Goal: Task Accomplishment & Management: Use online tool/utility

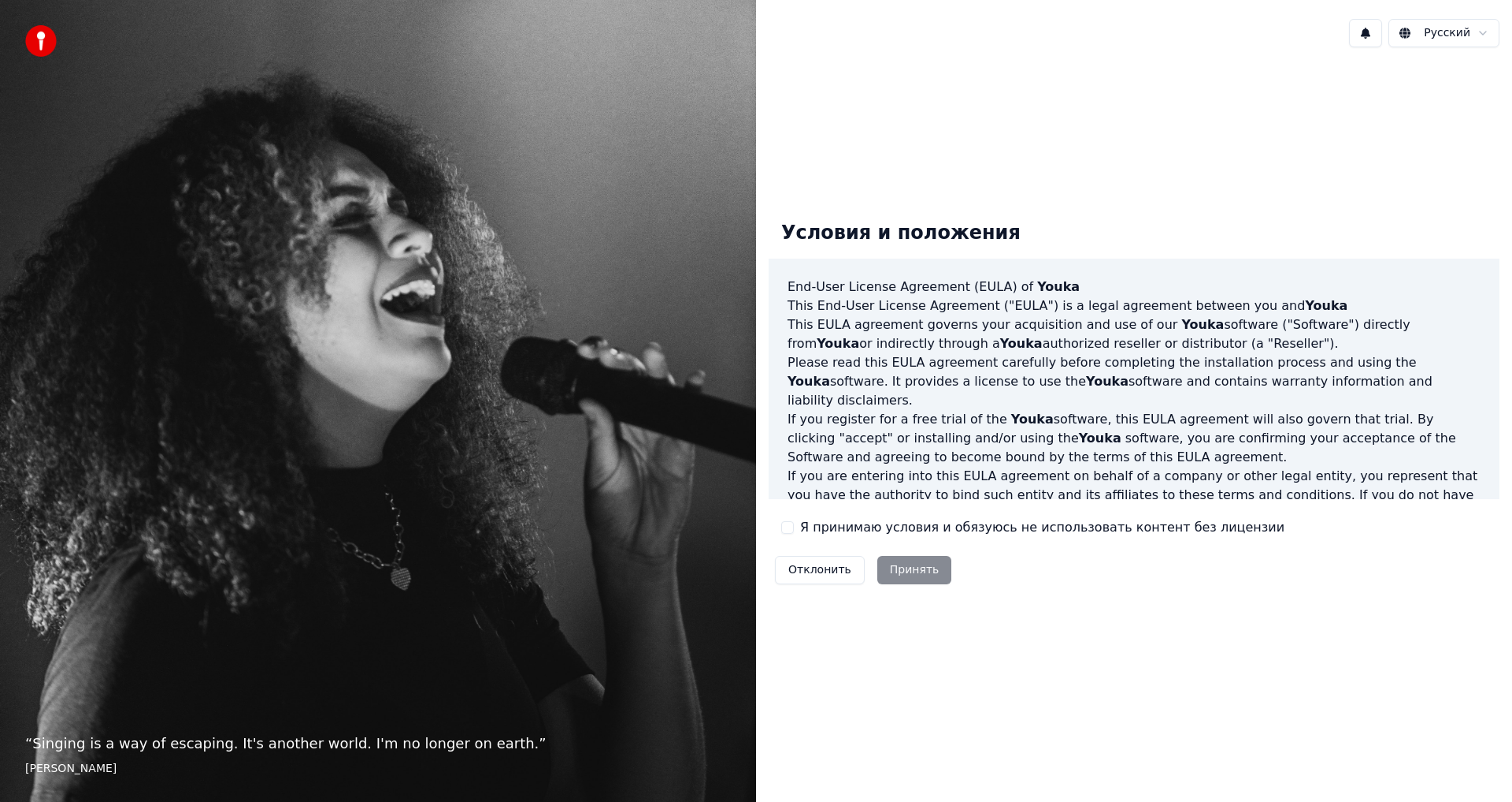
click at [786, 525] on button "Я принимаю условия и обязуюсь не использовать контент без лицензии" at bounding box center [787, 527] width 12 height 12
click at [904, 569] on button "Принять" at bounding box center [914, 569] width 75 height 28
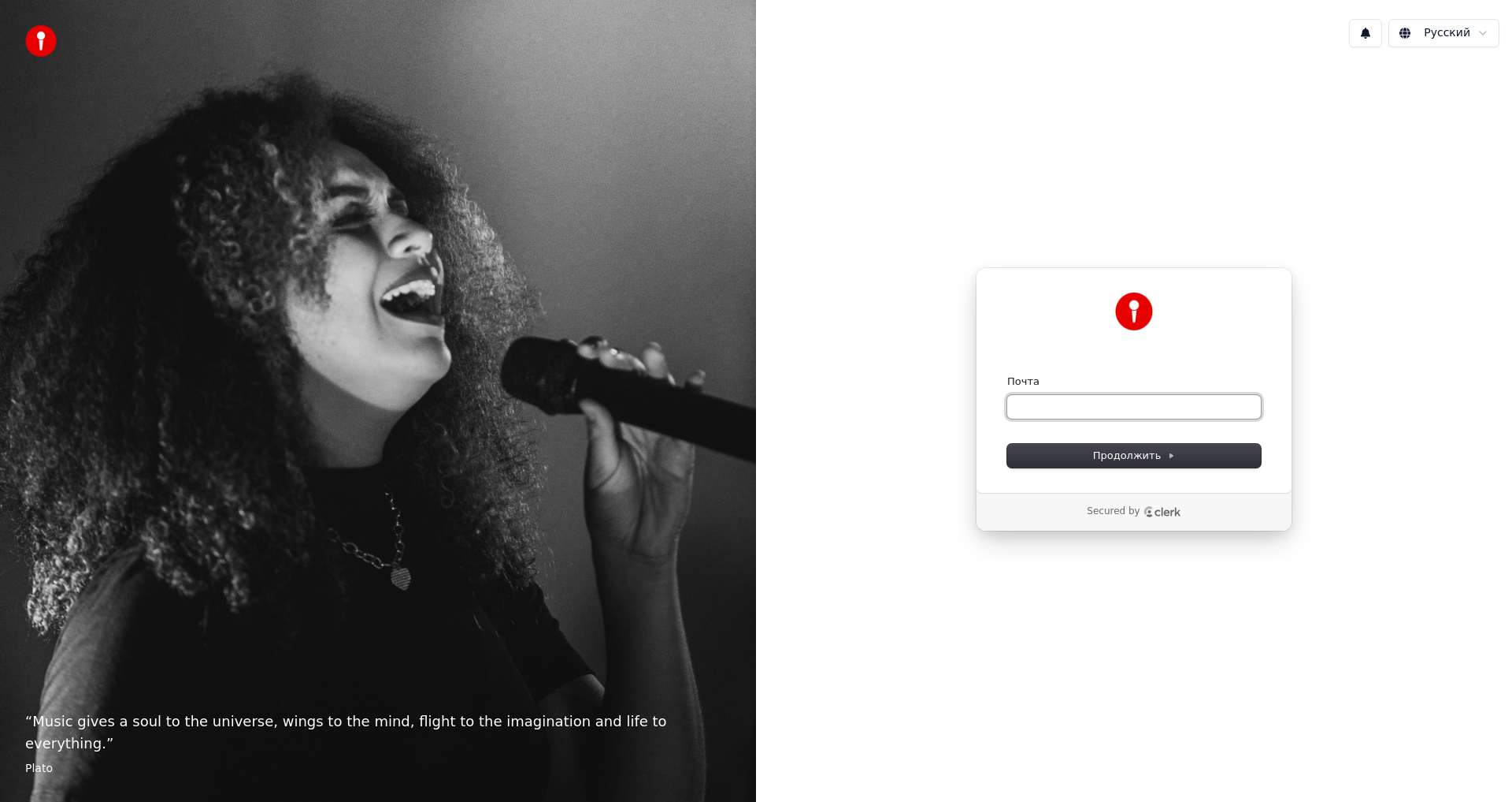
click at [1072, 402] on input "Почта" at bounding box center [1134, 406] width 253 height 24
paste input "**********"
click at [1117, 453] on span "Продолжить" at bounding box center [1134, 456] width 83 height 14
type input "**********"
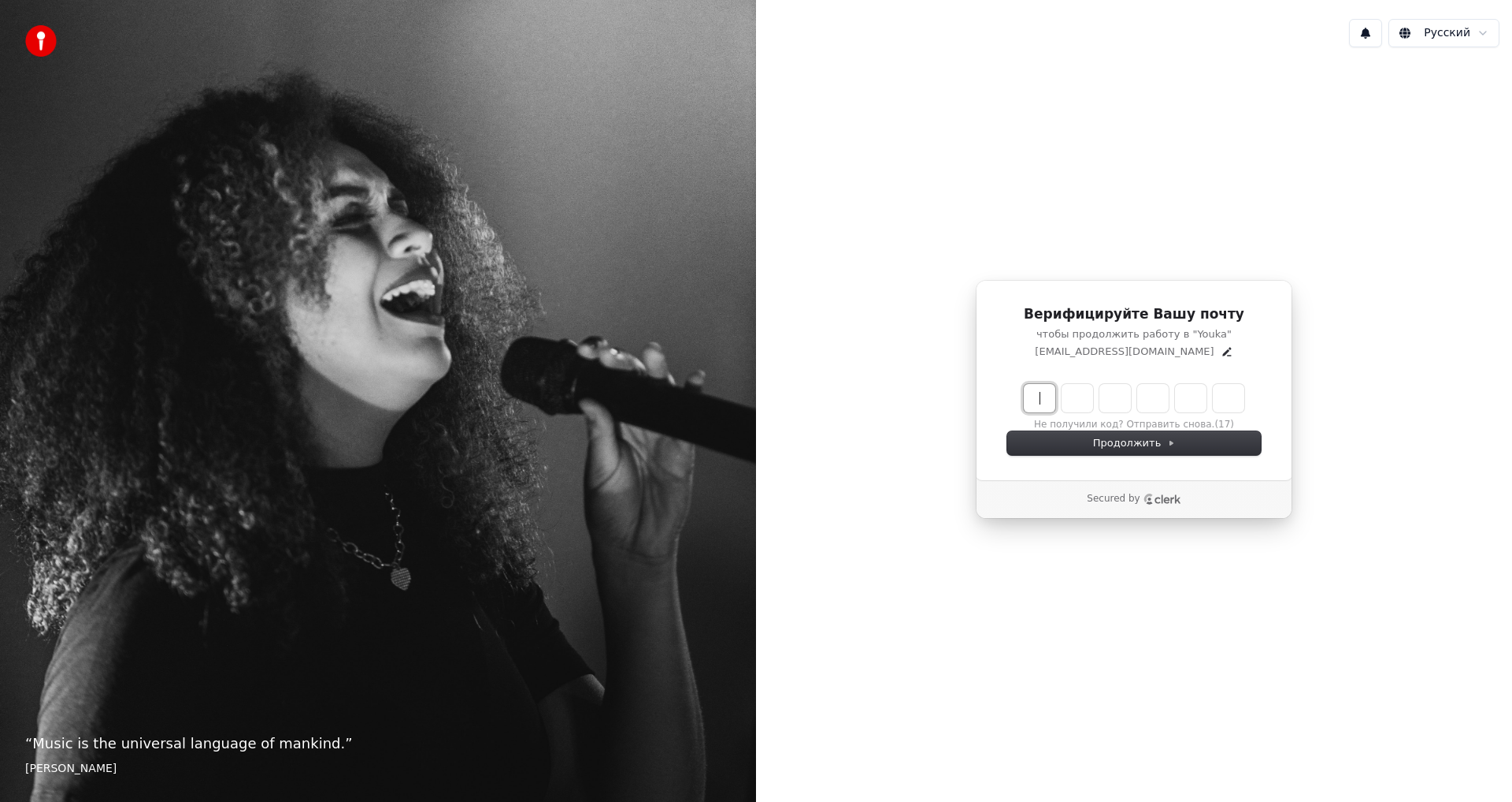
click at [1037, 402] on input "Enter verification code" at bounding box center [1151, 398] width 252 height 28
type input "******"
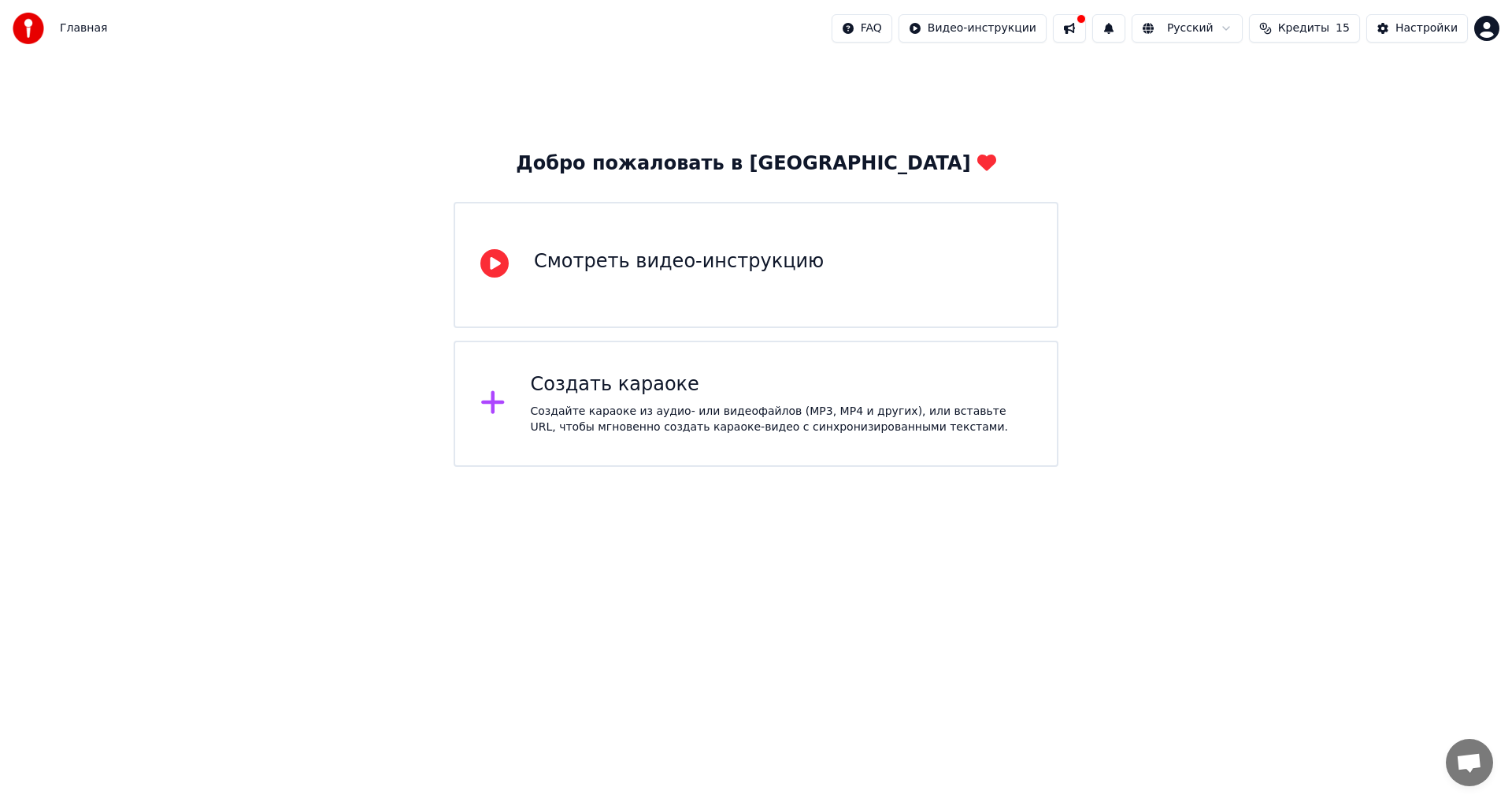
click at [646, 383] on div "Создать караоке" at bounding box center [782, 384] width 502 height 26
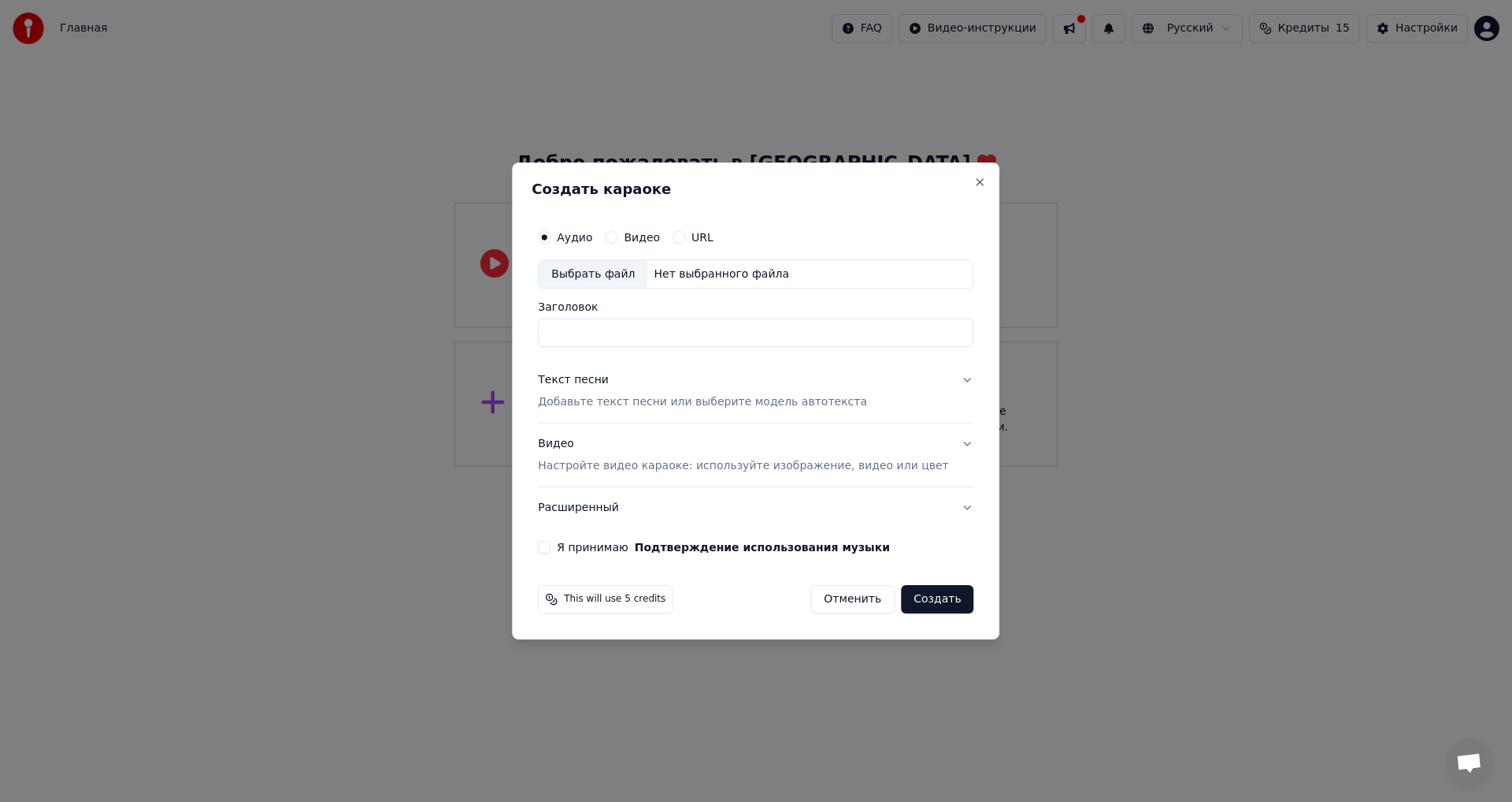
click at [618, 269] on div "Выбрать файл" at bounding box center [593, 274] width 109 height 28
type input "**********"
click at [573, 378] on div "Текст песни" at bounding box center [573, 381] width 71 height 16
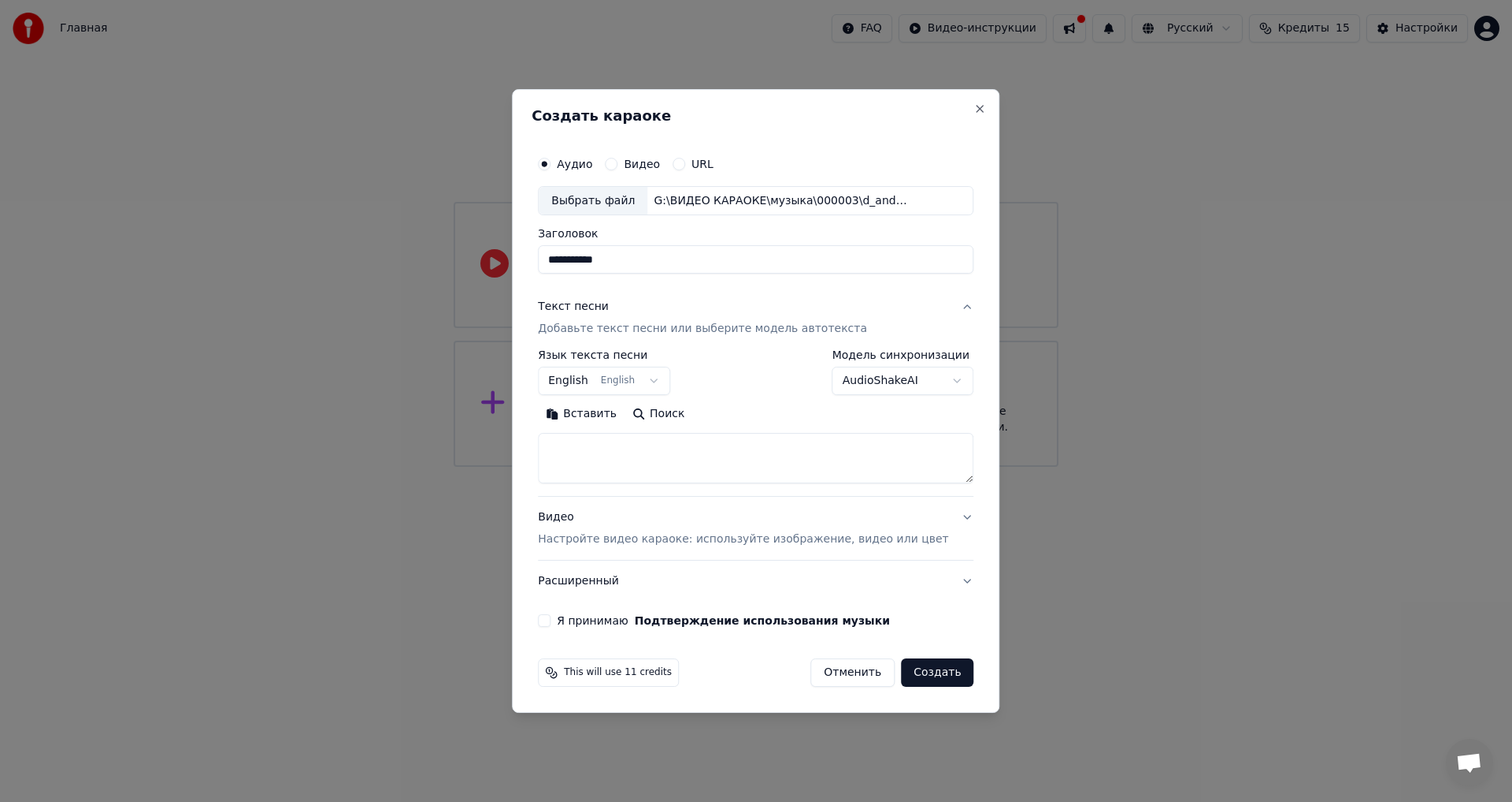
click at [592, 411] on button "Вставить" at bounding box center [581, 415] width 86 height 26
type textarea "**********"
click at [587, 384] on body "**********" at bounding box center [756, 233] width 1512 height 467
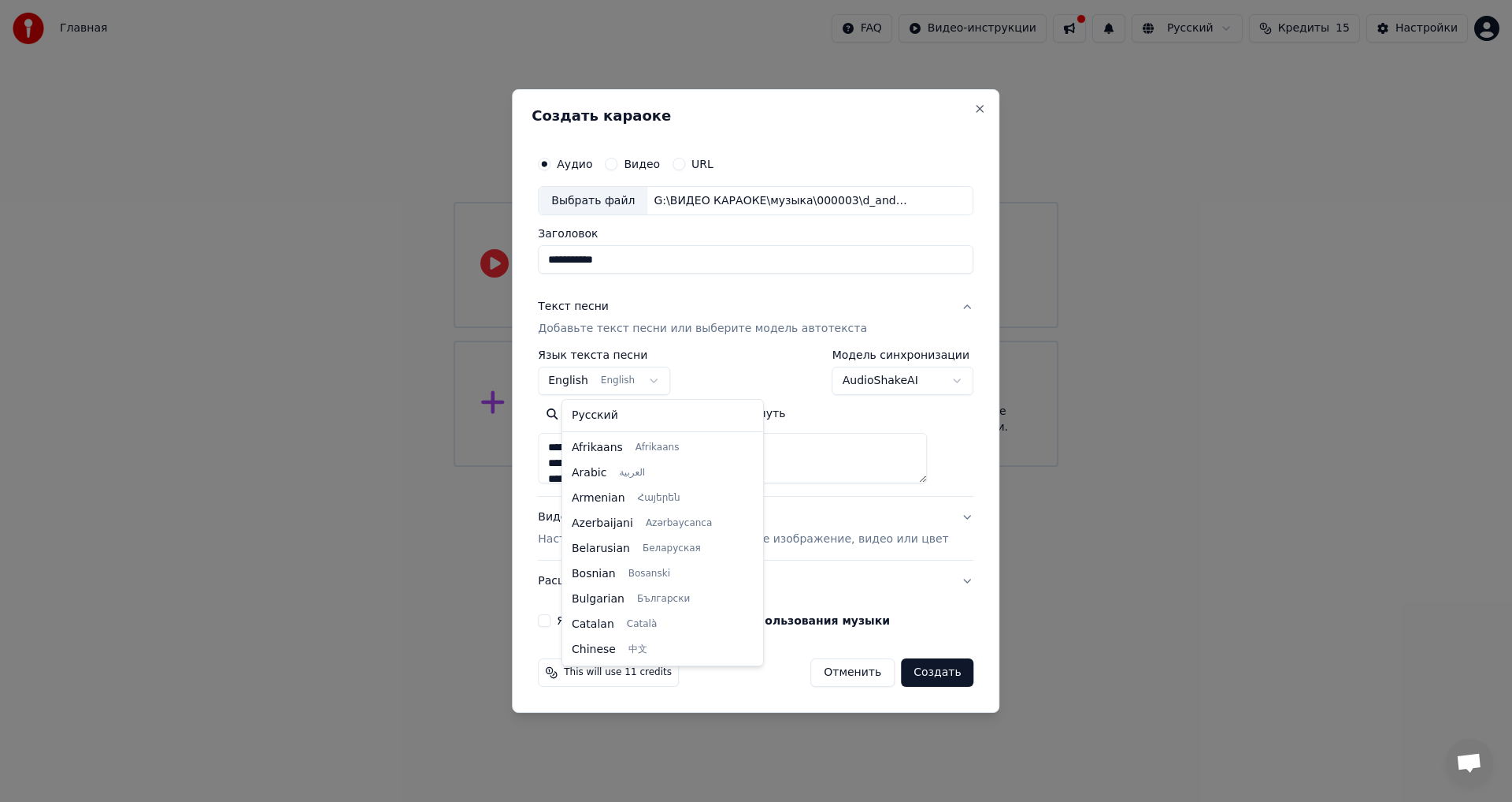
scroll to position [126, 0]
select select "**"
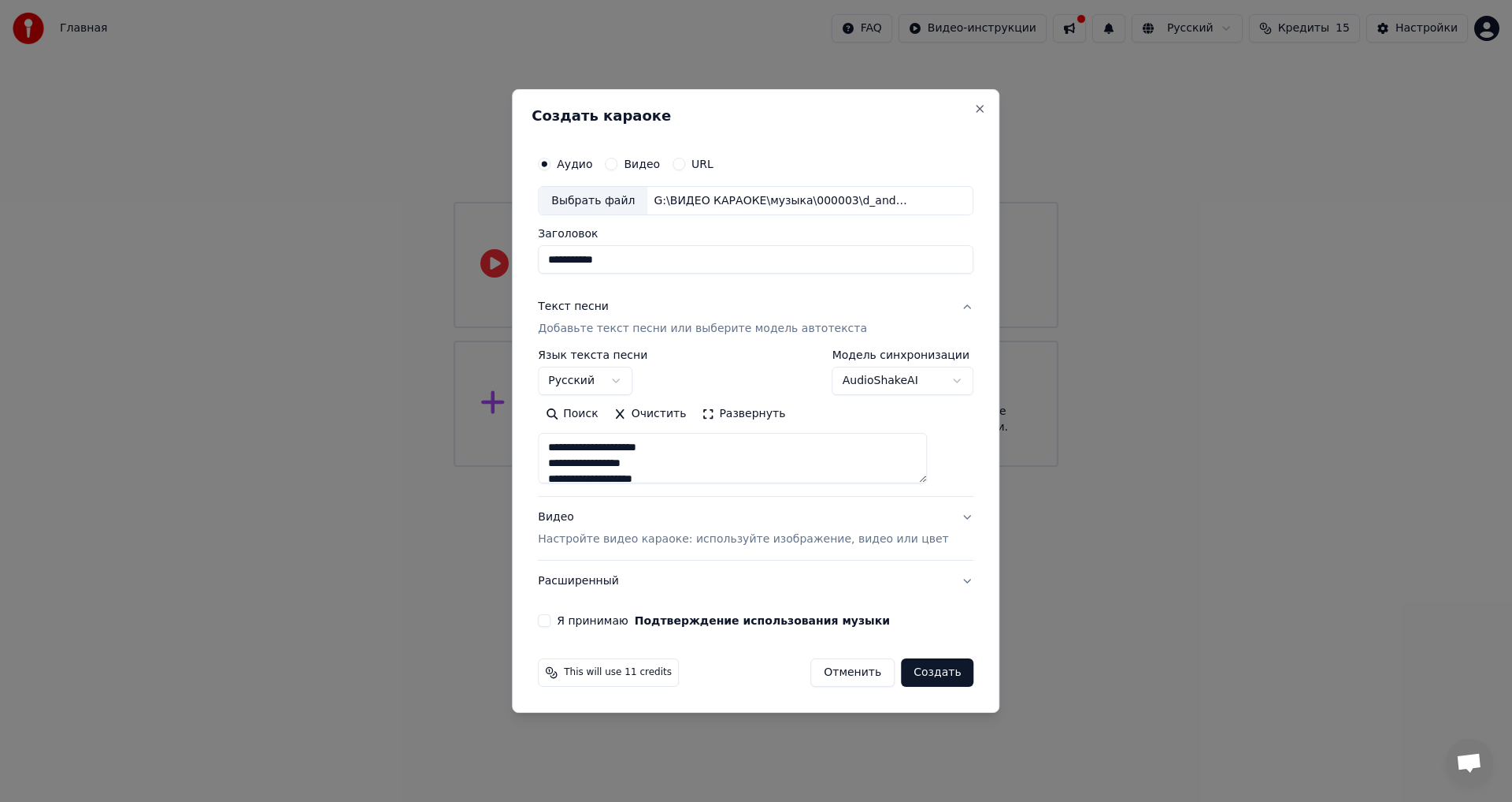
click at [582, 517] on div "Видео Настройте видео караоке: используйте изображение, видео или цвет" at bounding box center [743, 529] width 411 height 38
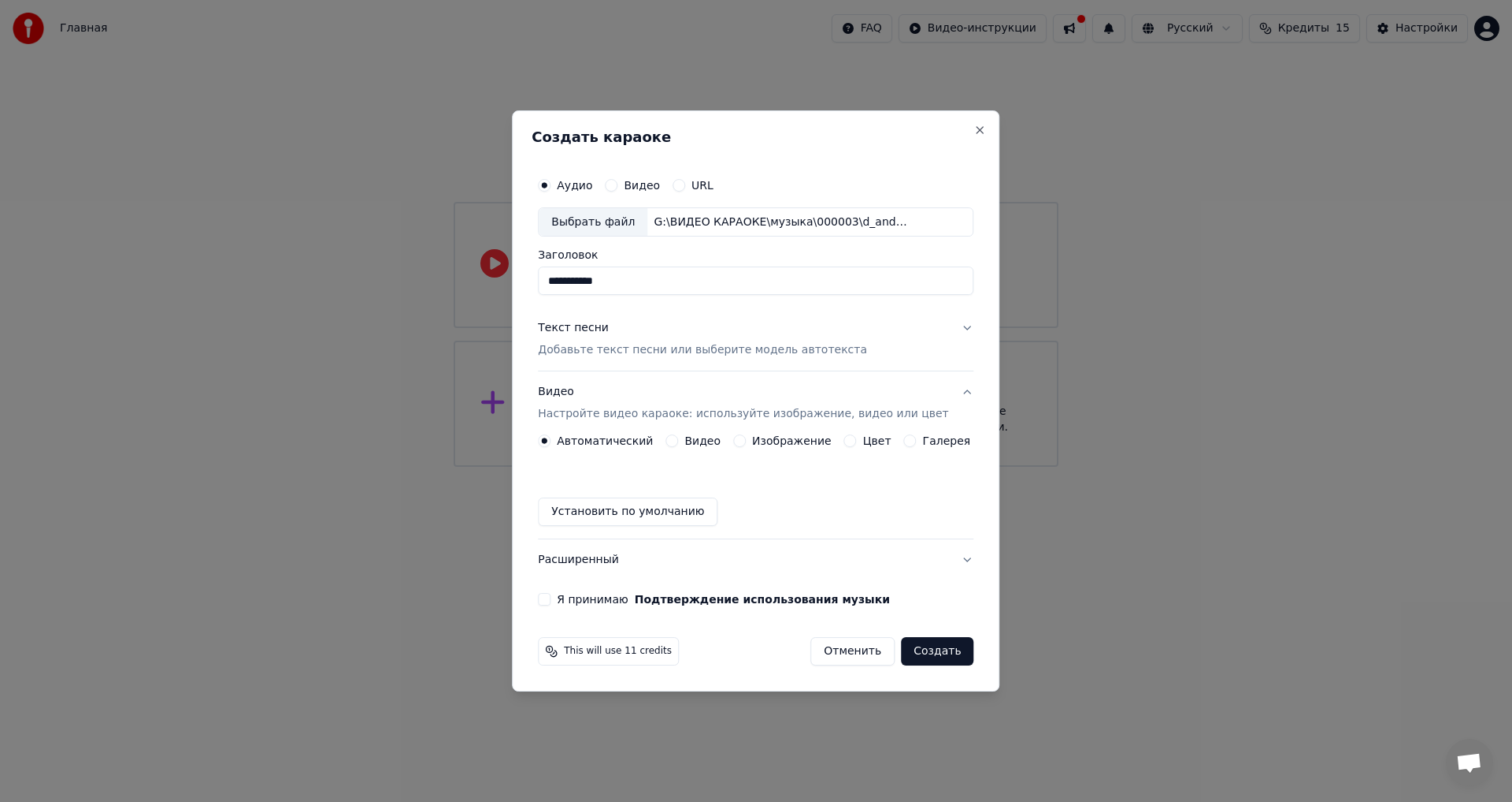
click at [852, 440] on button "Цвет" at bounding box center [850, 440] width 12 height 12
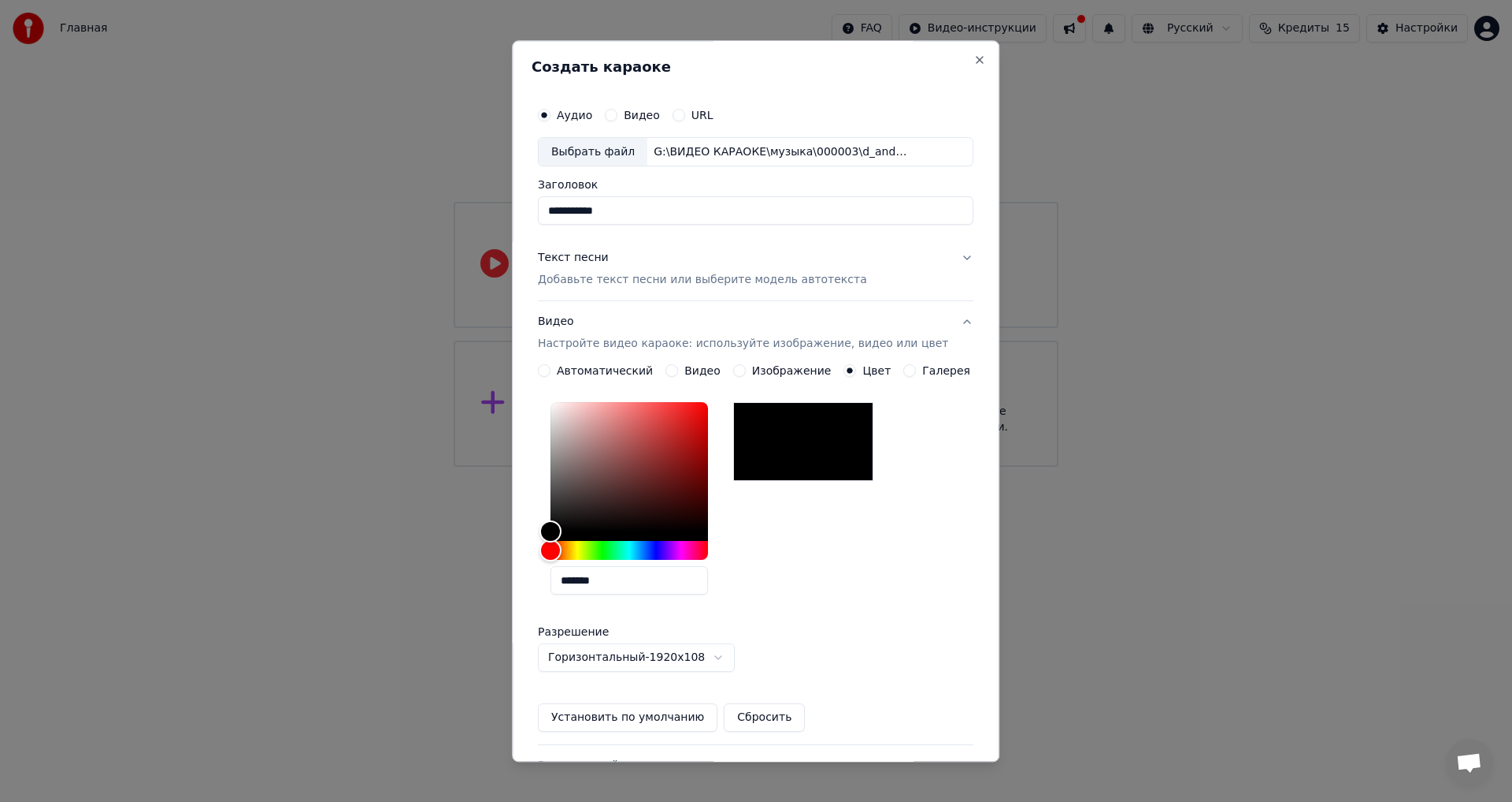
drag, startPoint x: 626, startPoint y: 584, endPoint x: 423, endPoint y: 561, distance: 204.3
click at [423, 467] on body "**********" at bounding box center [756, 233] width 1512 height 467
paste input "text"
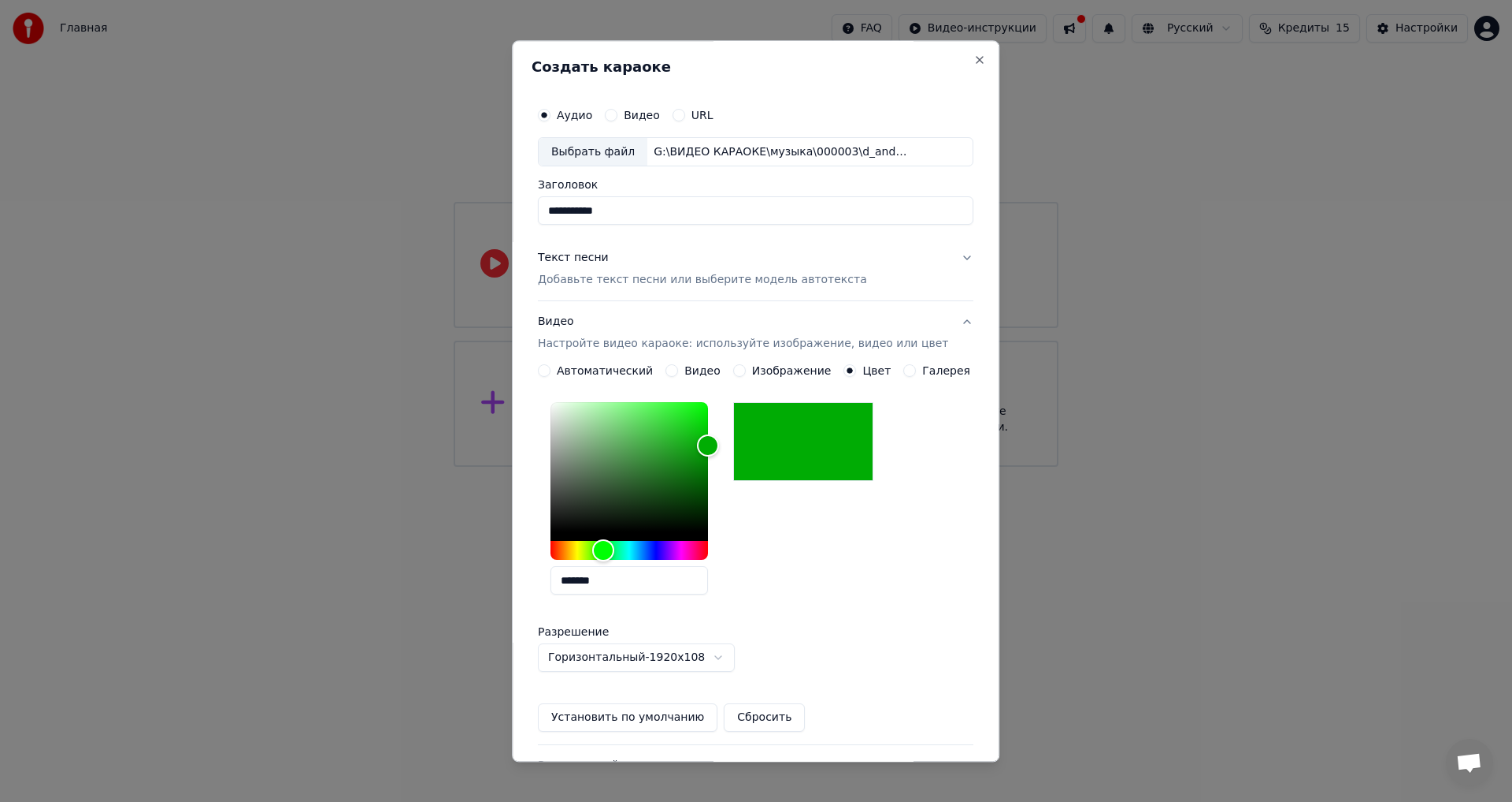
scroll to position [79, 0]
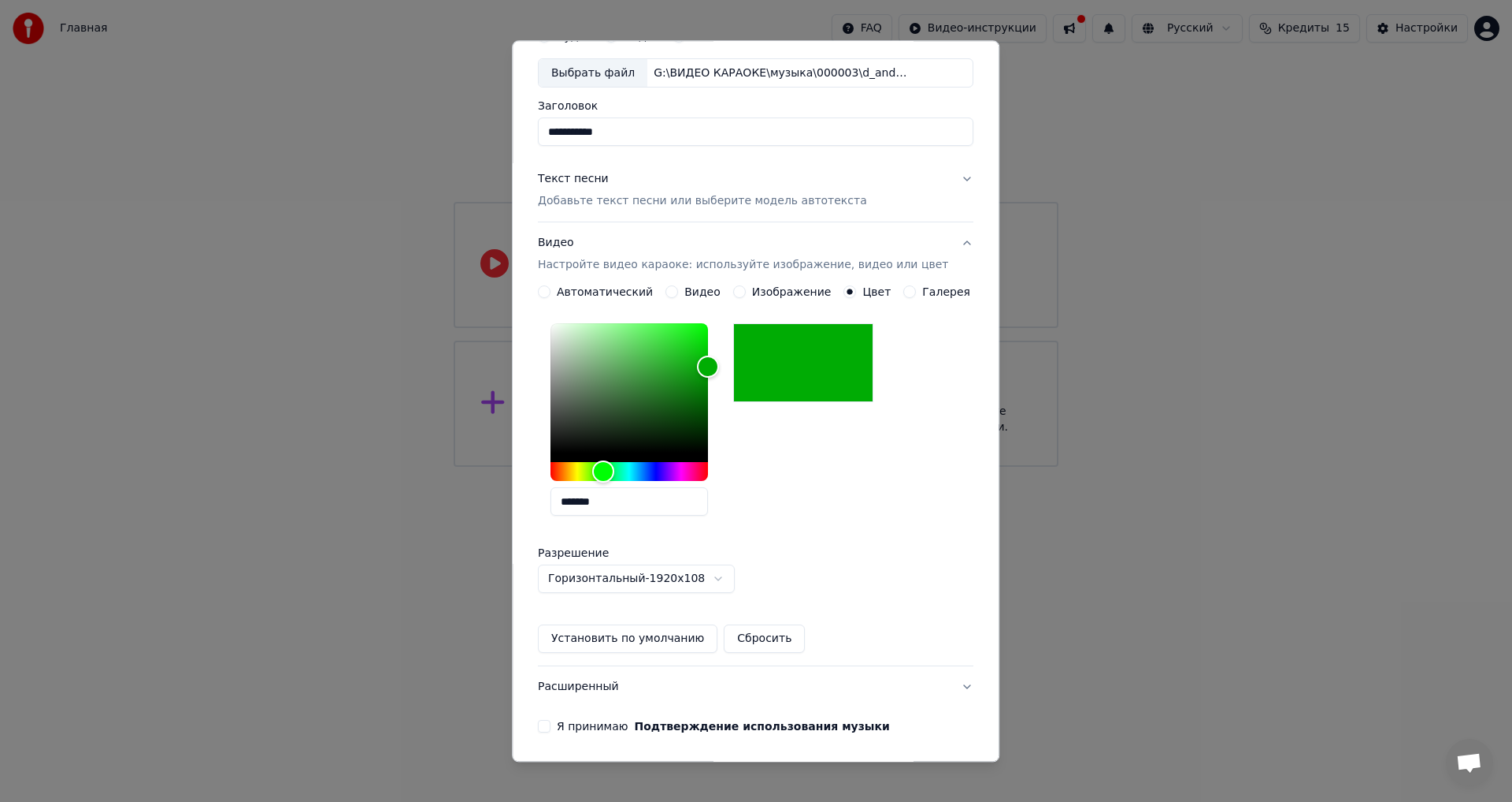
type input "*******"
click at [623, 634] on button "Установить по умолчанию" at bounding box center [627, 640] width 179 height 28
click at [550, 727] on button "Я принимаю Подтверждение использования музыки" at bounding box center [544, 726] width 12 height 12
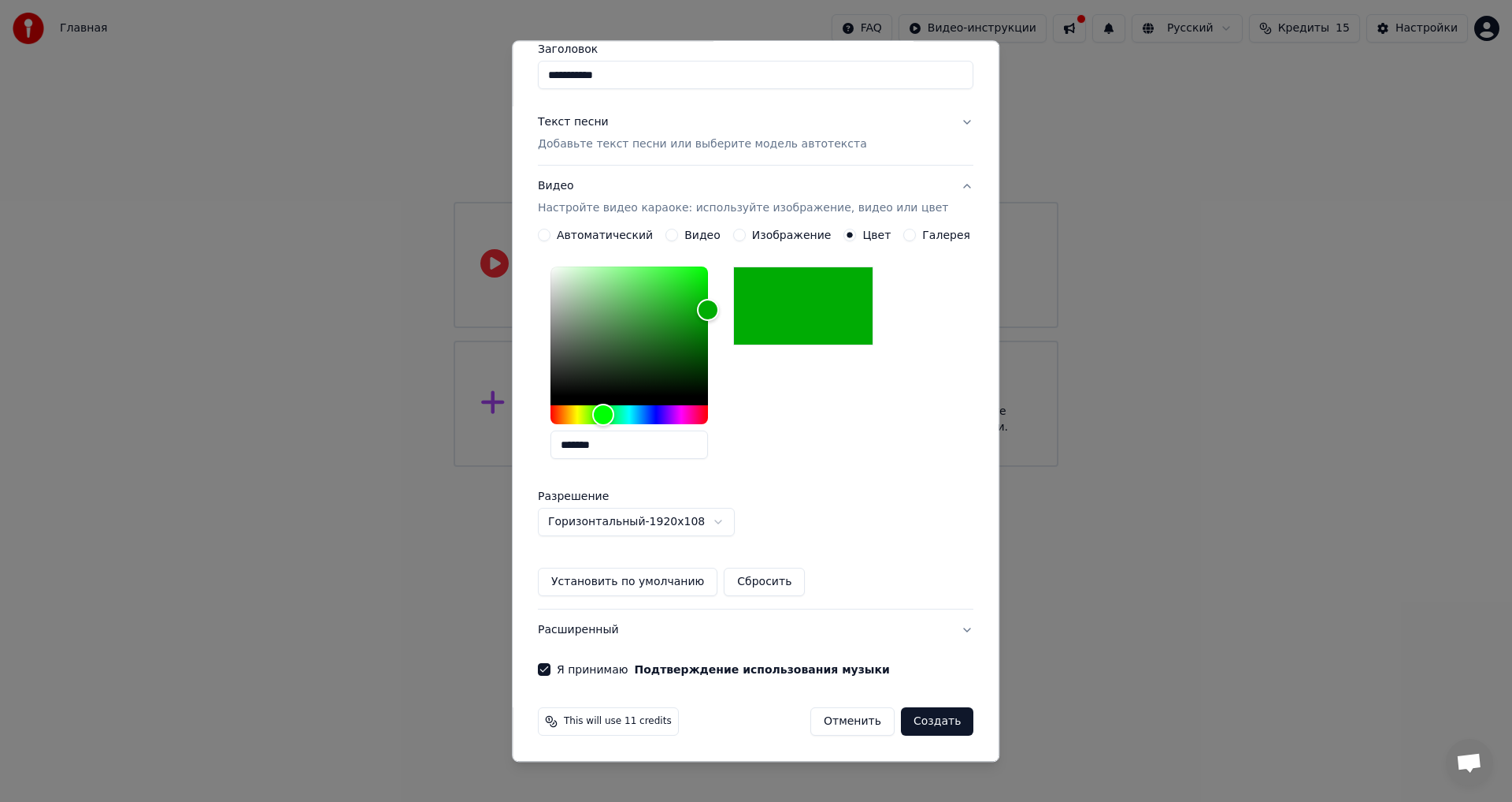
click at [911, 720] on button "Создать" at bounding box center [937, 722] width 72 height 28
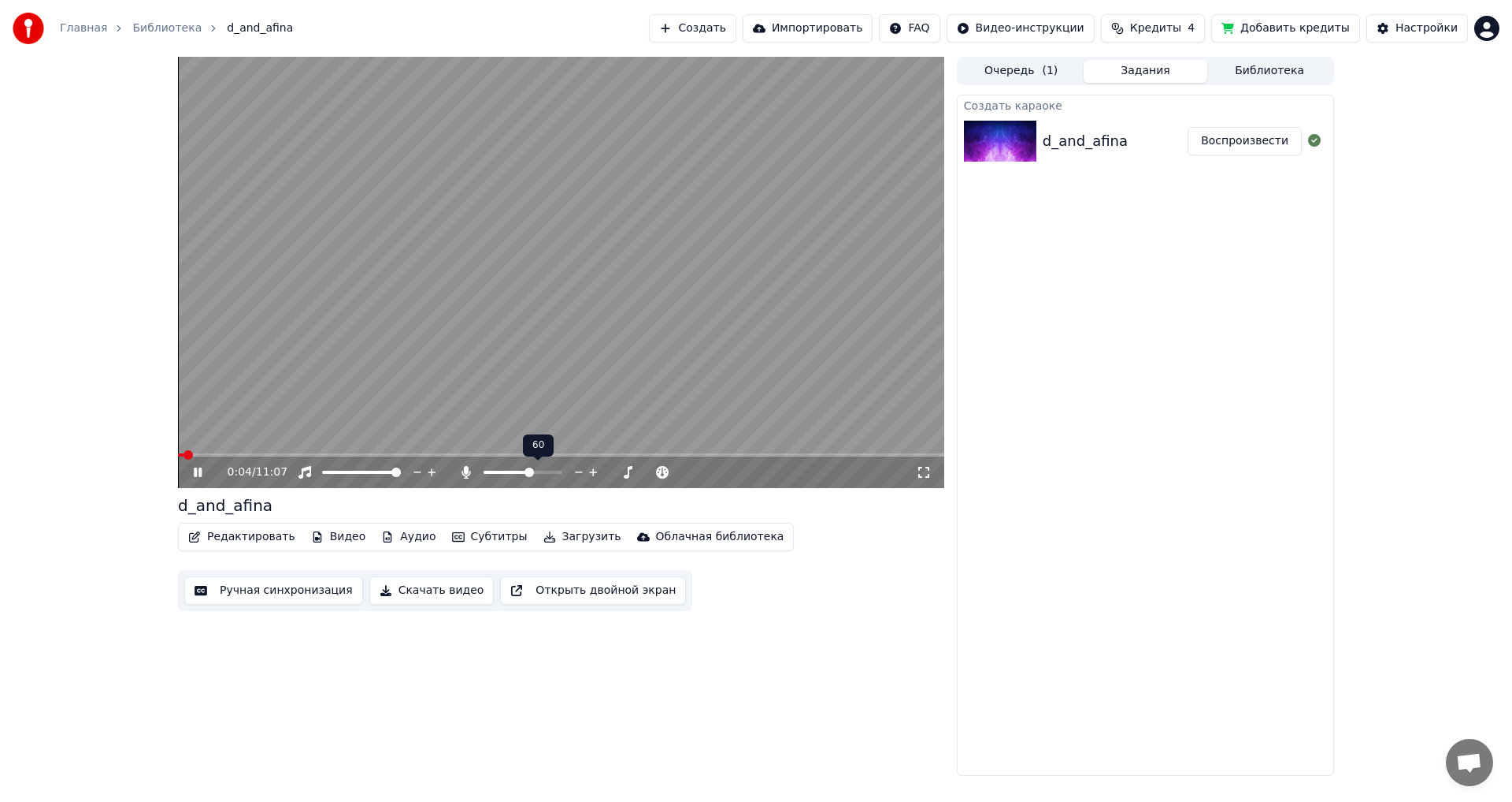
click at [531, 476] on span at bounding box center [529, 472] width 9 height 9
click at [196, 473] on icon at bounding box center [197, 472] width 8 height 9
click at [235, 534] on button "Редактировать" at bounding box center [242, 536] width 120 height 22
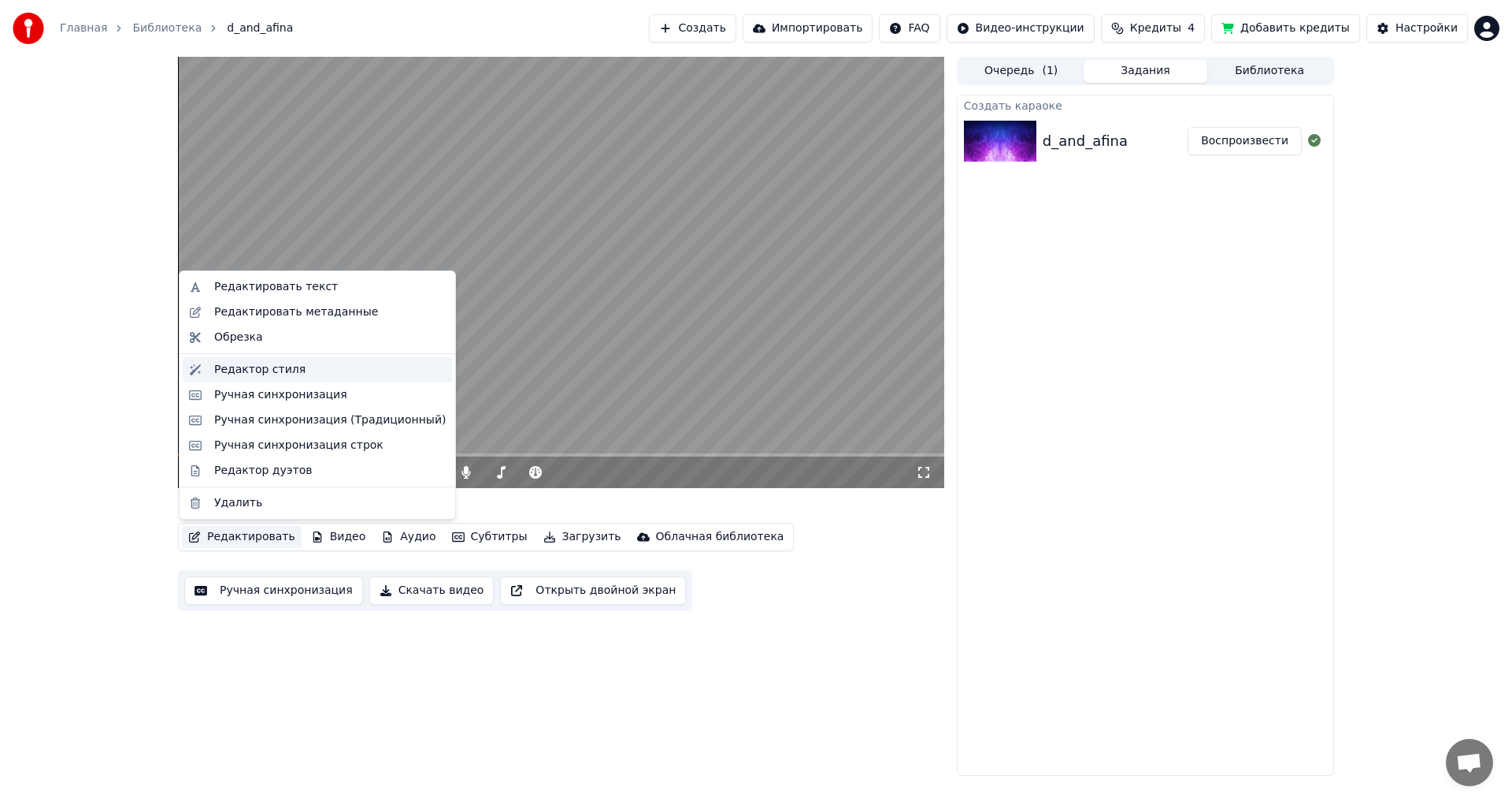
click at [246, 374] on div "Редактор стиля" at bounding box center [260, 369] width 91 height 16
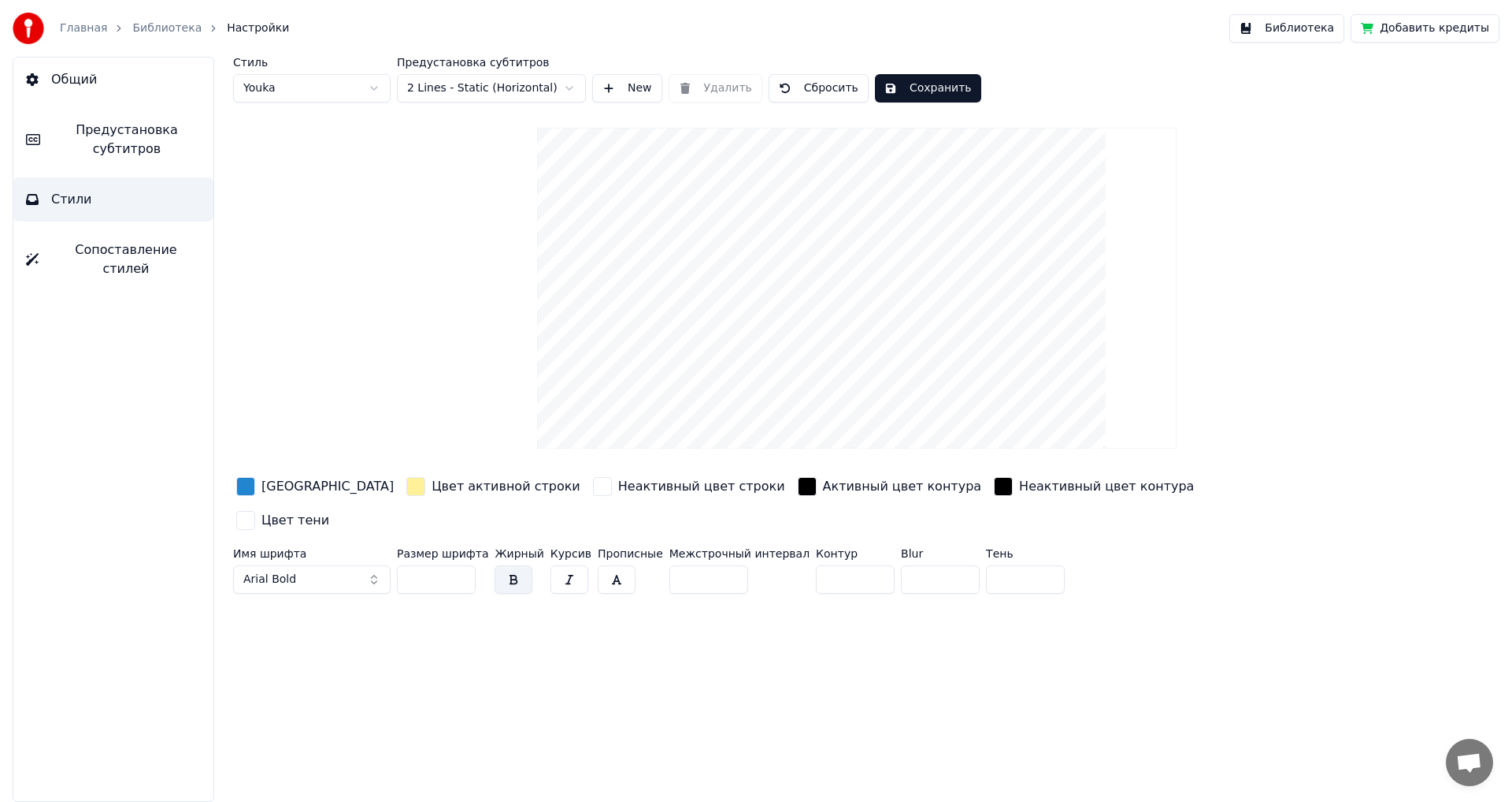
click at [249, 462] on div "Стиль Youka Предустановка субтитров 2 Lines - Static (Horizontal) New Удалить С…" at bounding box center [857, 328] width 1247 height 543
click at [239, 486] on div "button" at bounding box center [246, 486] width 19 height 19
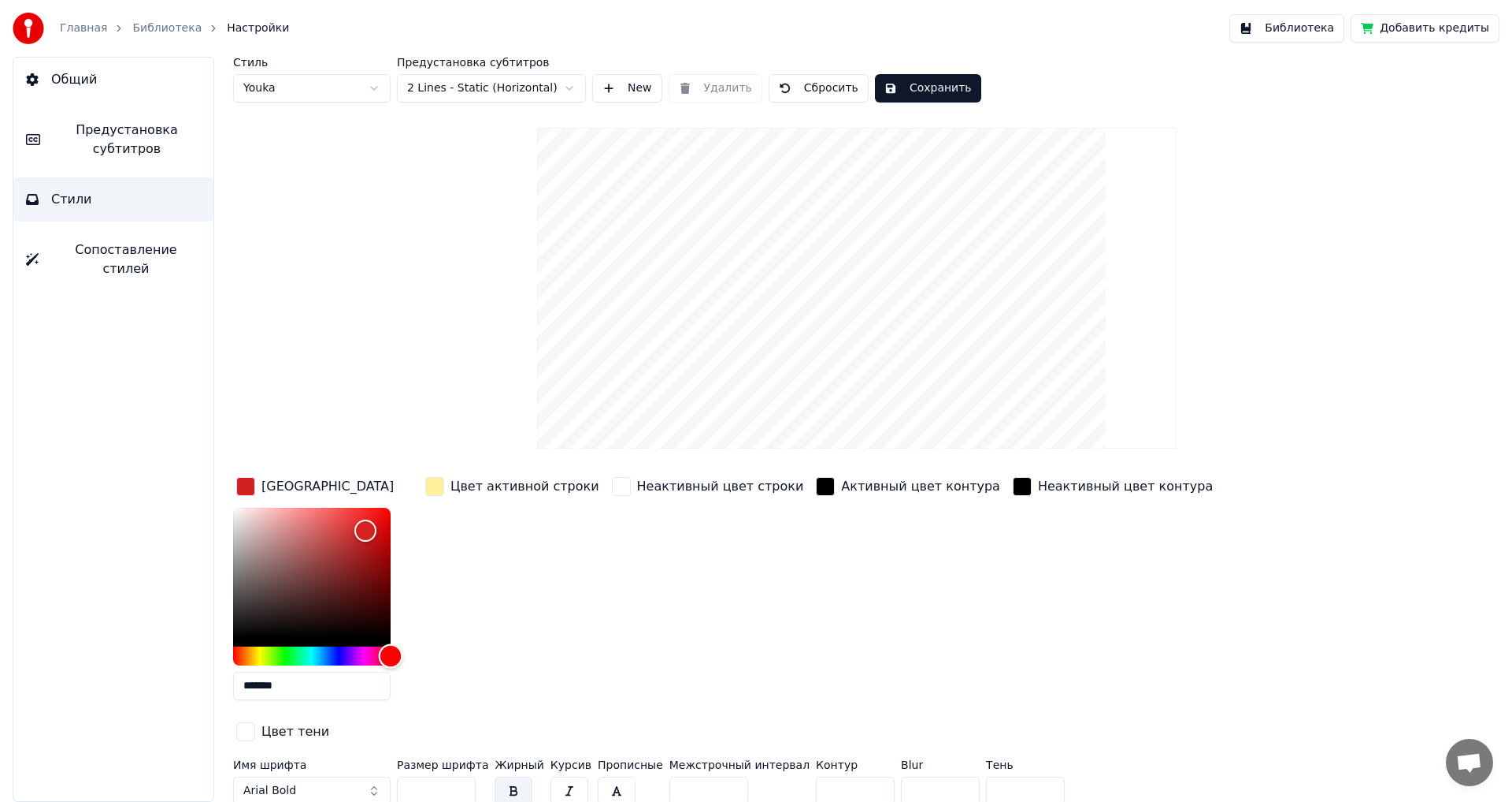
drag, startPoint x: 320, startPoint y: 648, endPoint x: 461, endPoint y: 650, distance: 141.0
click at [461, 650] on div "Цвет заливки ******* Цвет активной строки Неактивный цвет строки Активный цвет …" at bounding box center [763, 609] width 1059 height 272
drag, startPoint x: 363, startPoint y: 532, endPoint x: 425, endPoint y: 485, distance: 77.8
click at [425, 485] on div "Цвет заливки ******* Цвет активной строки Неактивный цвет строки Активный цвет …" at bounding box center [763, 609] width 1059 height 272
type input "*******"
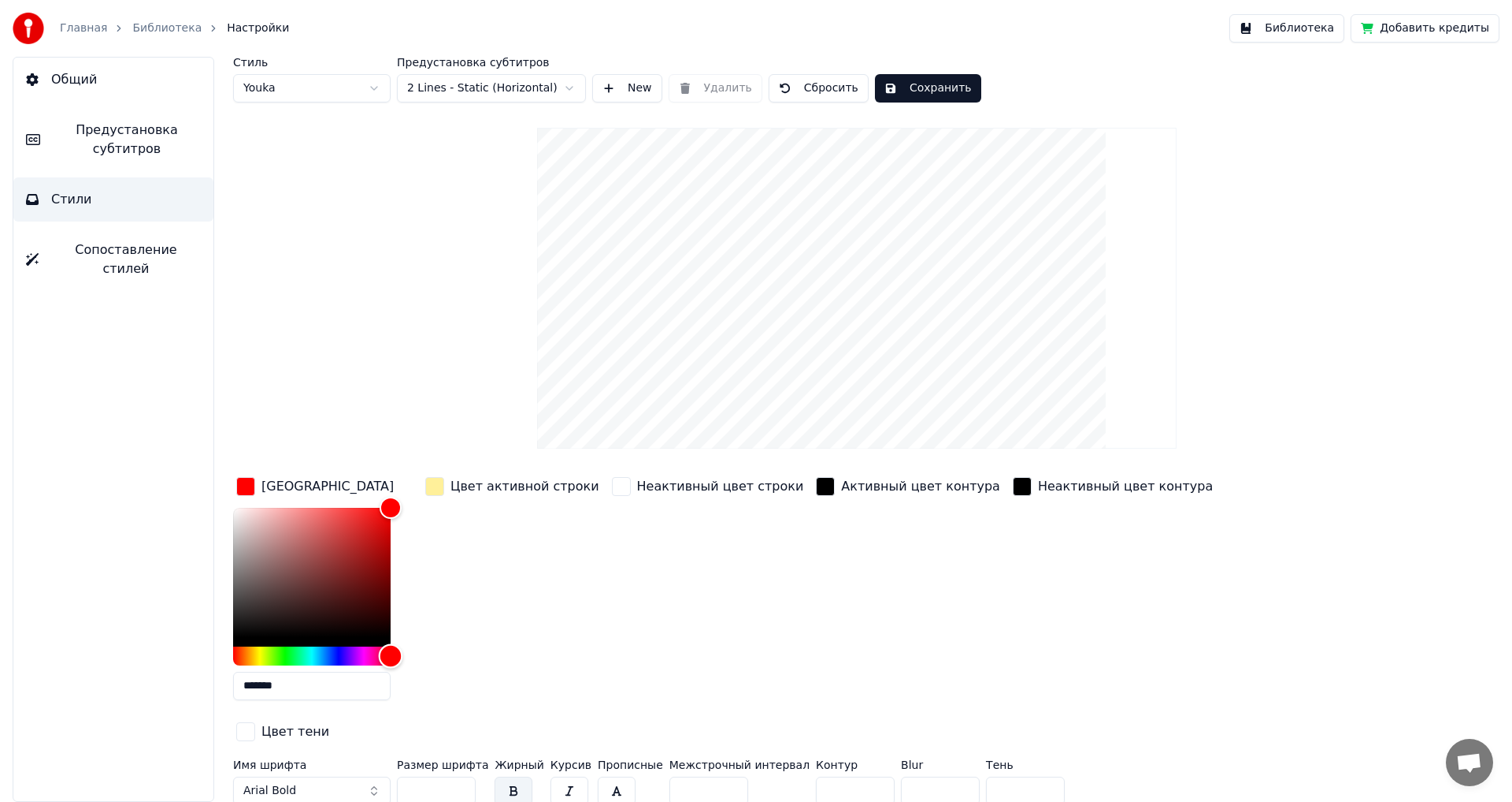
drag, startPoint x: 384, startPoint y: 653, endPoint x: 426, endPoint y: 654, distance: 42.0
click at [426, 654] on div "Цвет заливки ******* Цвет активной строки Неактивный цвет строки Активный цвет …" at bounding box center [763, 609] width 1059 height 272
click at [431, 485] on div "button" at bounding box center [434, 486] width 19 height 19
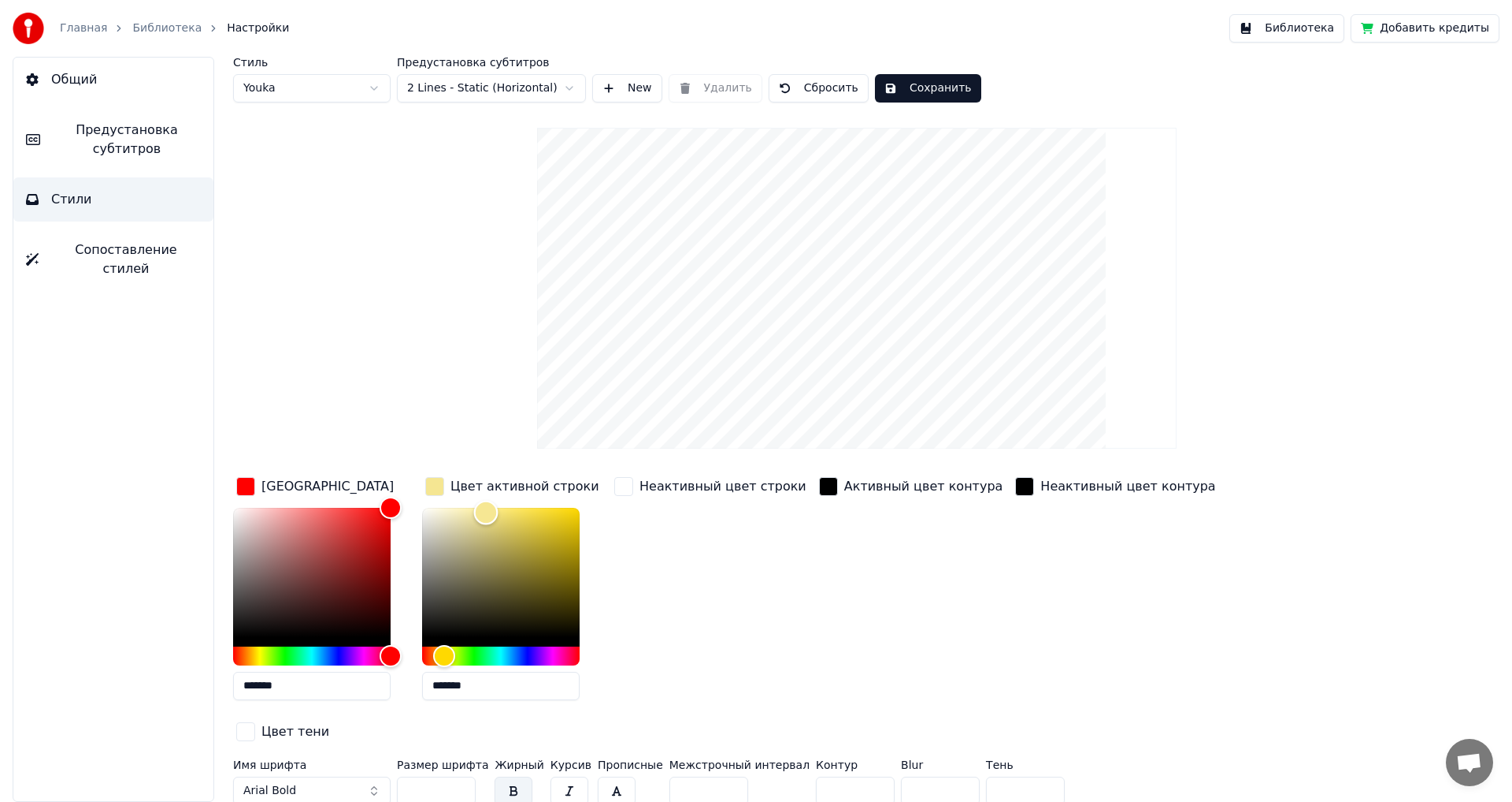
type input "*******"
drag, startPoint x: 486, startPoint y: 512, endPoint x: 337, endPoint y: 470, distance: 154.8
click at [337, 470] on div "Стиль Youka Предустановка субтитров 2 Lines - Static (Horizontal) New Удалить С…" at bounding box center [857, 434] width 1247 height 755
drag, startPoint x: 429, startPoint y: 755, endPoint x: 352, endPoint y: 755, distance: 77.0
click at [352, 759] on div "Имя шрифта Arial Bold Размер шрифта ** Жирный Курсив Прописные Межстрочный инте…" at bounding box center [763, 785] width 1059 height 52
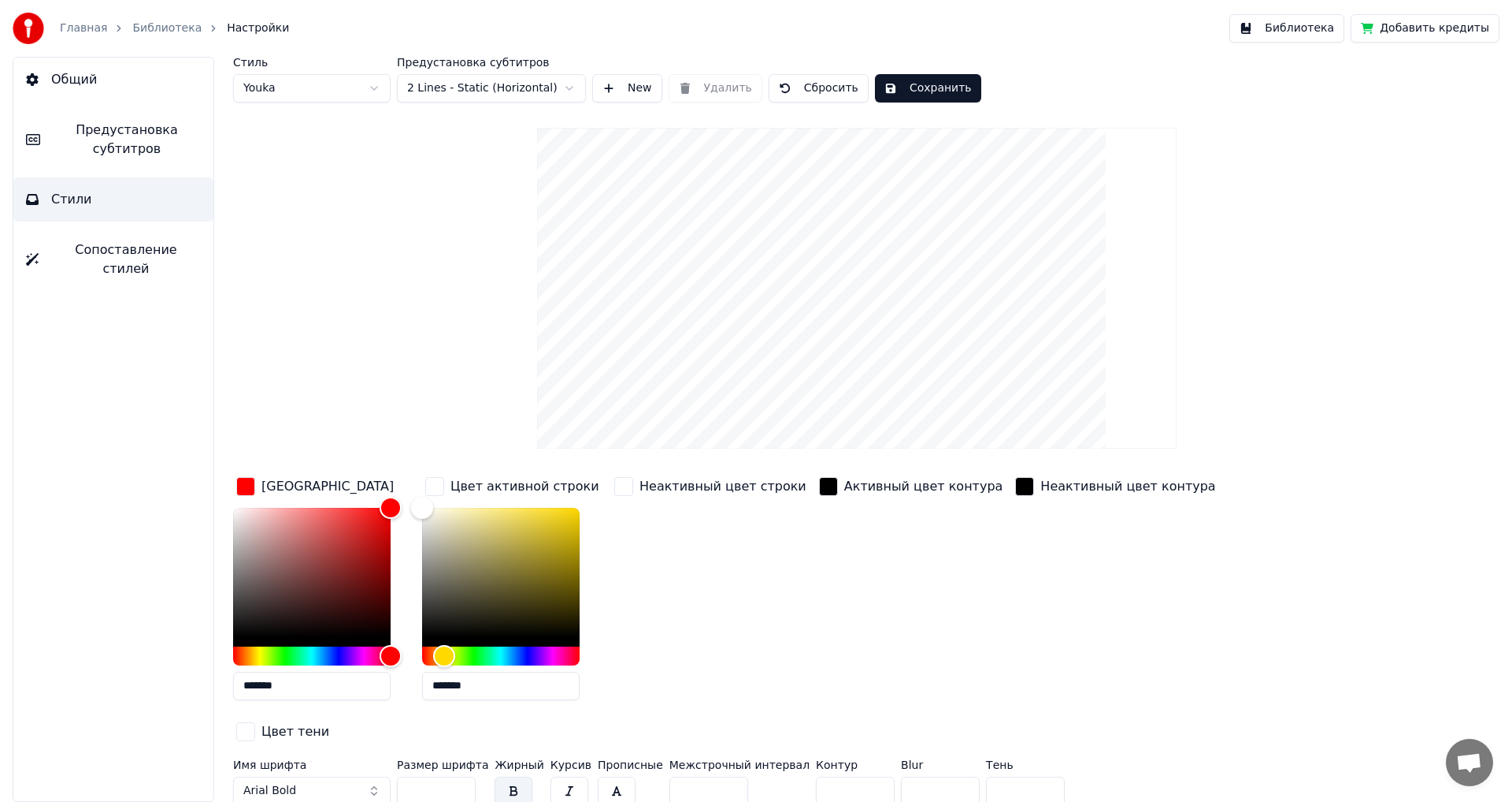
type input "**"
click at [839, 776] on input "*" at bounding box center [855, 791] width 79 height 28
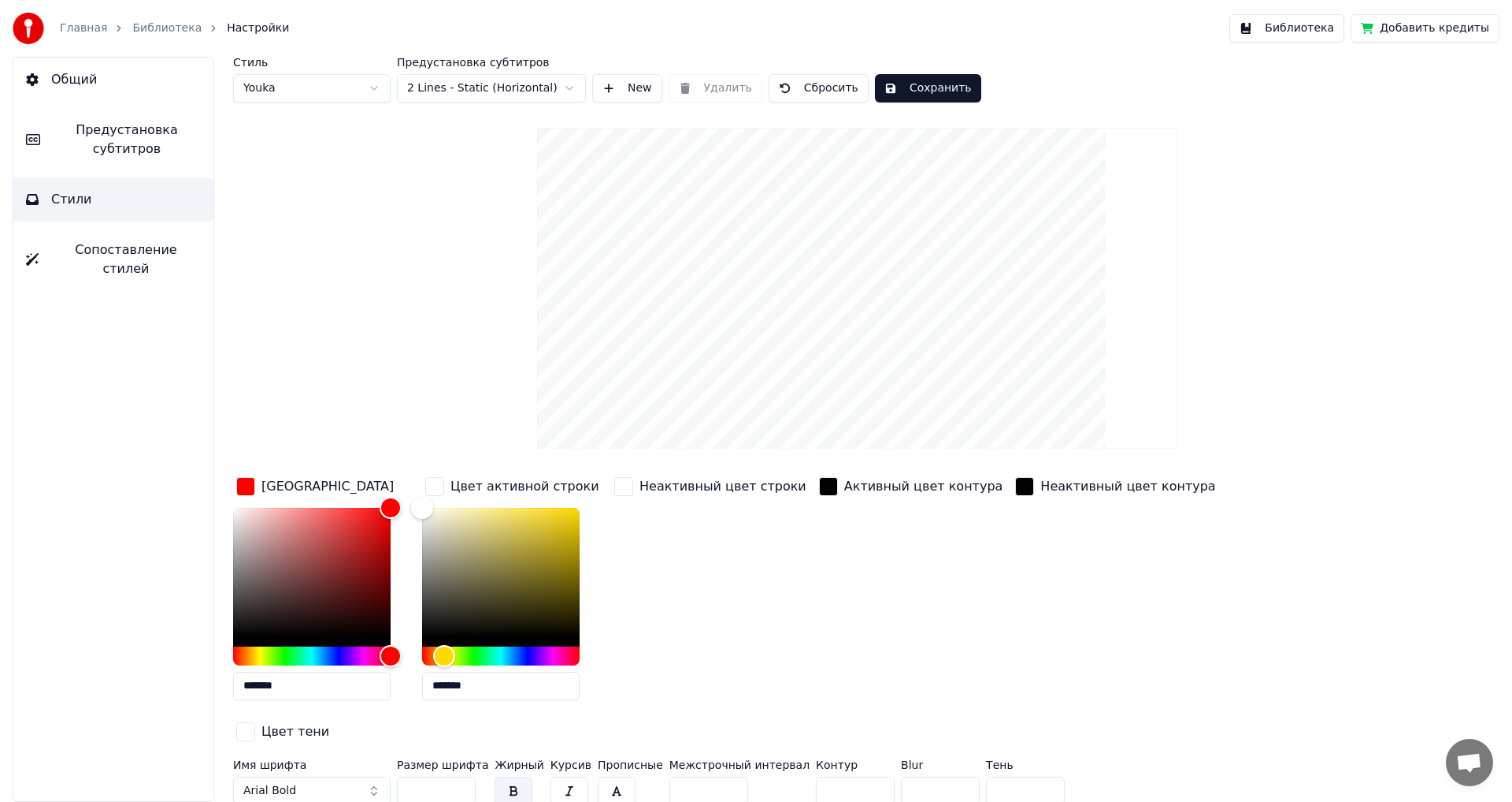
click at [839, 776] on input "*" at bounding box center [855, 791] width 79 height 28
type input "*"
click at [839, 776] on input "*" at bounding box center [855, 791] width 79 height 28
click at [908, 88] on button "Сохранить" at bounding box center [929, 88] width 106 height 28
click at [113, 142] on span "Предустановка субтитров" at bounding box center [127, 140] width 148 height 38
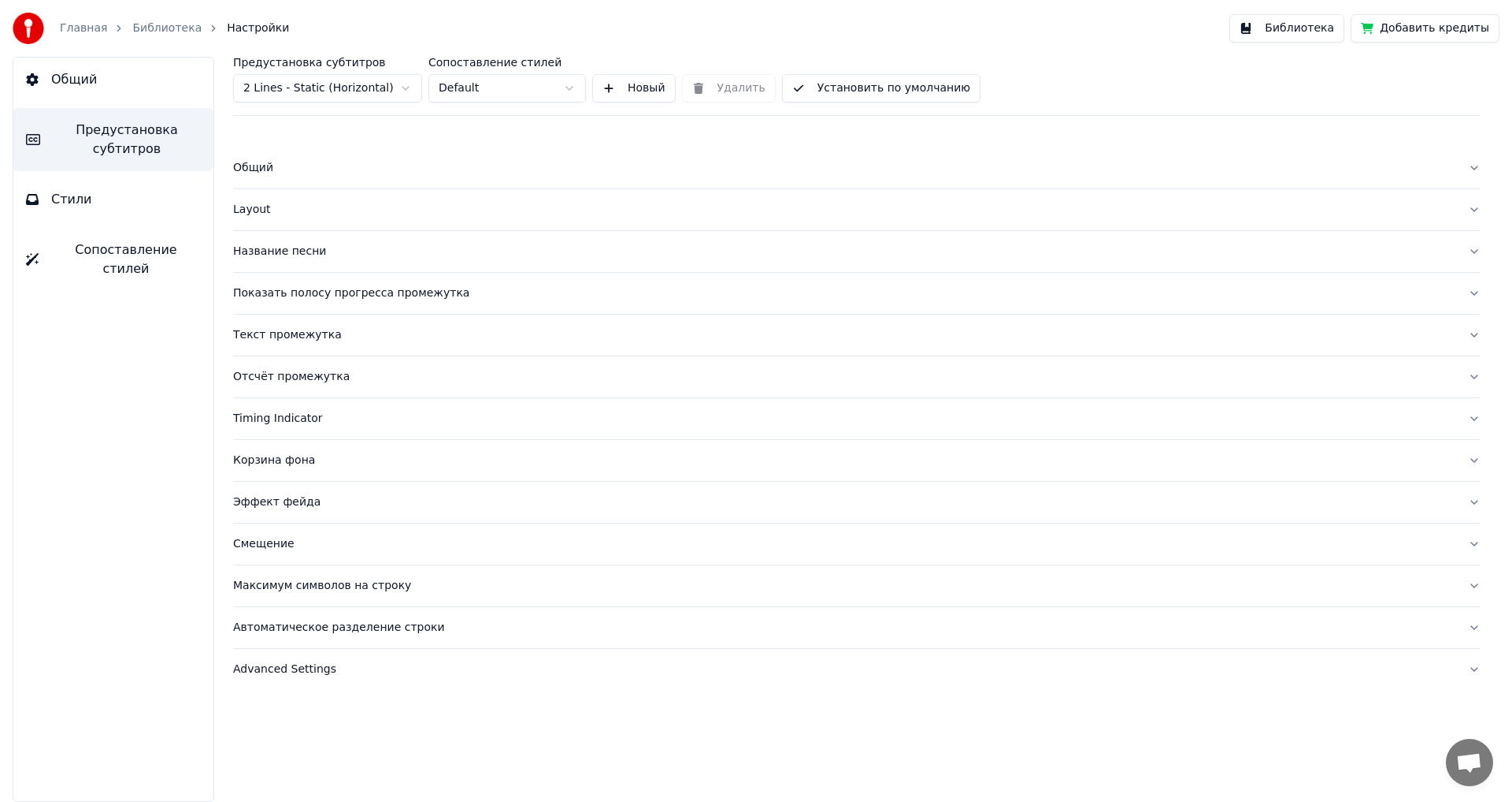
click at [253, 207] on div "Layout" at bounding box center [844, 210] width 1223 height 16
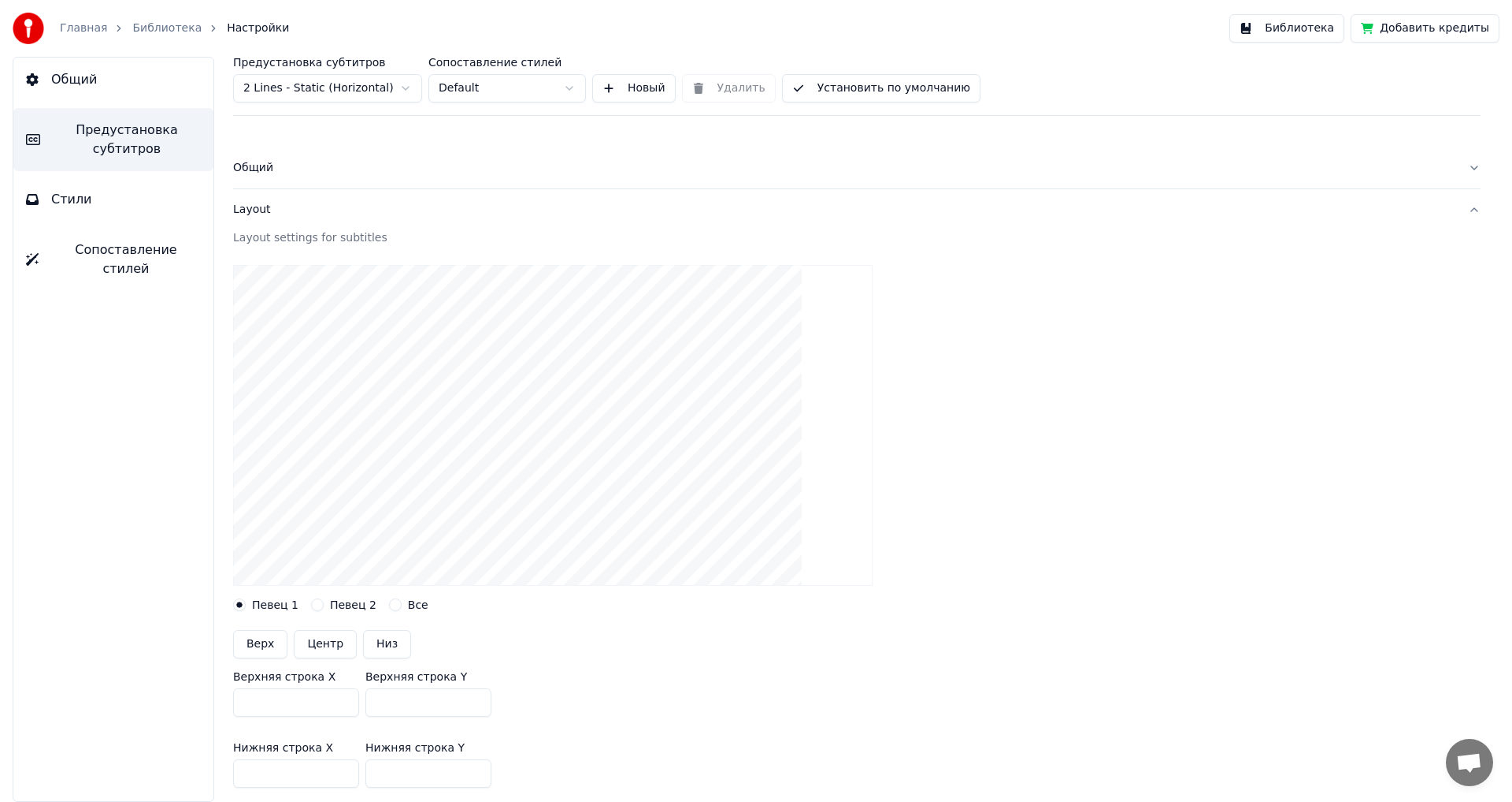
drag, startPoint x: 411, startPoint y: 679, endPoint x: 362, endPoint y: 682, distance: 49.1
click at [362, 682] on div "Верхняя строка X *** Верхняя строка Y ***" at bounding box center [857, 693] width 1247 height 71
drag, startPoint x: 402, startPoint y: 707, endPoint x: 282, endPoint y: 707, distance: 120.0
click at [282, 707] on div "Верхняя строка X *** Верхняя строка Y ***" at bounding box center [857, 693] width 1247 height 71
type input "***"
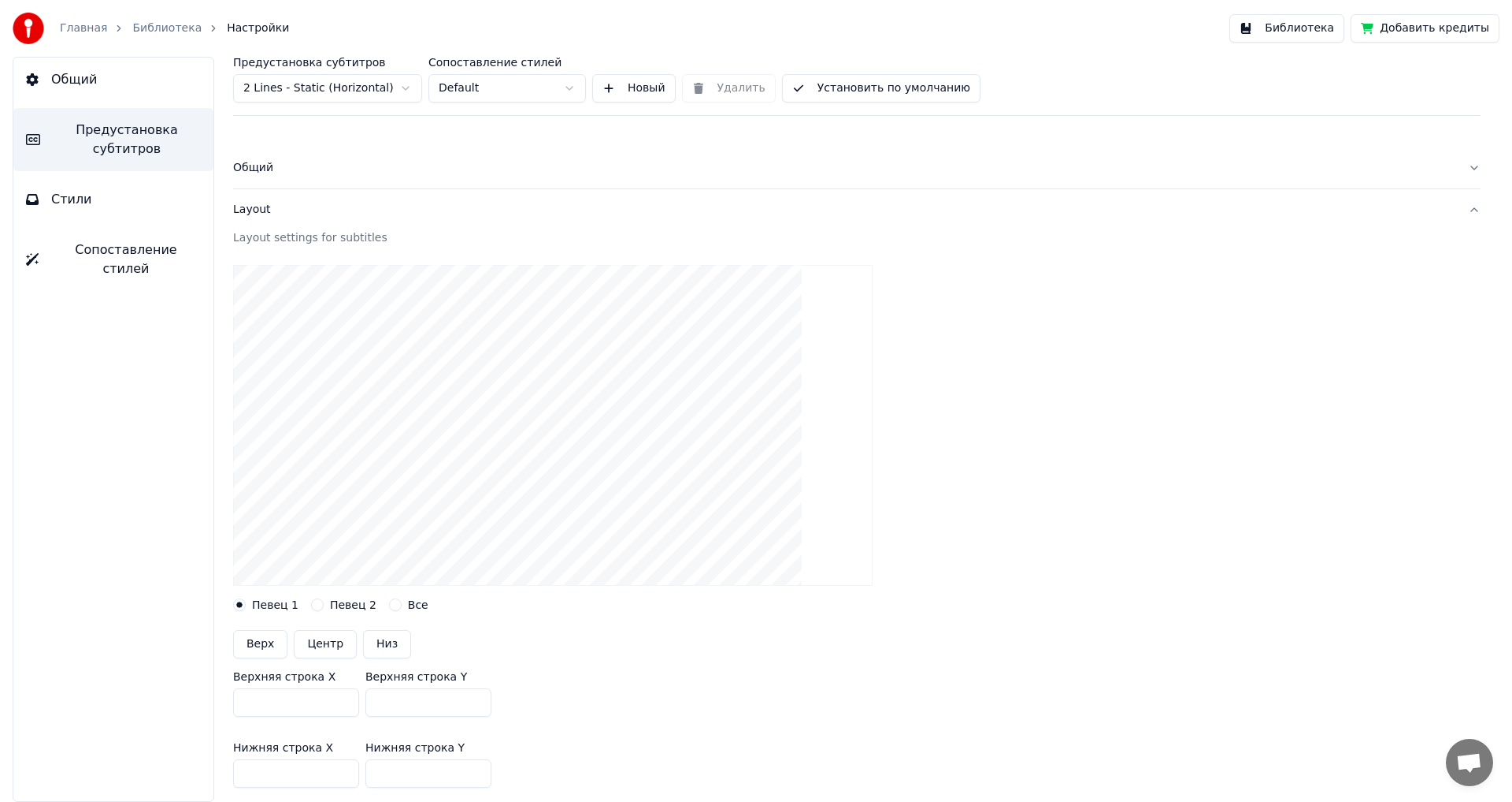
drag, startPoint x: 415, startPoint y: 774, endPoint x: 339, endPoint y: 778, distance: 76.1
click at [339, 778] on div "Нижняя строка X *** Нижняя строка Y ***" at bounding box center [857, 764] width 1247 height 71
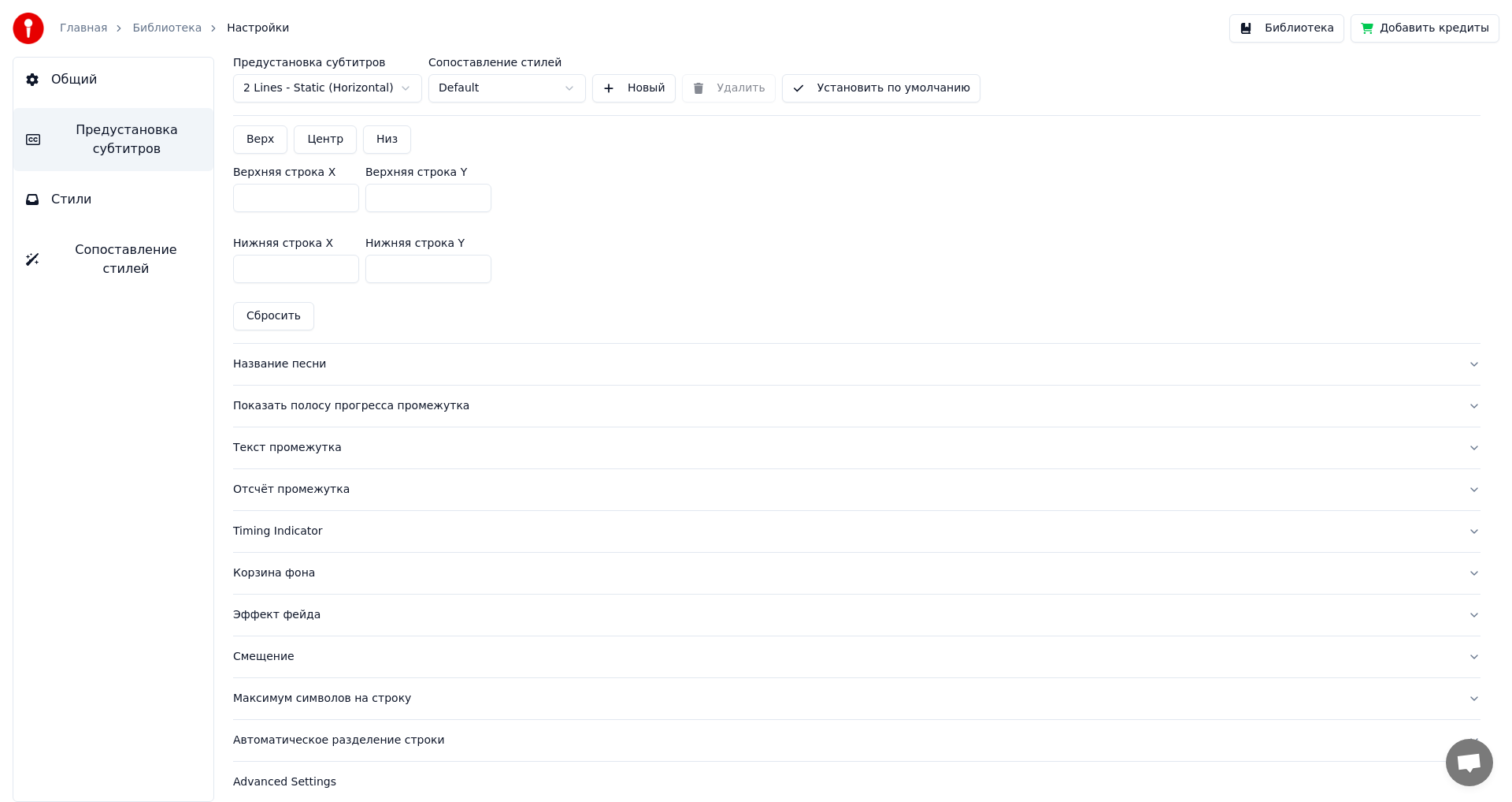
scroll to position [518, 0]
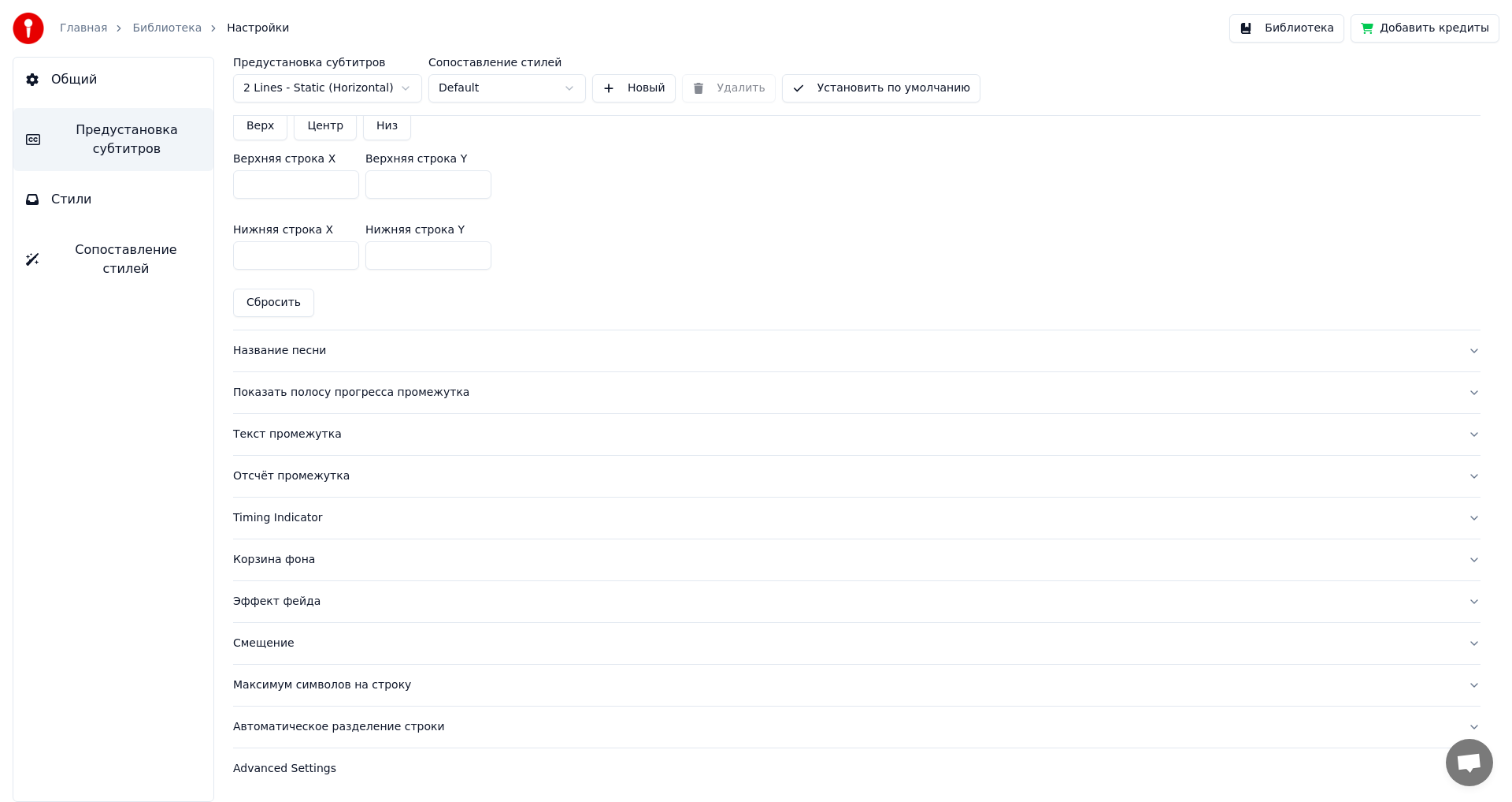
type input "***"
click at [269, 352] on div "Название песни" at bounding box center [844, 350] width 1223 height 16
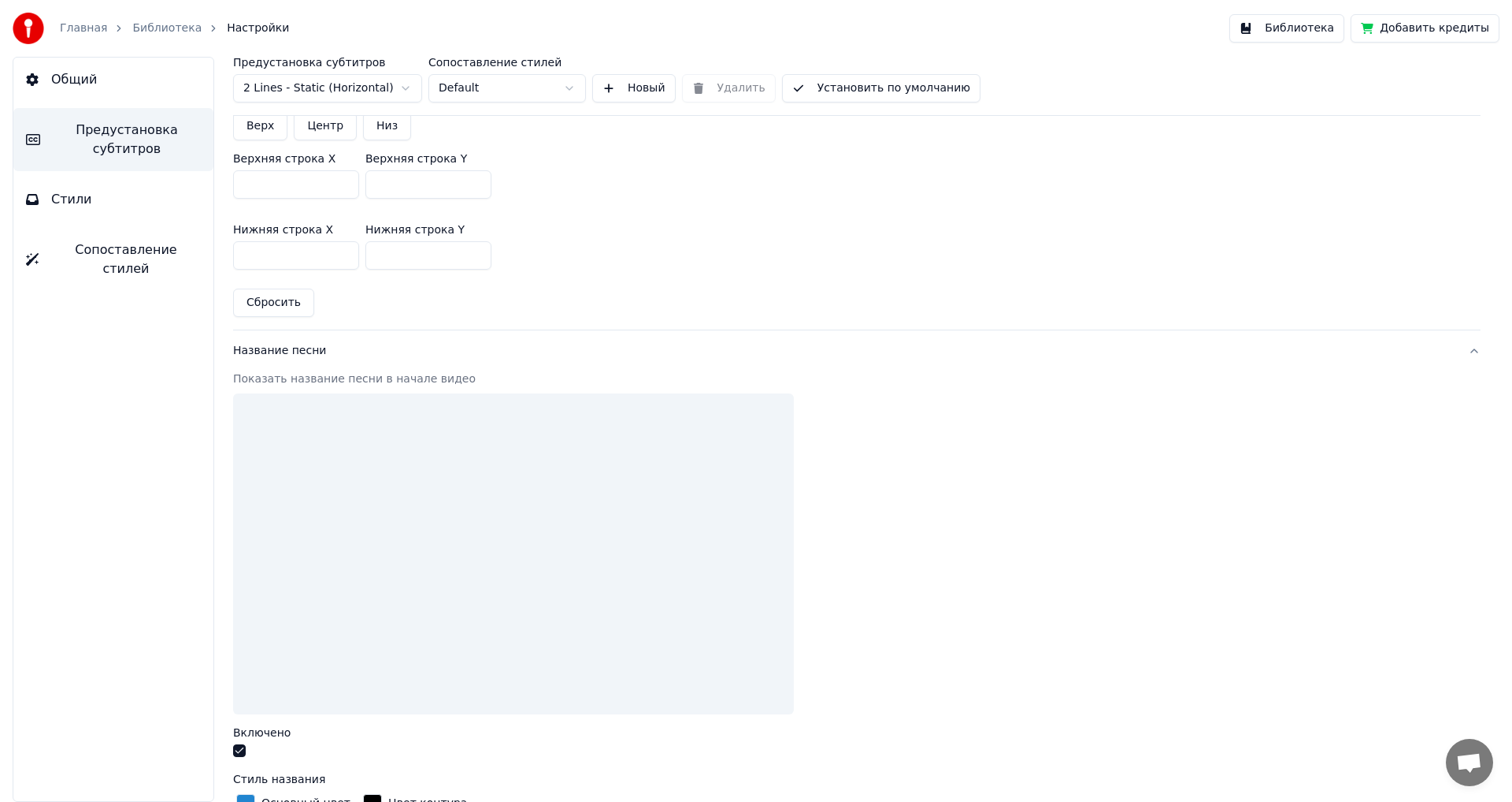
scroll to position [493, 0]
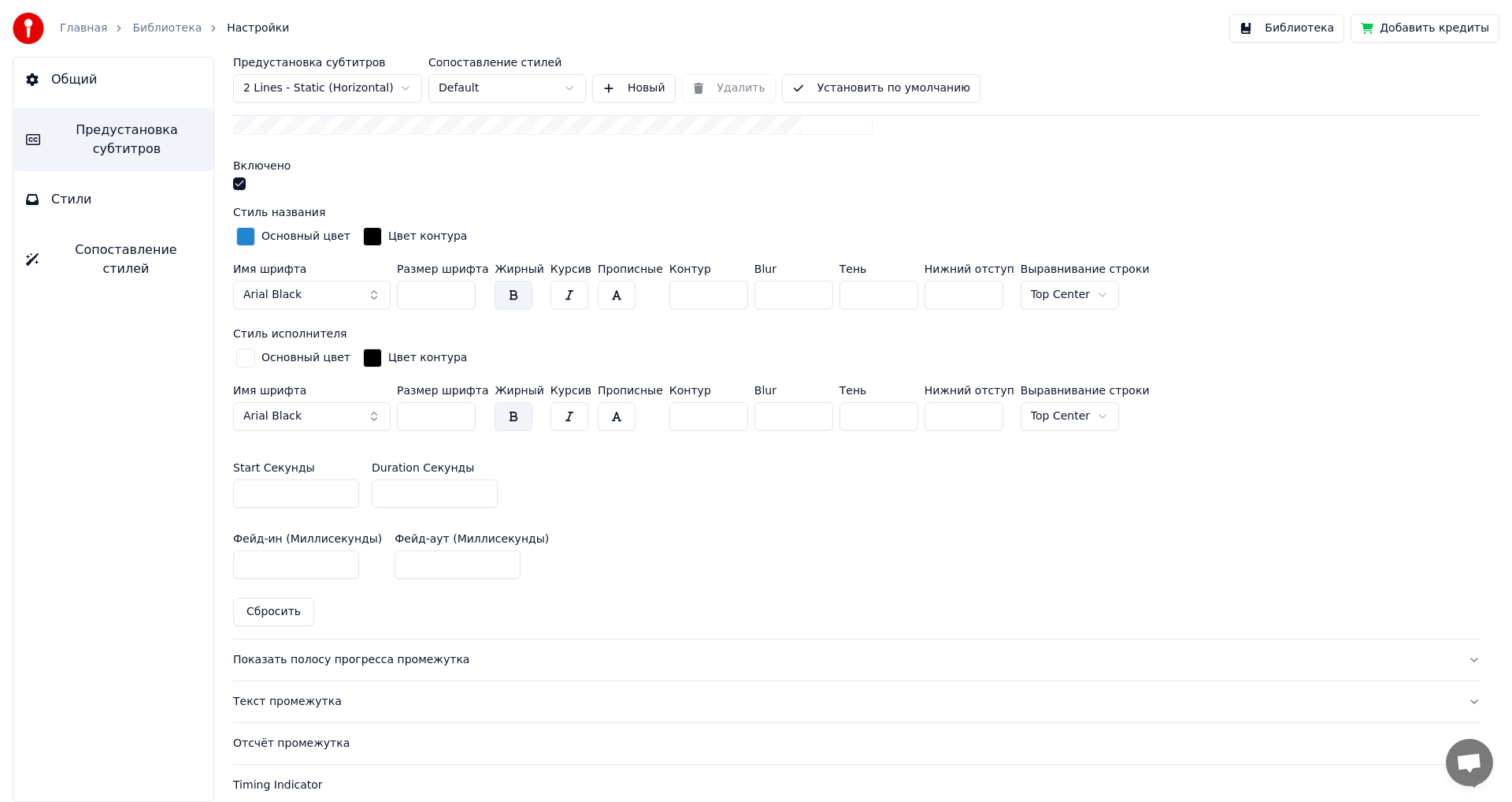
click at [244, 187] on button "button" at bounding box center [239, 183] width 12 height 12
click at [286, 662] on div "Показать полосу прогресса промежутка" at bounding box center [844, 660] width 1223 height 16
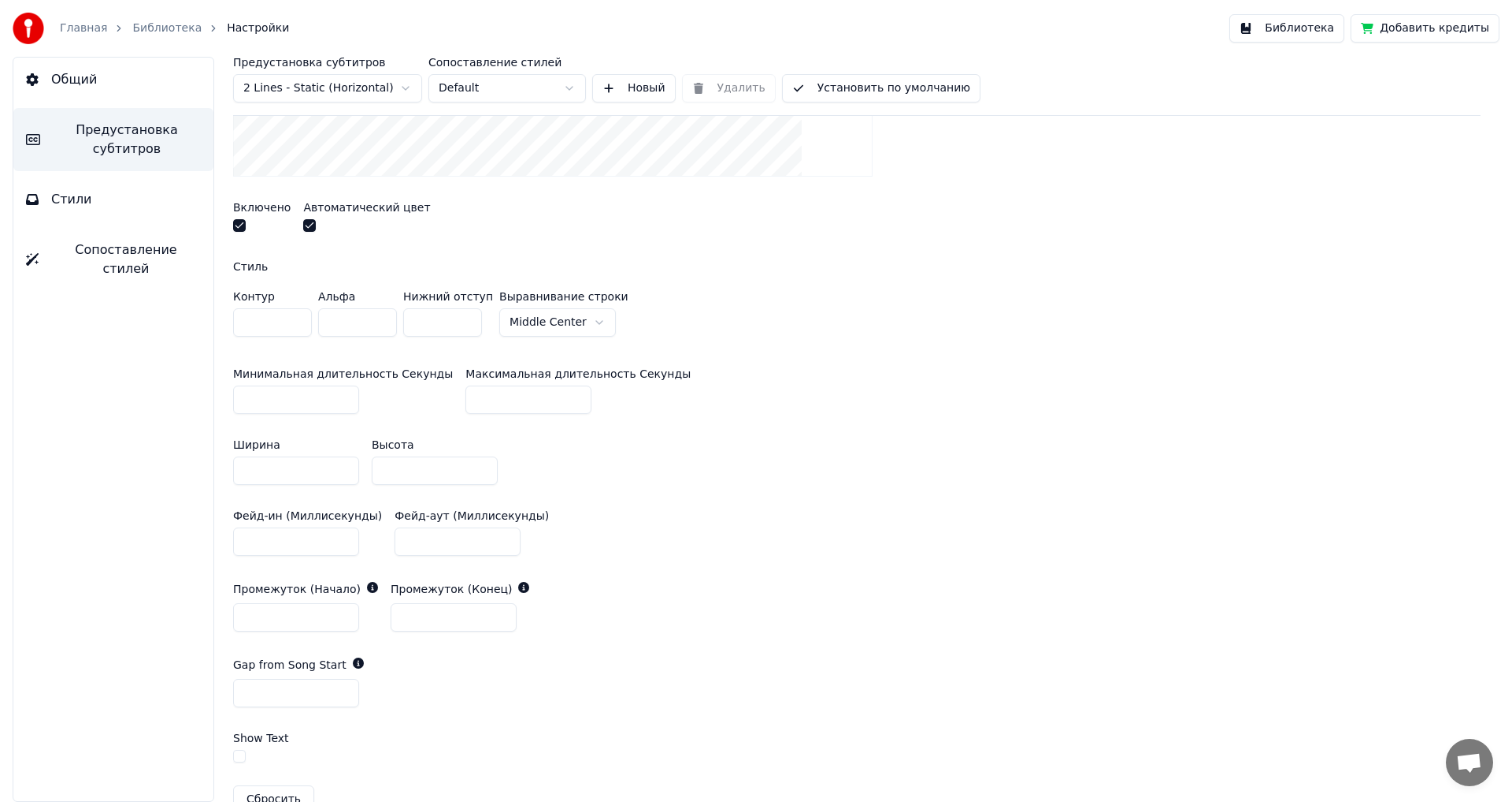
click at [240, 226] on button "button" at bounding box center [239, 225] width 12 height 12
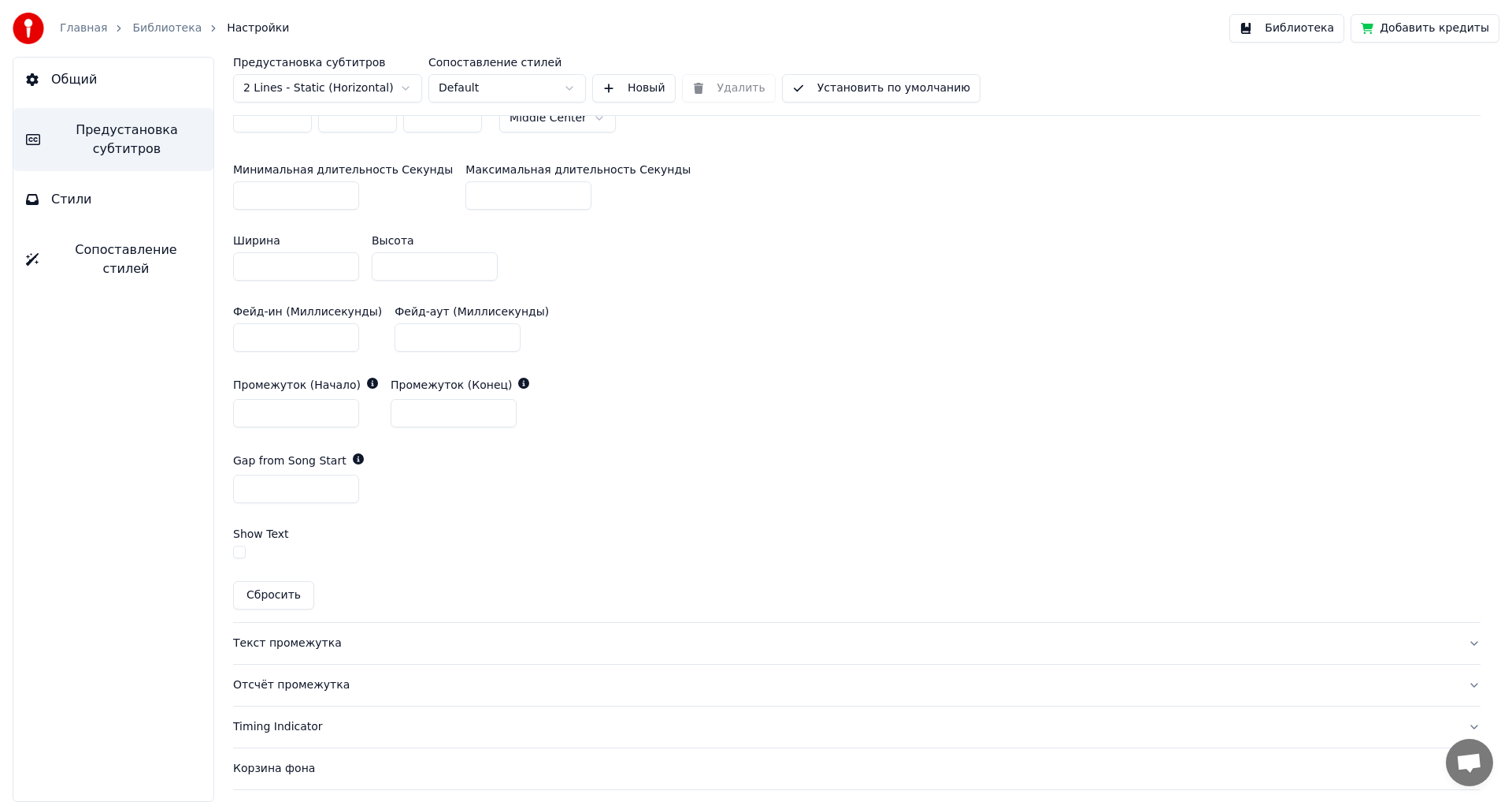
scroll to position [808, 0]
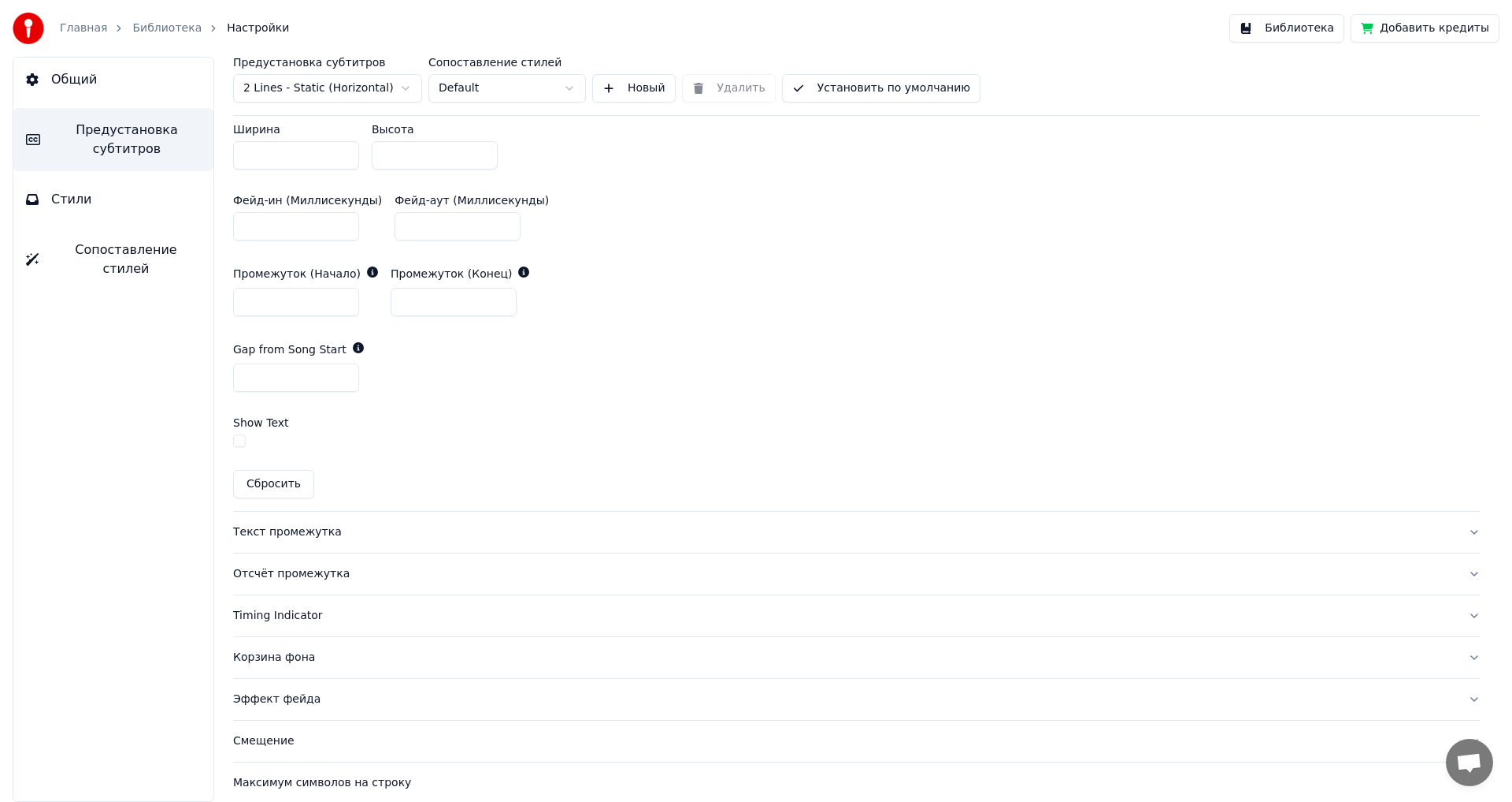
click at [265, 527] on div "Текст промежутка" at bounding box center [844, 532] width 1223 height 16
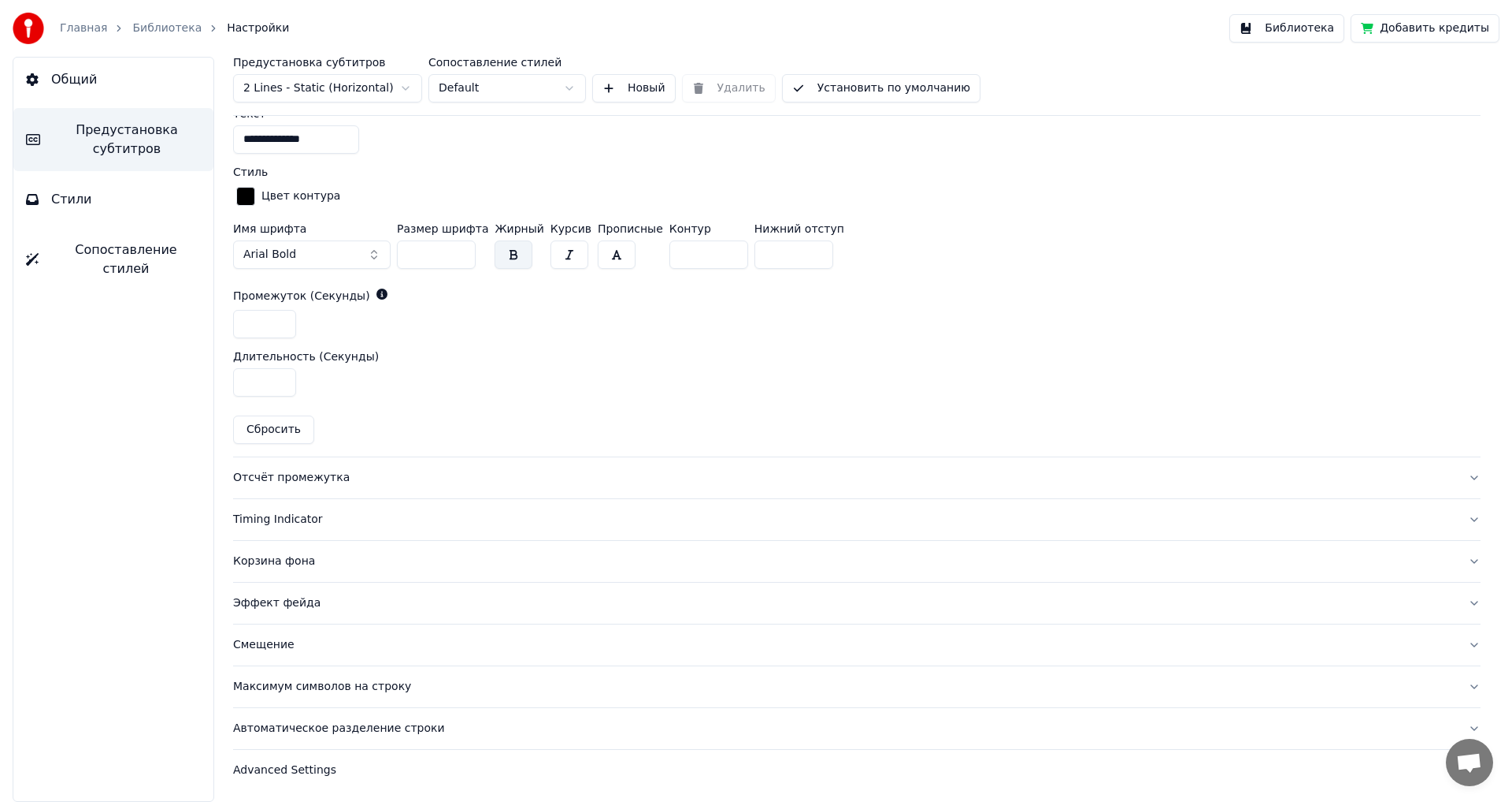
click at [275, 476] on div "Отсчёт промежутка" at bounding box center [844, 477] width 1223 height 16
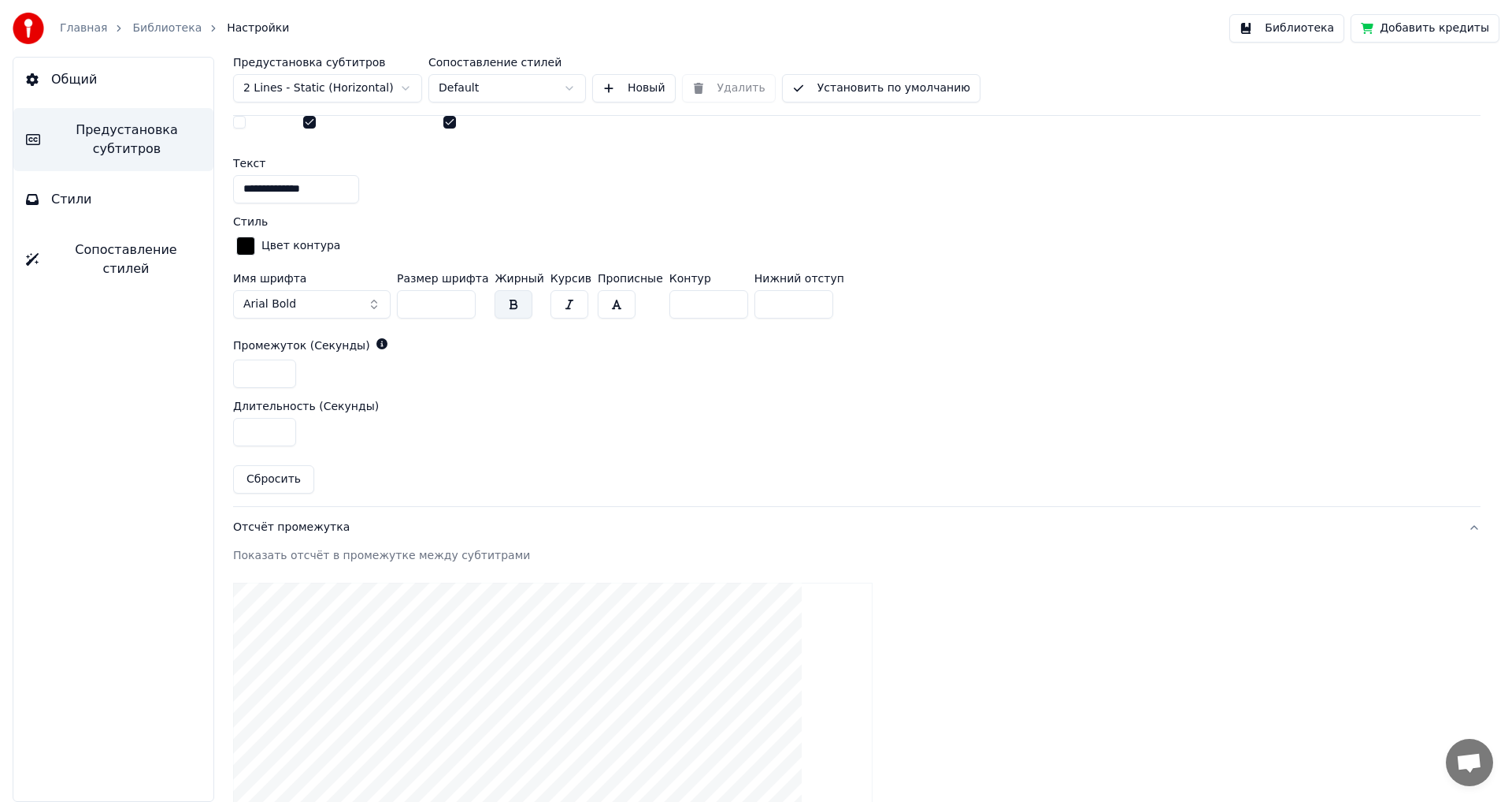
scroll to position [317, 0]
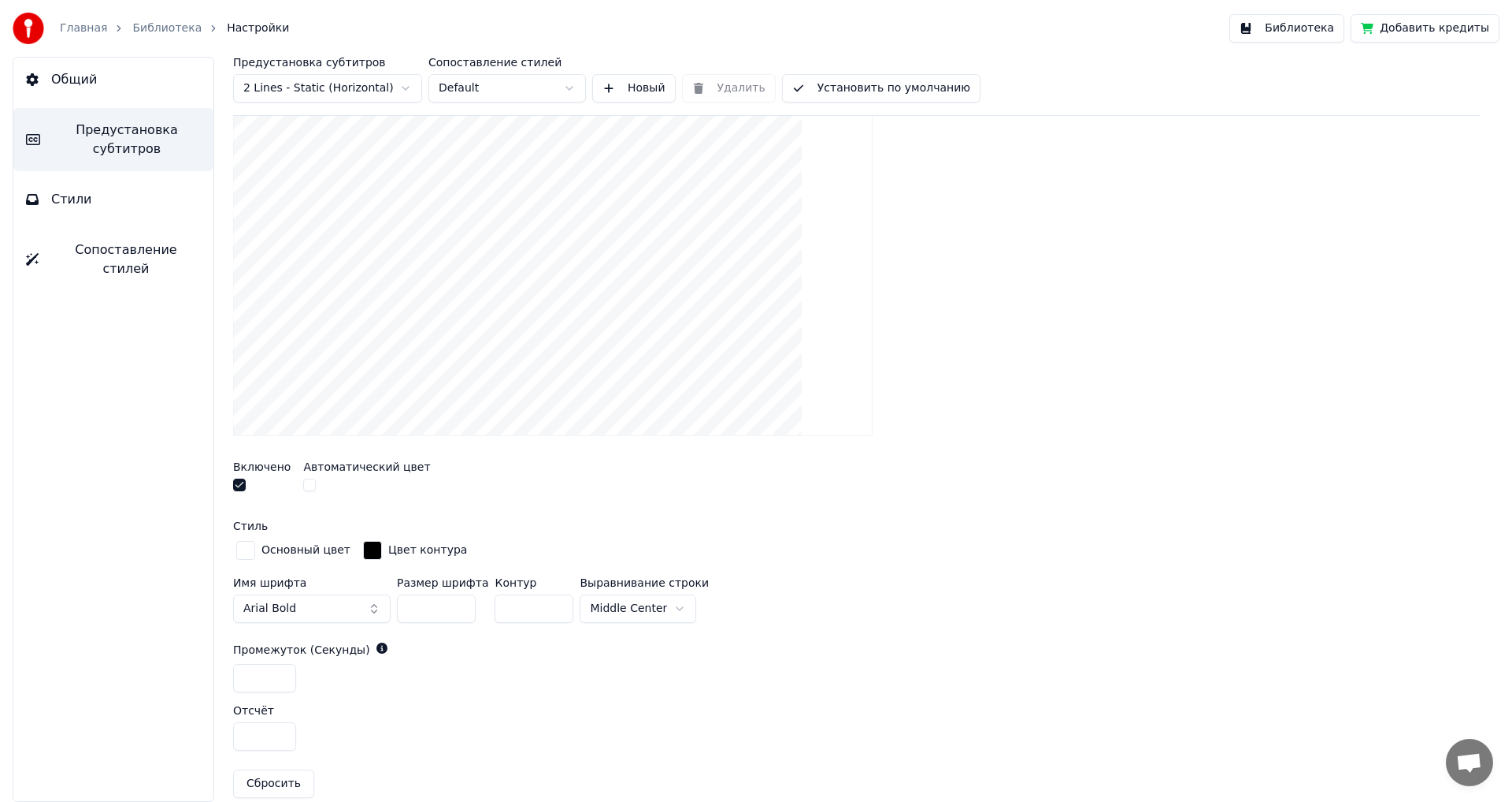
click at [240, 481] on button "button" at bounding box center [239, 484] width 12 height 12
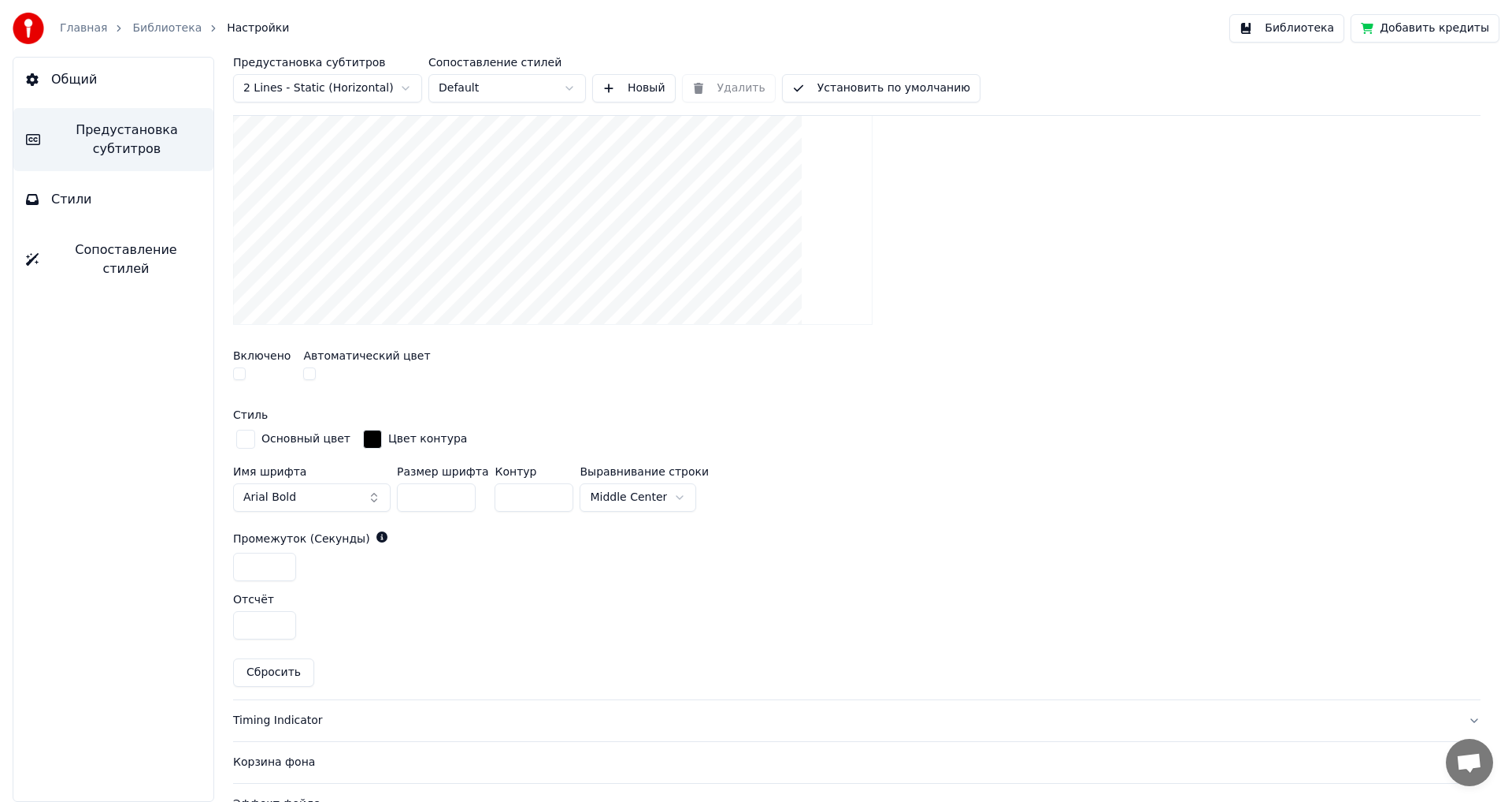
scroll to position [629, 0]
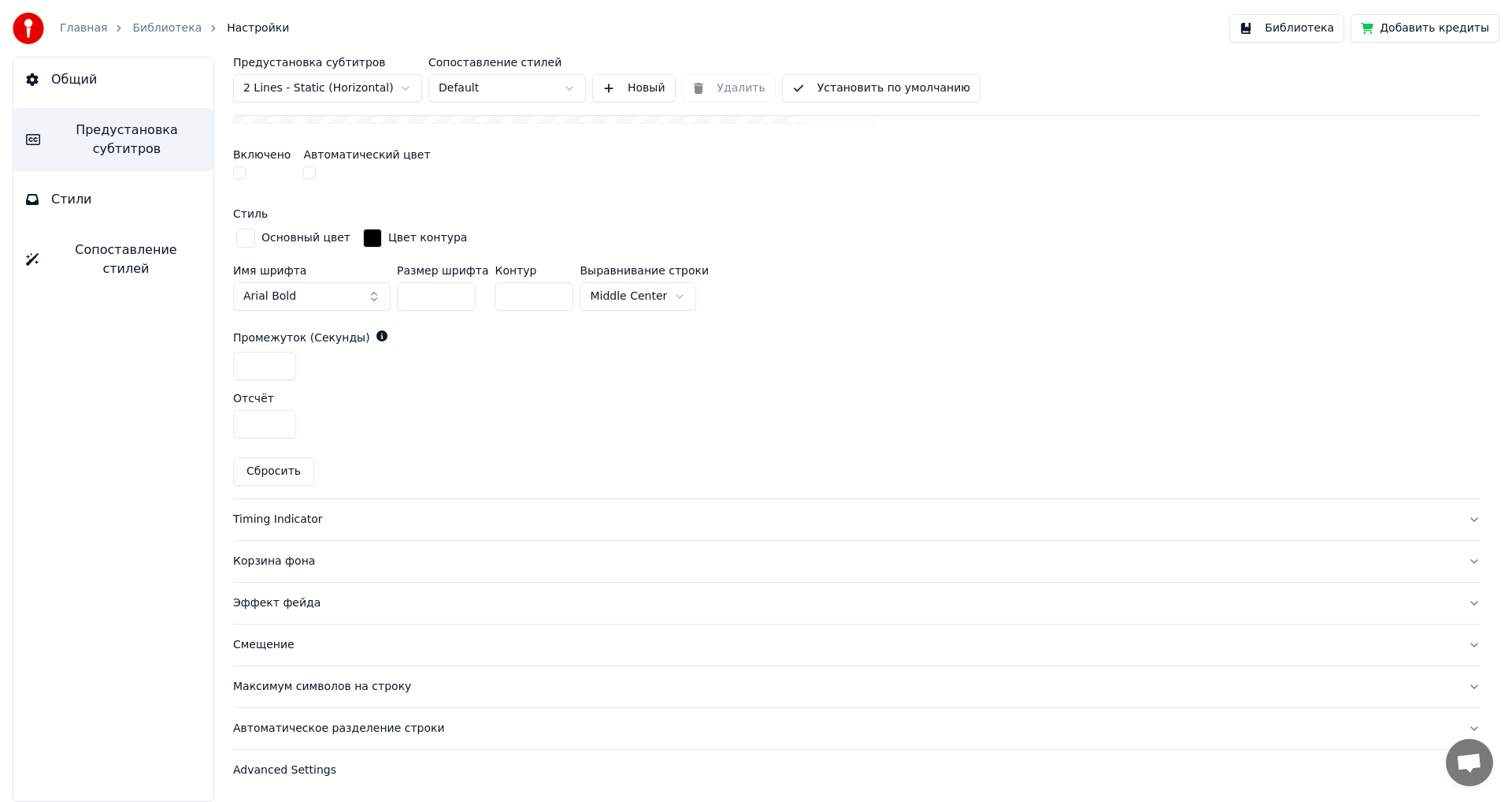
click at [261, 519] on div "Timing Indicator" at bounding box center [844, 519] width 1223 height 16
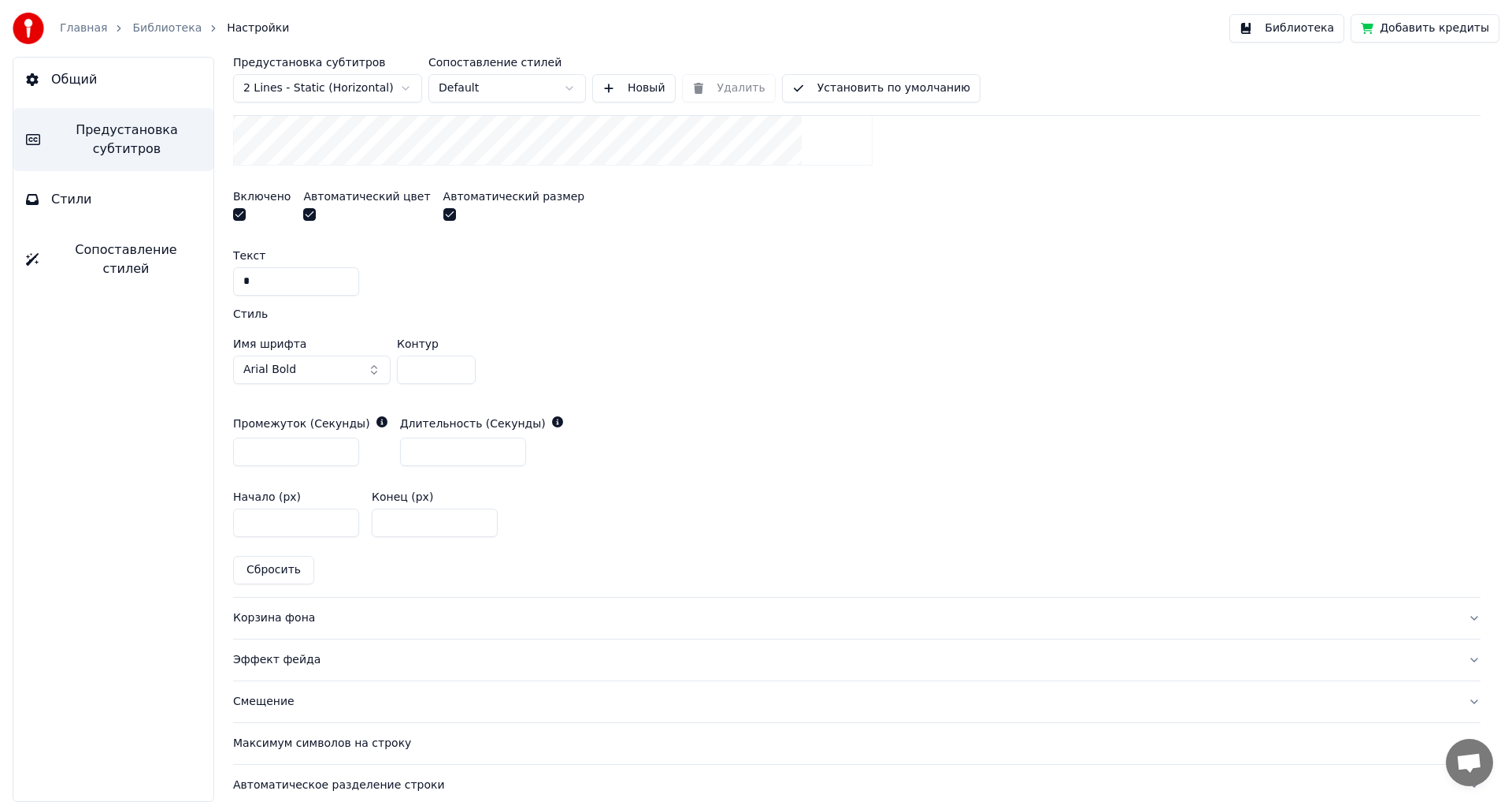
click at [237, 216] on button "button" at bounding box center [239, 214] width 12 height 12
click at [284, 619] on div "Корзина фона" at bounding box center [844, 618] width 1223 height 16
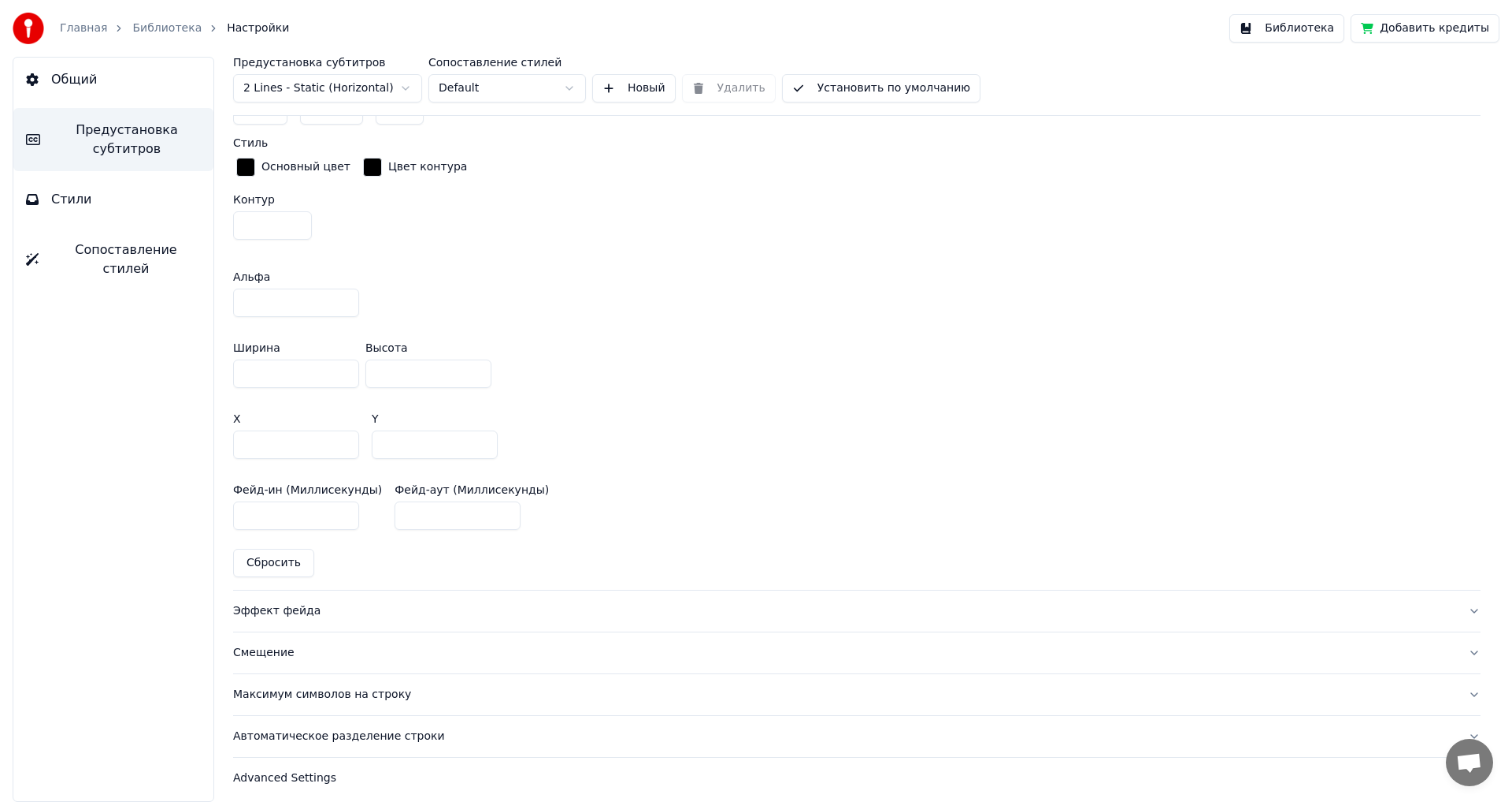
scroll to position [845, 0]
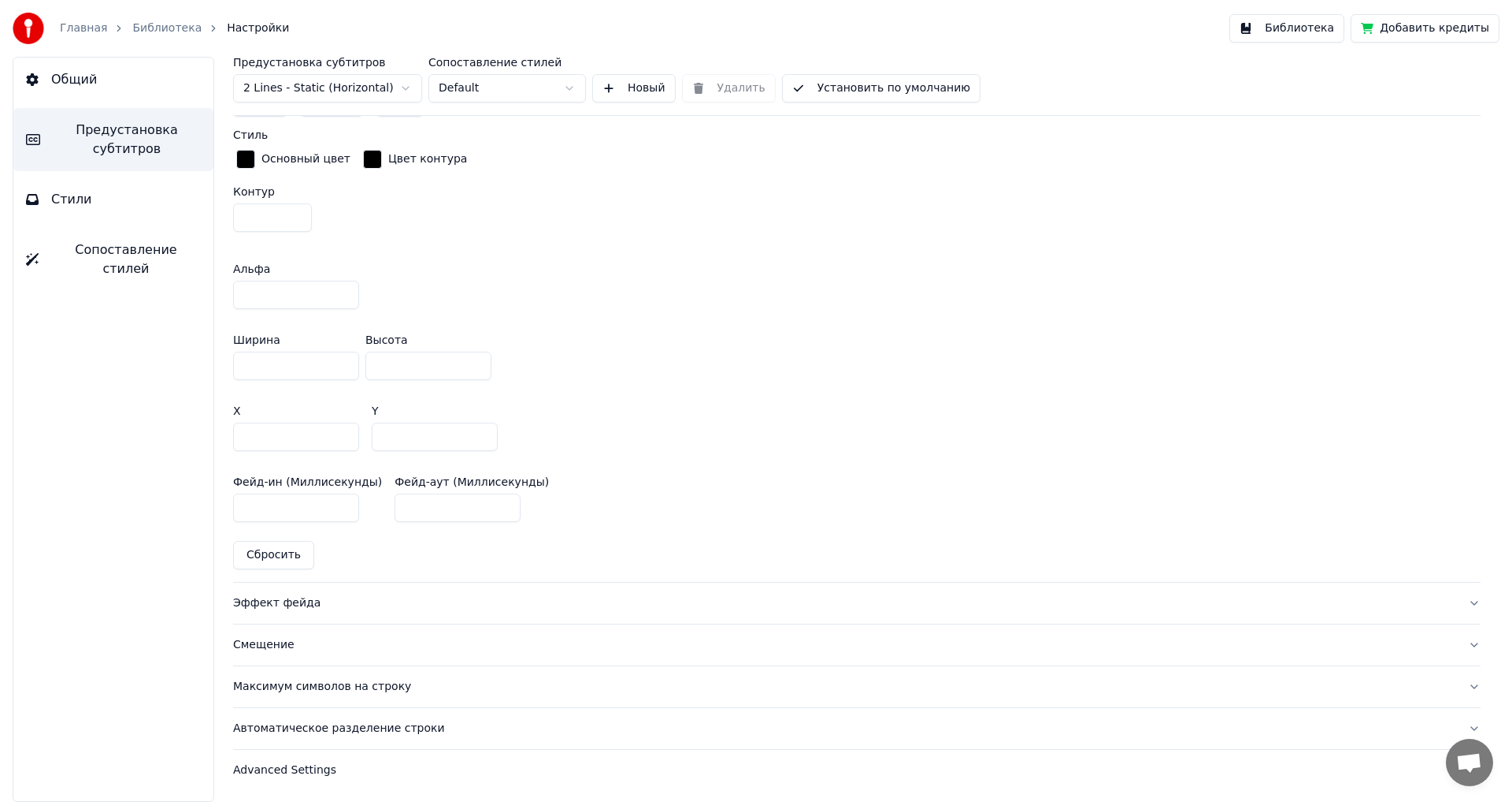
click at [255, 599] on div "Эффект фейда" at bounding box center [844, 603] width 1223 height 16
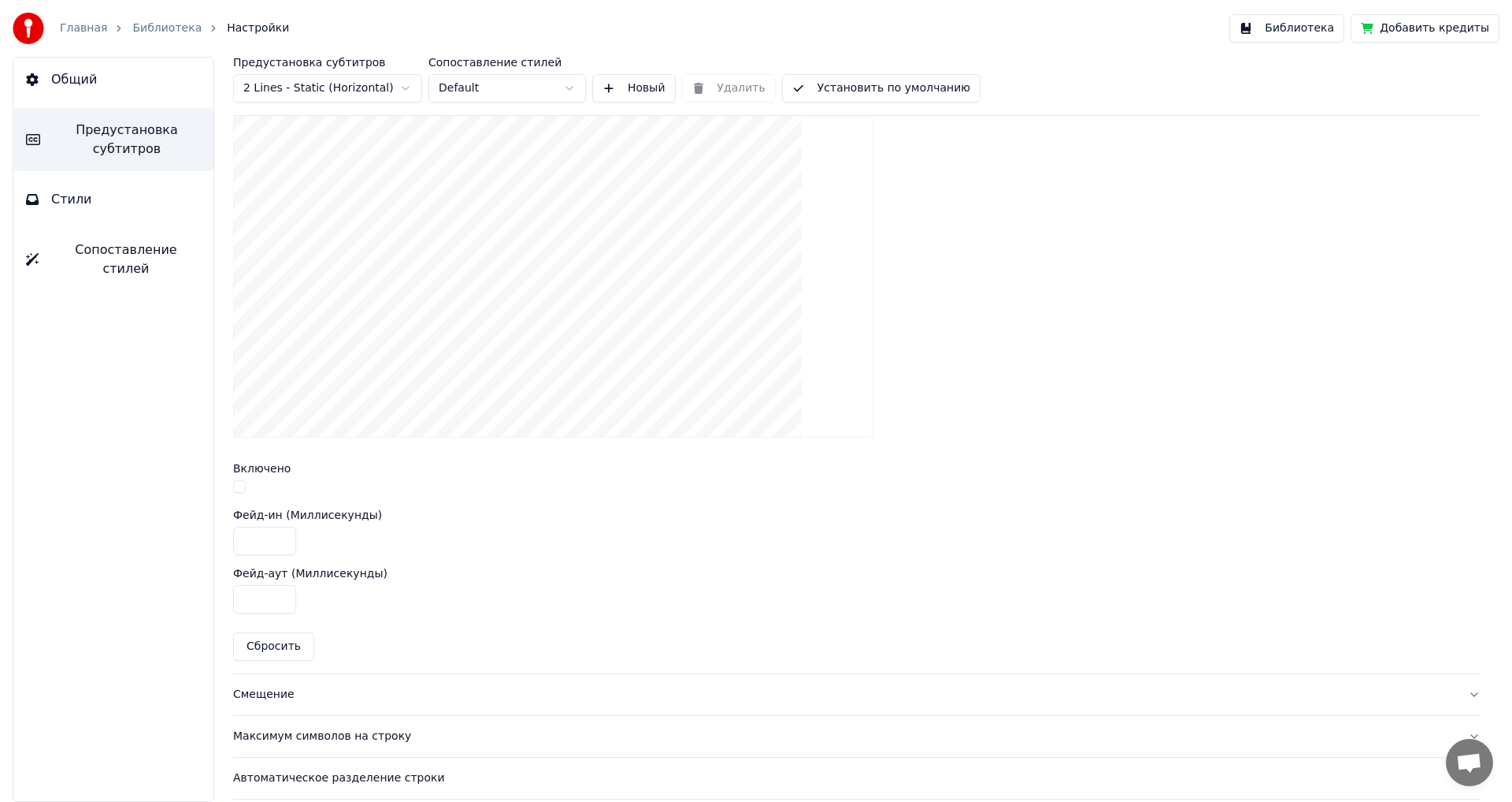
click at [238, 484] on button "button" at bounding box center [239, 486] width 12 height 12
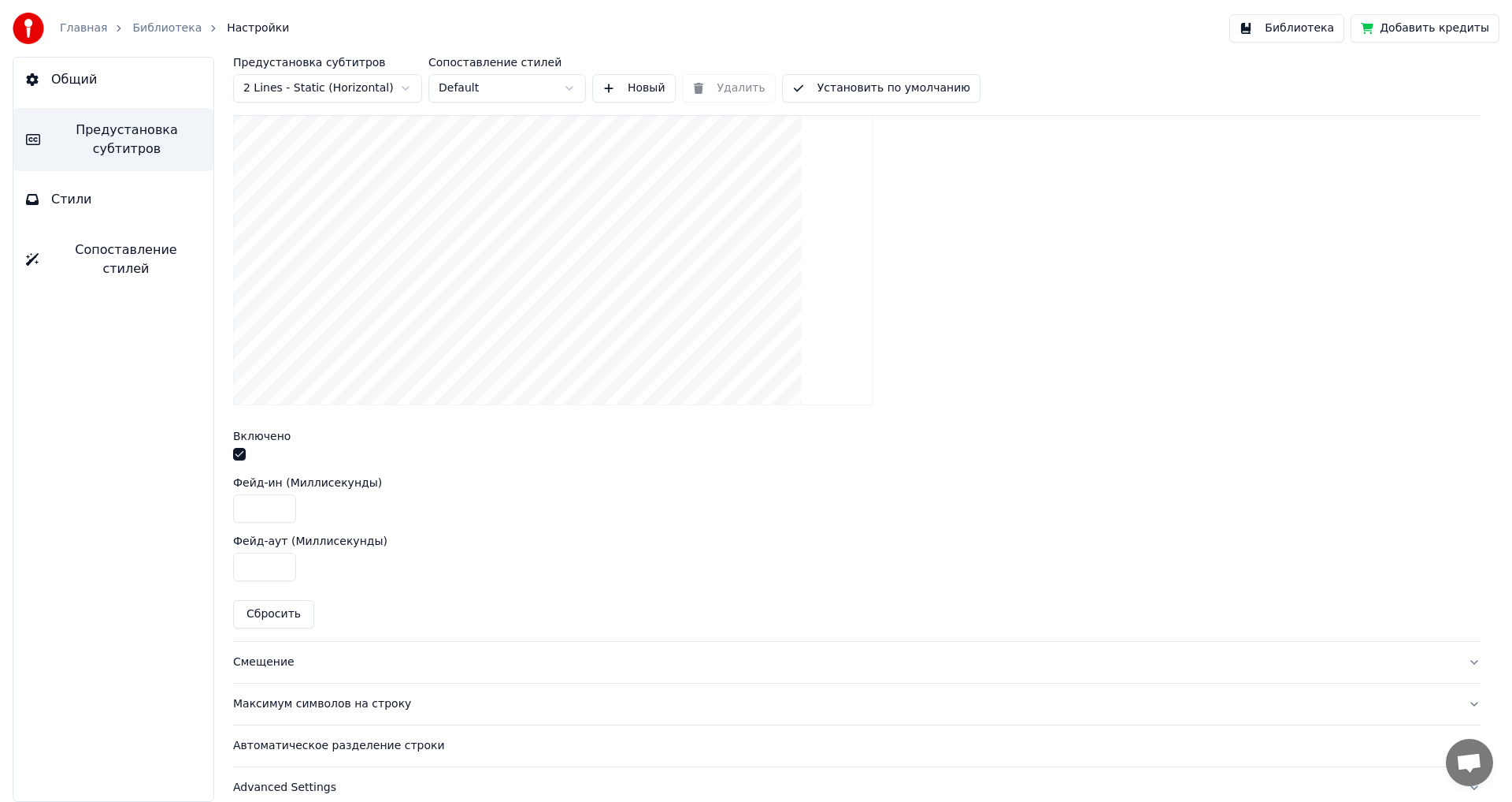
scroll to position [491, 0]
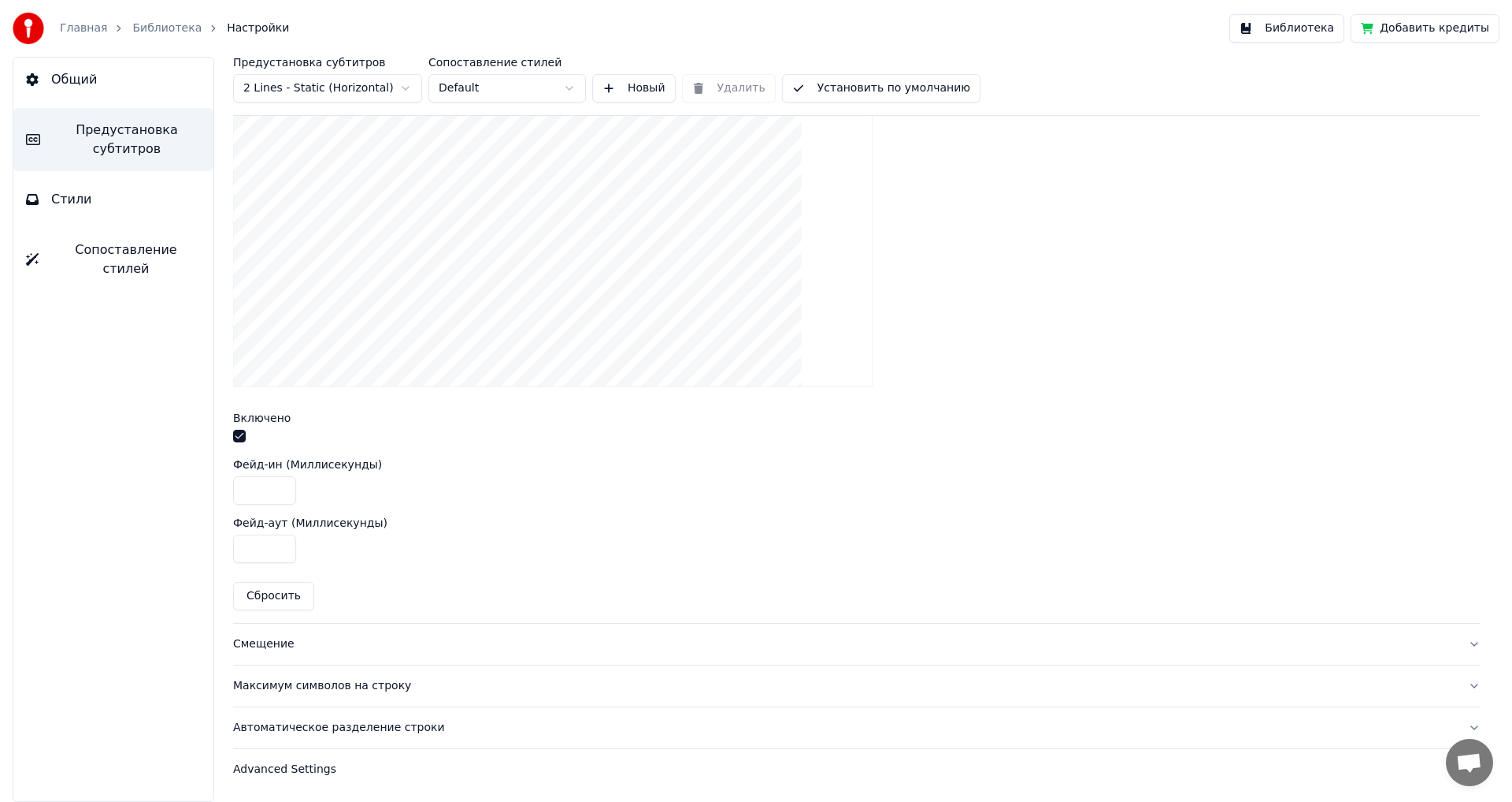
click at [267, 643] on div "Смещение" at bounding box center [844, 643] width 1223 height 16
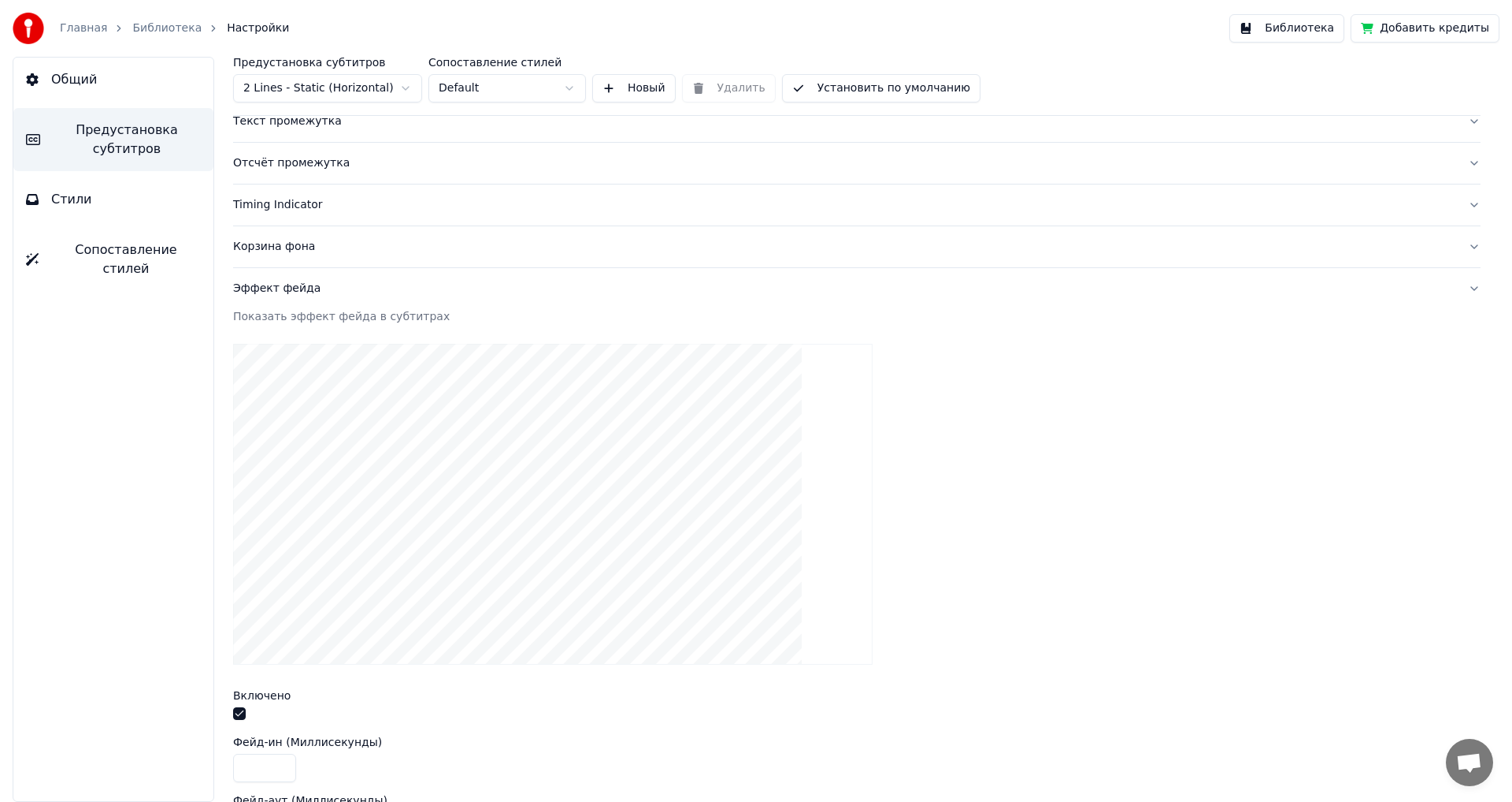
scroll to position [86, 0]
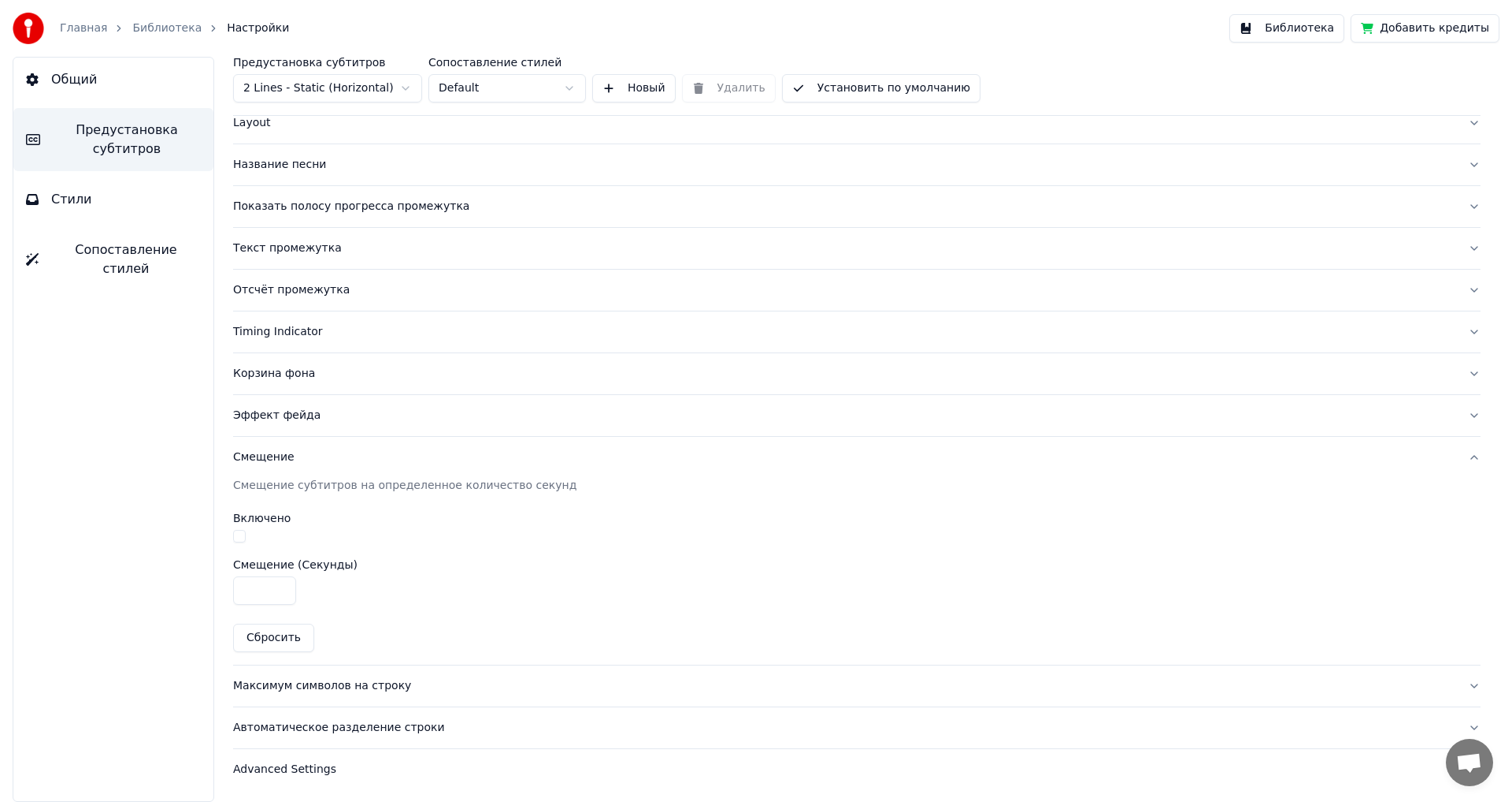
click at [240, 535] on button "button" at bounding box center [239, 535] width 12 height 12
click at [293, 681] on div "Максимум символов на строку" at bounding box center [844, 685] width 1223 height 16
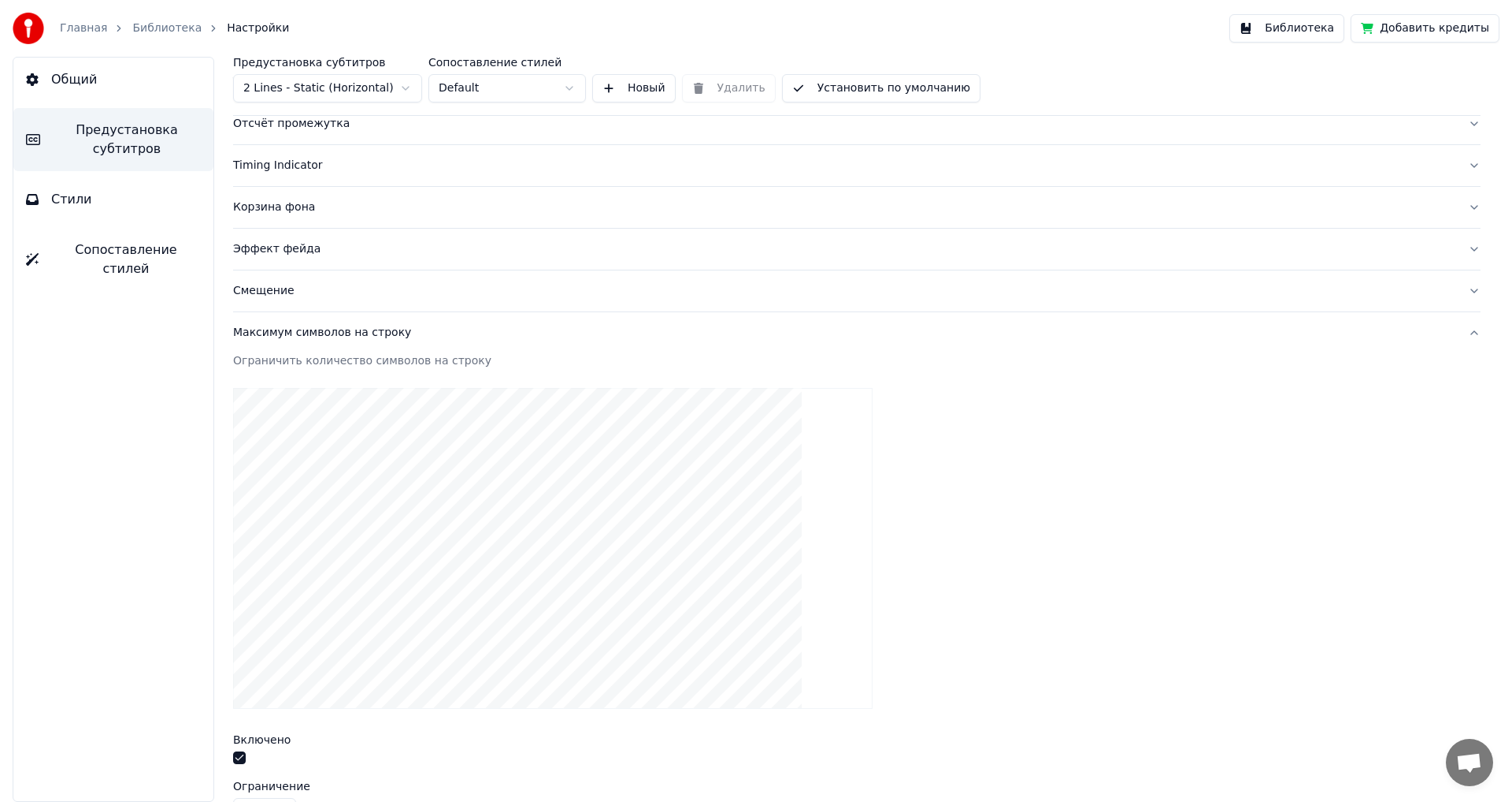
scroll to position [433, 0]
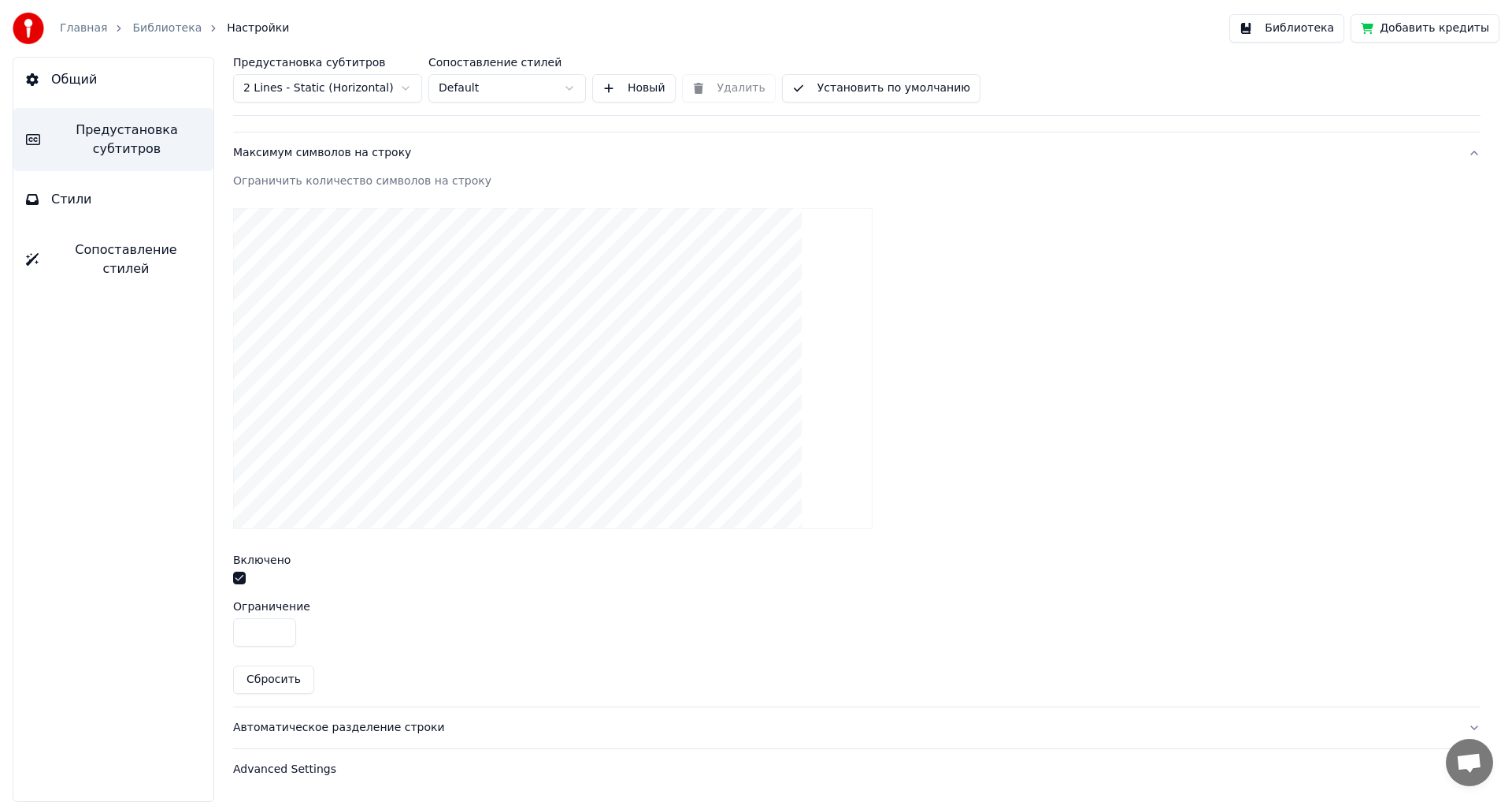
drag, startPoint x: 262, startPoint y: 639, endPoint x: 193, endPoint y: 640, distance: 69.0
click at [193, 640] on div "Общий Предустановка субтитров Стили Сопоставление стилей Предустановка субтитро…" at bounding box center [756, 429] width 1512 height 745
type input "**"
click at [304, 726] on div "Автоматическое разделение строки" at bounding box center [844, 727] width 1223 height 16
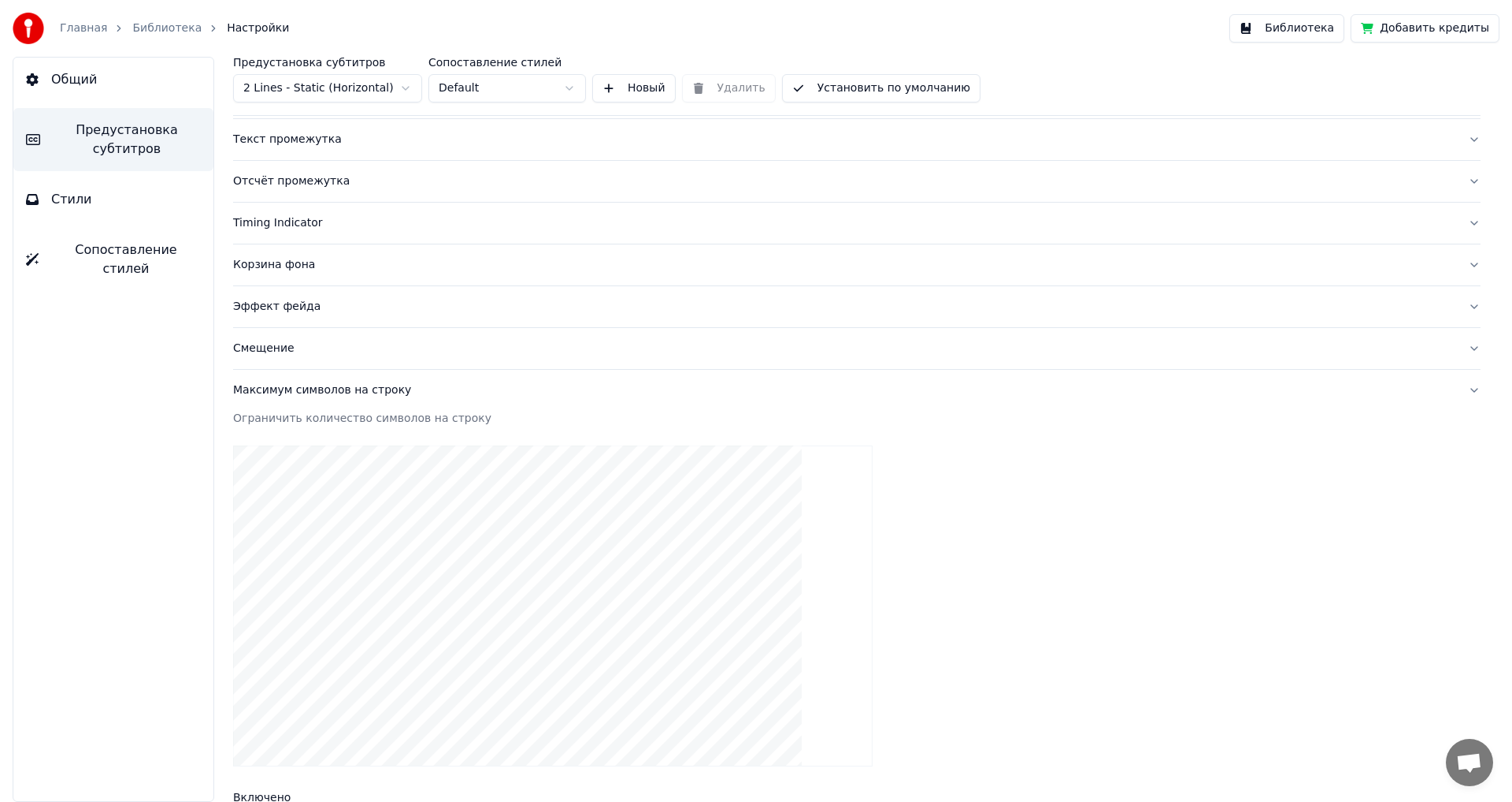
scroll to position [86, 0]
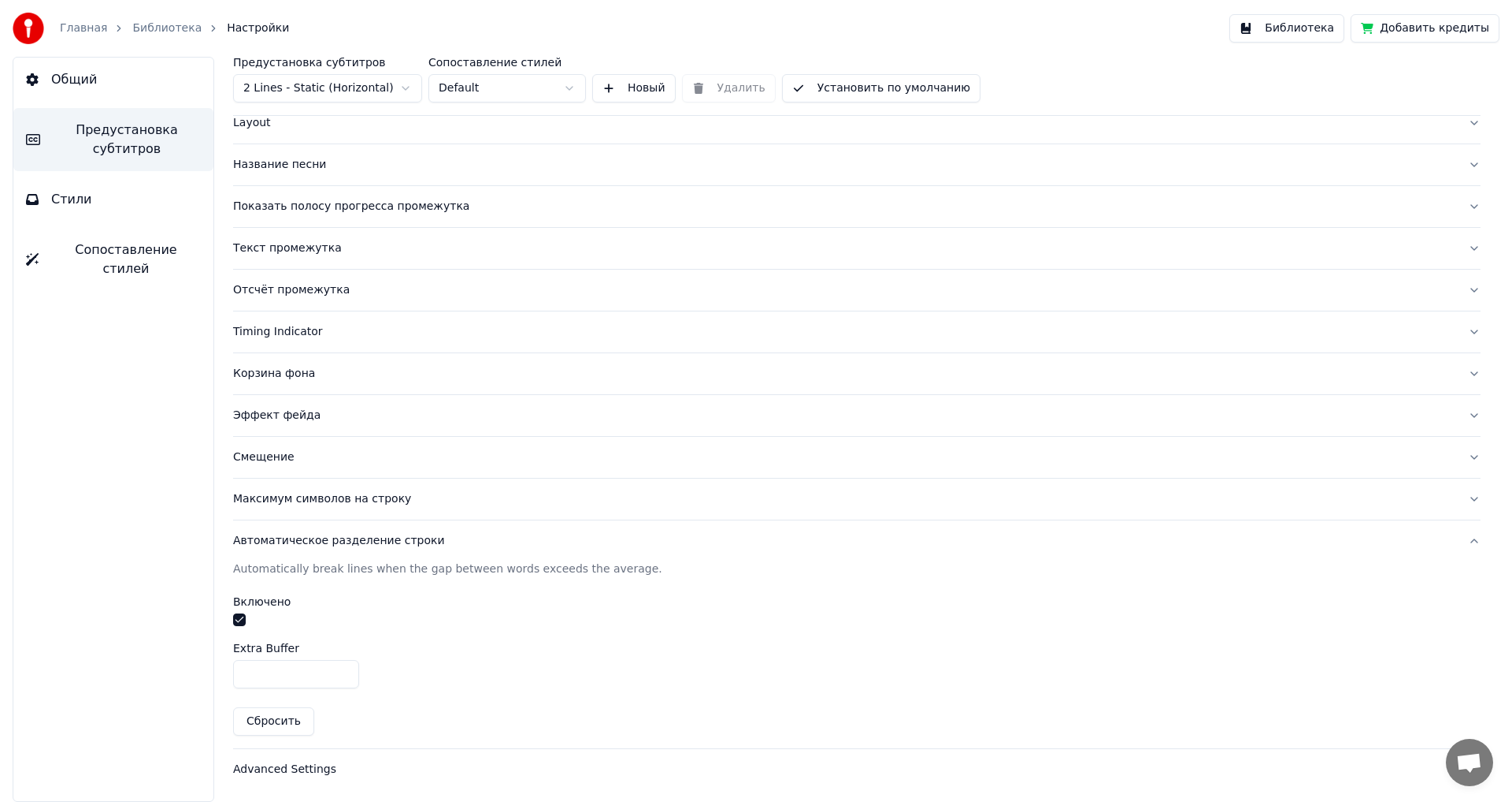
click at [344, 671] on input "*" at bounding box center [296, 674] width 126 height 28
click at [343, 678] on input "*" at bounding box center [296, 674] width 126 height 28
type input "*"
click at [342, 668] on input "*" at bounding box center [296, 674] width 126 height 28
click at [267, 769] on div "Advanced Settings" at bounding box center [844, 769] width 1223 height 16
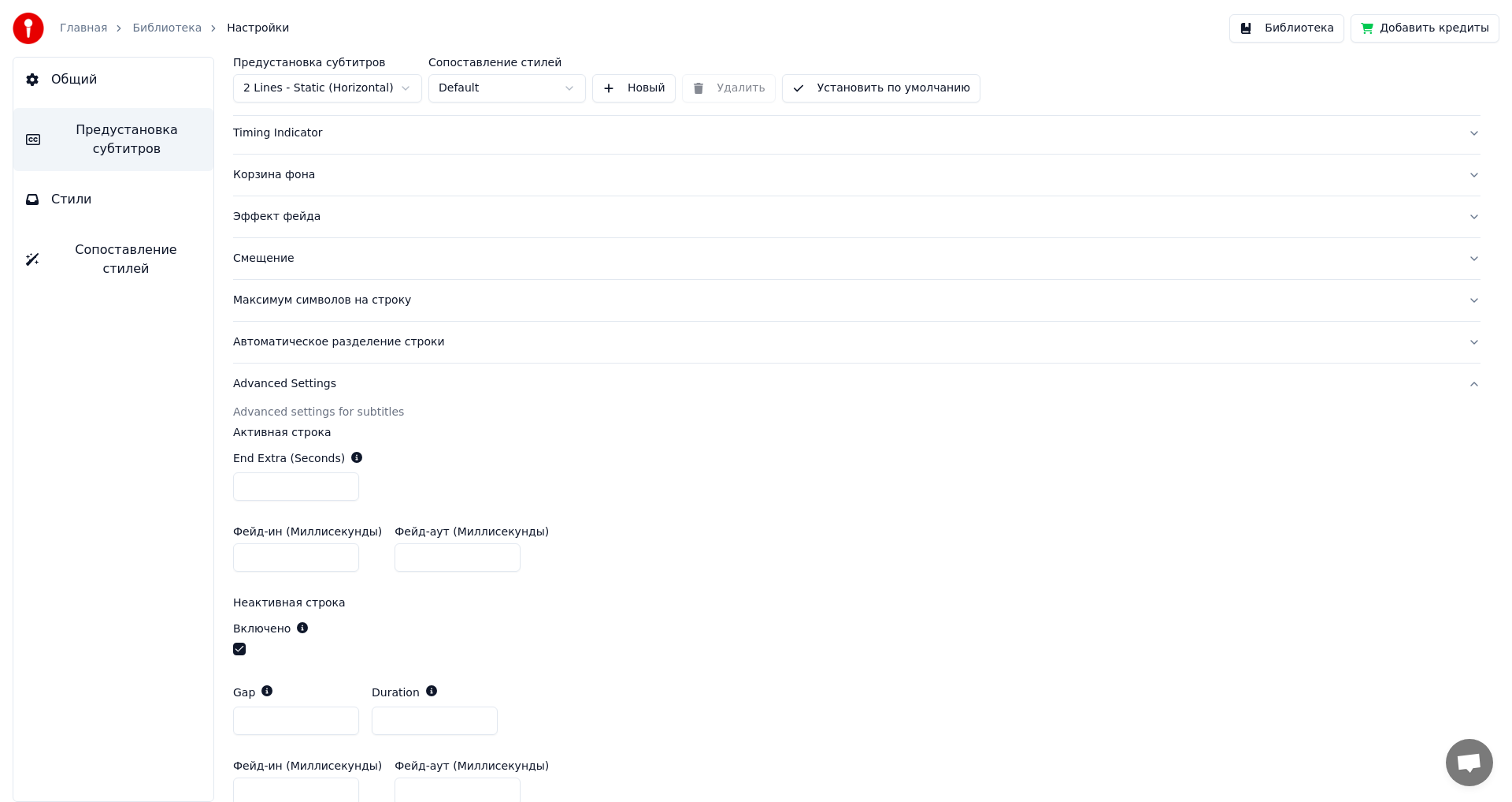
scroll to position [323, 0]
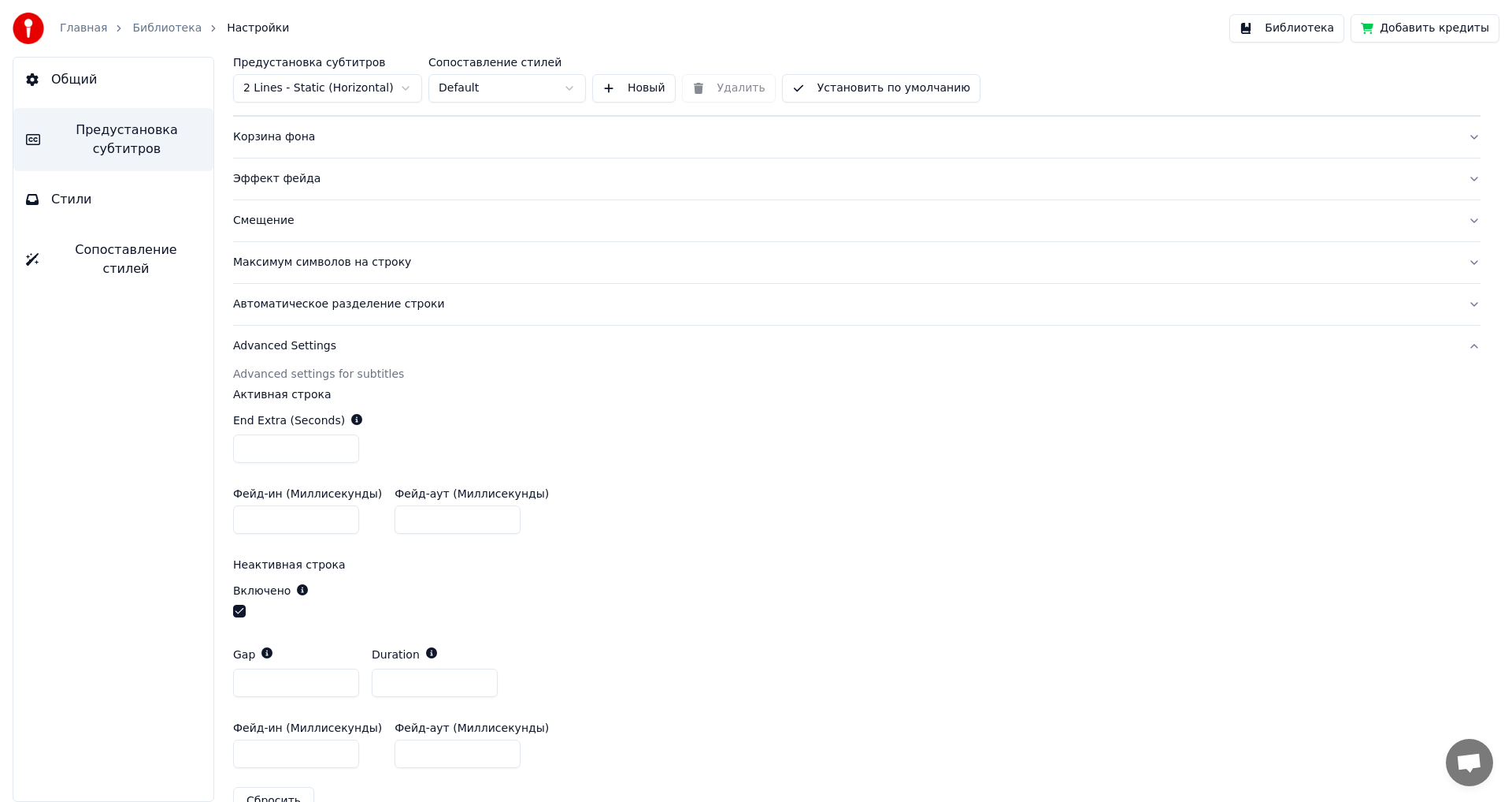
click at [242, 612] on button "button" at bounding box center [239, 610] width 12 height 12
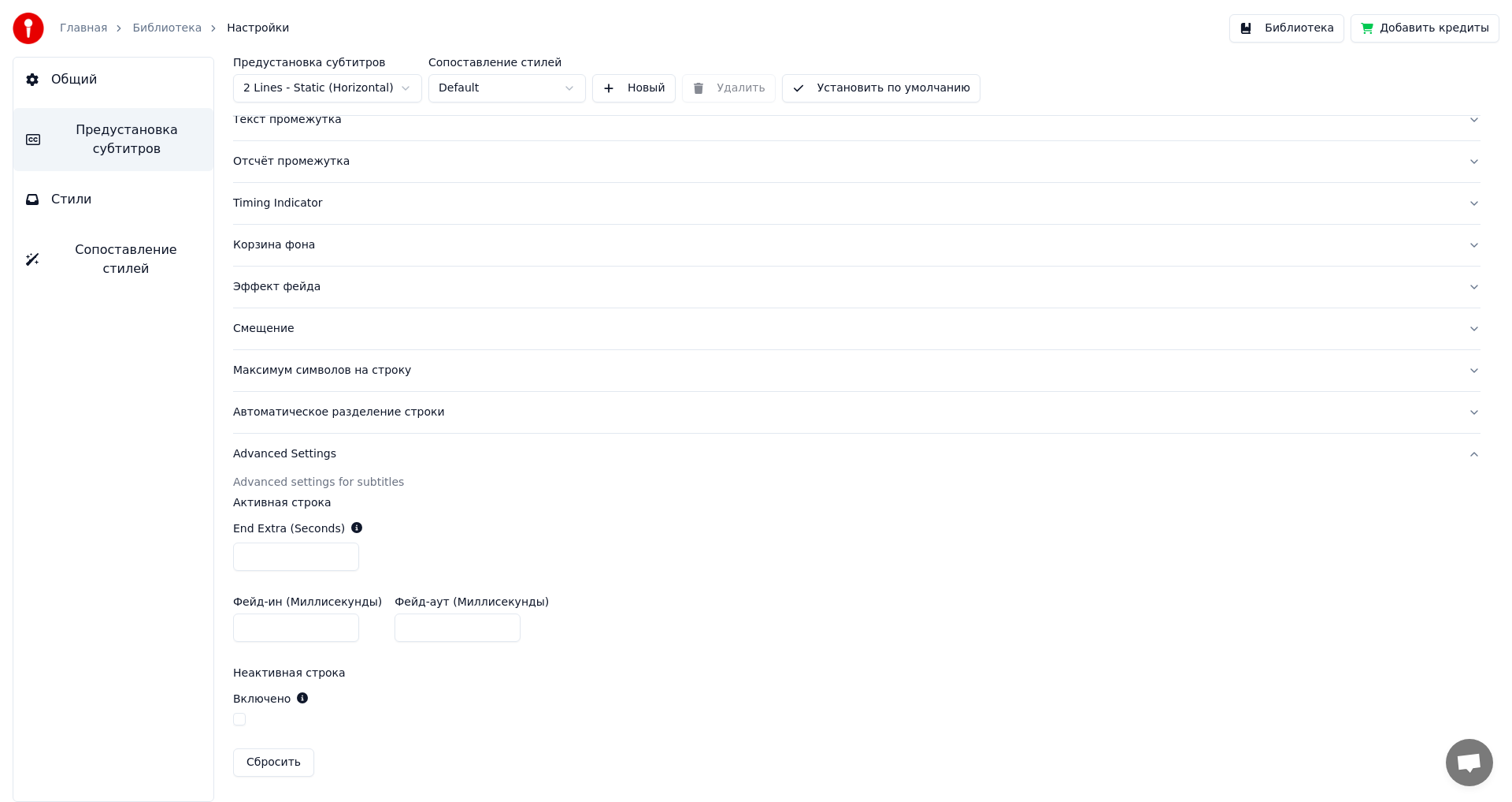
scroll to position [214, 0]
click at [1292, 30] on button "Библиотека" at bounding box center [1286, 28] width 115 height 28
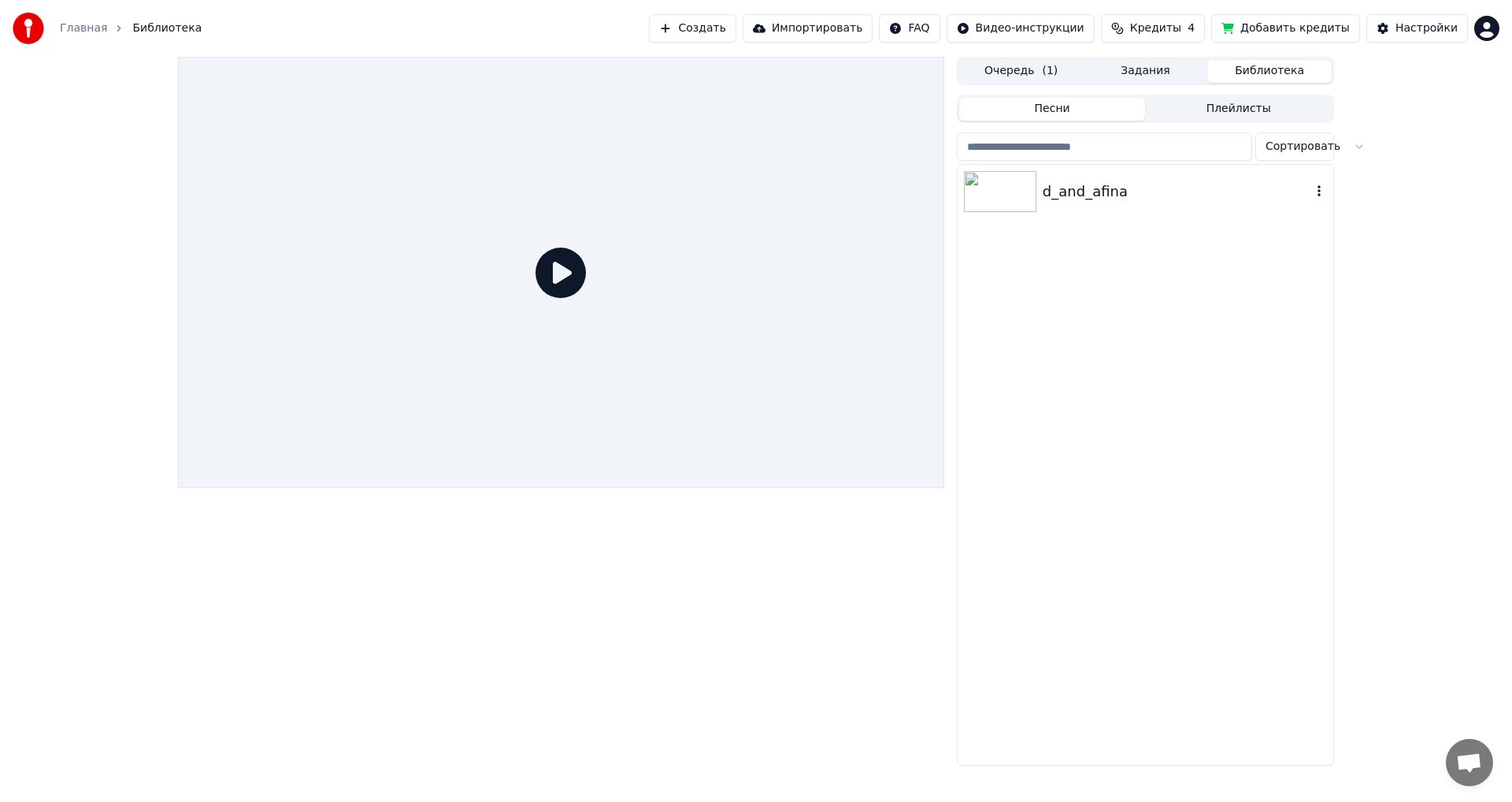
click at [993, 188] on img at bounding box center [1000, 191] width 72 height 41
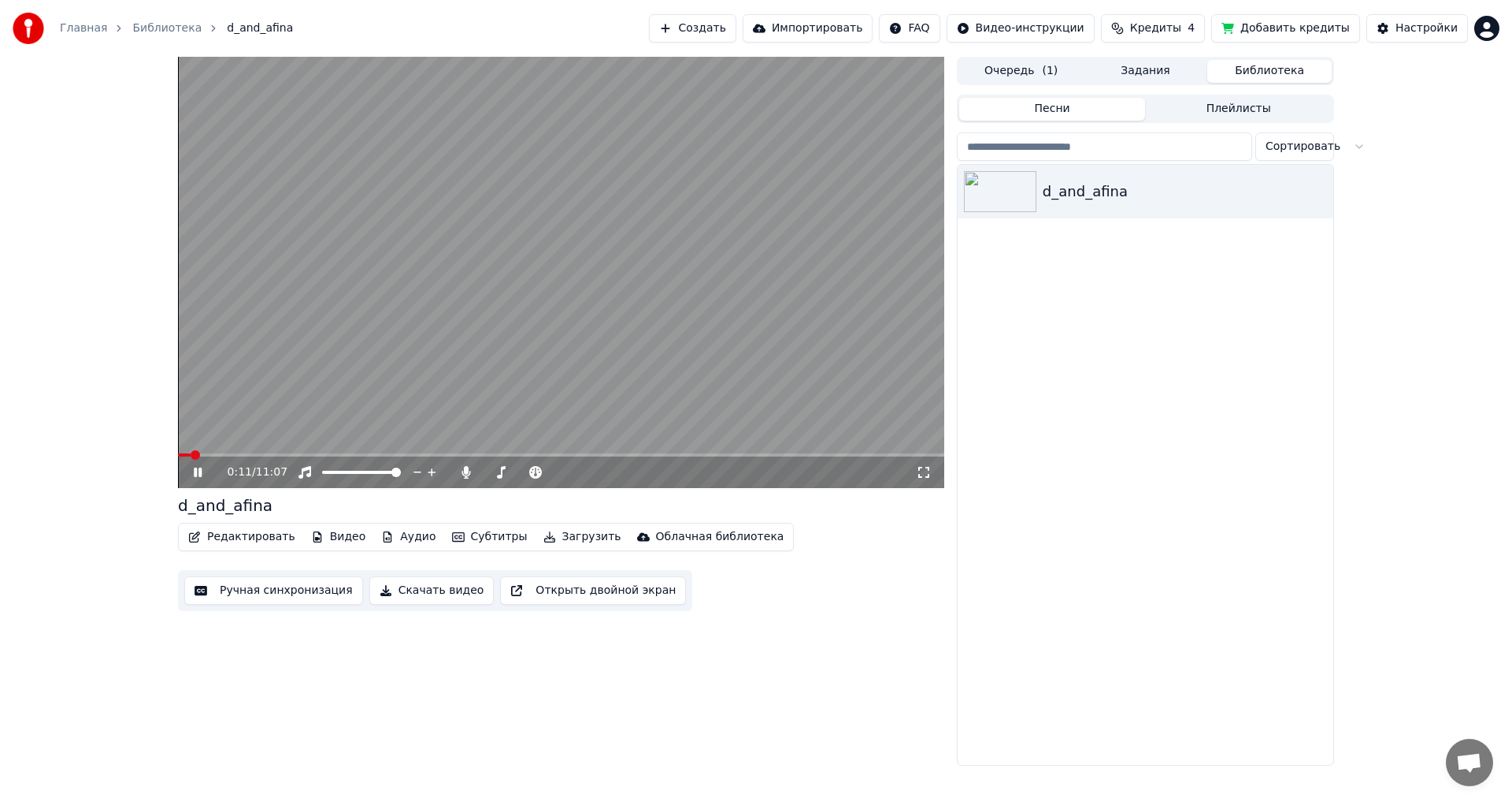
click at [199, 472] on icon at bounding box center [197, 472] width 8 height 9
click at [226, 537] on button "Редактировать" at bounding box center [242, 536] width 120 height 22
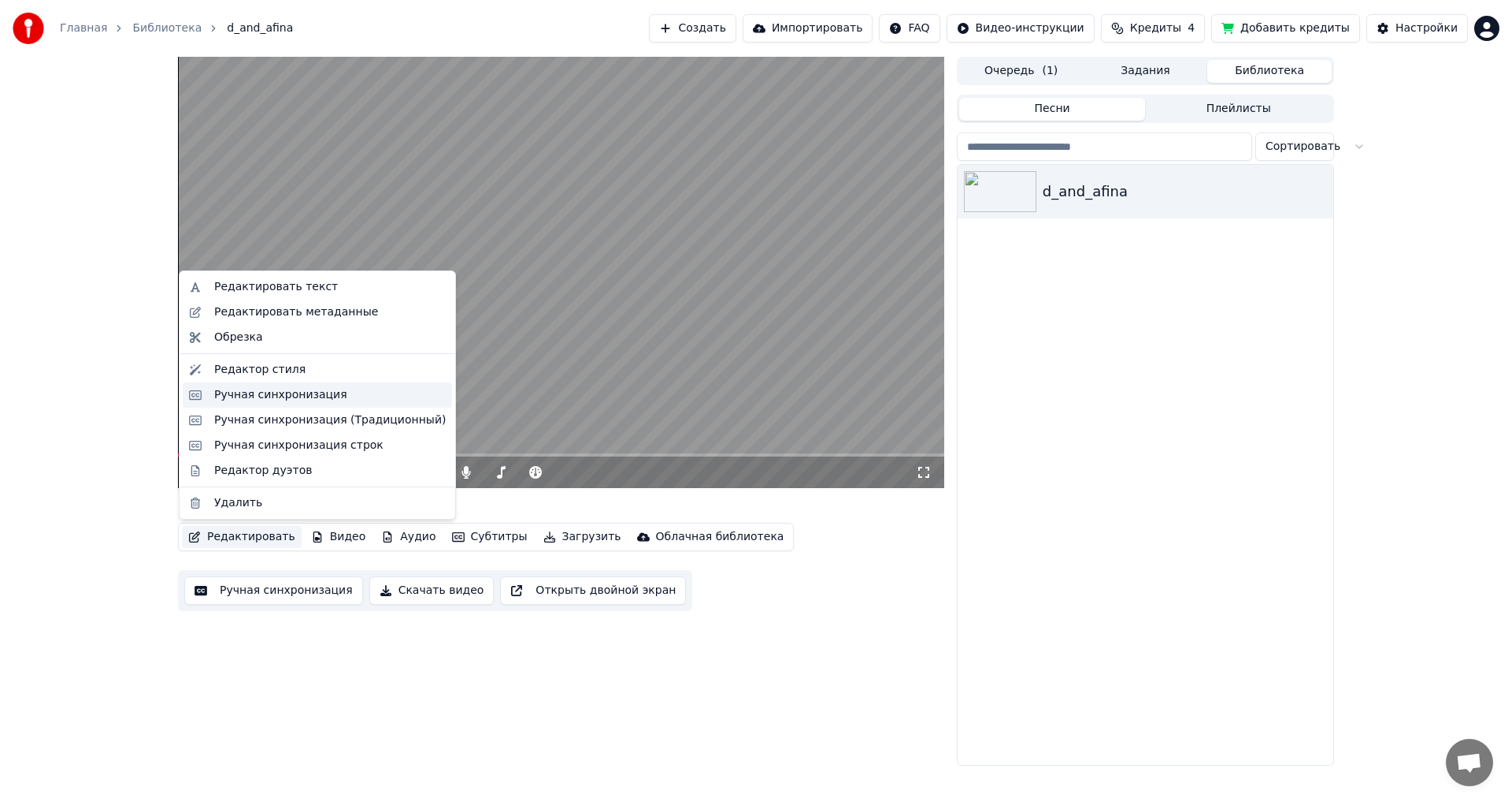
click at [277, 397] on div "Ручная синхронизация" at bounding box center [281, 395] width 133 height 16
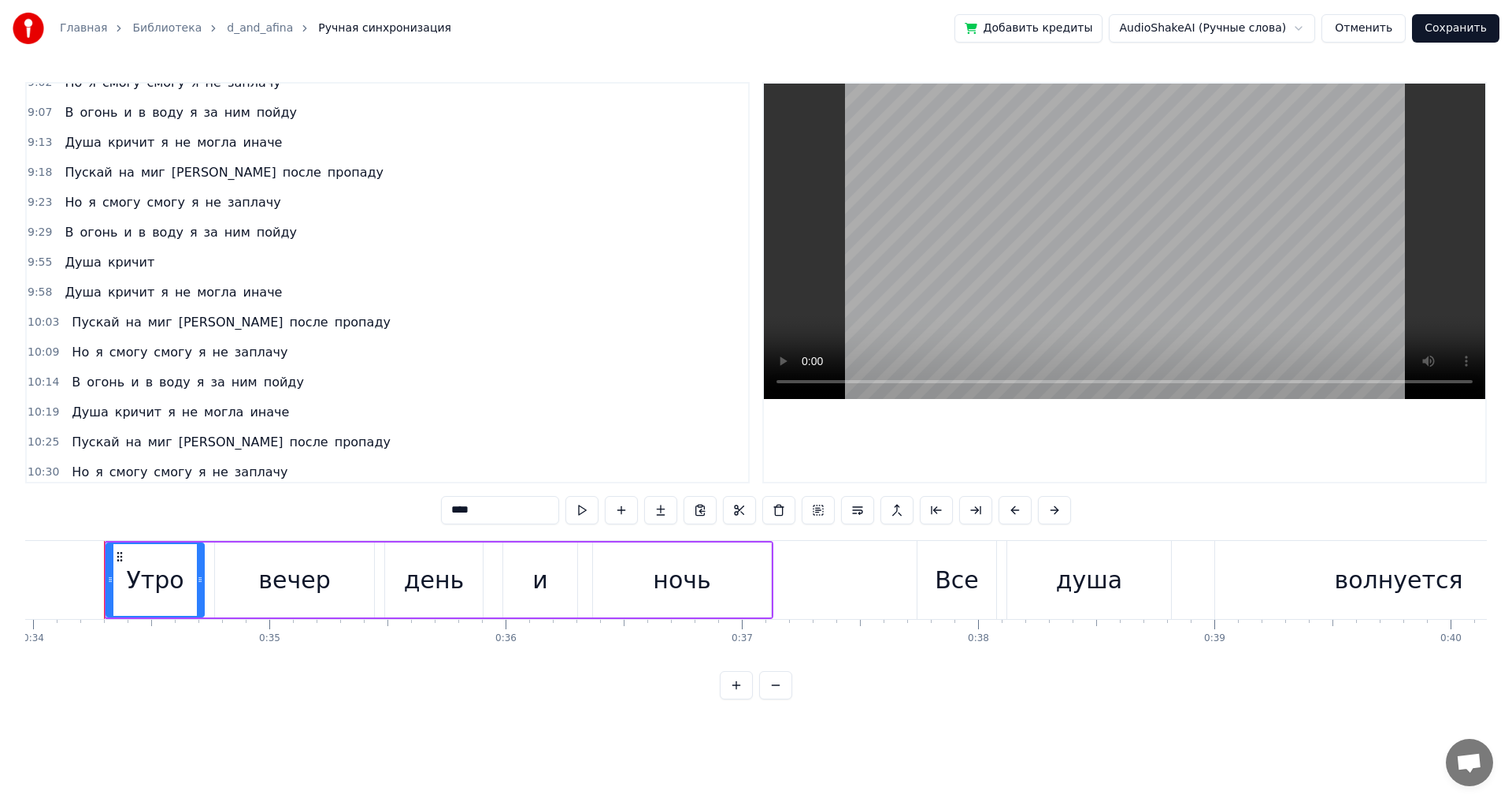
scroll to position [2358, 0]
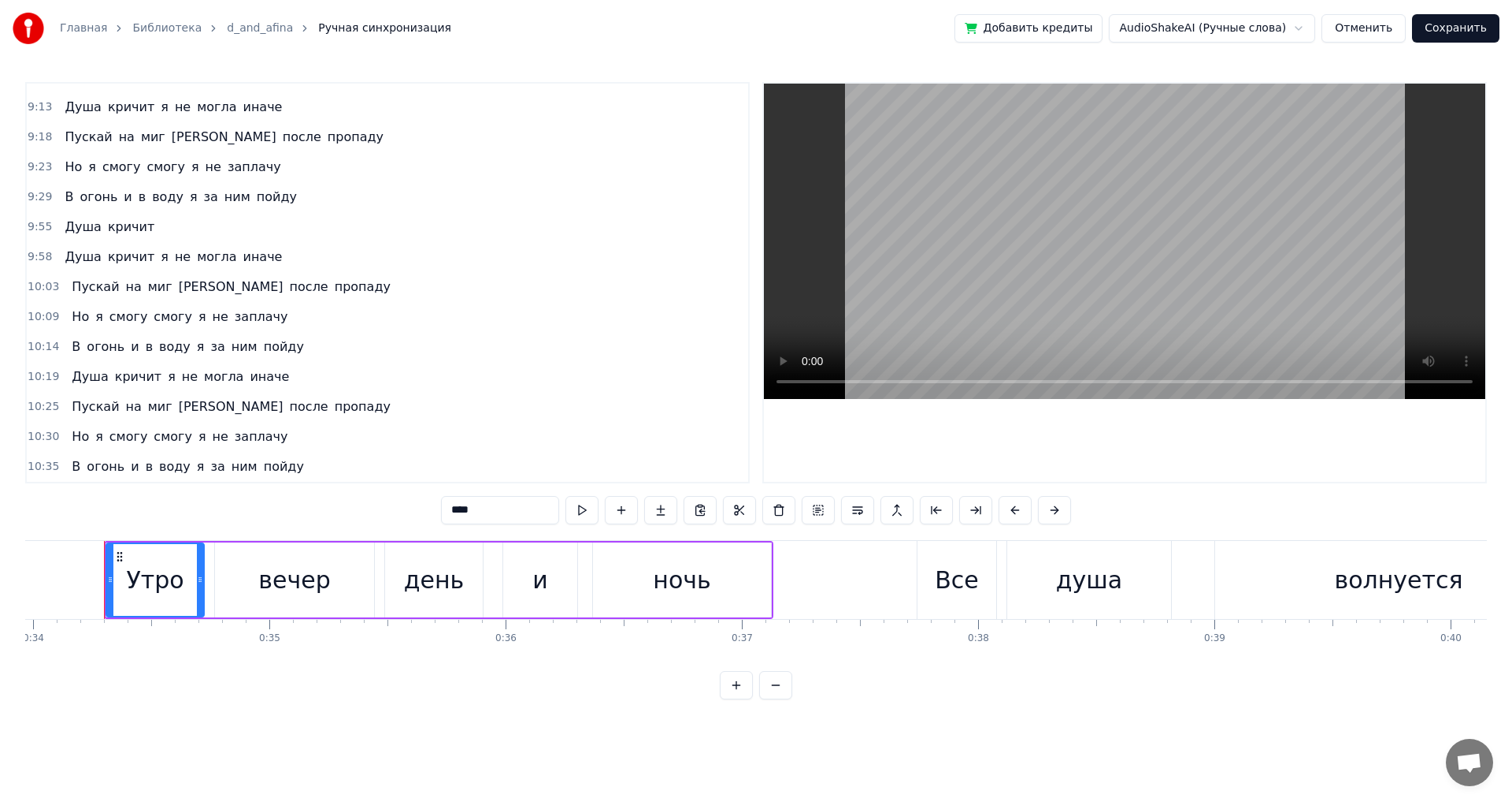
click at [72, 230] on span "Душа" at bounding box center [83, 226] width 40 height 18
type input "****"
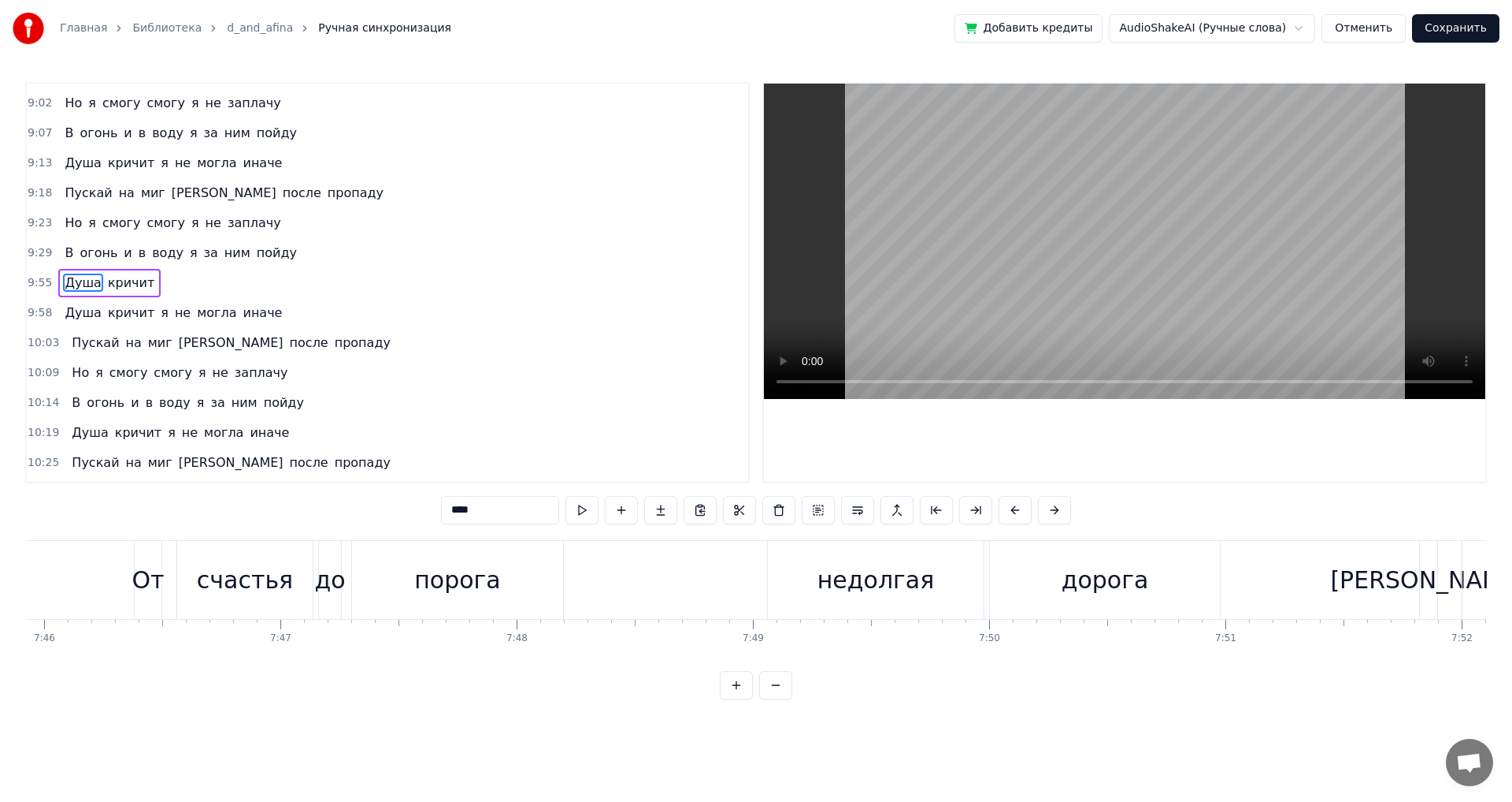
scroll to position [0, 140724]
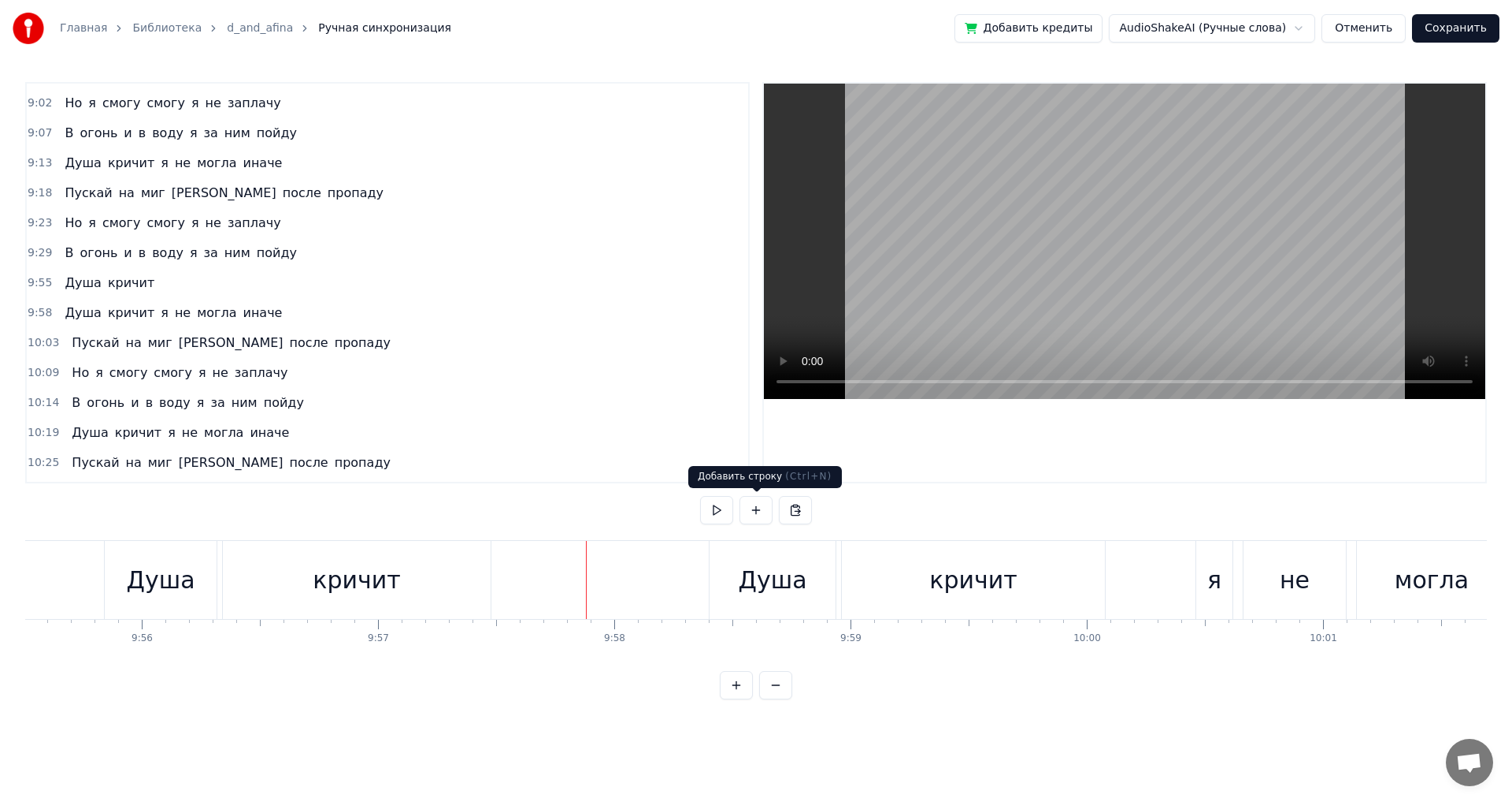
click at [751, 511] on button at bounding box center [756, 510] width 33 height 28
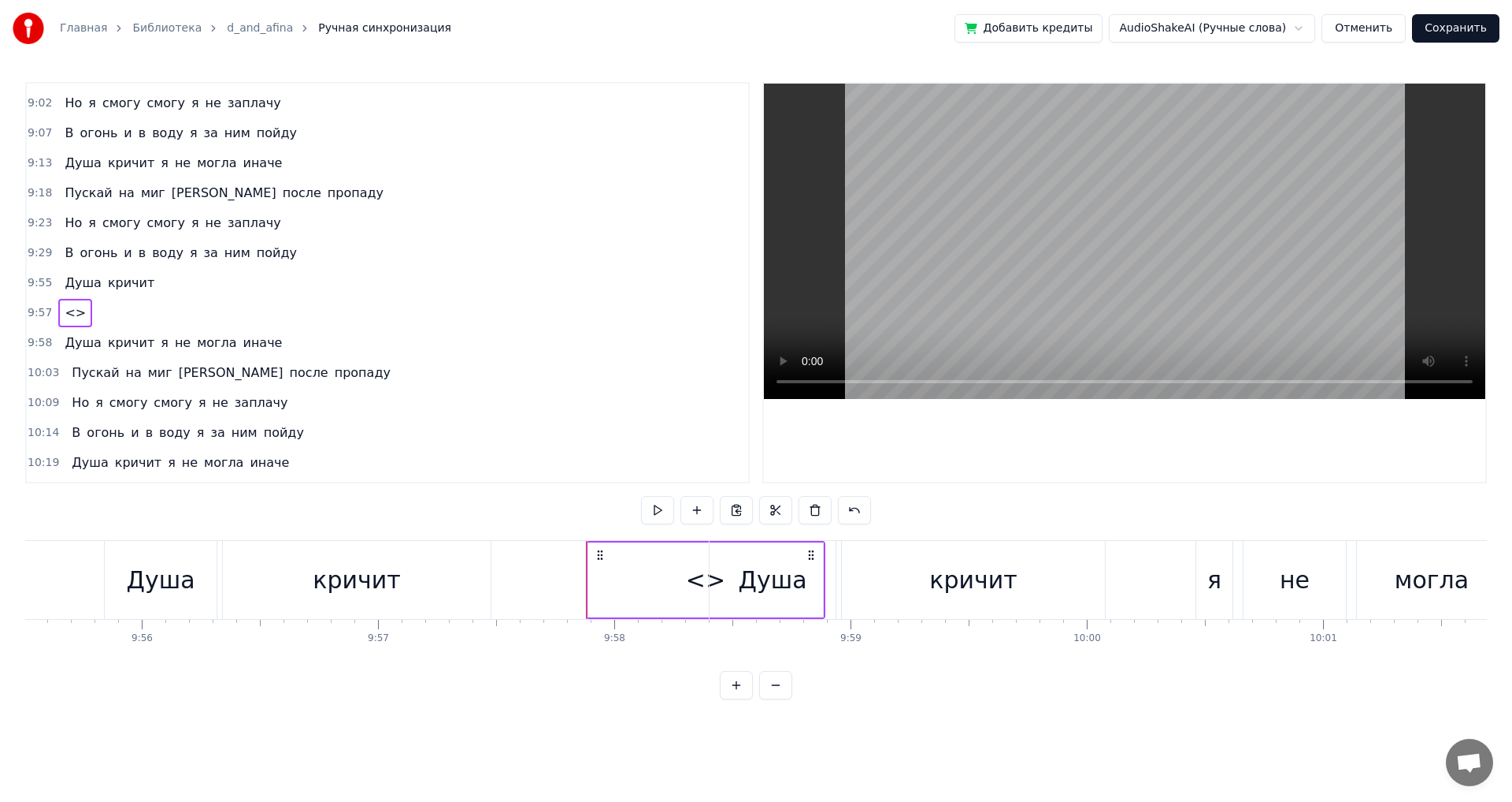
drag, startPoint x: 649, startPoint y: 588, endPoint x: 571, endPoint y: 593, distance: 78.2
click at [597, 547] on div "<>" at bounding box center [704, 580] width 234 height 78
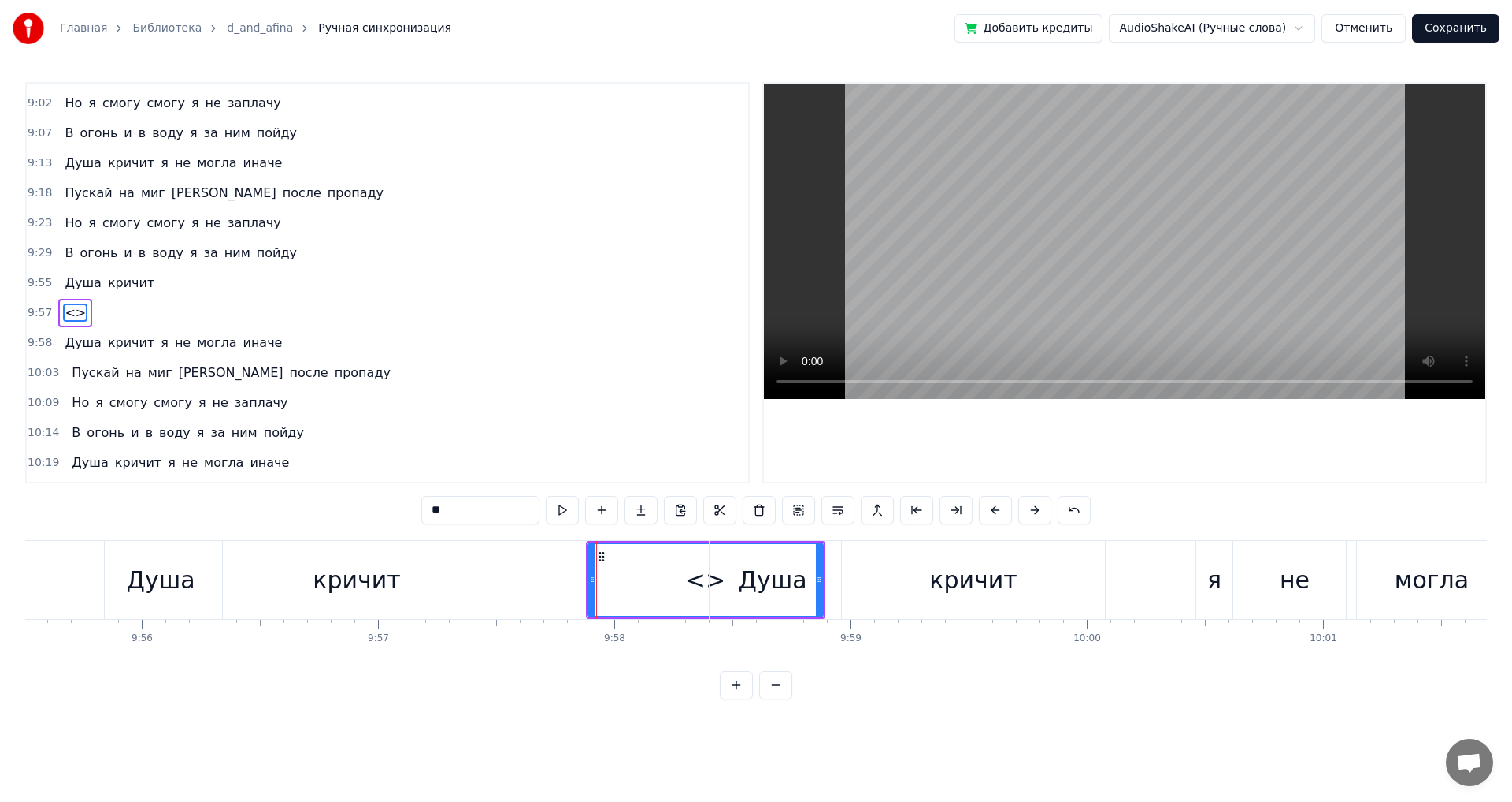
scroll to position [2331, 0]
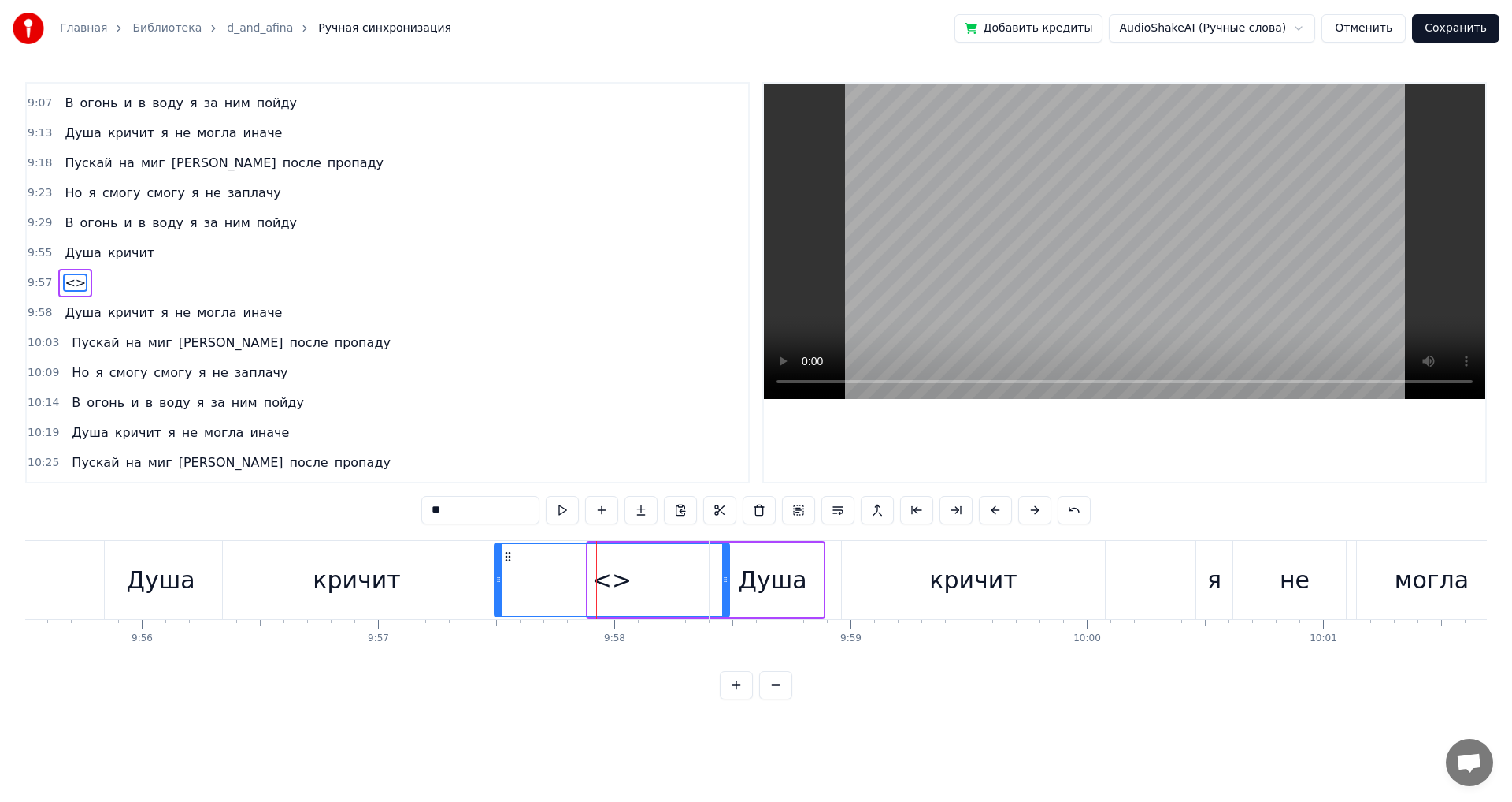
drag, startPoint x: 601, startPoint y: 553, endPoint x: 507, endPoint y: 563, distance: 94.5
click at [507, 563] on div "<>" at bounding box center [612, 580] width 233 height 72
drag, startPoint x: 474, startPoint y: 513, endPoint x: 374, endPoint y: 520, distance: 100.2
click at [374, 520] on div "0:34 Утро вечер день и ночь 0:37 Все душа волнуется 0:41 От того что ты живешь …" at bounding box center [756, 390] width 1462 height 617
paste input "text"
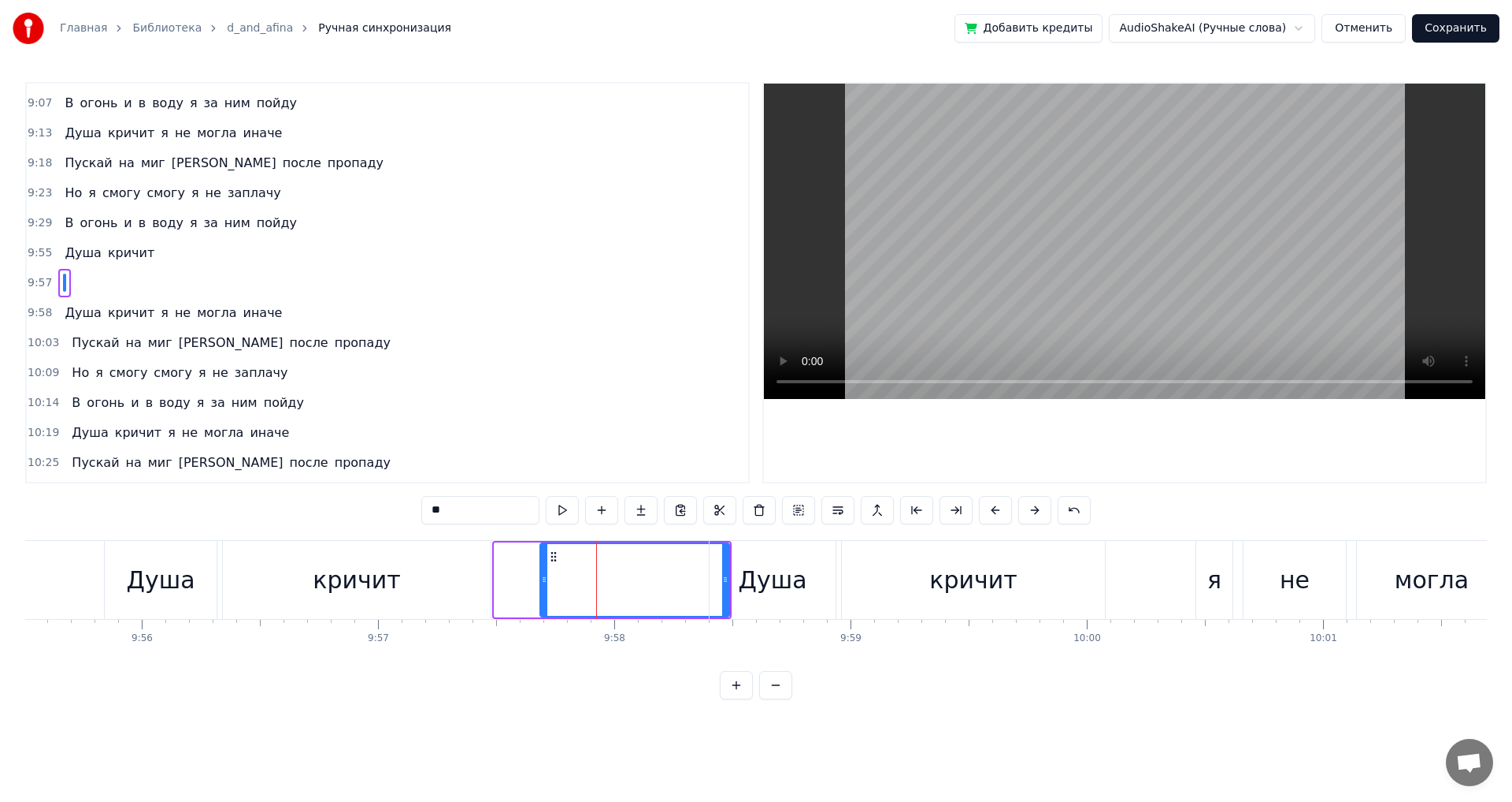
drag, startPoint x: 499, startPoint y: 584, endPoint x: 544, endPoint y: 580, distance: 45.2
click at [544, 580] on icon at bounding box center [544, 579] width 7 height 12
type input "*"
drag, startPoint x: 727, startPoint y: 577, endPoint x: 685, endPoint y: 582, distance: 42.3
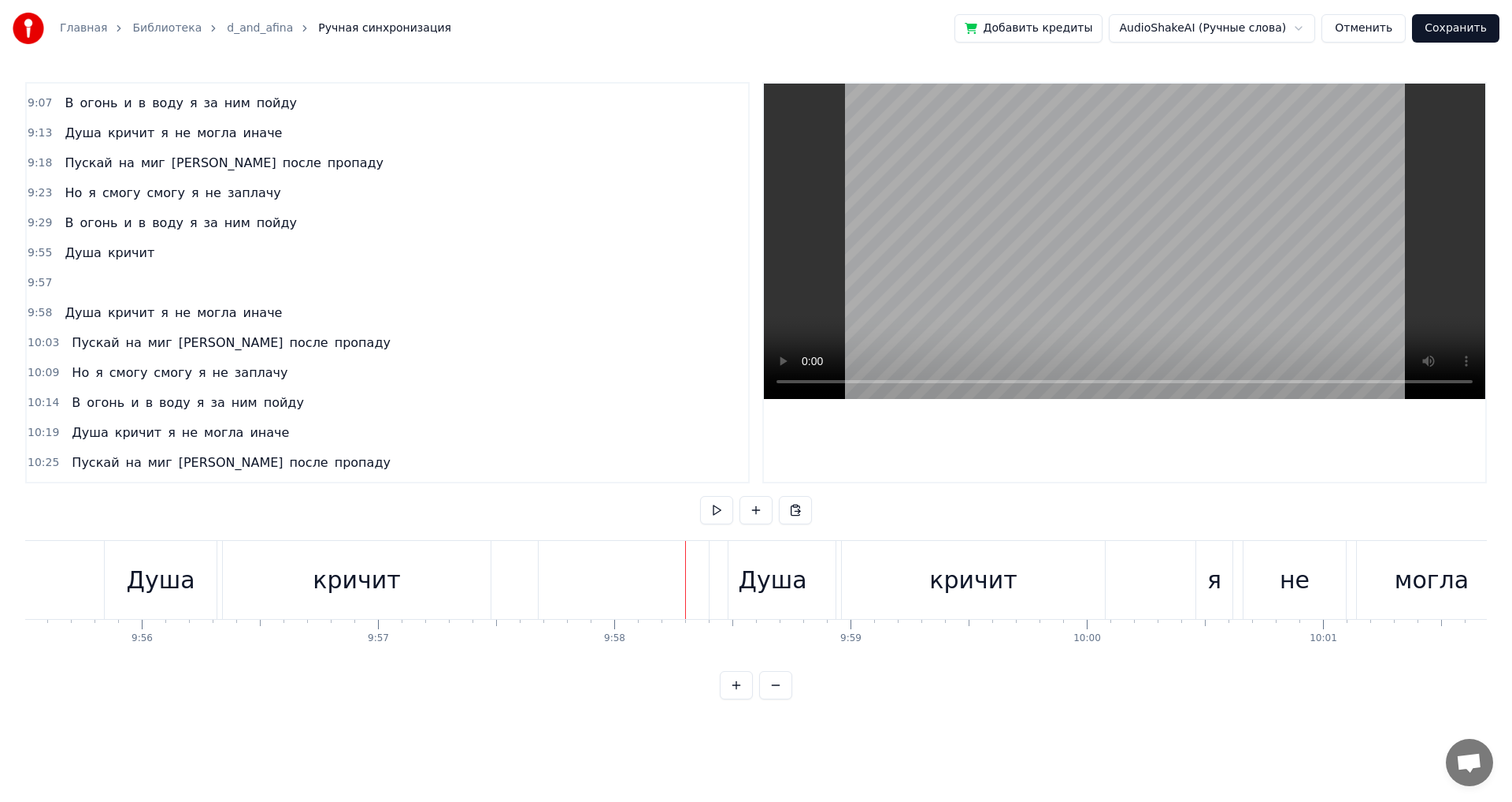
click at [613, 581] on div "‎" at bounding box center [633, 580] width 189 height 78
drag, startPoint x: 543, startPoint y: 580, endPoint x: 626, endPoint y: 584, distance: 83.1
click at [626, 584] on icon at bounding box center [628, 579] width 7 height 12
drag, startPoint x: 638, startPoint y: 555, endPoint x: 548, endPoint y: 560, distance: 90.1
click at [548, 560] on icon at bounding box center [546, 556] width 12 height 12
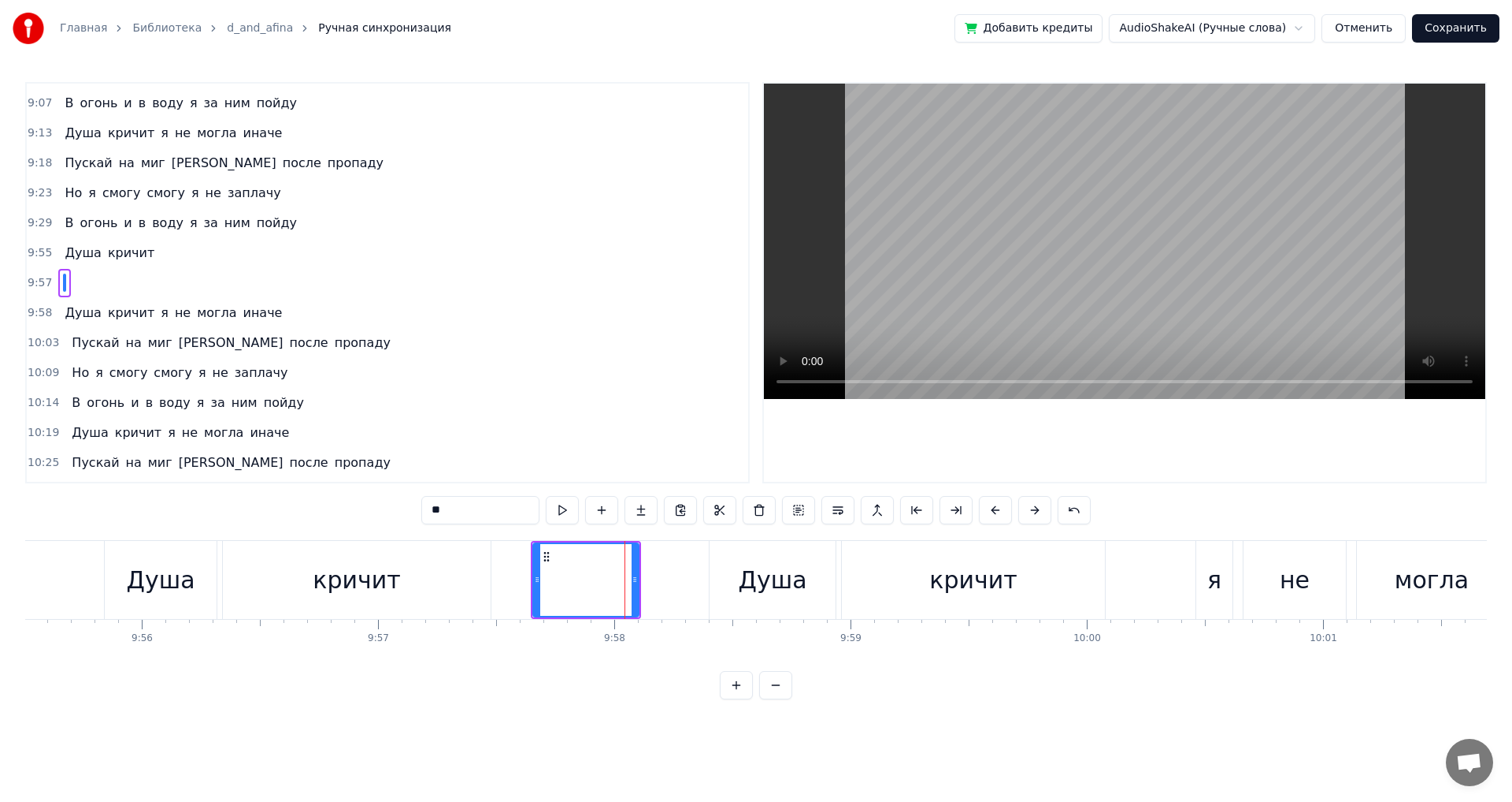
click at [755, 575] on div "Душа" at bounding box center [772, 579] width 68 height 35
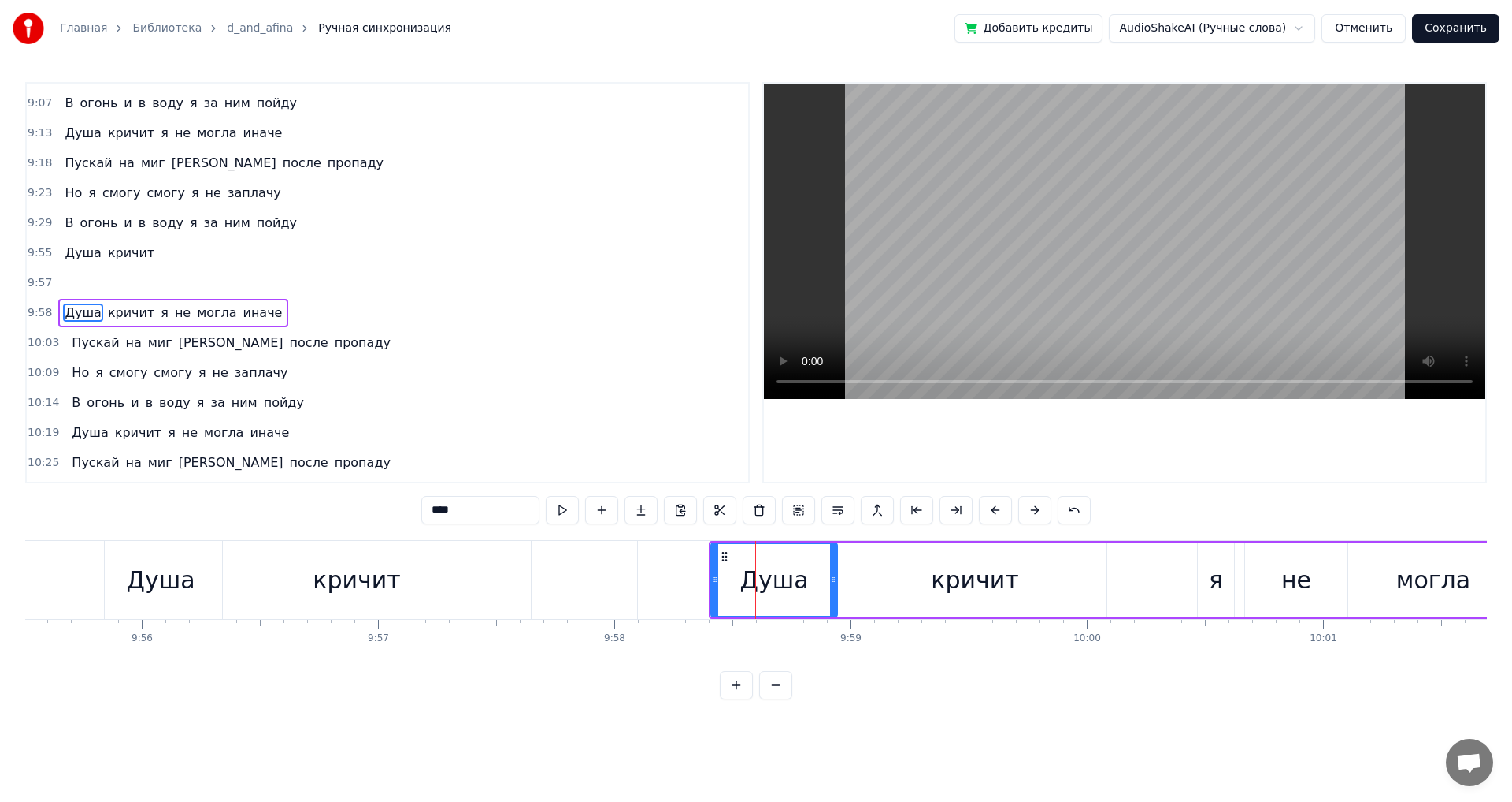
scroll to position [2361, 0]
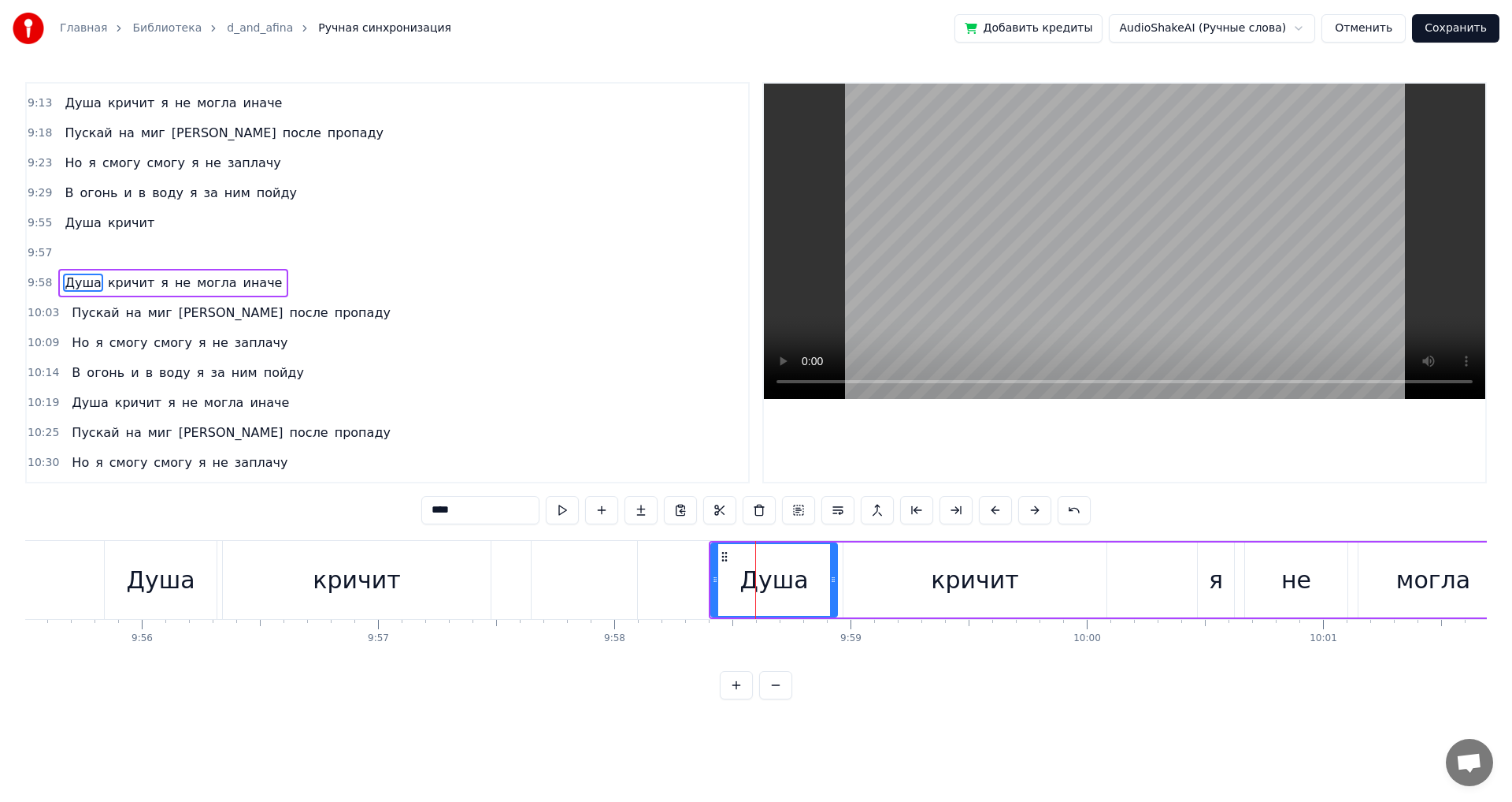
click at [593, 579] on div "‎" at bounding box center [584, 580] width 105 height 78
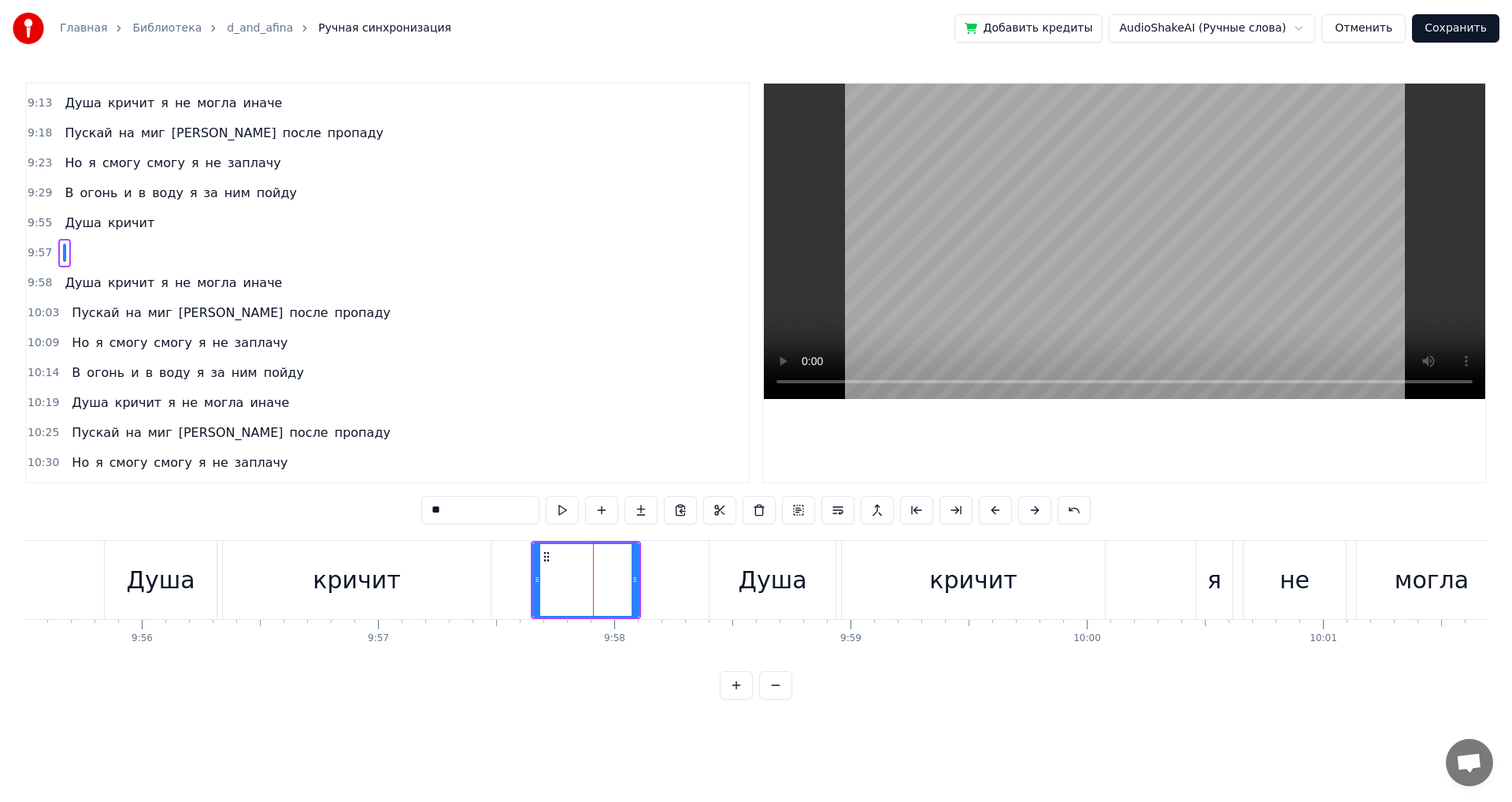
scroll to position [2331, 0]
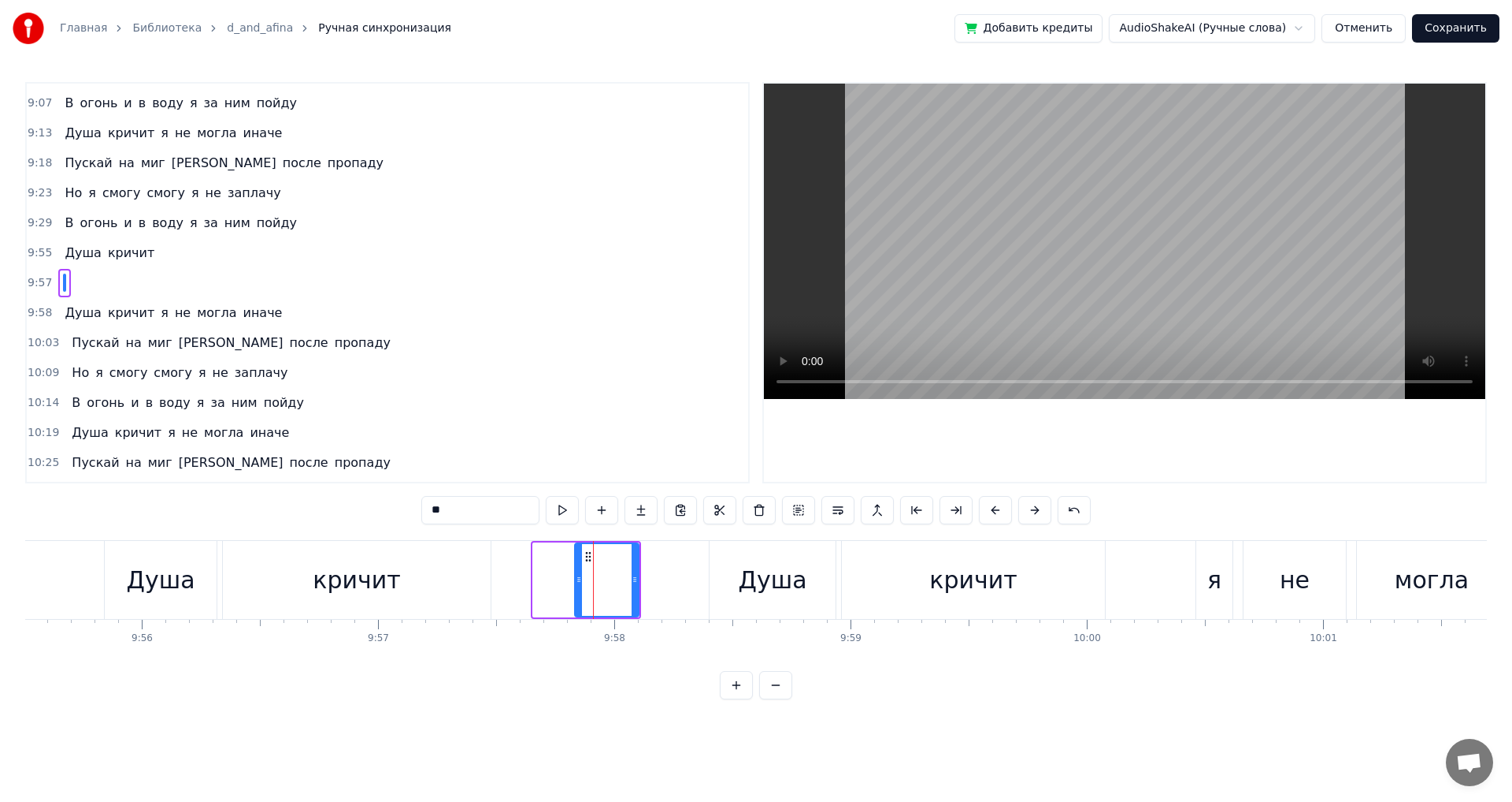
drag, startPoint x: 534, startPoint y: 579, endPoint x: 576, endPoint y: 579, distance: 42.0
click at [576, 579] on icon at bounding box center [579, 579] width 7 height 12
click at [745, 584] on div "Душа" at bounding box center [772, 579] width 68 height 35
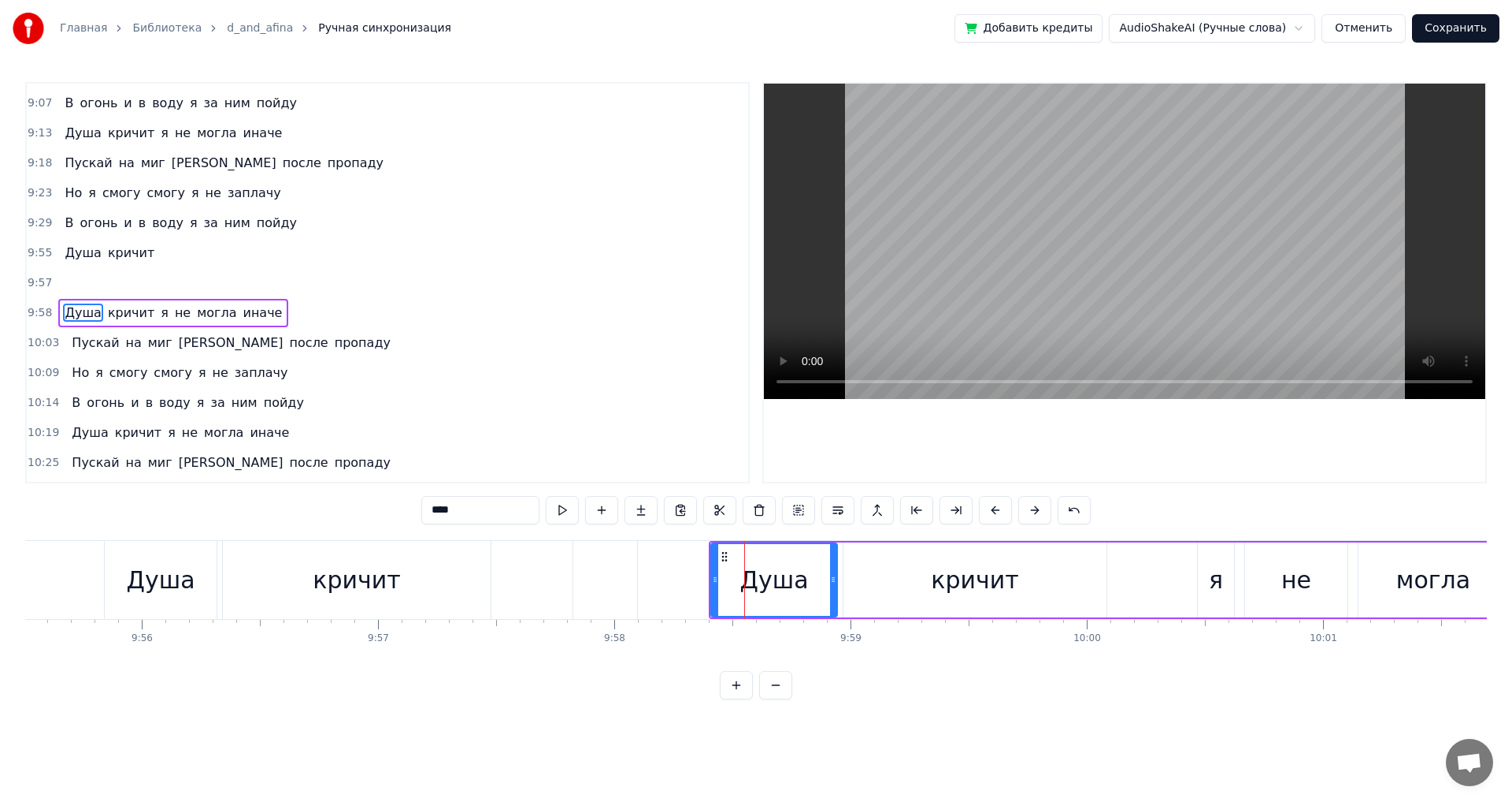
scroll to position [2361, 0]
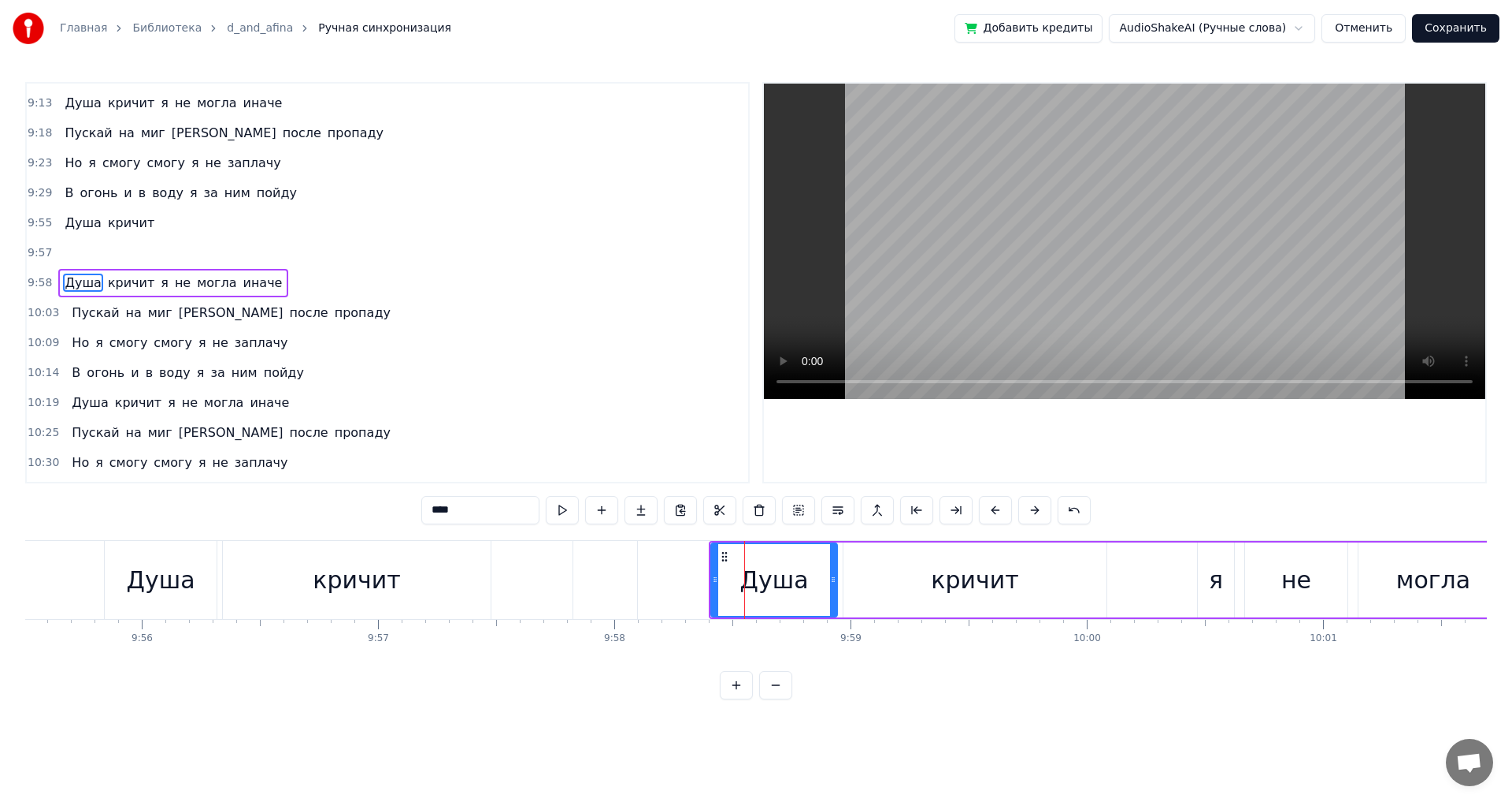
click at [459, 579] on div "кричит" at bounding box center [357, 580] width 267 height 78
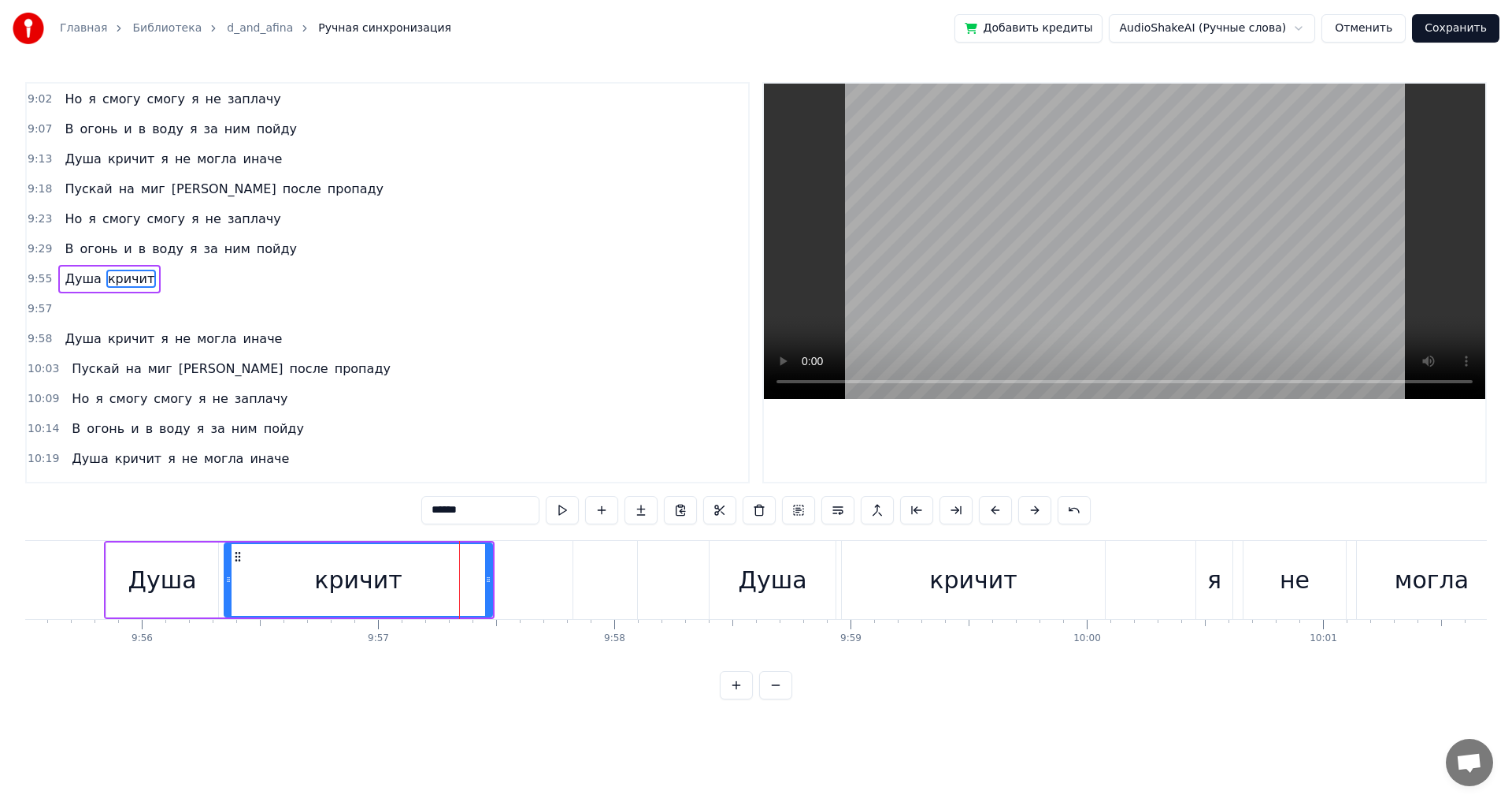
scroll to position [2302, 0]
click at [738, 581] on div "Душа" at bounding box center [772, 580] width 126 height 78
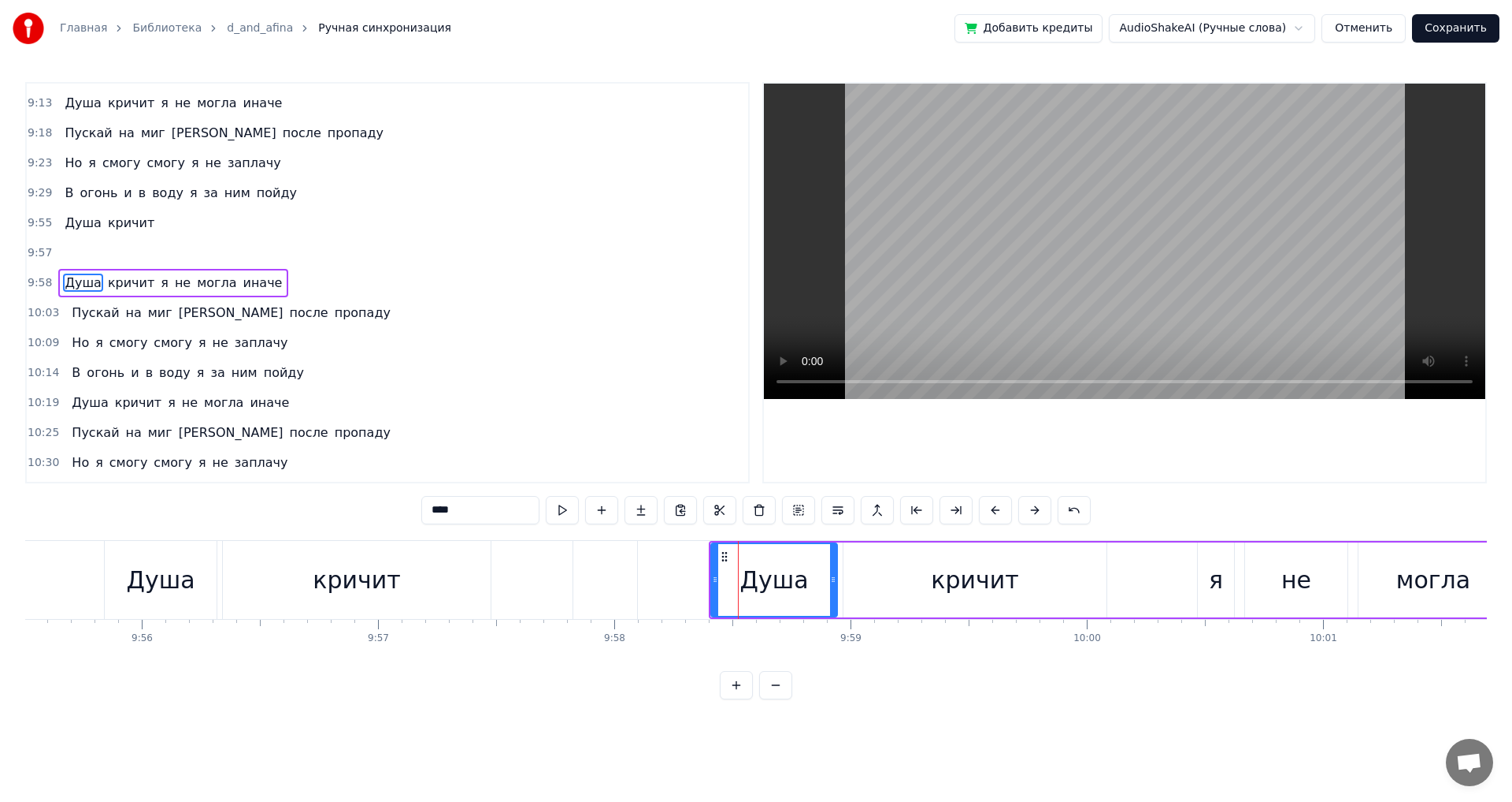
click at [602, 590] on div "‎" at bounding box center [605, 580] width 64 height 78
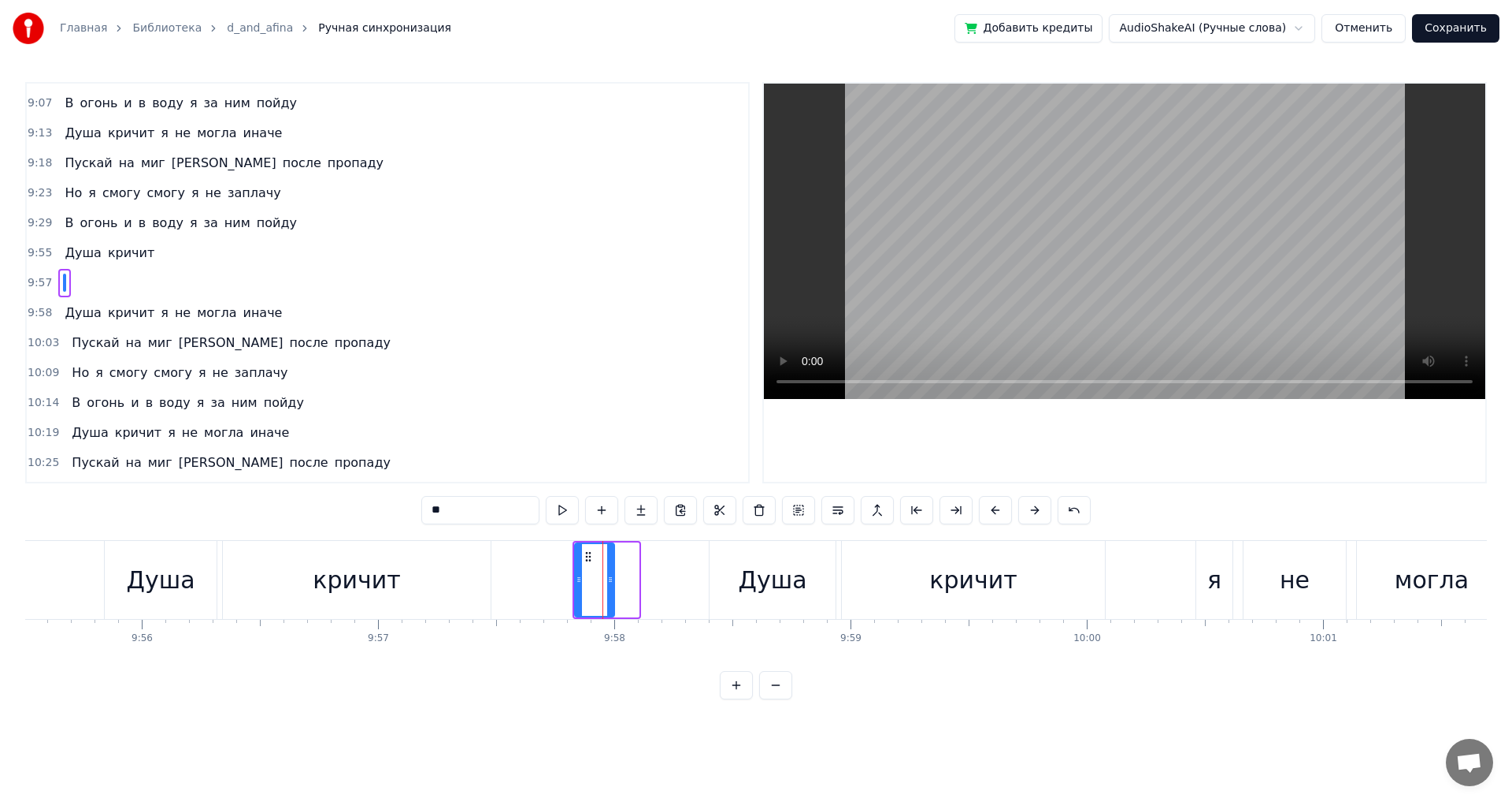
drag, startPoint x: 636, startPoint y: 580, endPoint x: 612, endPoint y: 580, distance: 24.0
click at [612, 580] on icon at bounding box center [610, 579] width 7 height 12
drag, startPoint x: 587, startPoint y: 557, endPoint x: 569, endPoint y: 560, distance: 18.2
click at [569, 560] on icon at bounding box center [570, 556] width 12 height 12
click at [752, 588] on div "Душа" at bounding box center [772, 579] width 68 height 35
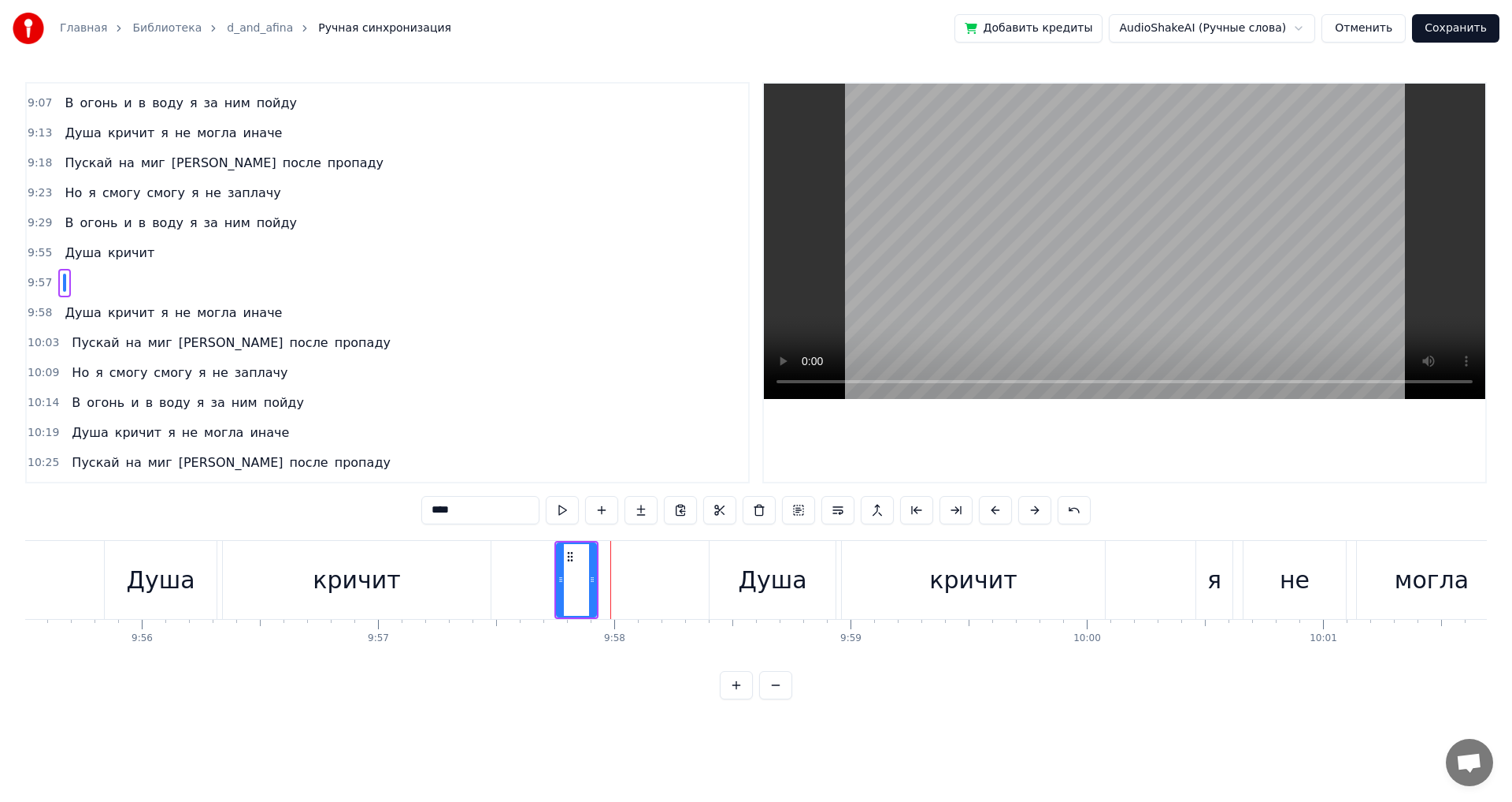
scroll to position [2361, 0]
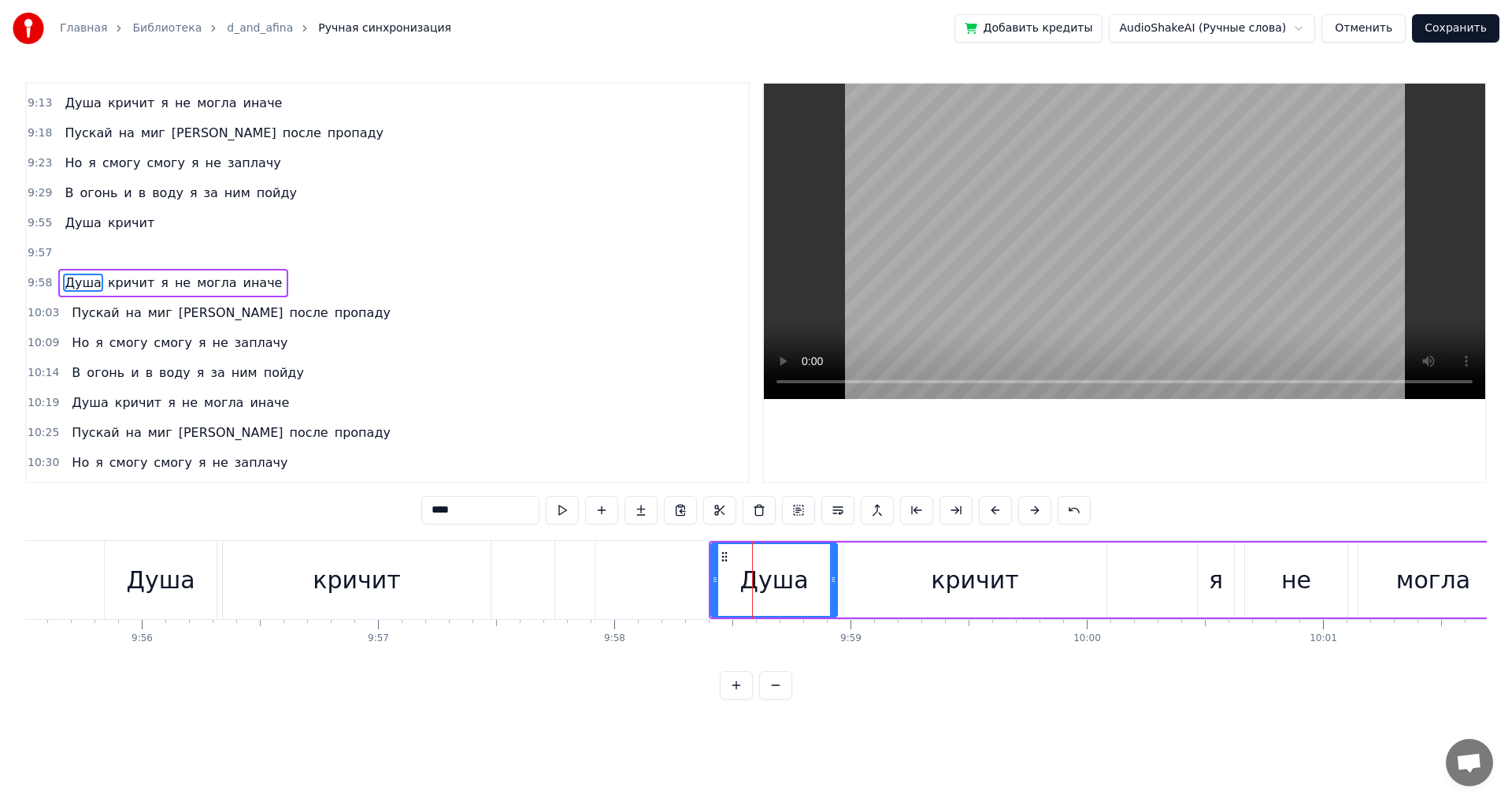
click at [567, 560] on div "‎" at bounding box center [575, 580] width 40 height 78
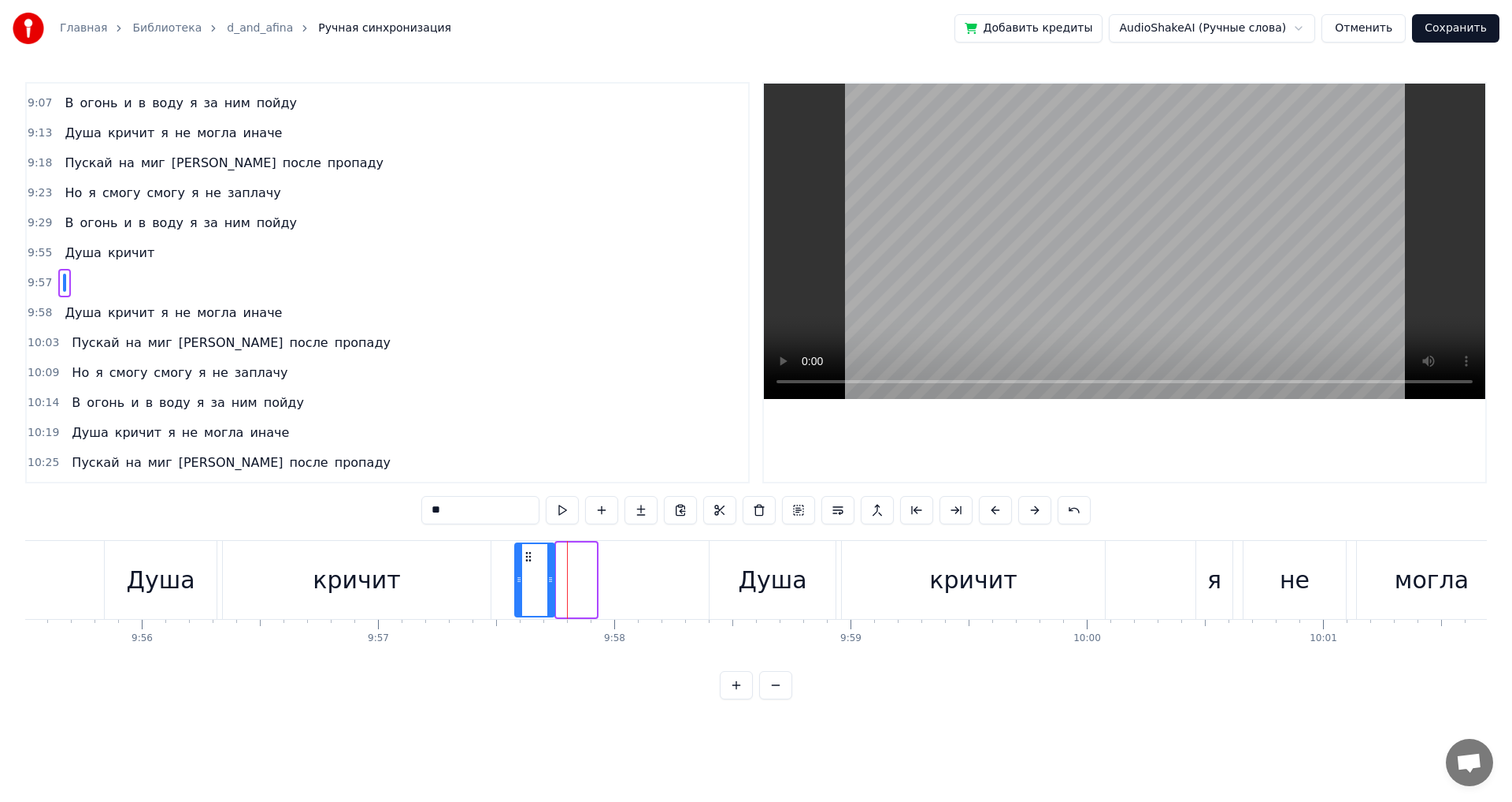
drag, startPoint x: 569, startPoint y: 555, endPoint x: 527, endPoint y: 556, distance: 42.0
click at [527, 556] on circle at bounding box center [526, 555] width 1 height 1
click at [750, 584] on div "Душа" at bounding box center [772, 579] width 68 height 35
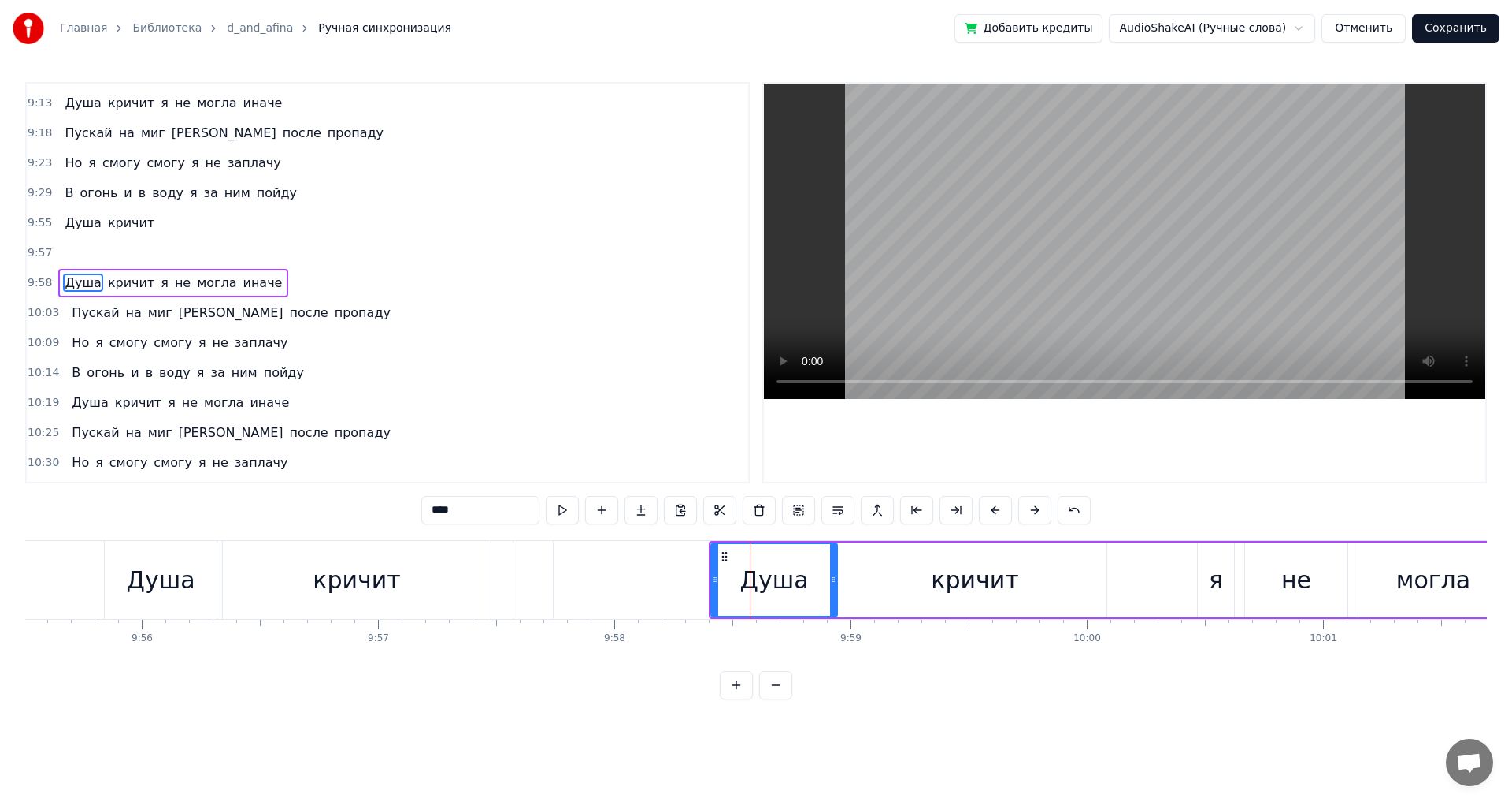
click at [474, 582] on div "кричит" at bounding box center [357, 580] width 267 height 78
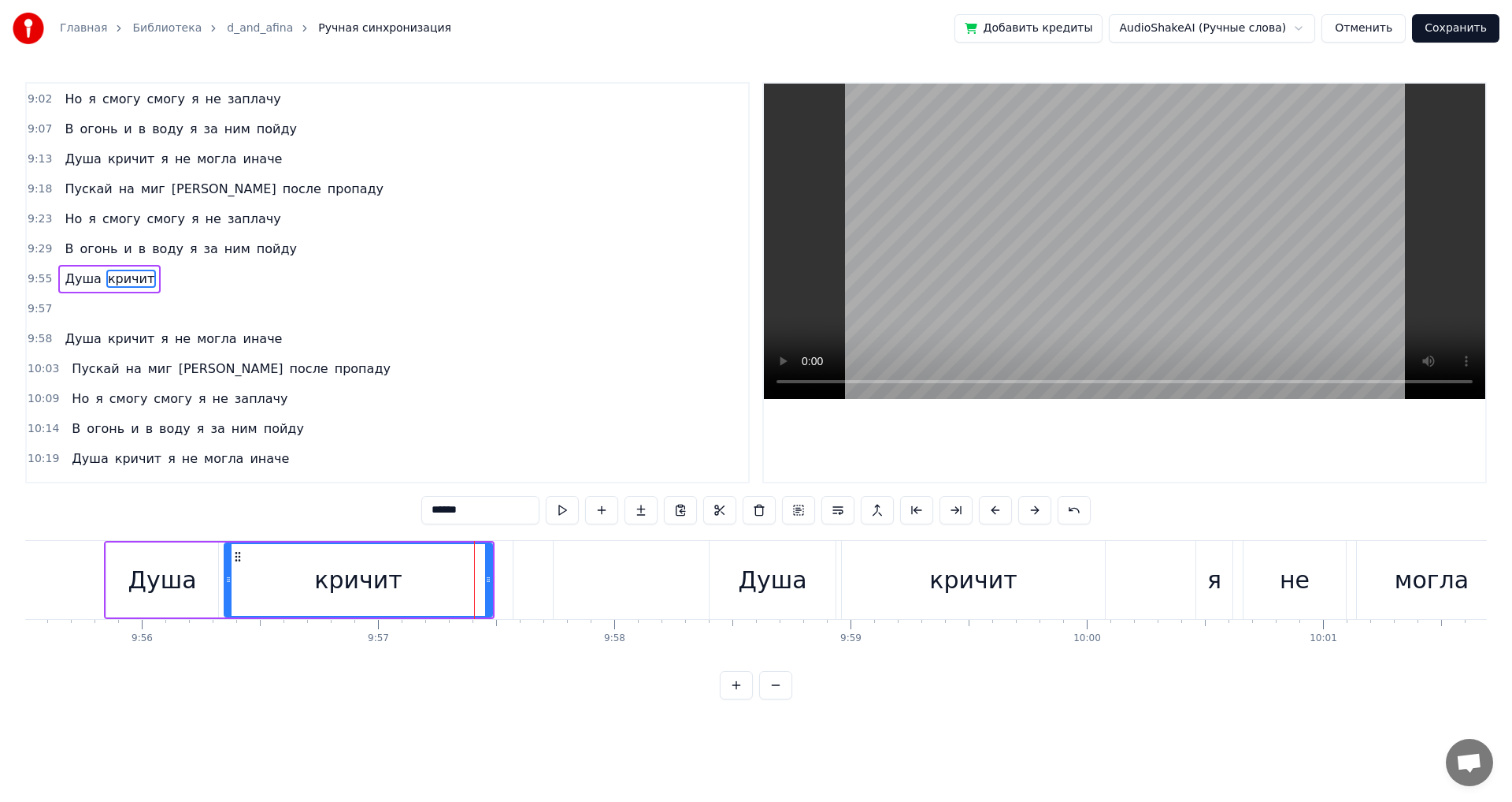
scroll to position [2302, 0]
drag, startPoint x: 490, startPoint y: 582, endPoint x: 476, endPoint y: 582, distance: 14.0
click at [476, 582] on icon at bounding box center [474, 579] width 7 height 12
drag, startPoint x: 473, startPoint y: 576, endPoint x: 466, endPoint y: 577, distance: 7.1
click at [466, 577] on icon at bounding box center [466, 579] width 7 height 12
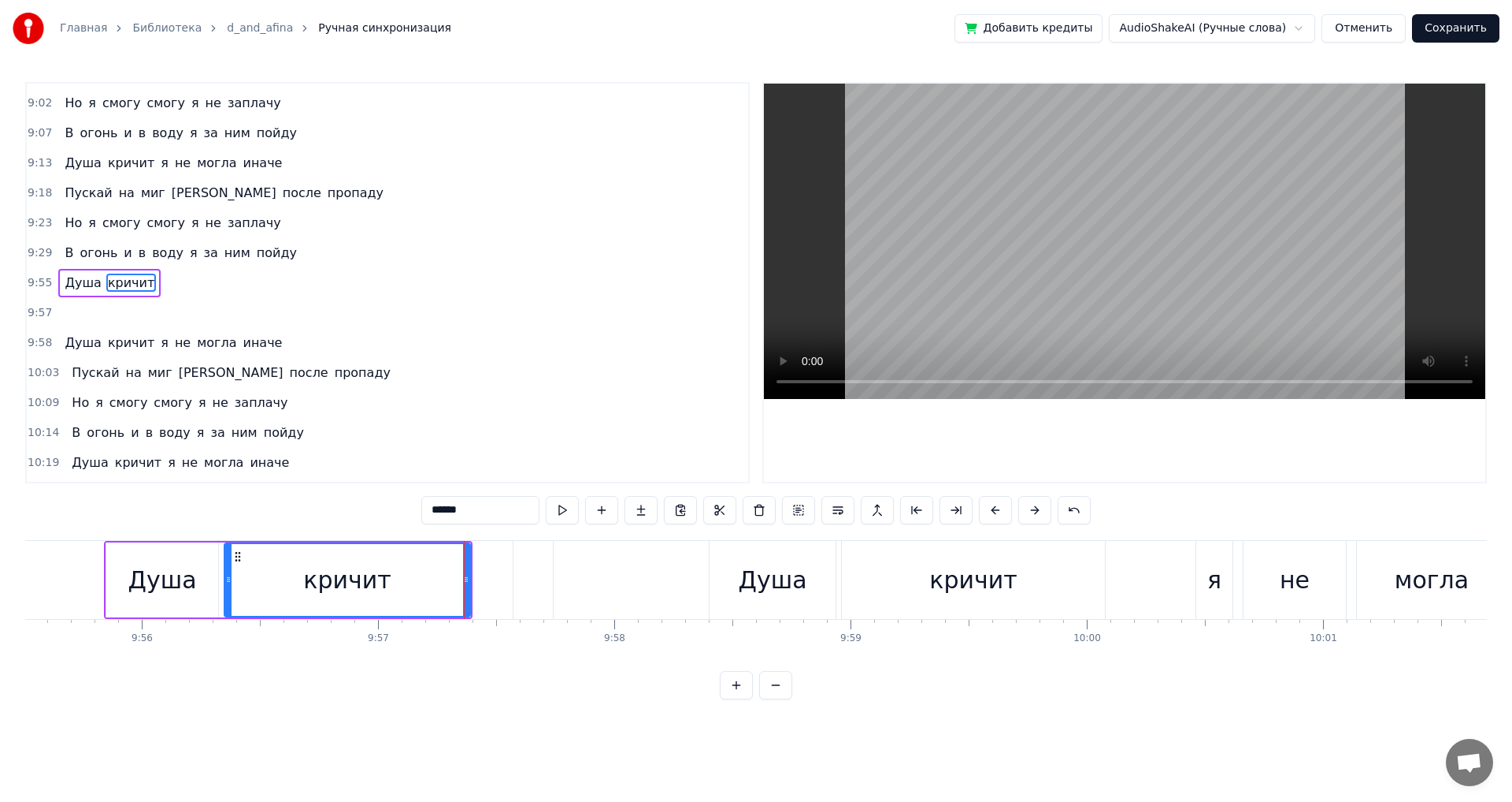
drag, startPoint x: 538, startPoint y: 577, endPoint x: 527, endPoint y: 577, distance: 11.0
click at [527, 577] on div "‎" at bounding box center [533, 580] width 40 height 78
type input "*"
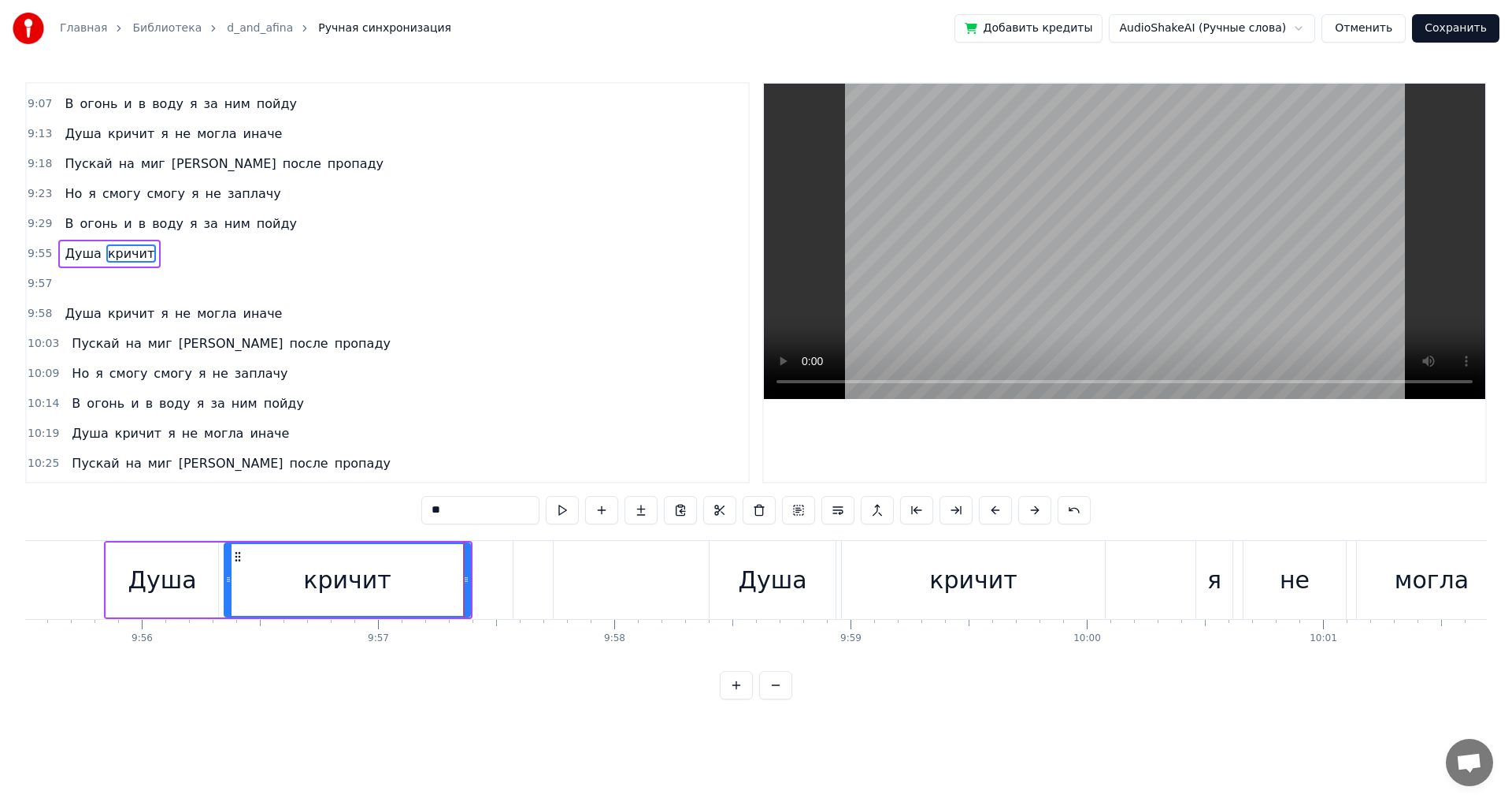
scroll to position [2331, 0]
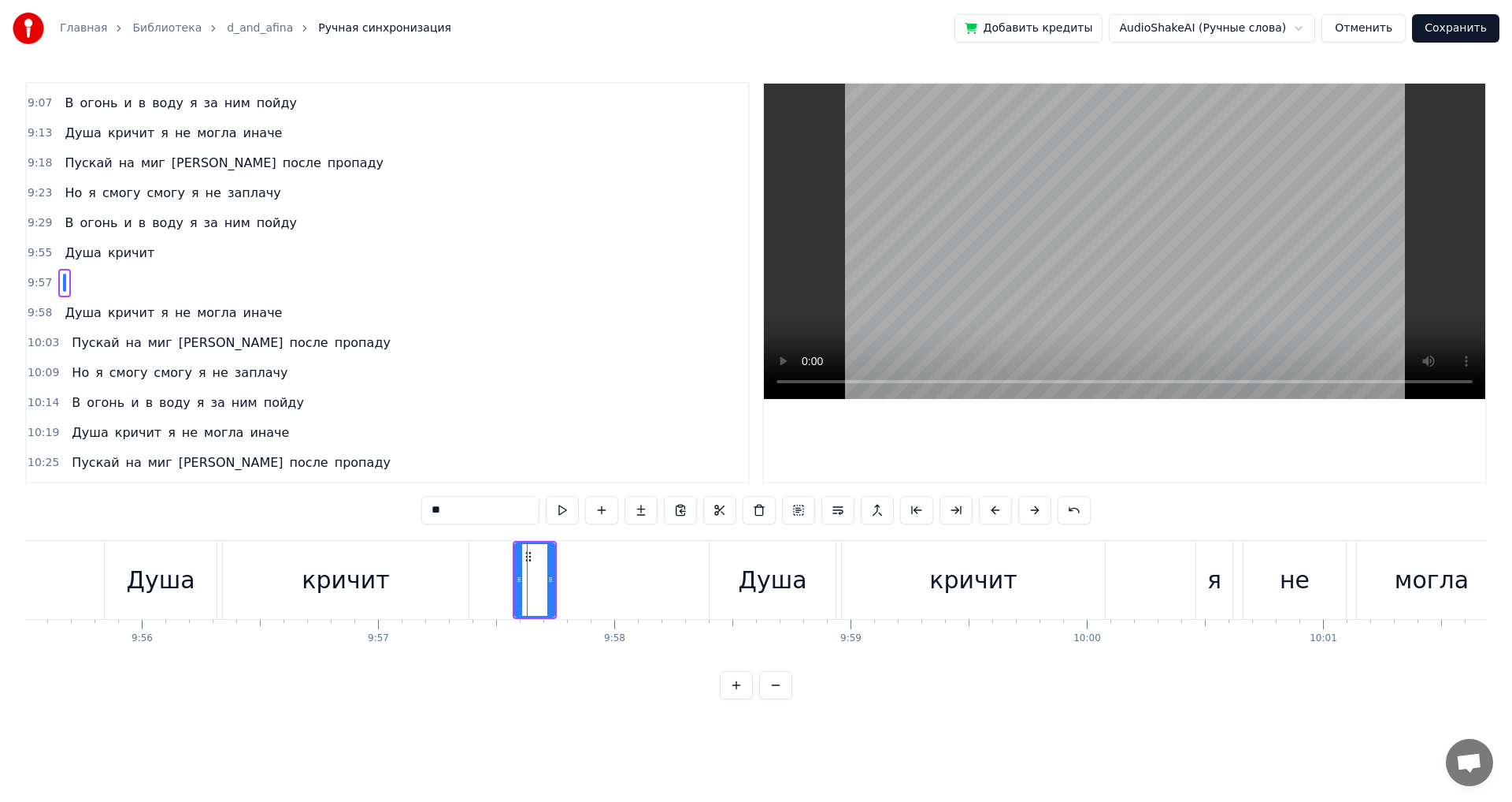
click at [525, 560] on div "‎" at bounding box center [533, 580] width 40 height 78
drag, startPoint x: 527, startPoint y: 555, endPoint x: 514, endPoint y: 556, distance: 13.0
click at [514, 556] on icon at bounding box center [514, 556] width 12 height 12
click at [755, 590] on div "Душа" at bounding box center [772, 579] width 68 height 35
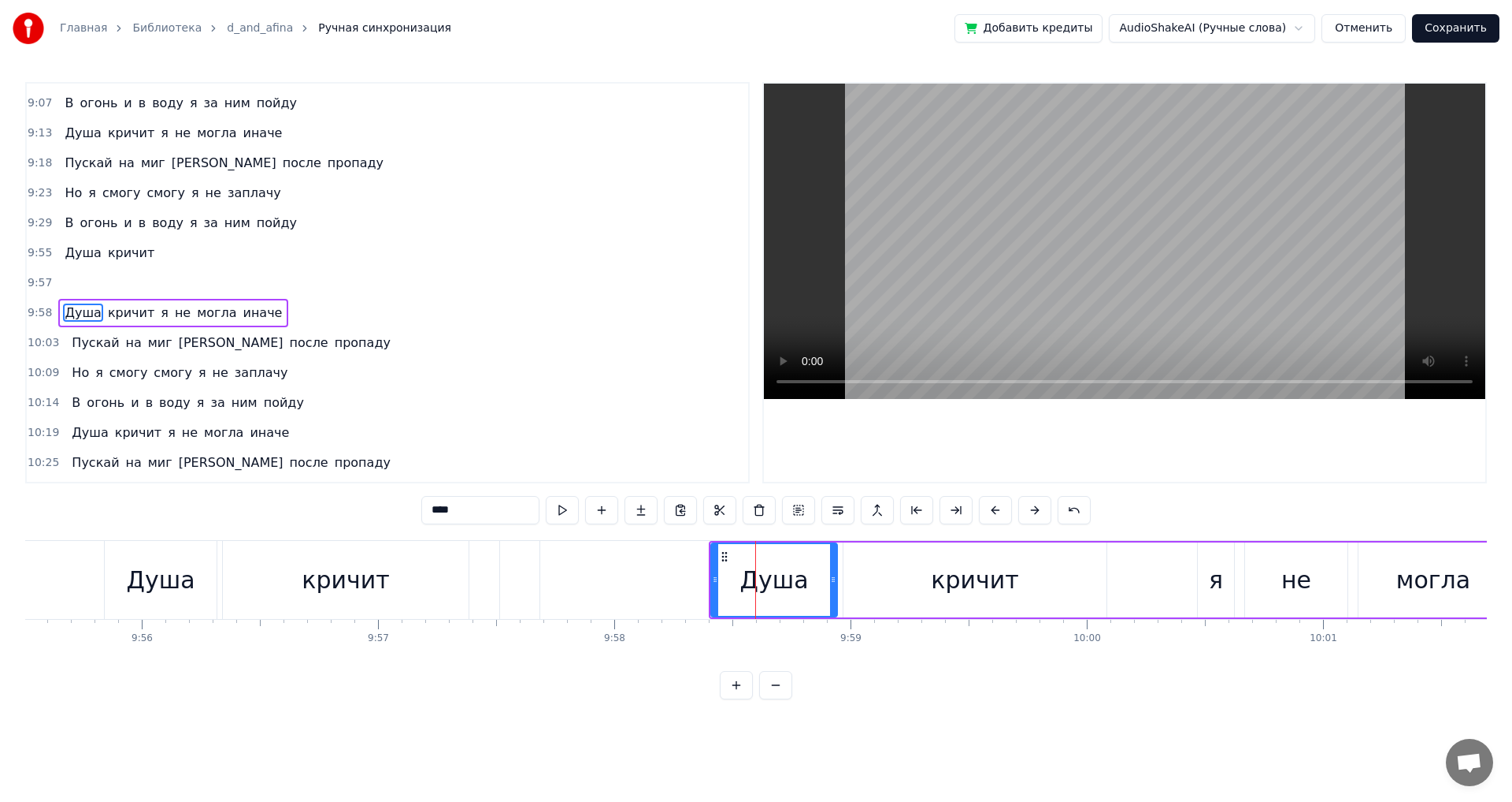
scroll to position [2361, 0]
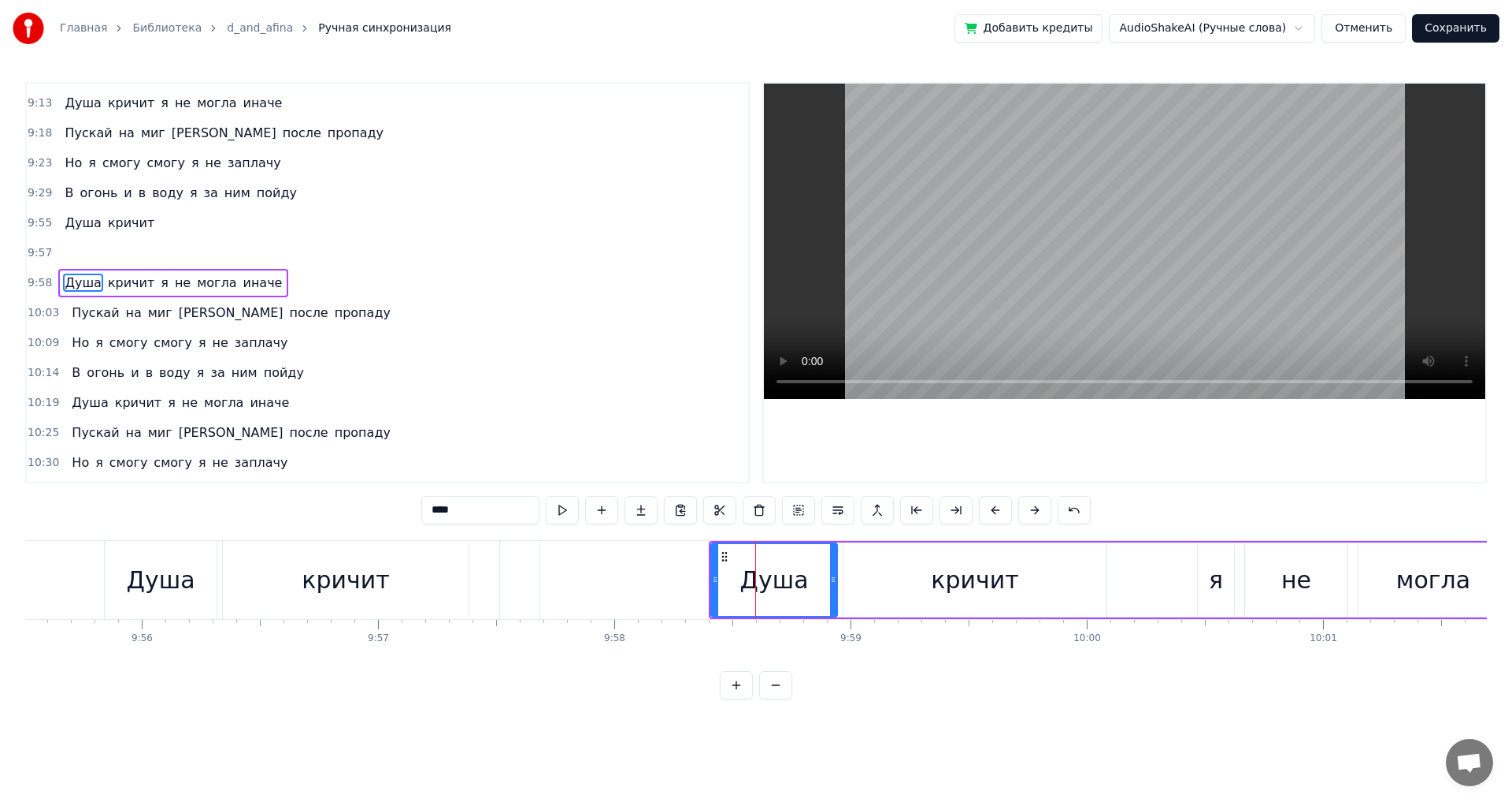
click at [441, 569] on div "кричит" at bounding box center [345, 580] width 246 height 78
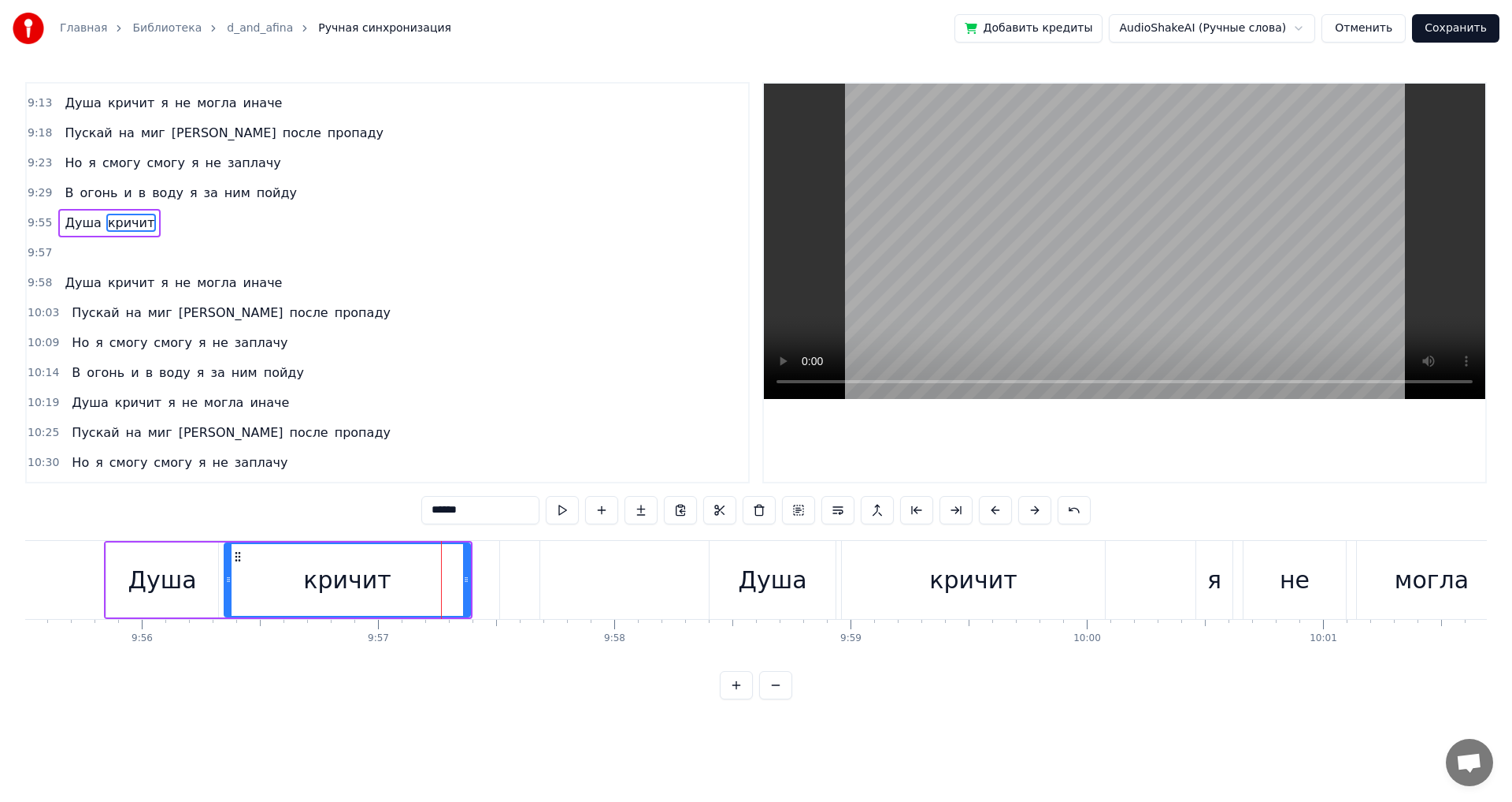
scroll to position [2302, 0]
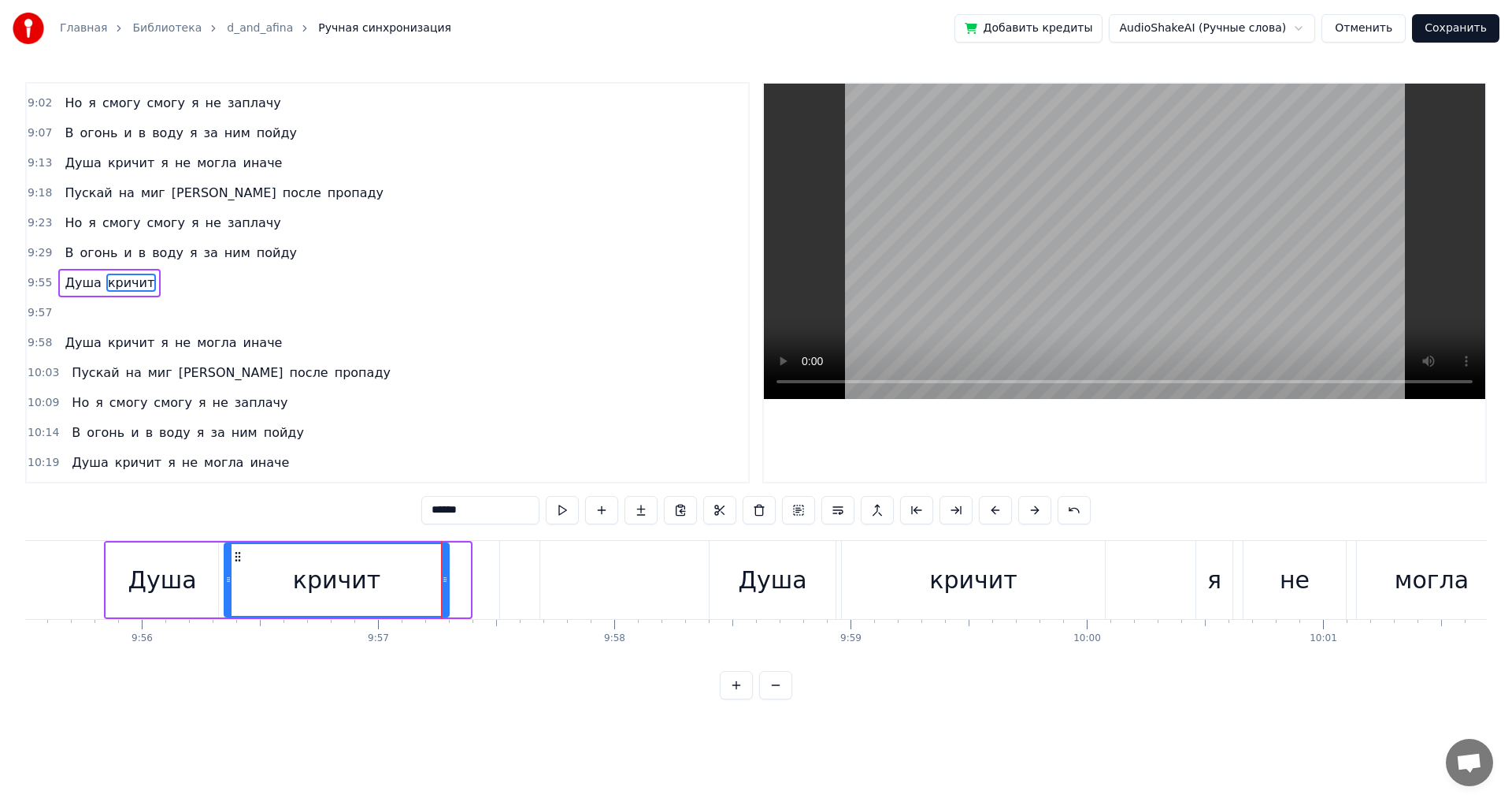
drag, startPoint x: 469, startPoint y: 578, endPoint x: 448, endPoint y: 579, distance: 21.0
click at [448, 579] on icon at bounding box center [445, 579] width 7 height 12
click at [537, 583] on div "‎" at bounding box center [520, 580] width 40 height 78
type input "*"
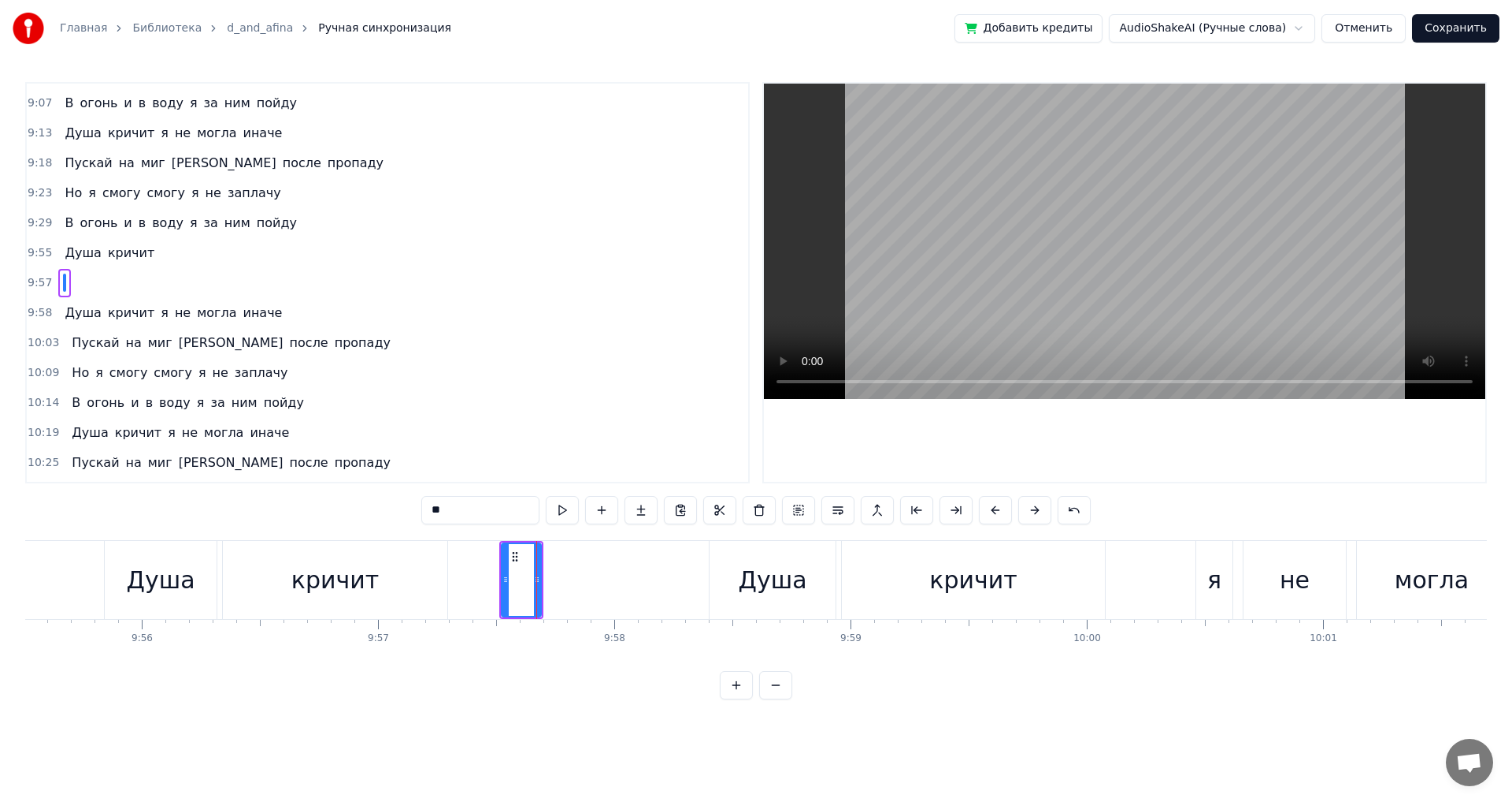
click at [519, 584] on div "‎" at bounding box center [522, 580] width 38 height 72
drag, startPoint x: 540, startPoint y: 579, endPoint x: 569, endPoint y: 579, distance: 29.0
click at [569, 579] on icon at bounding box center [566, 579] width 7 height 12
drag, startPoint x: 569, startPoint y: 579, endPoint x: 604, endPoint y: 580, distance: 35.0
click at [604, 580] on icon at bounding box center [600, 579] width 7 height 12
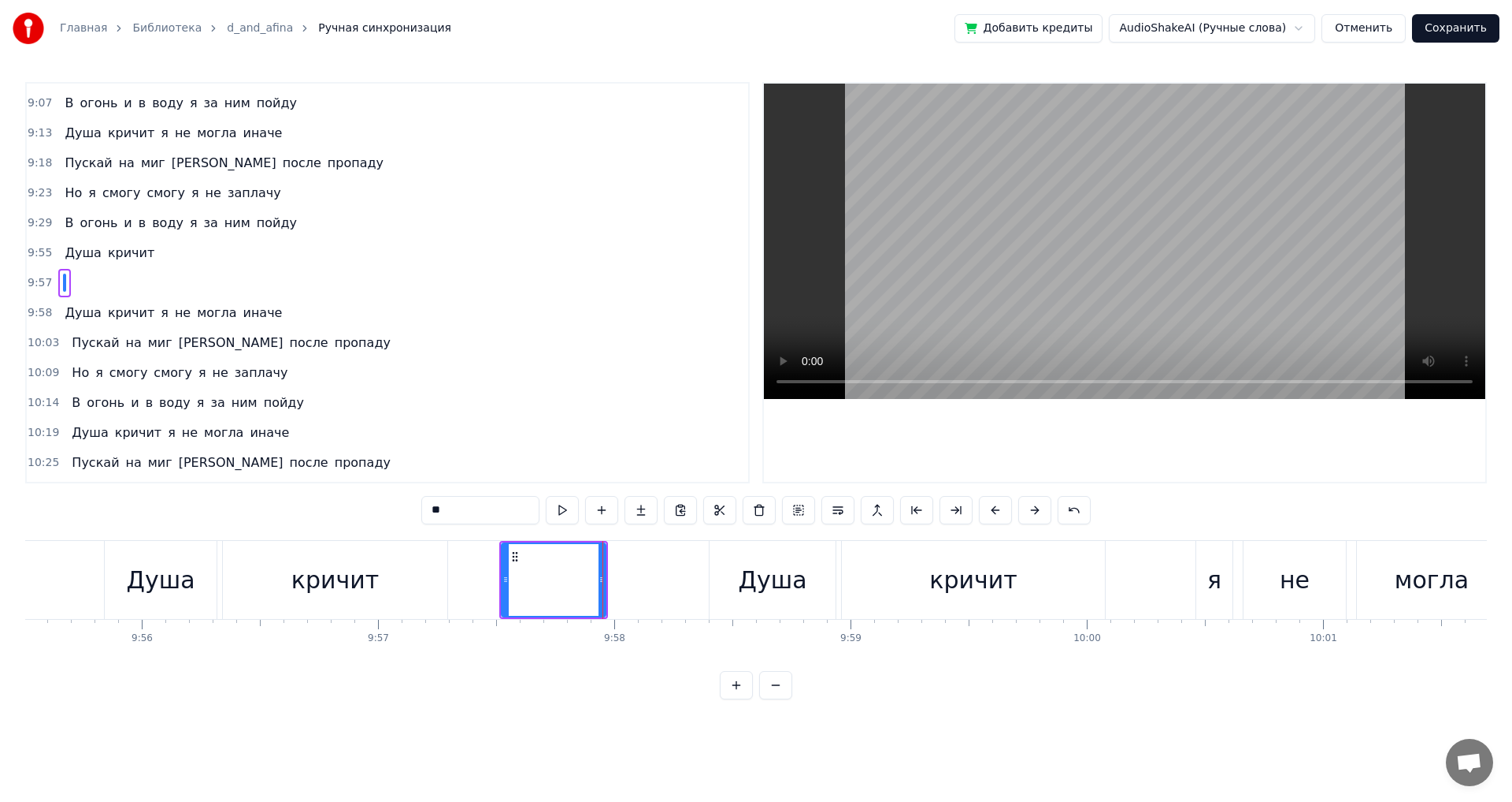
click at [512, 579] on div "‎" at bounding box center [552, 580] width 104 height 78
drag, startPoint x: 504, startPoint y: 578, endPoint x: 540, endPoint y: 578, distance: 36.0
click at [540, 578] on icon at bounding box center [541, 579] width 7 height 12
click at [163, 572] on div "Душа" at bounding box center [160, 579] width 68 height 35
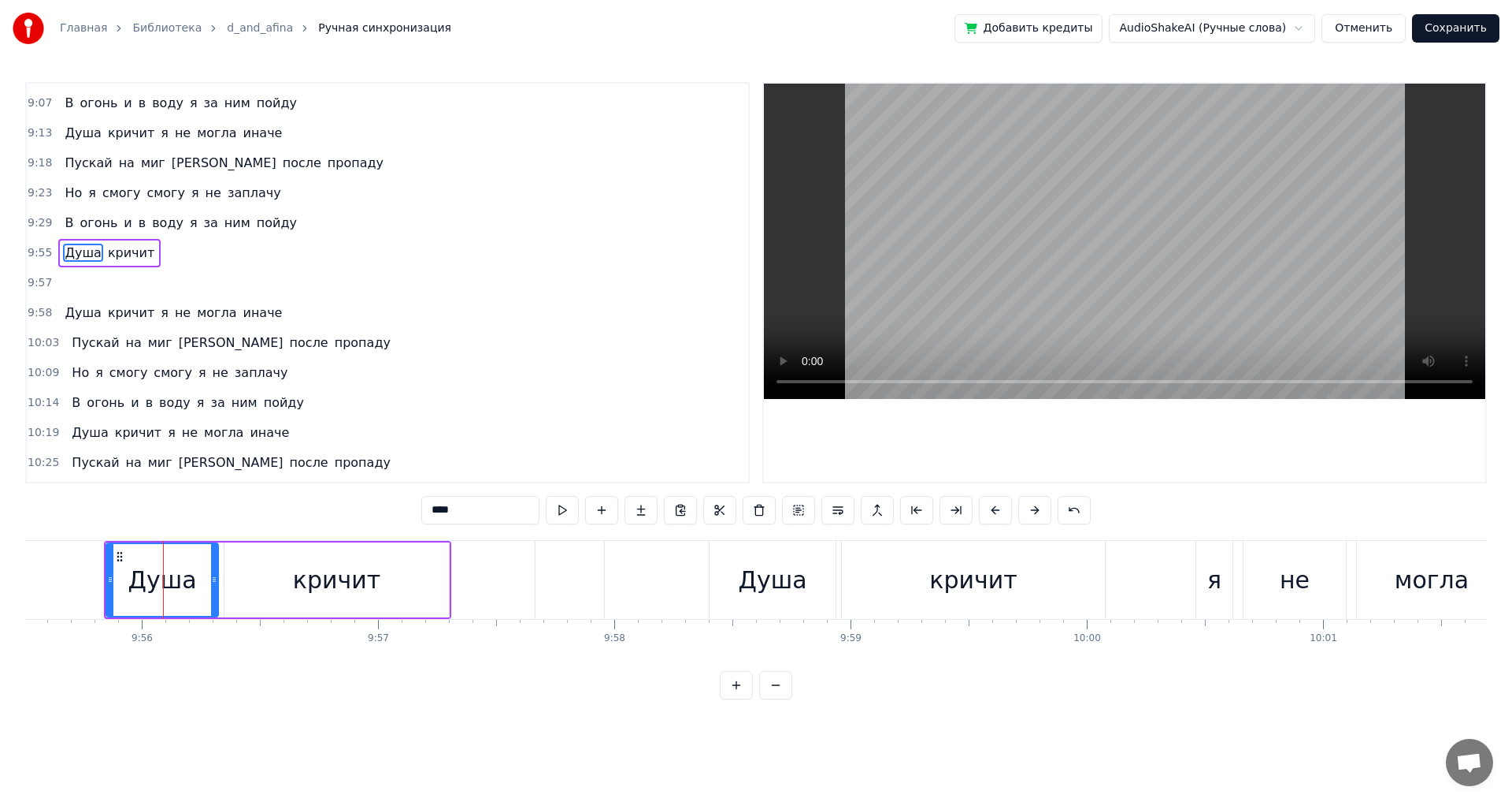
scroll to position [2302, 0]
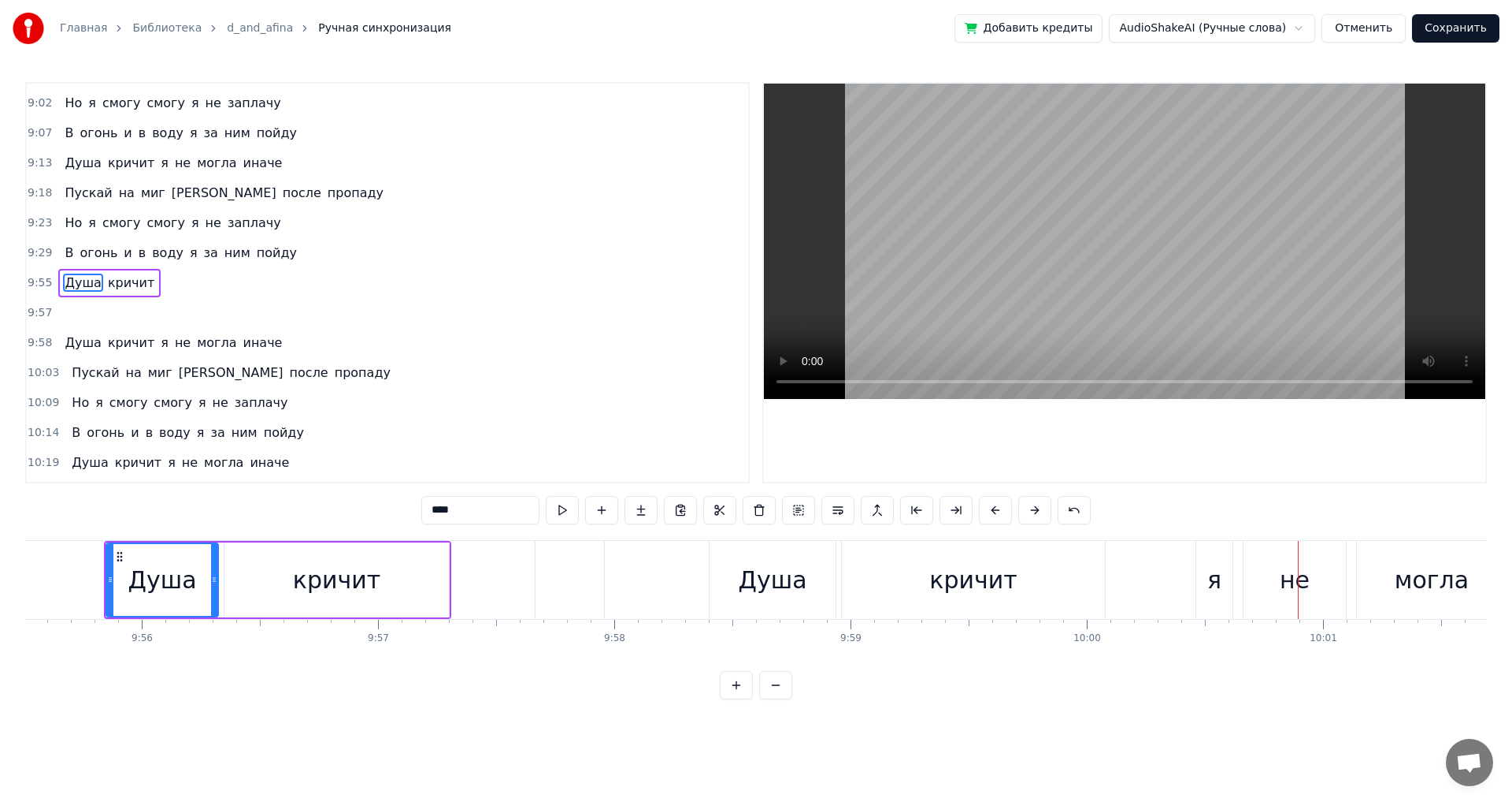
click at [416, 580] on div "кричит" at bounding box center [337, 579] width 225 height 75
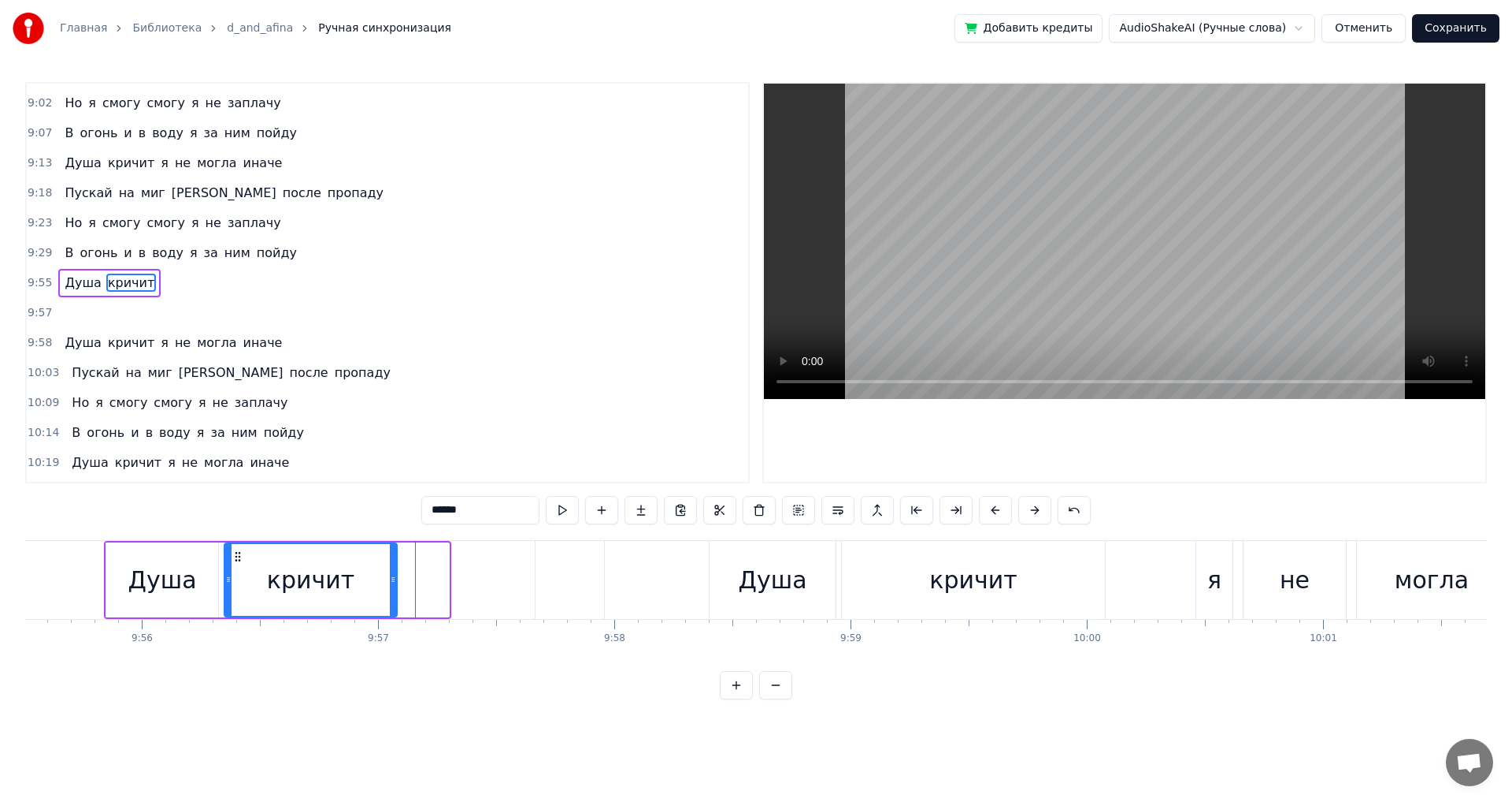
drag, startPoint x: 445, startPoint y: 577, endPoint x: 393, endPoint y: 579, distance: 52.0
click at [393, 579] on icon at bounding box center [393, 579] width 7 height 12
click at [562, 592] on div "‎" at bounding box center [570, 580] width 68 height 78
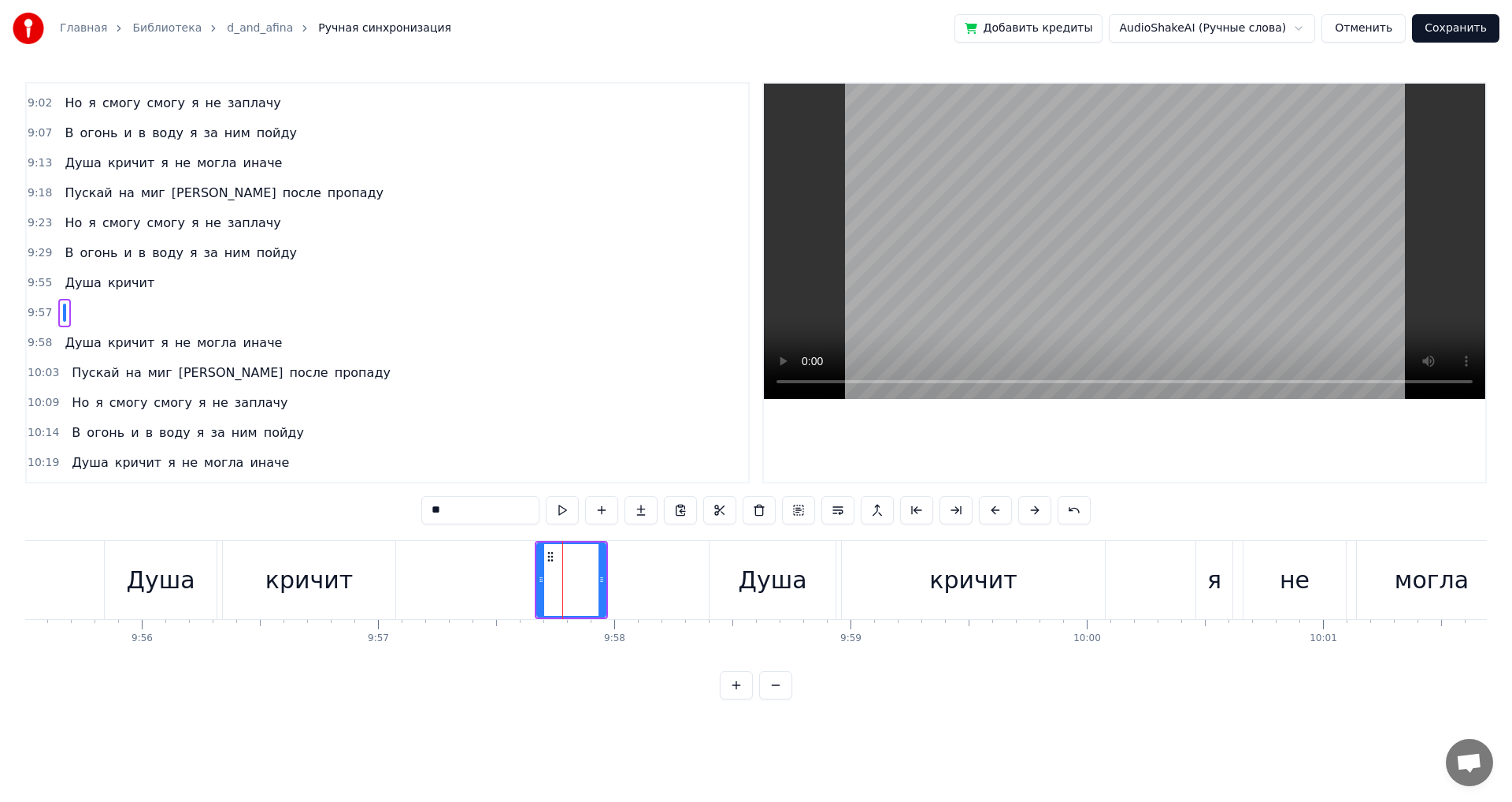
scroll to position [2331, 0]
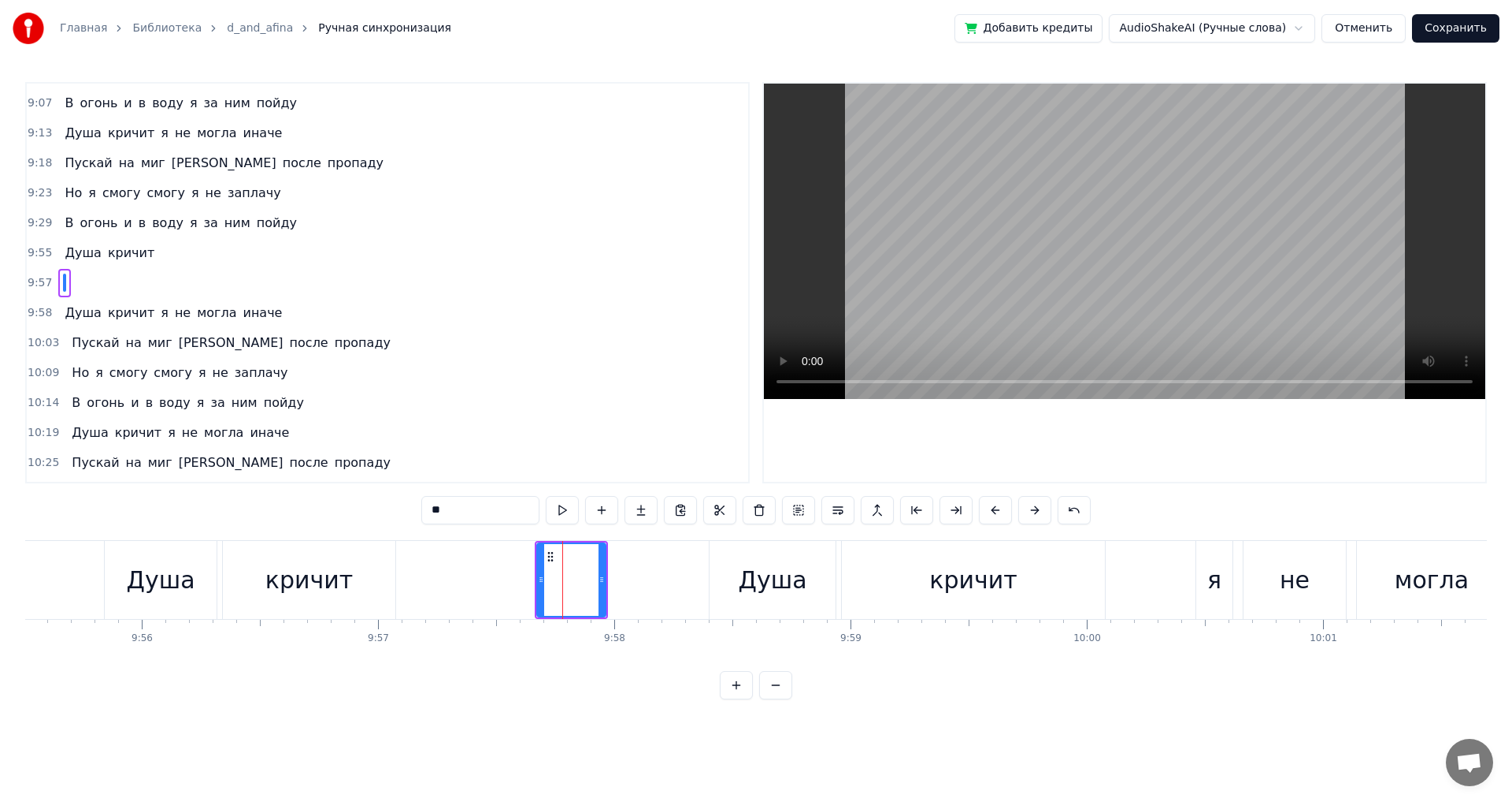
click at [741, 580] on div "Душа" at bounding box center [772, 580] width 126 height 78
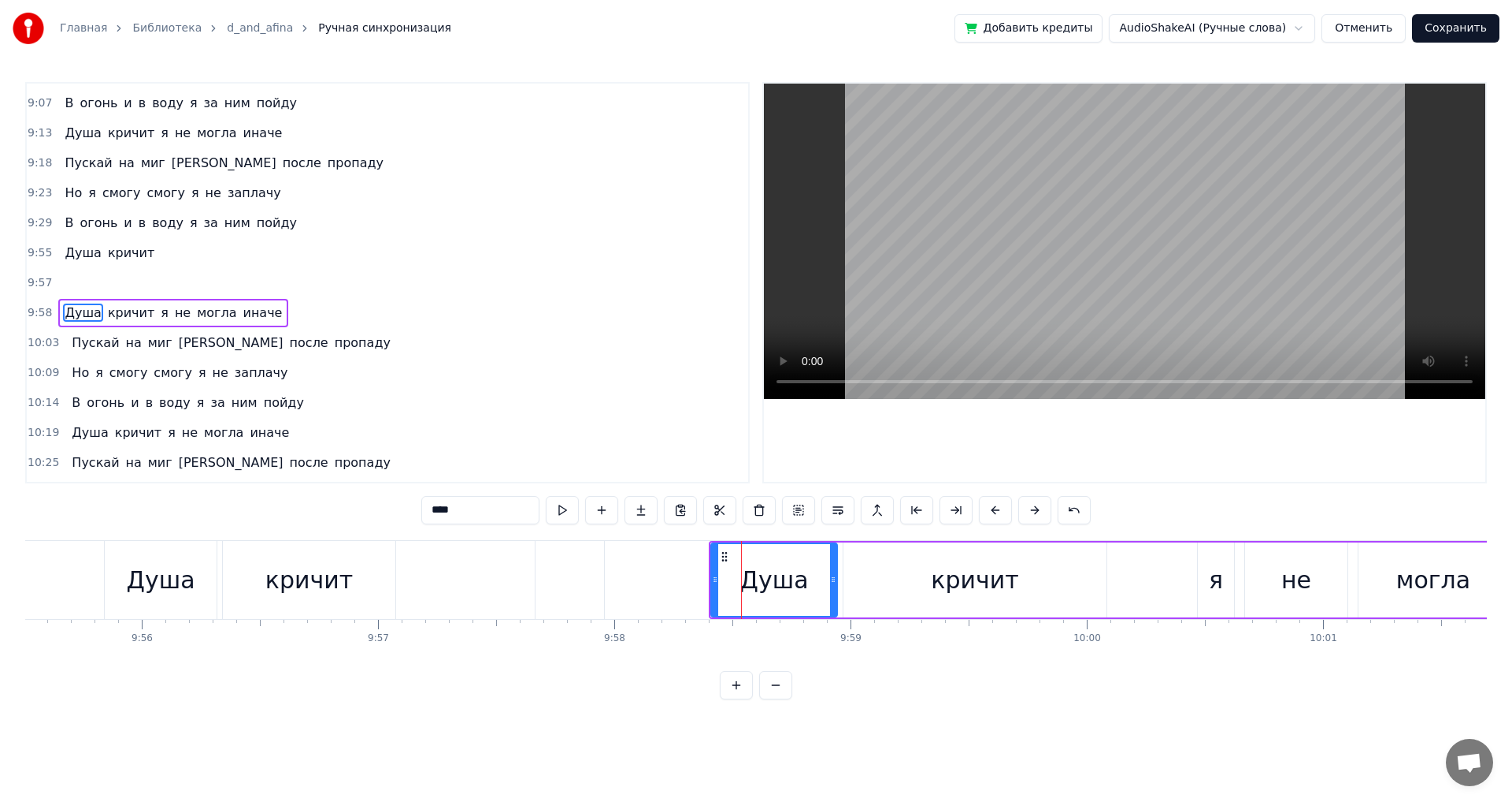
scroll to position [2361, 0]
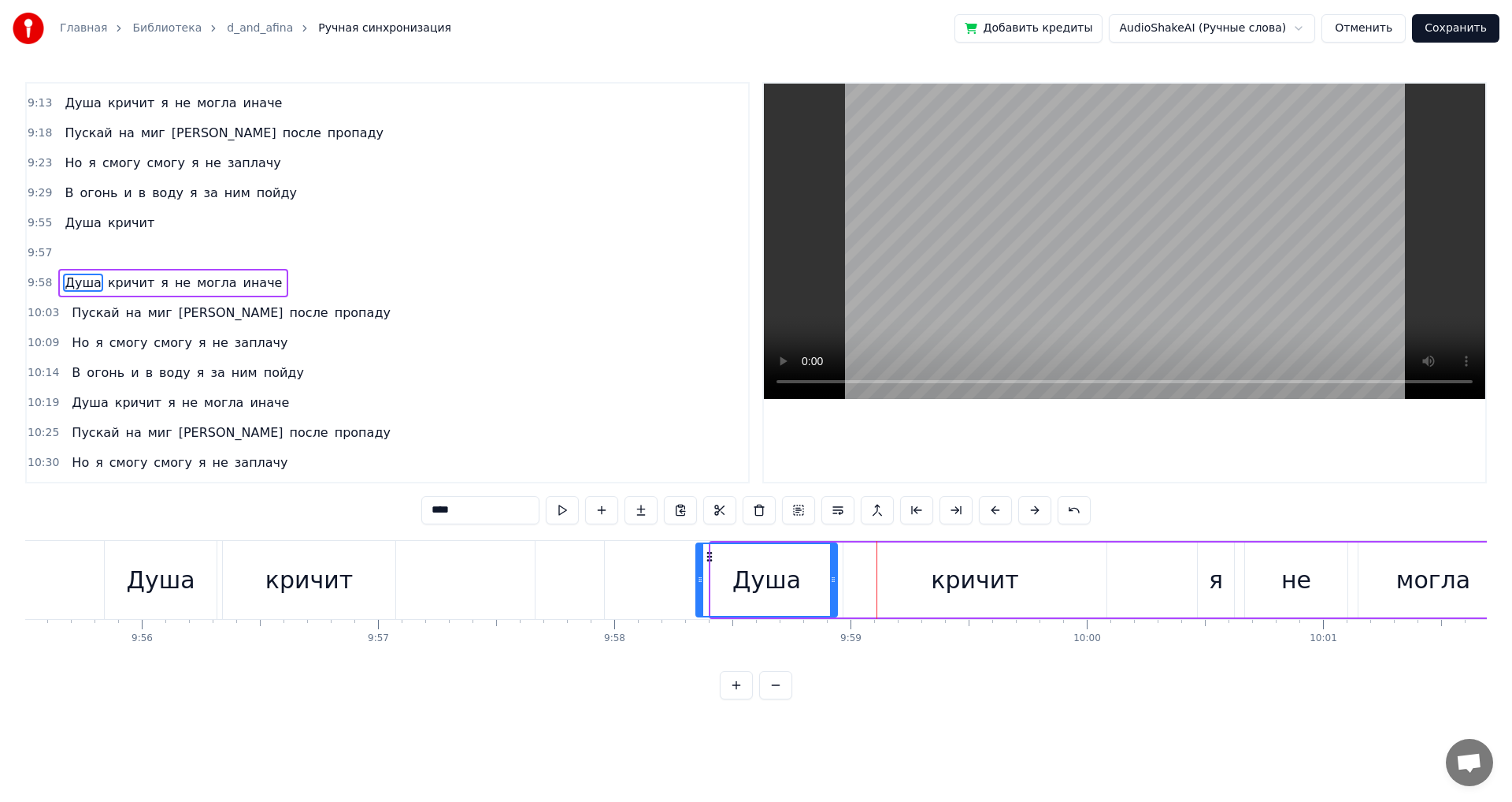
drag, startPoint x: 714, startPoint y: 578, endPoint x: 699, endPoint y: 578, distance: 15.0
click at [699, 578] on circle at bounding box center [699, 577] width 1 height 1
click at [561, 574] on div "‎" at bounding box center [570, 580] width 68 height 78
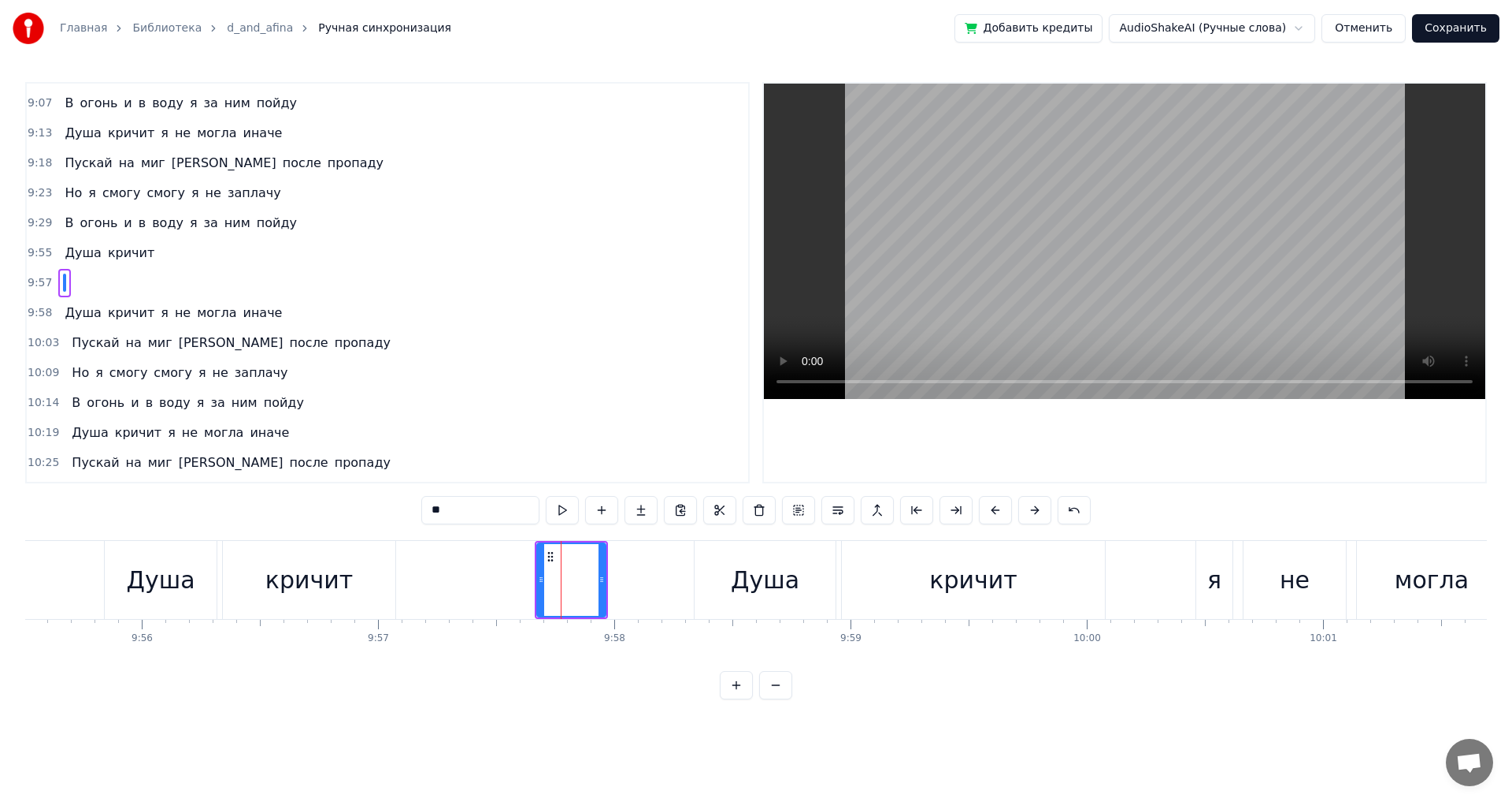
click at [342, 579] on div "кричит" at bounding box center [309, 579] width 87 height 35
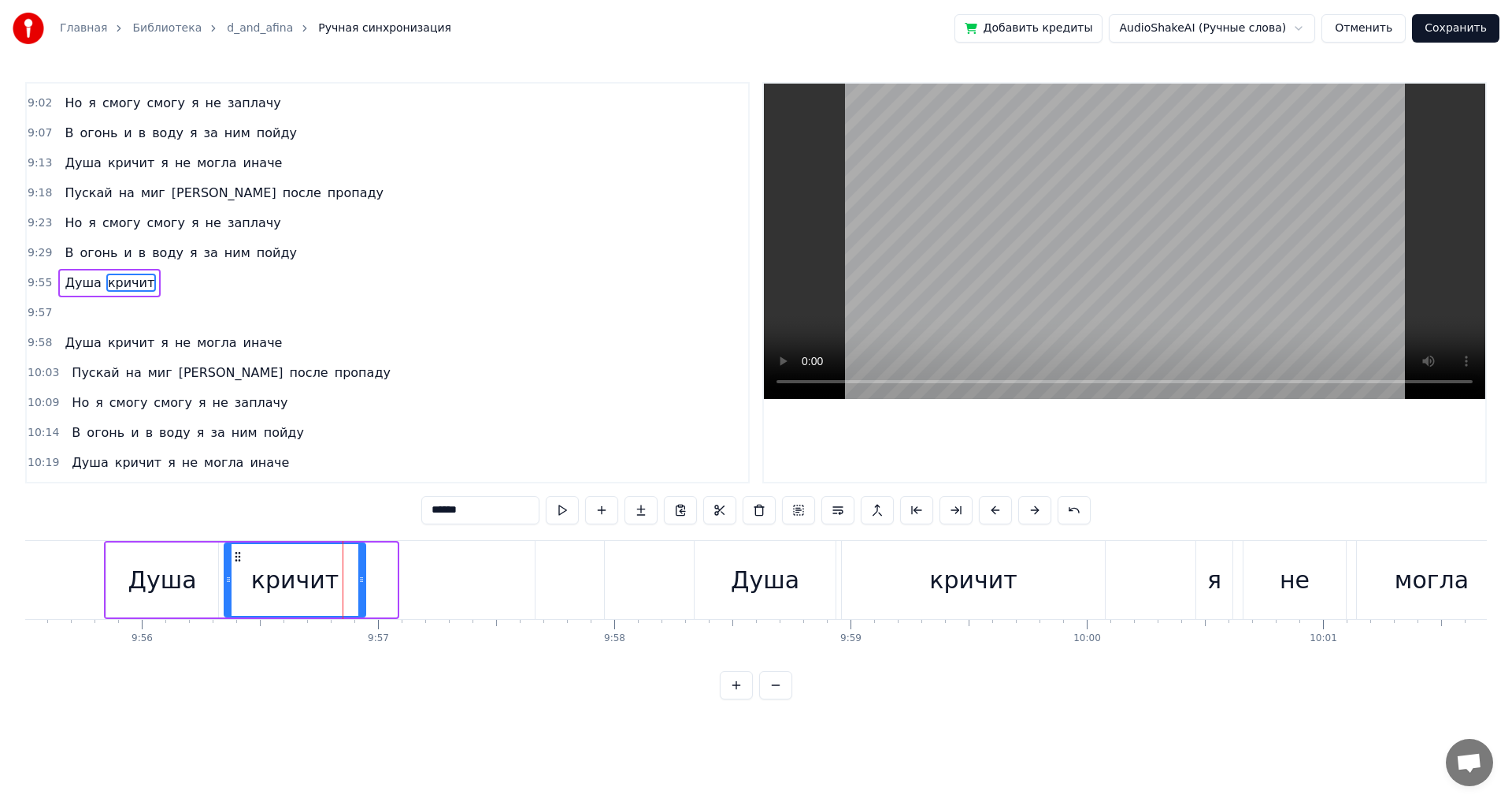
drag, startPoint x: 396, startPoint y: 579, endPoint x: 364, endPoint y: 581, distance: 32.1
click at [364, 581] on icon at bounding box center [361, 579] width 7 height 12
click at [572, 574] on div "‎" at bounding box center [570, 580] width 68 height 78
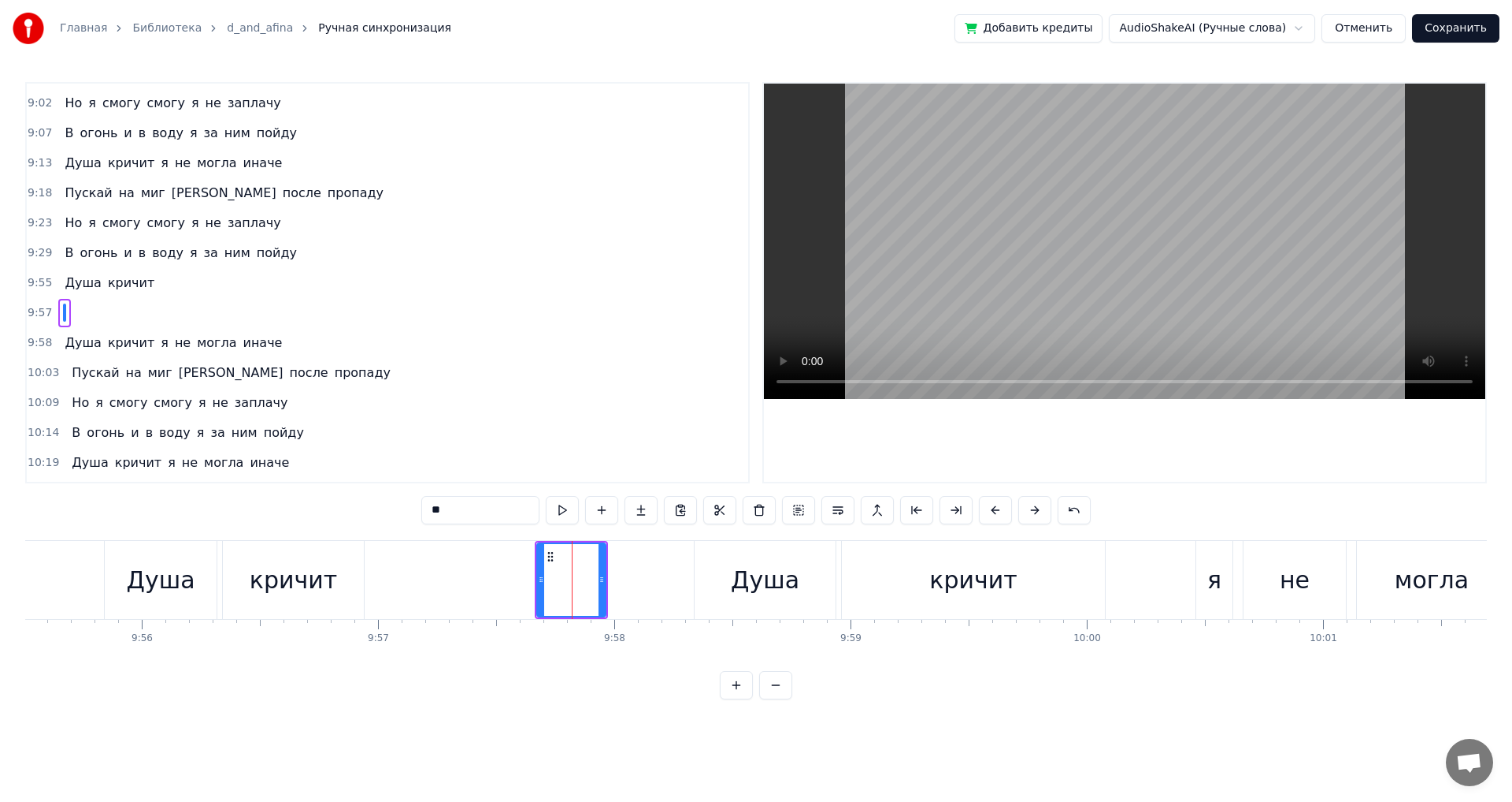
scroll to position [2331, 0]
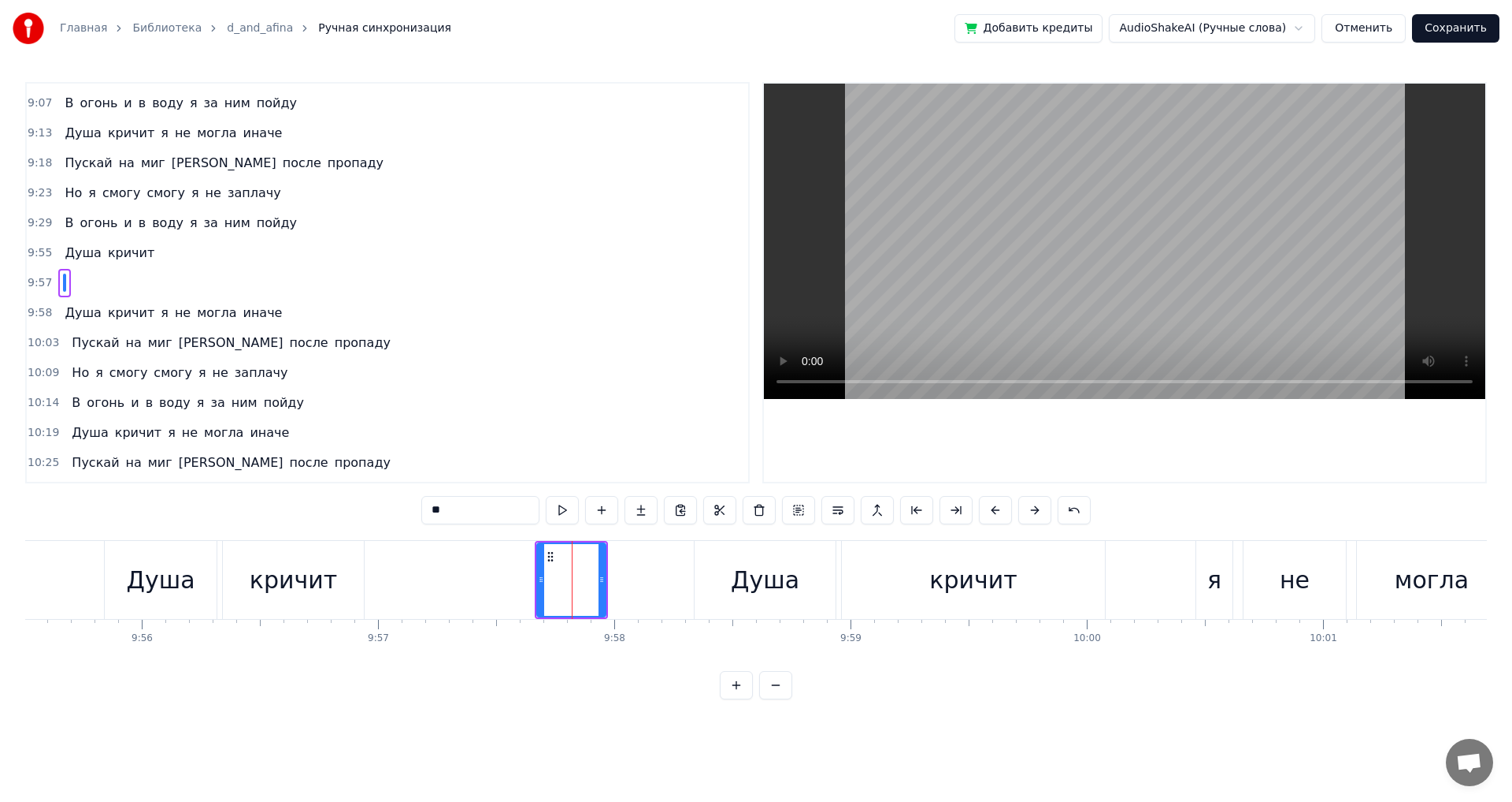
drag, startPoint x: 571, startPoint y: 582, endPoint x: 555, endPoint y: 582, distance: 16.0
click at [555, 582] on div "‎" at bounding box center [571, 580] width 67 height 72
drag, startPoint x: 547, startPoint y: 555, endPoint x: 537, endPoint y: 554, distance: 10.0
click at [537, 554] on icon at bounding box center [539, 556] width 12 height 12
drag, startPoint x: 537, startPoint y: 554, endPoint x: 526, endPoint y: 555, distance: 11.0
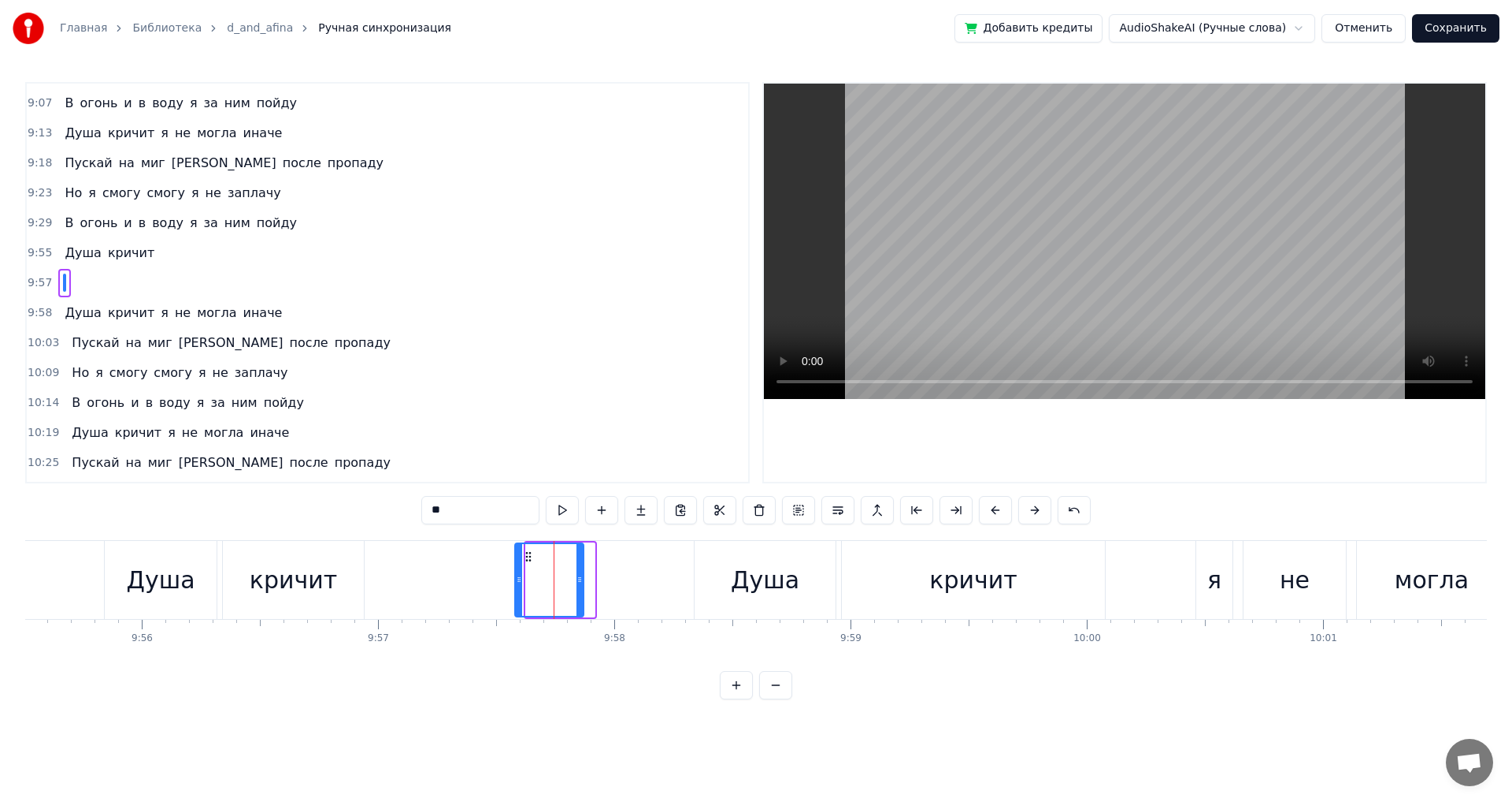
click at [526, 555] on icon at bounding box center [528, 556] width 12 height 12
click at [319, 592] on div "кричит" at bounding box center [293, 579] width 87 height 35
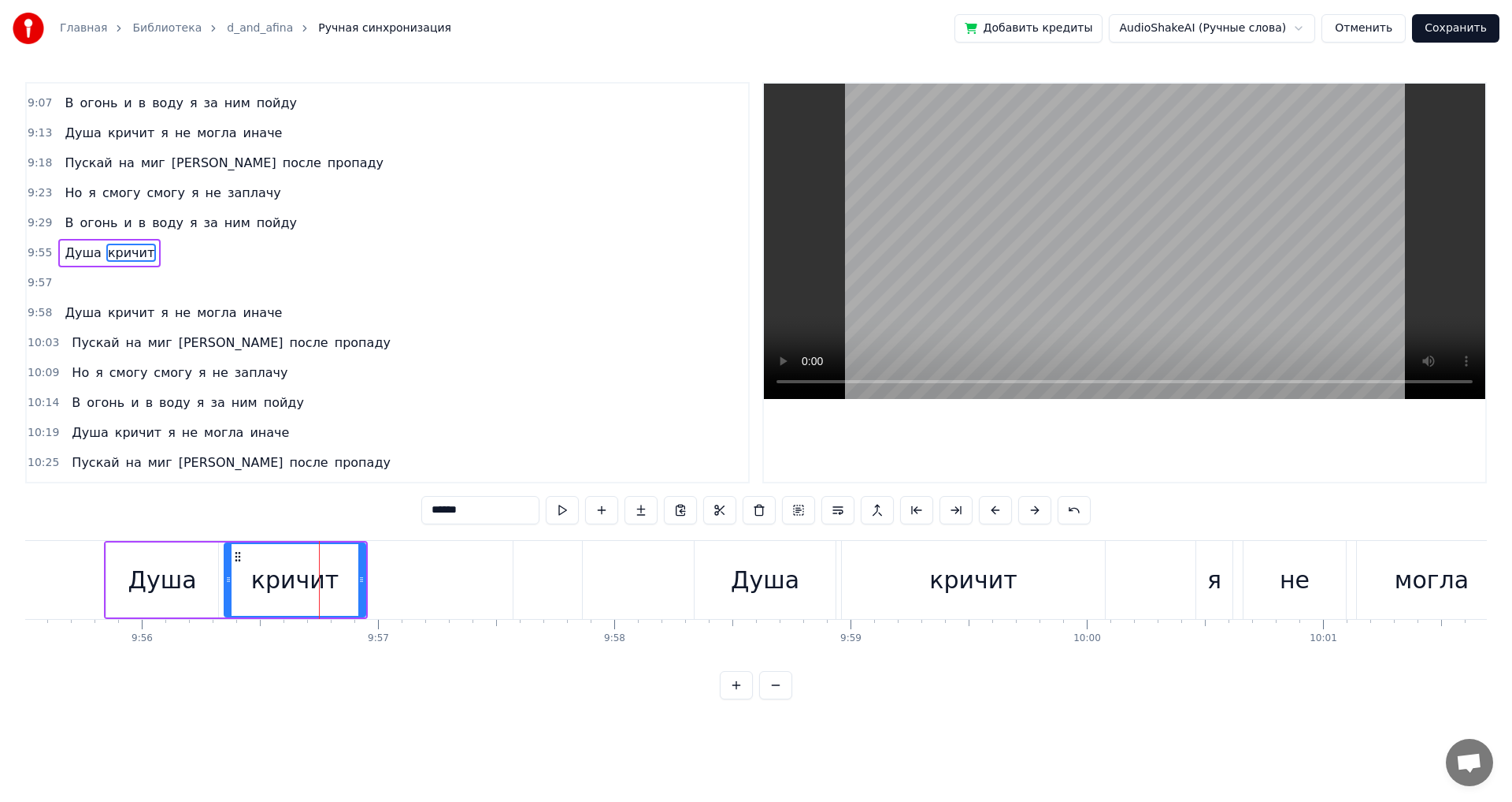
scroll to position [2302, 0]
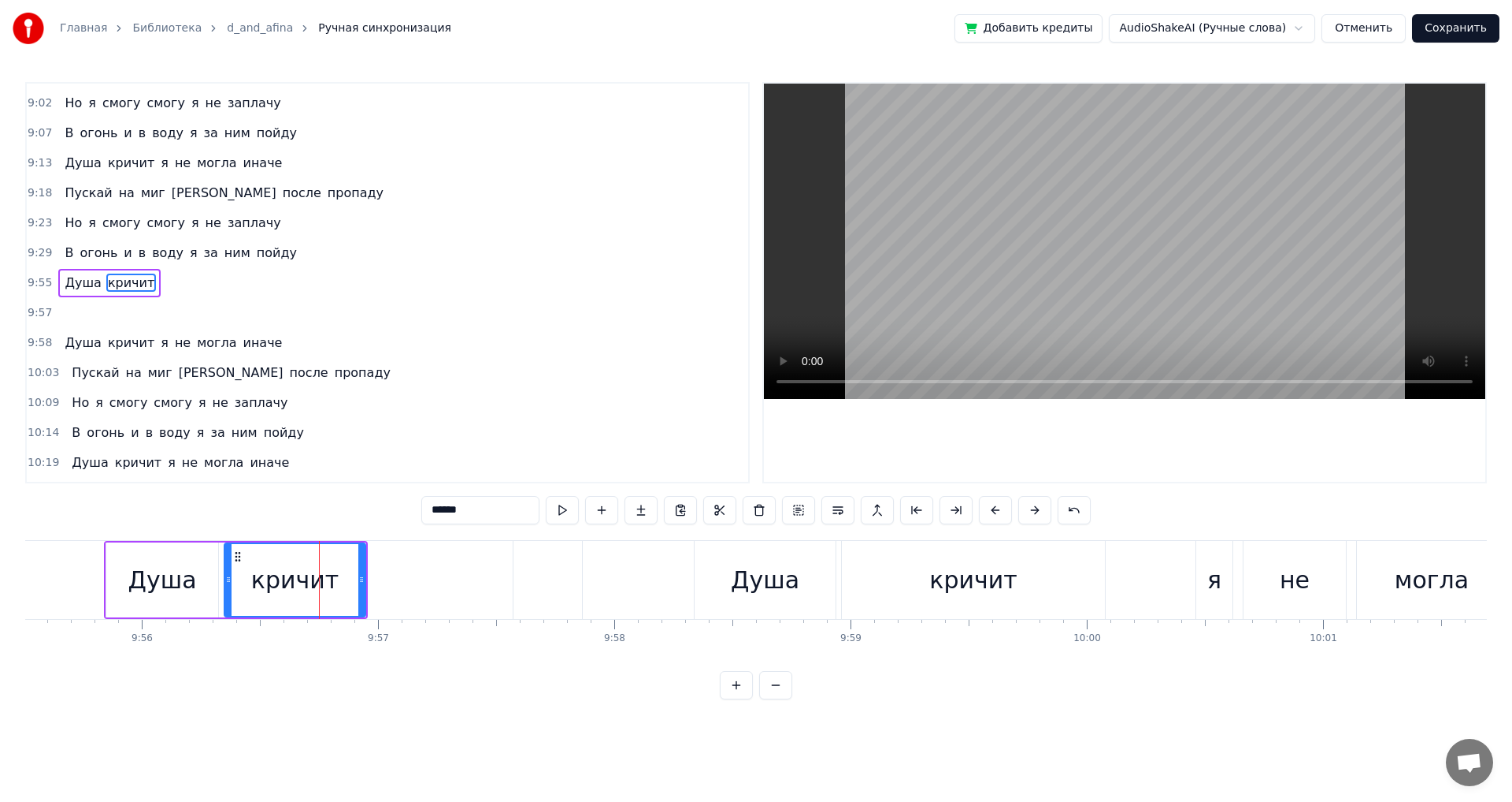
click at [739, 592] on div "Душа" at bounding box center [765, 579] width 68 height 35
type input "****"
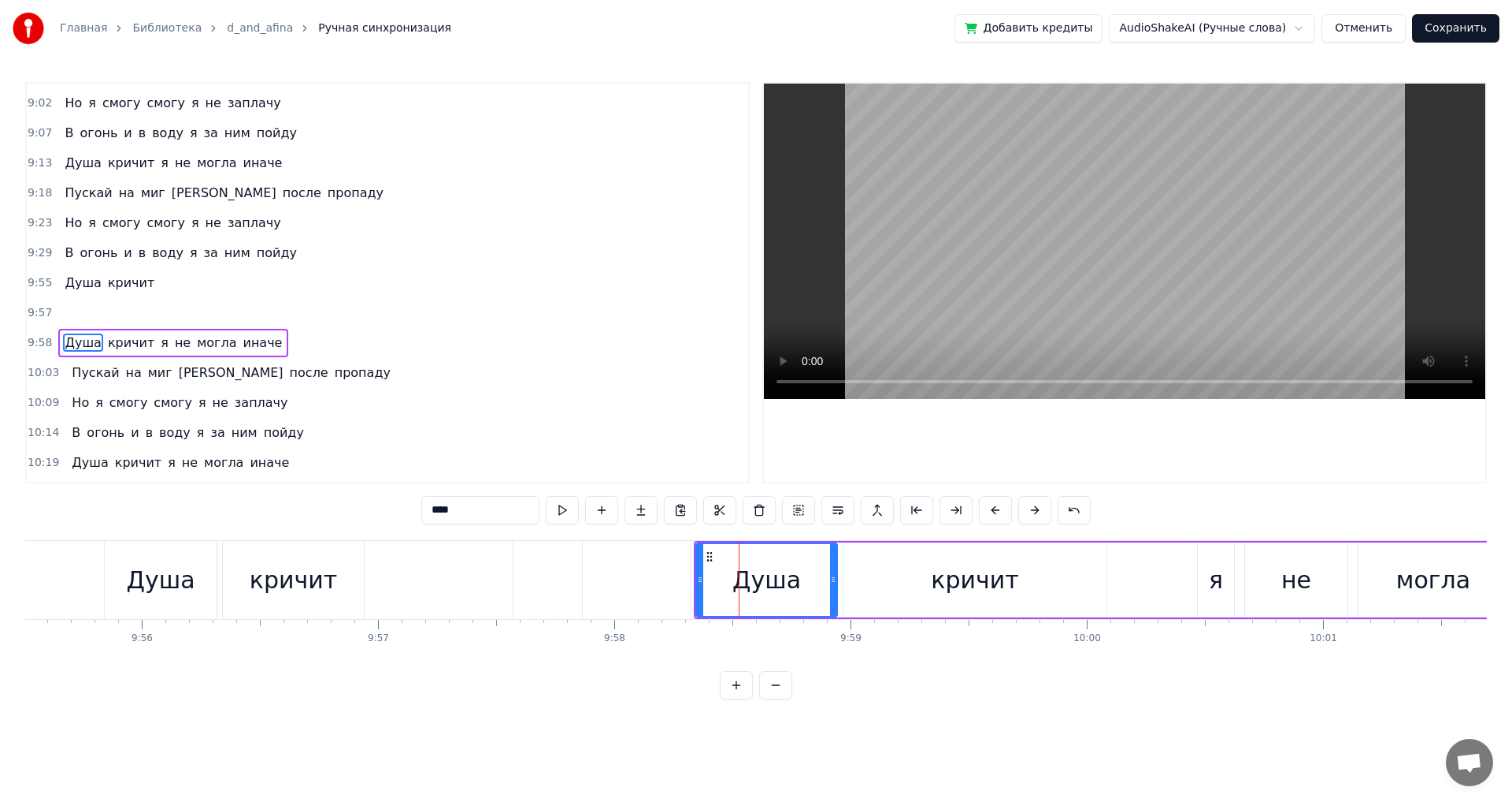
scroll to position [2361, 0]
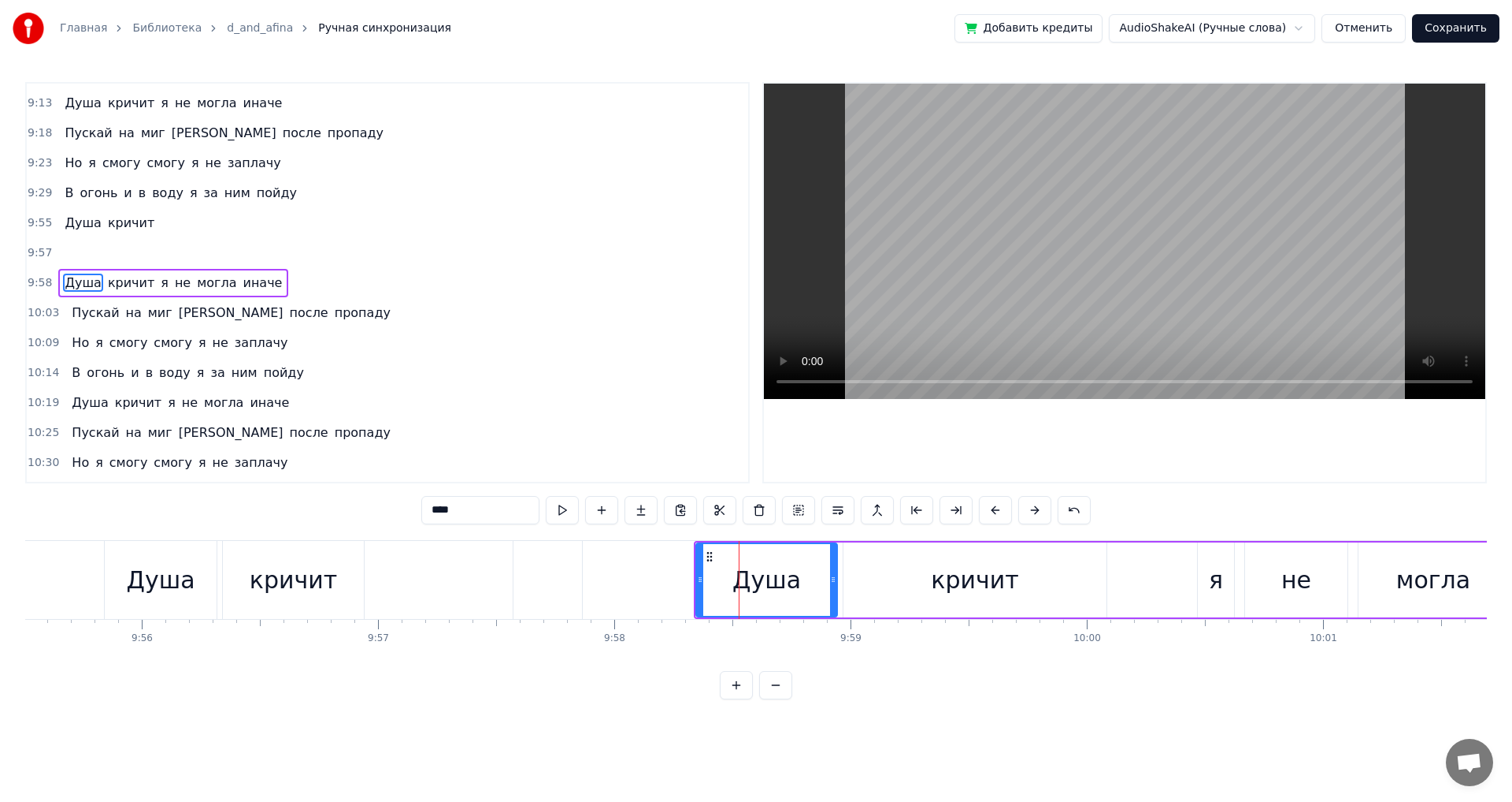
click at [163, 581] on div "Душа" at bounding box center [160, 579] width 68 height 35
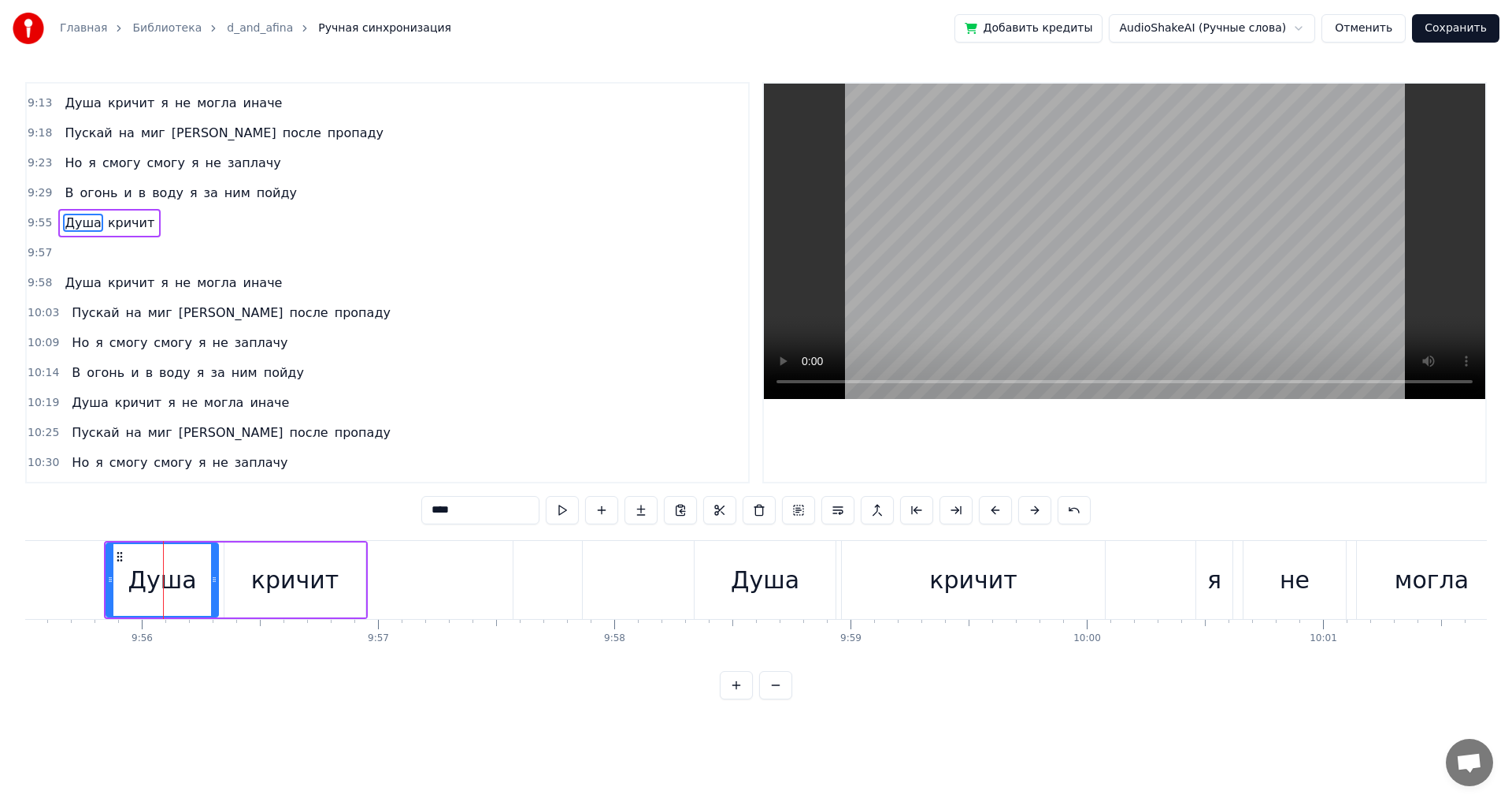
scroll to position [2302, 0]
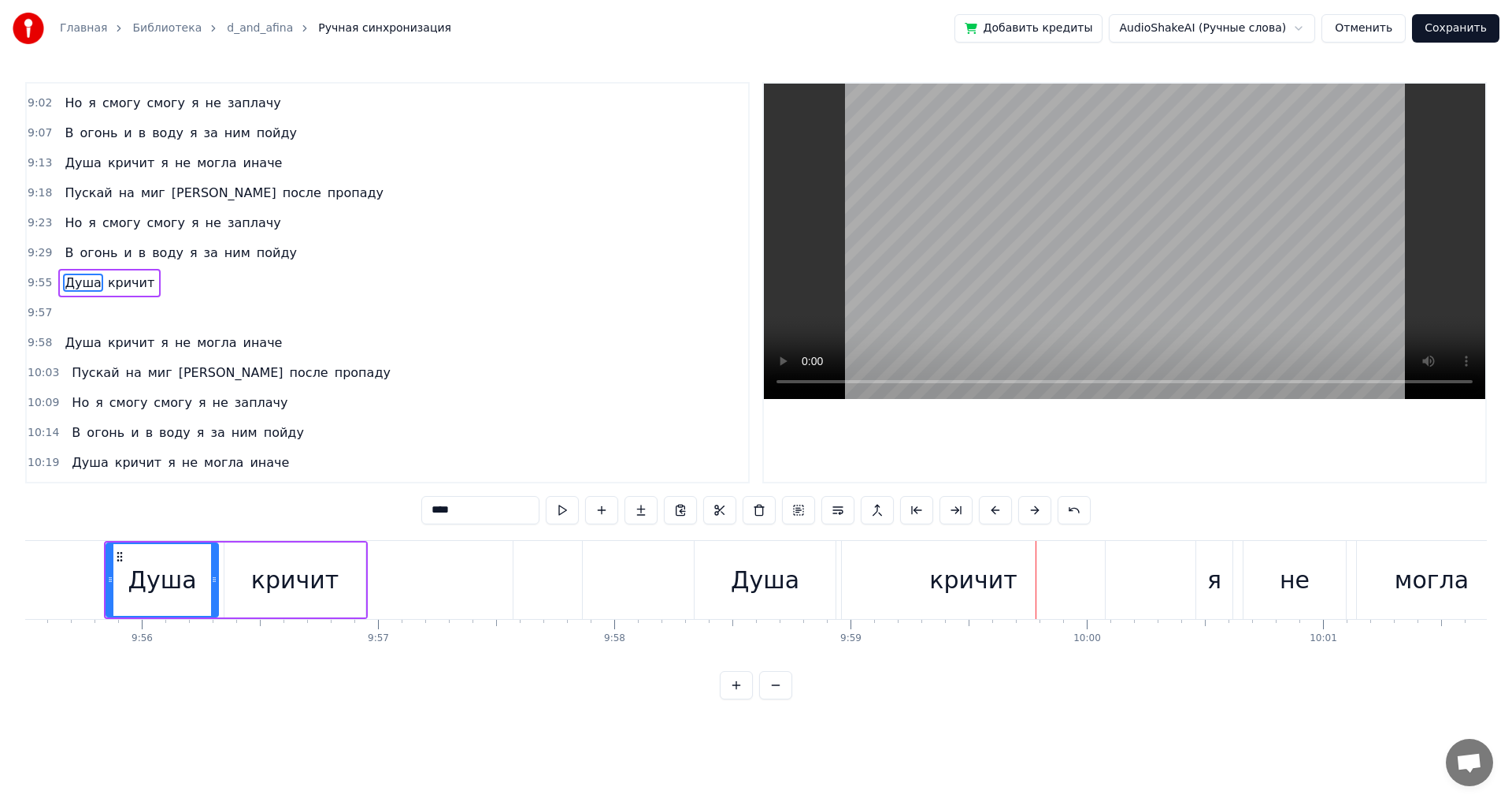
click at [1458, 30] on button "Сохранить" at bounding box center [1456, 28] width 87 height 28
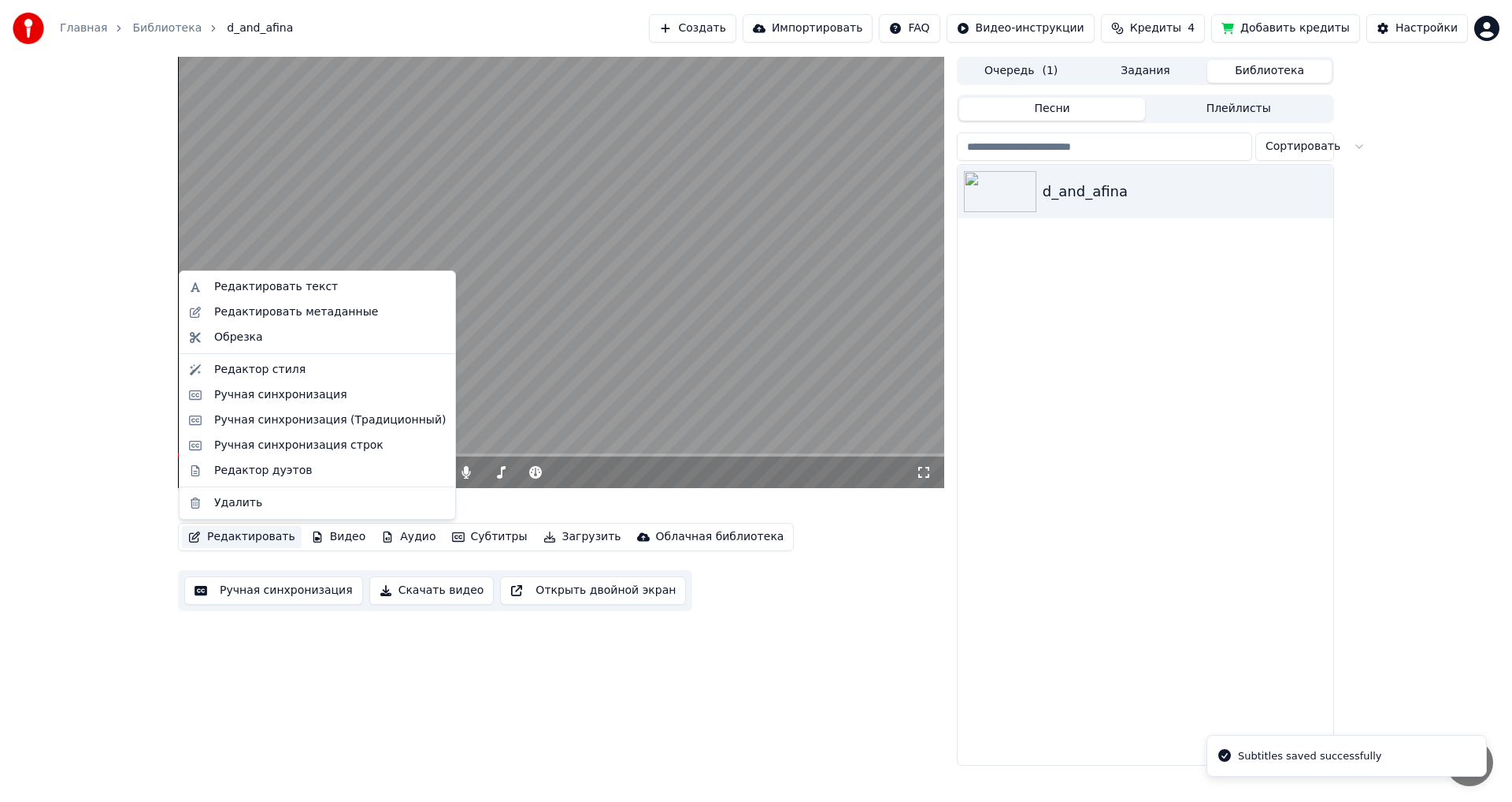
click at [225, 537] on button "Редактировать" at bounding box center [242, 536] width 120 height 22
click at [262, 371] on div "Редактор стиля" at bounding box center [260, 369] width 91 height 16
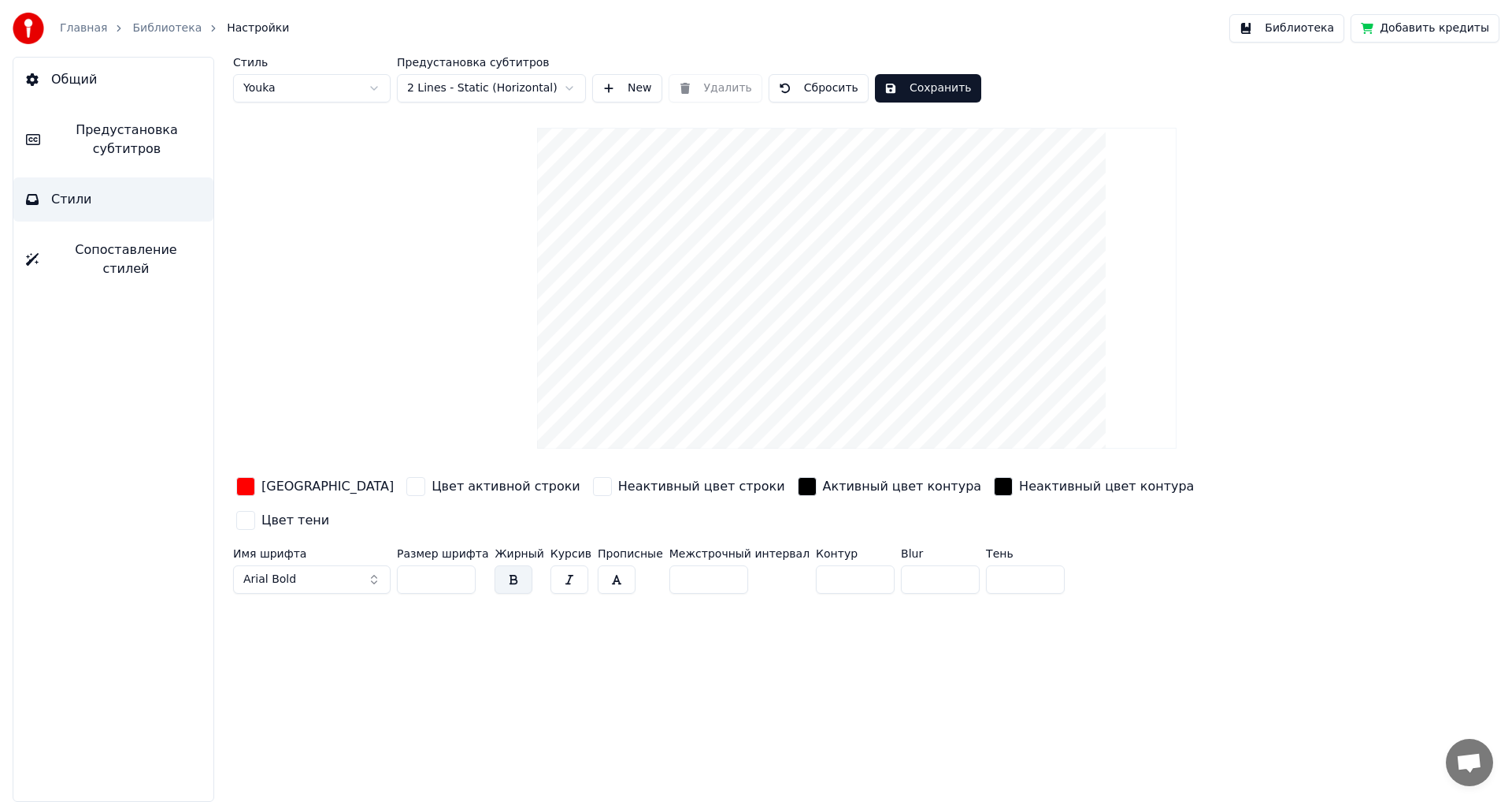
click at [92, 129] on span "Предустановка субтитров" at bounding box center [127, 140] width 148 height 38
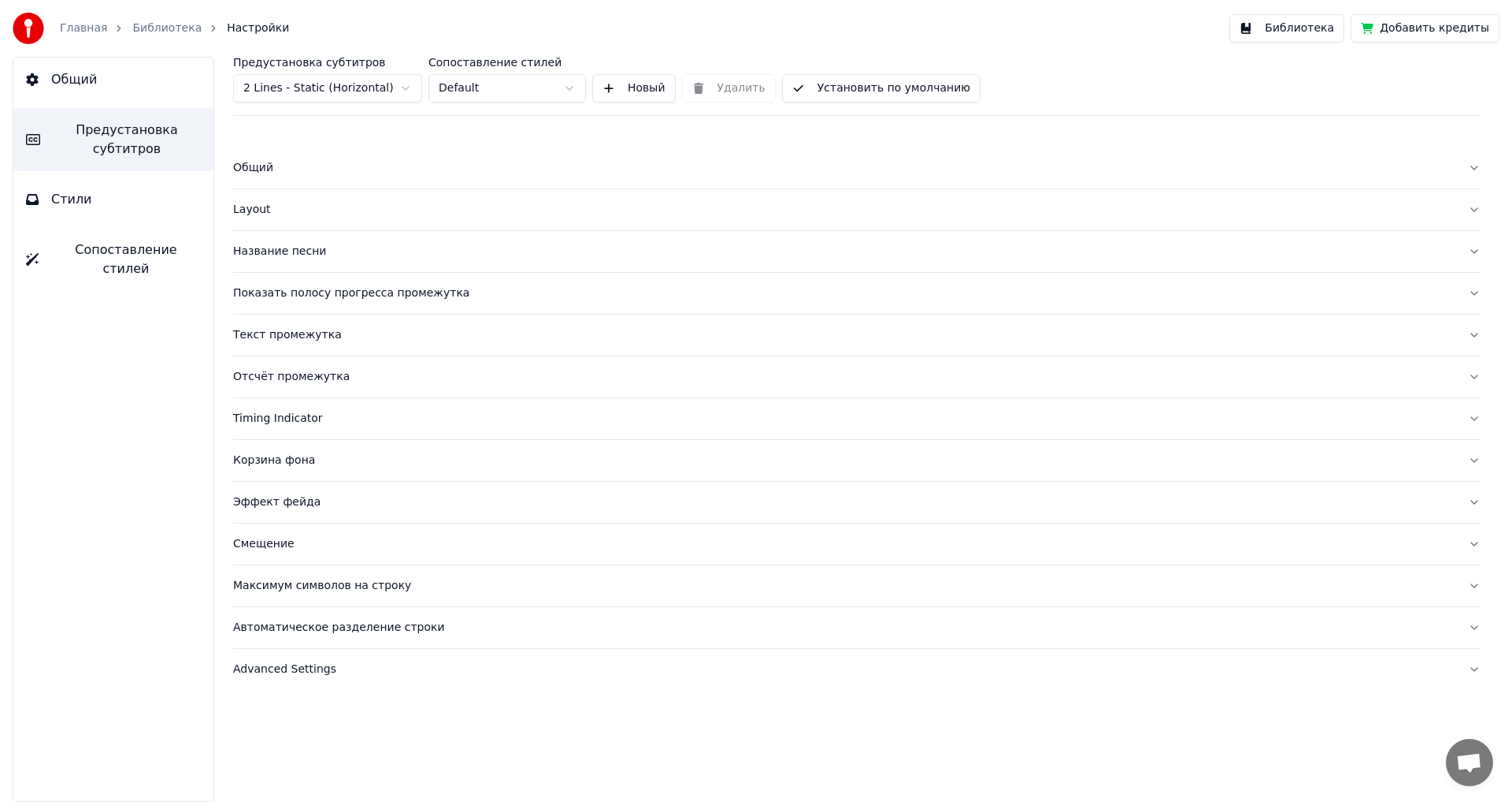
click at [251, 503] on div "Эффект фейда" at bounding box center [844, 502] width 1223 height 16
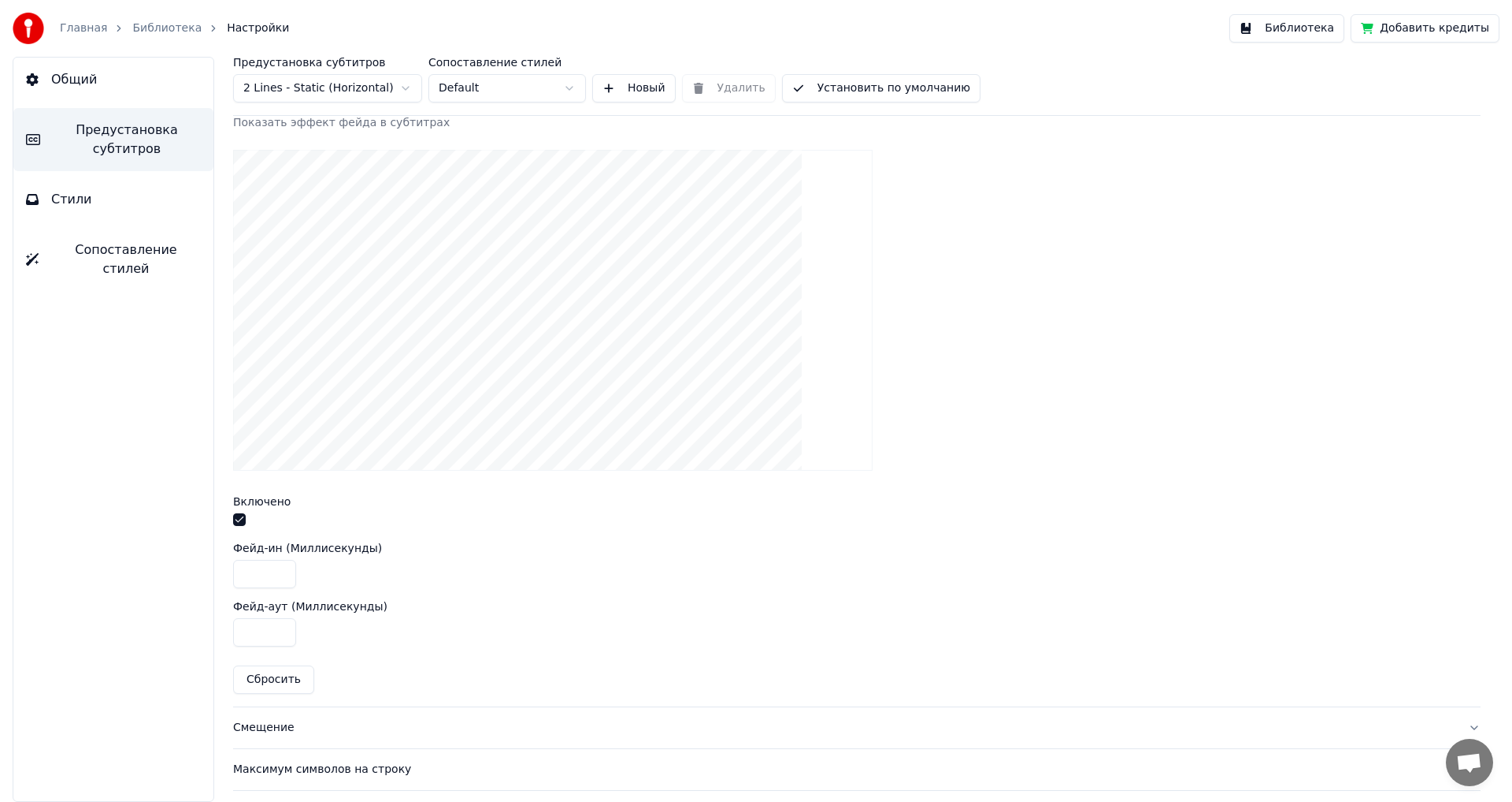
scroll to position [491, 0]
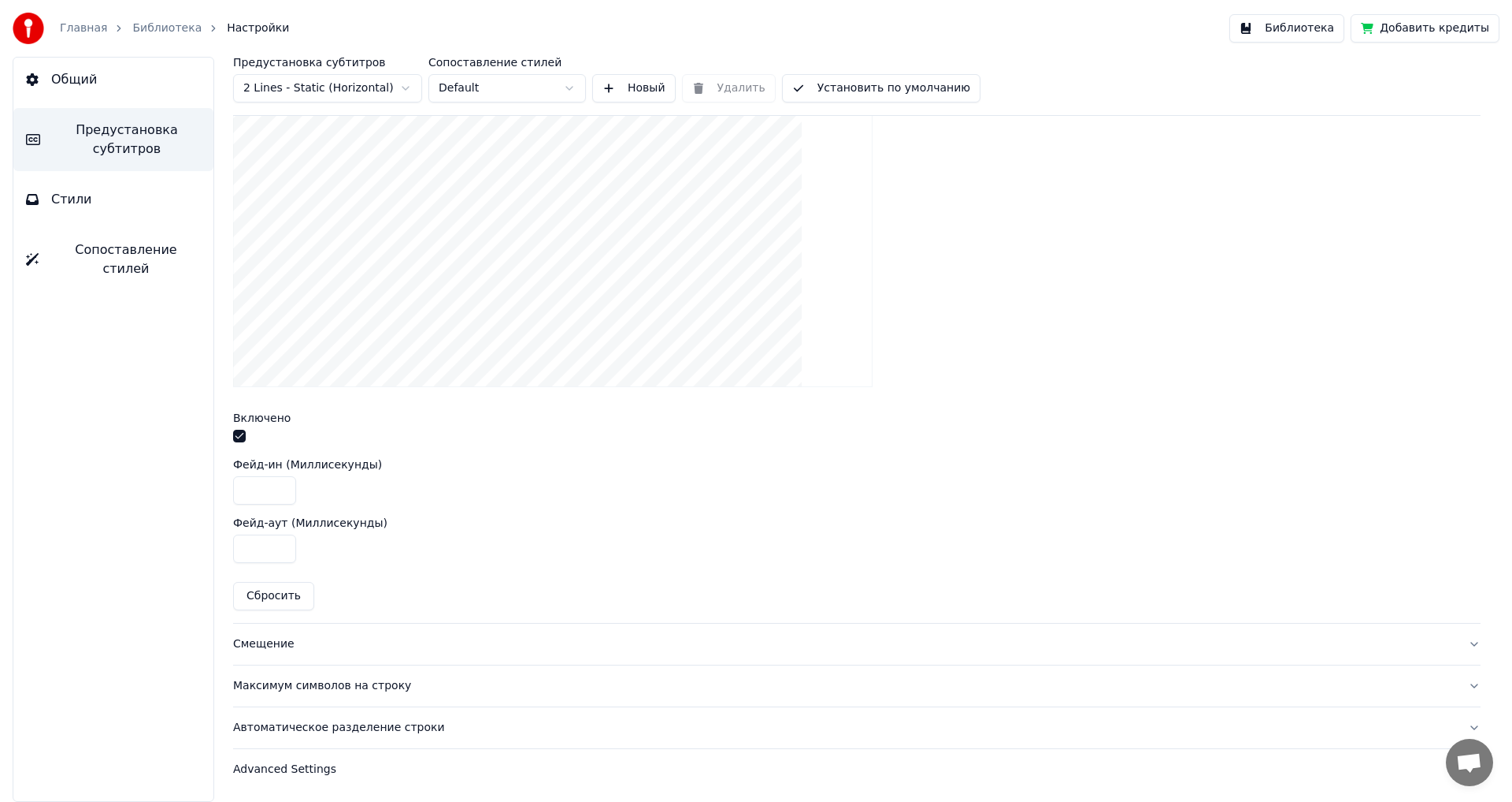
drag, startPoint x: 271, startPoint y: 488, endPoint x: 221, endPoint y: 486, distance: 50.0
click at [221, 486] on div "Предустановка субтитров 2 Lines - Static (Horizontal) Сопоставление стилей Defa…" at bounding box center [857, 429] width 1311 height 745
type input "**"
drag, startPoint x: 266, startPoint y: 549, endPoint x: 194, endPoint y: 546, distance: 72.1
click at [194, 546] on div "Общий Предустановка субтитров Стили Сопоставление стилей Предустановка субтитро…" at bounding box center [756, 429] width 1512 height 745
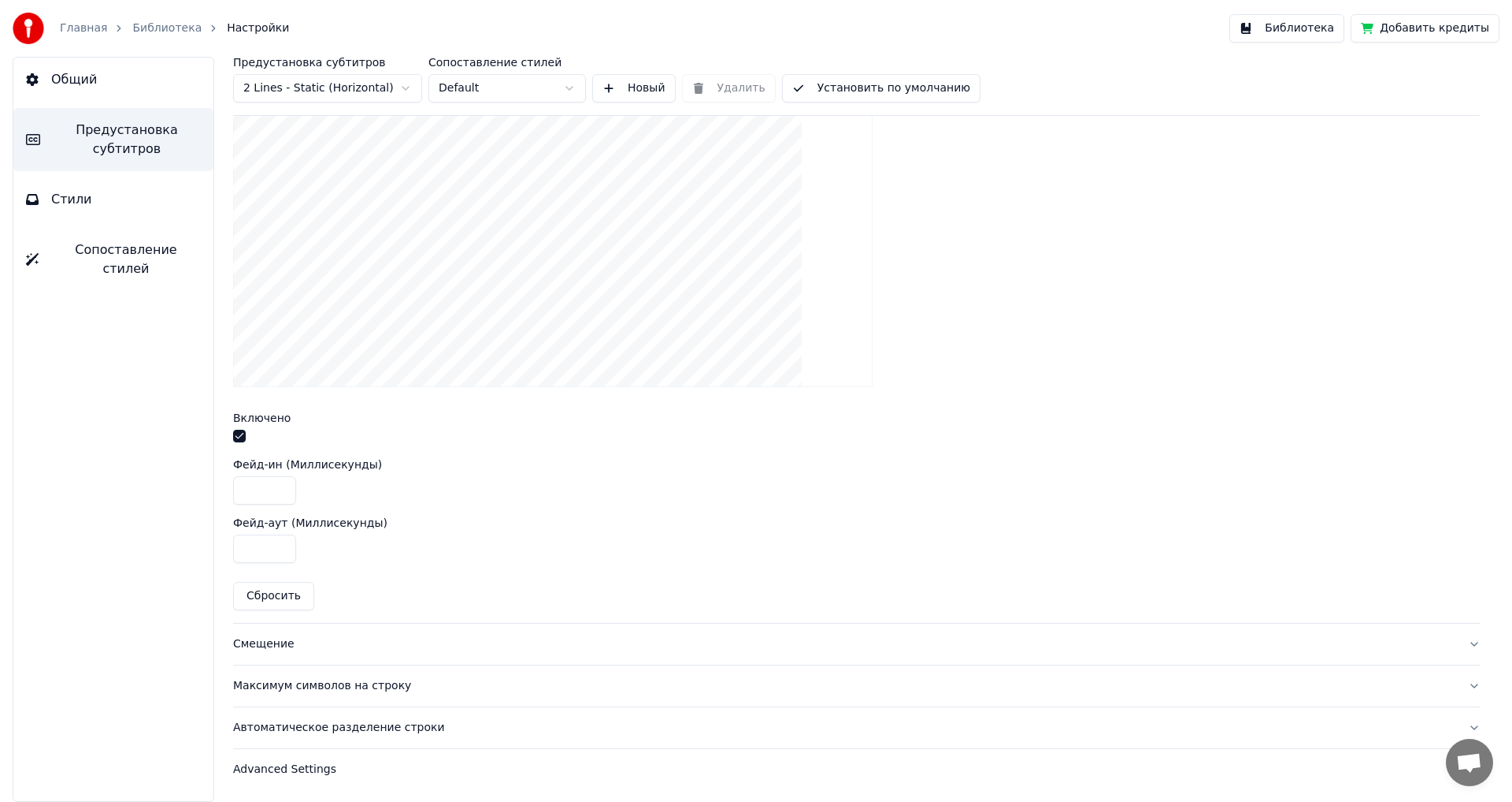
type input "***"
click at [1085, 458] on div "Фейд-ин (Миллисекунды)" at bounding box center [857, 464] width 1247 height 11
click at [1300, 31] on button "Библиотека" at bounding box center [1286, 28] width 115 height 28
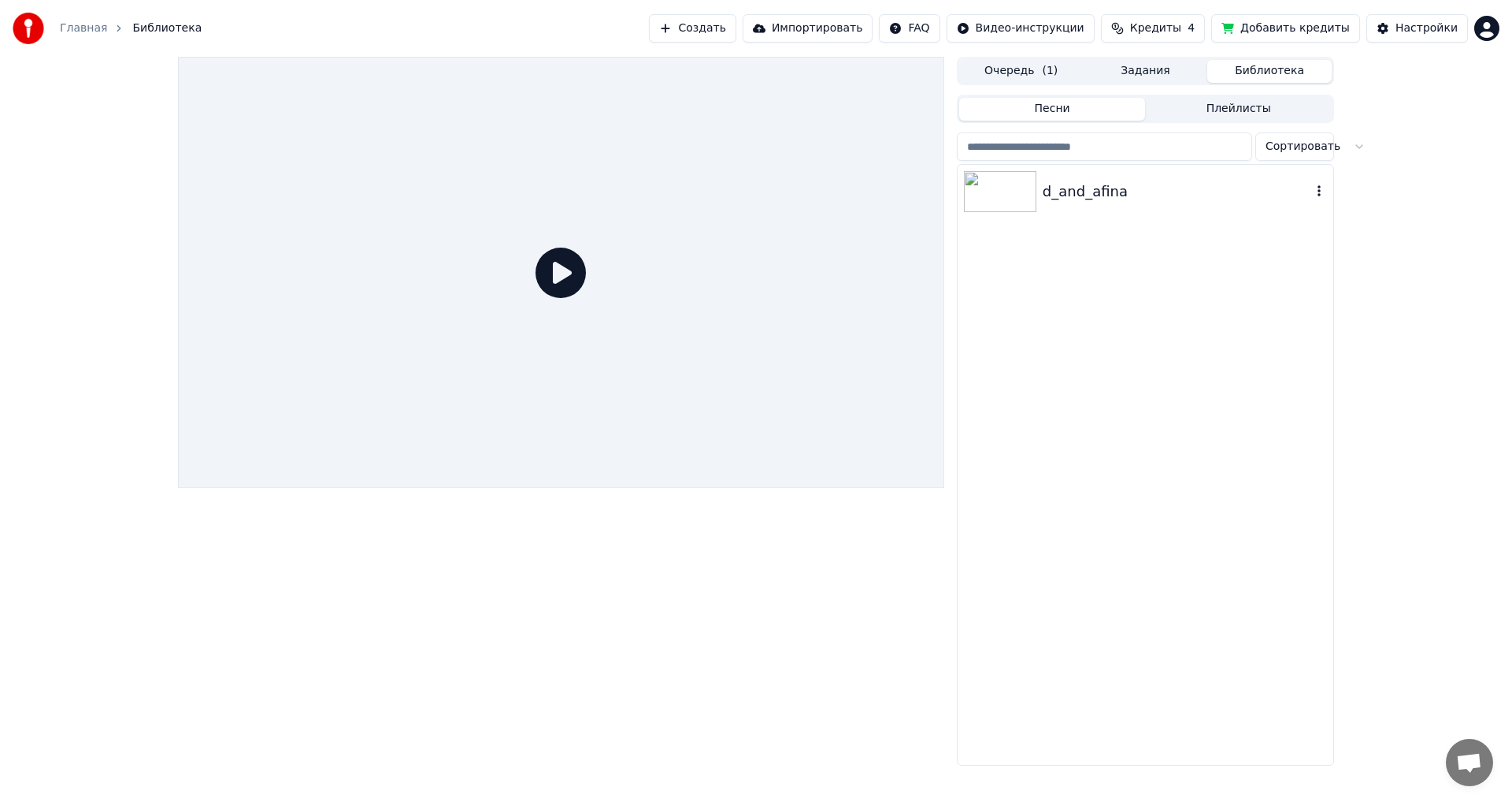
click at [996, 191] on img at bounding box center [1000, 191] width 72 height 41
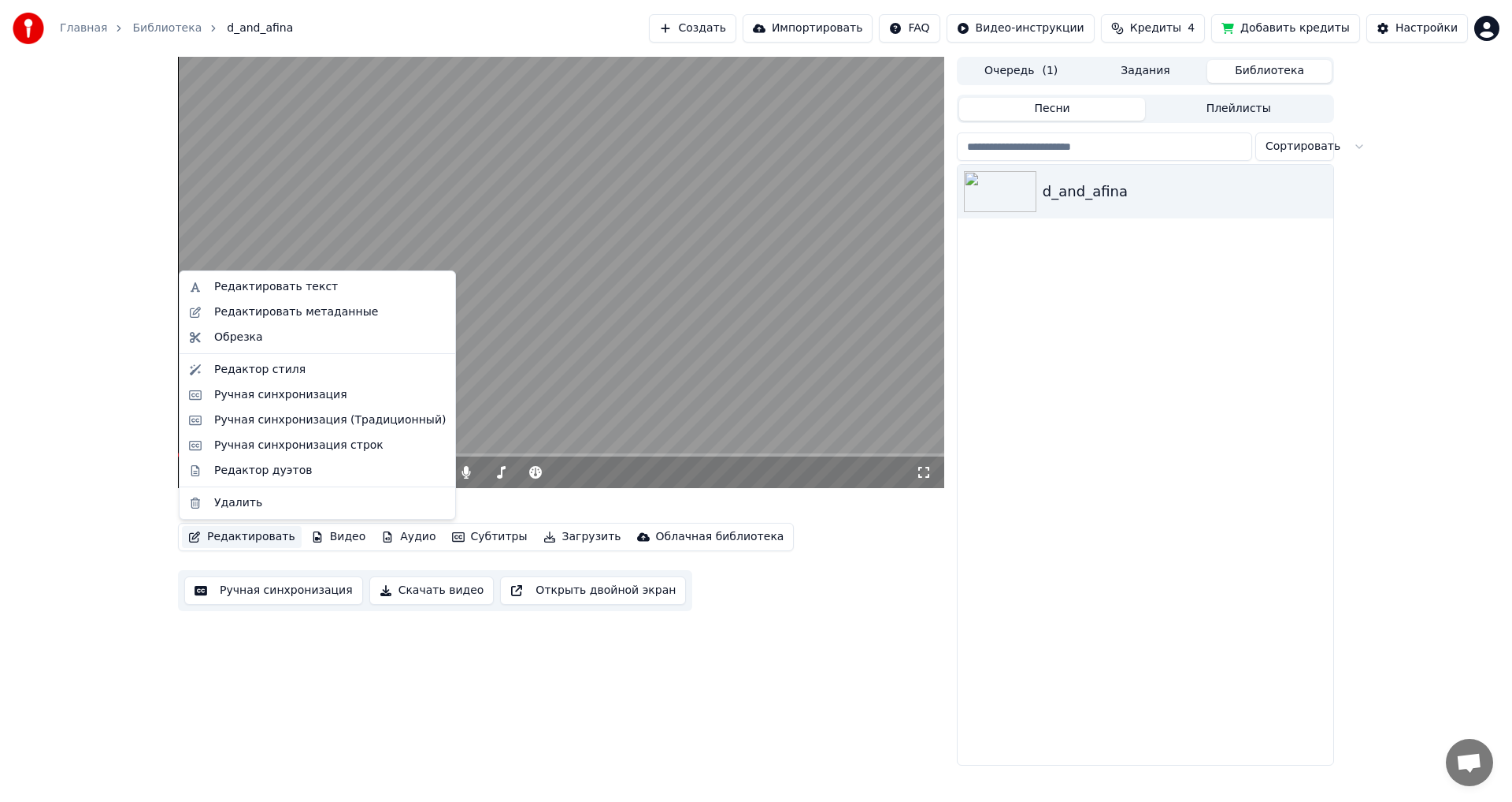
click at [226, 535] on button "Редактировать" at bounding box center [242, 536] width 120 height 22
click at [249, 397] on div "Ручная синхронизация" at bounding box center [281, 395] width 133 height 16
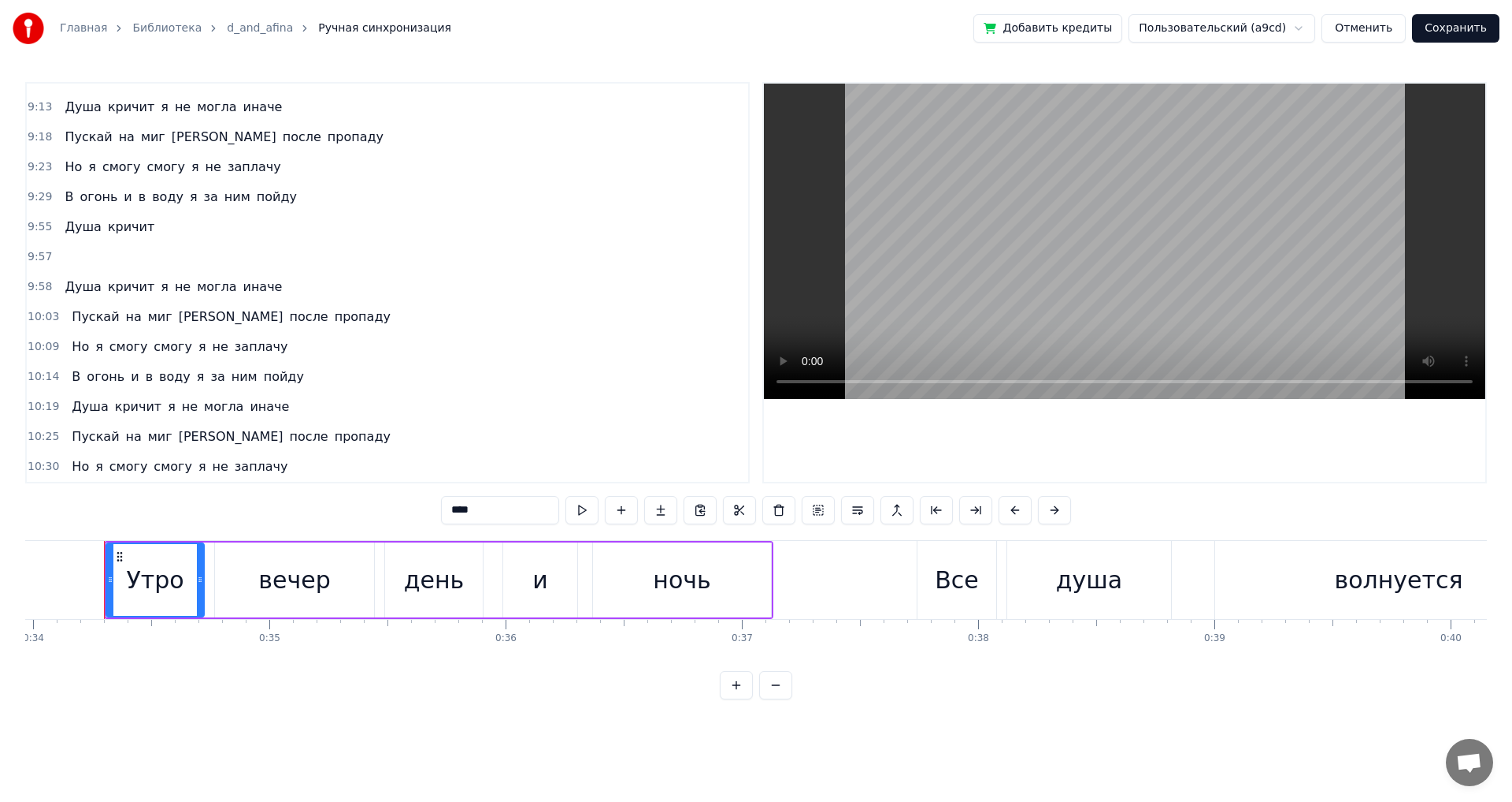
scroll to position [2387, 0]
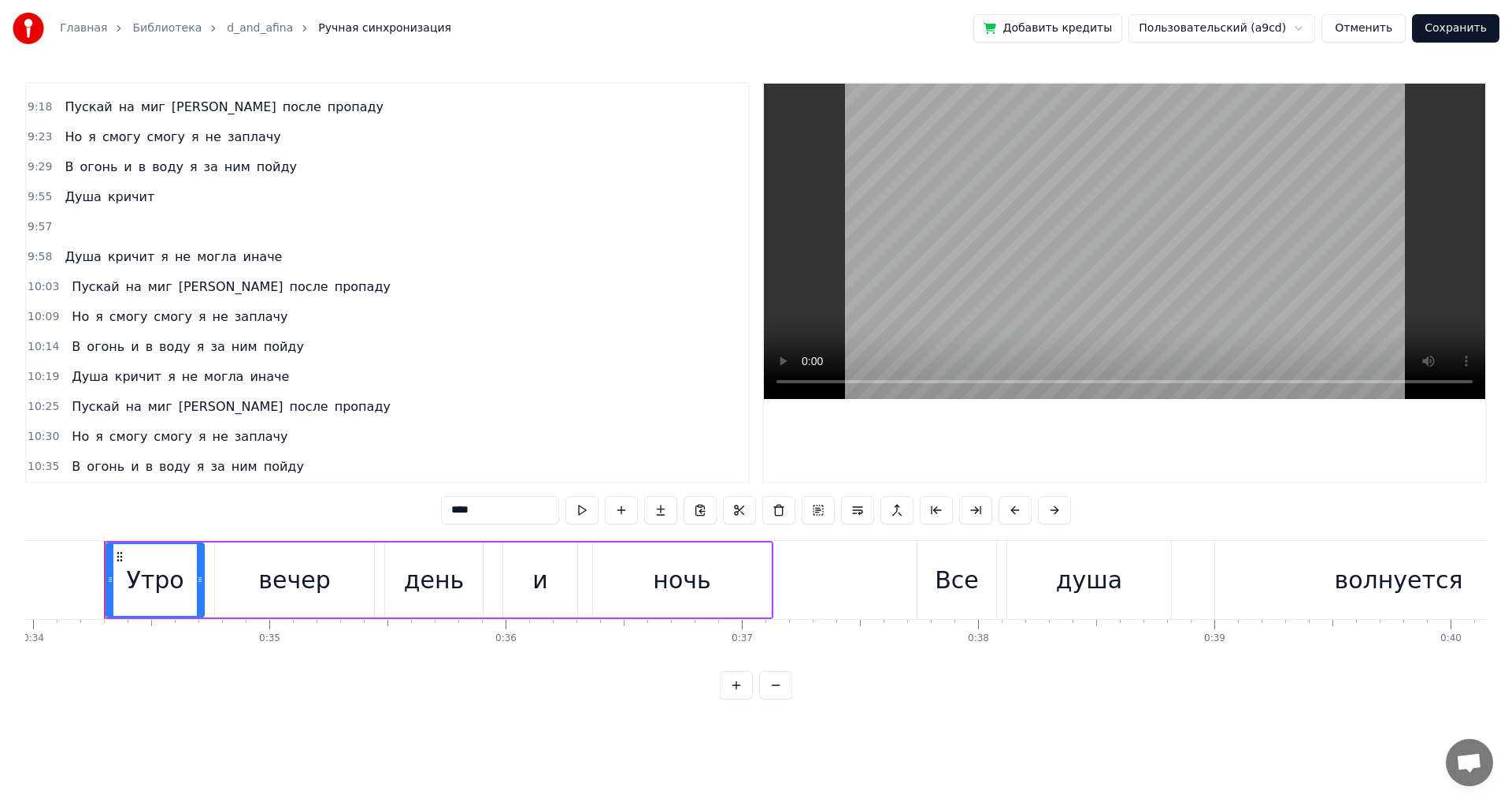
click at [77, 193] on span "Душа" at bounding box center [83, 196] width 40 height 18
type input "****"
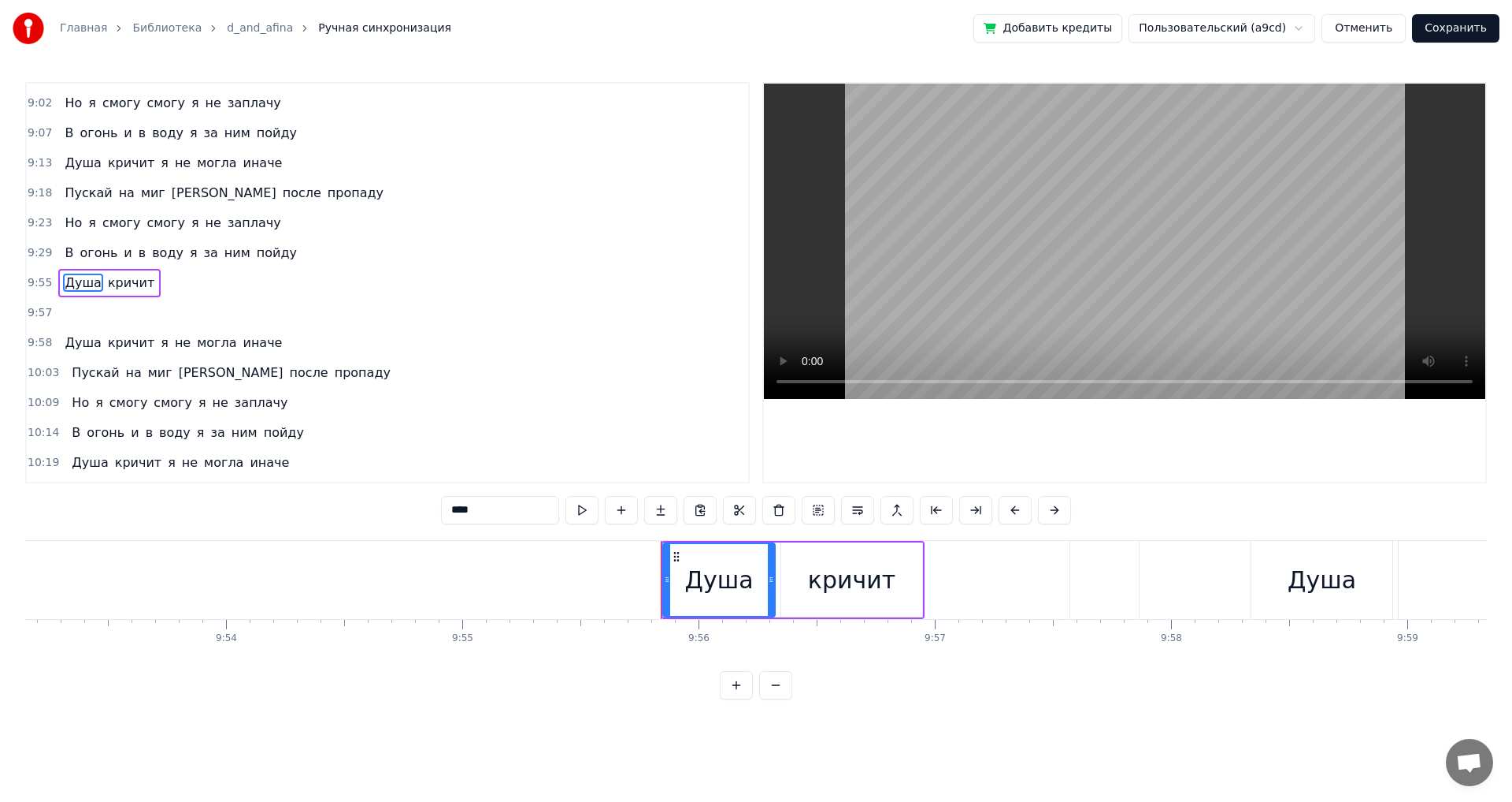
scroll to position [0, 140724]
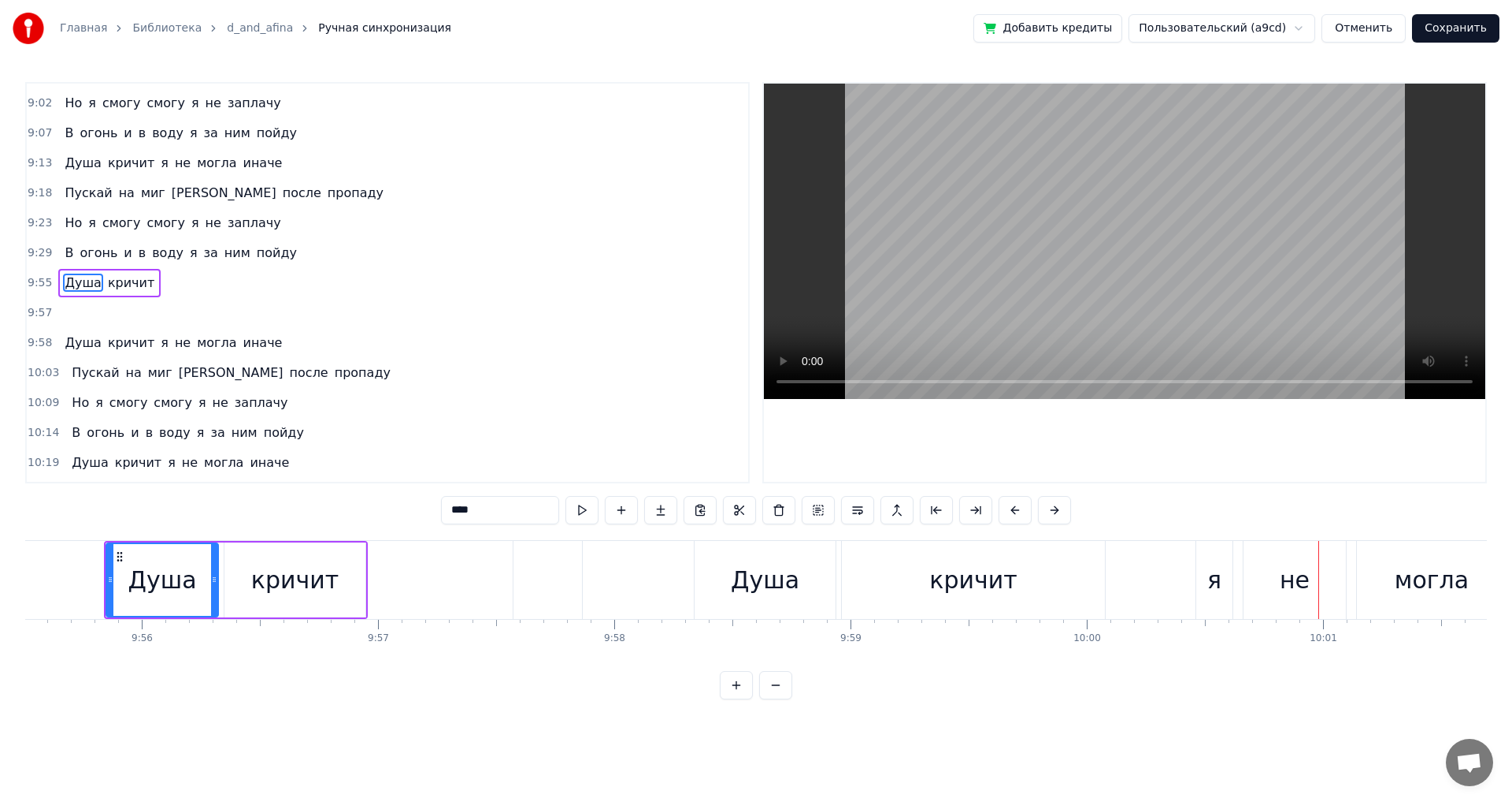
click at [154, 573] on div "Душа" at bounding box center [162, 579] width 68 height 35
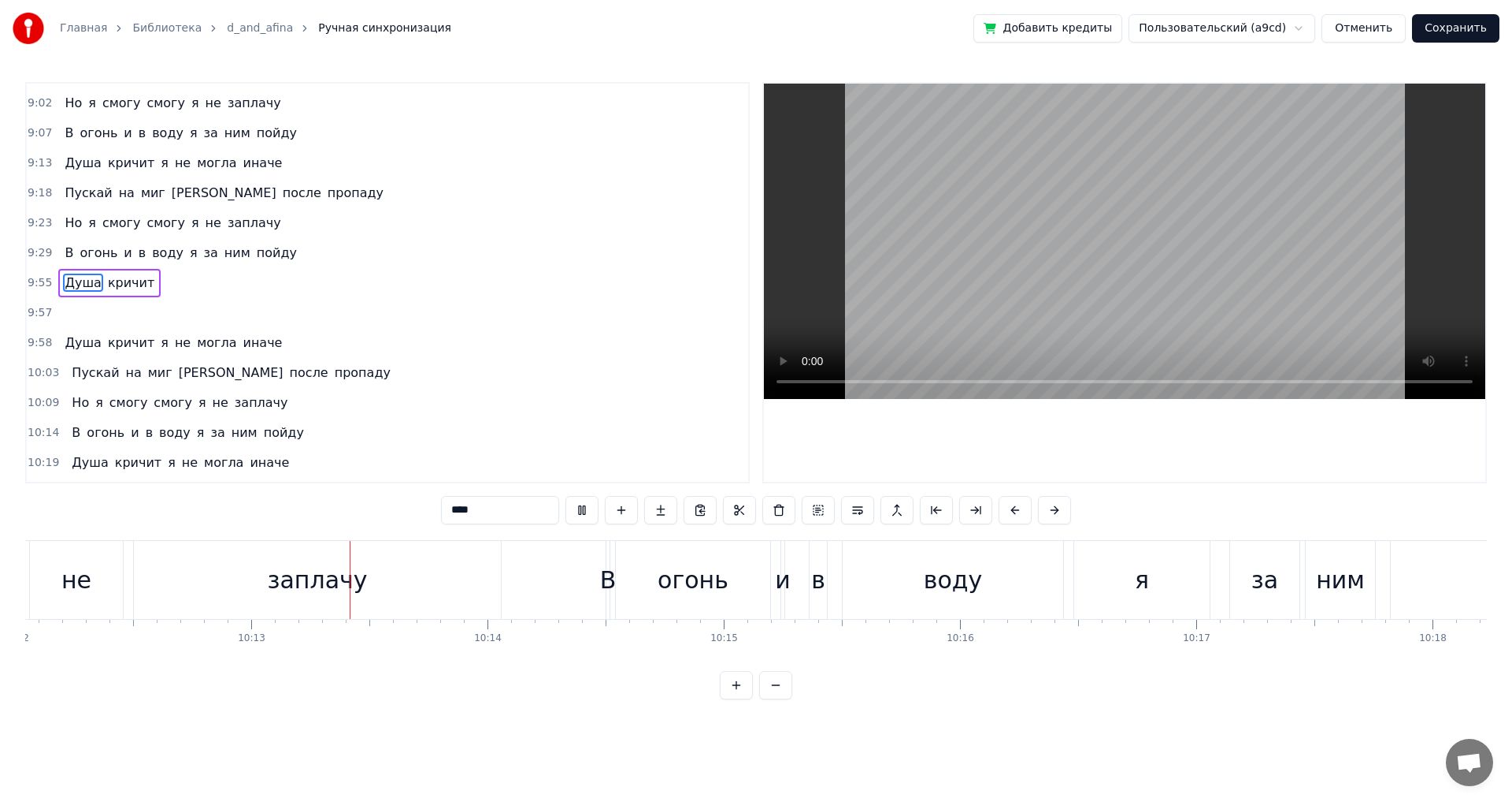
scroll to position [0, 144745]
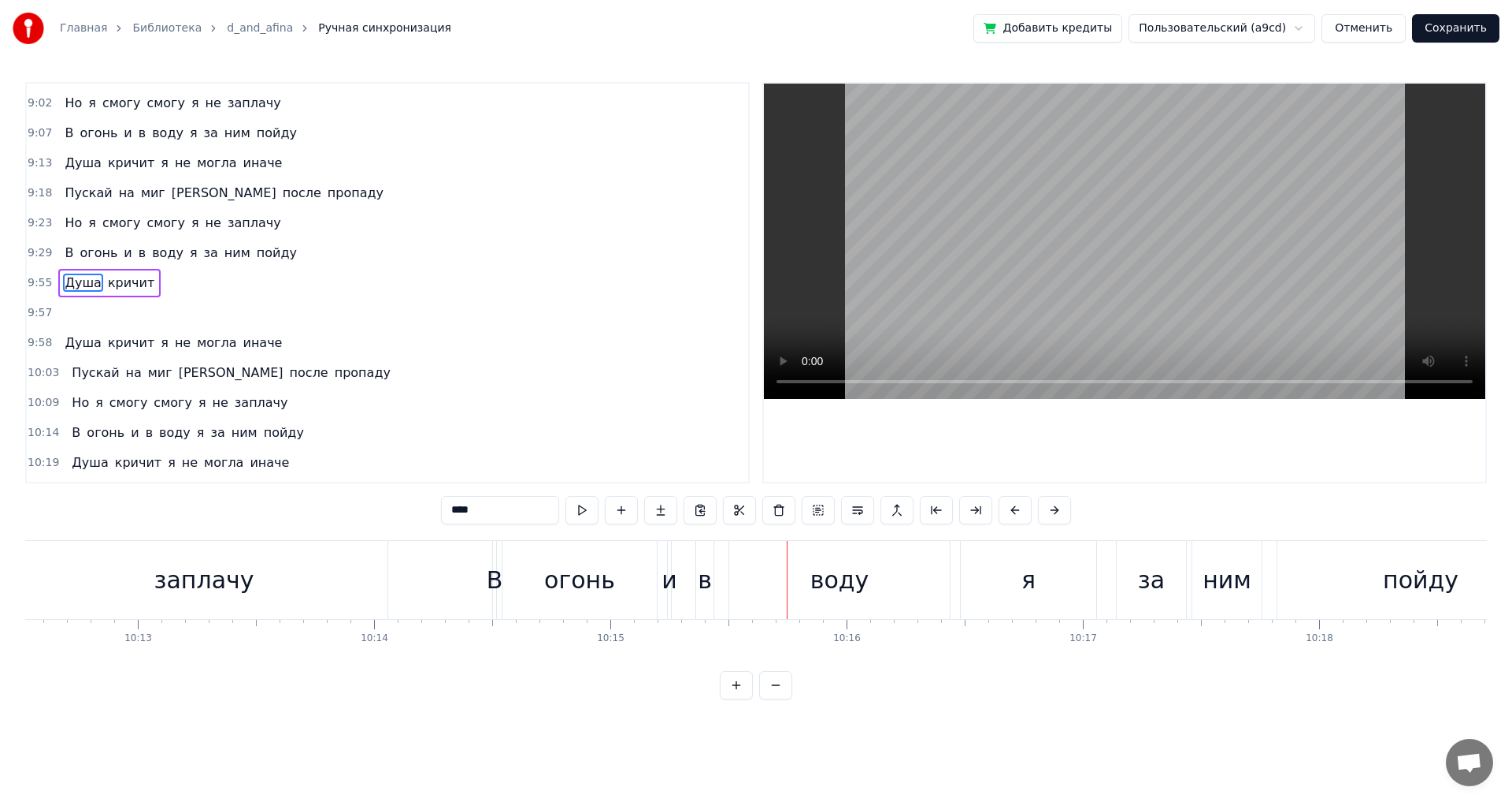
click at [1470, 25] on button "Сохранить" at bounding box center [1456, 28] width 87 height 28
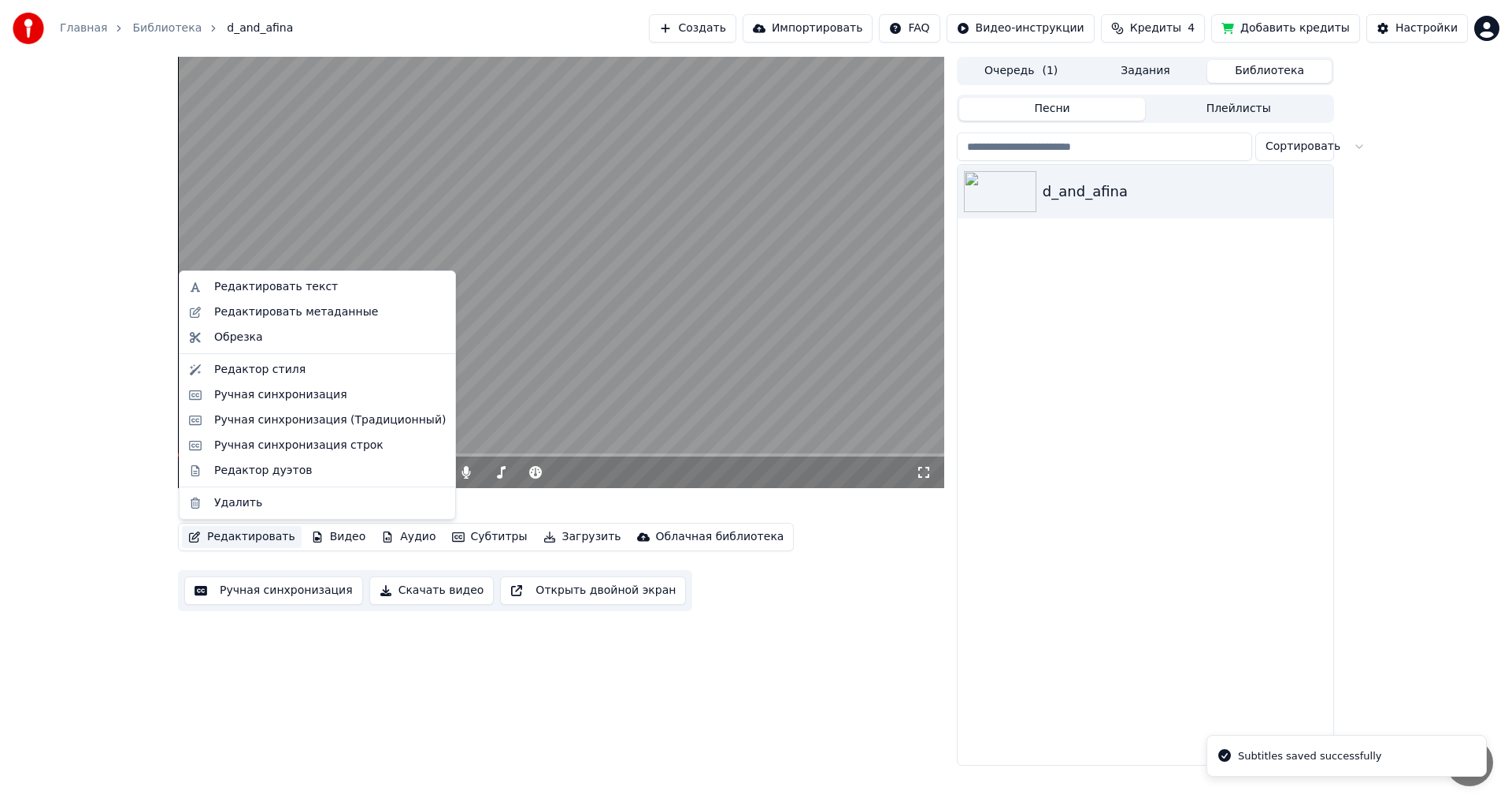
click at [235, 532] on button "Редактировать" at bounding box center [242, 536] width 120 height 22
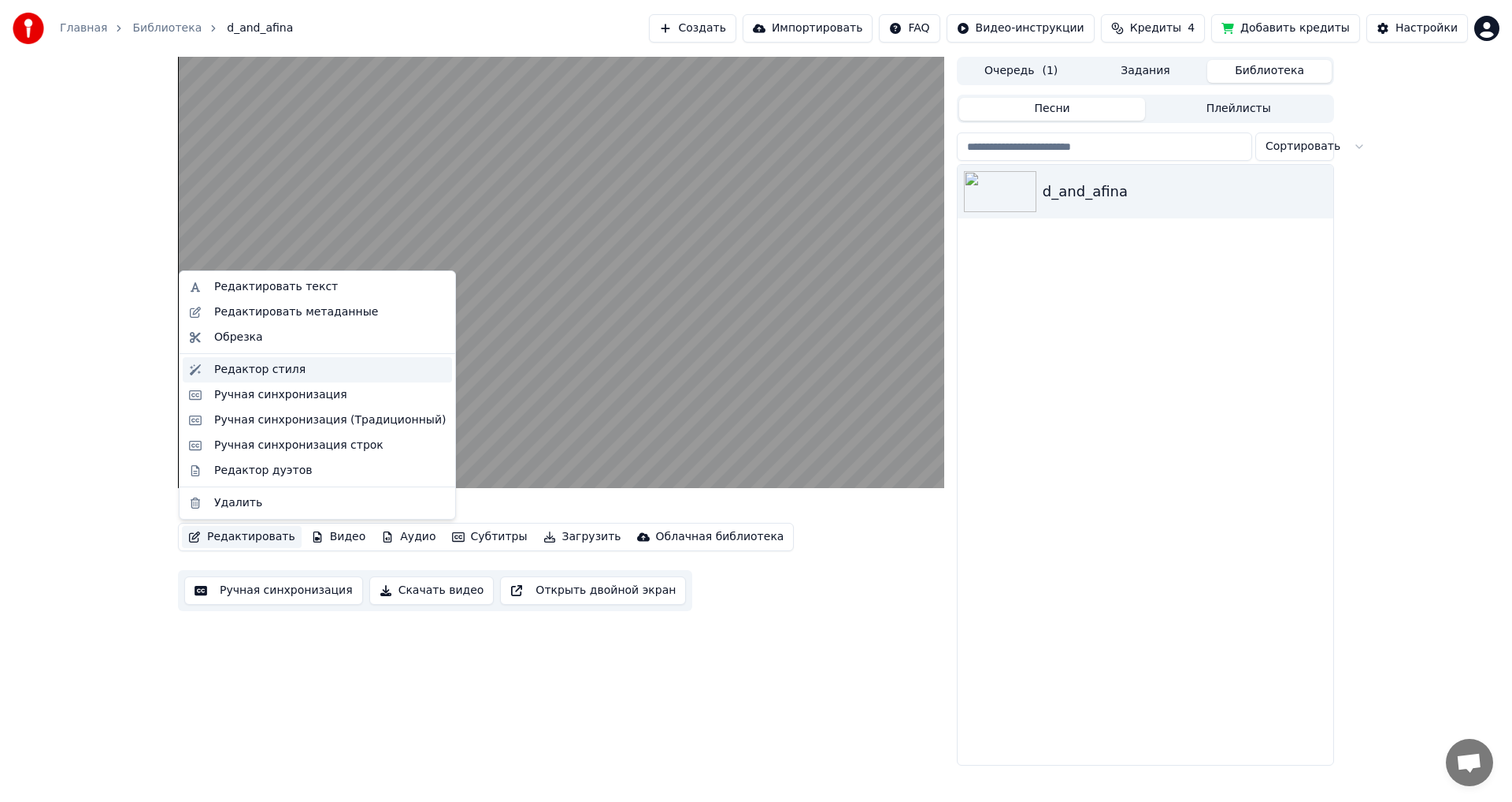
click at [227, 369] on div "Редактор стиля" at bounding box center [260, 369] width 91 height 16
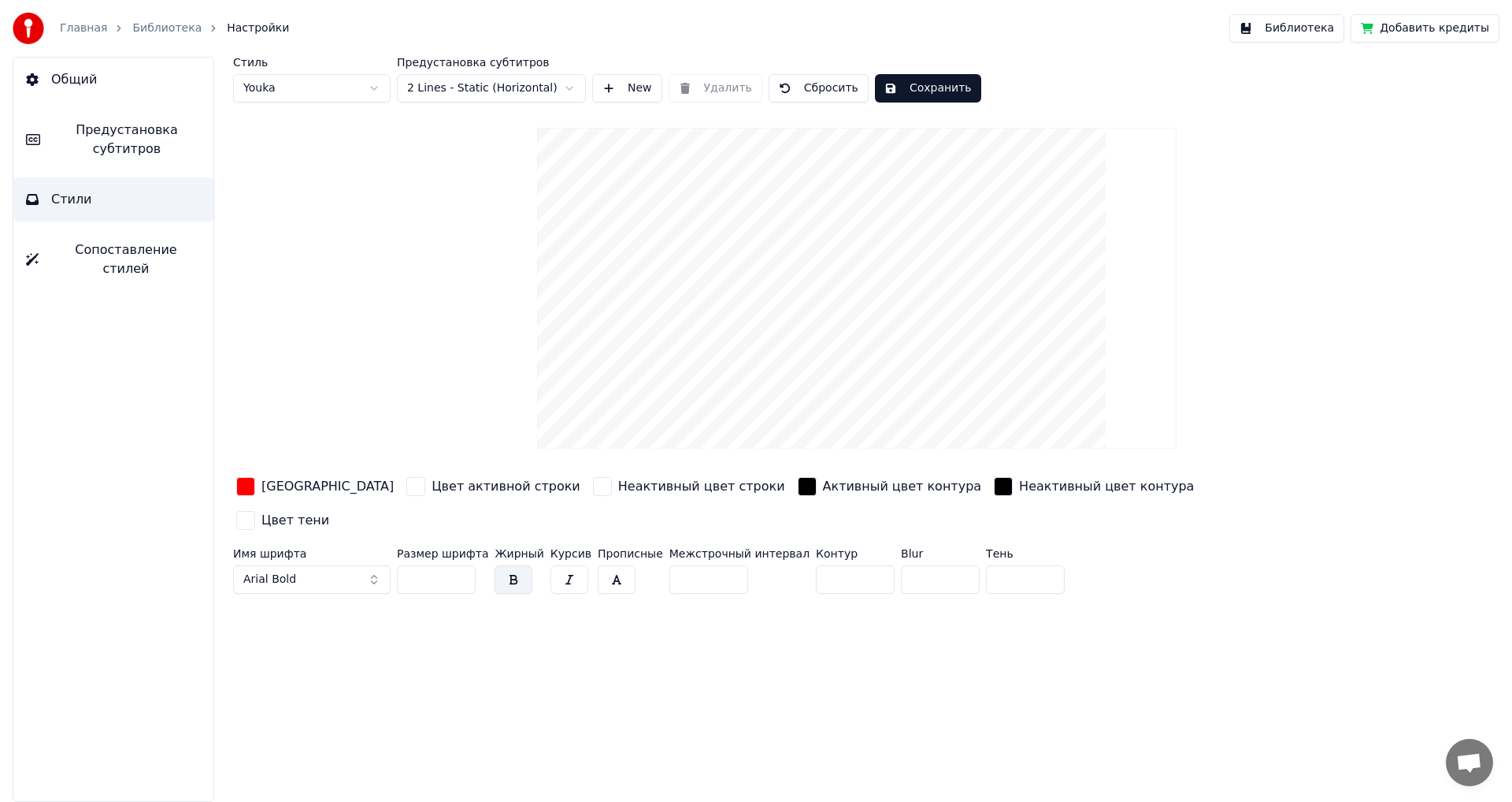
click at [117, 147] on span "Предустановка субтитров" at bounding box center [127, 140] width 148 height 38
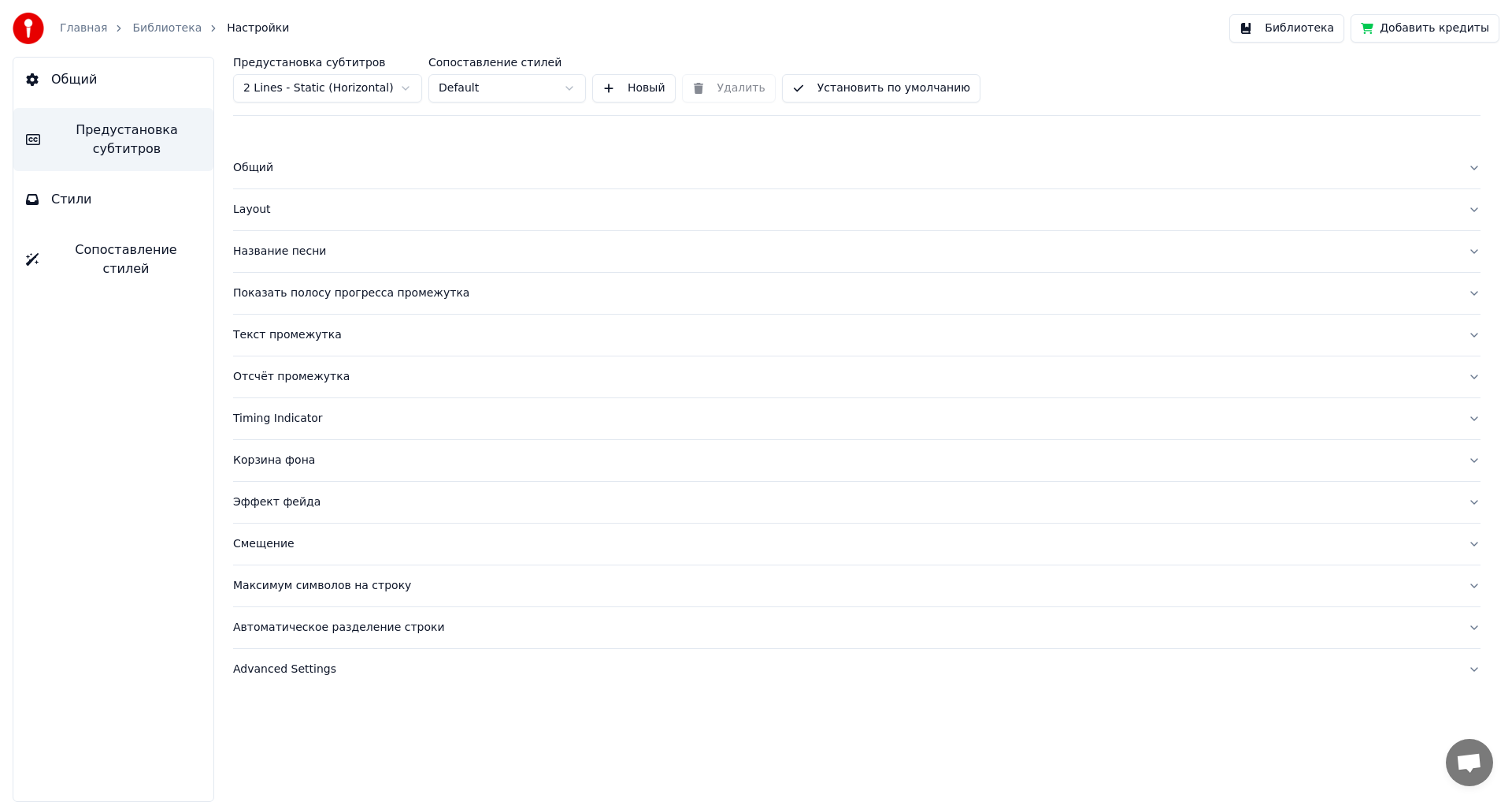
click at [258, 504] on div "Эффект фейда" at bounding box center [844, 502] width 1223 height 16
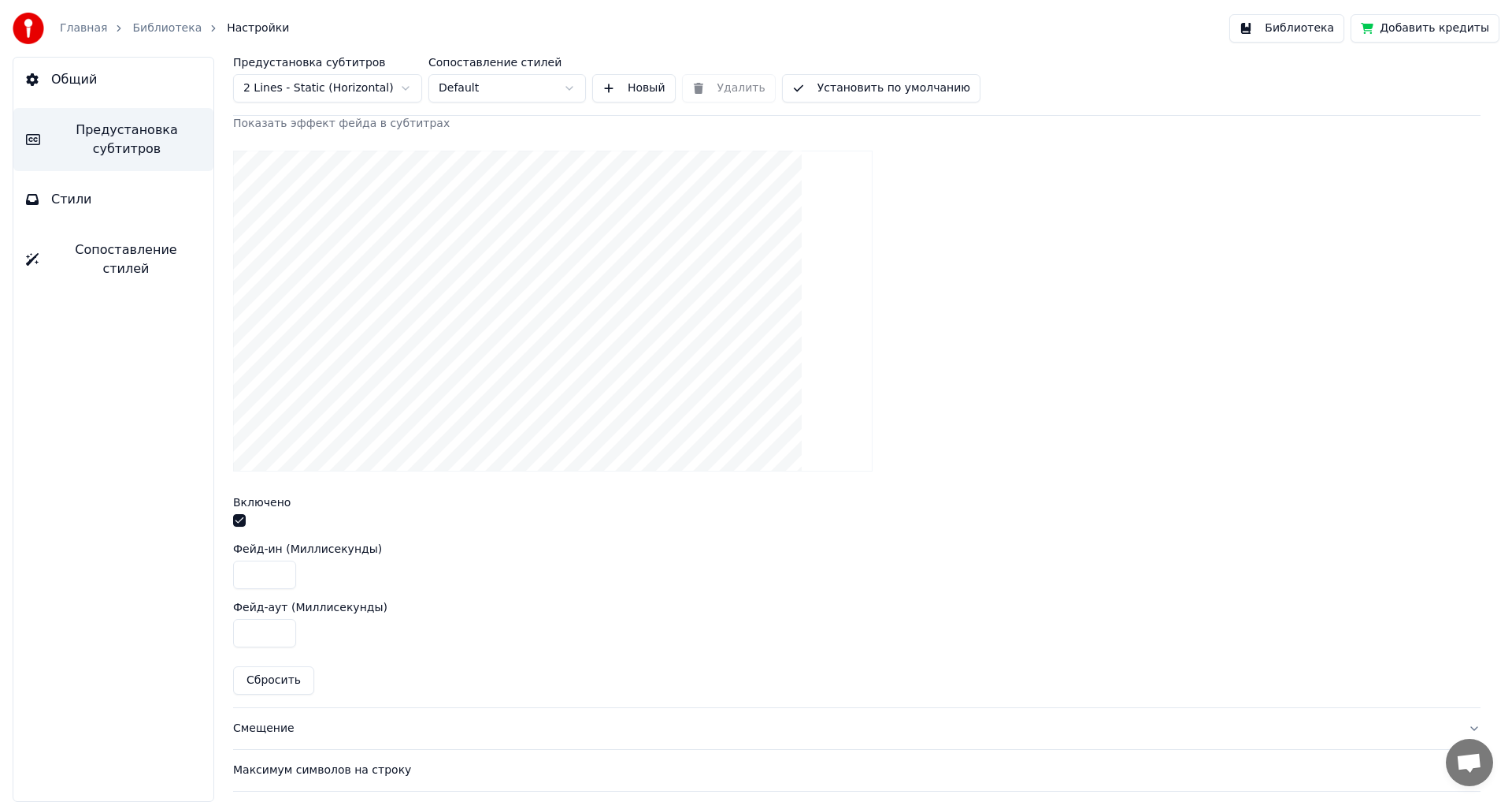
scroll to position [473, 0]
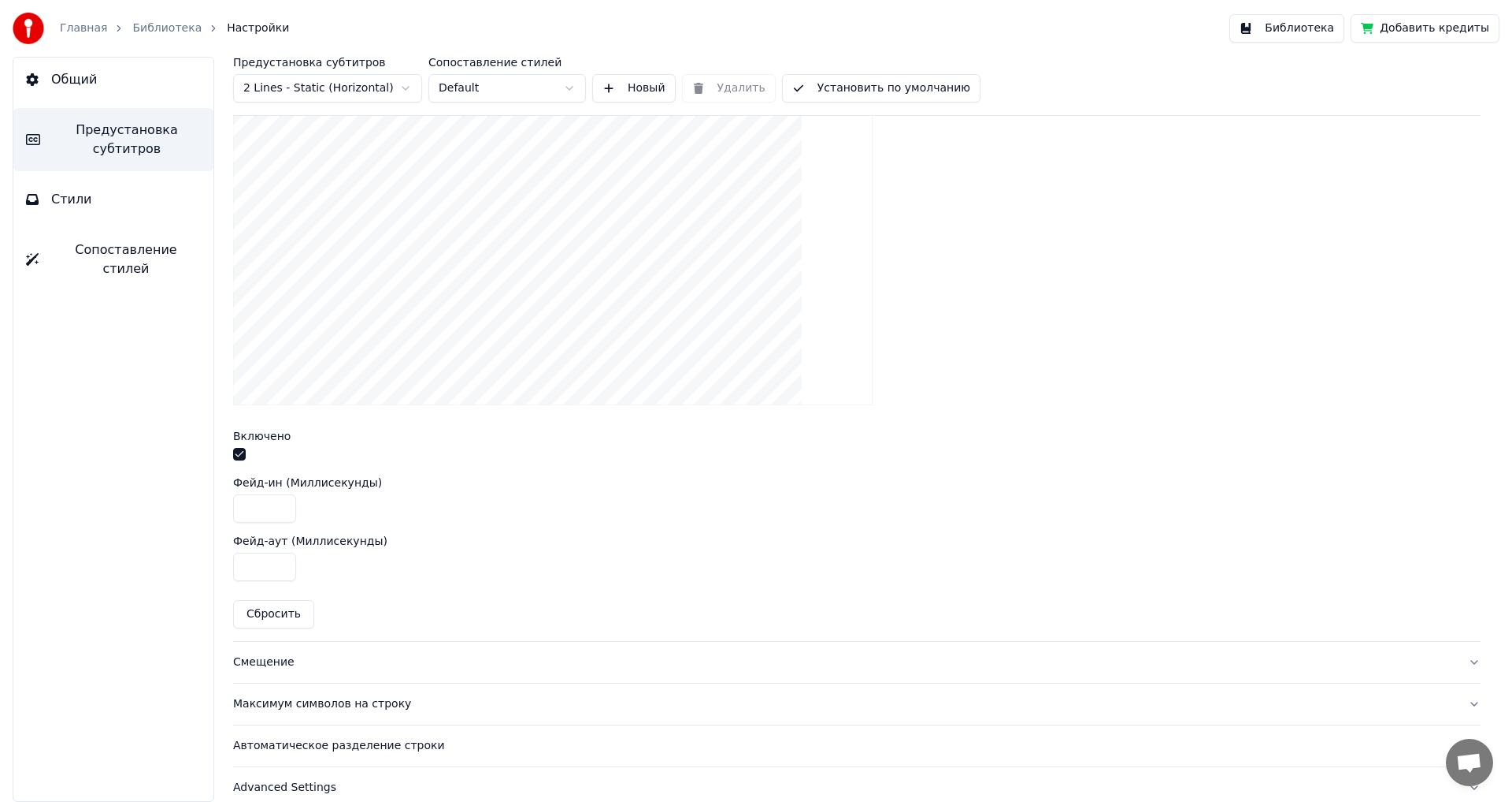
drag, startPoint x: 258, startPoint y: 507, endPoint x: 216, endPoint y: 503, distance: 42.2
click at [216, 503] on div "Предустановка субтитров 2 Lines - Static (Horizontal) Сопоставление стилей Defa…" at bounding box center [857, 429] width 1311 height 745
type input "****"
drag, startPoint x: 267, startPoint y: 569, endPoint x: 190, endPoint y: 567, distance: 77.0
click at [190, 567] on div "Общий Предустановка субтитров Стили Сопоставление стилей Предустановка субтитро…" at bounding box center [756, 429] width 1512 height 745
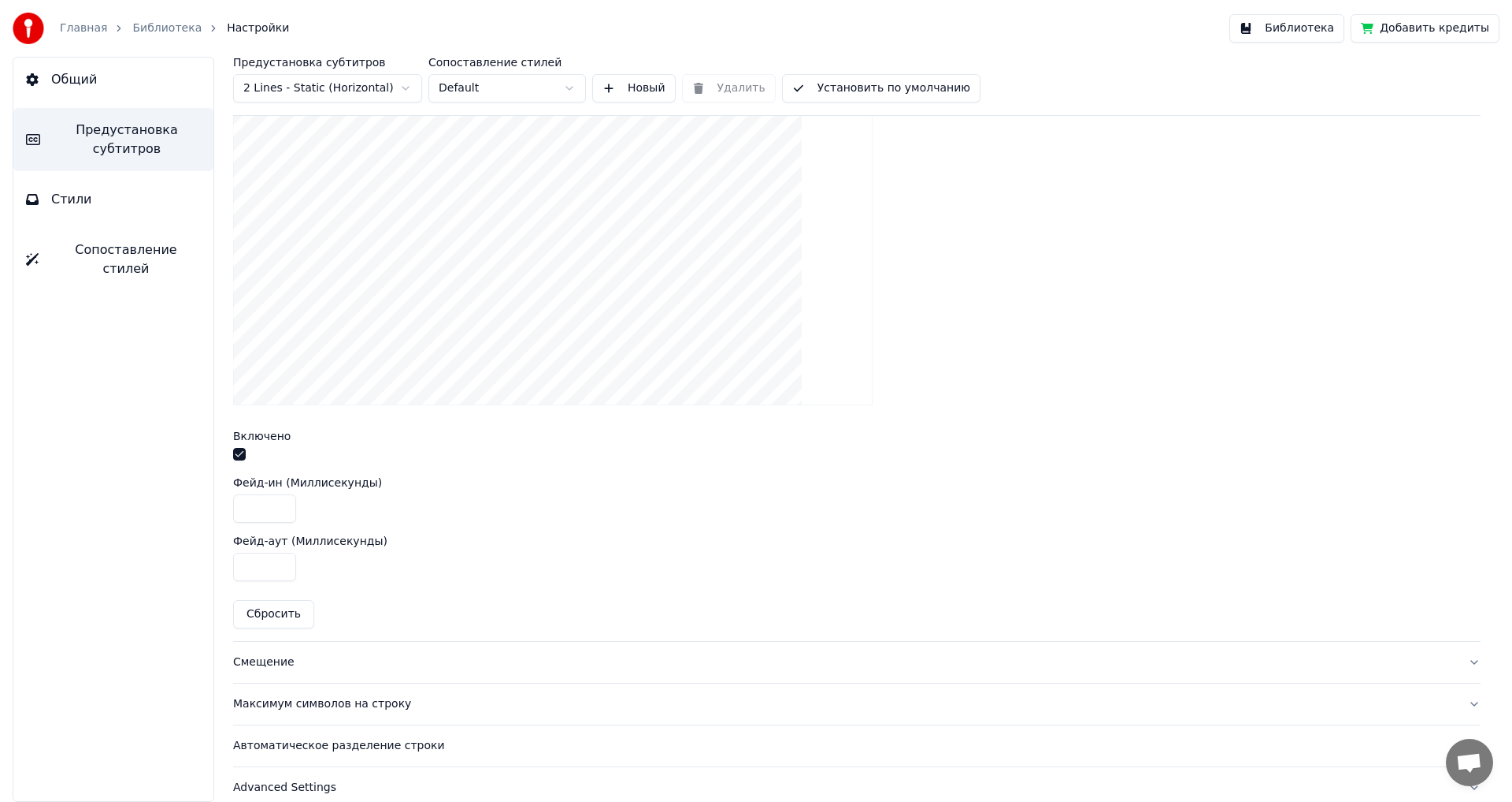
type input "***"
click at [249, 507] on input "****" at bounding box center [265, 509] width 63 height 28
drag, startPoint x: 256, startPoint y: 505, endPoint x: 233, endPoint y: 507, distance: 23.1
click at [233, 507] on input "****" at bounding box center [265, 509] width 63 height 28
type input "***"
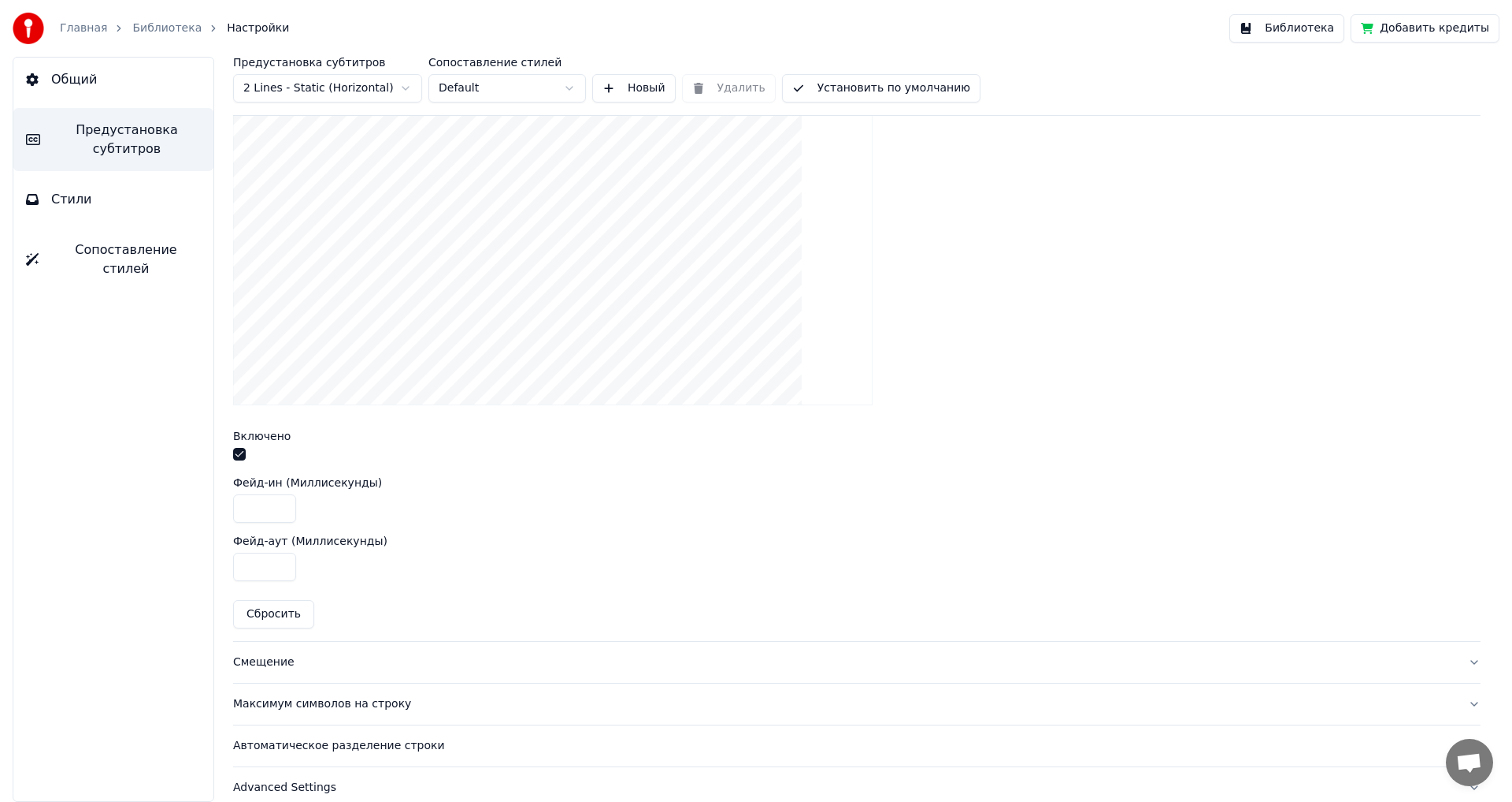
click at [1081, 408] on div at bounding box center [857, 245] width 1247 height 346
click at [1305, 27] on button "Библиотека" at bounding box center [1286, 28] width 115 height 28
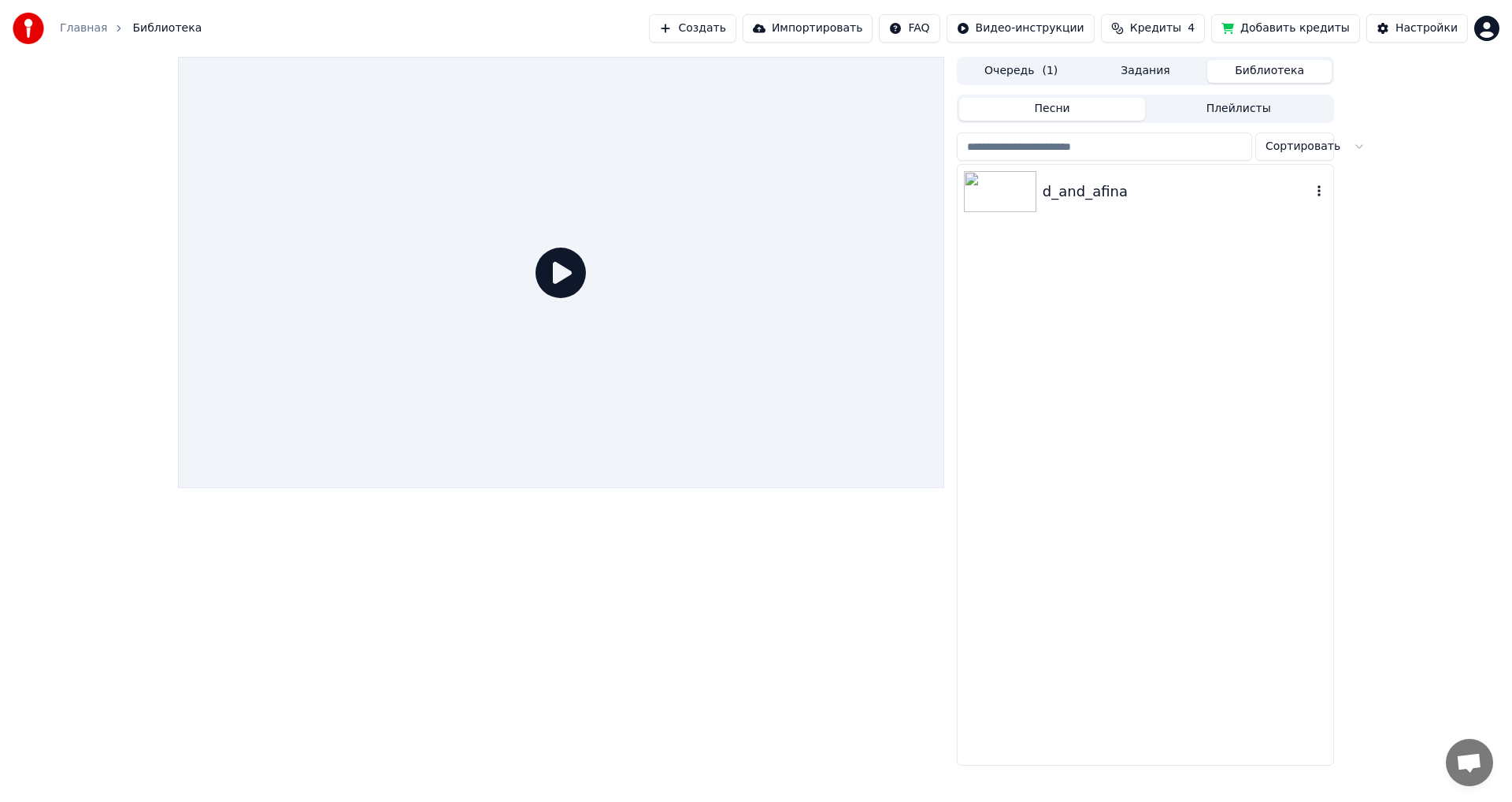
click at [998, 188] on img at bounding box center [1000, 191] width 72 height 41
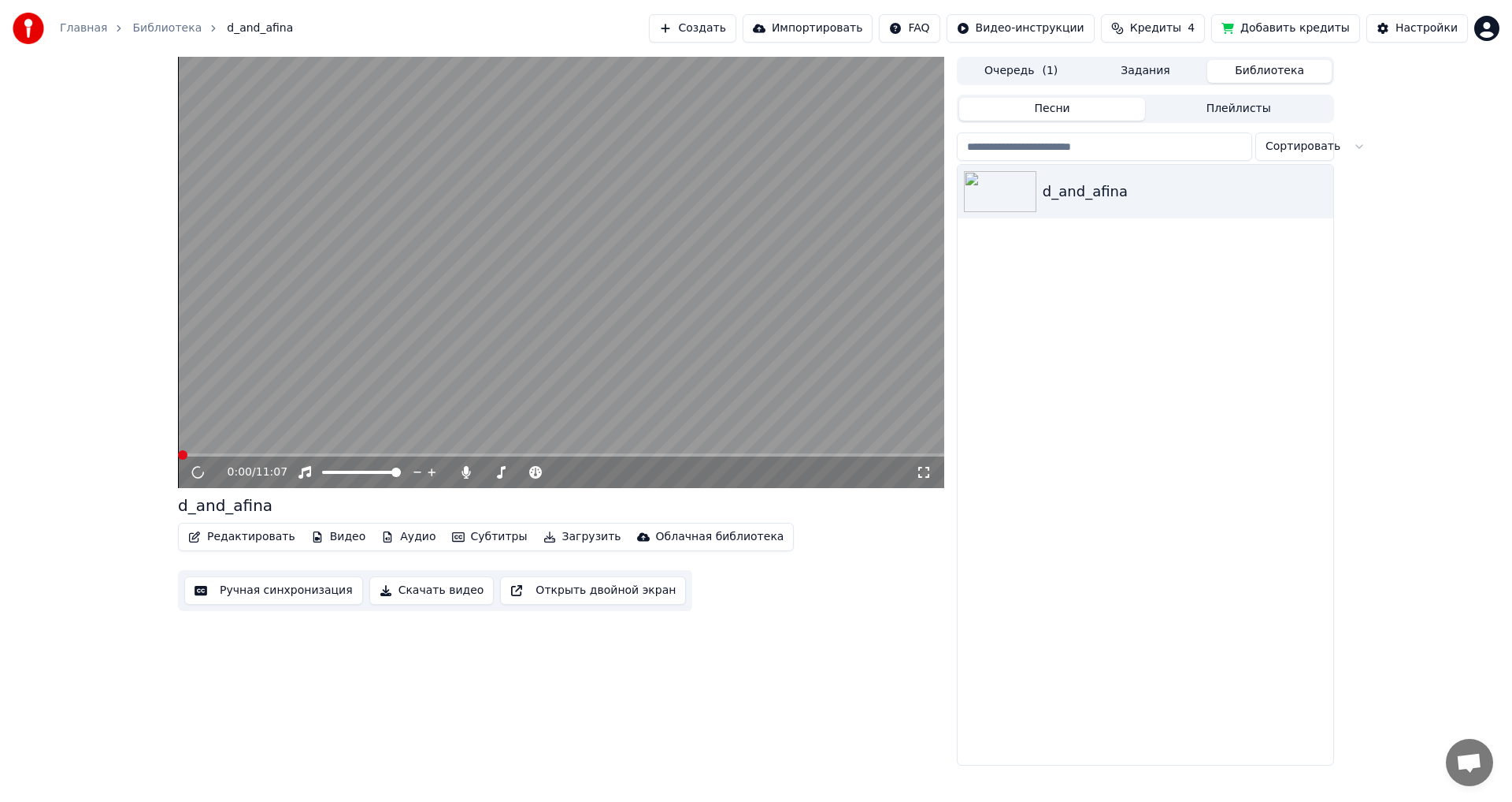
click at [244, 535] on button "Редактировать" at bounding box center [242, 536] width 120 height 22
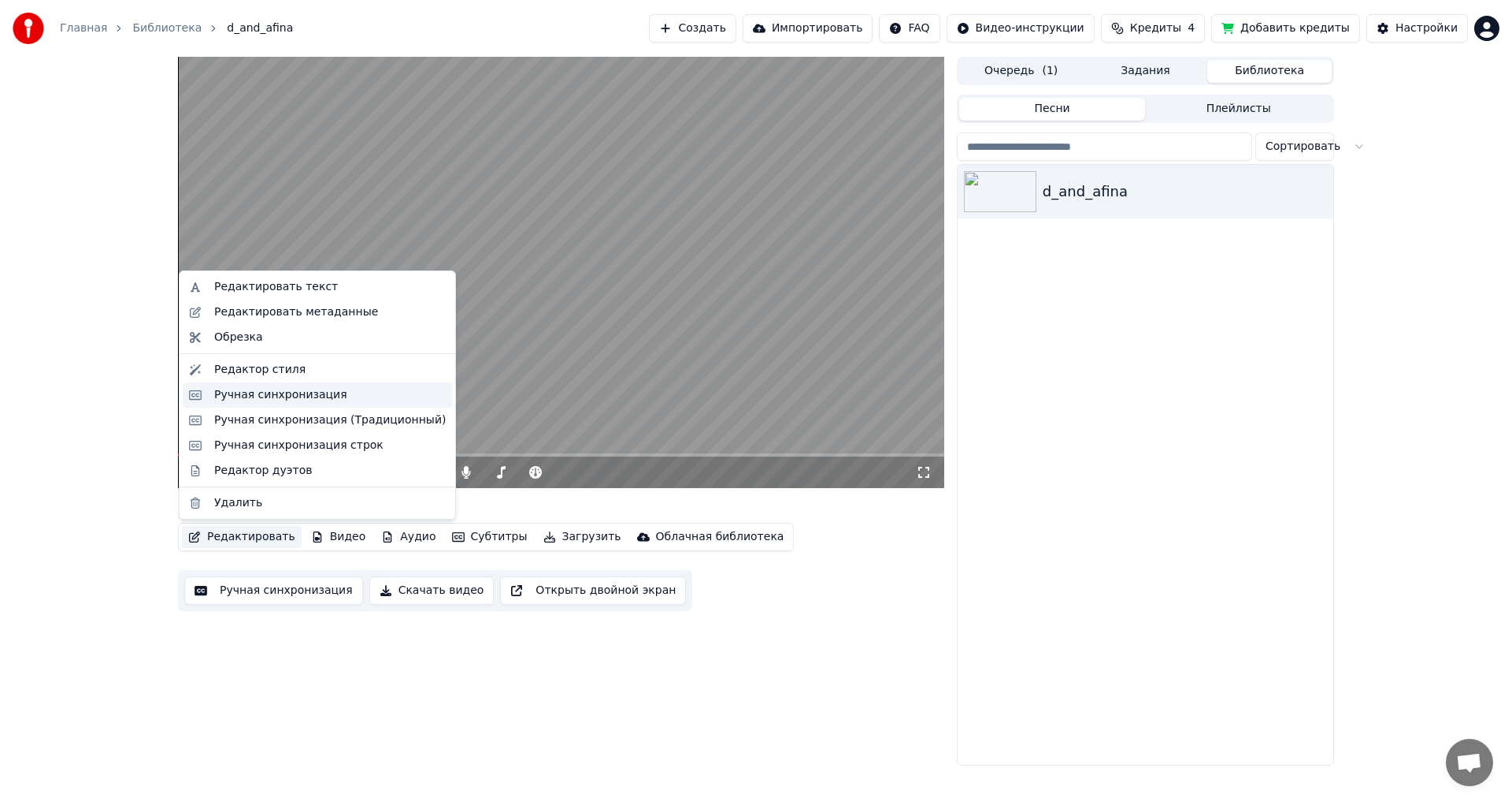
click at [236, 396] on div "Ручная синхронизация" at bounding box center [281, 395] width 133 height 16
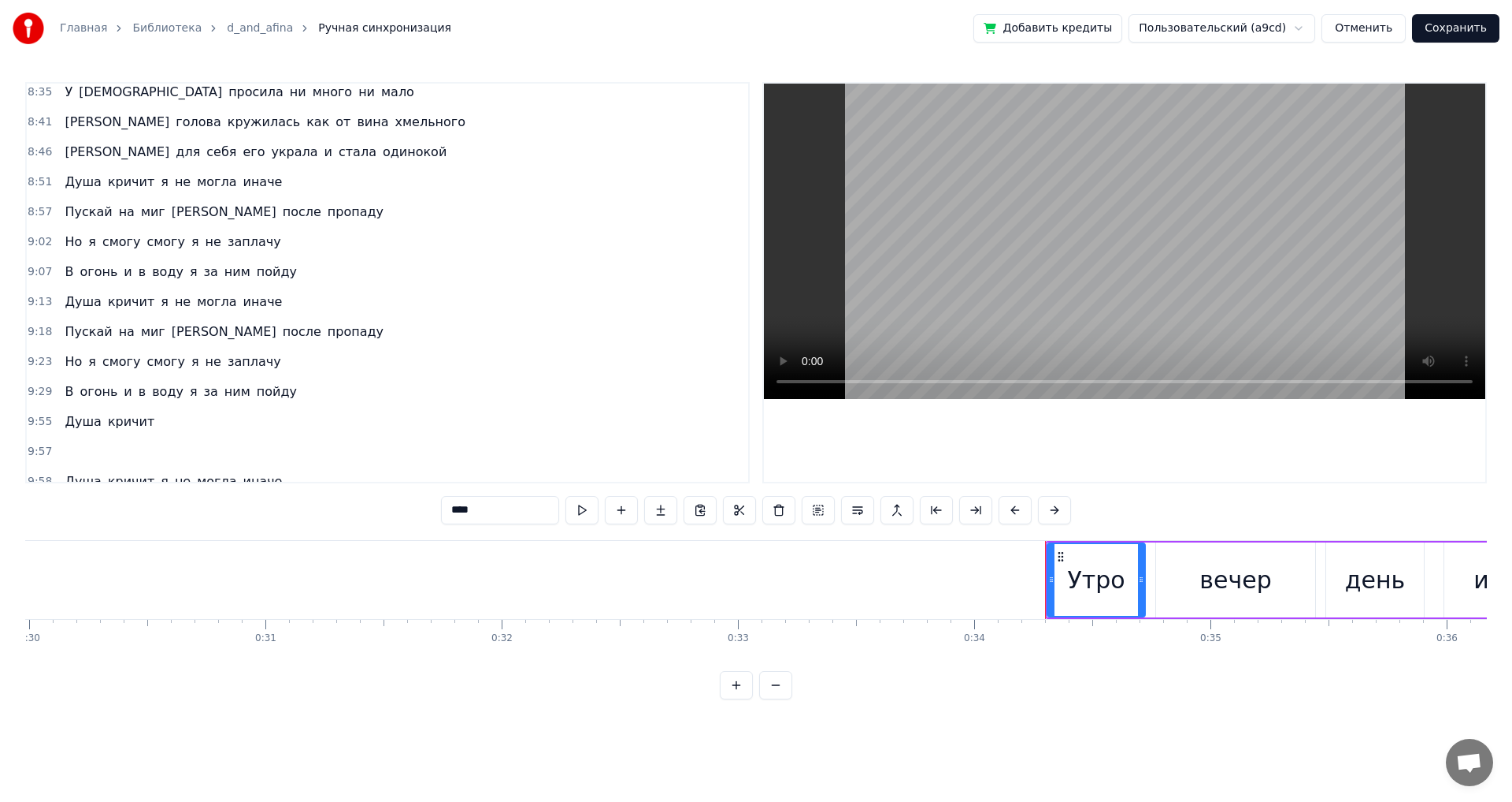
scroll to position [0, 8027]
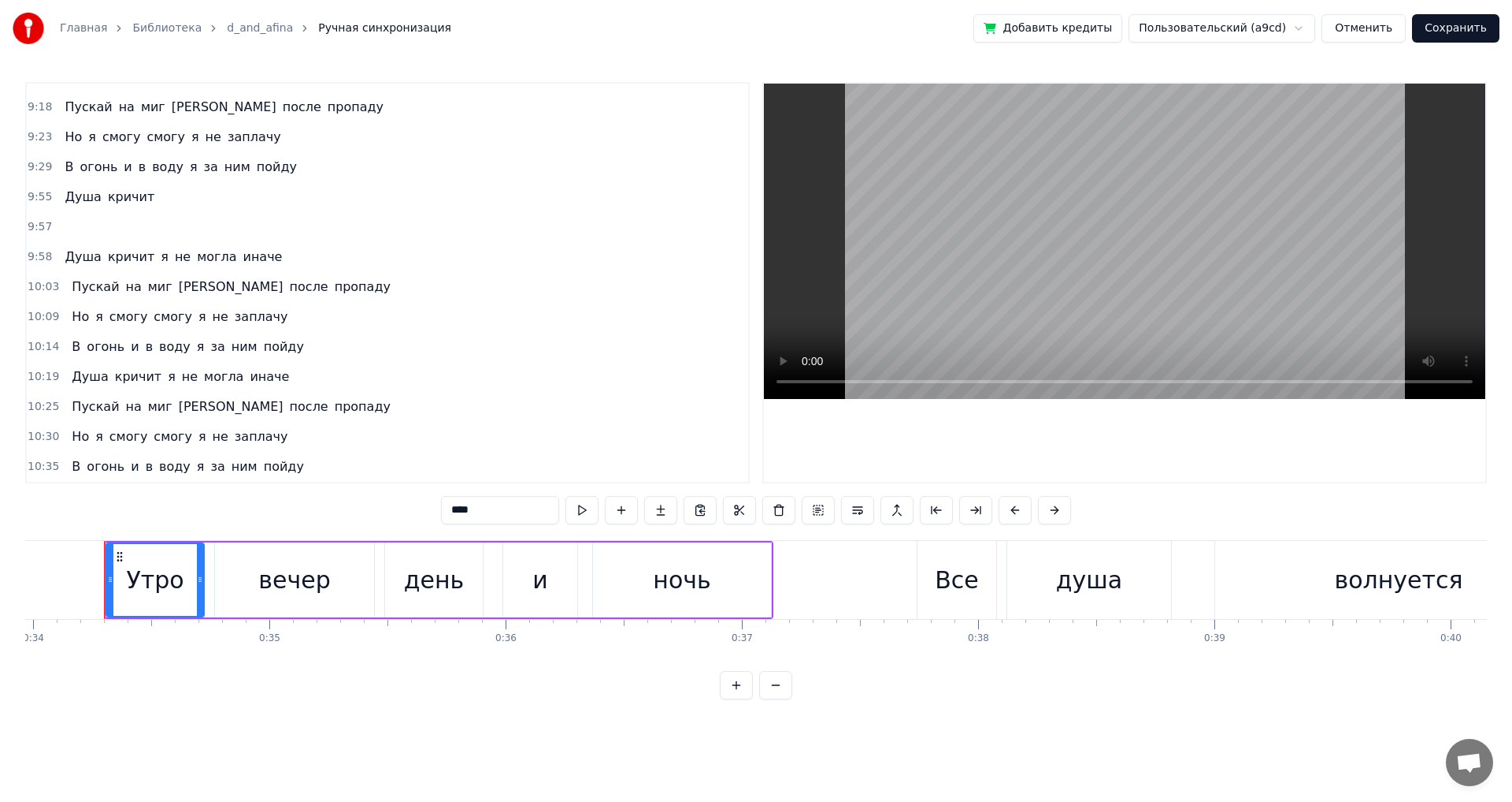
click at [65, 201] on span "Душа" at bounding box center [83, 196] width 40 height 18
type input "****"
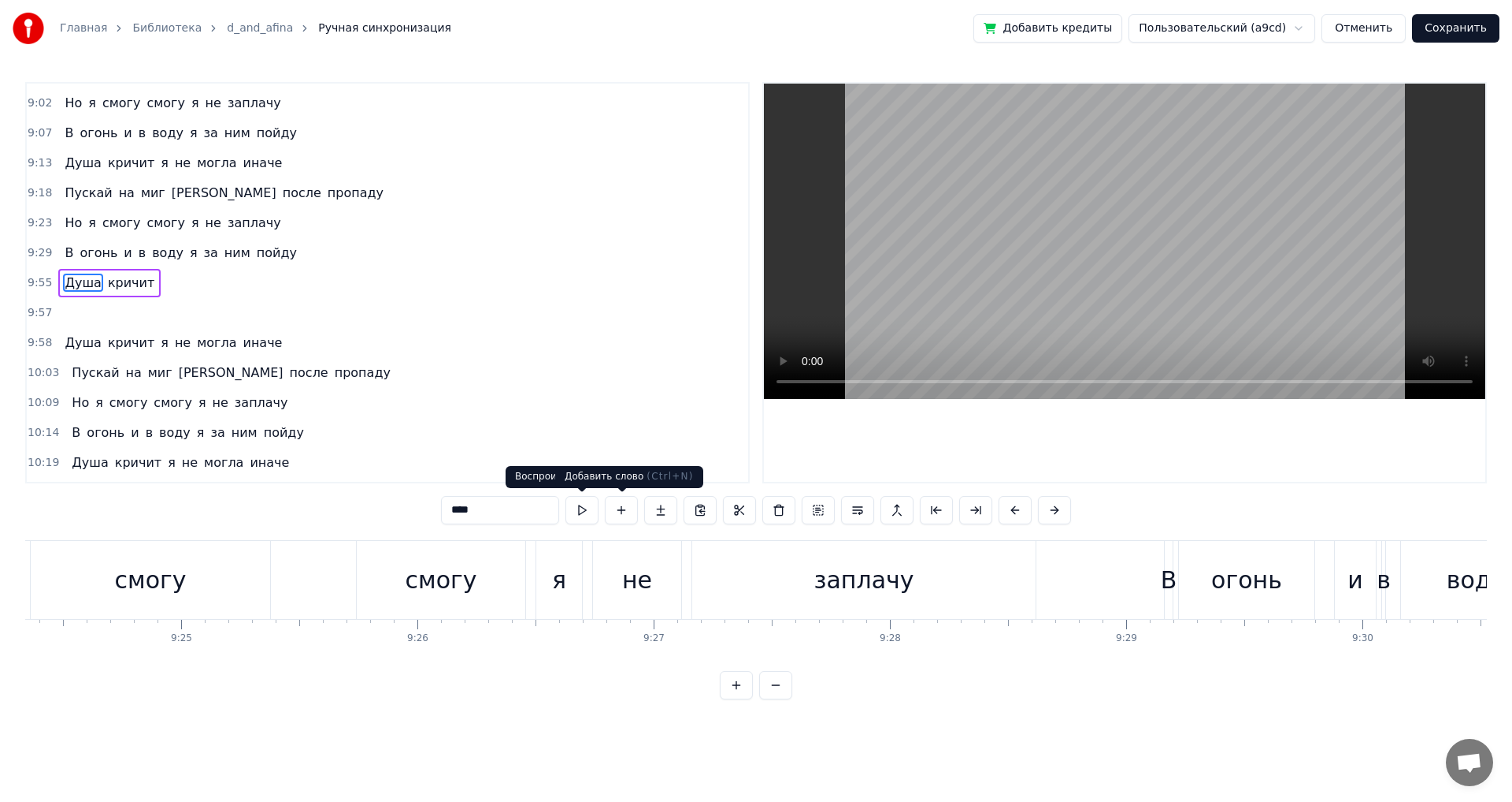
scroll to position [0, 140724]
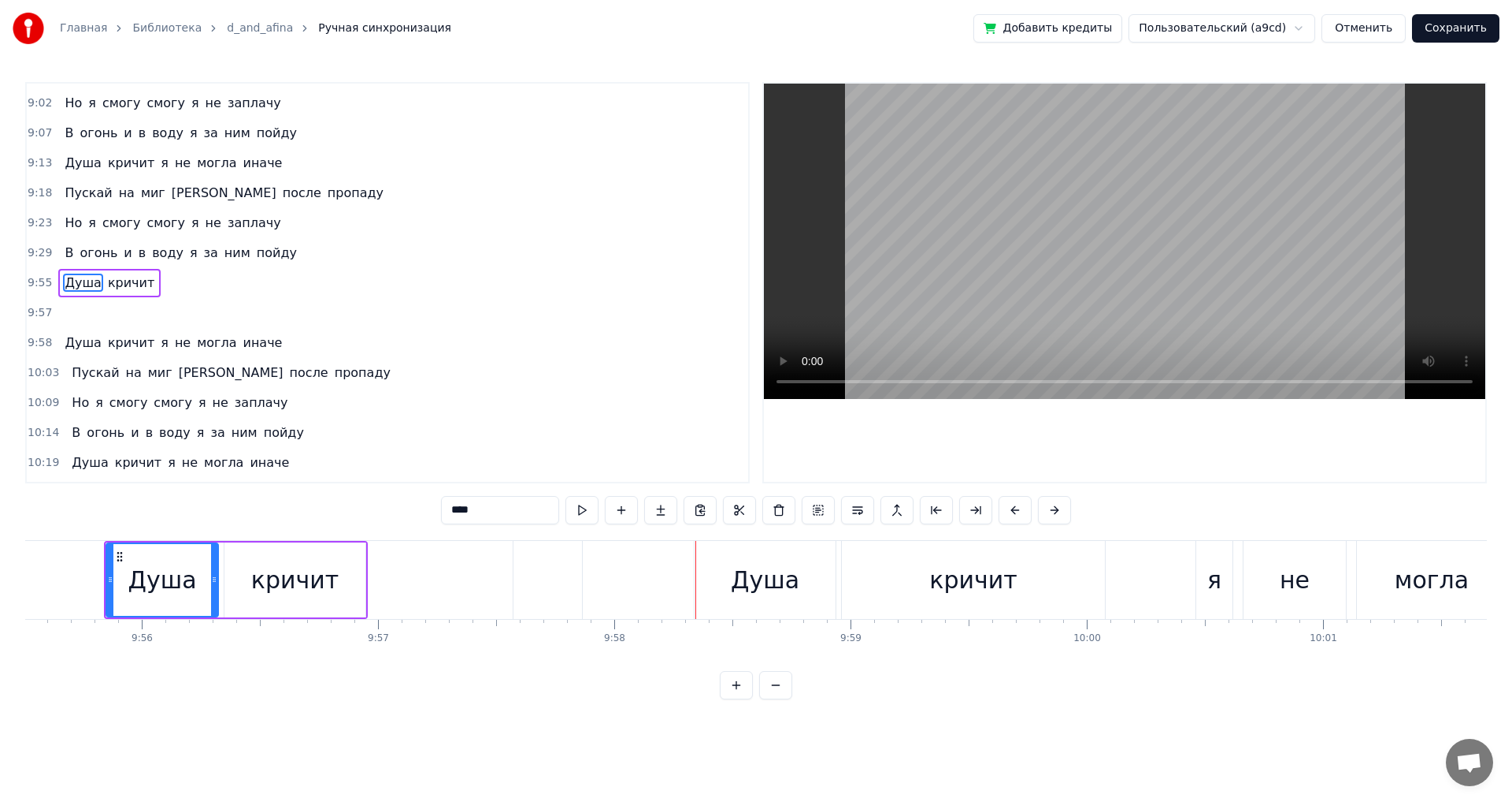
click at [1441, 25] on button "Сохранить" at bounding box center [1456, 28] width 87 height 28
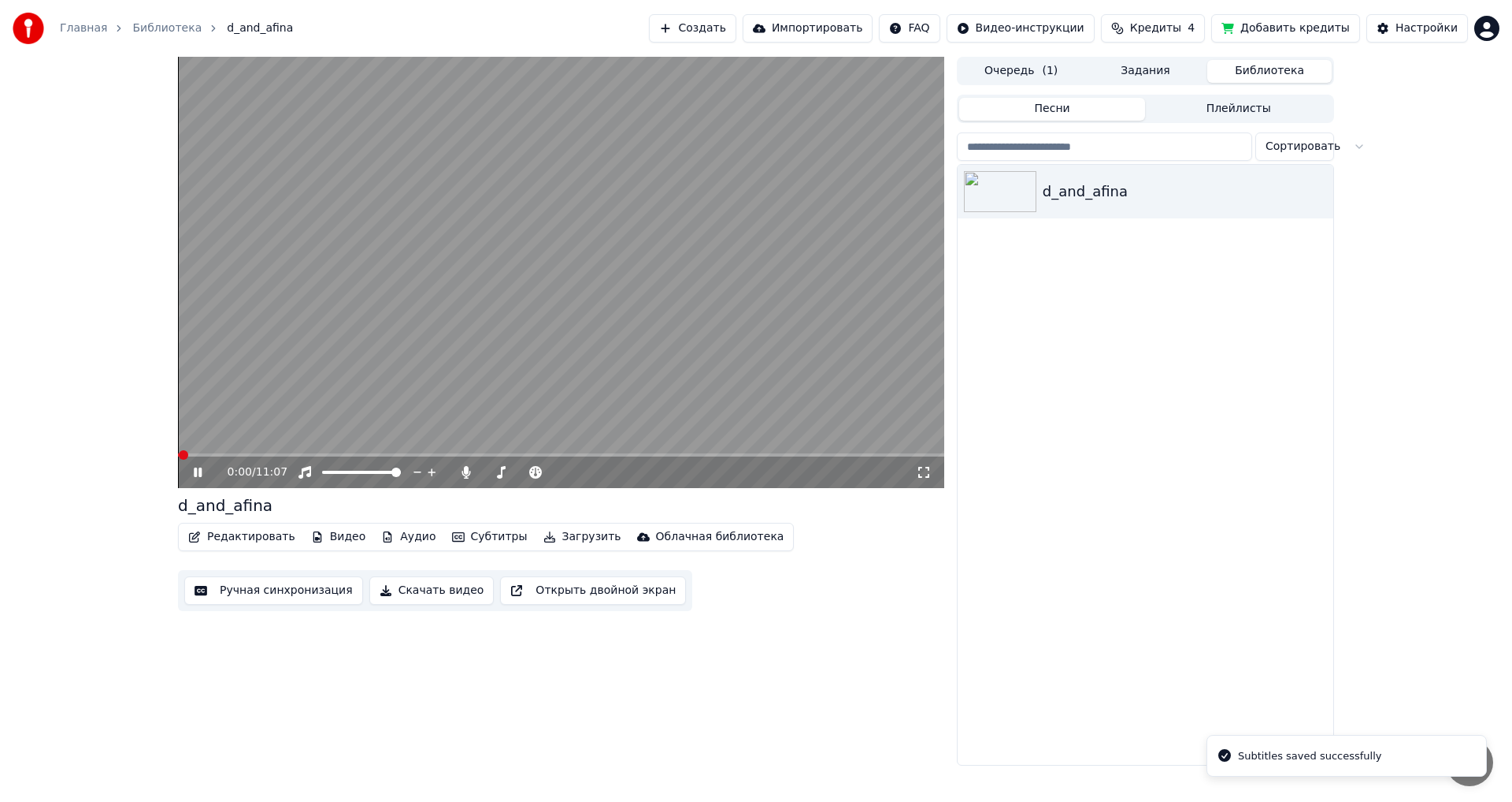
click at [239, 535] on button "Редактировать" at bounding box center [242, 536] width 120 height 22
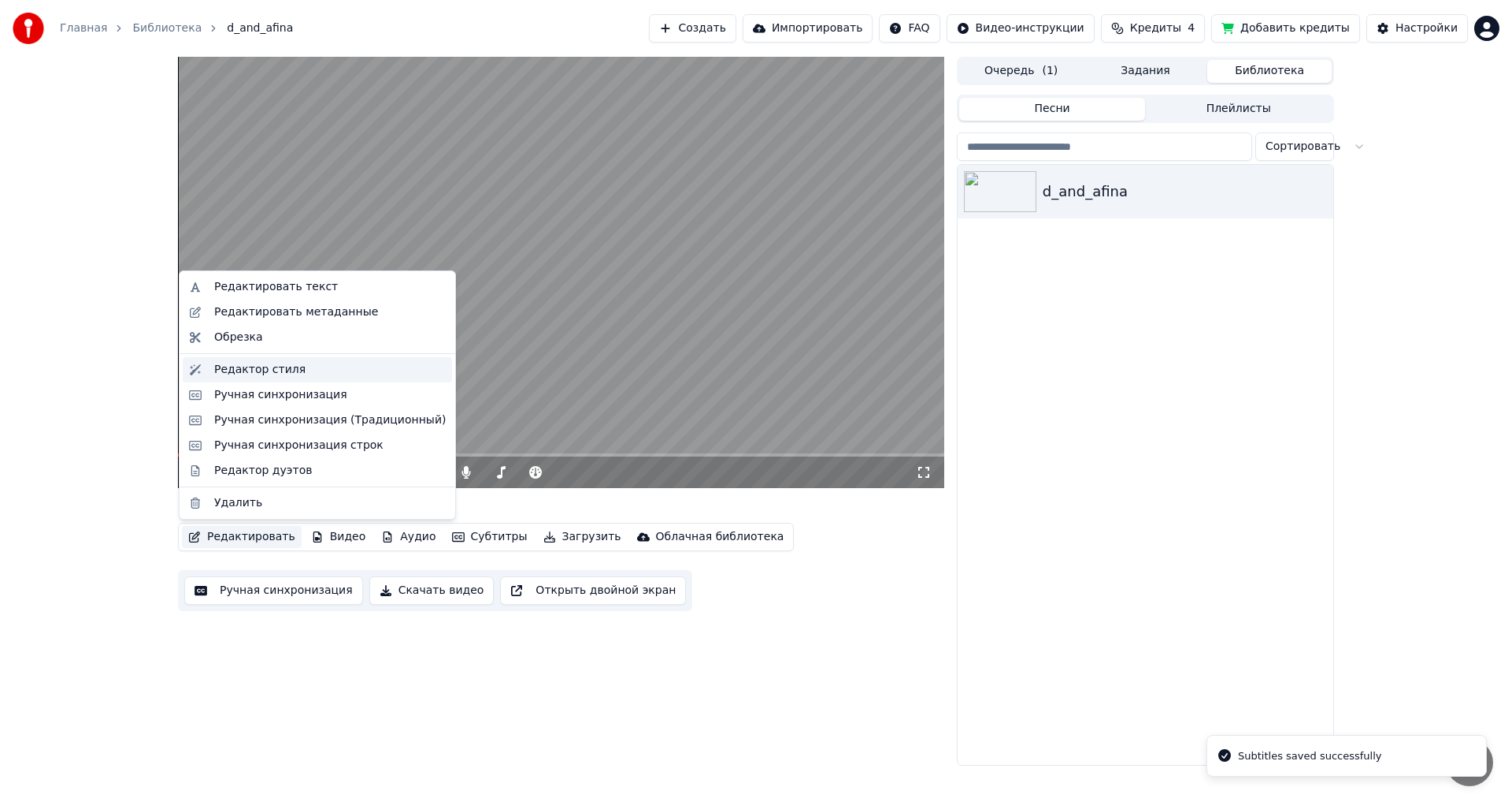
click at [261, 373] on div "Редактор стиля" at bounding box center [260, 369] width 91 height 16
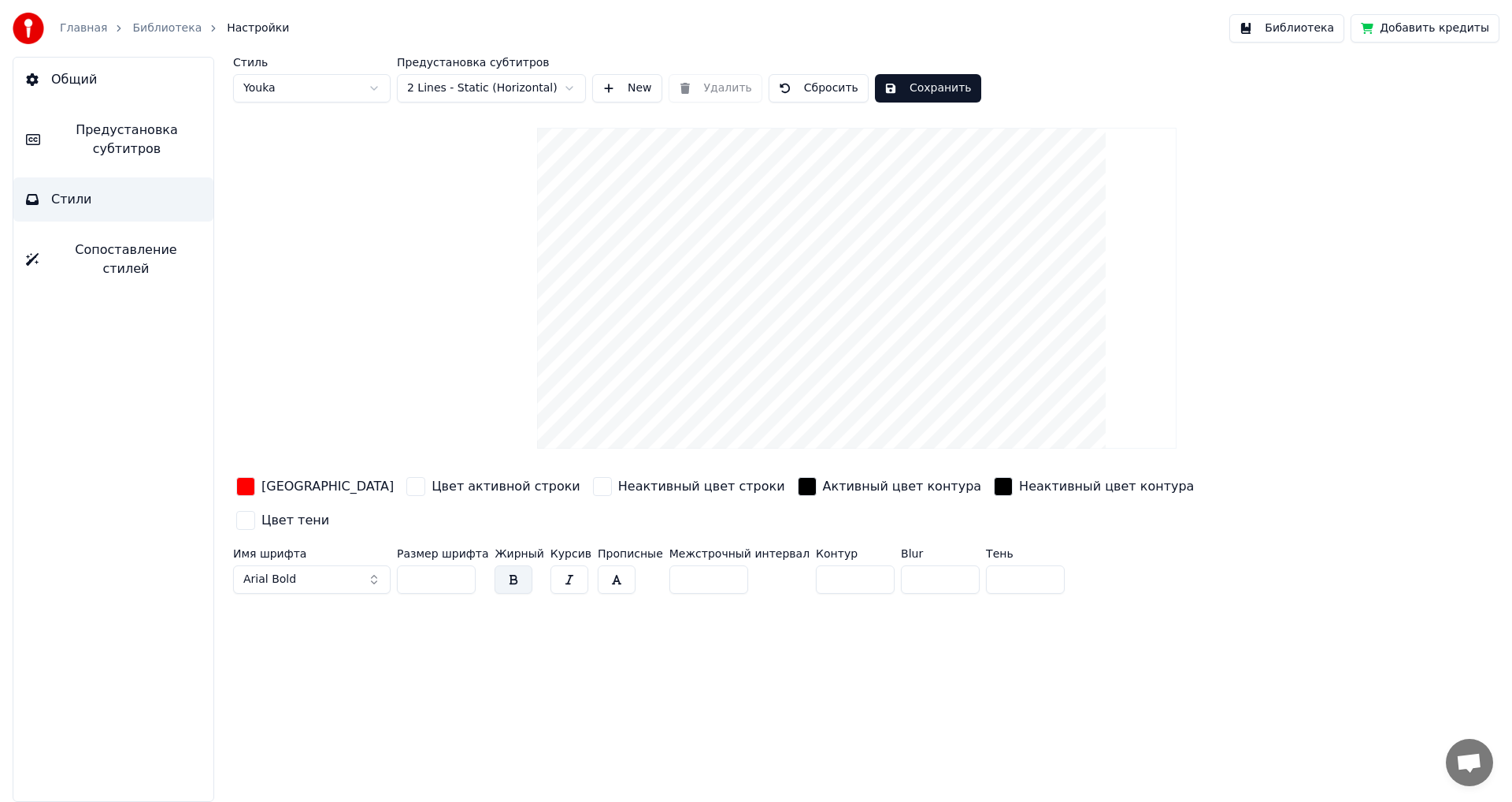
click at [117, 144] on span "Предустановка субтитров" at bounding box center [127, 140] width 148 height 38
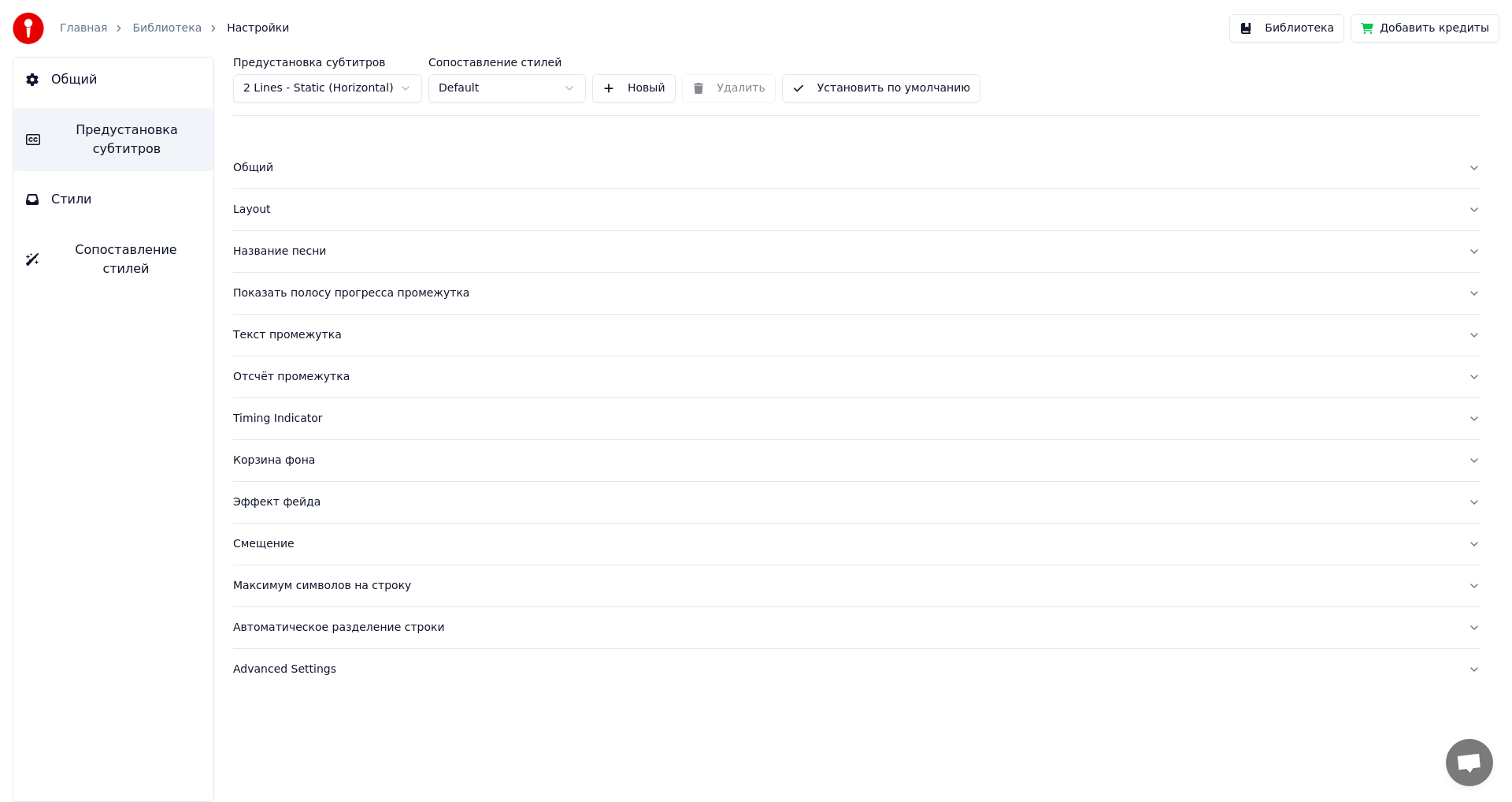
click at [263, 502] on div "Эффект фейда" at bounding box center [844, 502] width 1223 height 16
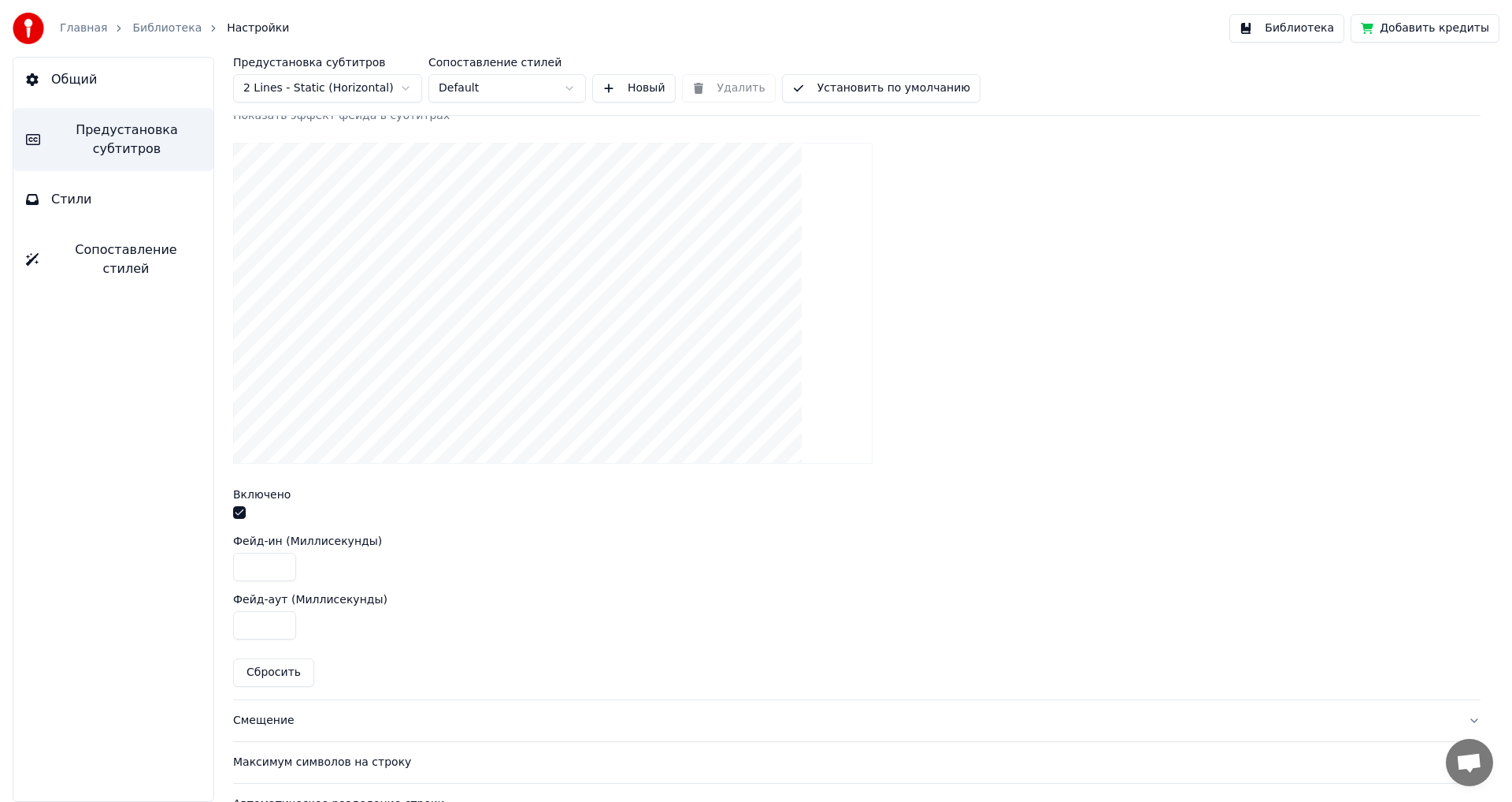
scroll to position [473, 0]
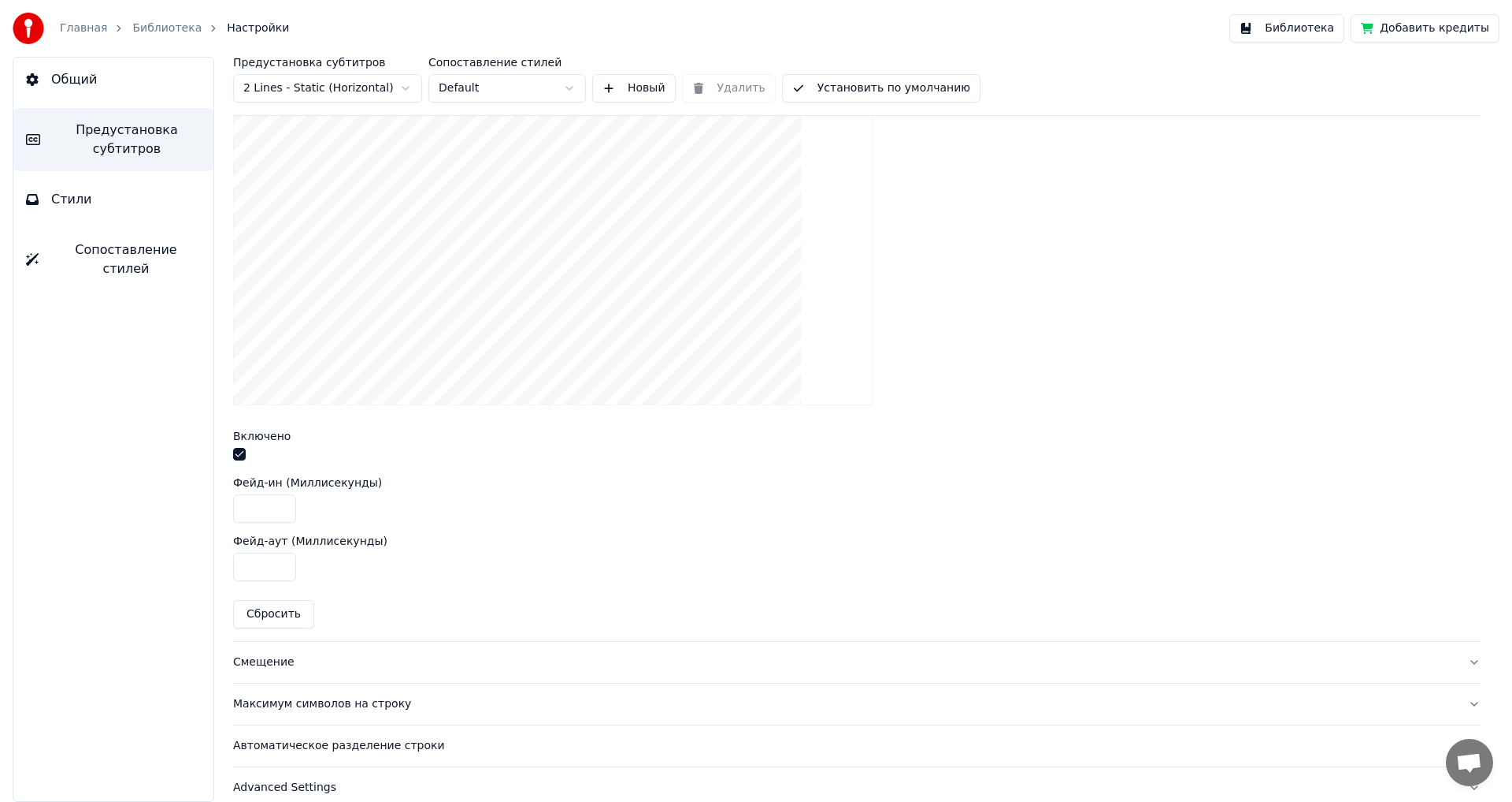
drag, startPoint x: 249, startPoint y: 507, endPoint x: 240, endPoint y: 507, distance: 9.0
click at [240, 507] on input "***" at bounding box center [265, 509] width 63 height 28
type input "***"
click at [245, 566] on input "***" at bounding box center [265, 567] width 63 height 28
drag, startPoint x: 262, startPoint y: 564, endPoint x: 242, endPoint y: 564, distance: 20.0
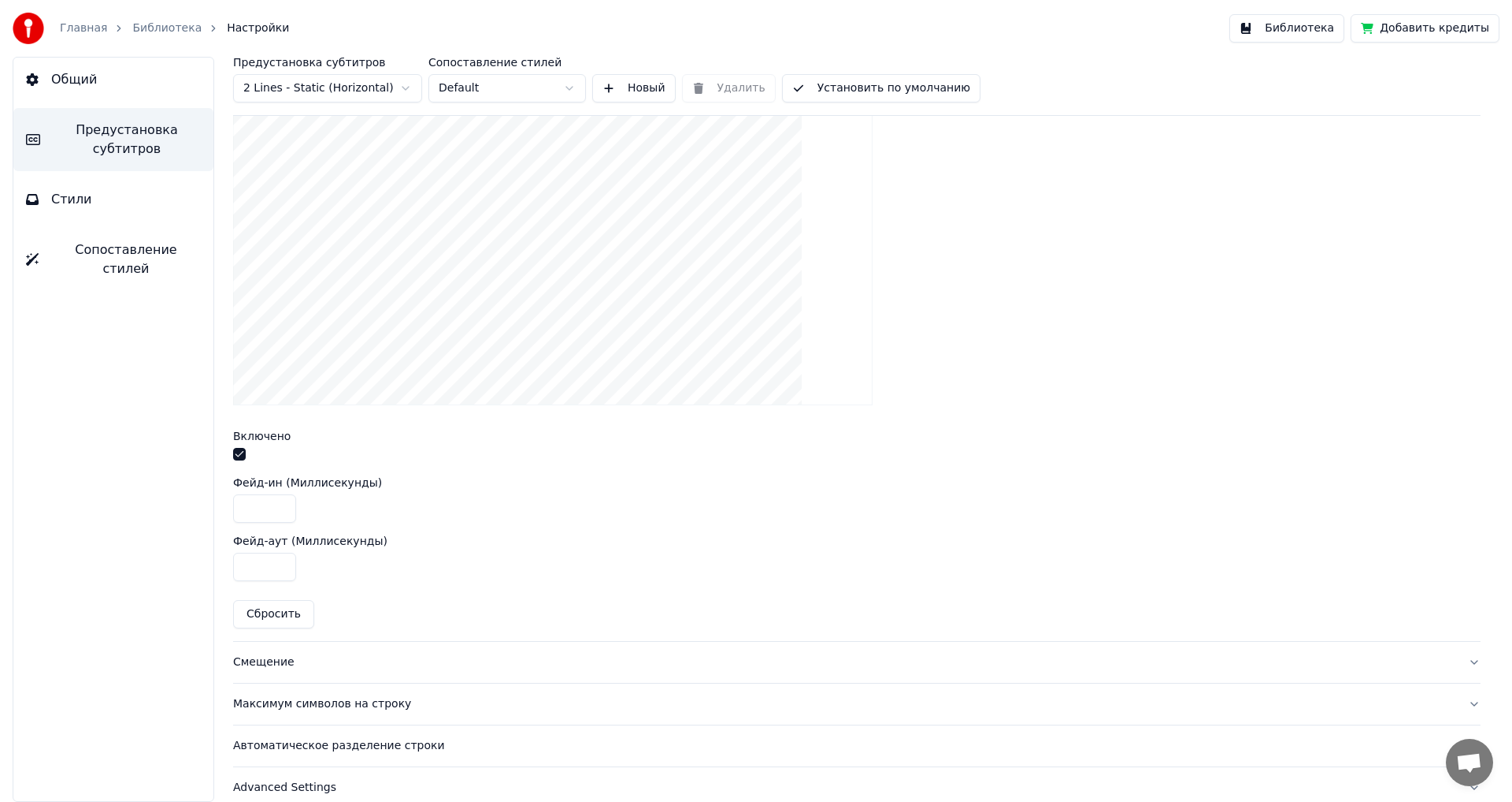
click at [242, 564] on input "***" at bounding box center [265, 567] width 63 height 28
type input "***"
click at [1209, 478] on div "Фейд-ин (Миллисекунды)" at bounding box center [857, 482] width 1247 height 11
click at [1307, 29] on button "Библиотека" at bounding box center [1286, 28] width 115 height 28
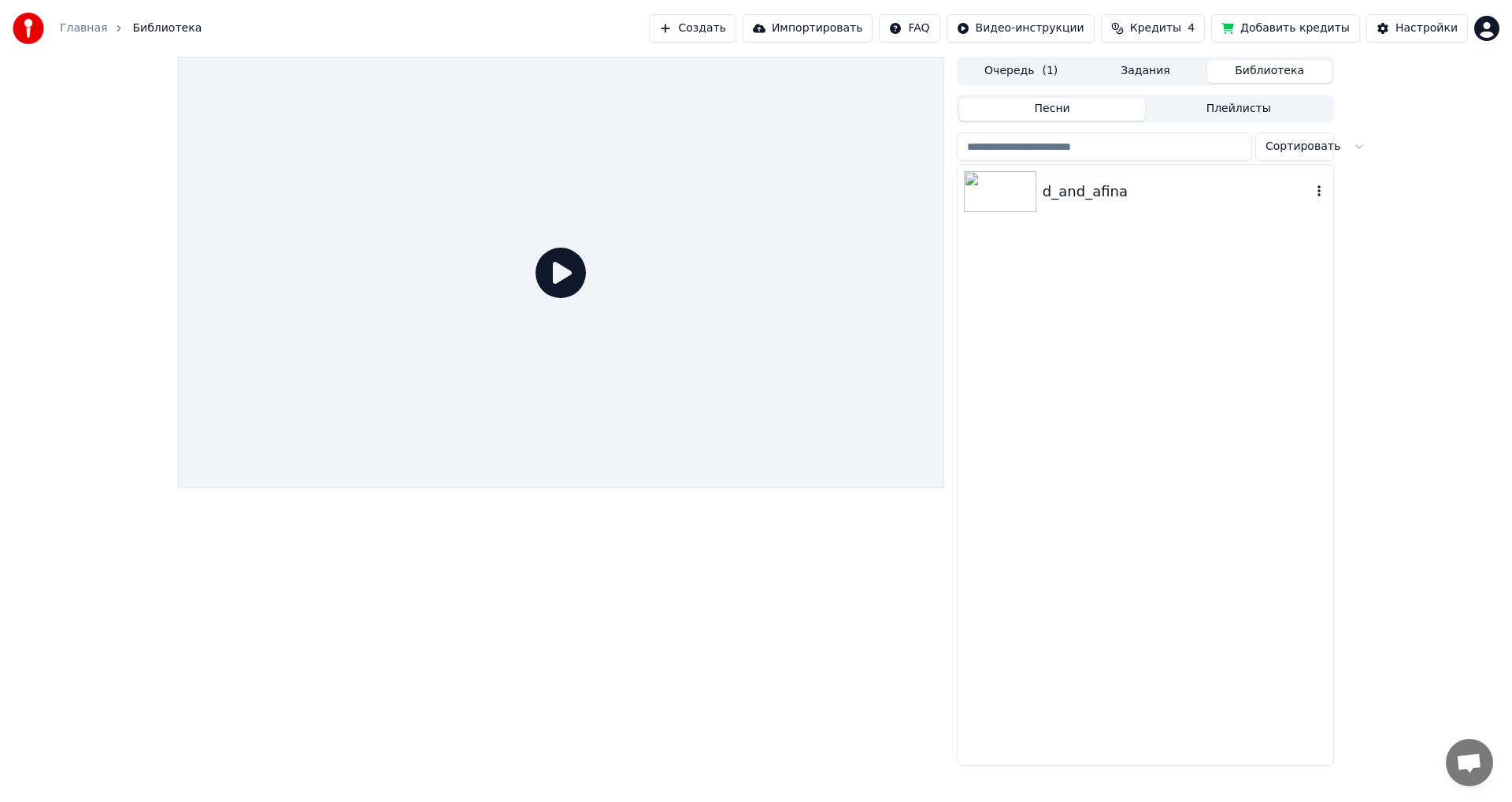
click at [987, 193] on img at bounding box center [1000, 191] width 72 height 41
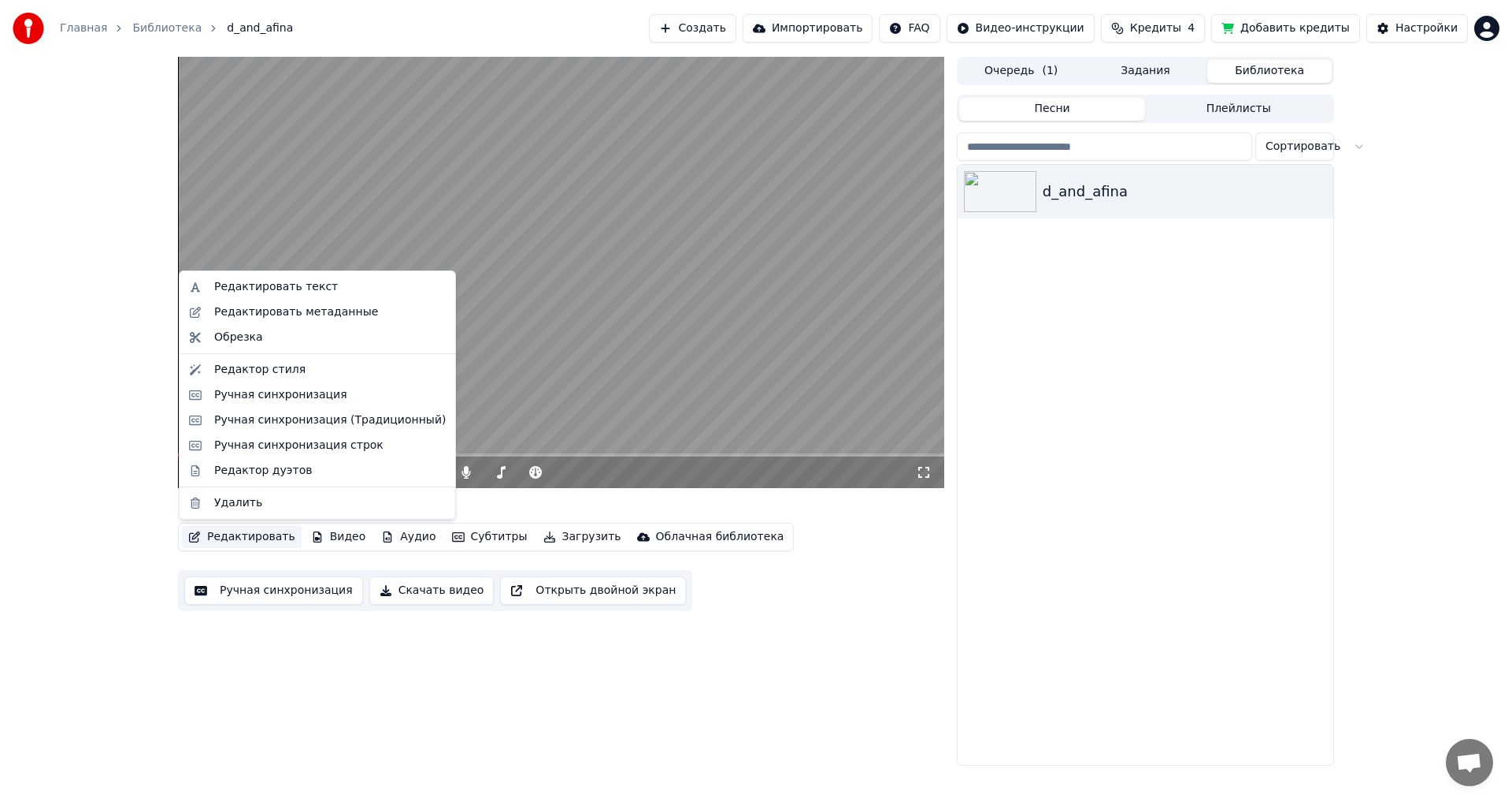
click at [233, 536] on button "Редактировать" at bounding box center [242, 536] width 120 height 22
click at [266, 396] on div "Ручная синхронизация" at bounding box center [281, 395] width 133 height 16
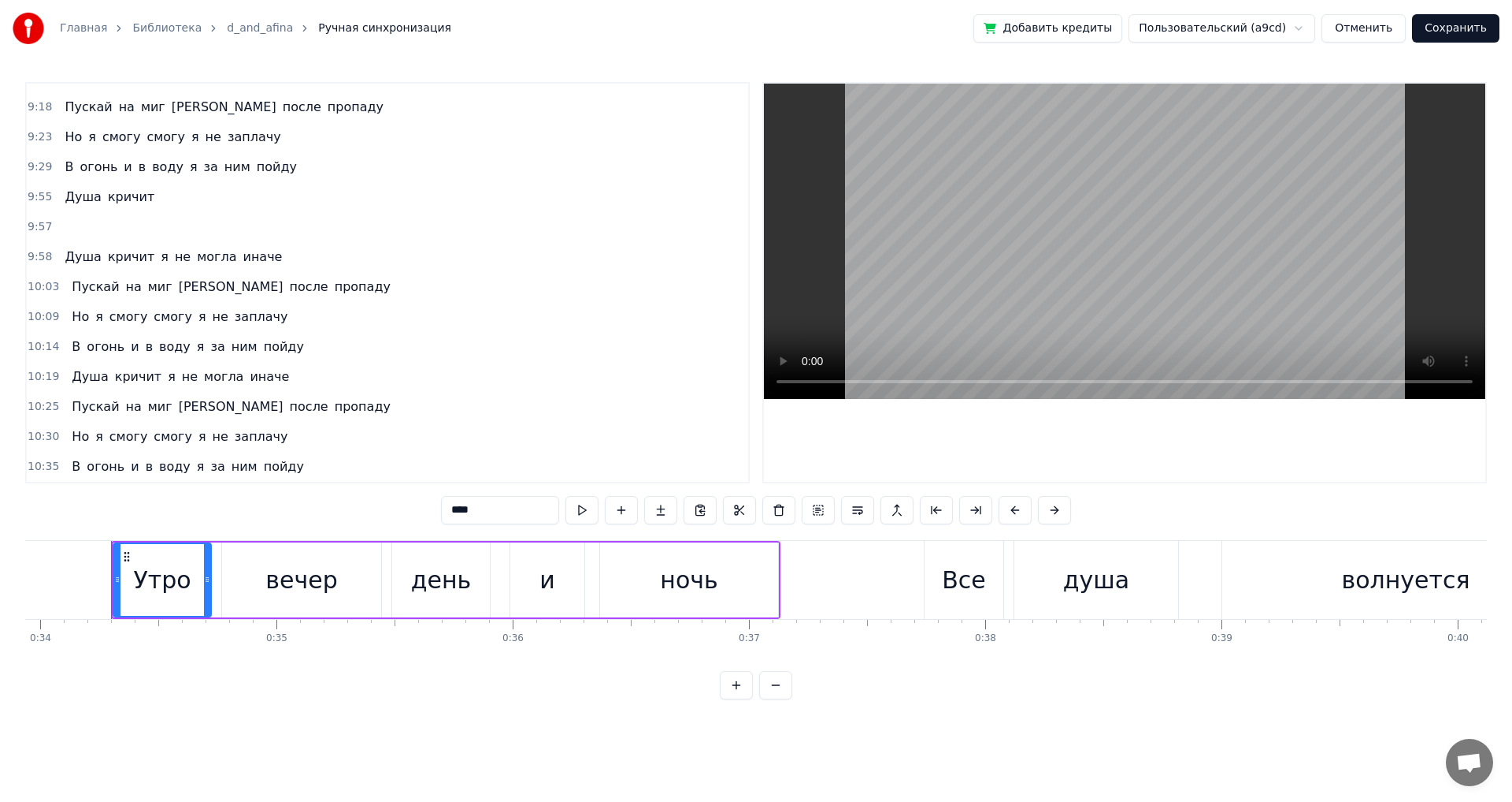
scroll to position [0, 8027]
click at [78, 197] on span "Душа" at bounding box center [83, 196] width 40 height 18
type input "****"
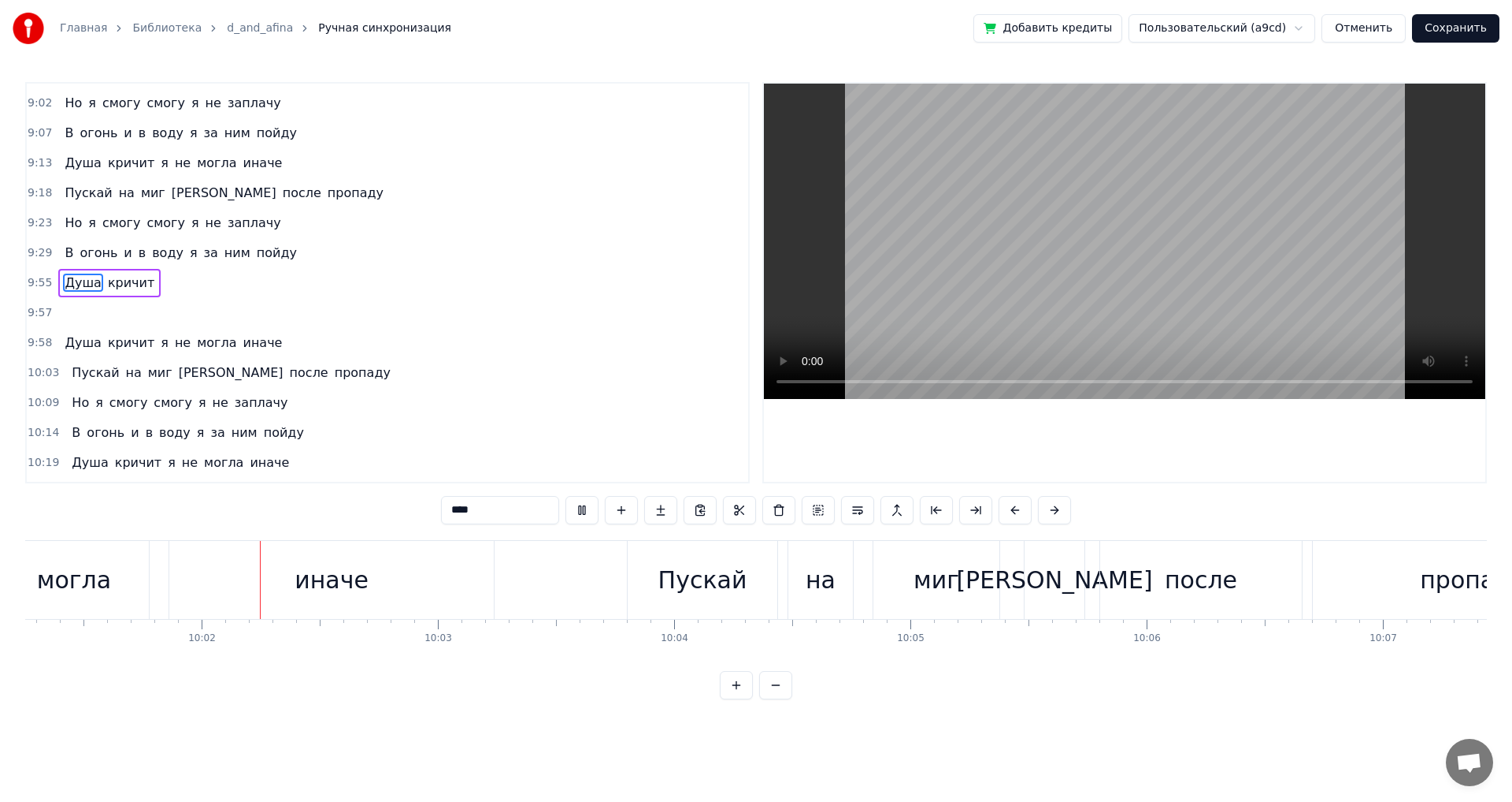
scroll to position [0, 142086]
click at [1442, 28] on button "Сохранить" at bounding box center [1456, 28] width 87 height 28
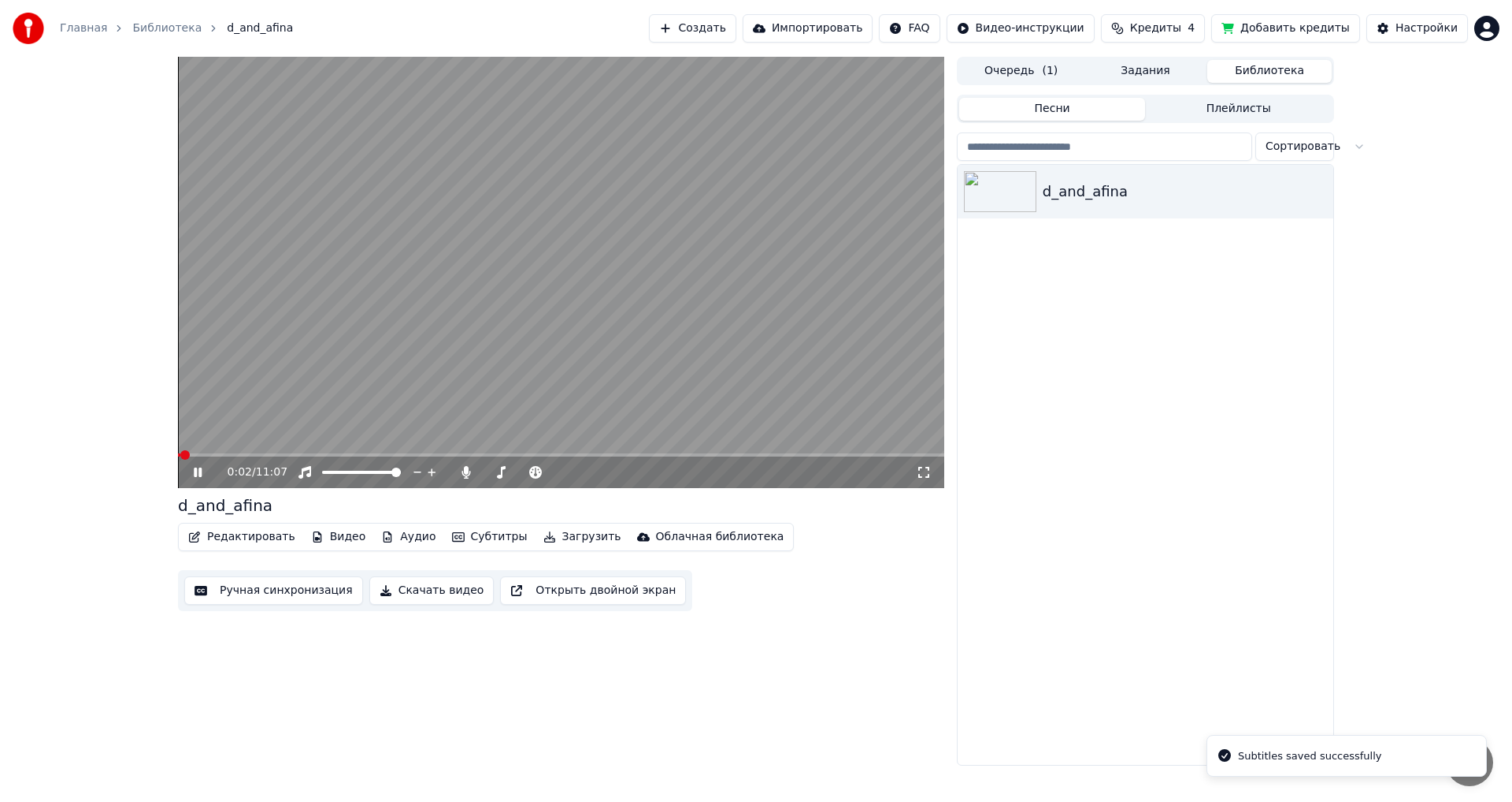
click at [230, 537] on button "Редактировать" at bounding box center [242, 536] width 120 height 22
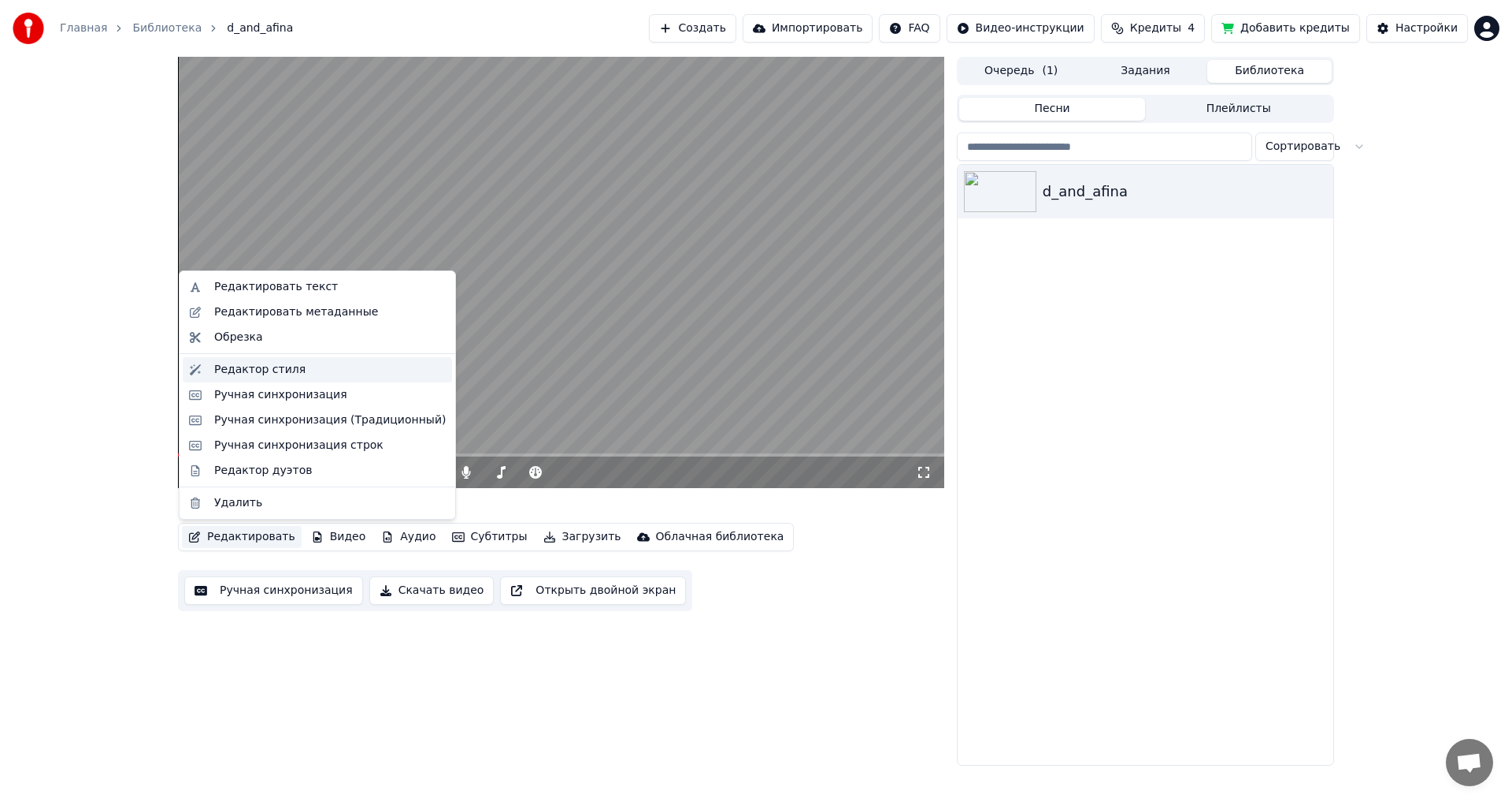
click at [260, 364] on div "Редактор стиля" at bounding box center [260, 369] width 91 height 16
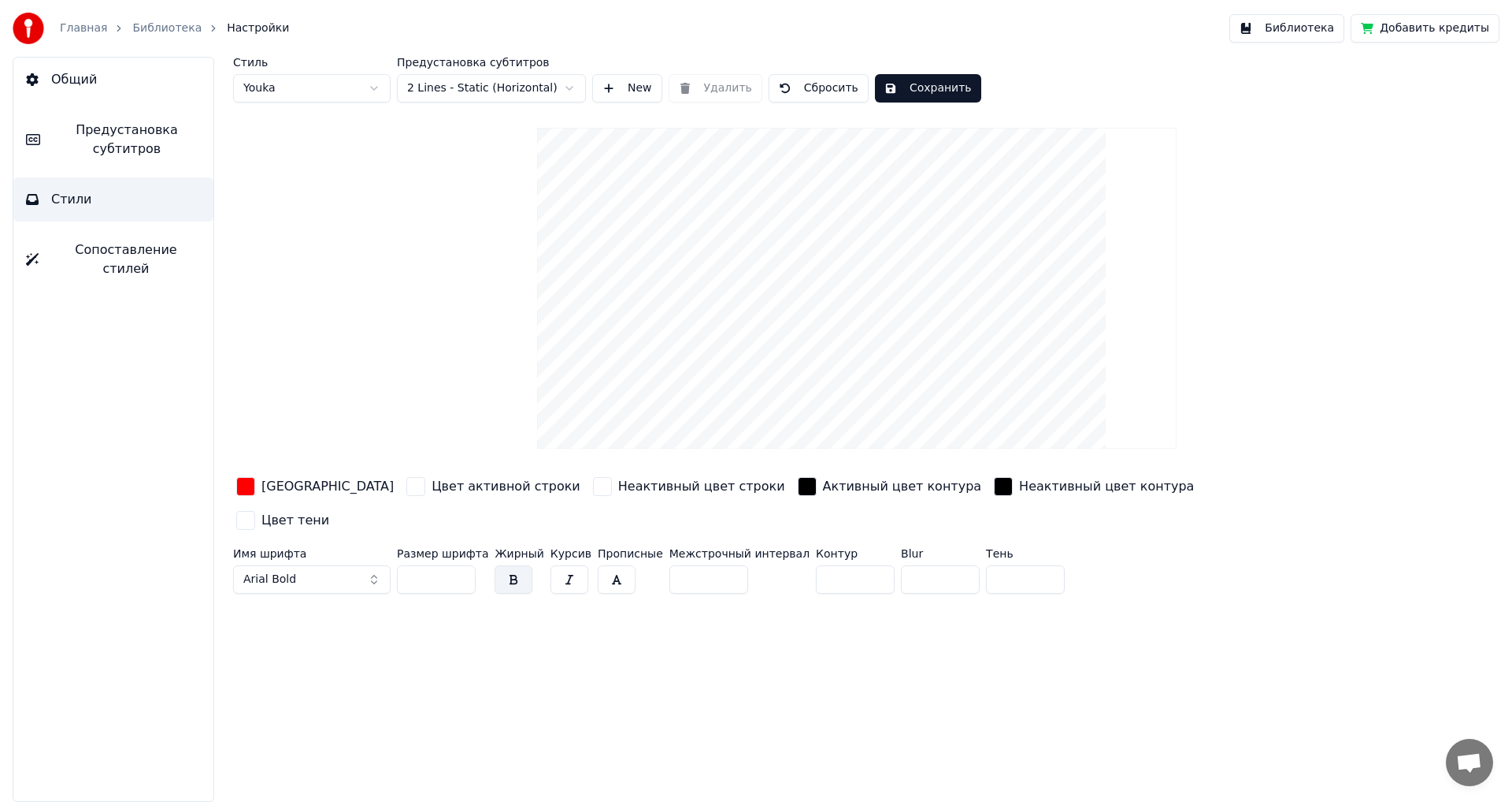
click at [105, 144] on span "Предустановка субтитров" at bounding box center [127, 140] width 148 height 38
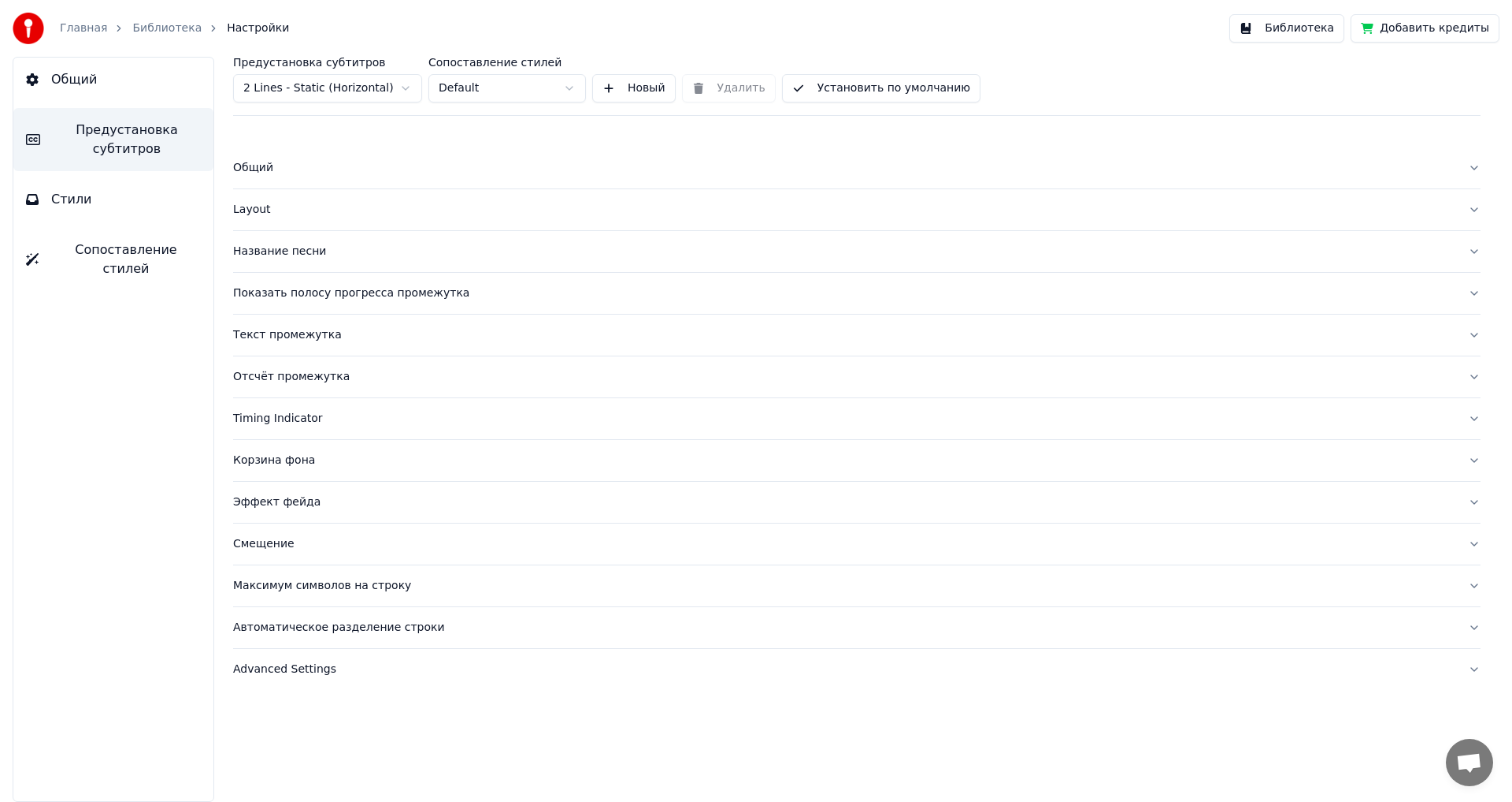
click at [286, 502] on div "Эффект фейда" at bounding box center [844, 502] width 1223 height 16
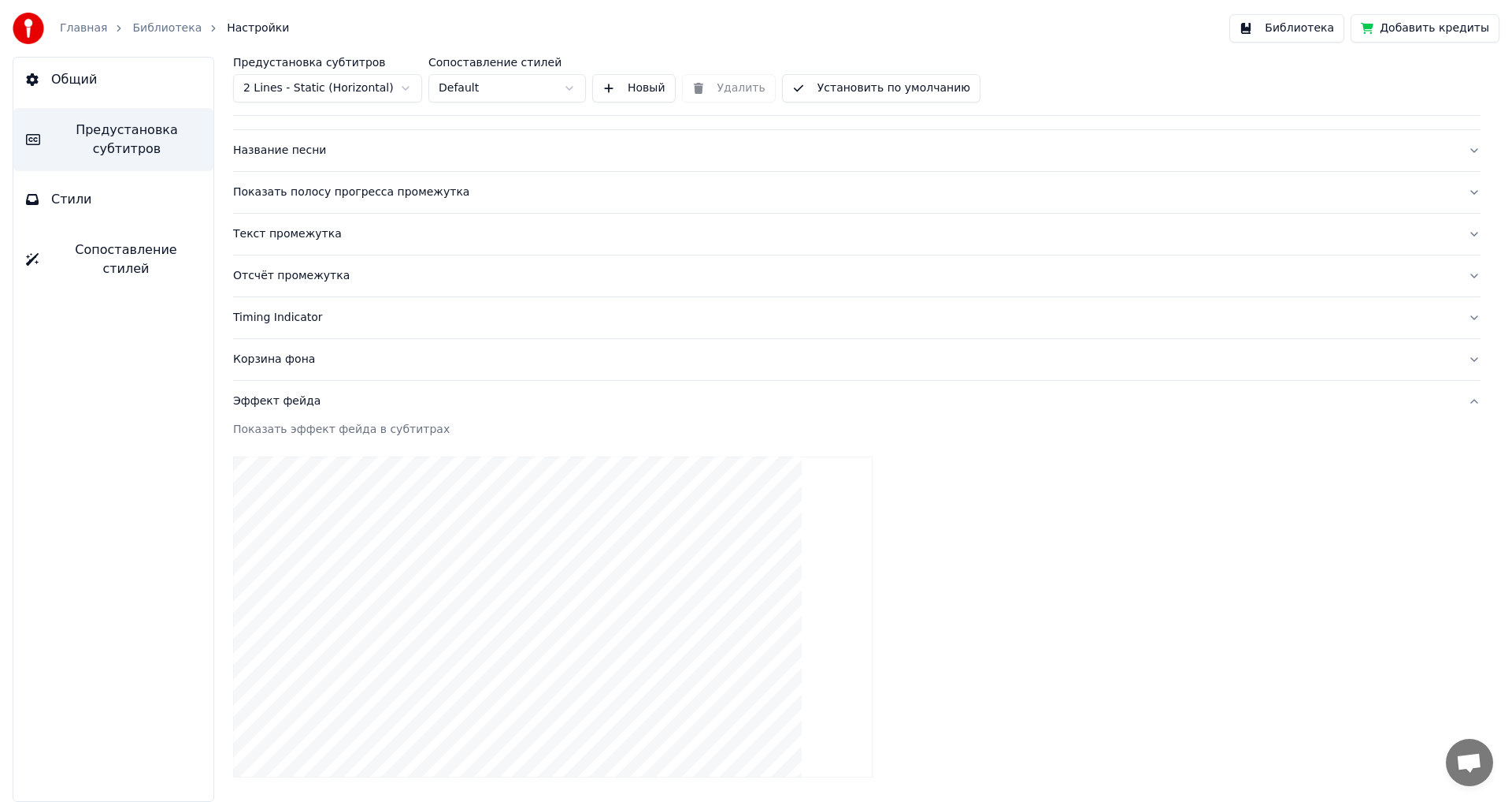
scroll to position [315, 0]
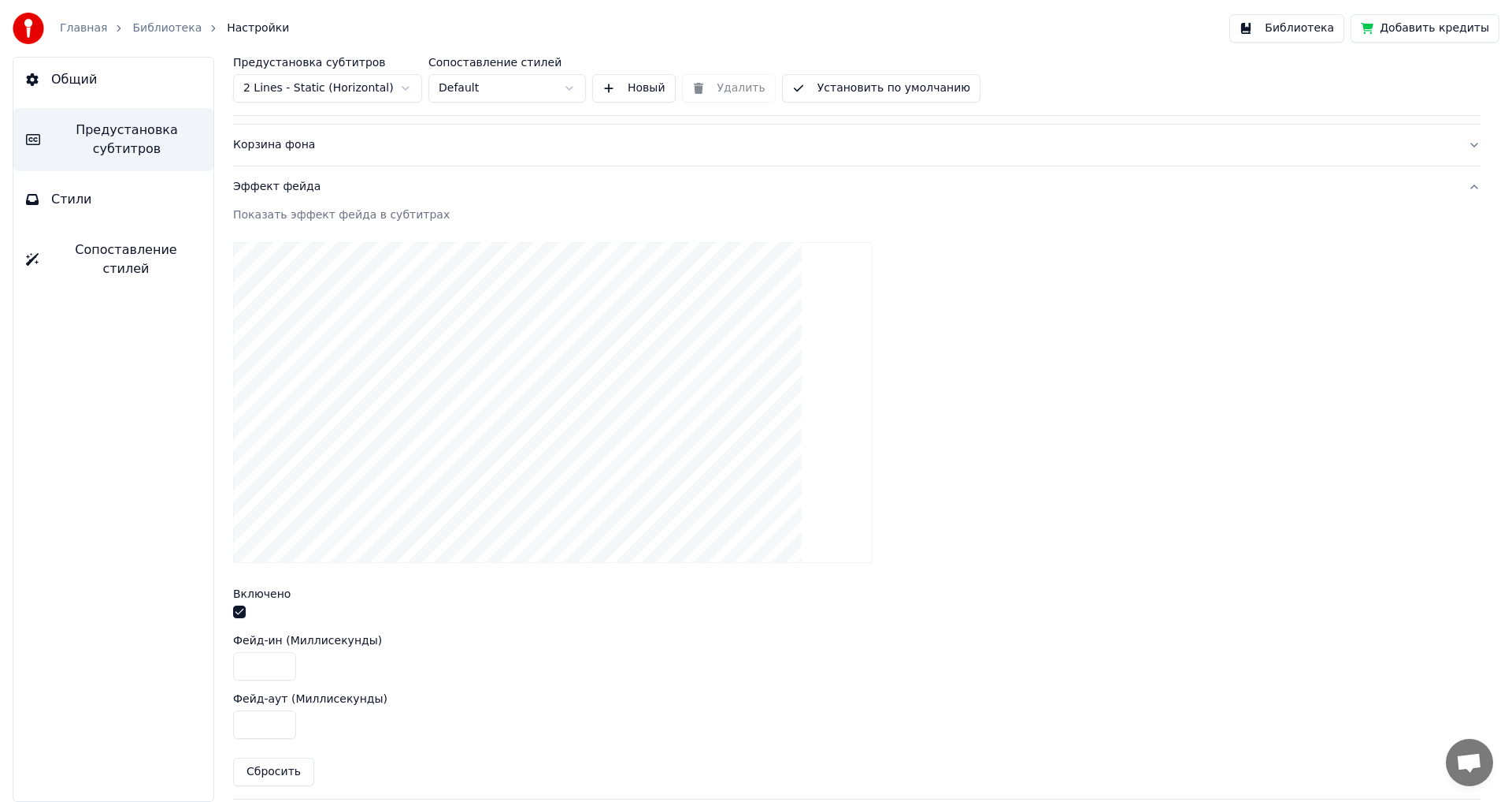
drag, startPoint x: 249, startPoint y: 664, endPoint x: 228, endPoint y: 664, distance: 21.0
click at [228, 664] on div "Предустановка субтитров 2 Lines - Static (Horizontal) Сопоставление стилей Defa…" at bounding box center [857, 429] width 1311 height 745
type input "***"
click at [1049, 434] on div at bounding box center [857, 402] width 1247 height 346
click at [1314, 30] on button "Библиотека" at bounding box center [1286, 28] width 115 height 28
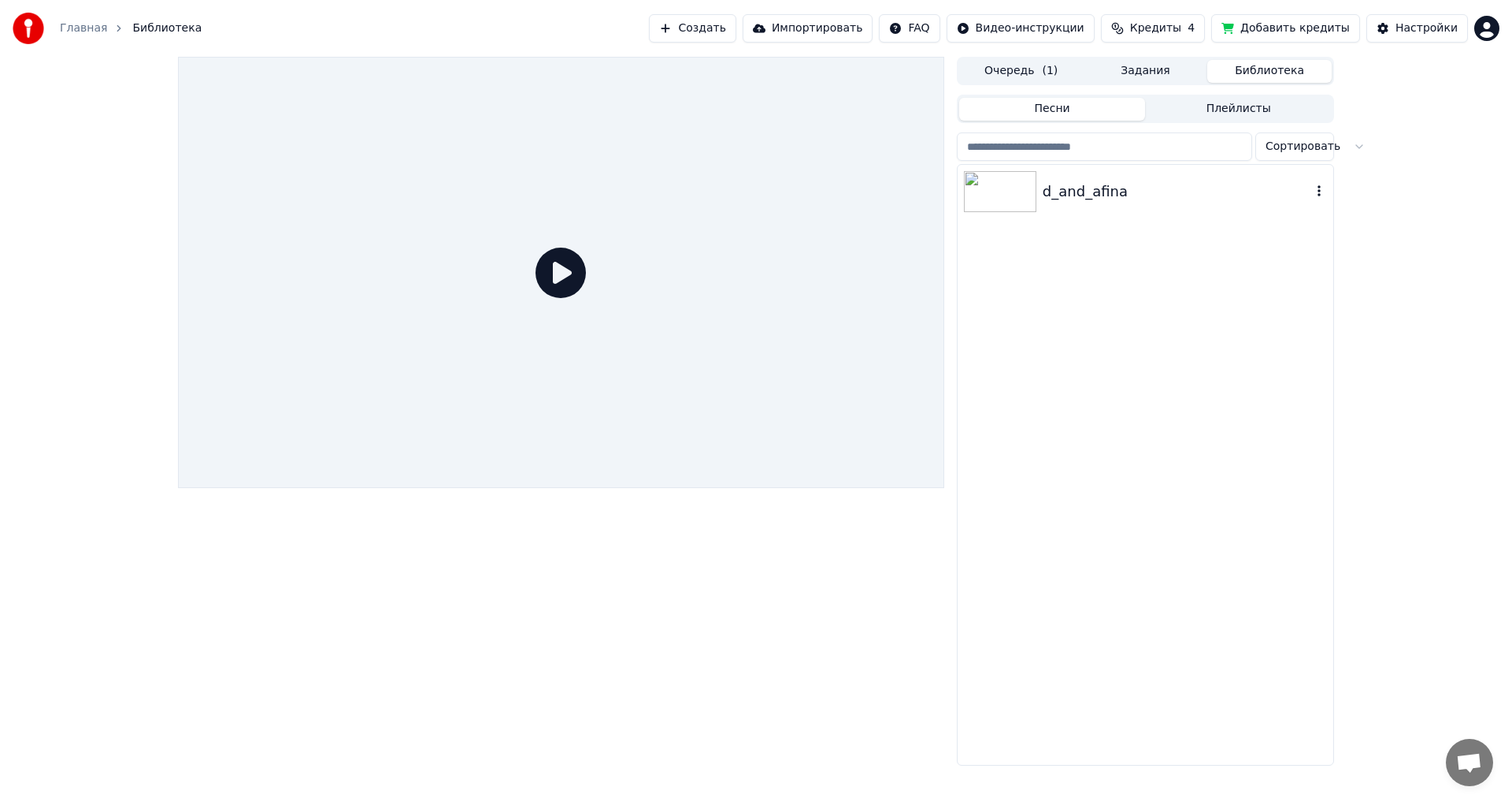
click at [1000, 194] on img at bounding box center [1000, 191] width 72 height 41
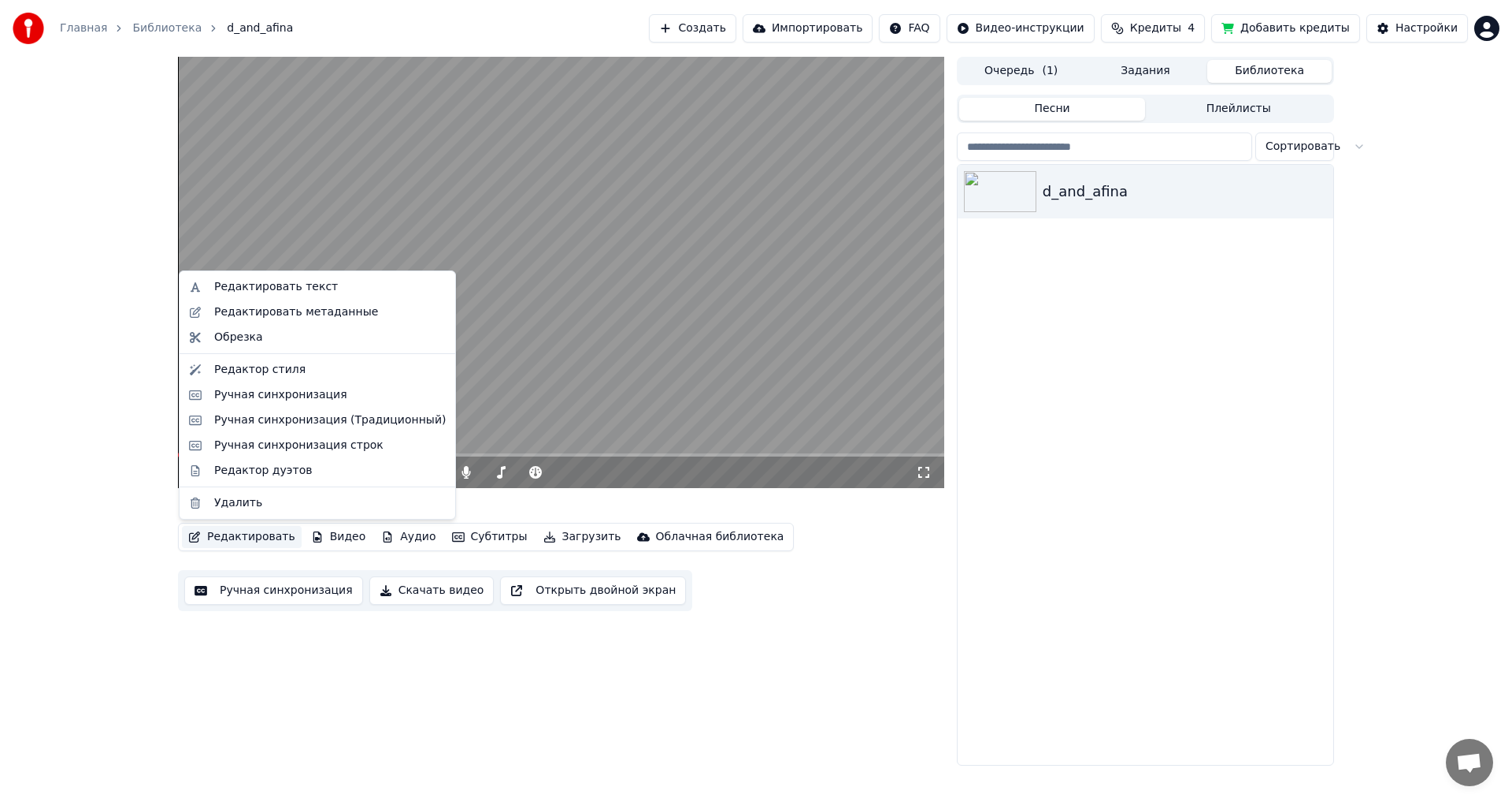
click at [225, 543] on button "Редактировать" at bounding box center [242, 536] width 120 height 22
click at [282, 401] on div "Ручная синхронизация" at bounding box center [281, 395] width 133 height 16
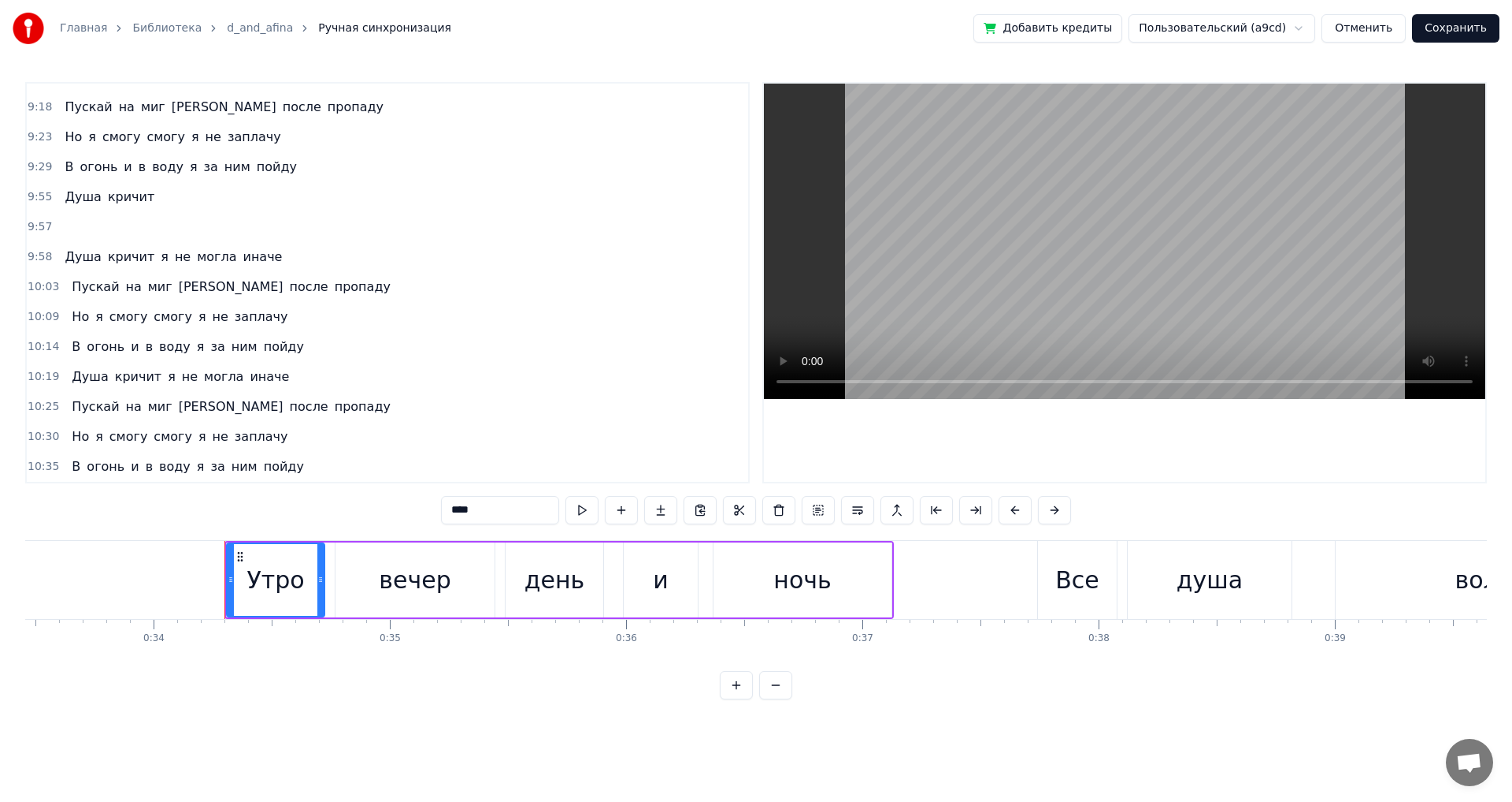
scroll to position [0, 8027]
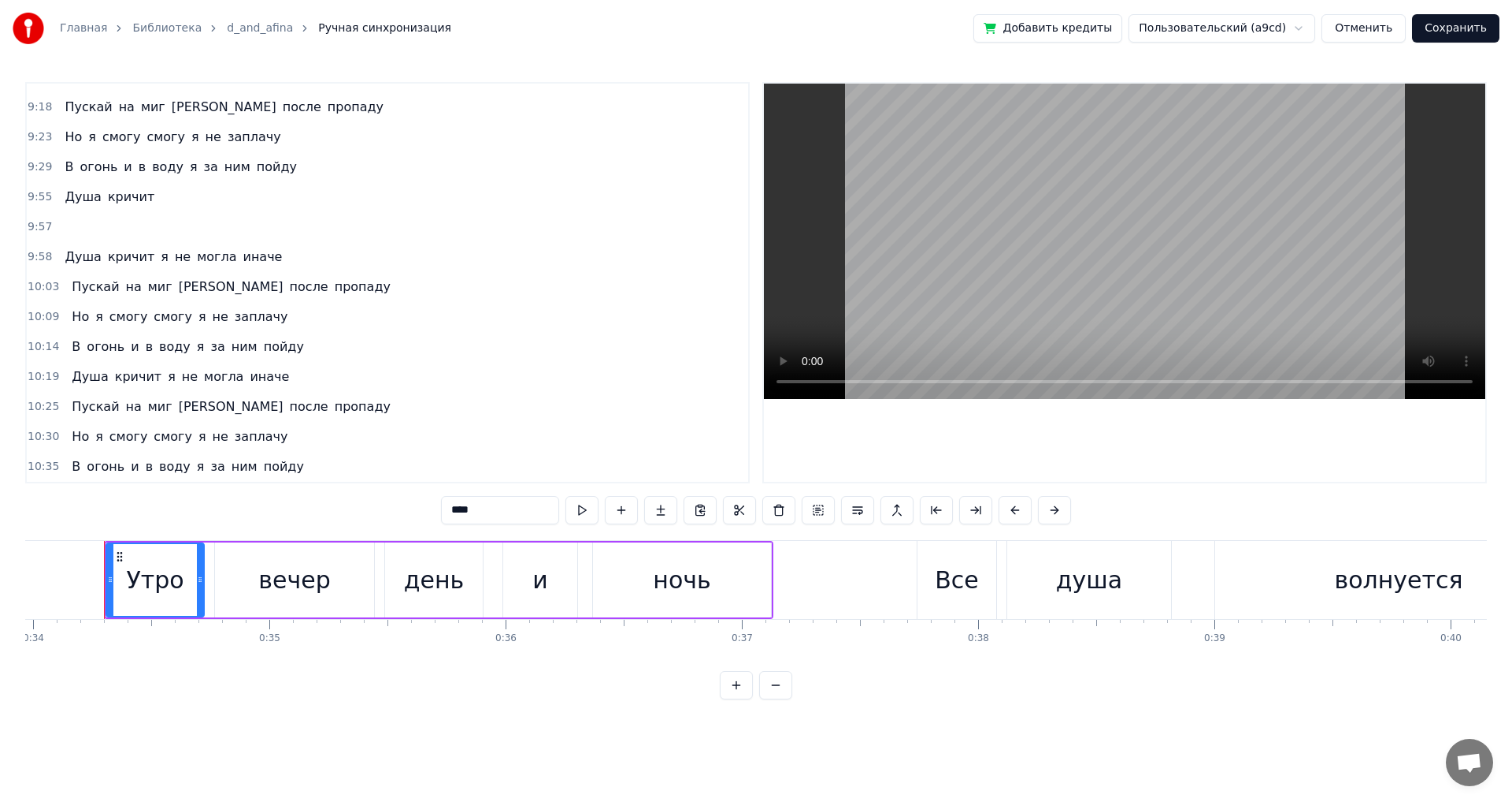
click at [69, 197] on span "Душа" at bounding box center [83, 196] width 40 height 18
type input "****"
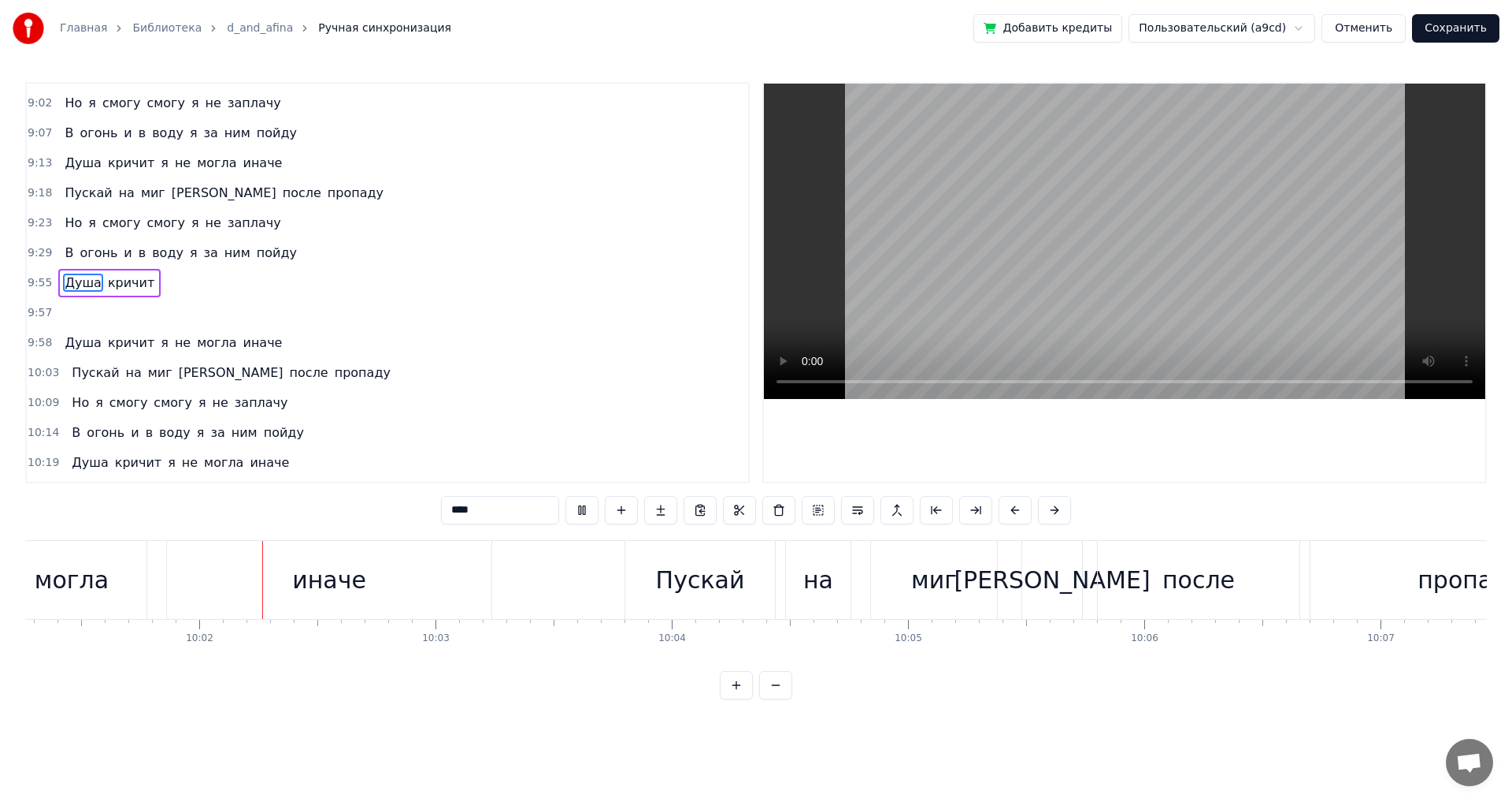
scroll to position [0, 142085]
click at [1445, 31] on button "Сохранить" at bounding box center [1456, 28] width 87 height 28
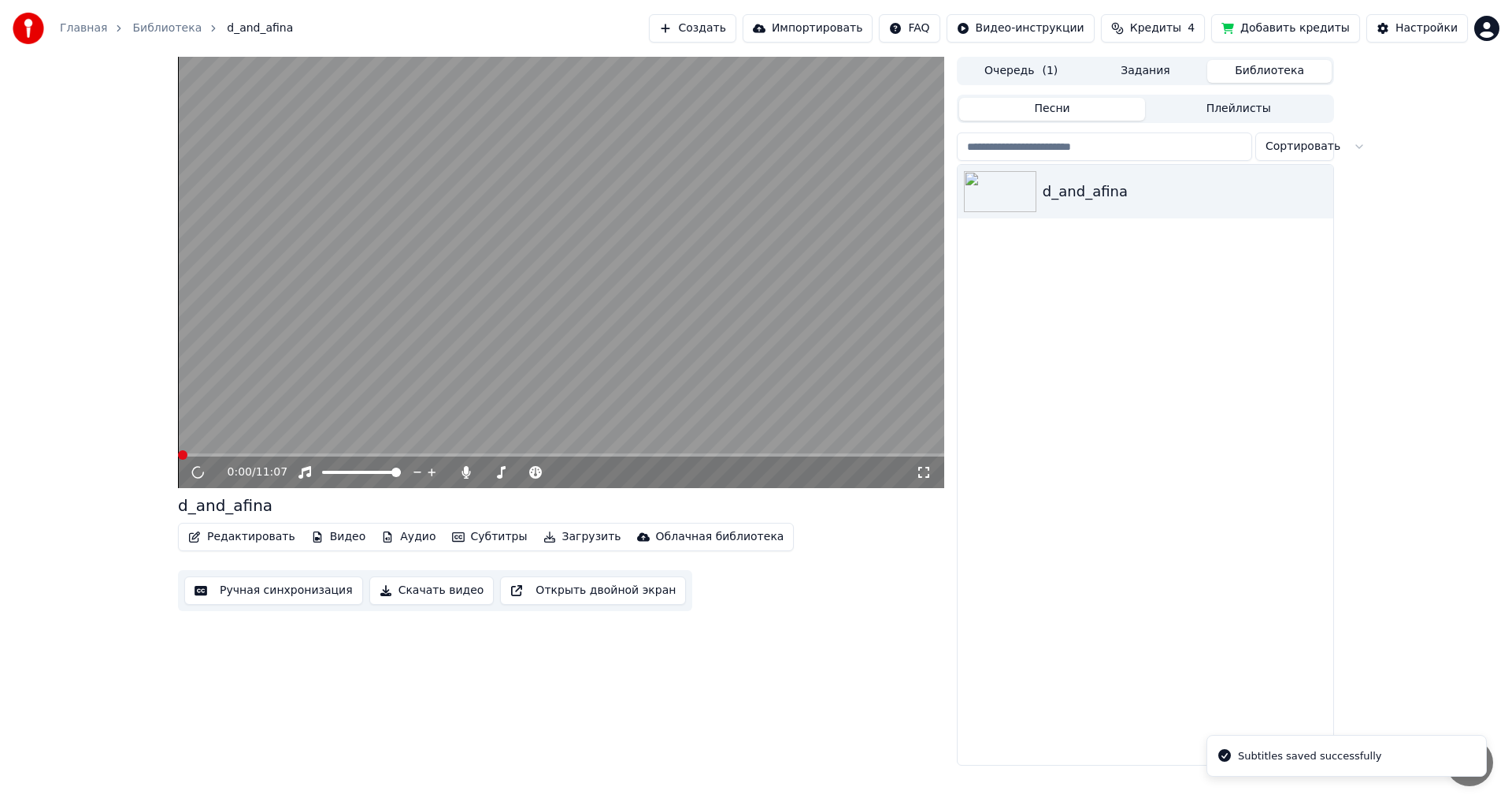
click at [228, 538] on button "Редактировать" at bounding box center [242, 536] width 120 height 22
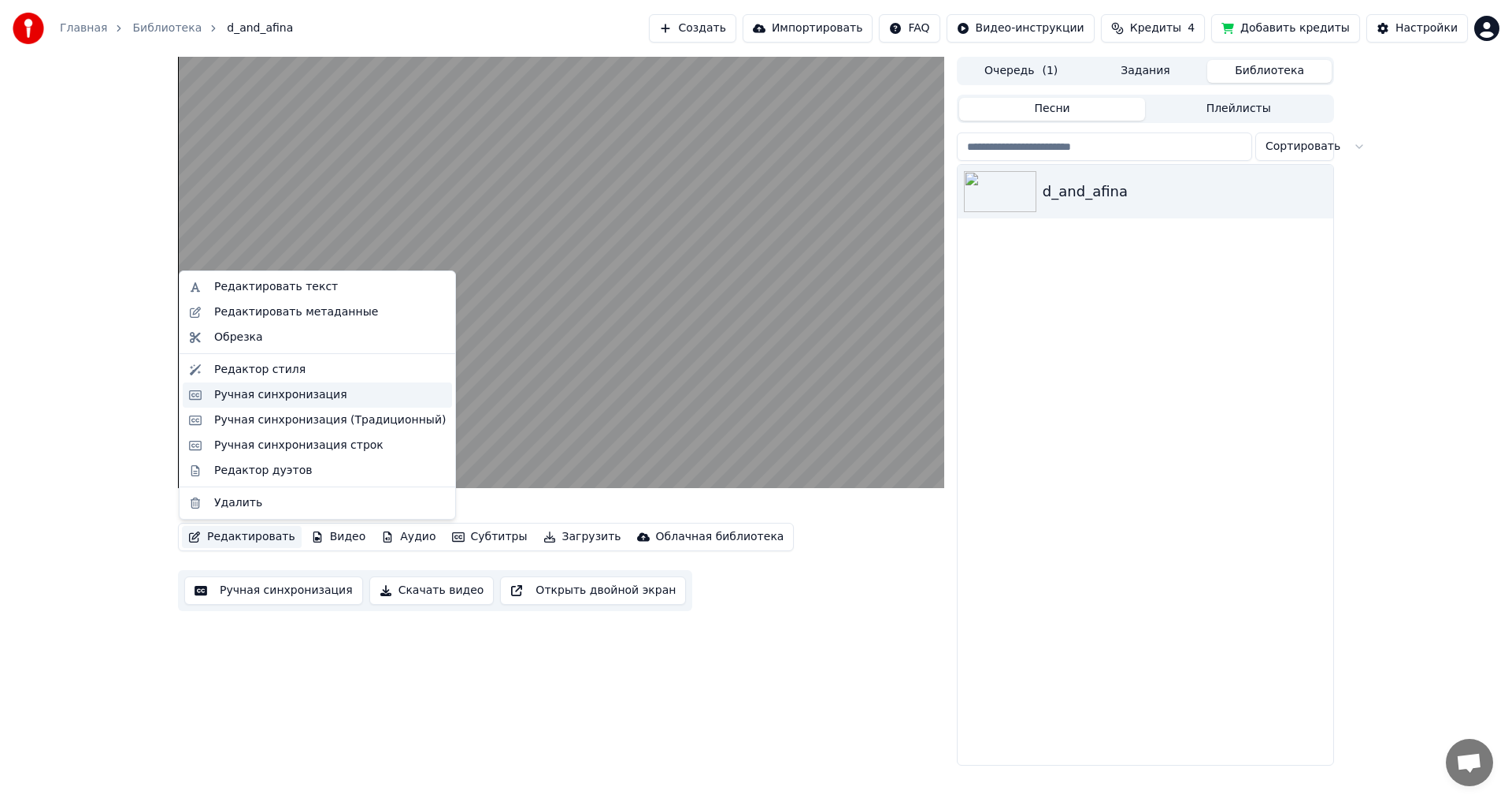
click at [261, 398] on div "Ручная синхронизация" at bounding box center [281, 395] width 133 height 16
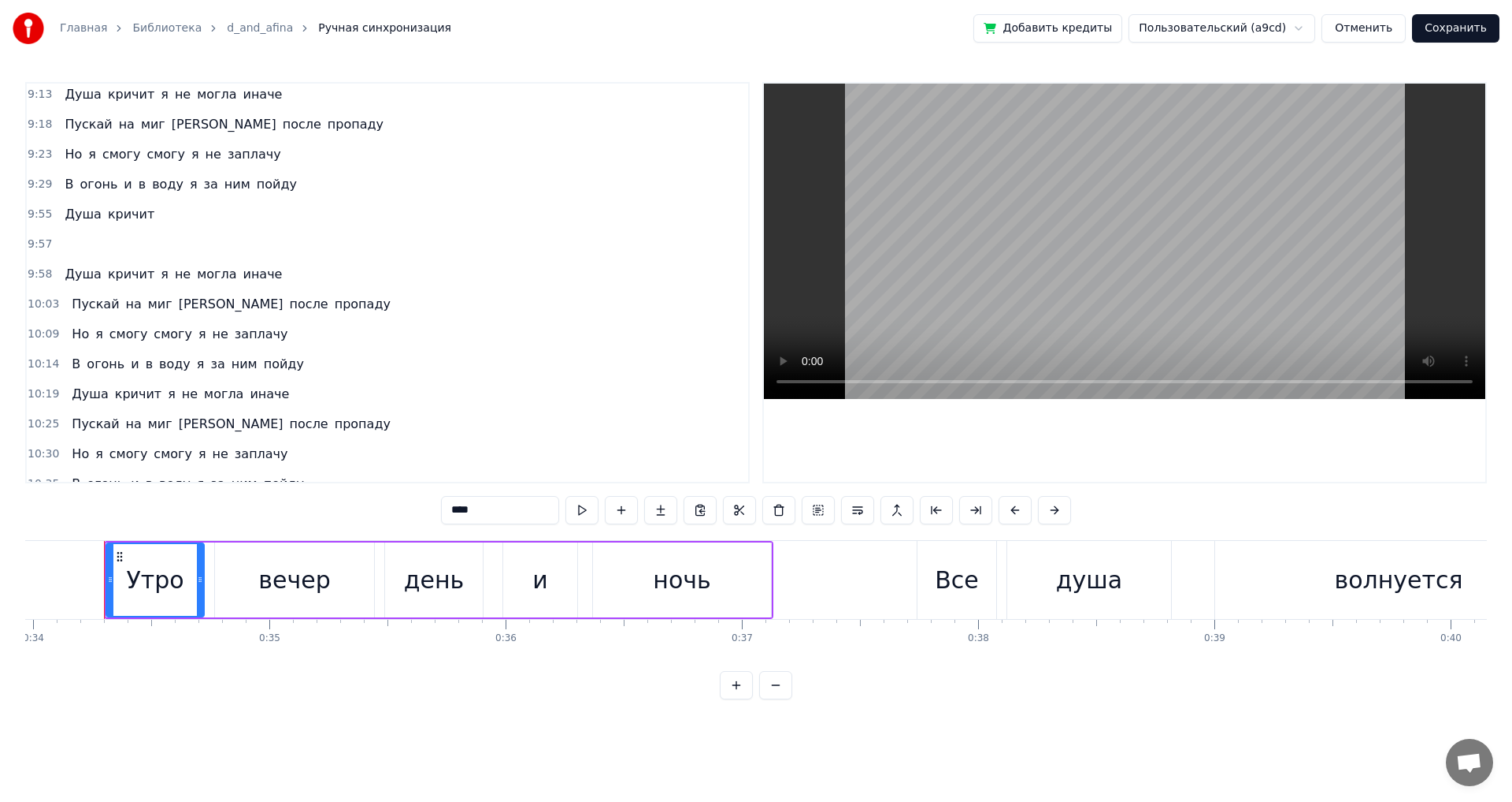
scroll to position [2387, 0]
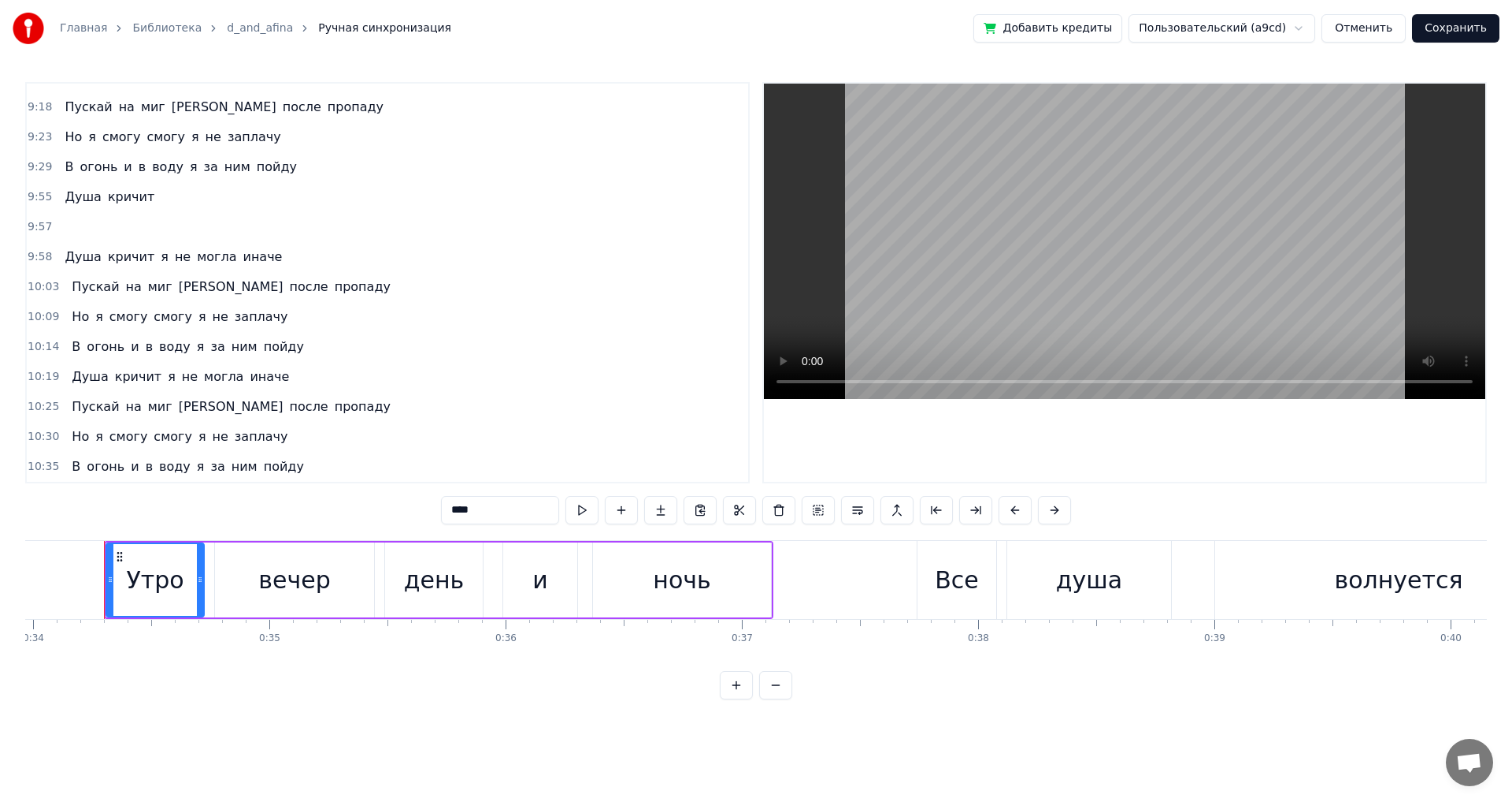
click at [257, 166] on span "пойду" at bounding box center [277, 166] width 44 height 18
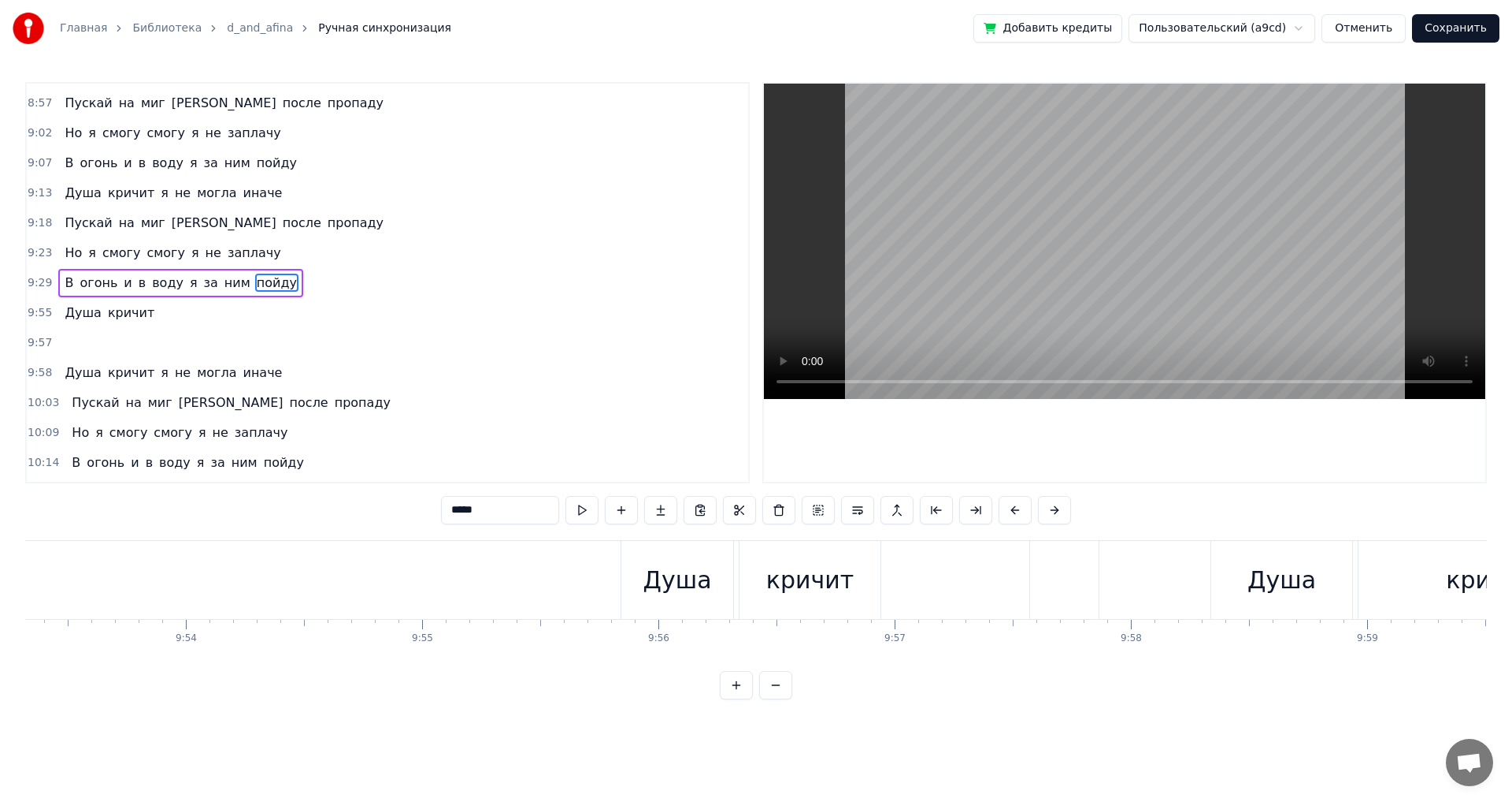
scroll to position [0, 140382]
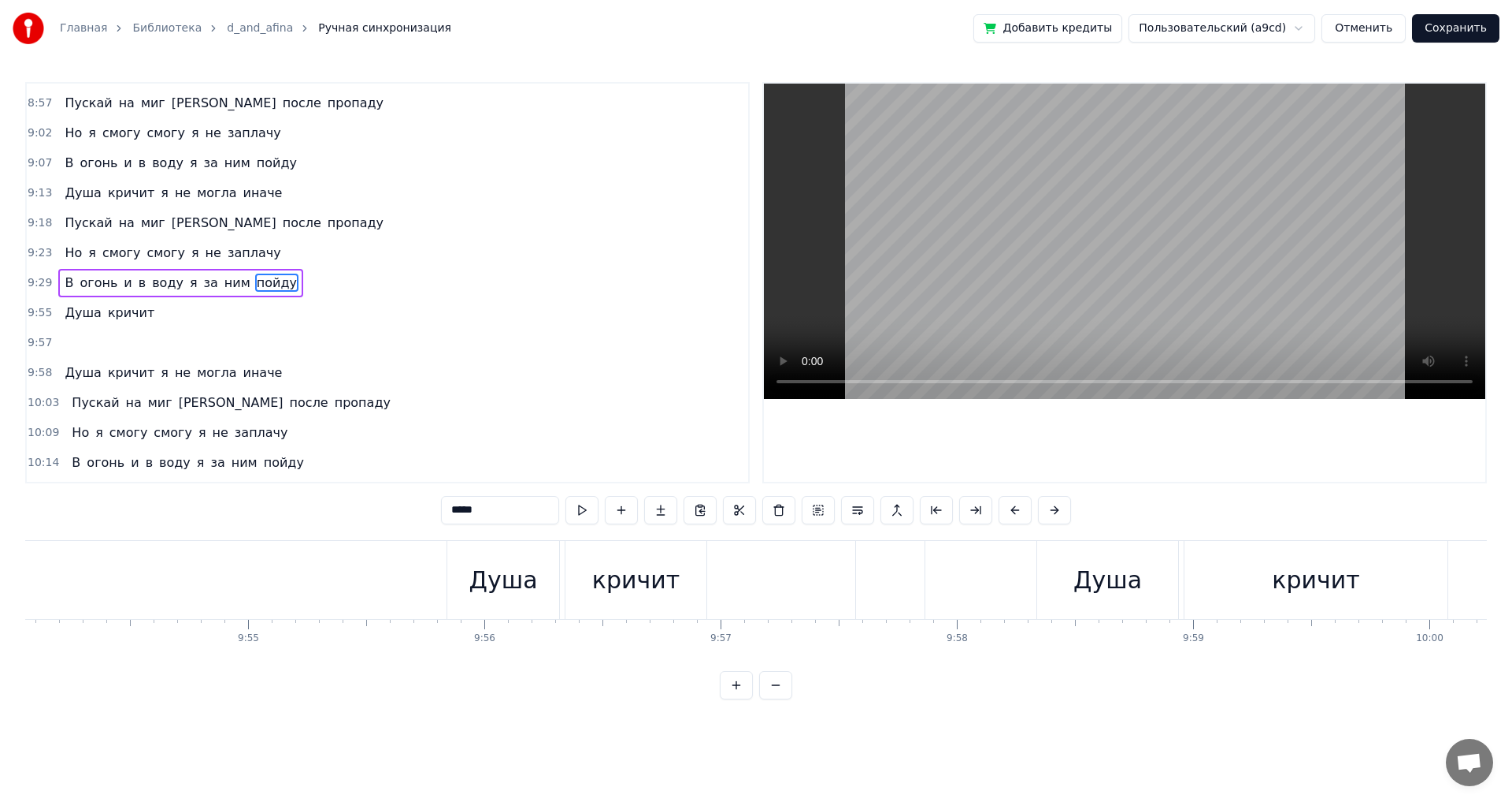
click at [870, 553] on div "‎" at bounding box center [891, 580] width 68 height 78
type input "*"
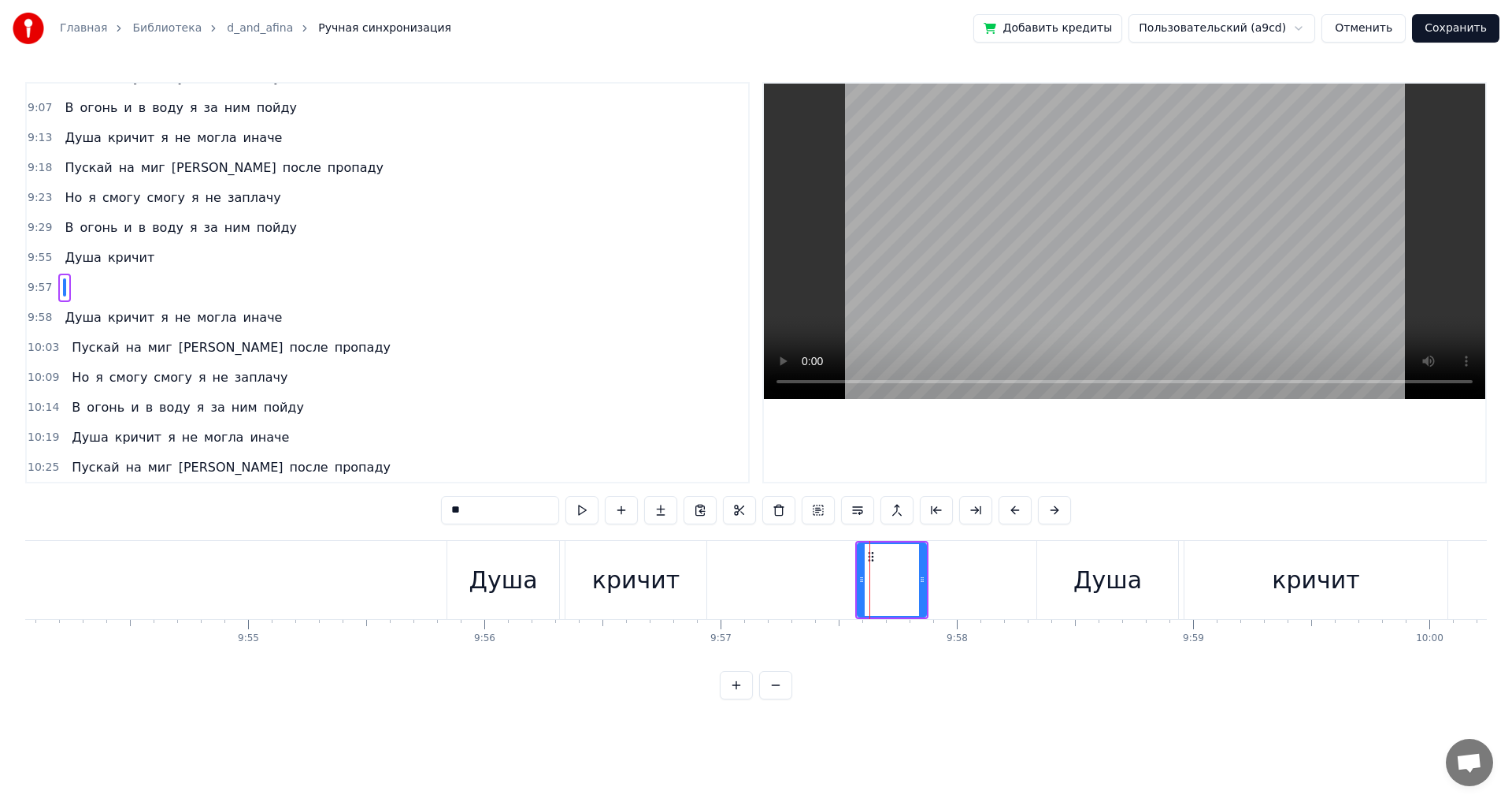
scroll to position [2331, 0]
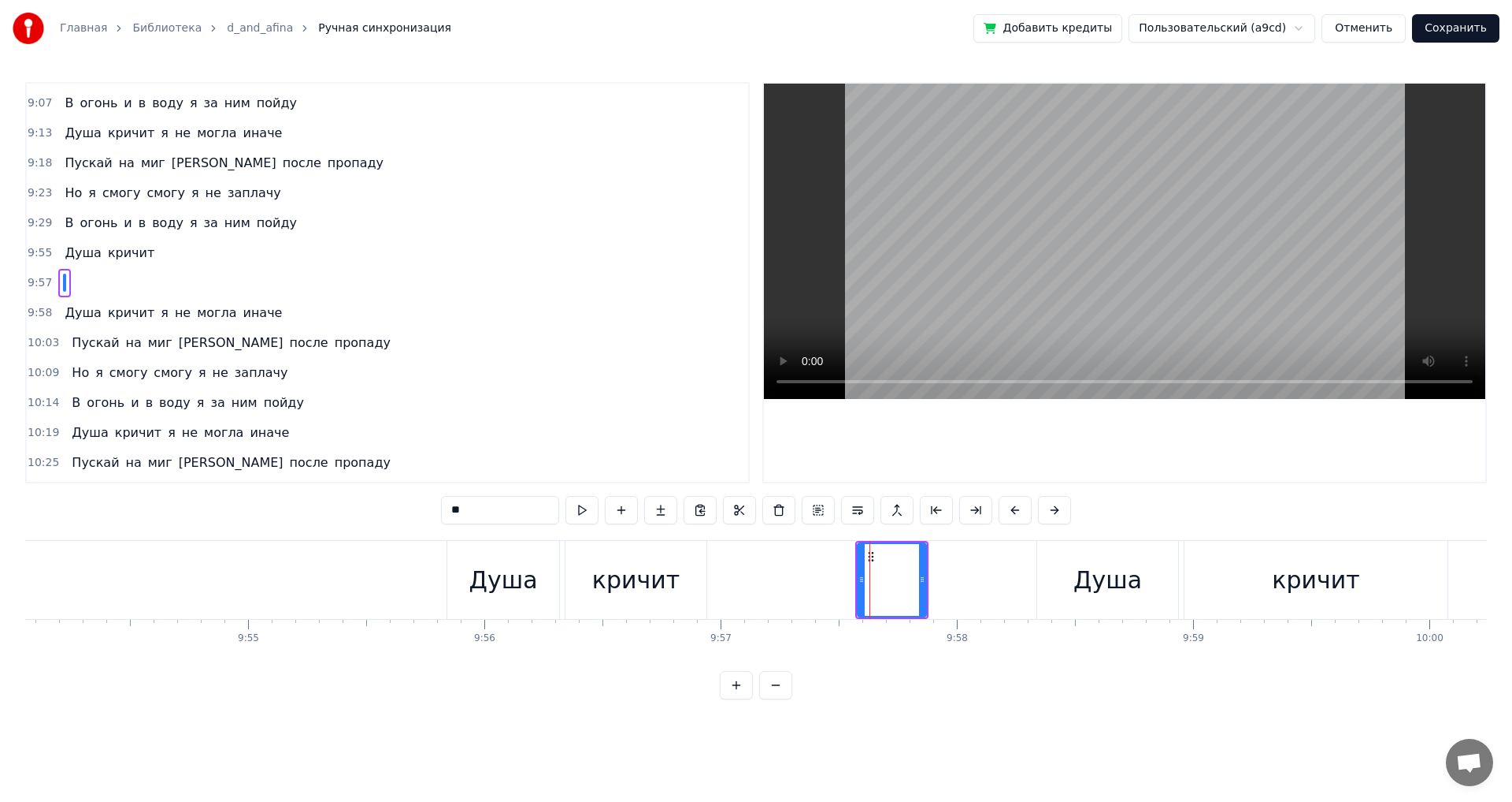
drag, startPoint x: 870, startPoint y: 555, endPoint x: 362, endPoint y: 547, distance: 508.1
click at [869, 566] on div "‎" at bounding box center [891, 580] width 68 height 78
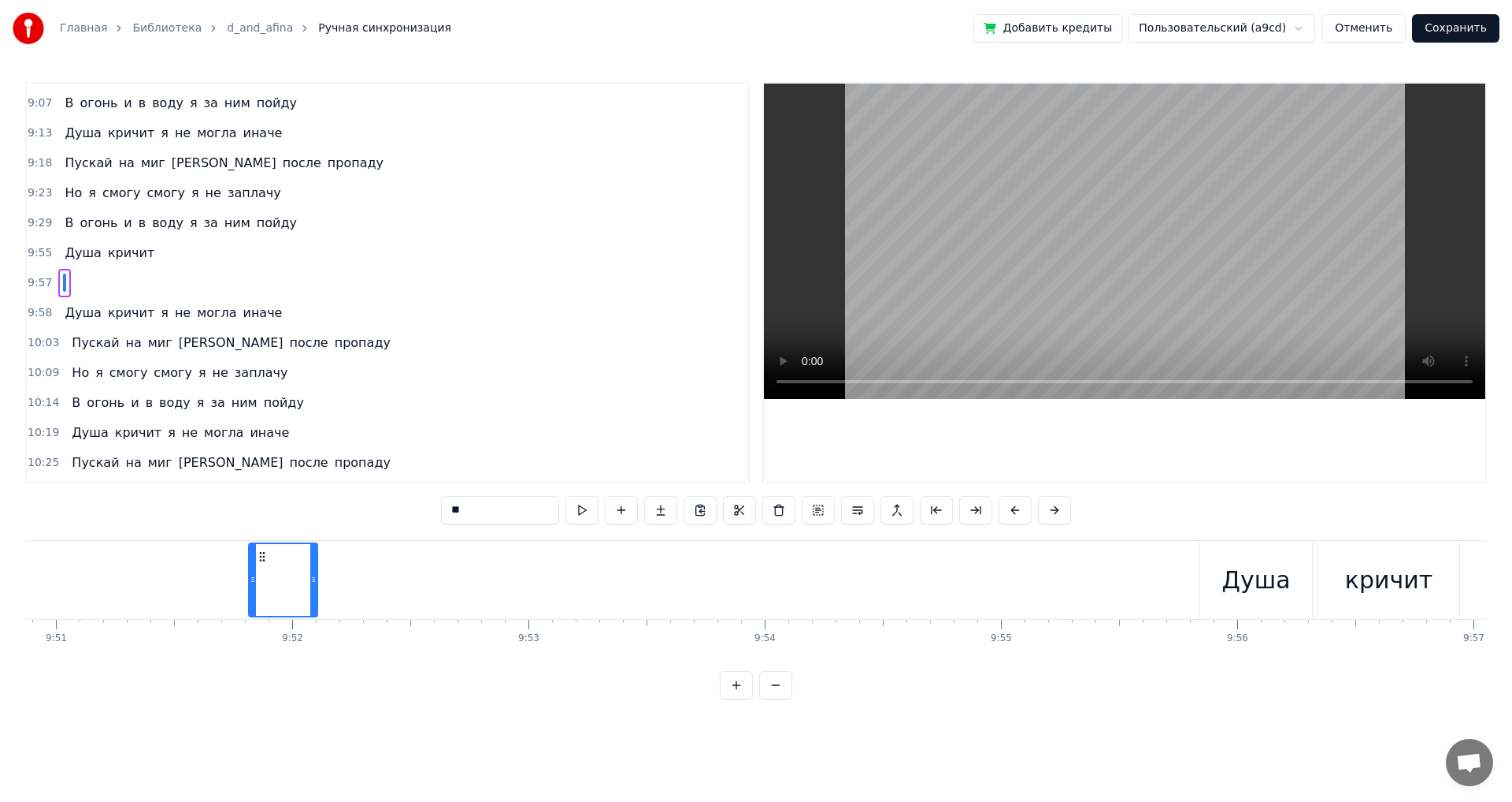
scroll to position [0, 139613]
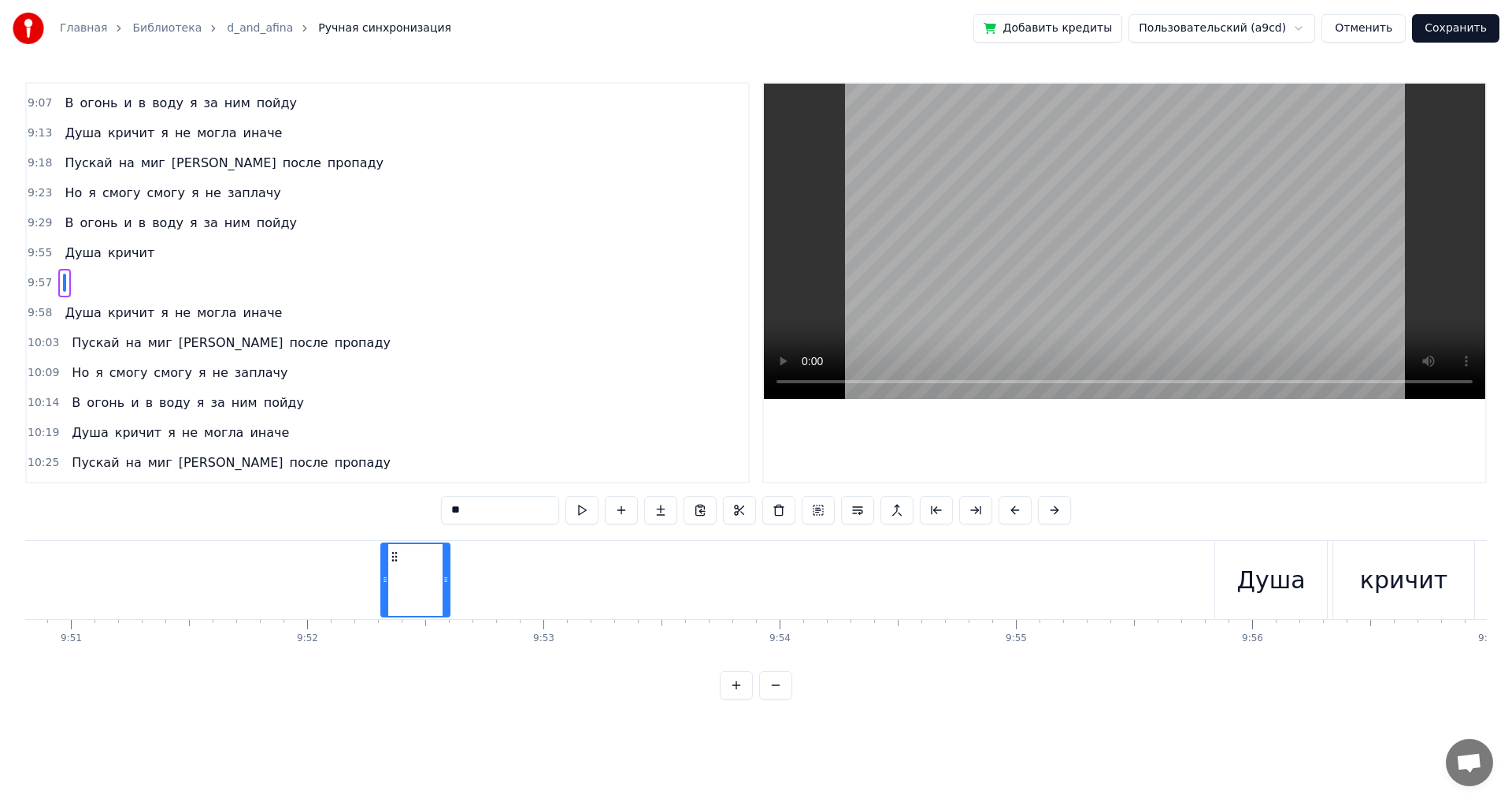
drag, startPoint x: 872, startPoint y: 555, endPoint x: 396, endPoint y: 579, distance: 476.6
click at [396, 579] on div "‎" at bounding box center [415, 580] width 67 height 72
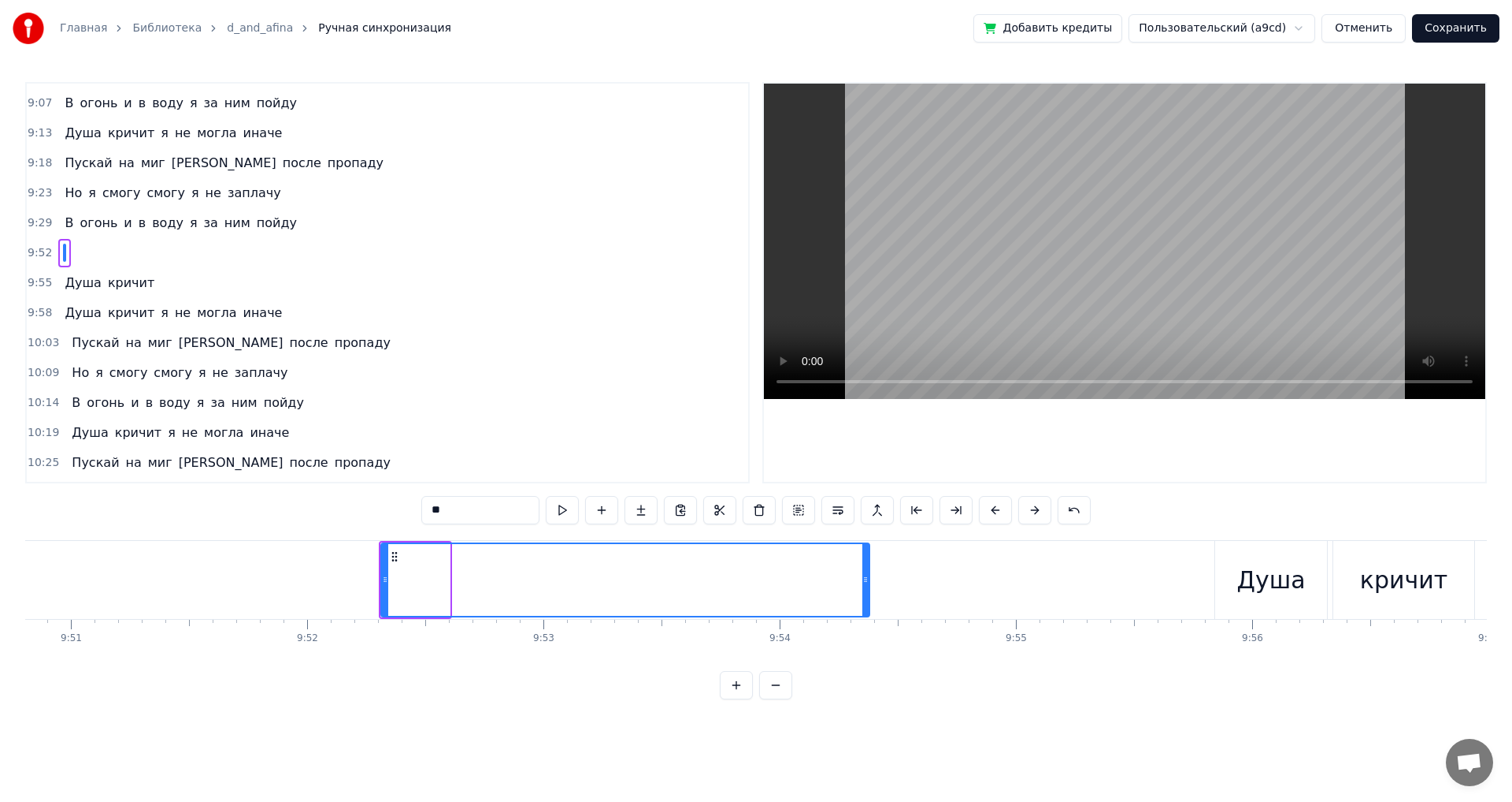
drag, startPoint x: 447, startPoint y: 578, endPoint x: 866, endPoint y: 588, distance: 419.1
click at [866, 588] on div at bounding box center [865, 580] width 7 height 72
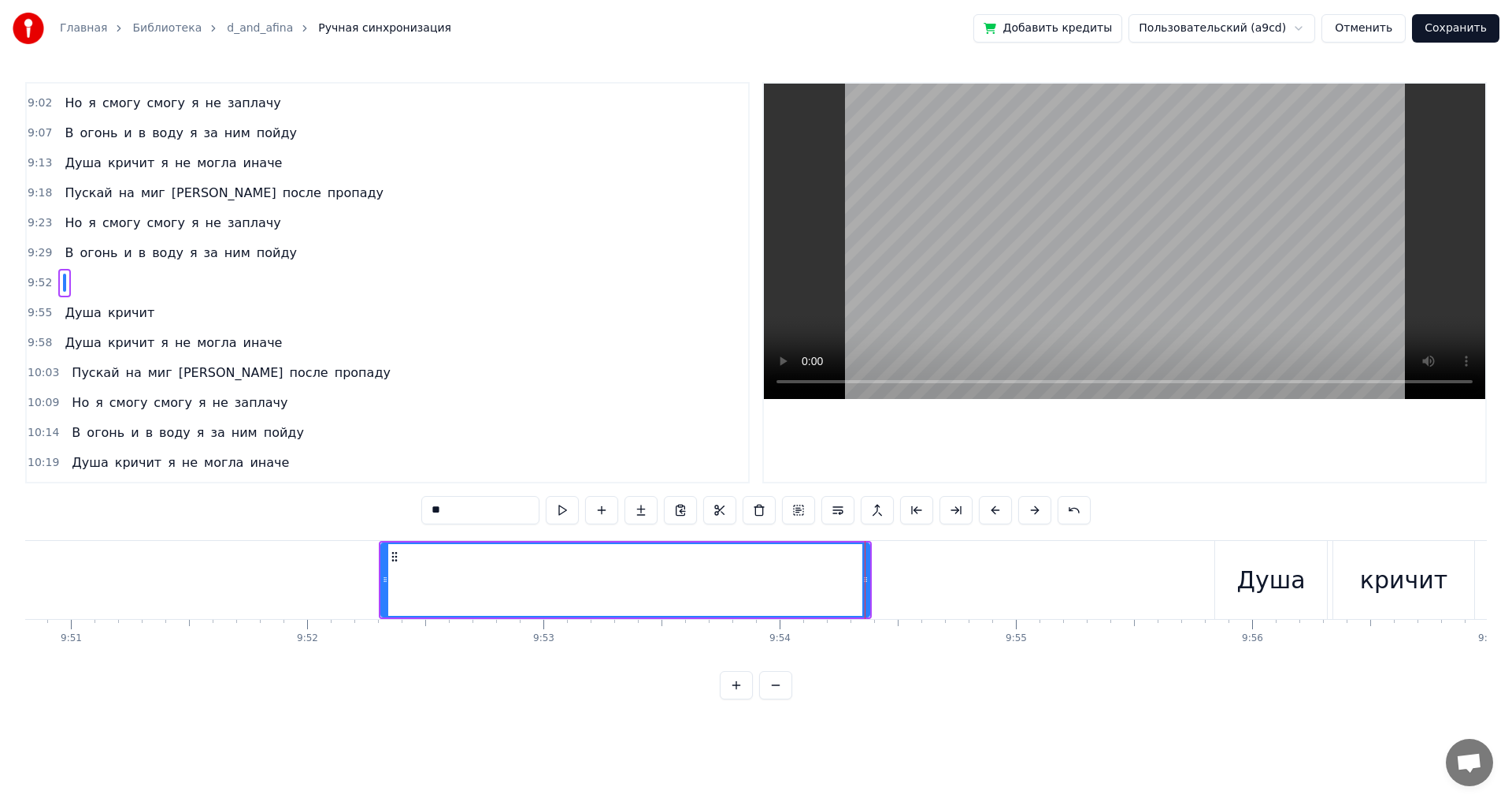
click at [255, 252] on span "пойду" at bounding box center [277, 252] width 44 height 18
type input "*****"
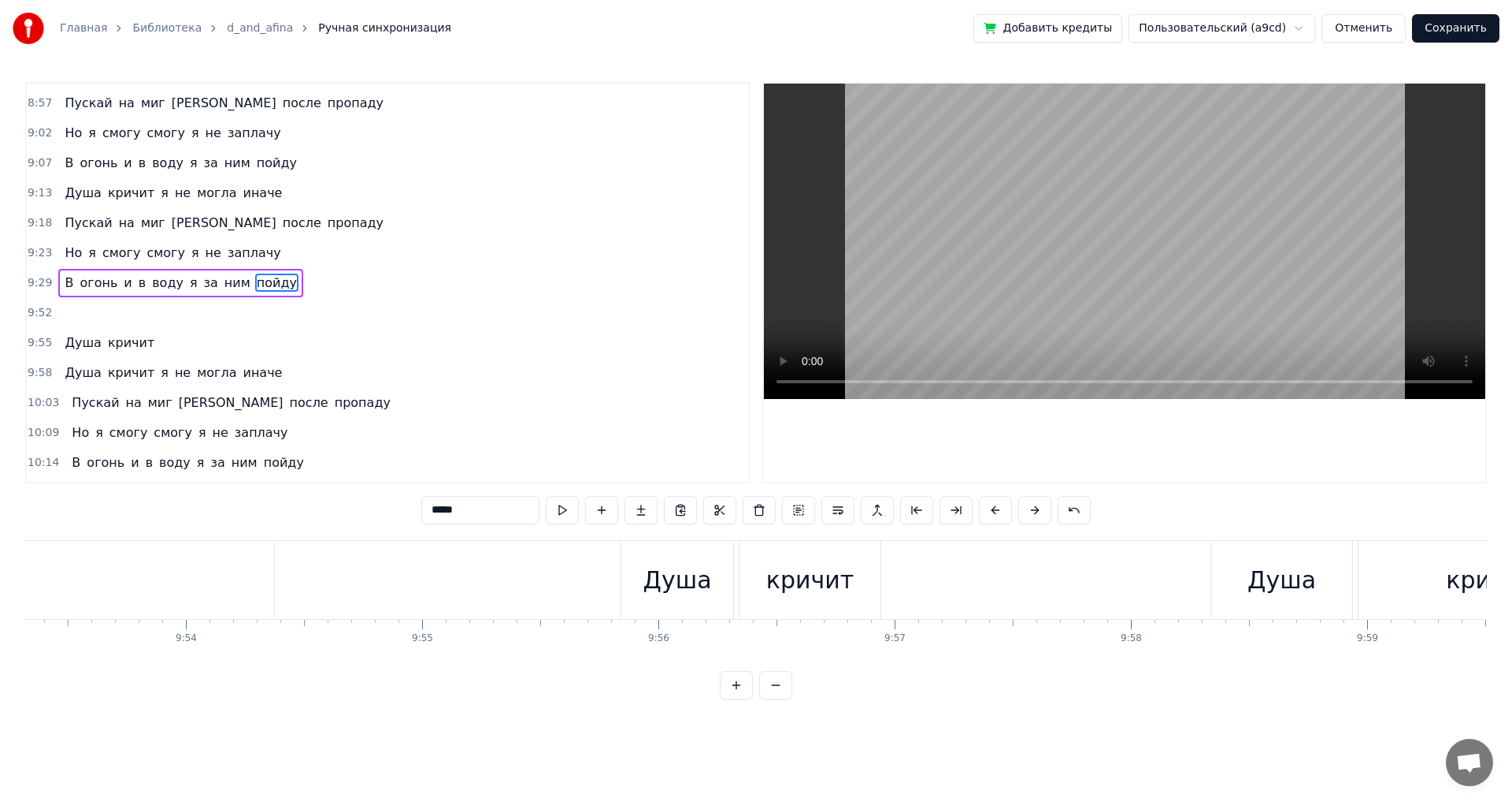
scroll to position [0, 139861]
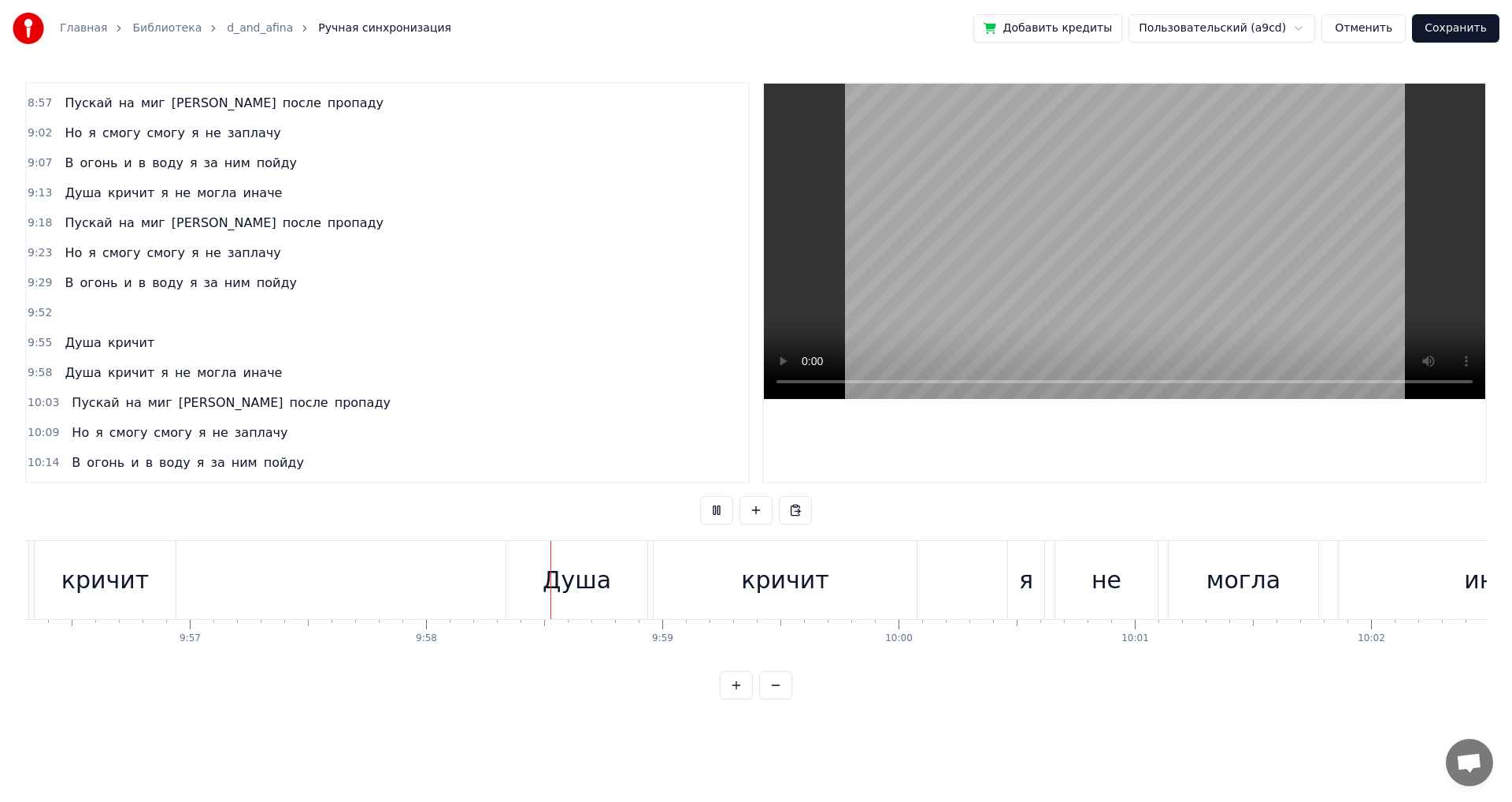
scroll to position [0, 141217]
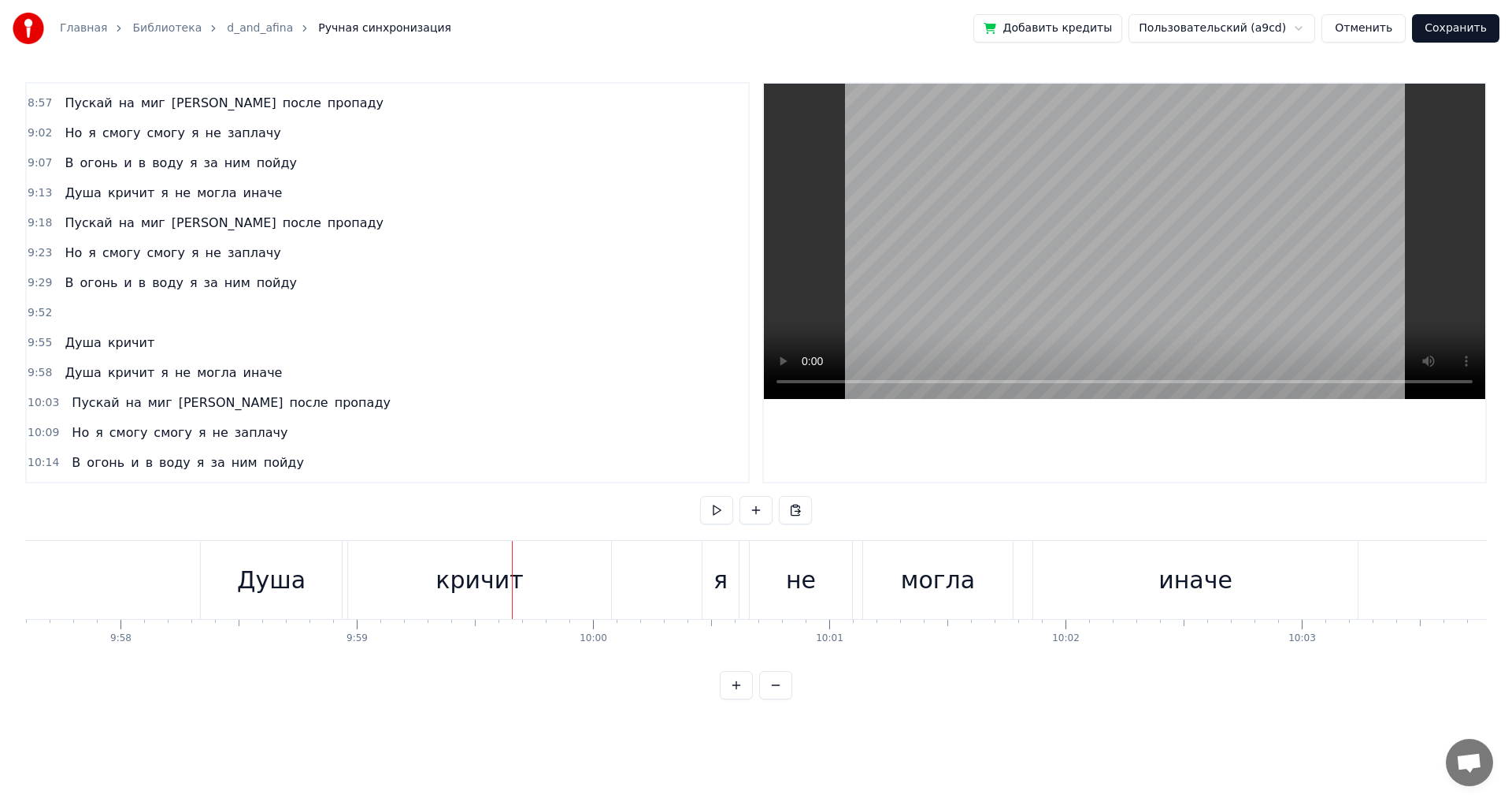
click at [498, 576] on div "кричит" at bounding box center [479, 579] width 87 height 35
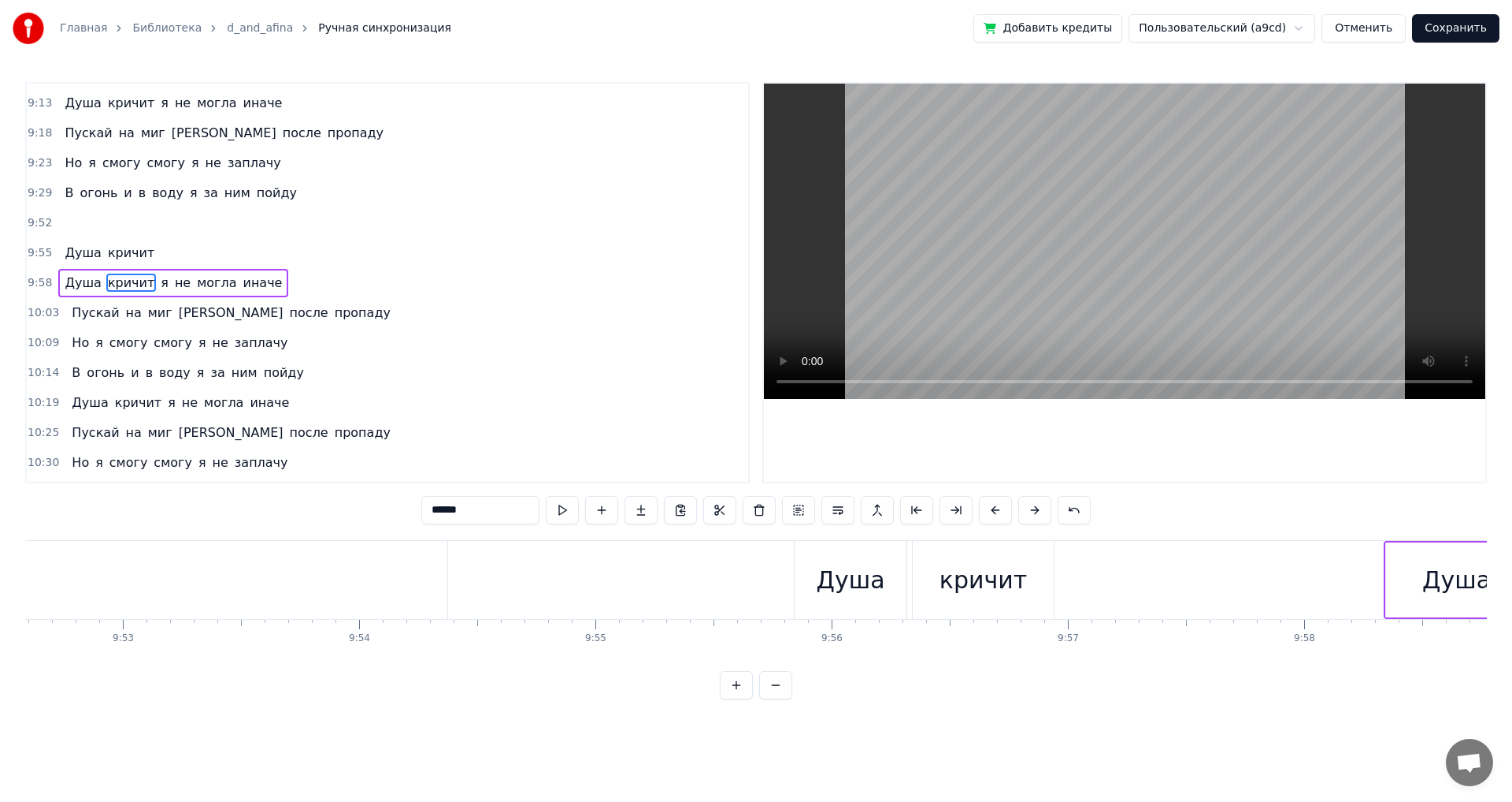
scroll to position [0, 140294]
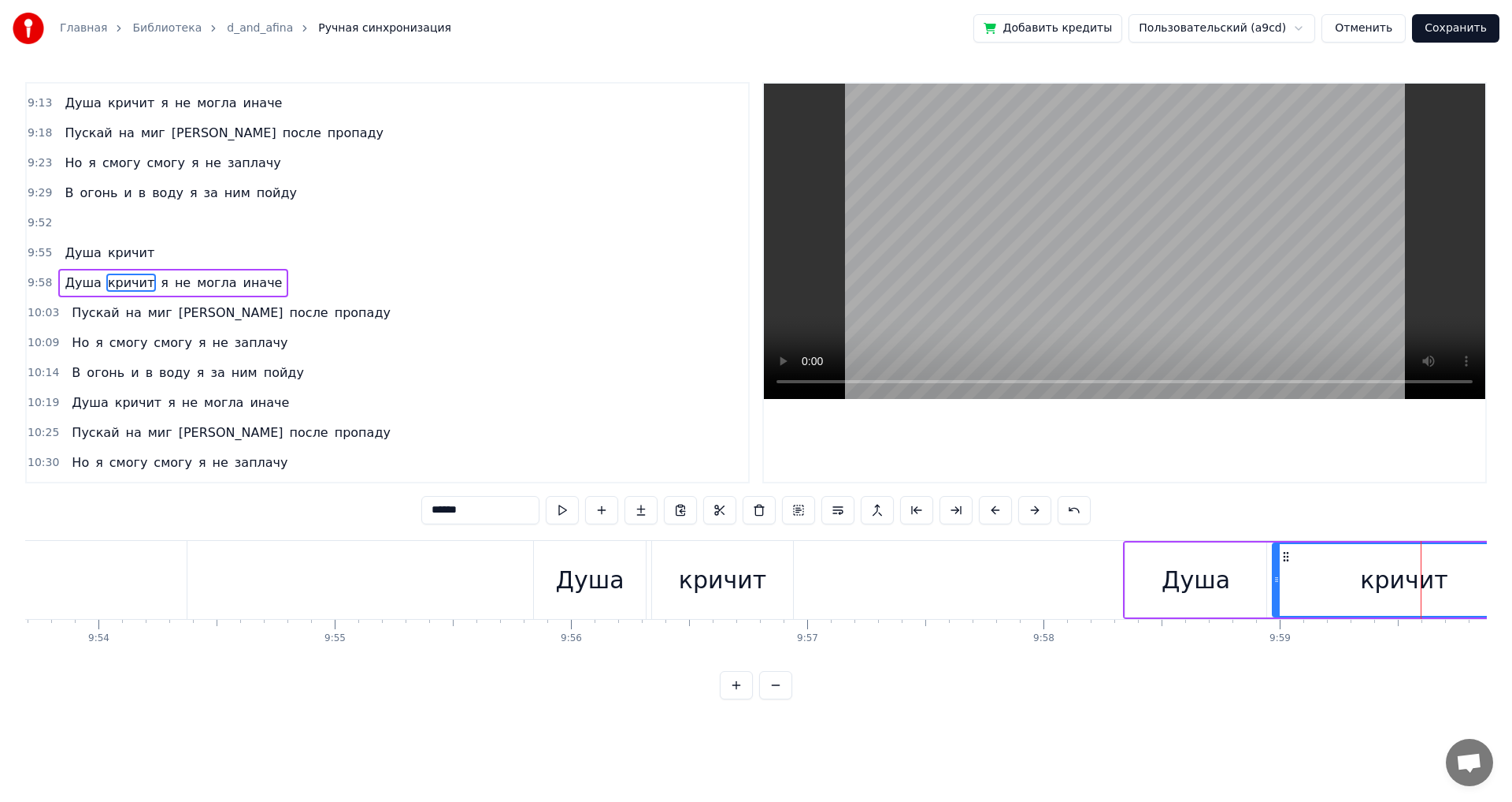
click at [747, 591] on div "кричит" at bounding box center [723, 579] width 87 height 35
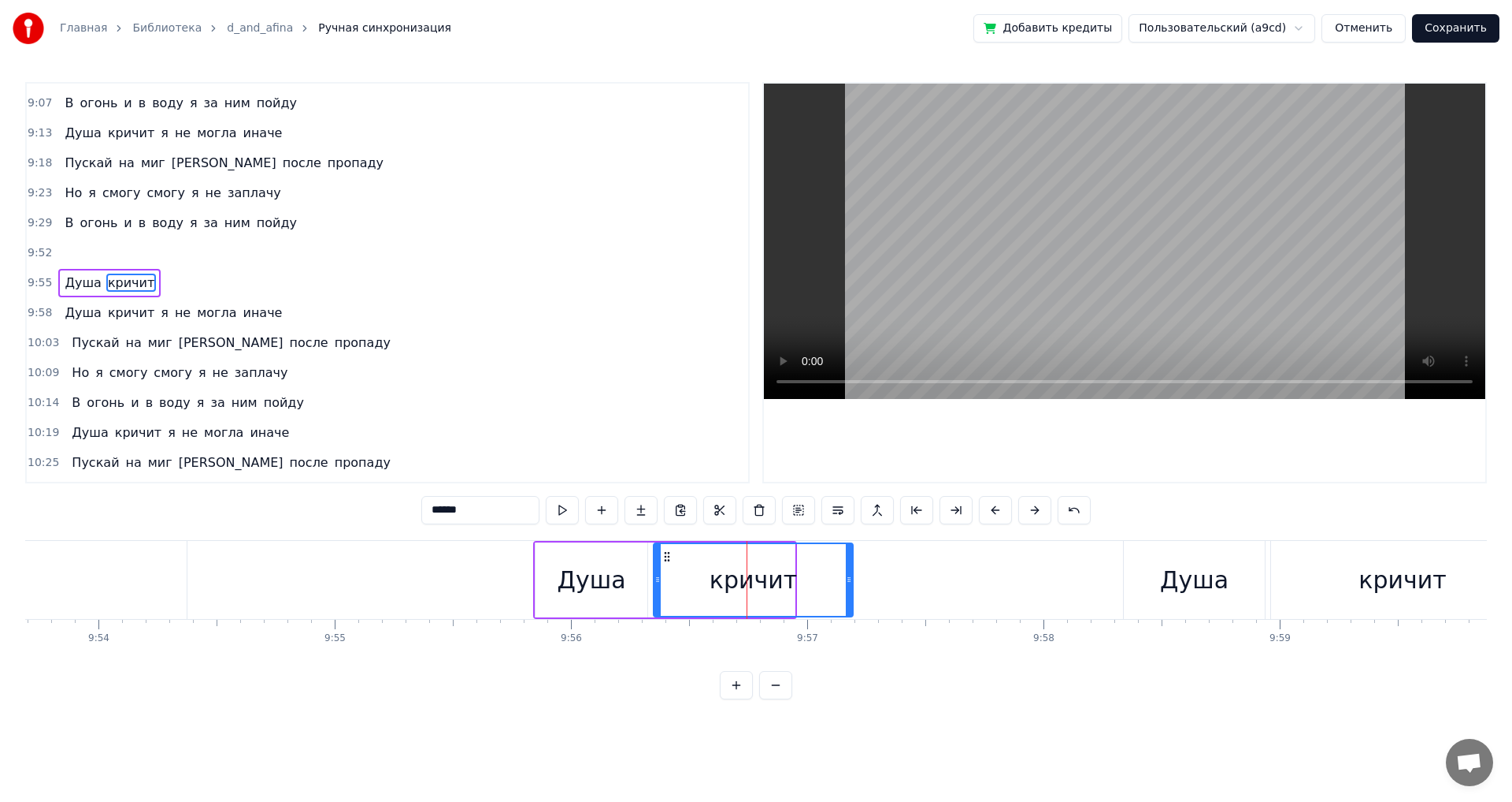
drag, startPoint x: 792, startPoint y: 576, endPoint x: 850, endPoint y: 579, distance: 58.1
click at [850, 579] on icon at bounding box center [849, 579] width 7 height 12
drag, startPoint x: 852, startPoint y: 579, endPoint x: 860, endPoint y: 579, distance: 8.0
click at [860, 579] on icon at bounding box center [857, 579] width 7 height 12
click at [1447, 26] on button "Сохранить" at bounding box center [1456, 28] width 87 height 28
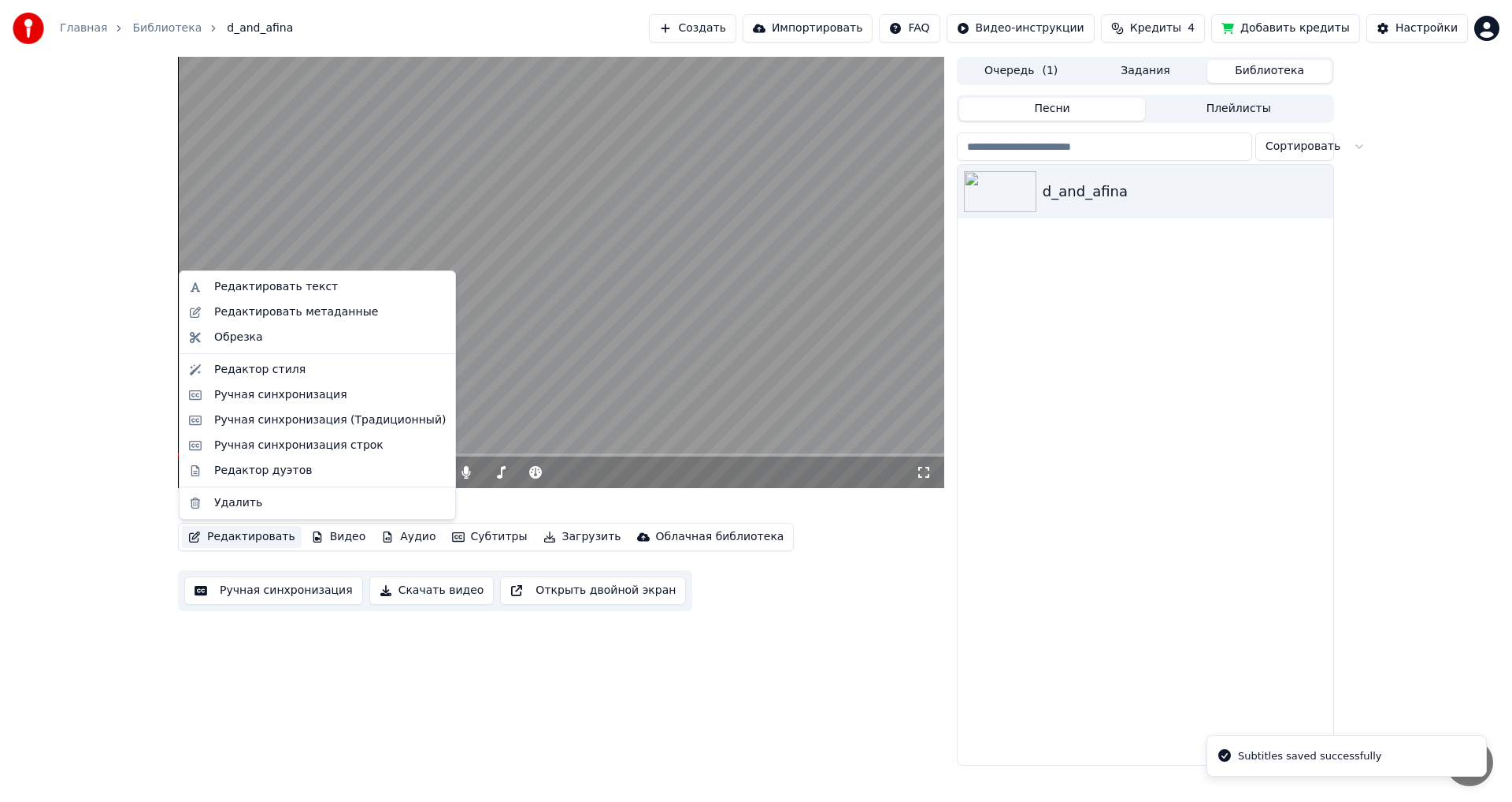
click at [240, 536] on button "Редактировать" at bounding box center [242, 536] width 120 height 22
click at [255, 376] on div "Редактор стиля" at bounding box center [260, 369] width 91 height 16
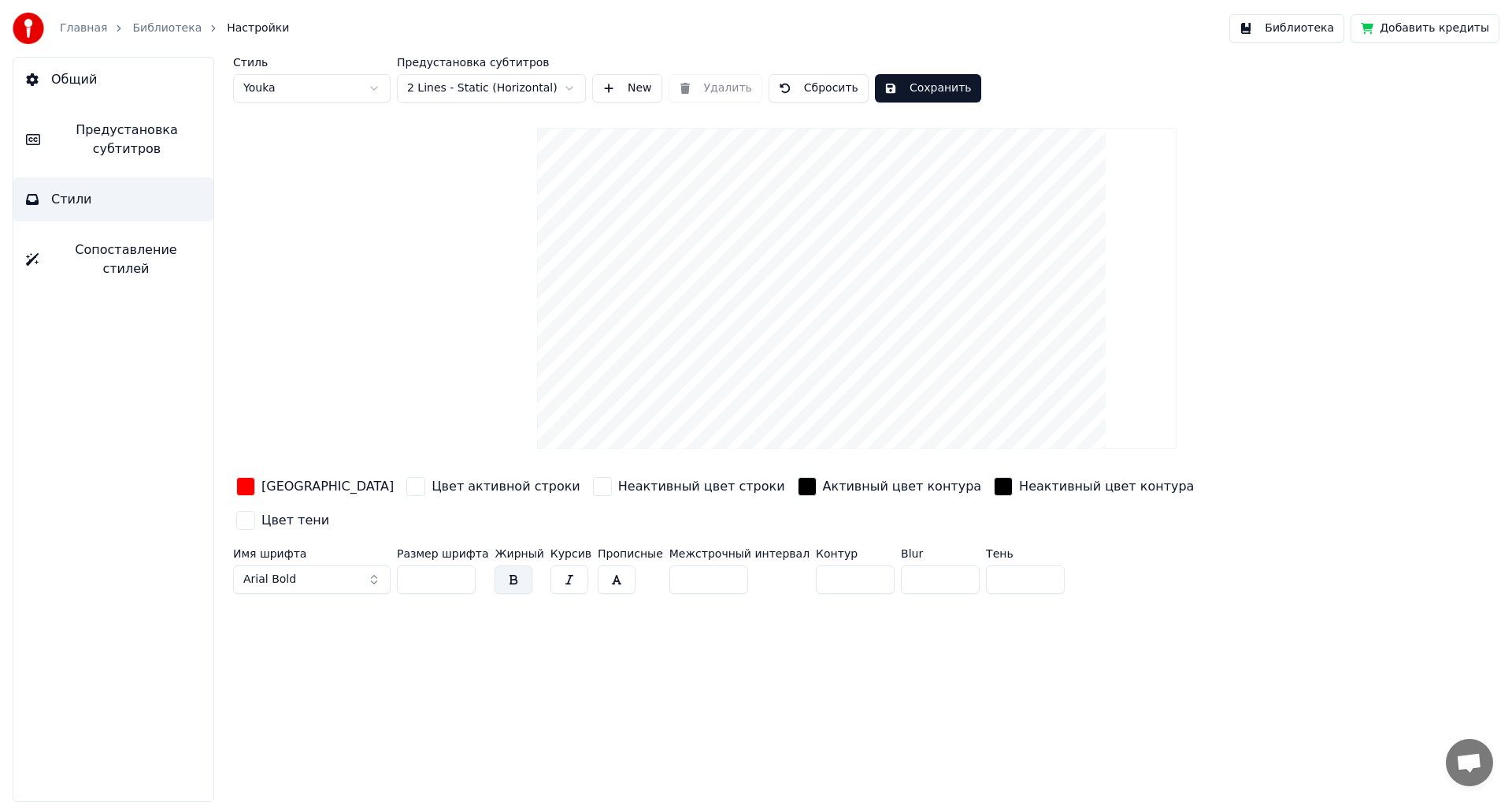
click at [104, 146] on span "Предустановка субтитров" at bounding box center [127, 140] width 148 height 38
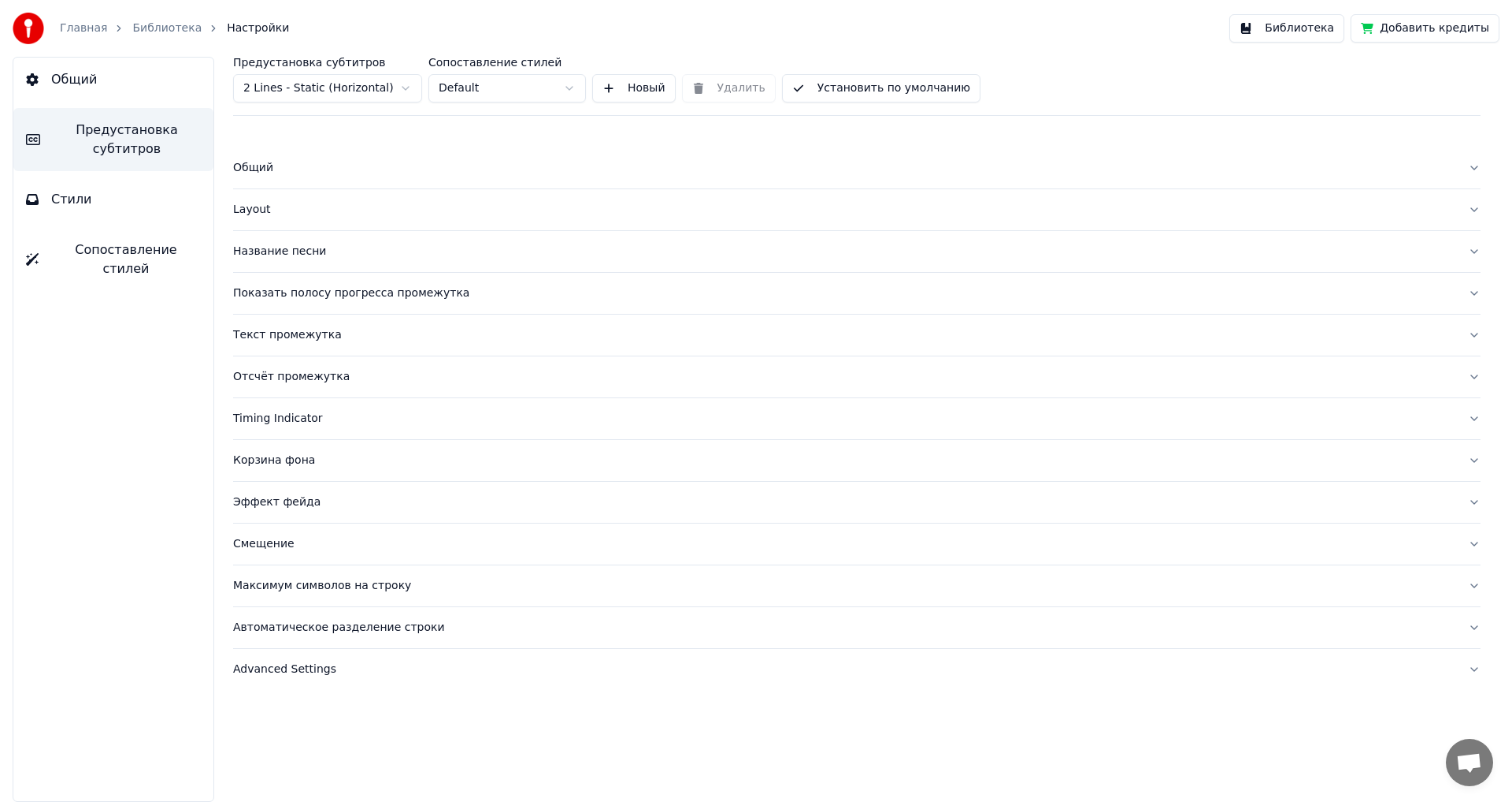
click at [253, 501] on div "Эффект фейда" at bounding box center [844, 502] width 1223 height 16
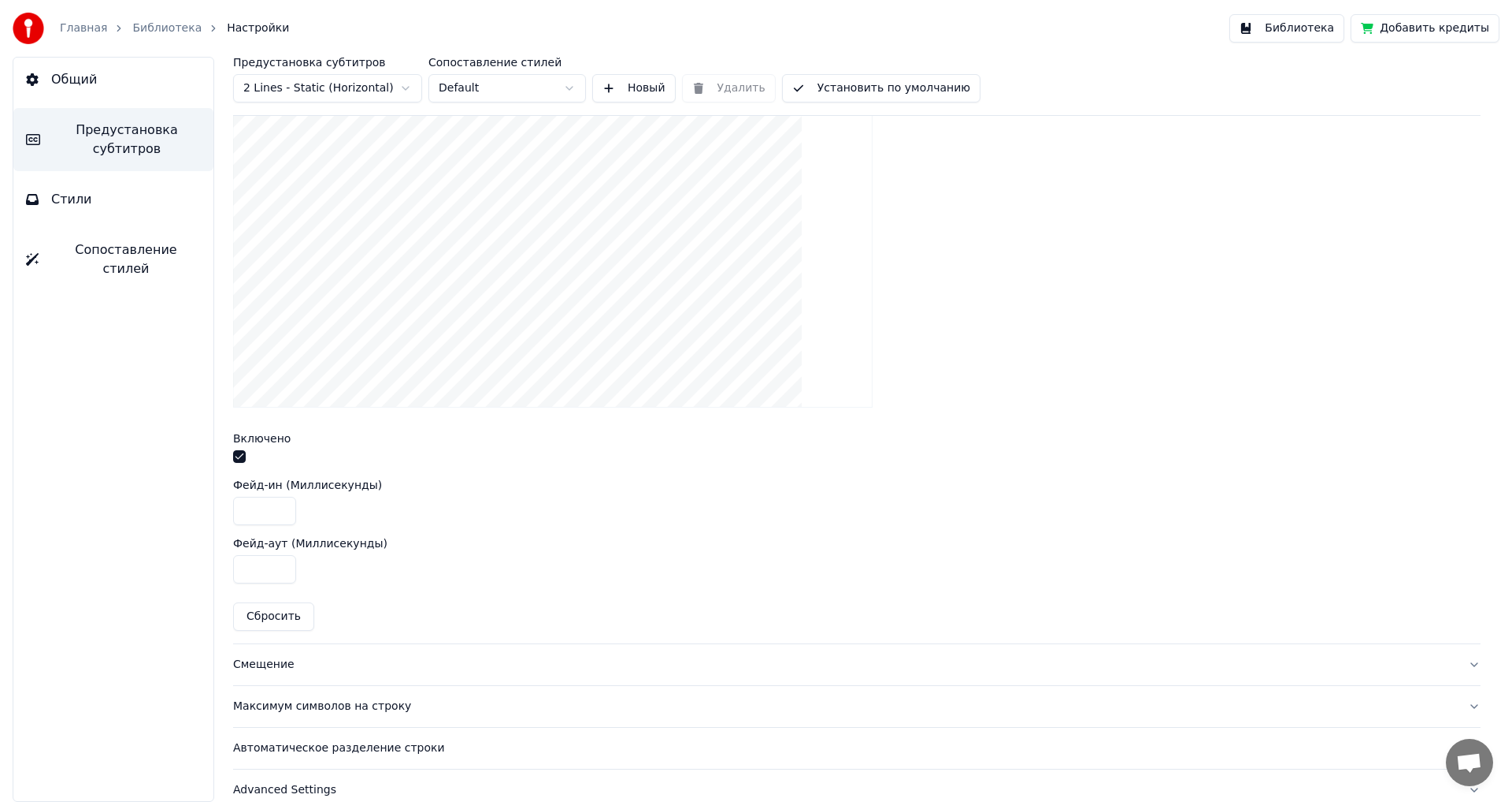
scroll to position [473, 0]
drag, startPoint x: 265, startPoint y: 510, endPoint x: 166, endPoint y: 510, distance: 99.0
click at [166, 510] on div "Общий Предустановка субтитров Стили Сопоставление стилей Предустановка субтитро…" at bounding box center [756, 429] width 1512 height 745
type input "***"
drag, startPoint x: 262, startPoint y: 569, endPoint x: 151, endPoint y: 565, distance: 111.1
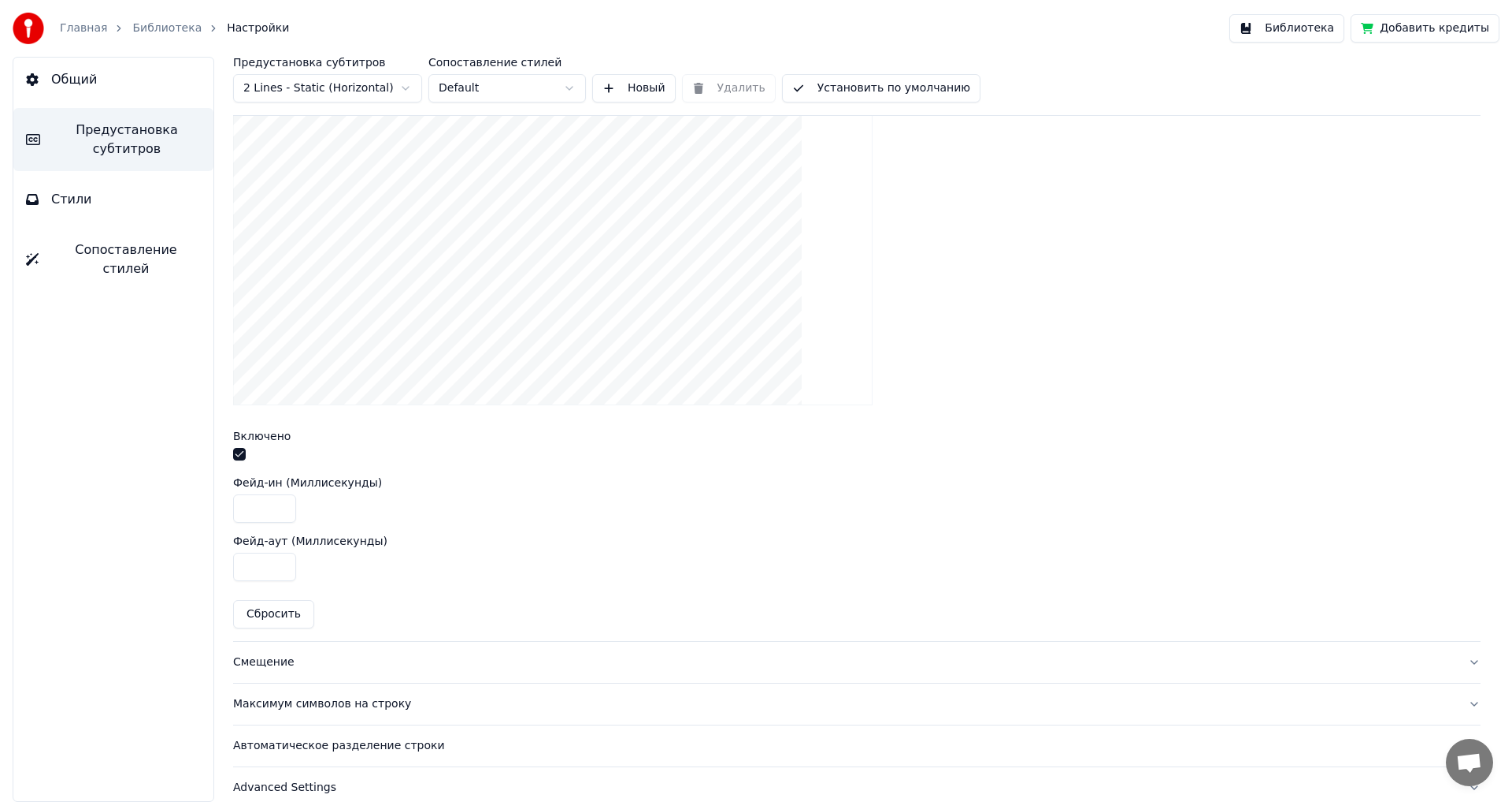
click at [151, 565] on div "Общий Предустановка субтитров Стили Сопоставление стилей Предустановка субтитро…" at bounding box center [756, 429] width 1512 height 745
type input "***"
drag, startPoint x: 1230, startPoint y: 482, endPoint x: 1196, endPoint y: 453, distance: 44.7
click at [1230, 478] on div "Фейд-ин (Миллисекунды)" at bounding box center [857, 482] width 1247 height 11
click at [1304, 29] on button "Библиотека" at bounding box center [1286, 28] width 115 height 28
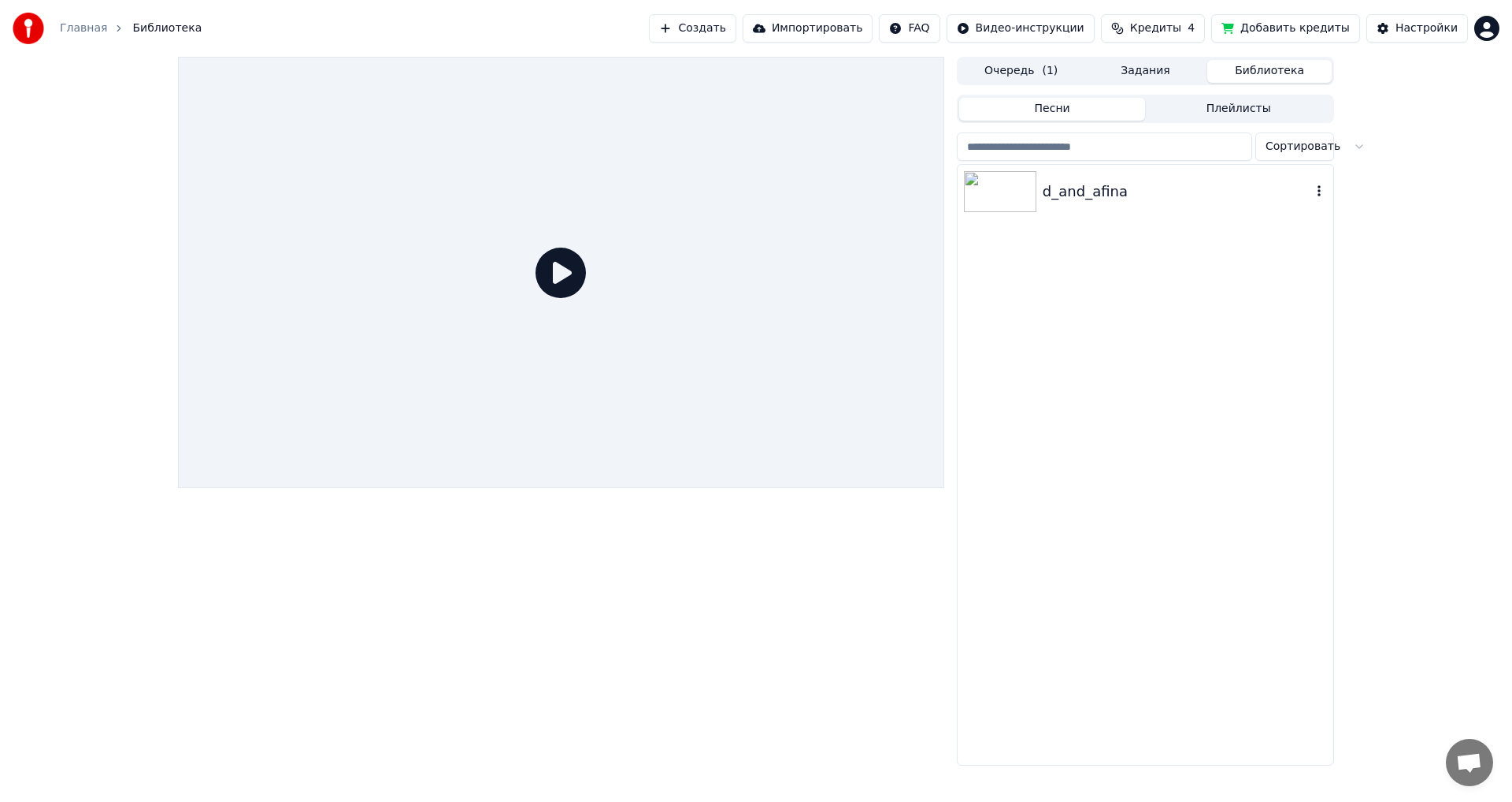
click at [991, 193] on img at bounding box center [1000, 191] width 72 height 41
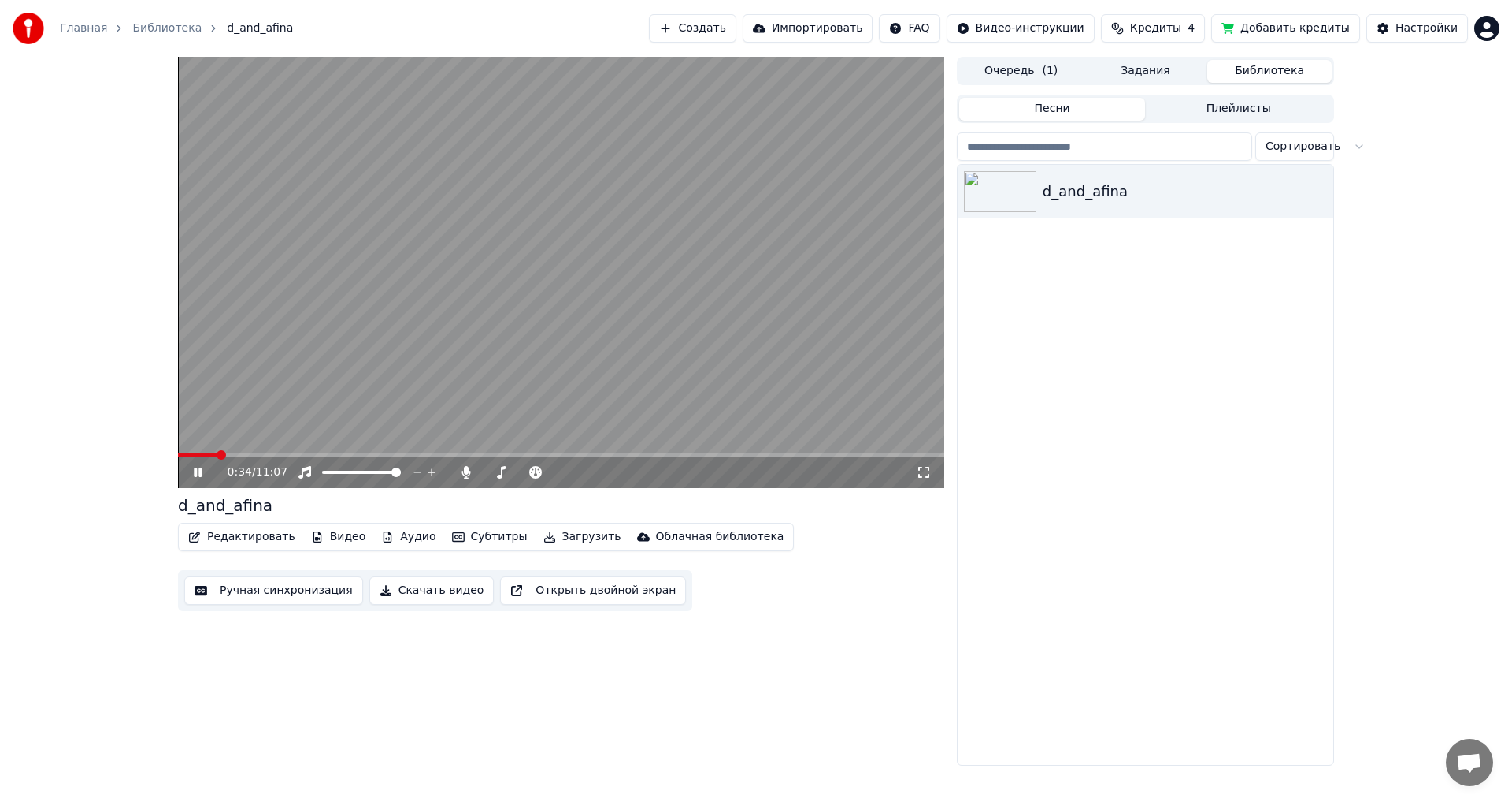
click at [216, 453] on span at bounding box center [198, 454] width 40 height 3
click at [211, 456] on span at bounding box center [198, 454] width 40 height 3
click at [193, 470] on icon at bounding box center [209, 472] width 37 height 12
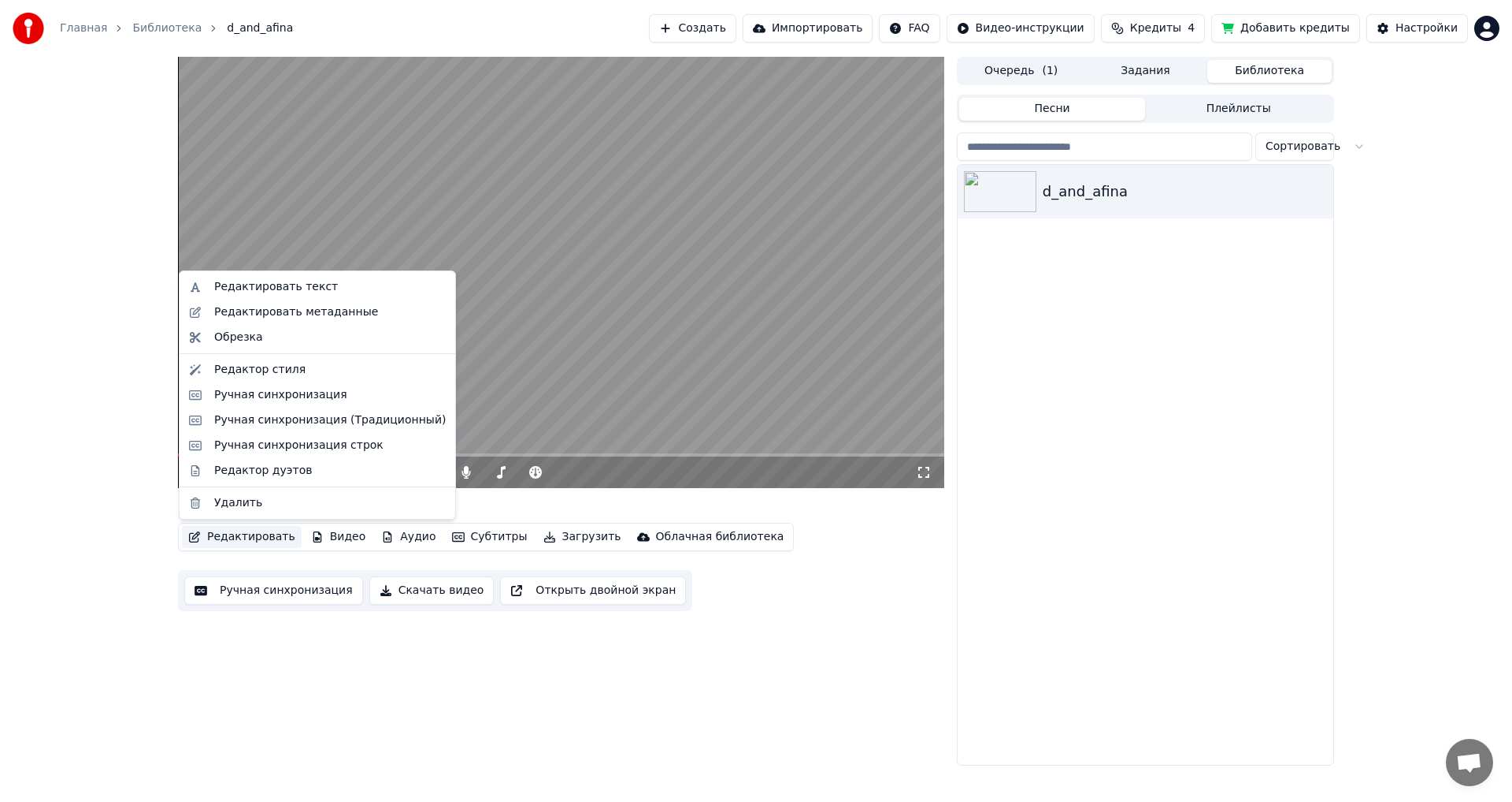
click at [250, 536] on button "Редактировать" at bounding box center [242, 536] width 120 height 22
click at [255, 367] on div "Редактор стиля" at bounding box center [260, 369] width 91 height 16
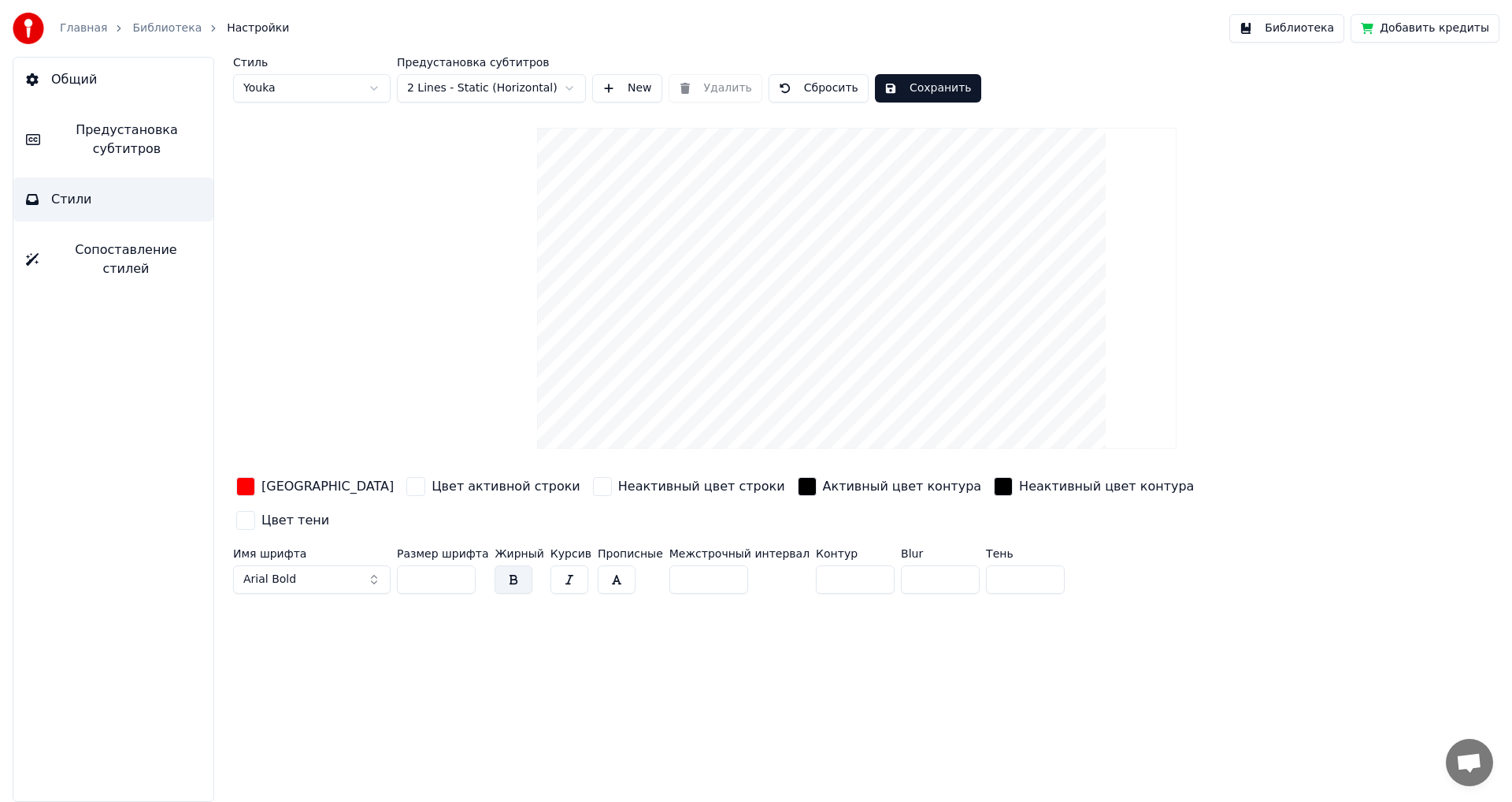
click at [1324, 18] on button "Библиотека" at bounding box center [1286, 28] width 115 height 28
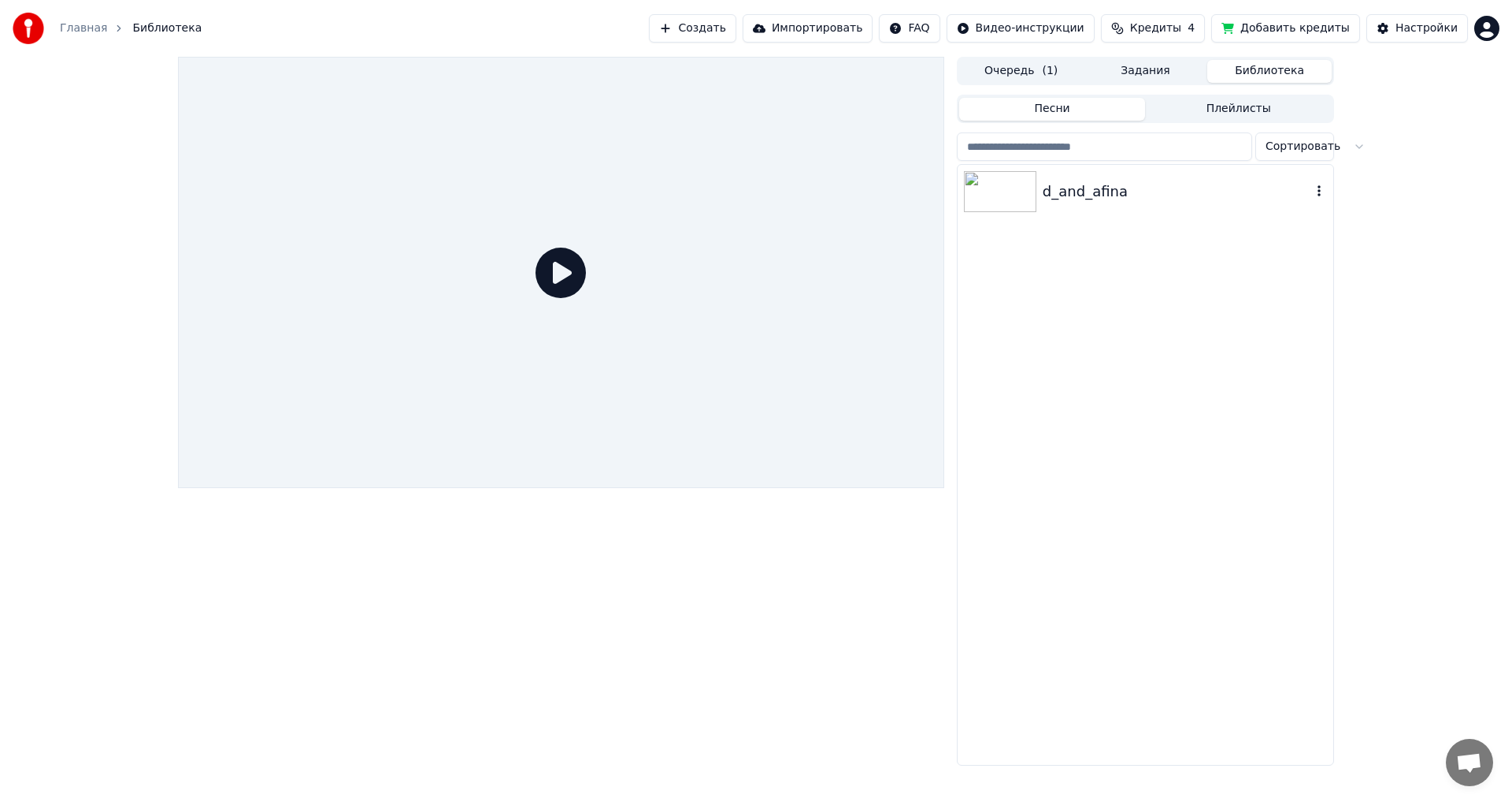
click at [987, 197] on img at bounding box center [1000, 191] width 72 height 41
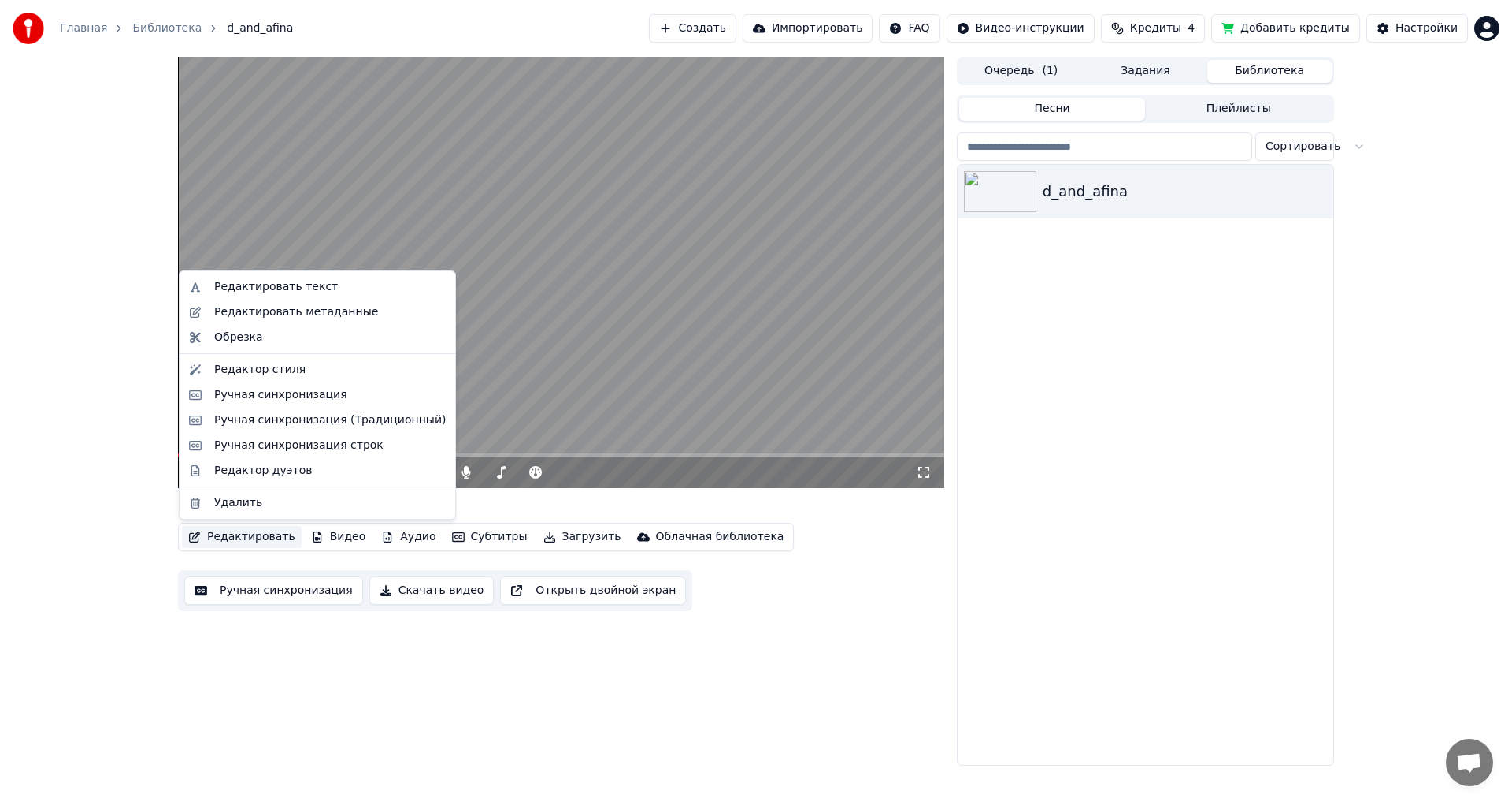
click at [243, 538] on button "Редактировать" at bounding box center [242, 536] width 120 height 22
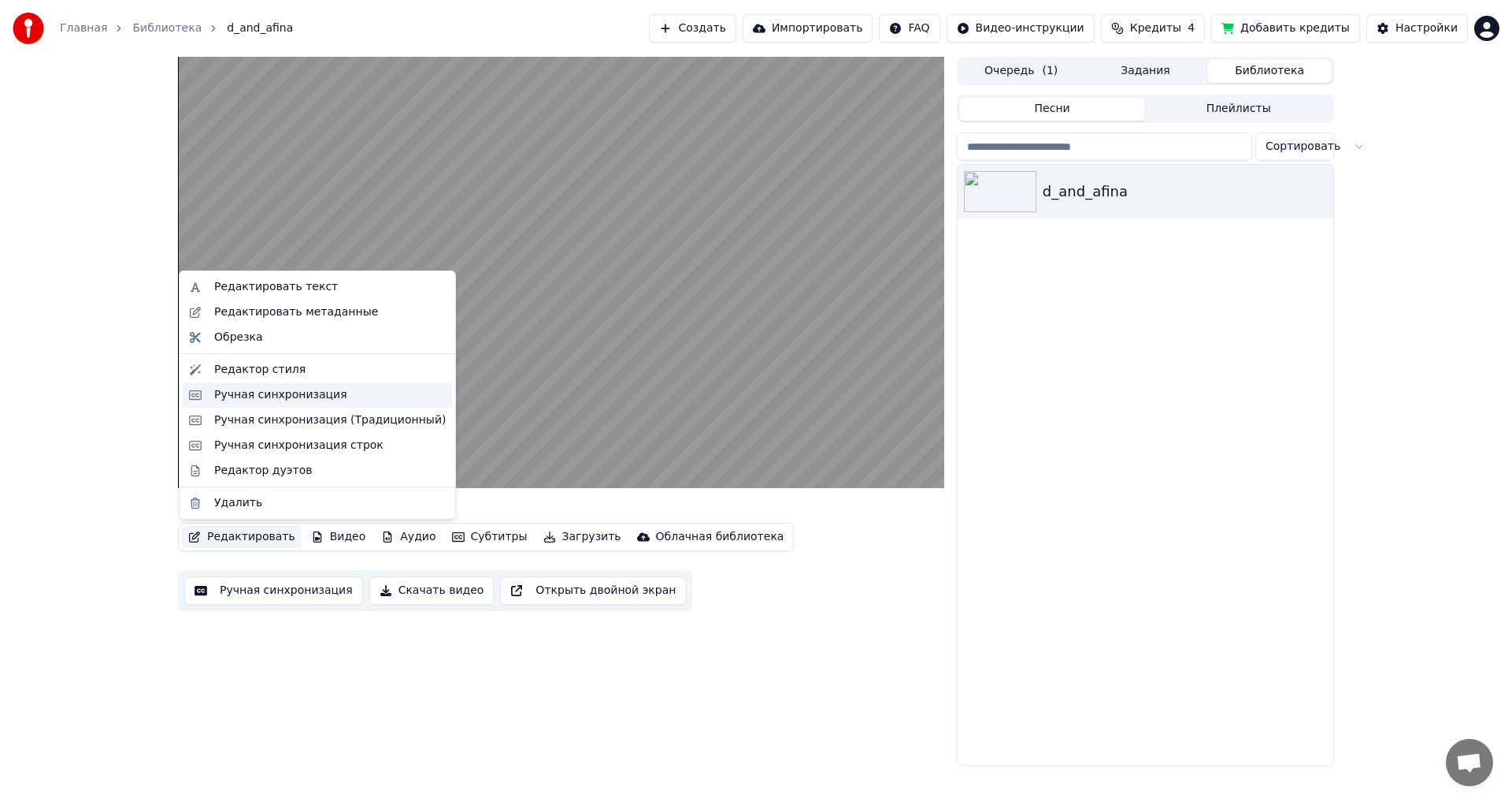
click at [243, 395] on div "Ручная синхронизация" at bounding box center [281, 395] width 133 height 16
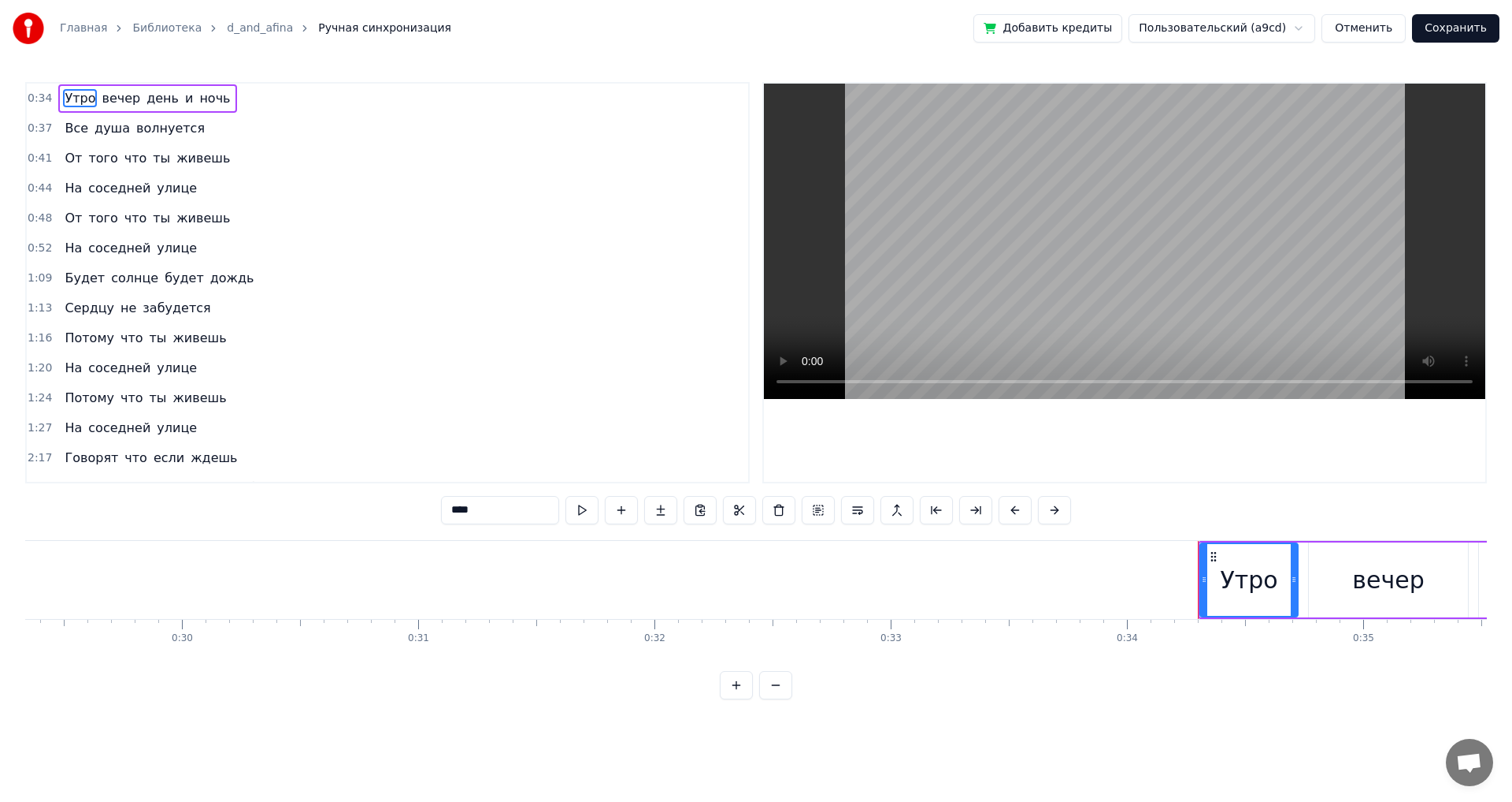
scroll to position [0, 6846]
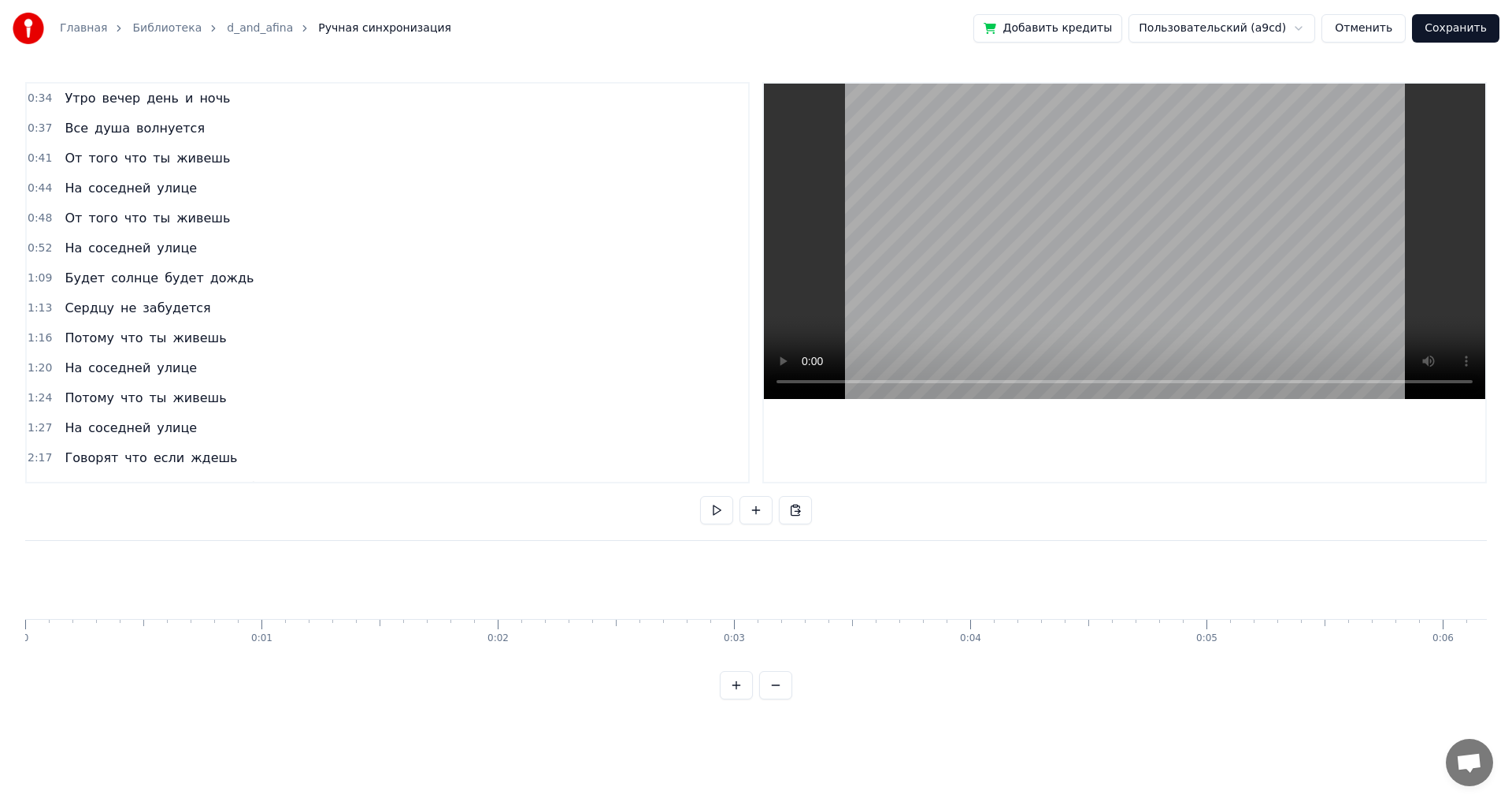
scroll to position [0, 6846]
click at [750, 509] on button at bounding box center [756, 510] width 33 height 28
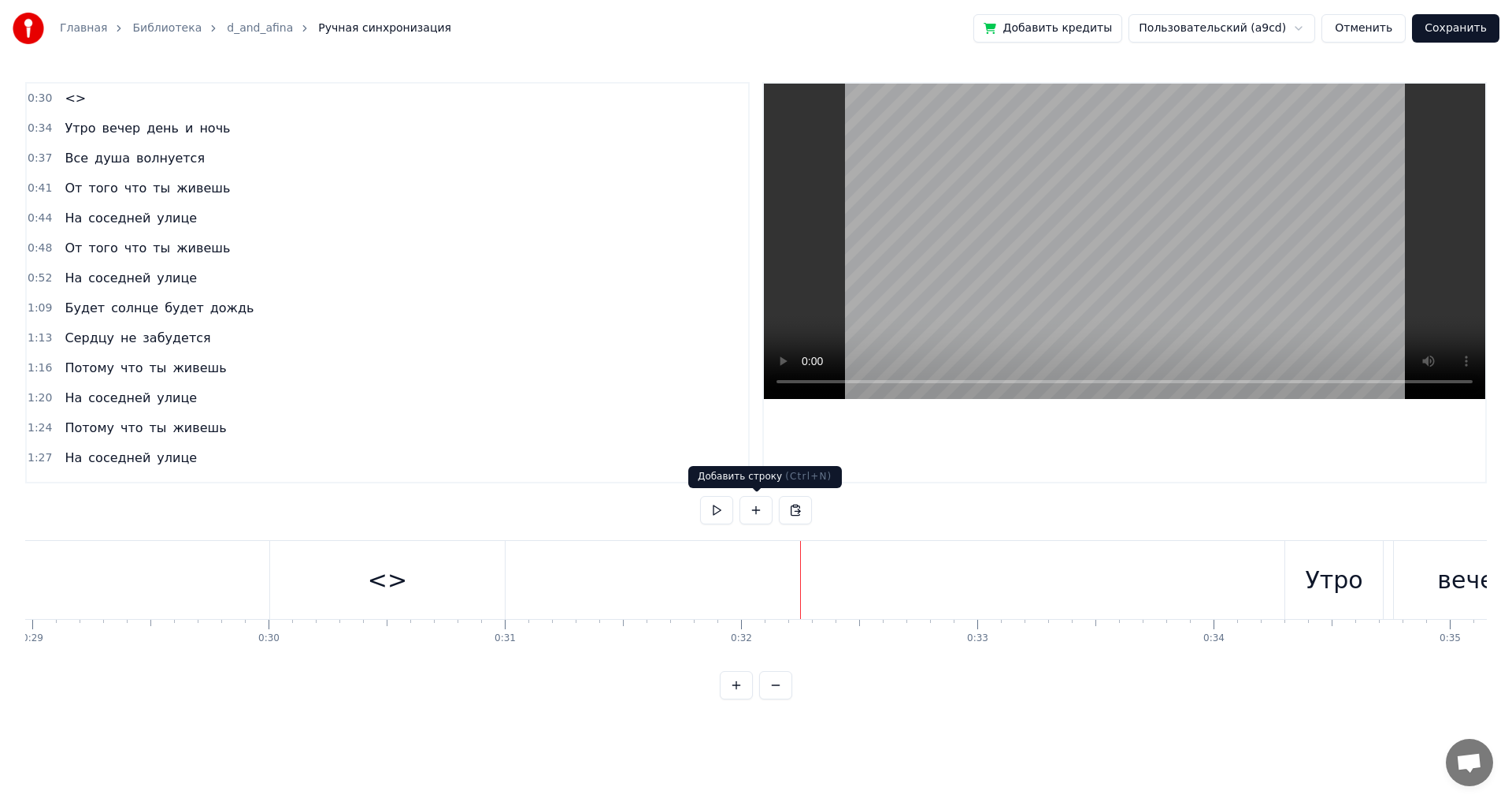
click at [752, 513] on button at bounding box center [756, 510] width 33 height 28
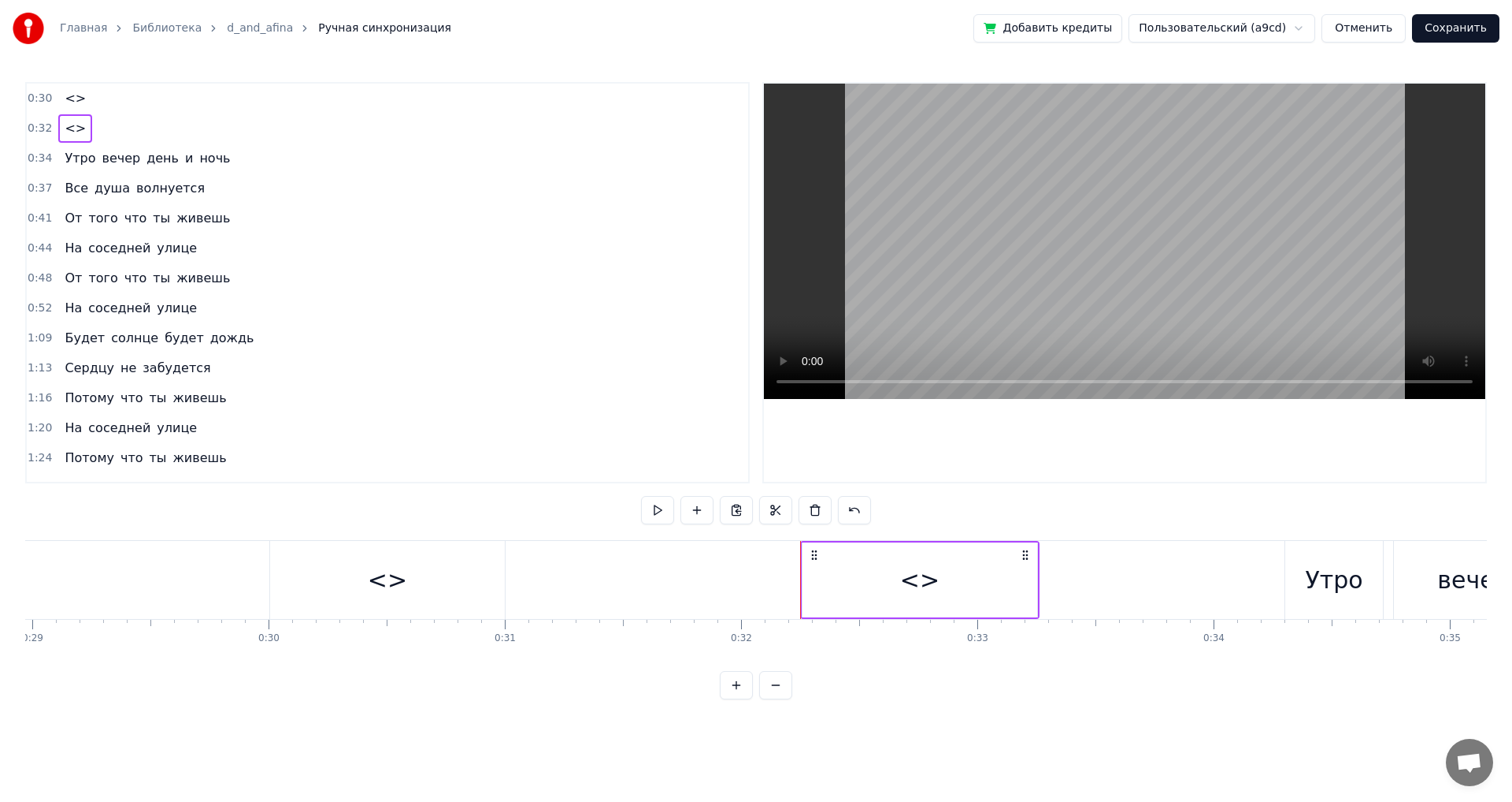
click at [923, 579] on div "<>" at bounding box center [920, 579] width 40 height 35
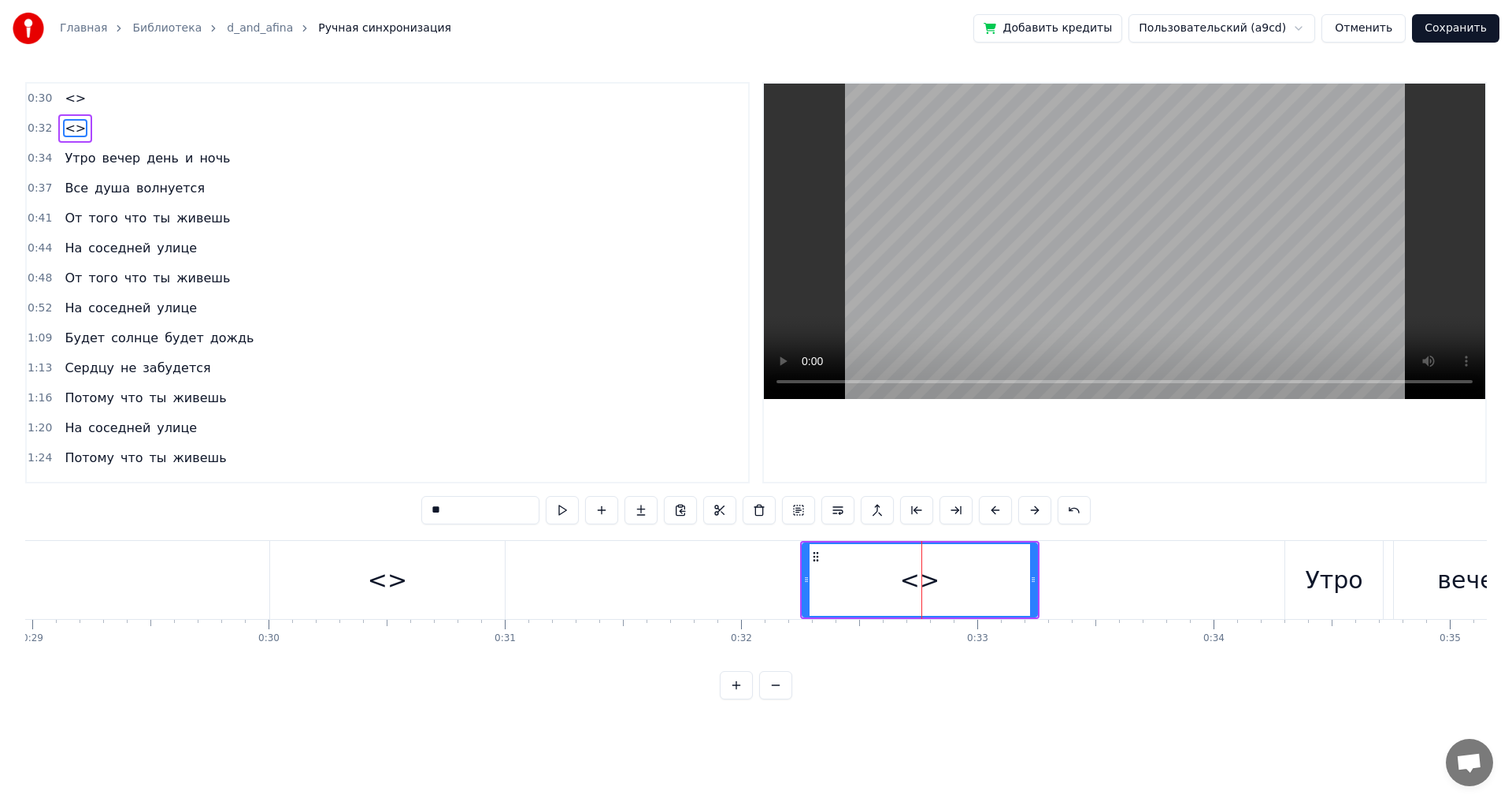
drag, startPoint x: 509, startPoint y: 506, endPoint x: 320, endPoint y: 508, distance: 189.0
click at [320, 508] on div "0:30 <> 0:32 <> 0:34 Утро вечер день и ночь 0:37 Все душа волнуется 0:41 От тог…" at bounding box center [756, 390] width 1462 height 617
paste input "text"
click at [382, 588] on div "<>" at bounding box center [388, 579] width 40 height 35
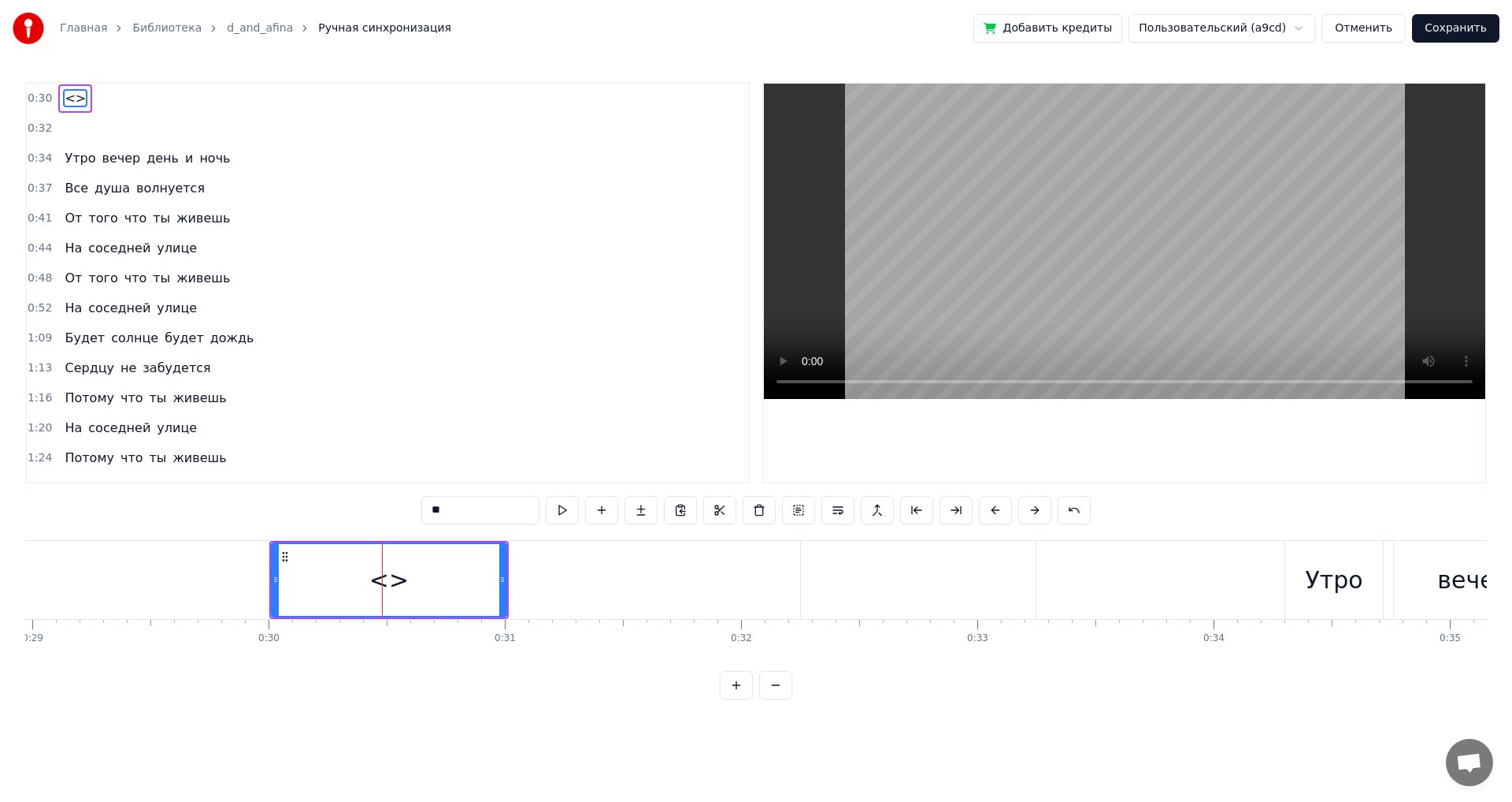
click at [471, 506] on input "**" at bounding box center [480, 510] width 119 height 28
drag, startPoint x: 476, startPoint y: 514, endPoint x: 331, endPoint y: 514, distance: 145.0
click at [331, 514] on div "0:30 <> 0:32 ‎ 0:34 Утро вечер день и ночь 0:37 Все душа волнуется 0:41 От того…" at bounding box center [756, 390] width 1462 height 617
paste input "text"
type input "*"
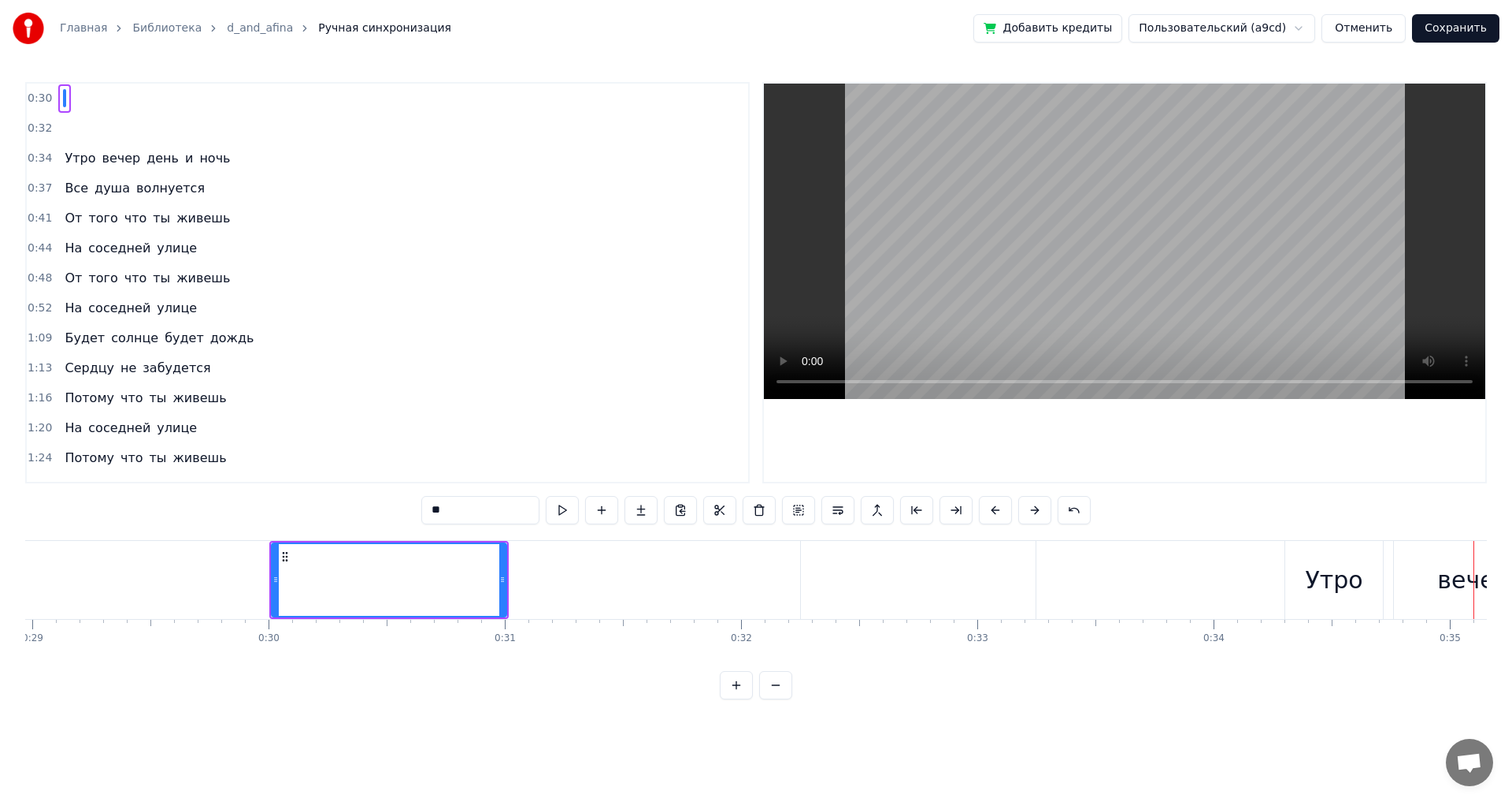
scroll to position [0, 6672]
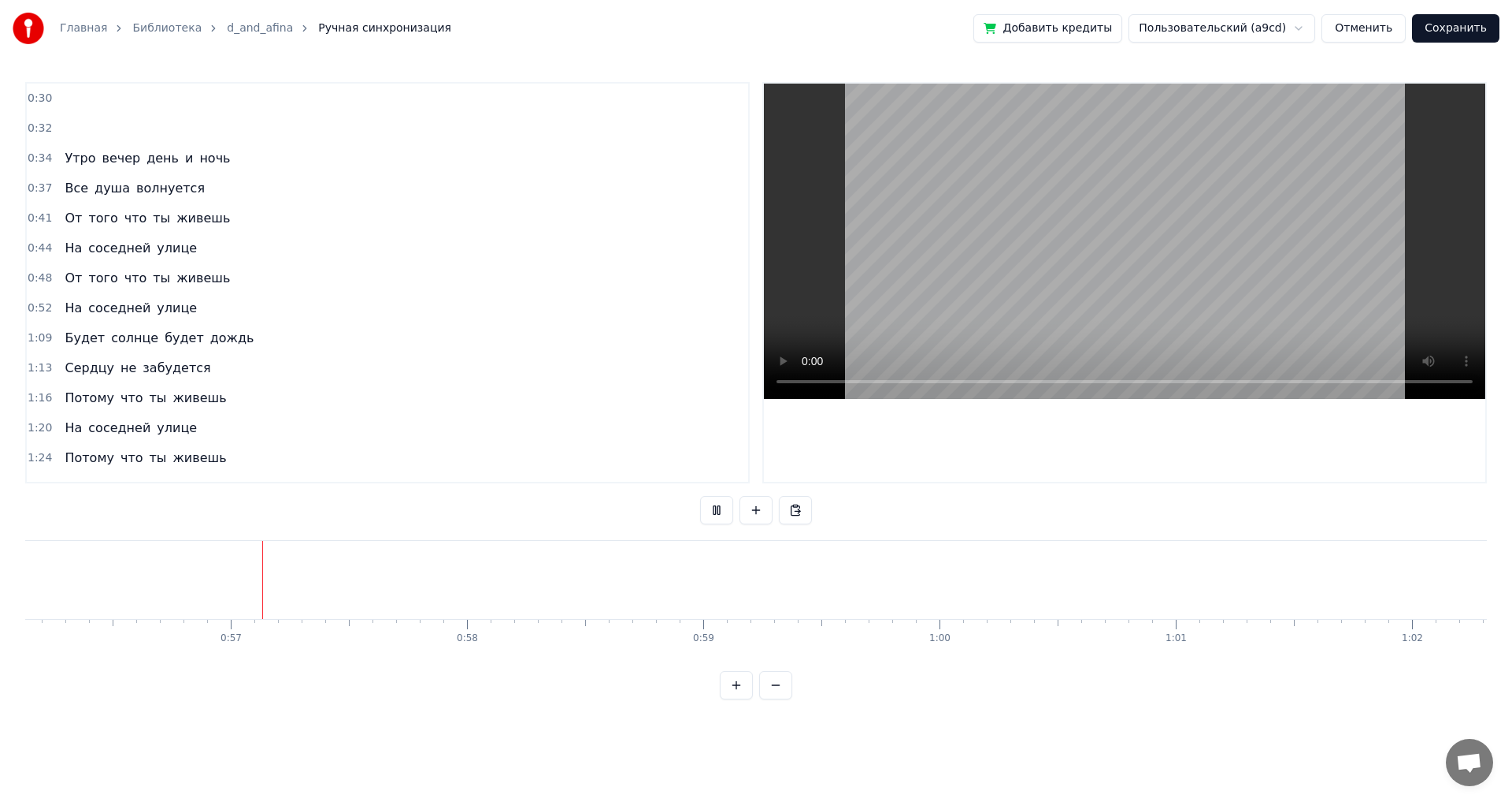
scroll to position [0, 13266]
click at [72, 342] on span "Будет" at bounding box center [84, 337] width 44 height 18
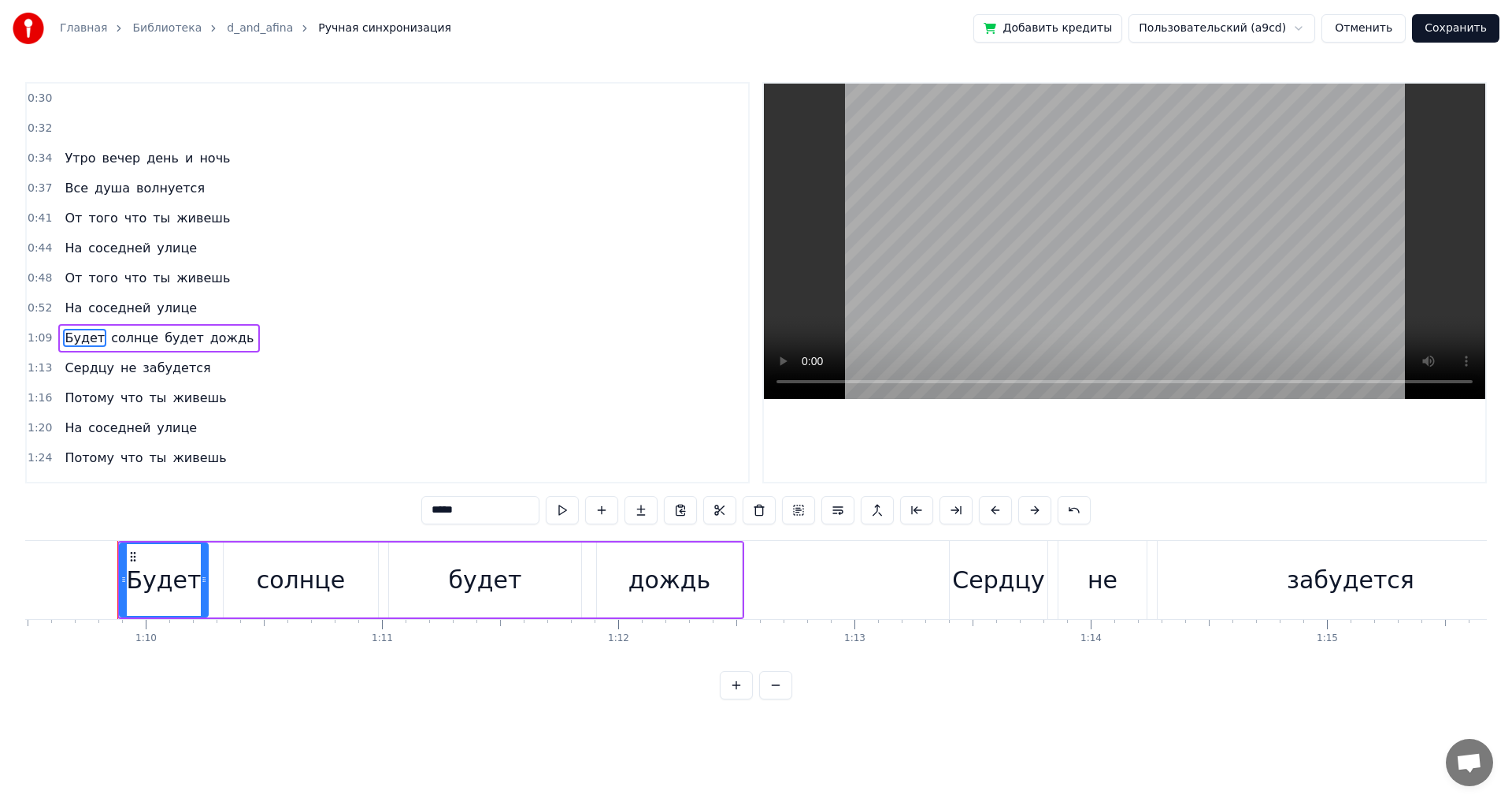
scroll to position [0, 16435]
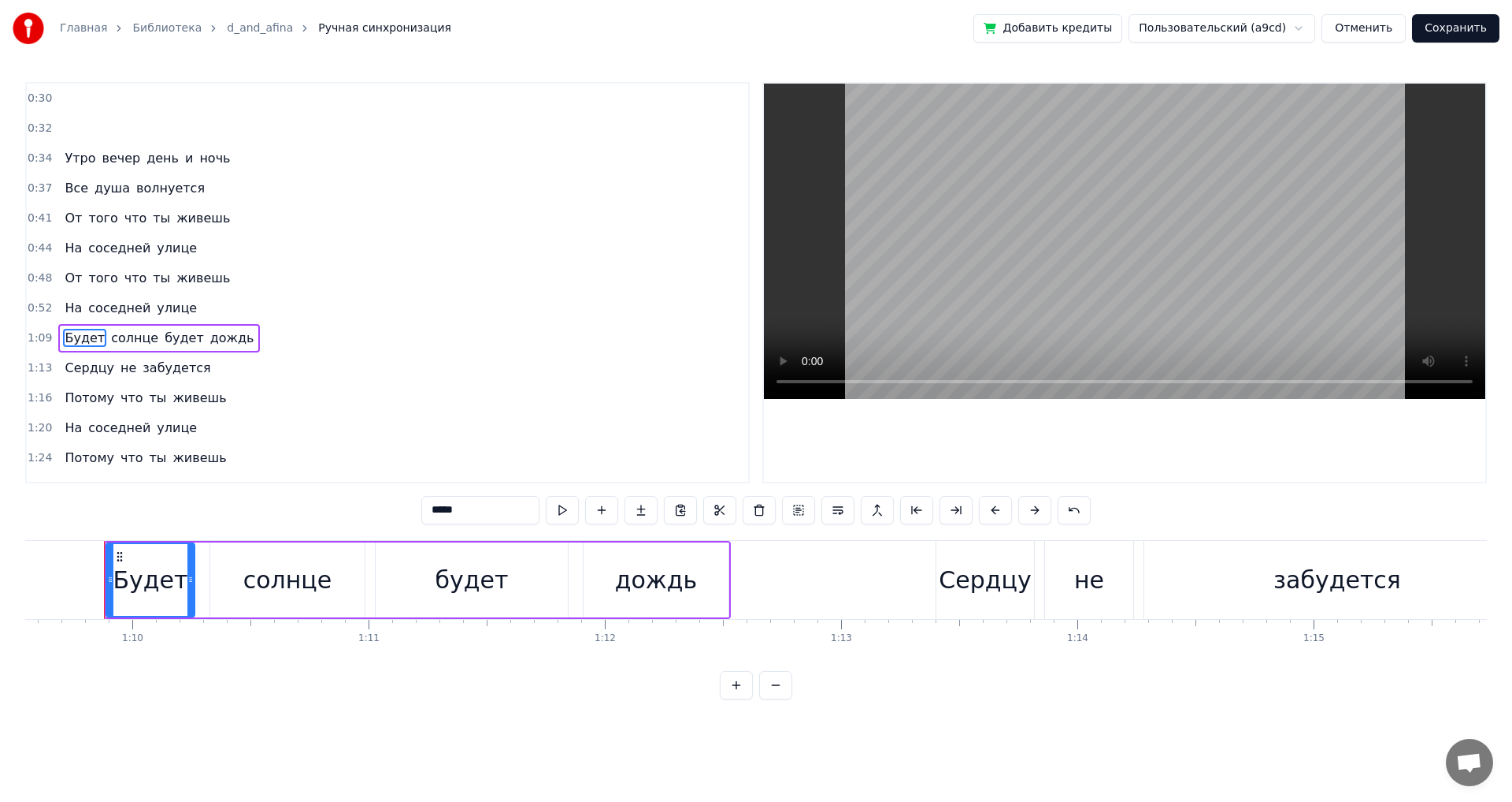
click at [151, 579] on div "Будет" at bounding box center [150, 579] width 75 height 35
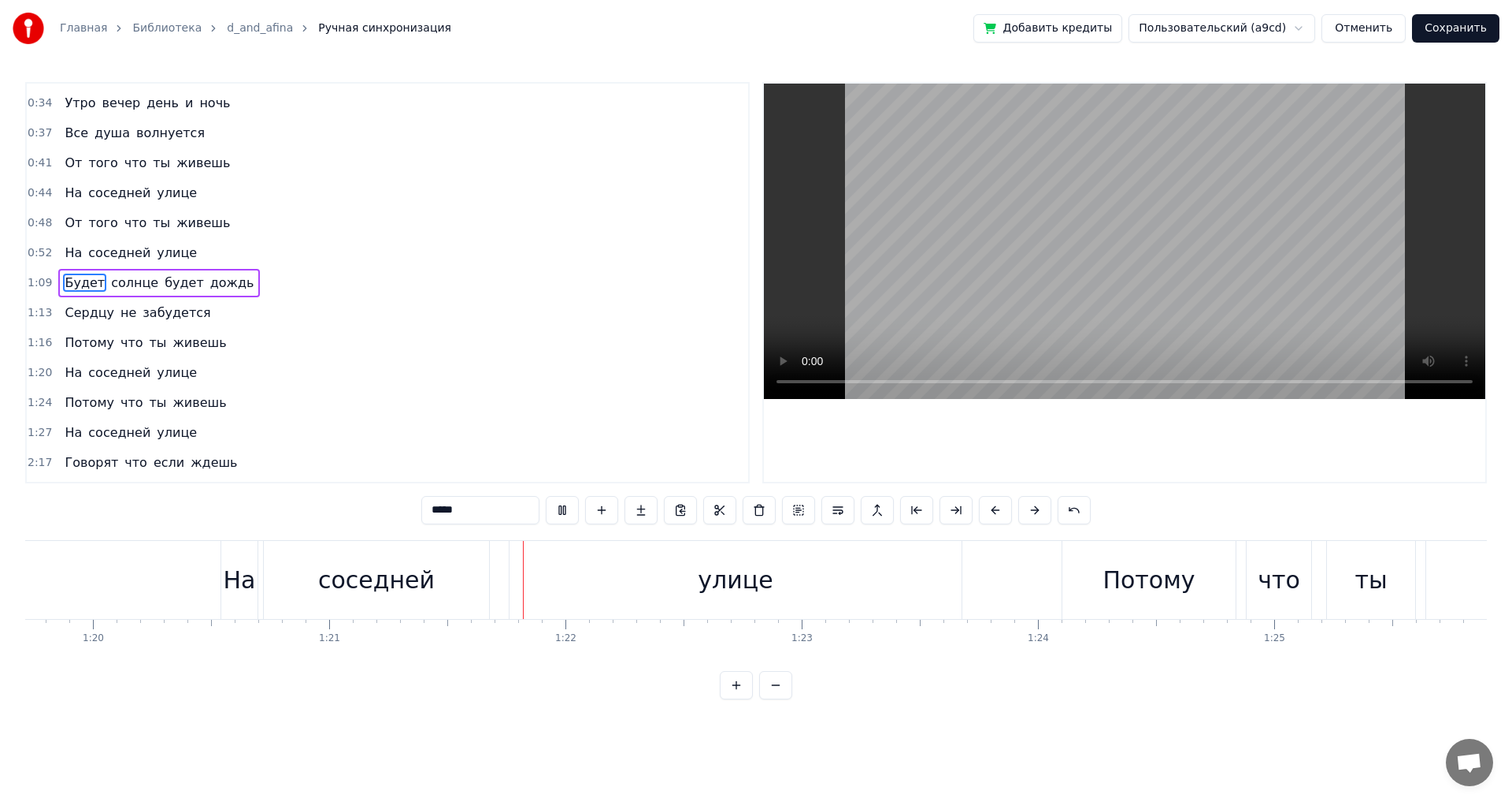
scroll to position [0, 19116]
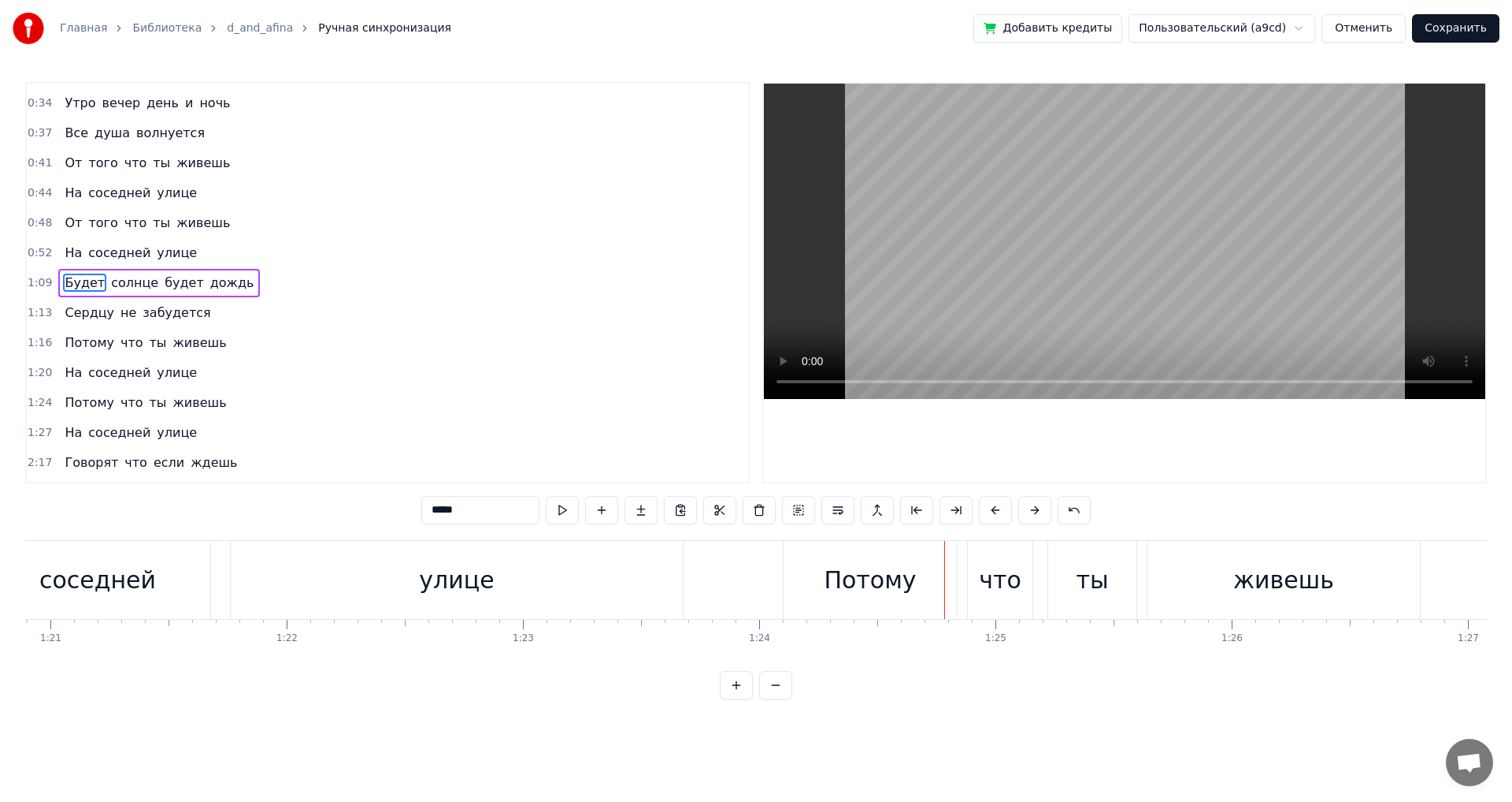
click at [280, 565] on div "улице" at bounding box center [456, 580] width 452 height 78
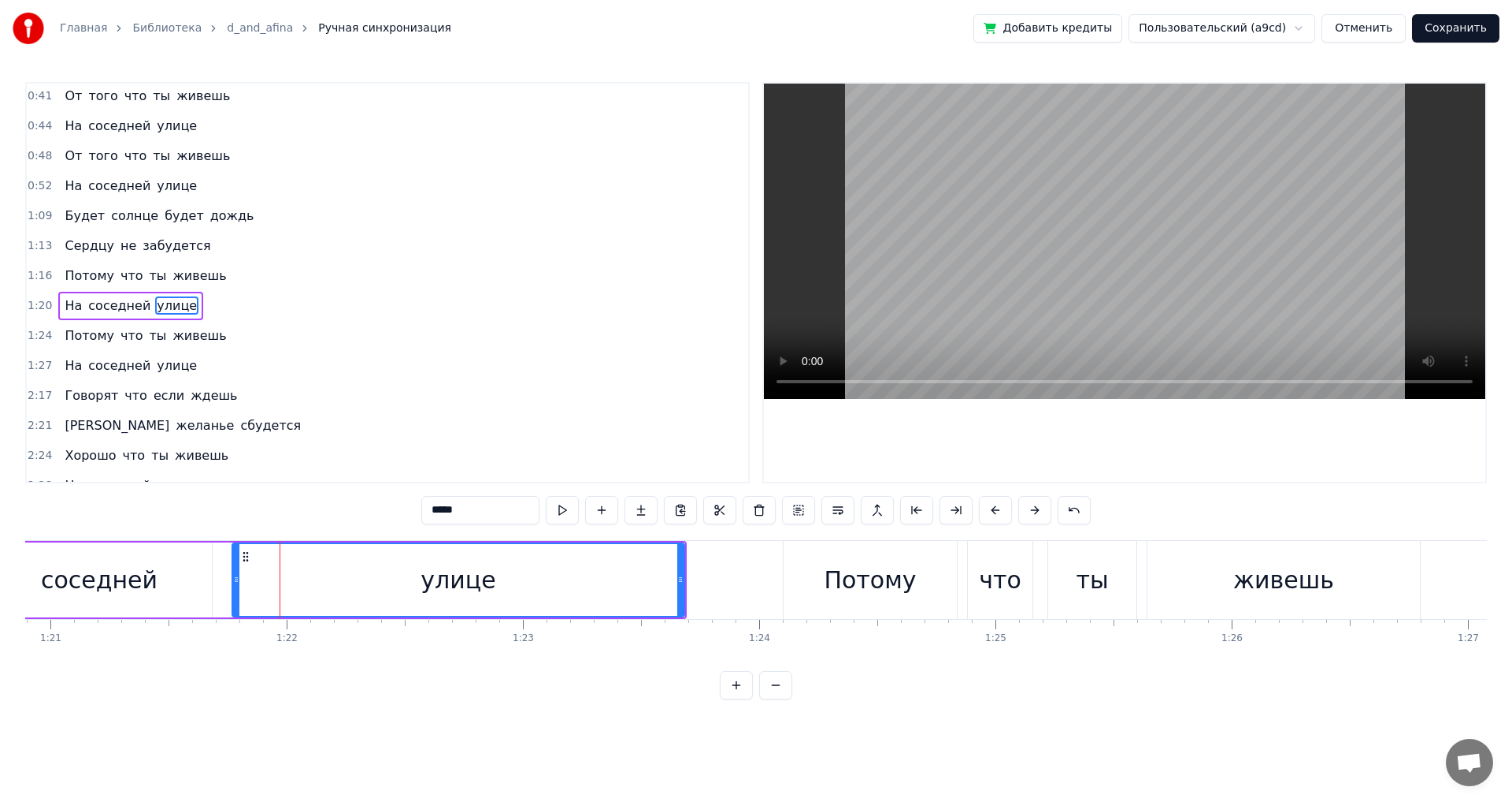
scroll to position [145, 0]
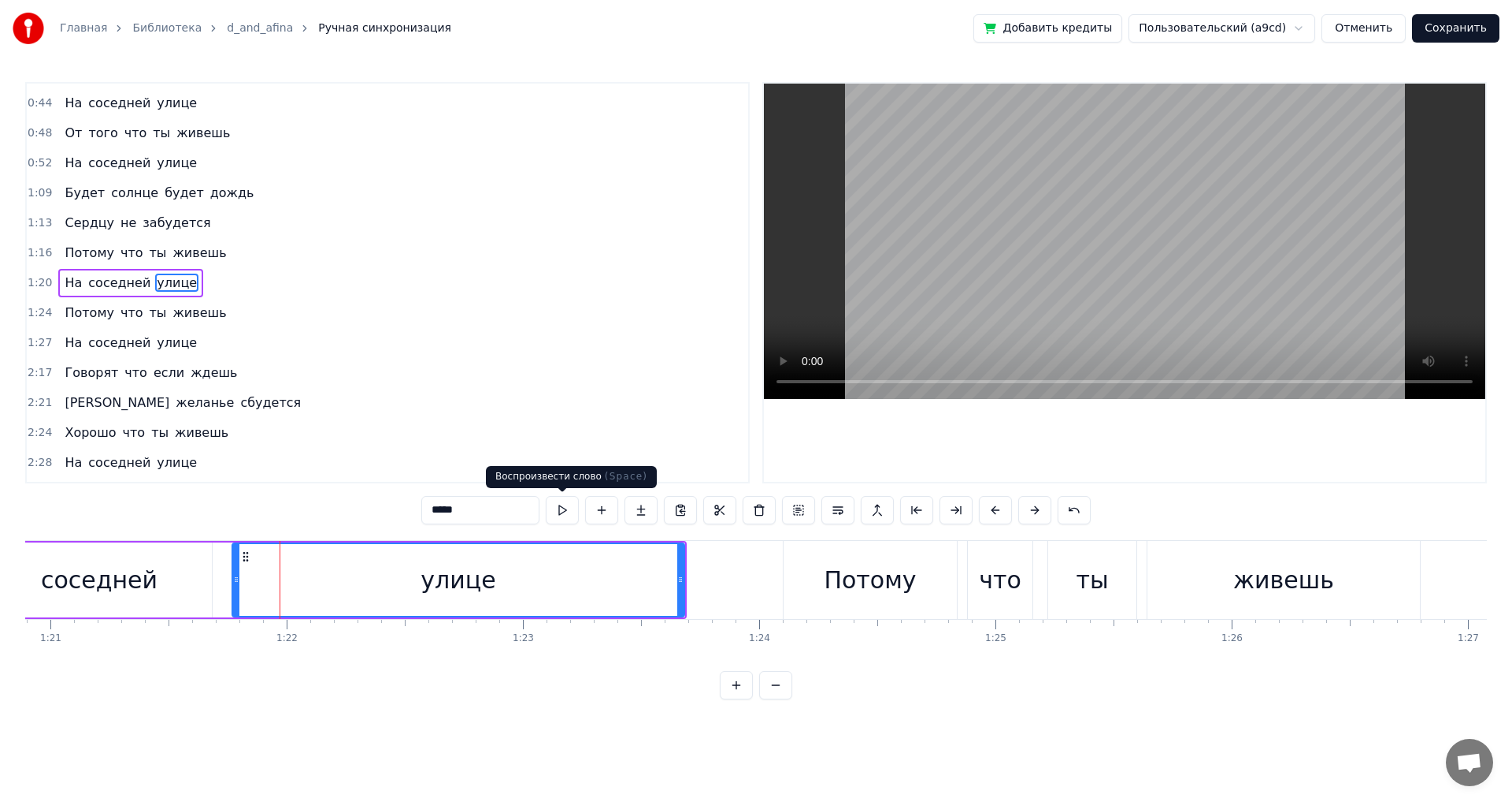
click at [563, 507] on button at bounding box center [562, 510] width 33 height 28
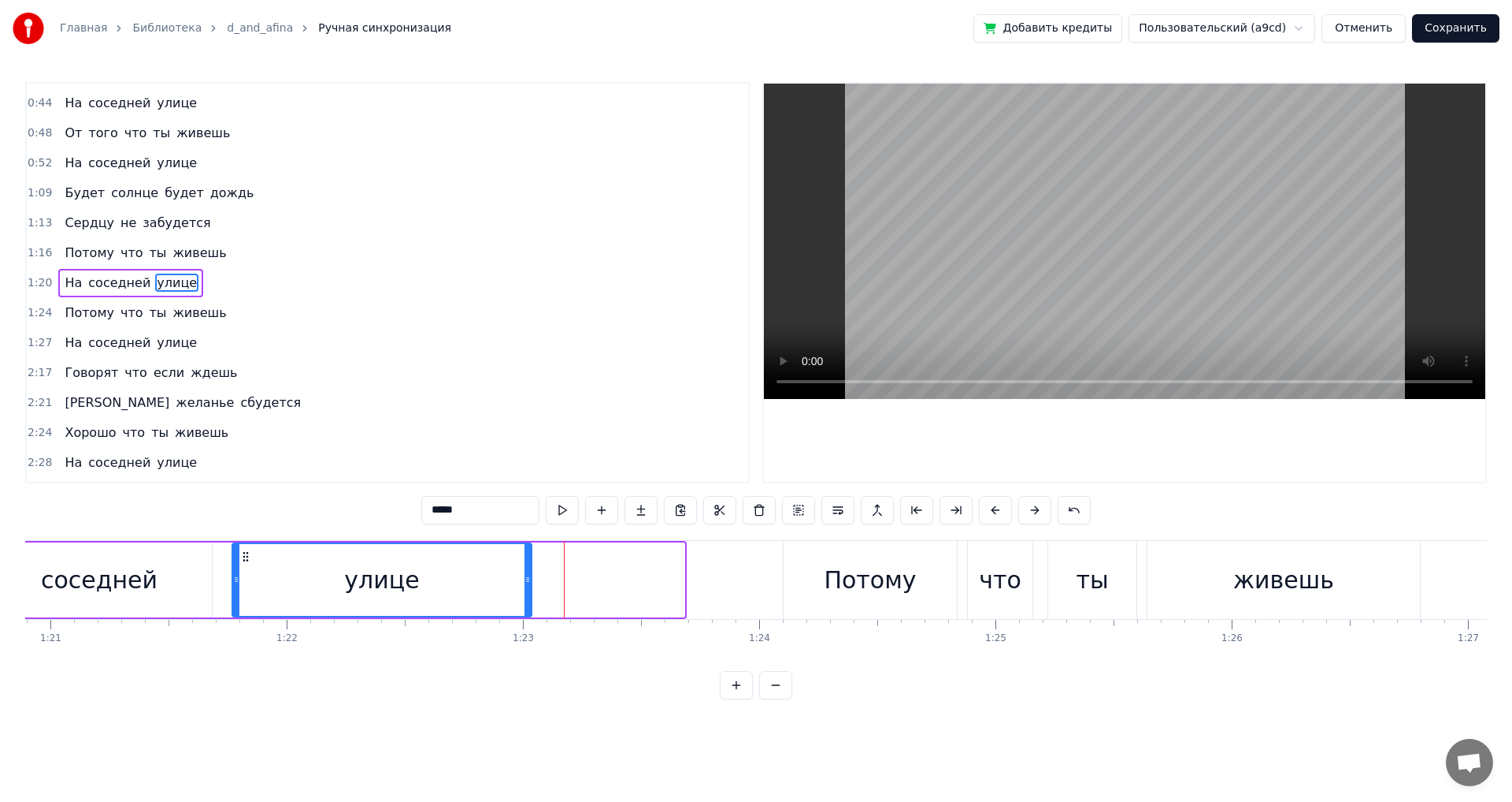
drag, startPoint x: 681, startPoint y: 584, endPoint x: 528, endPoint y: 583, distance: 153.0
click at [528, 583] on icon at bounding box center [527, 579] width 7 height 12
click at [281, 597] on div "улице" at bounding box center [382, 580] width 298 height 72
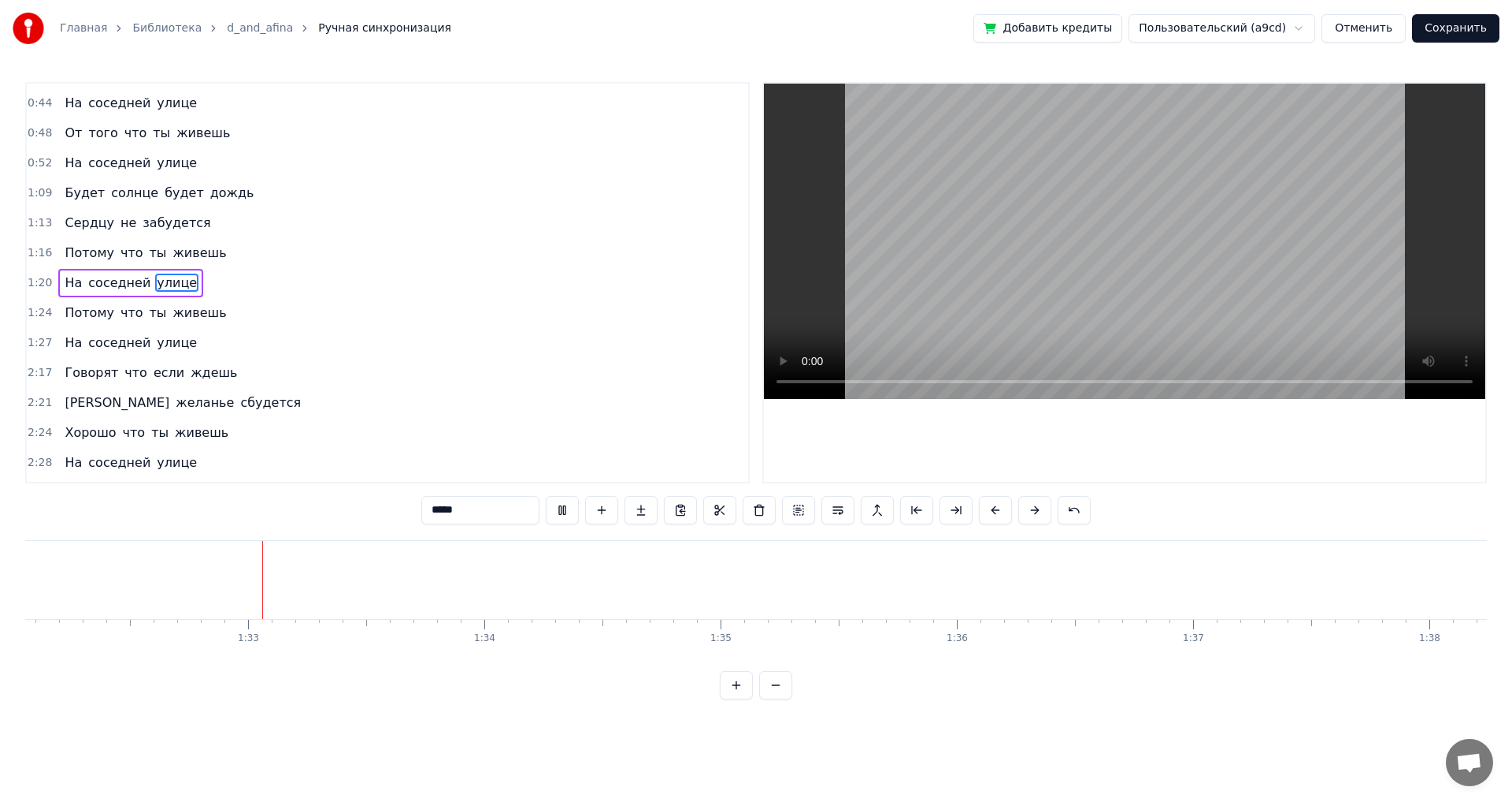
scroll to position [0, 21755]
click at [71, 375] on span "Говорят" at bounding box center [91, 372] width 57 height 18
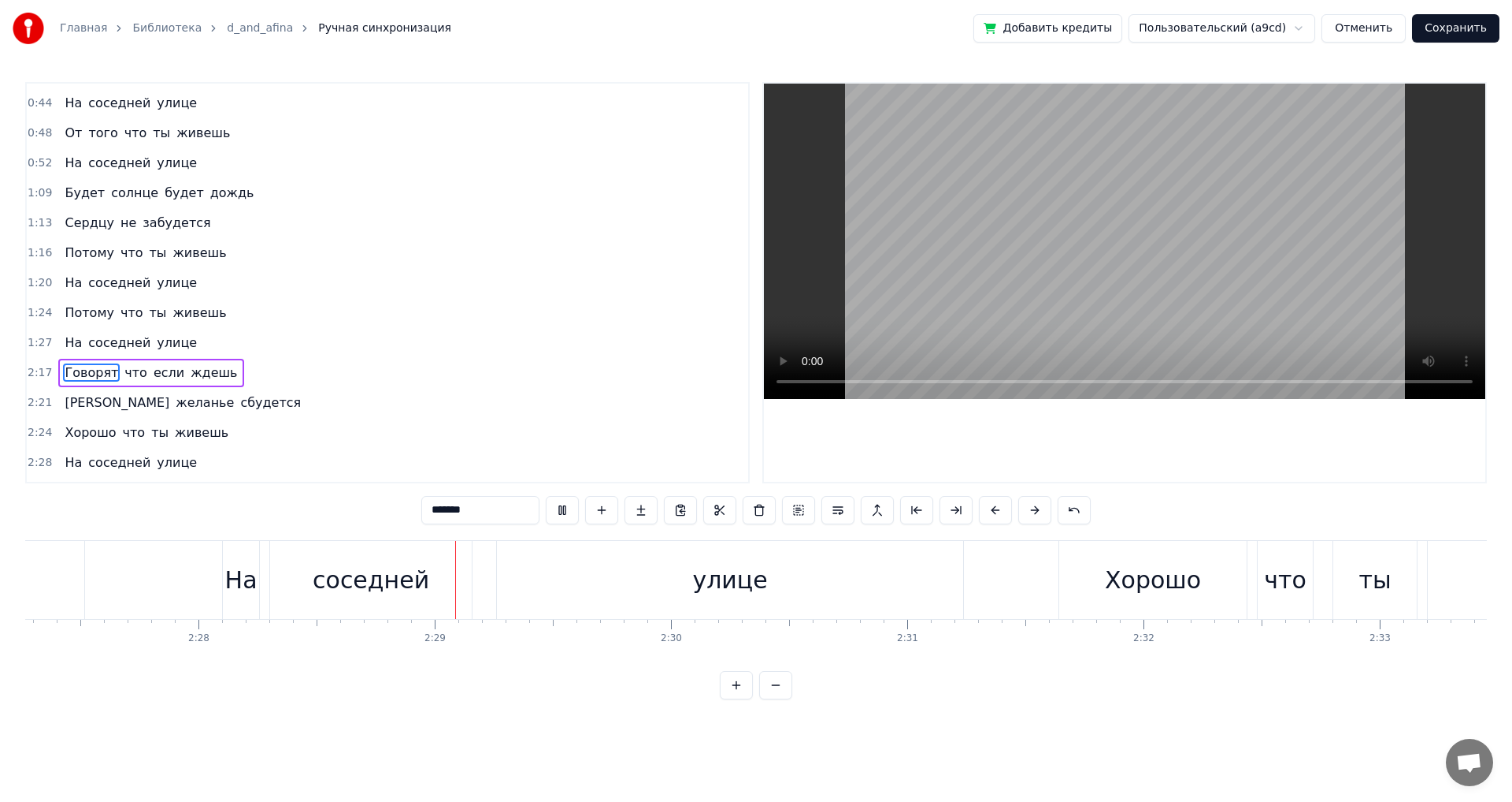
scroll to position [0, 35031]
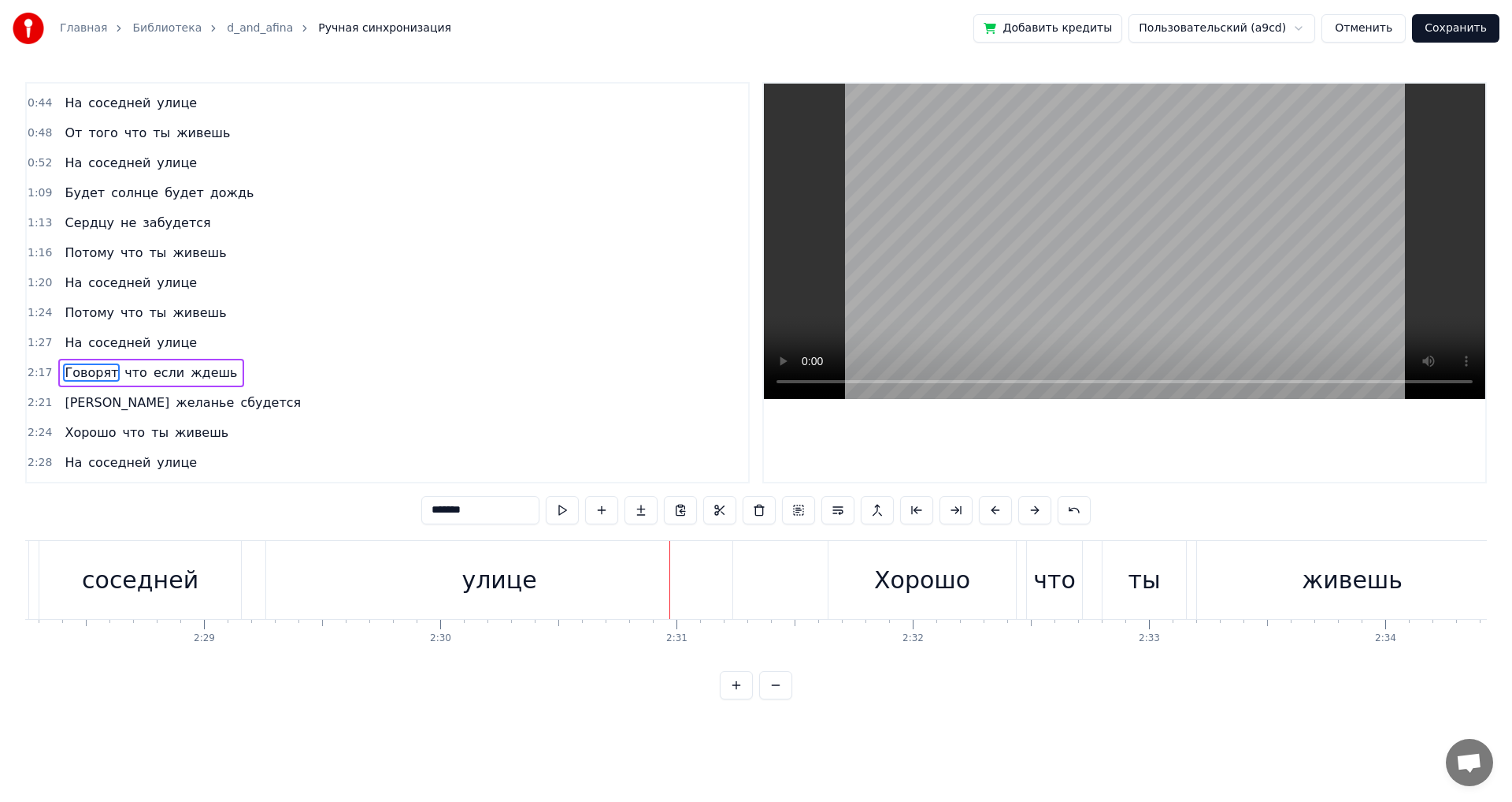
click at [402, 588] on div "улице" at bounding box center [500, 580] width 467 height 78
type input "*****"
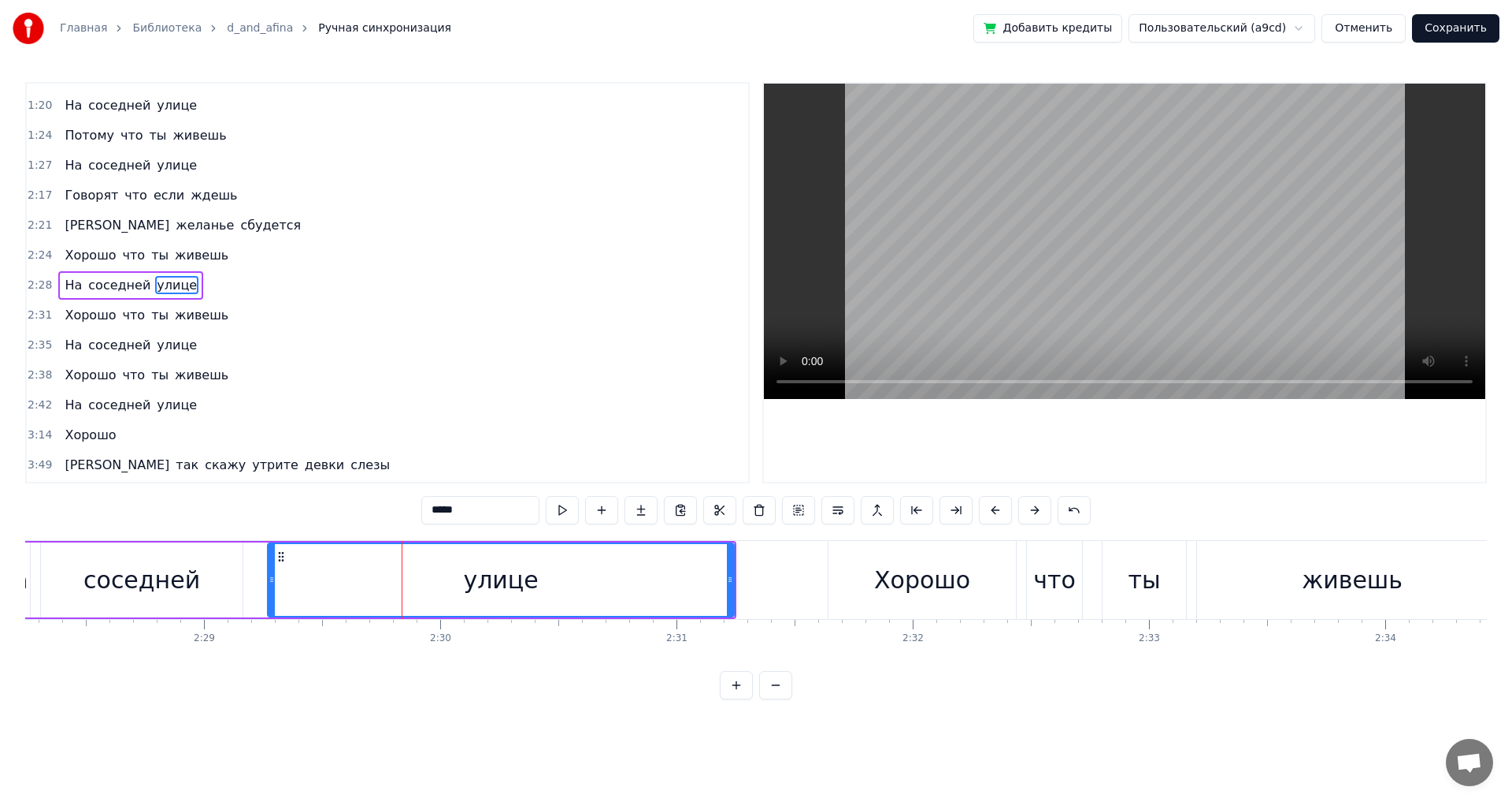
scroll to position [325, 0]
click at [566, 505] on button at bounding box center [562, 510] width 33 height 28
click at [562, 505] on button at bounding box center [562, 510] width 33 height 28
drag, startPoint x: 731, startPoint y: 581, endPoint x: 616, endPoint y: 581, distance: 115.0
click at [616, 581] on icon at bounding box center [614, 579] width 7 height 12
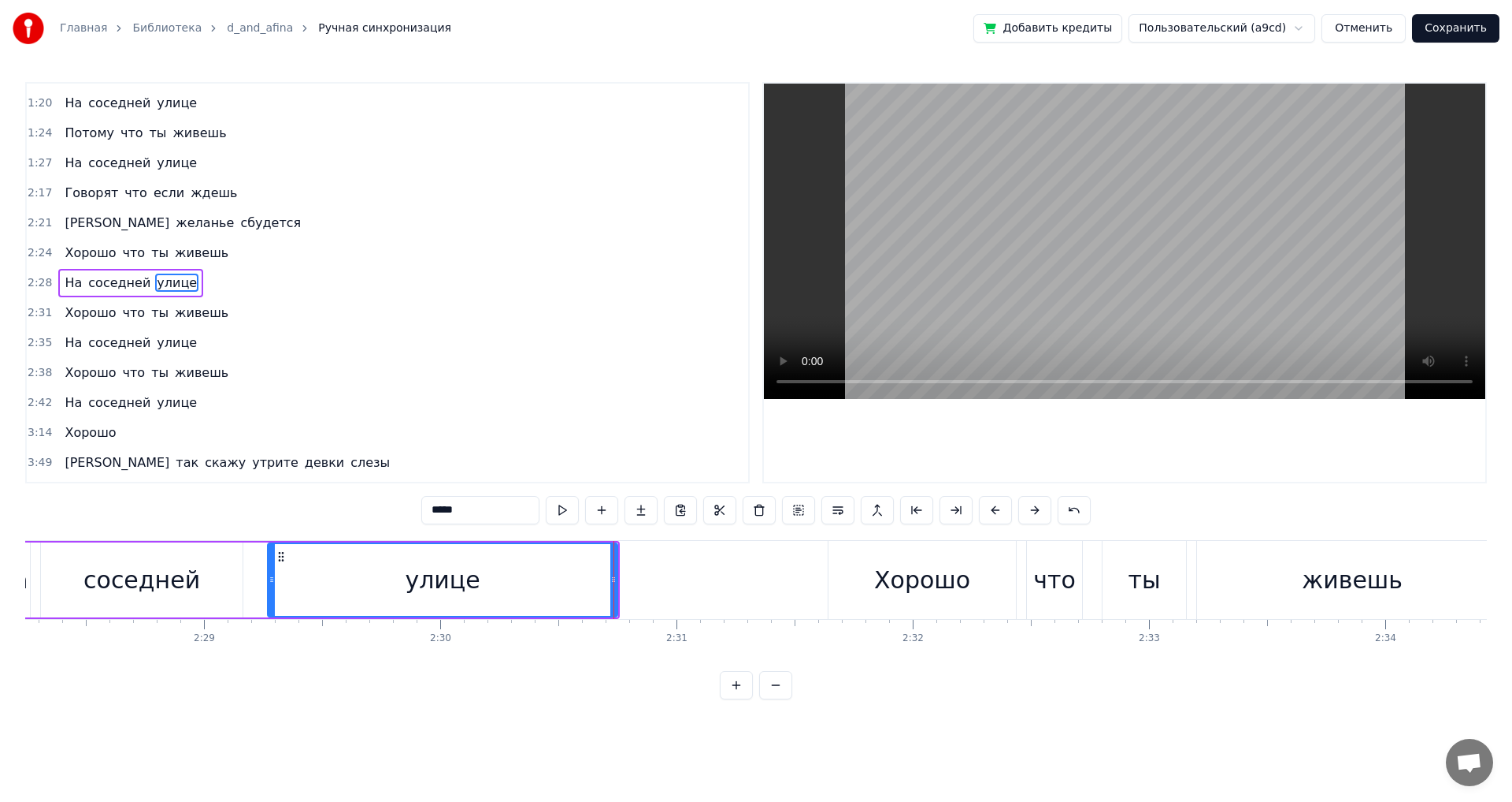
click at [301, 580] on div "улице" at bounding box center [442, 580] width 348 height 72
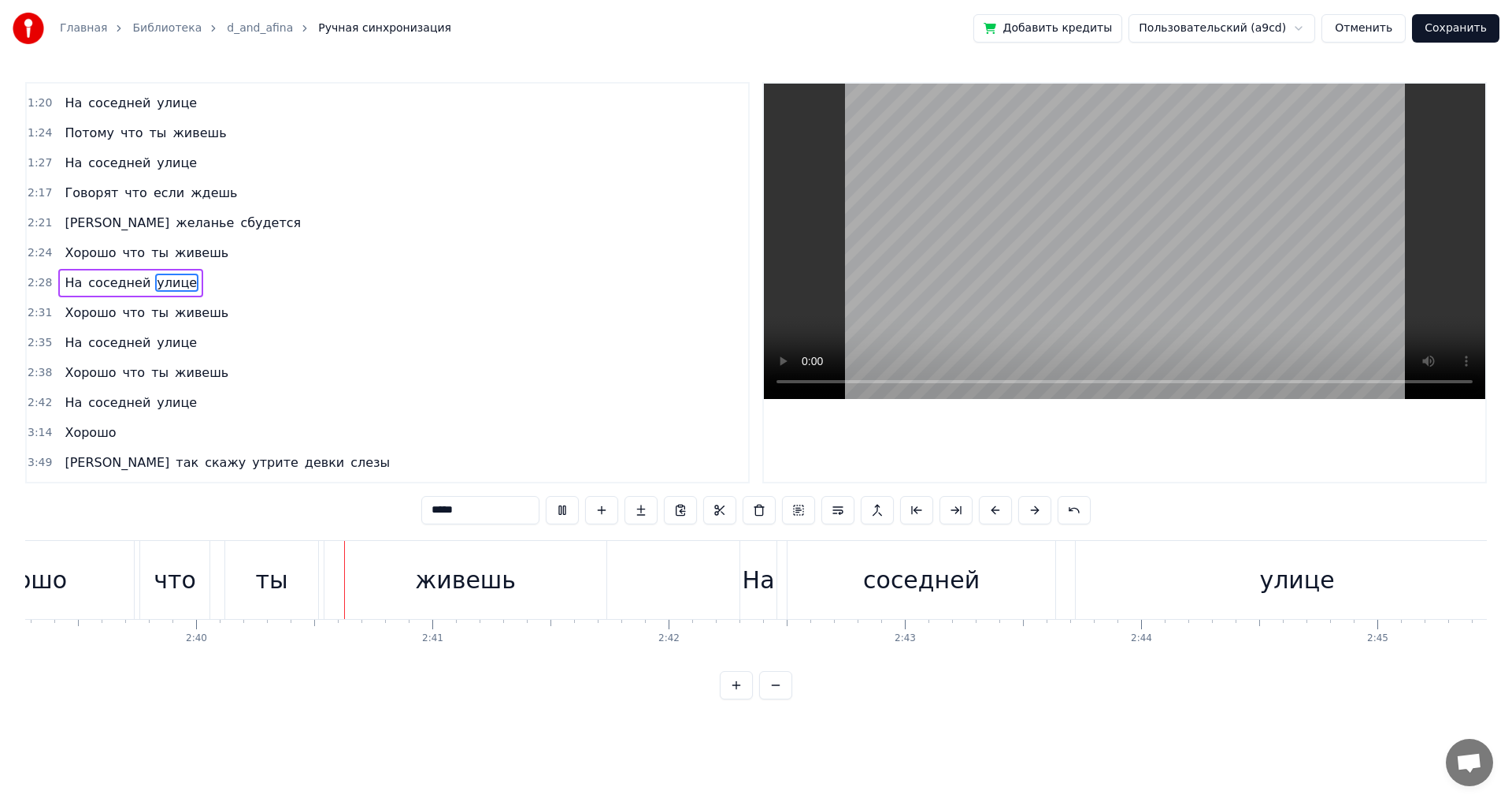
scroll to position [0, 37715]
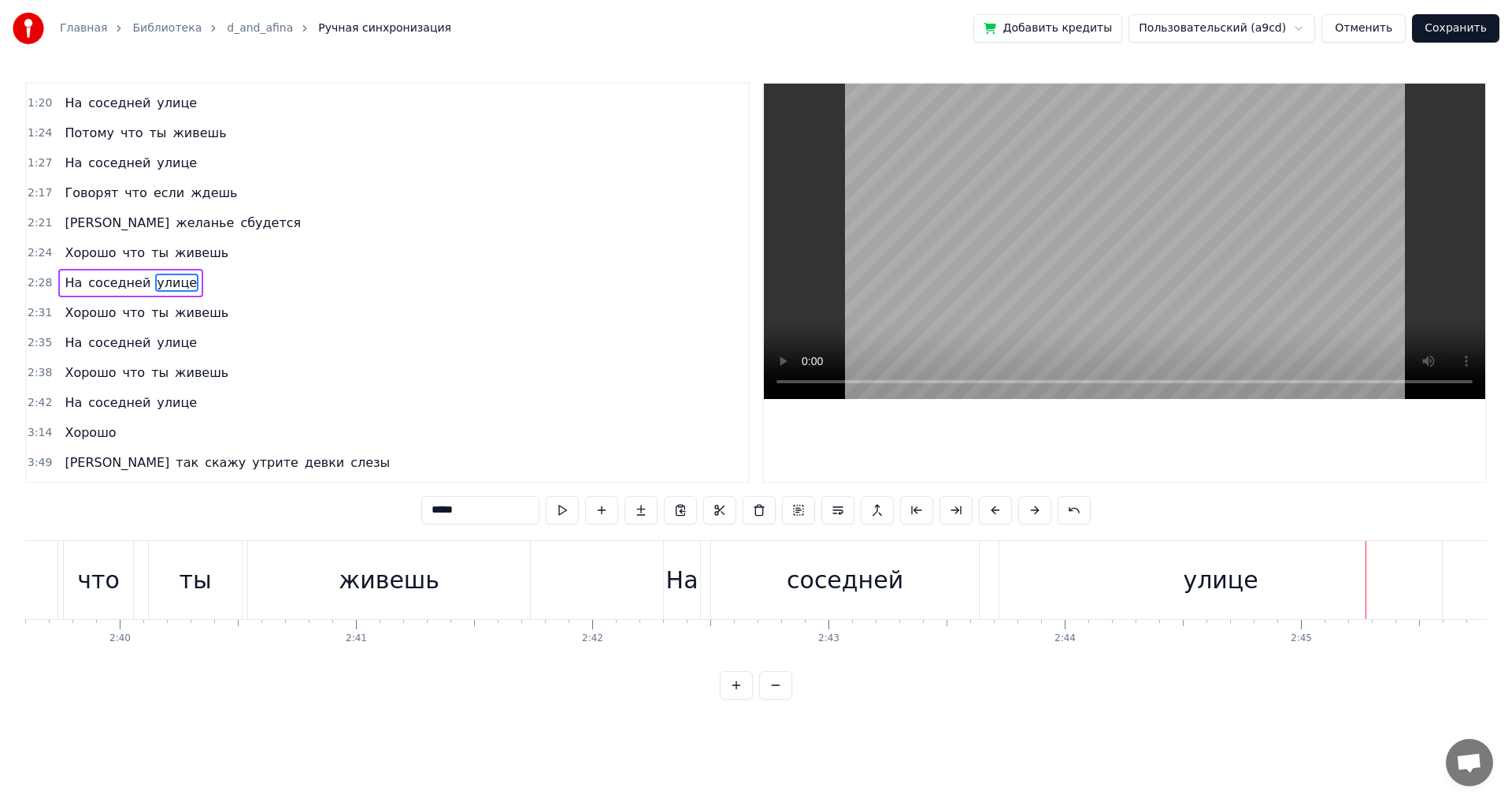
click at [1433, 574] on div "улице" at bounding box center [1221, 580] width 443 height 78
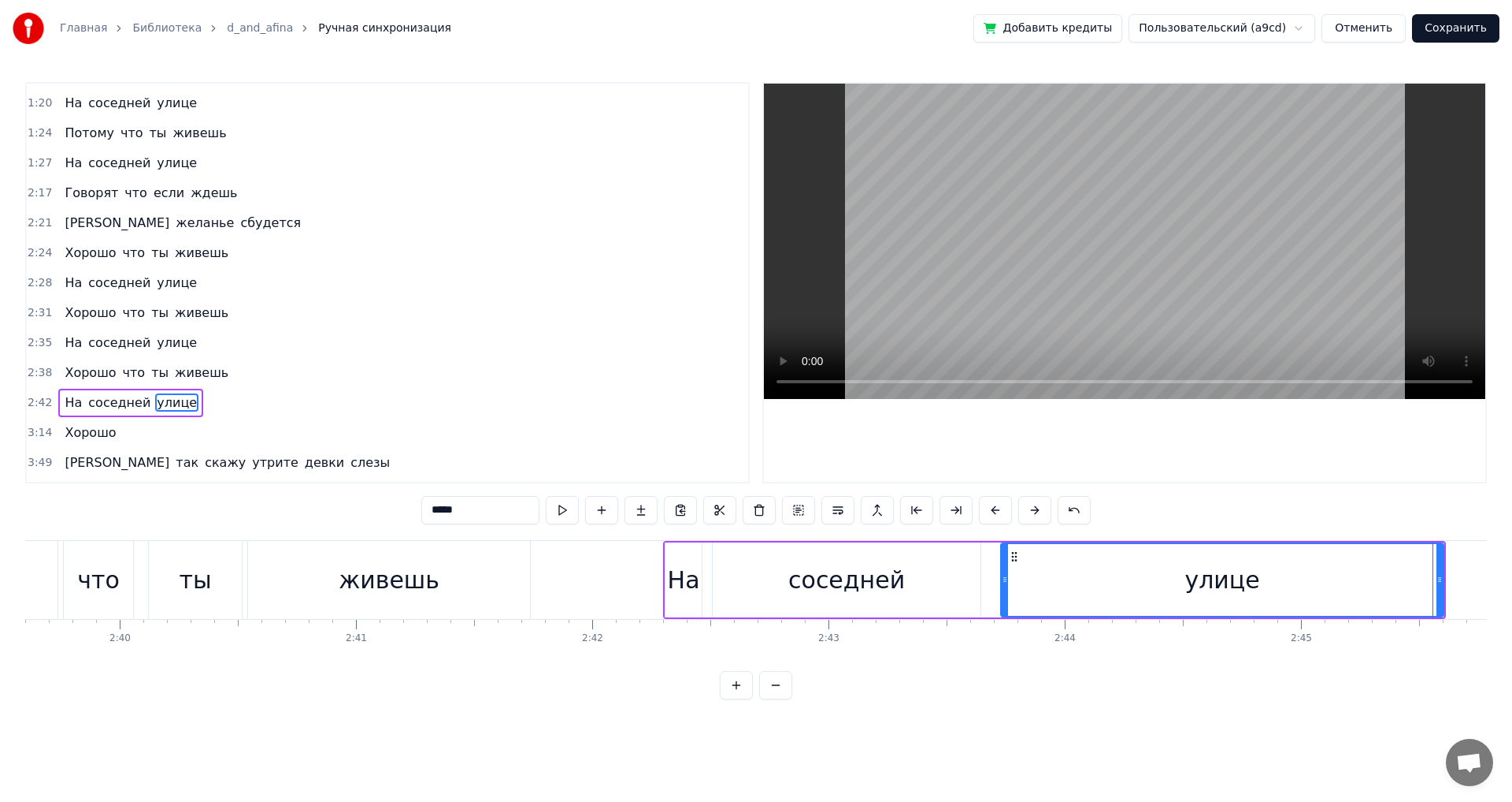
scroll to position [444, 0]
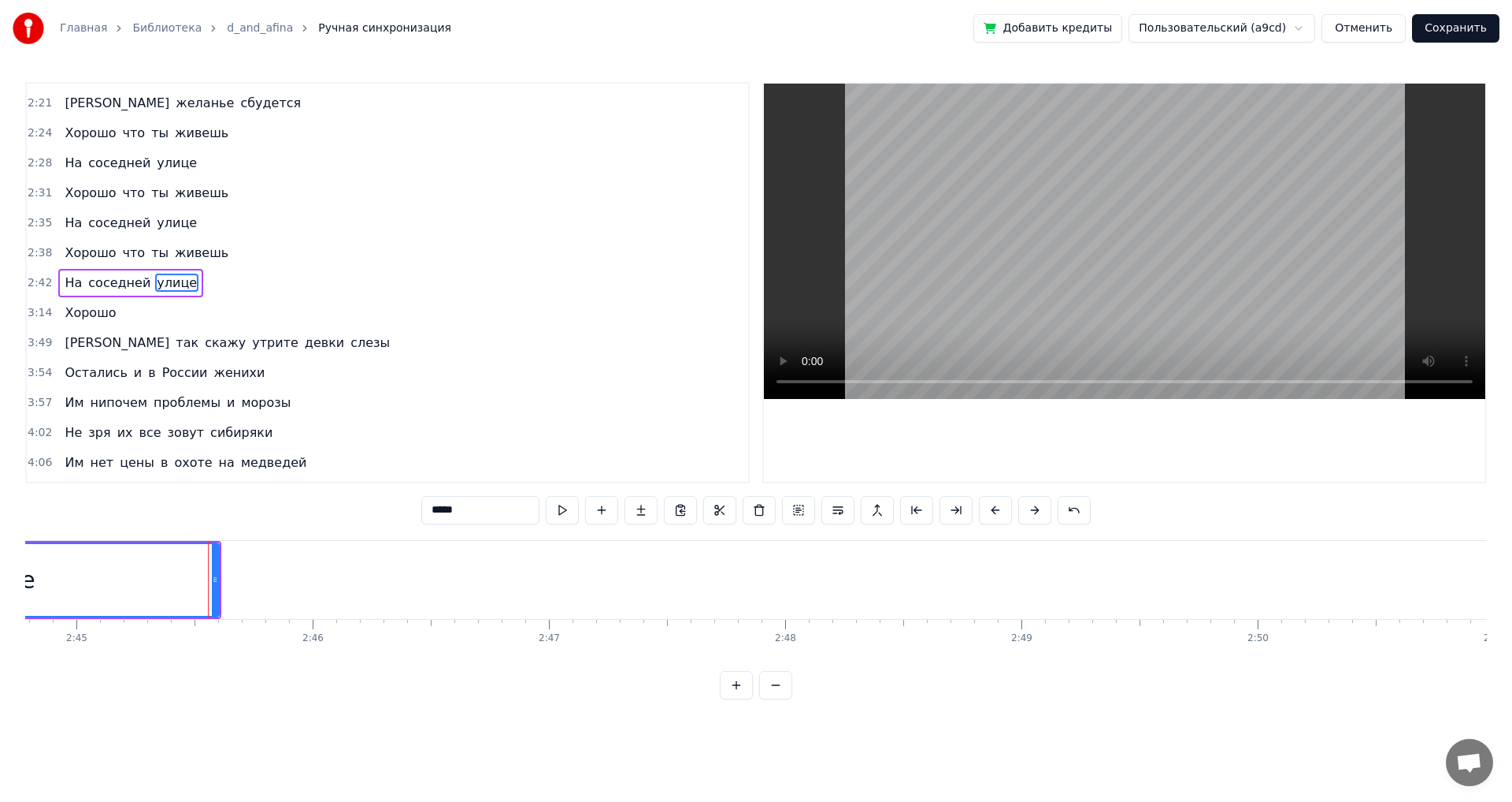
drag, startPoint x: 1442, startPoint y: 581, endPoint x: 1397, endPoint y: 577, distance: 45.2
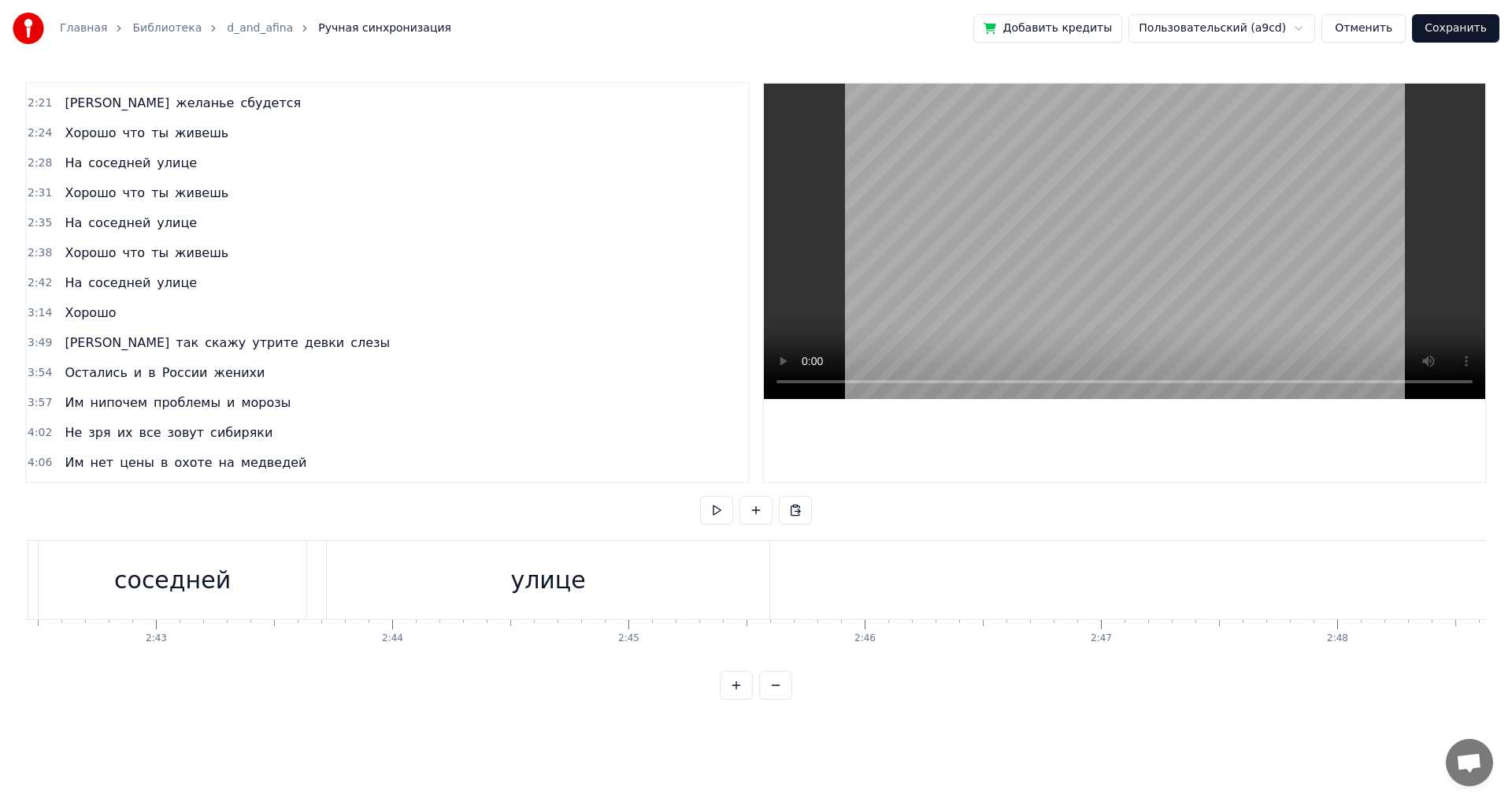
scroll to position [0, 38128]
click at [752, 593] on div "улице" at bounding box center [807, 580] width 443 height 78
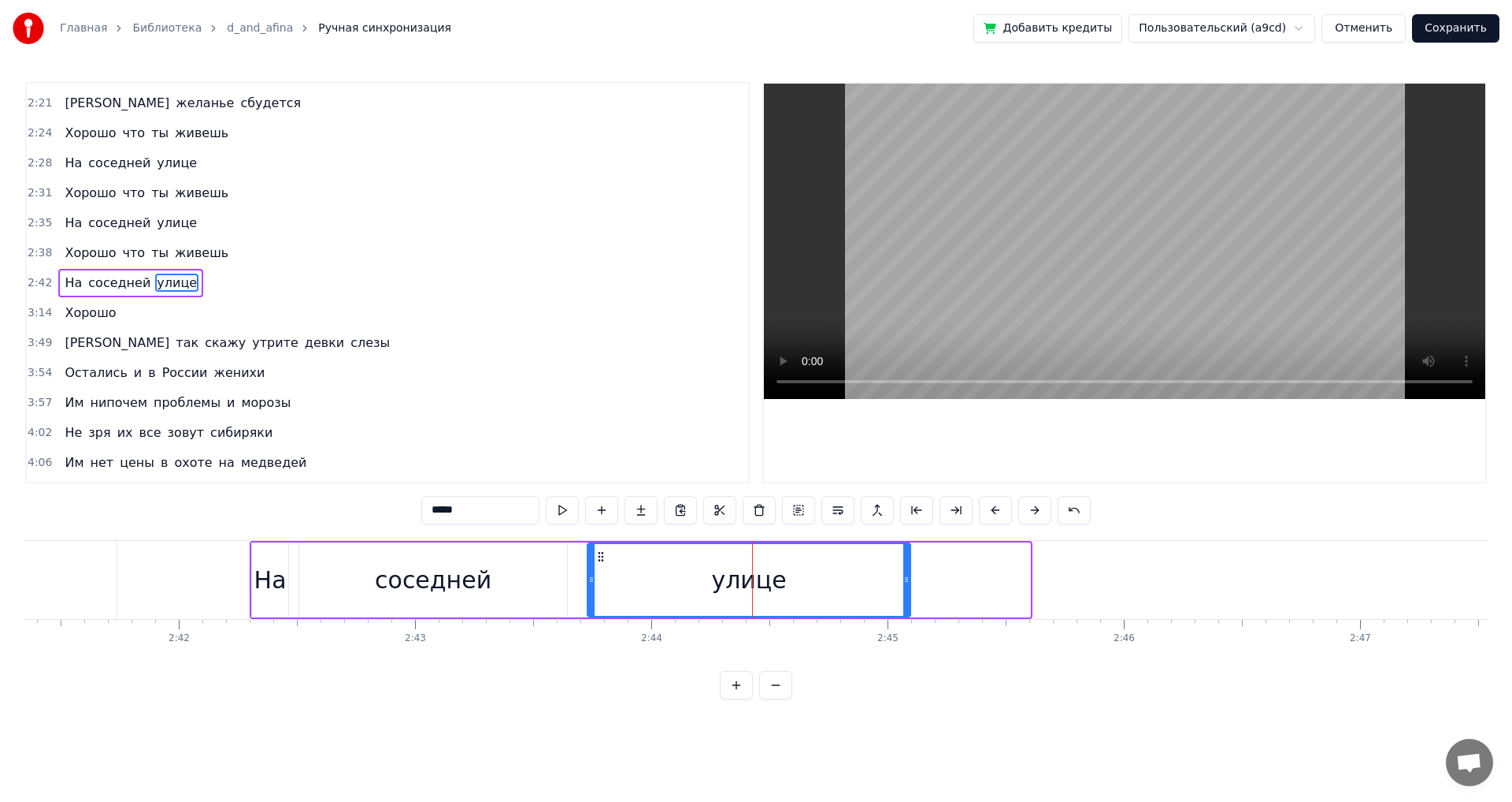
drag, startPoint x: 1027, startPoint y: 584, endPoint x: 908, endPoint y: 584, distance: 119.0
click at [908, 584] on icon at bounding box center [906, 579] width 7 height 12
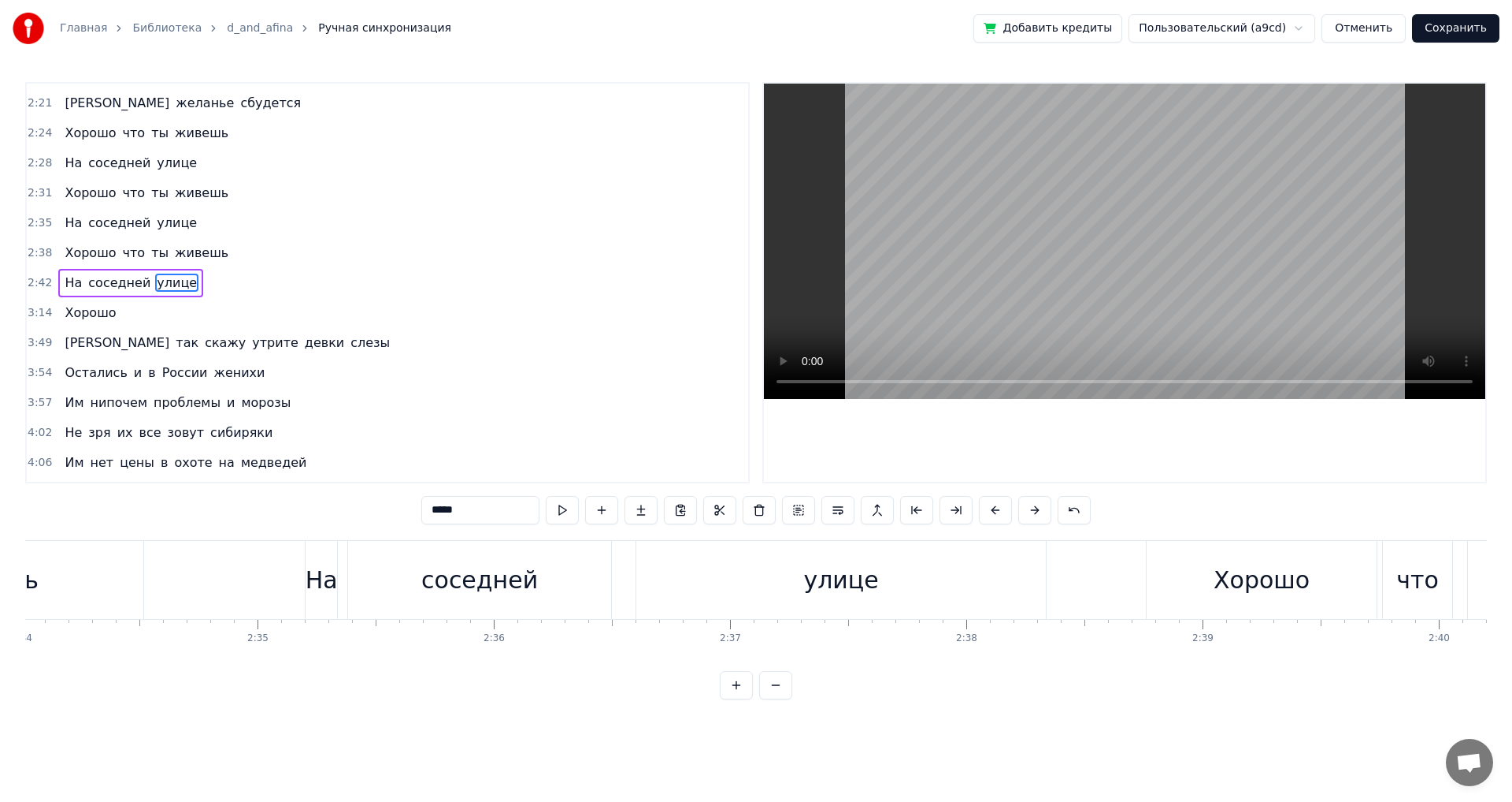
scroll to position [0, 36568]
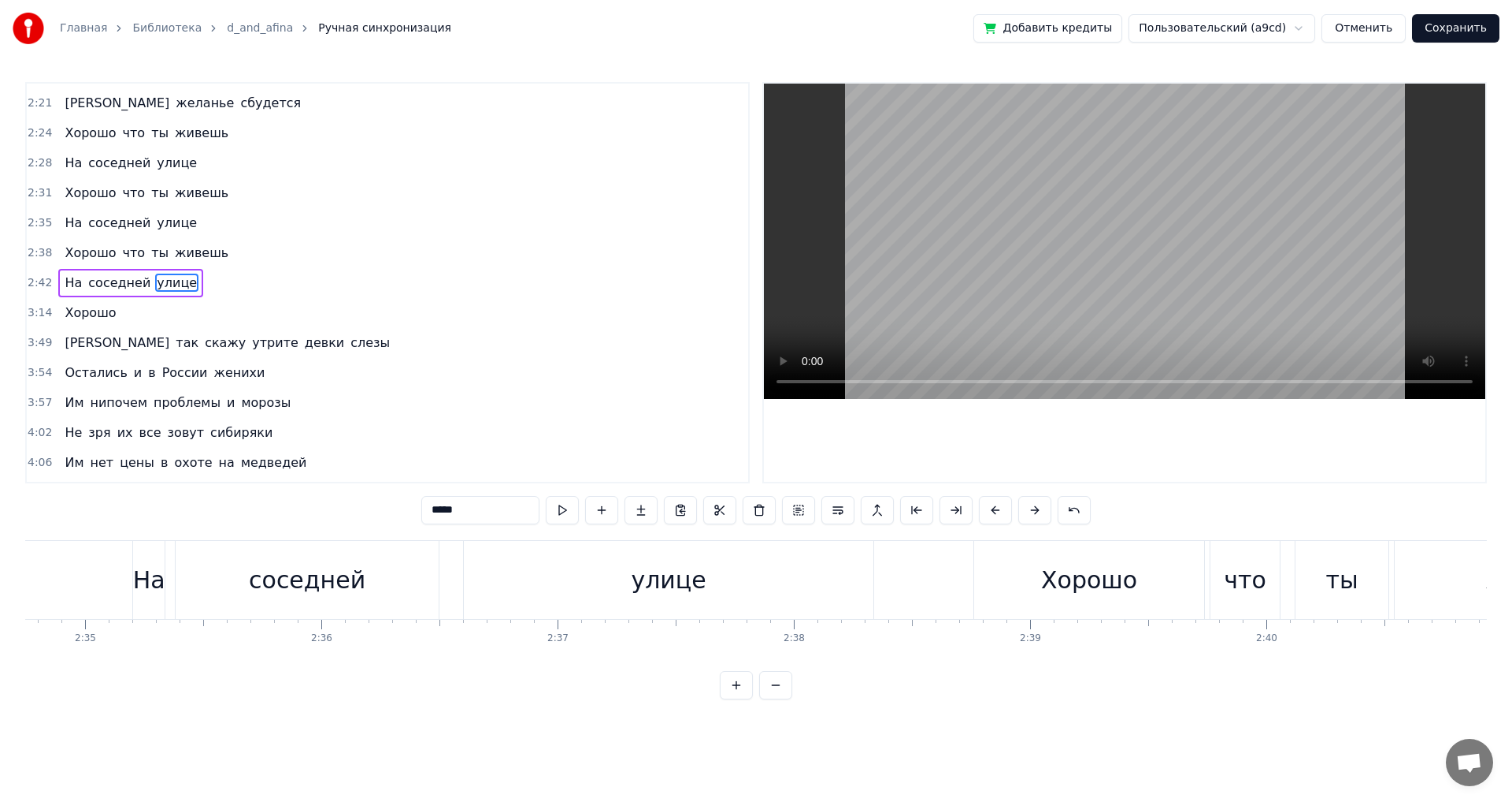
click at [866, 579] on div "улице" at bounding box center [669, 580] width 410 height 78
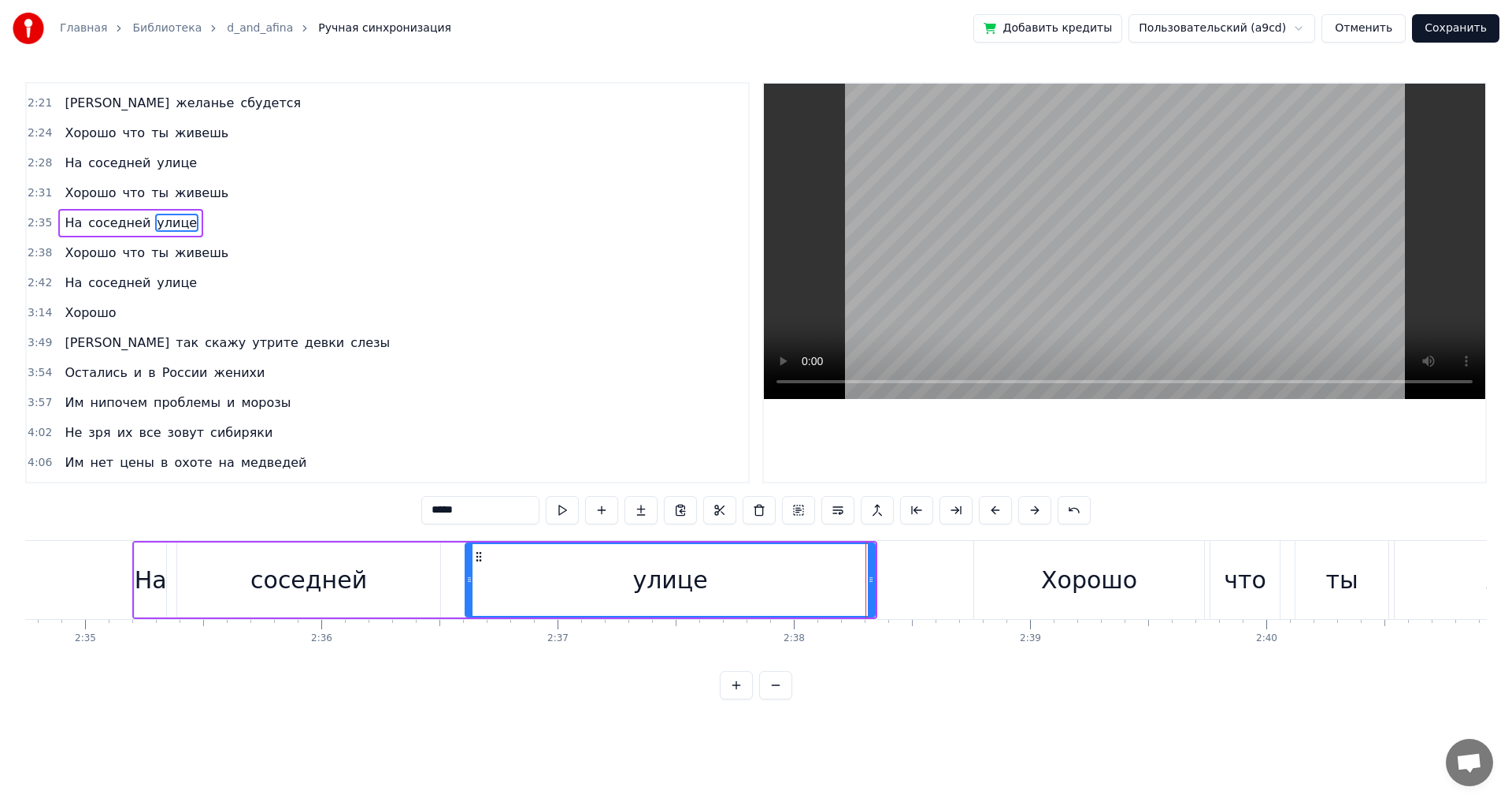
scroll to position [384, 0]
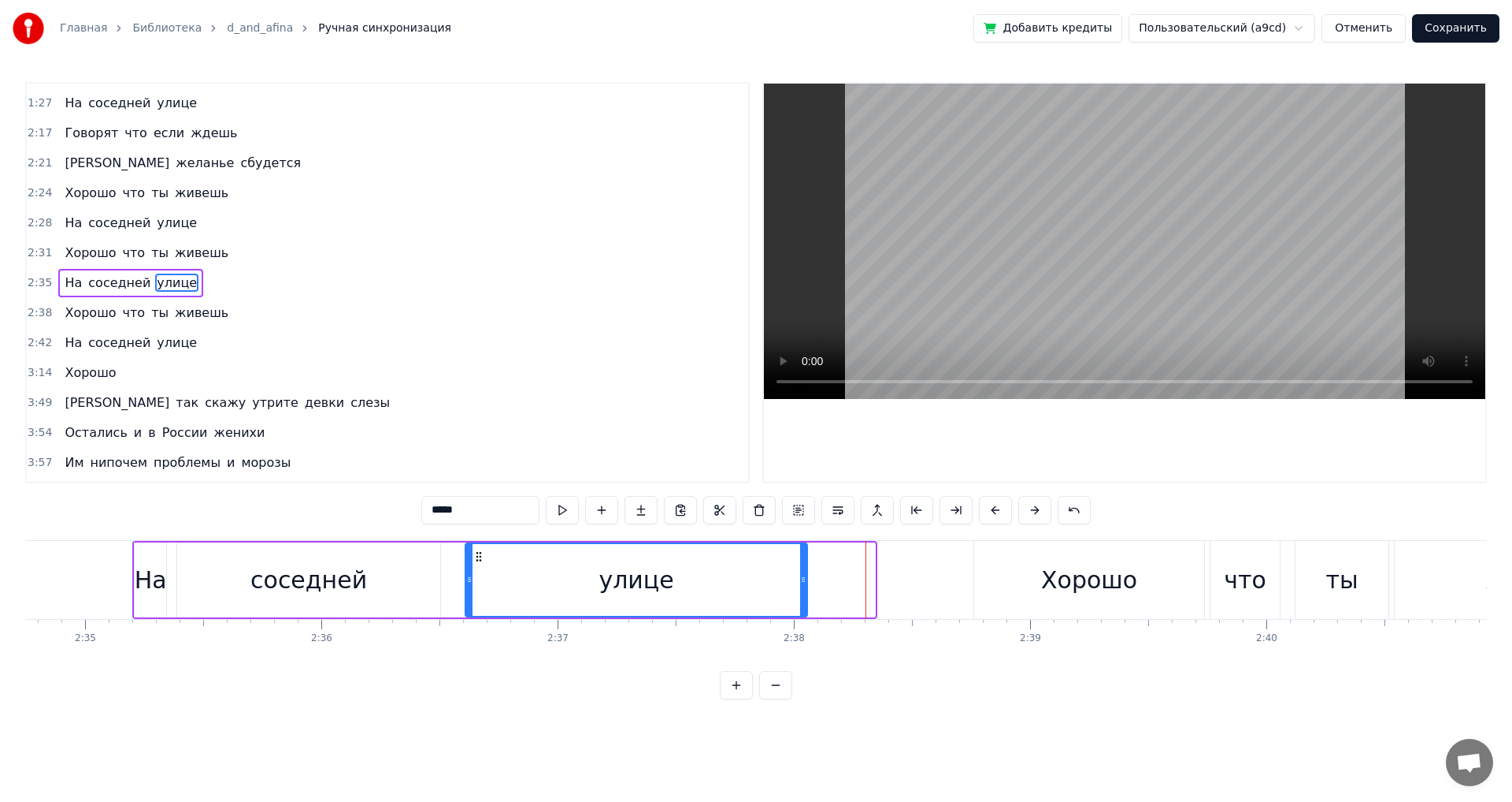
drag, startPoint x: 872, startPoint y: 579, endPoint x: 804, endPoint y: 585, distance: 68.3
click at [804, 585] on icon at bounding box center [803, 579] width 7 height 12
click at [72, 374] on span "Хорошо" at bounding box center [89, 372] width 54 height 18
type input "******"
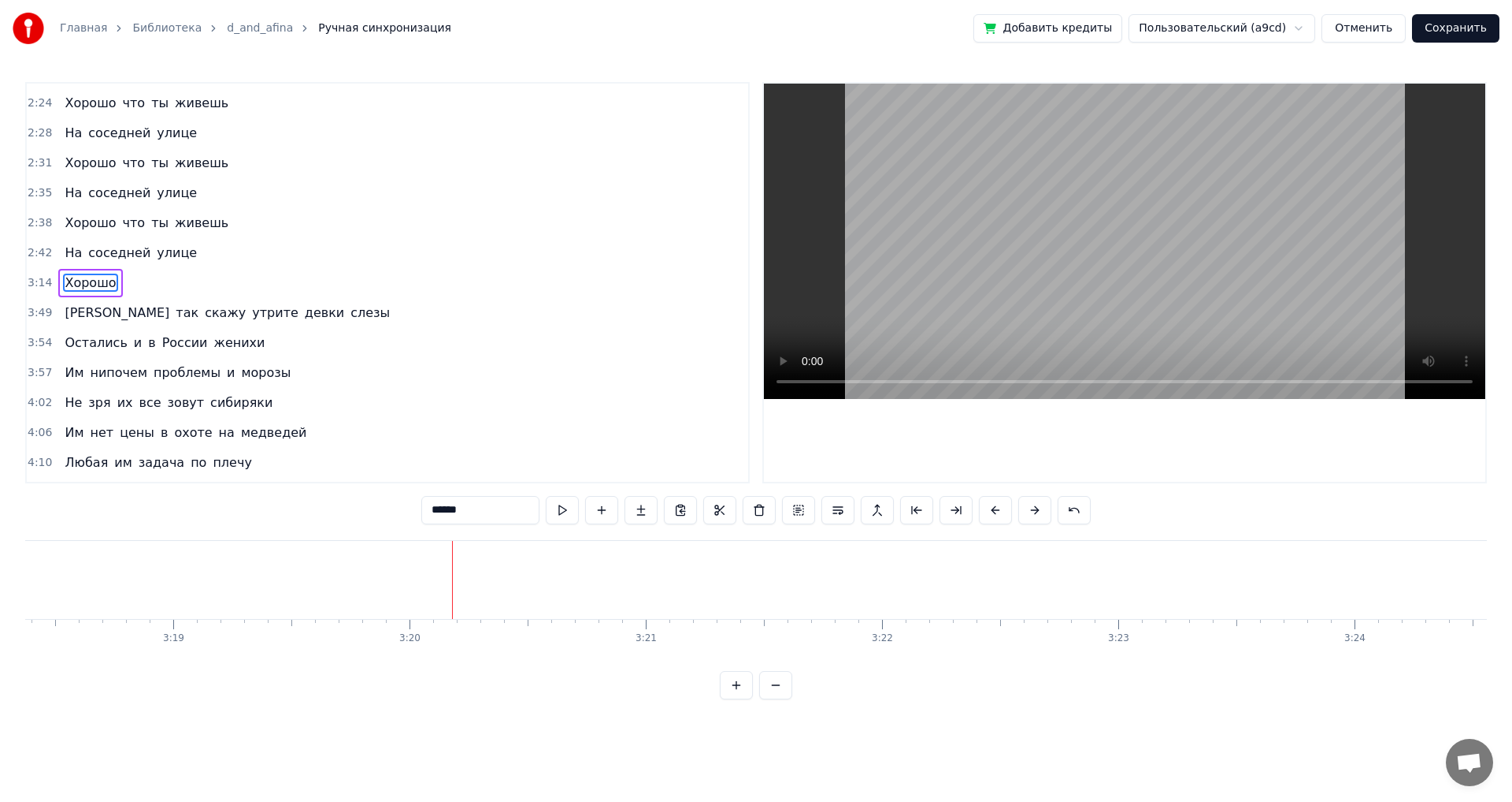
scroll to position [0, 47136]
click at [1458, 25] on button "Сохранить" at bounding box center [1456, 28] width 87 height 28
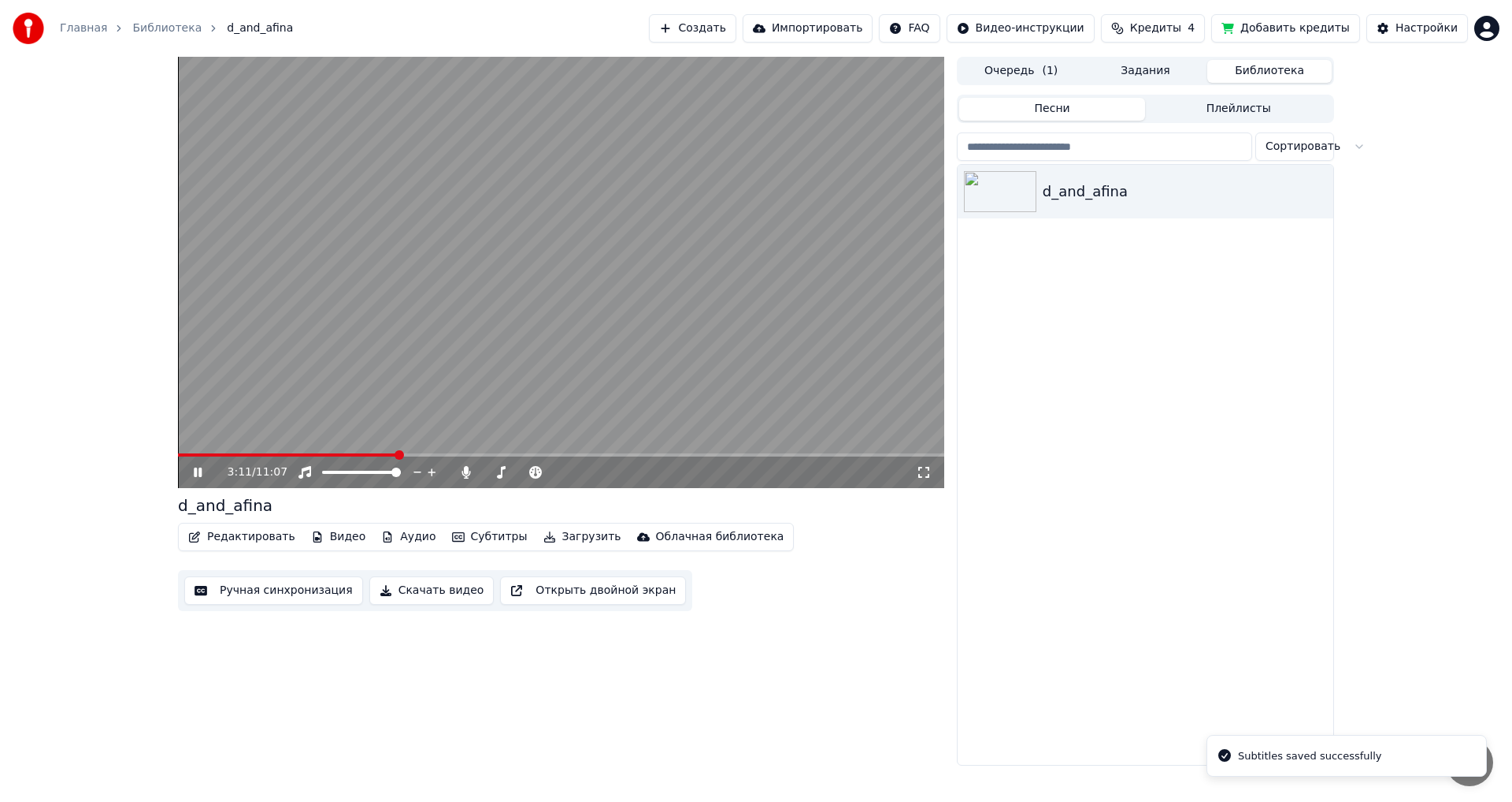
click at [397, 456] on span at bounding box center [562, 454] width 766 height 3
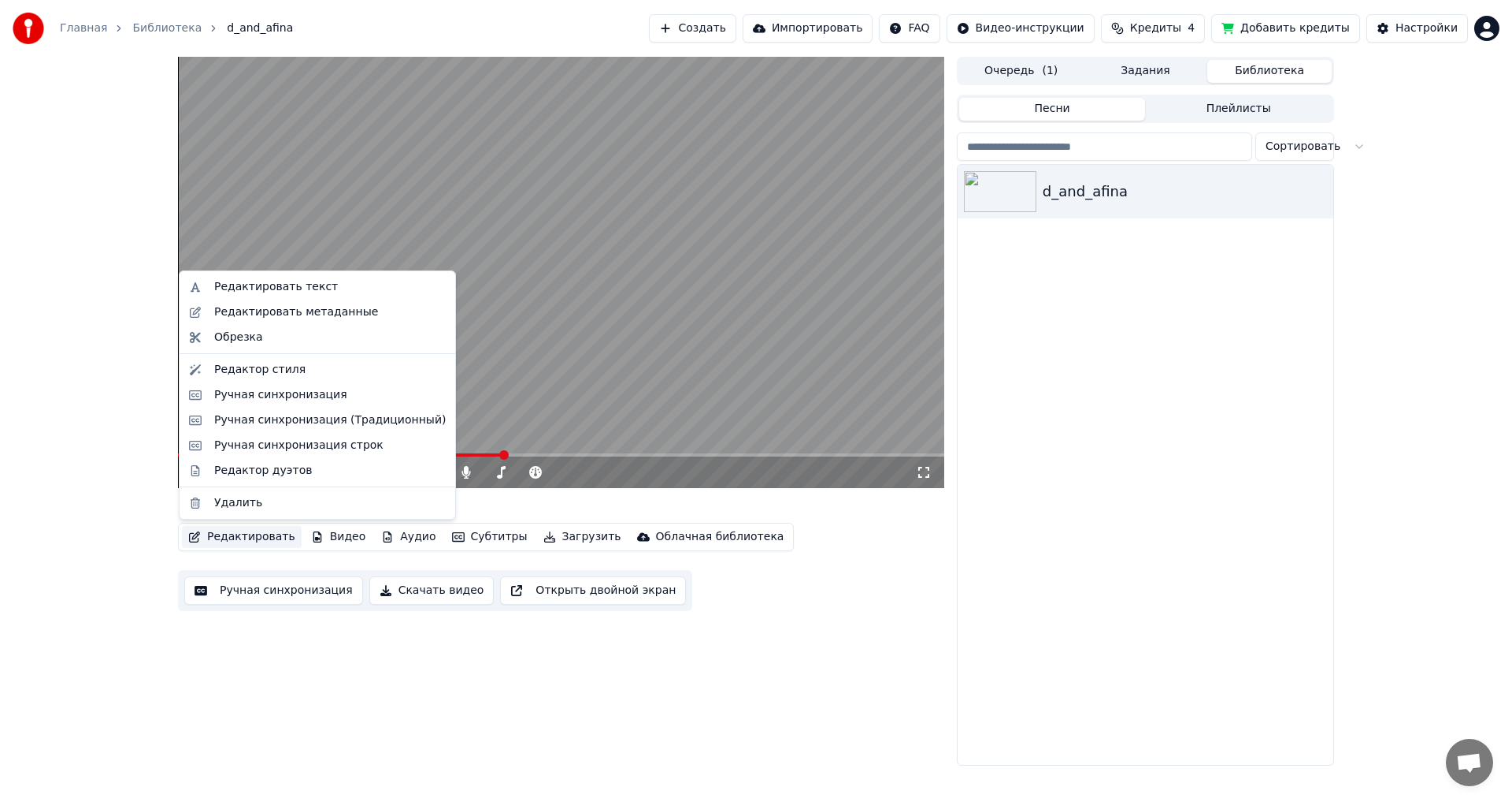
click at [235, 531] on button "Редактировать" at bounding box center [242, 536] width 120 height 22
click at [258, 370] on div "Редактор стиля" at bounding box center [260, 369] width 91 height 16
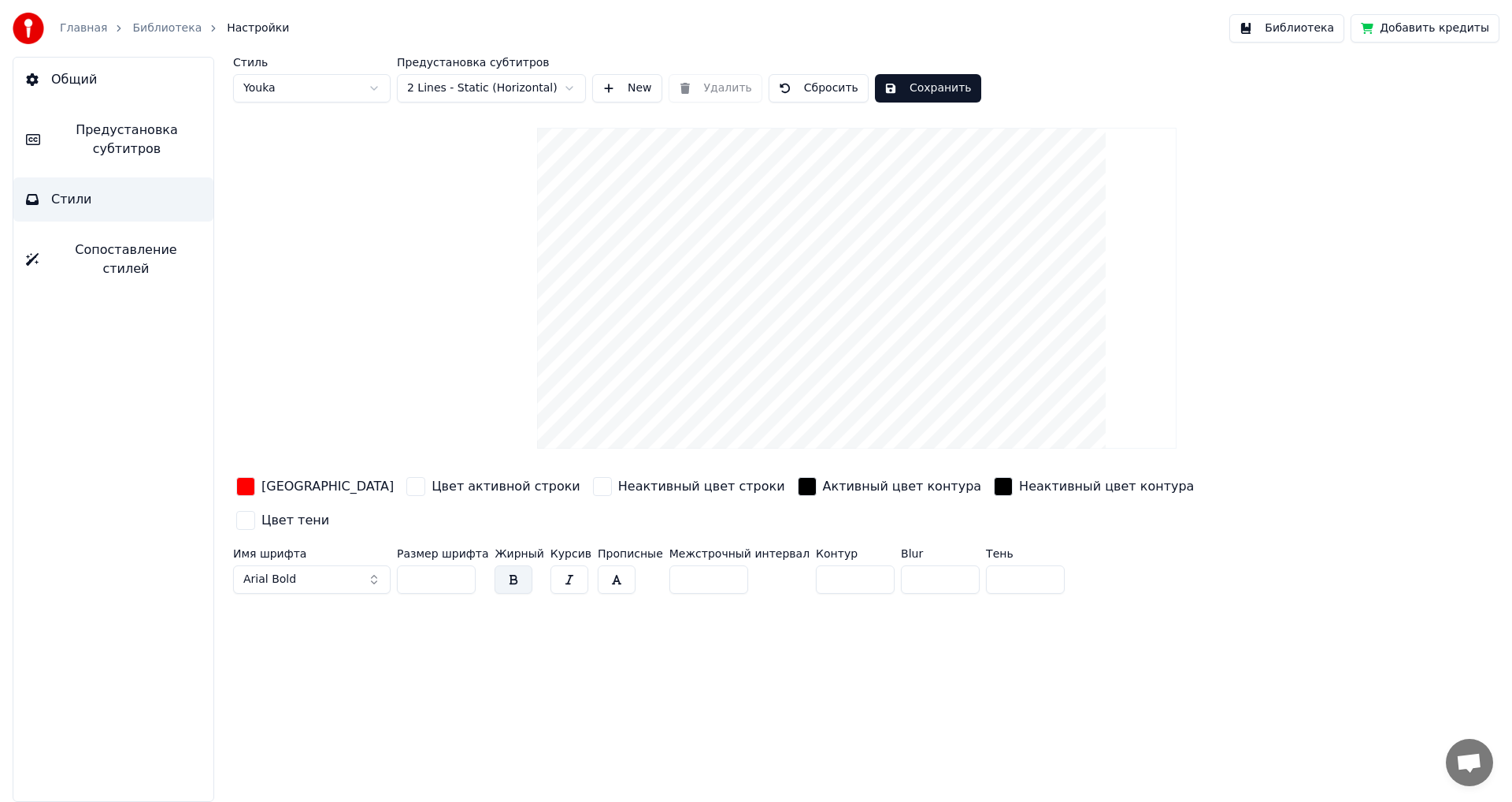
click at [124, 126] on span "Предустановка субтитров" at bounding box center [127, 140] width 148 height 38
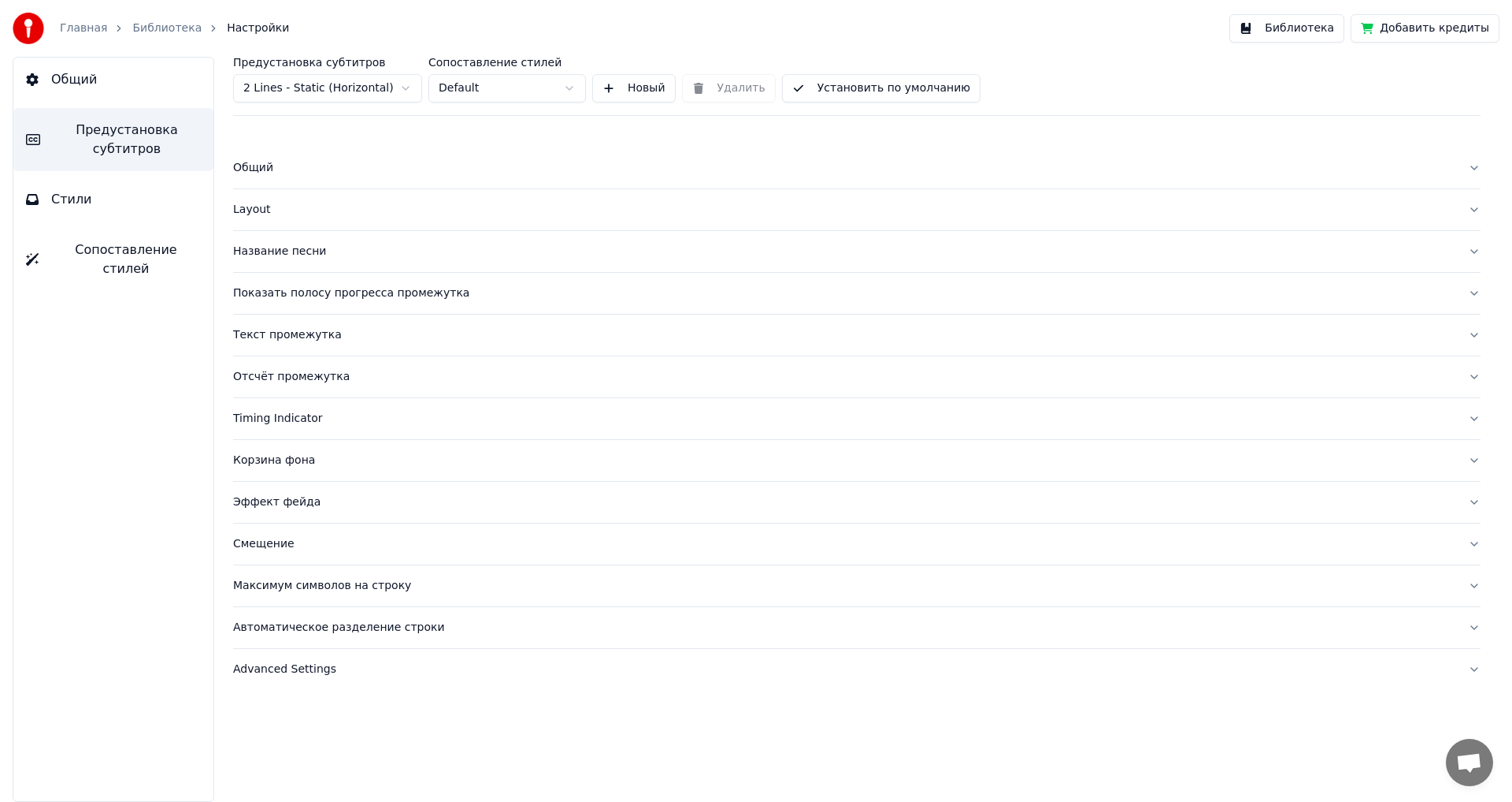
click at [271, 503] on div "Эффект фейда" at bounding box center [844, 502] width 1223 height 16
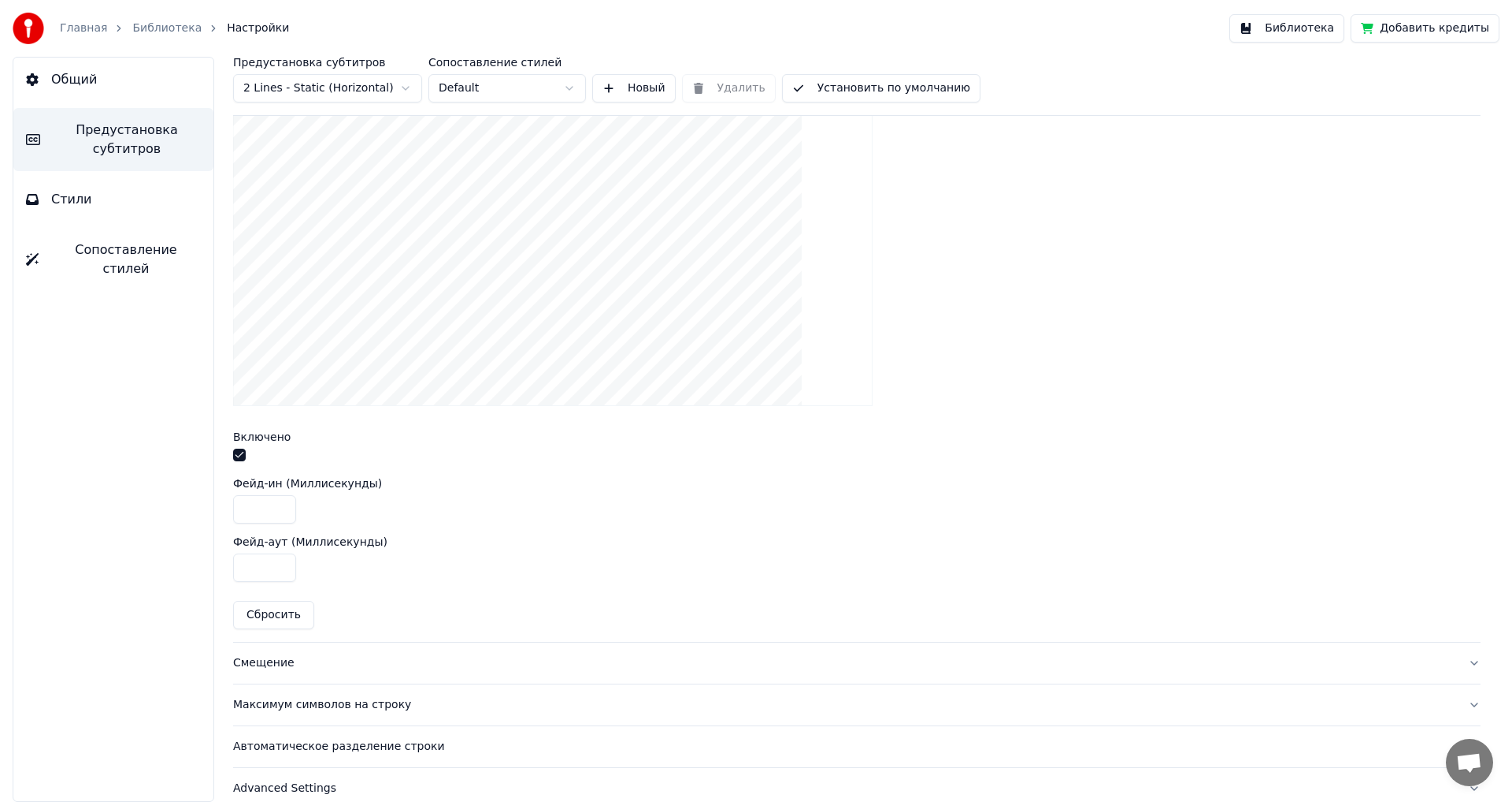
scroll to position [473, 0]
click at [267, 504] on input "***" at bounding box center [265, 509] width 63 height 28
type input "****"
click at [1150, 202] on div at bounding box center [857, 245] width 1247 height 346
click at [1300, 33] on button "Библиотека" at bounding box center [1286, 28] width 115 height 28
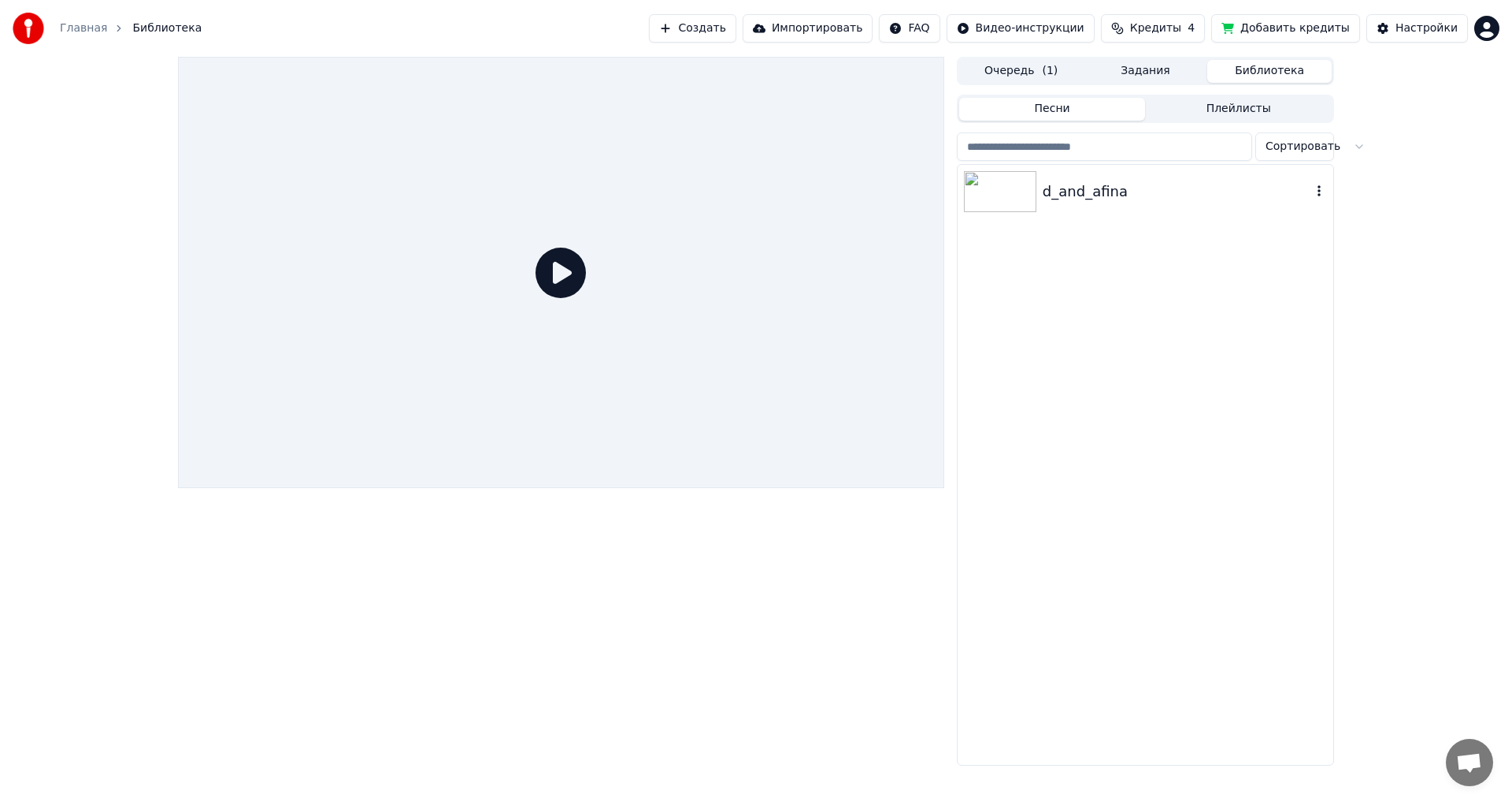
click at [968, 197] on img at bounding box center [1000, 191] width 72 height 41
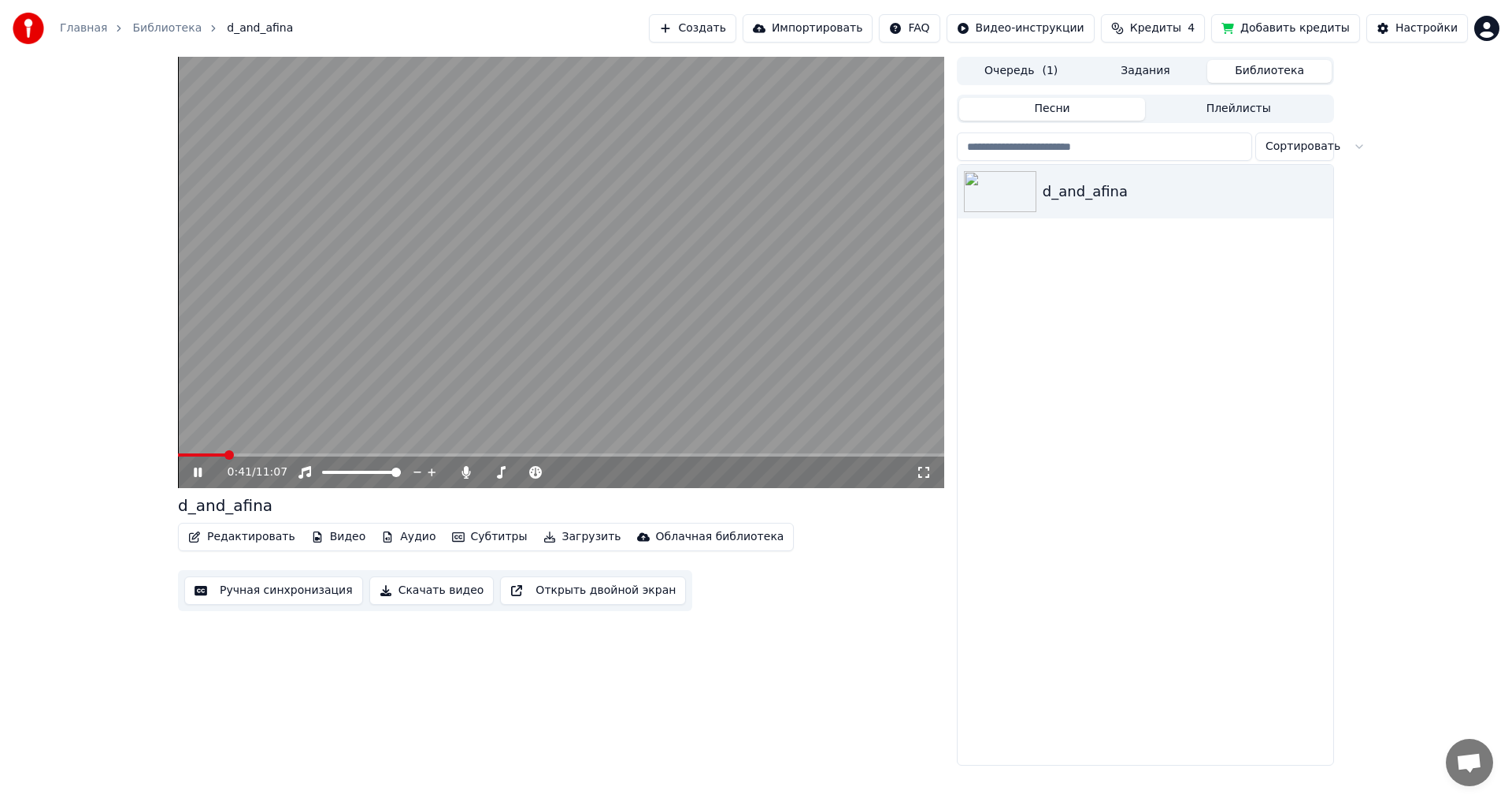
click at [225, 453] on span at bounding box center [562, 454] width 766 height 3
click at [212, 456] on span at bounding box center [202, 454] width 48 height 3
click at [444, 453] on video at bounding box center [562, 272] width 766 height 431
click at [443, 453] on span at bounding box center [562, 454] width 766 height 3
click at [195, 469] on icon at bounding box center [197, 473] width 9 height 11
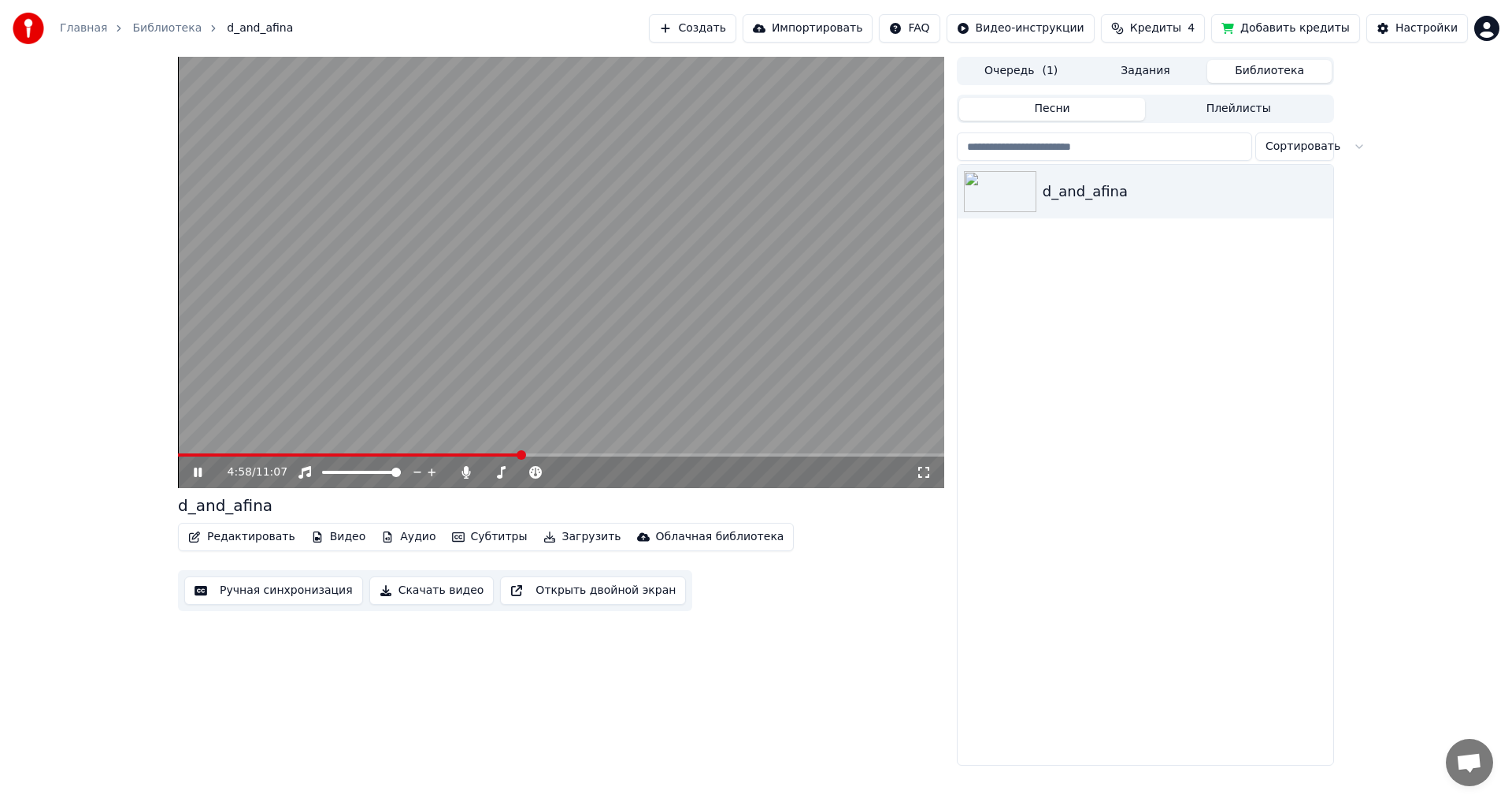
click at [195, 469] on icon at bounding box center [197, 472] width 8 height 9
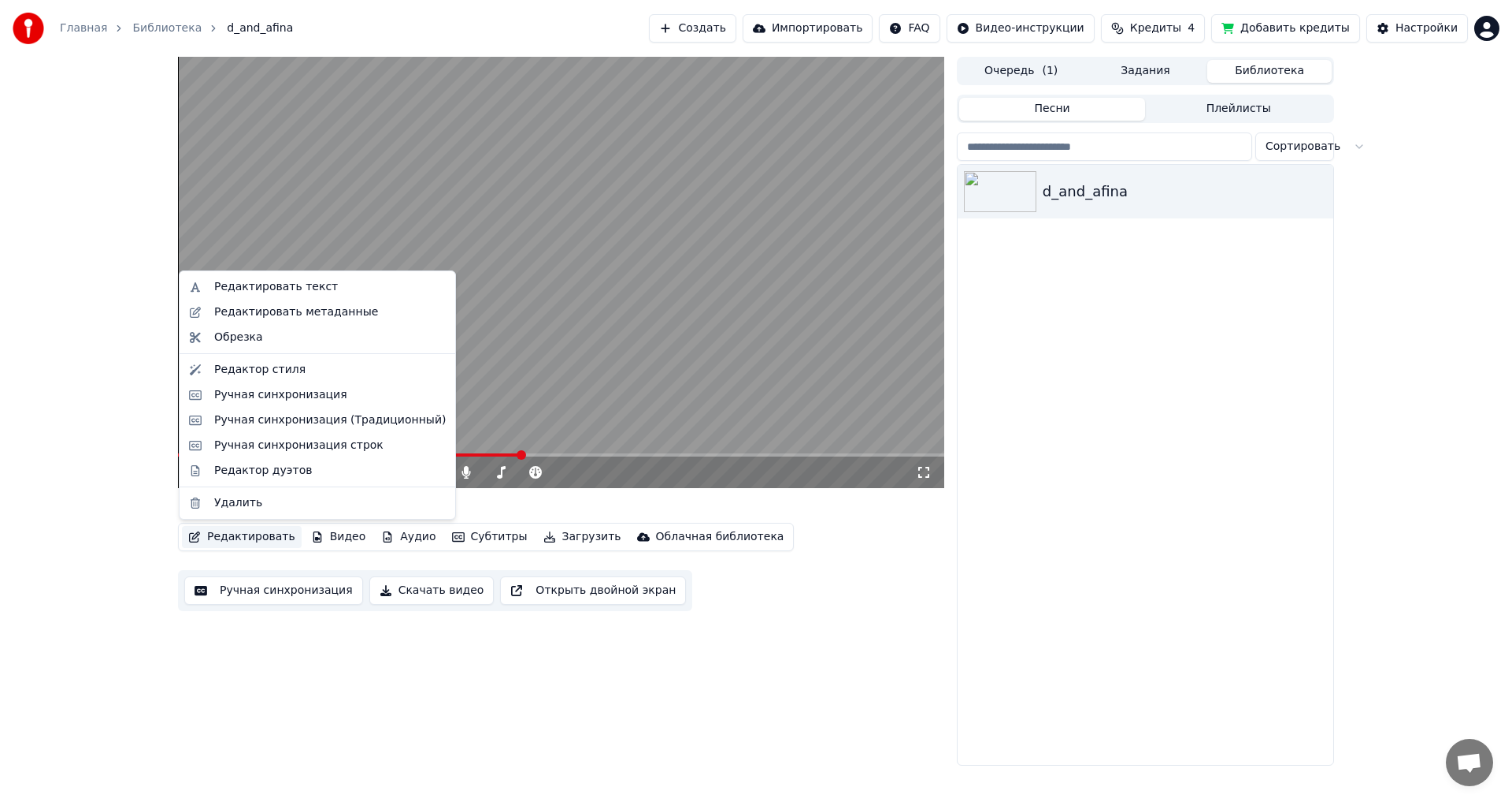
click at [230, 530] on button "Редактировать" at bounding box center [242, 536] width 120 height 22
click at [263, 396] on div "Ручная синхронизация" at bounding box center [281, 395] width 133 height 16
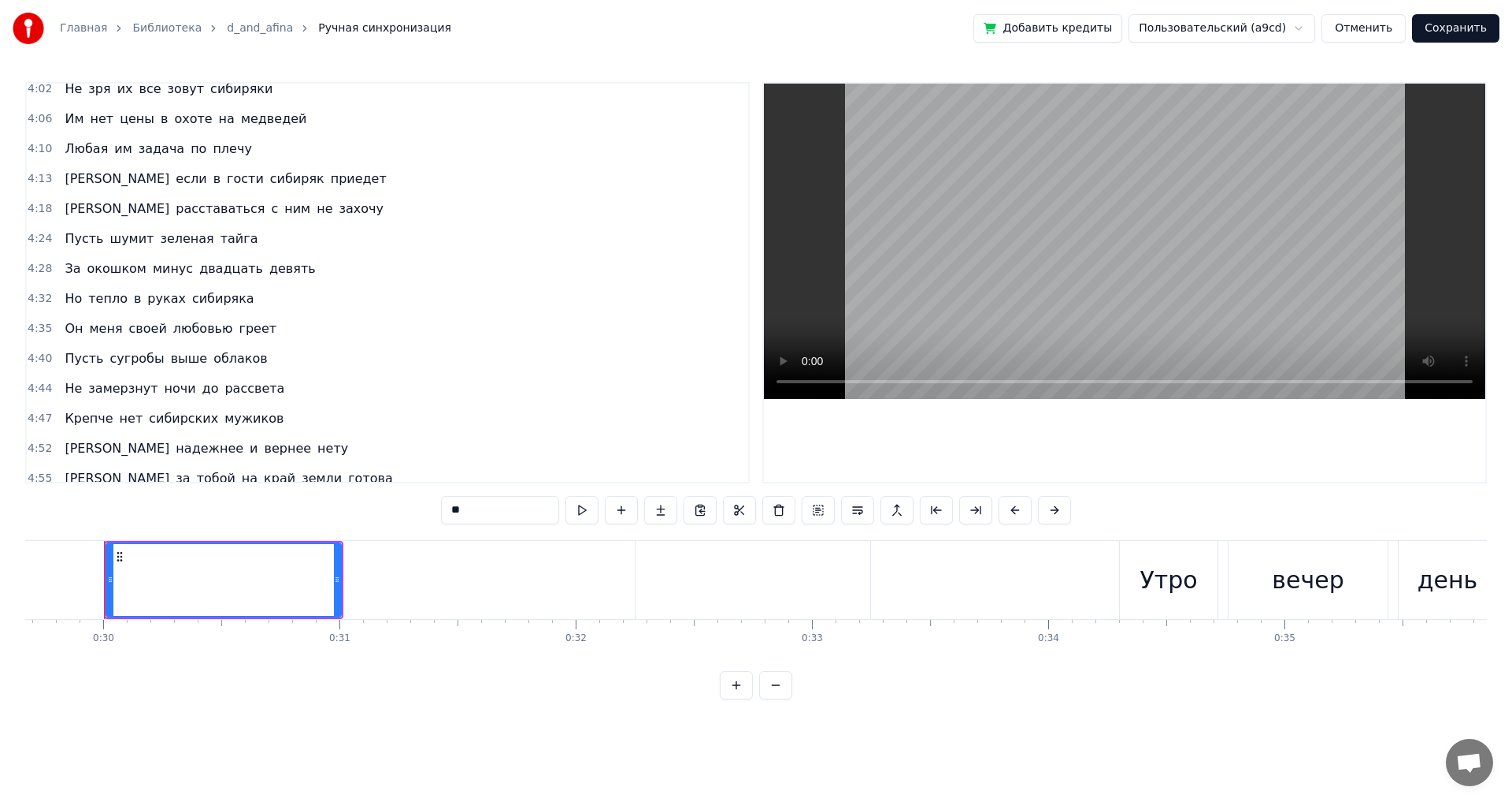
scroll to position [867, 0]
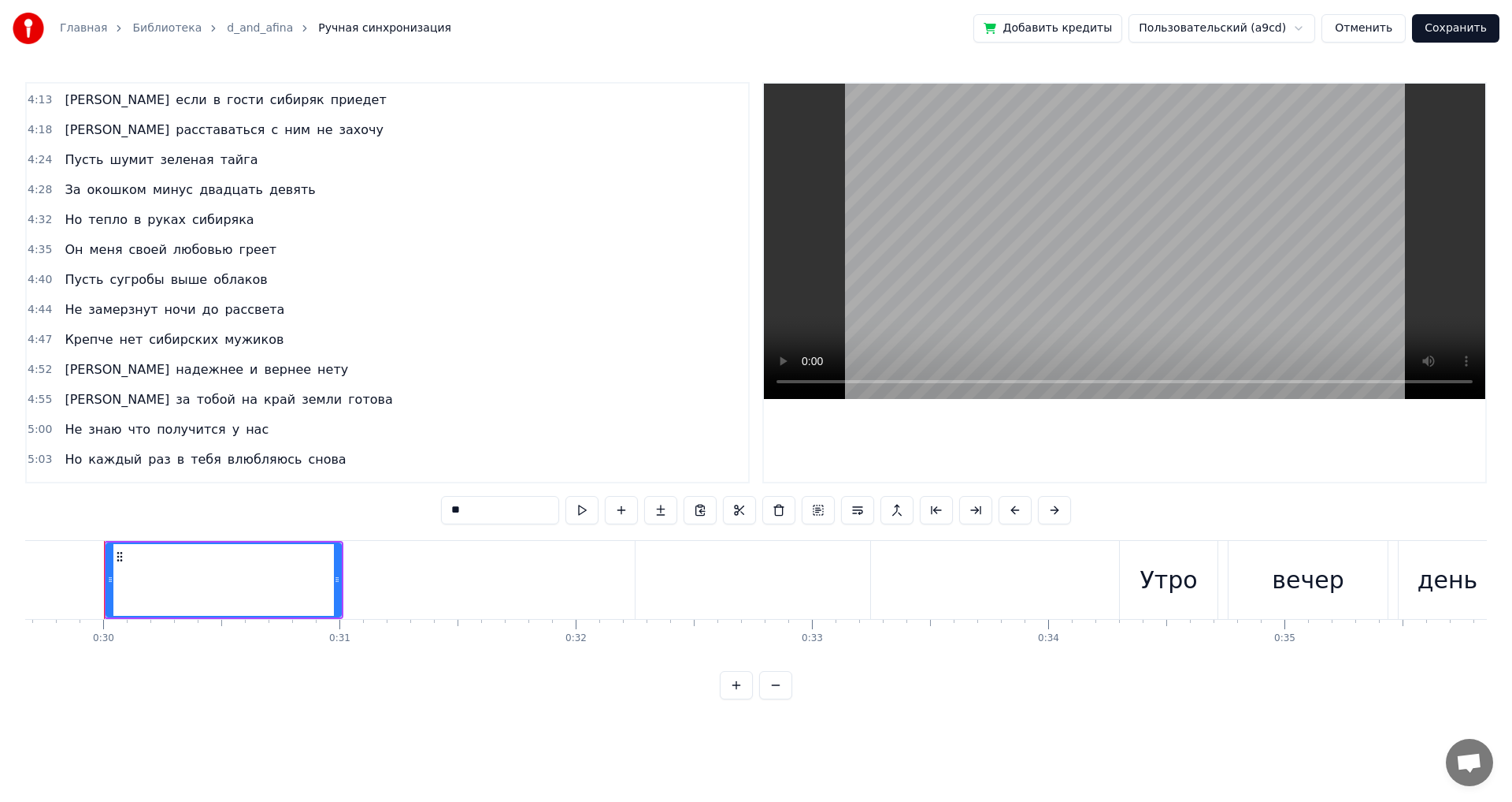
click at [175, 368] on span "надежнее" at bounding box center [210, 369] width 71 height 18
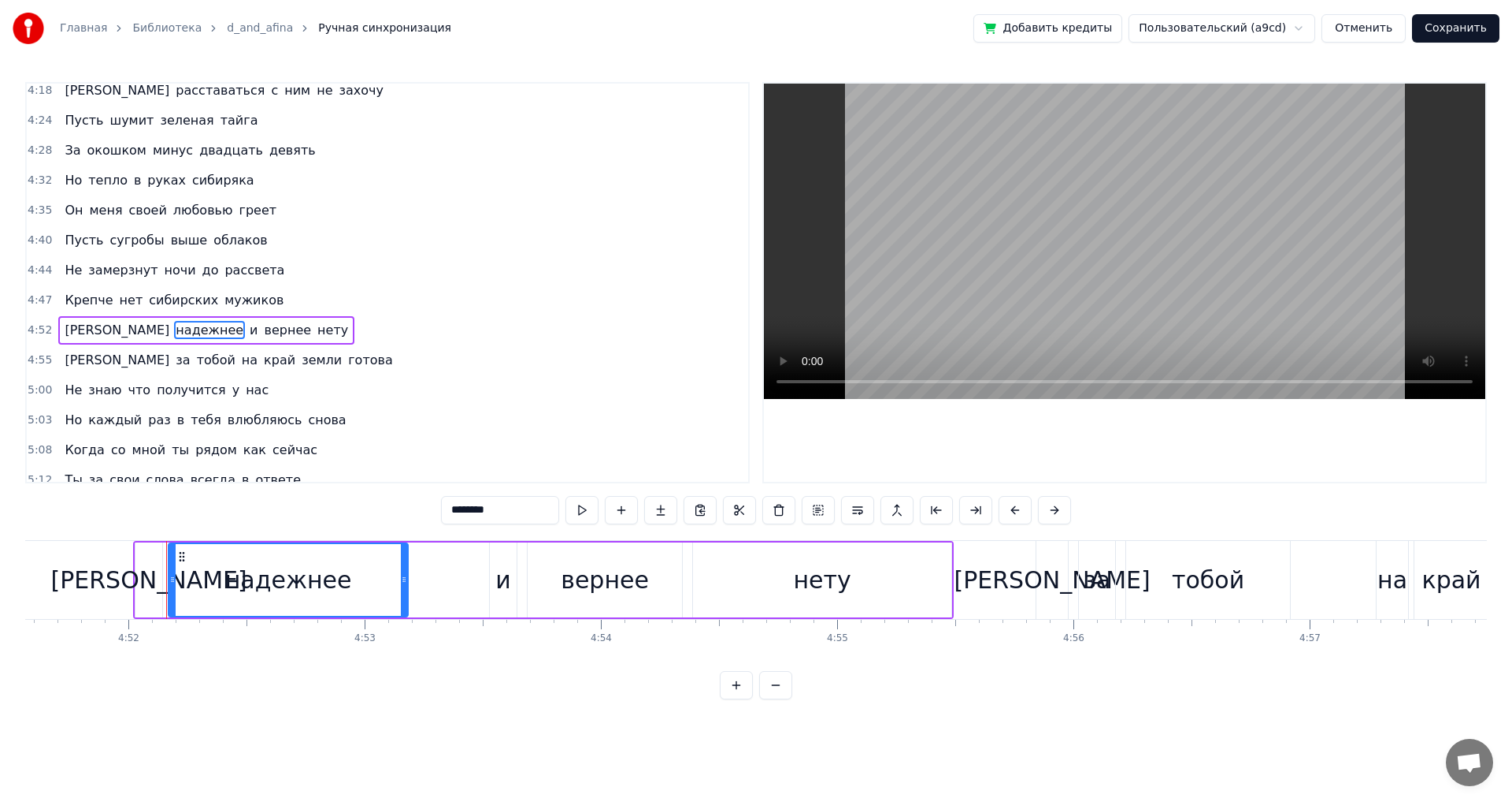
scroll to position [0, 68961]
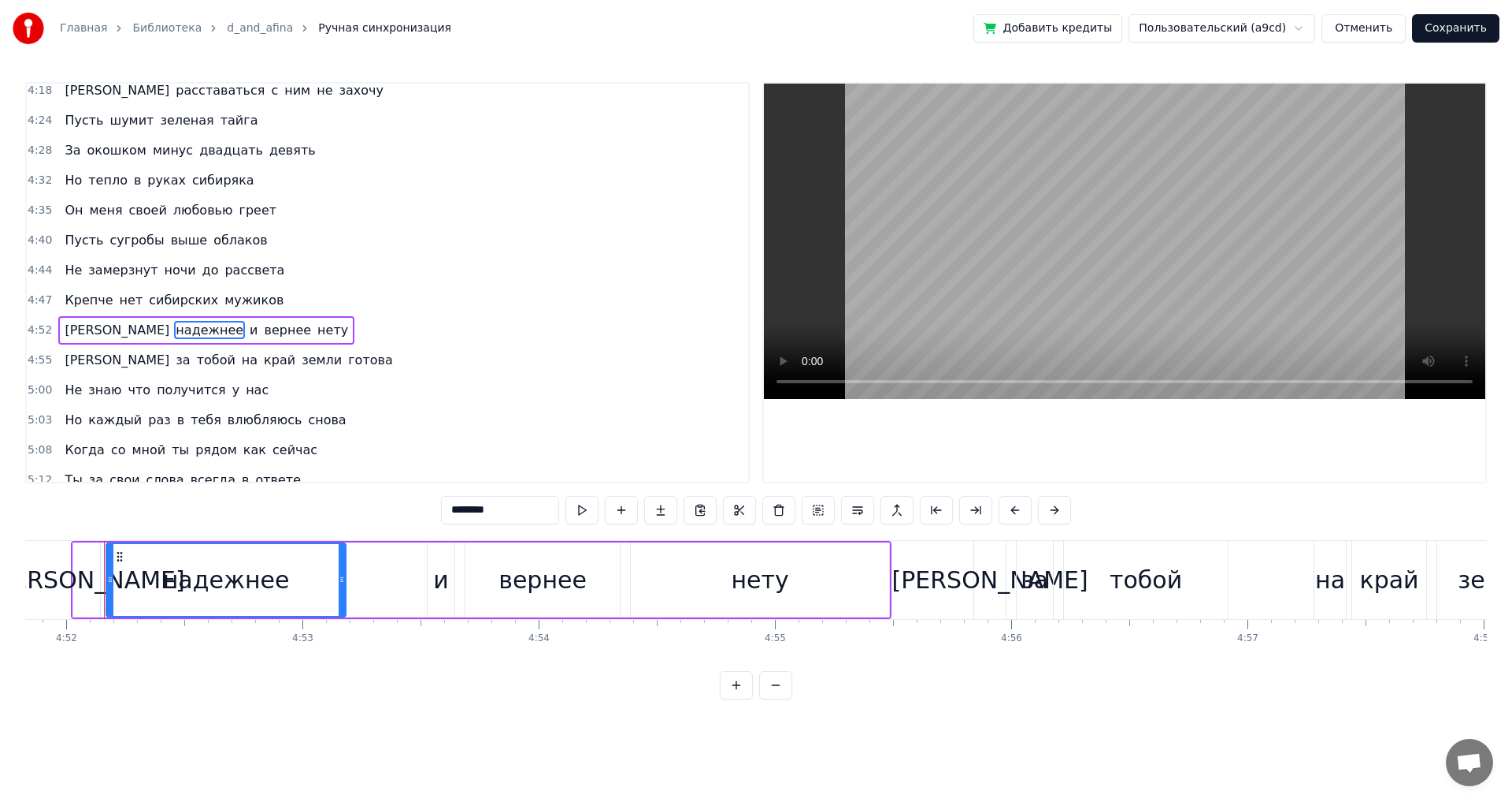
click at [497, 513] on input "********" at bounding box center [500, 510] width 119 height 28
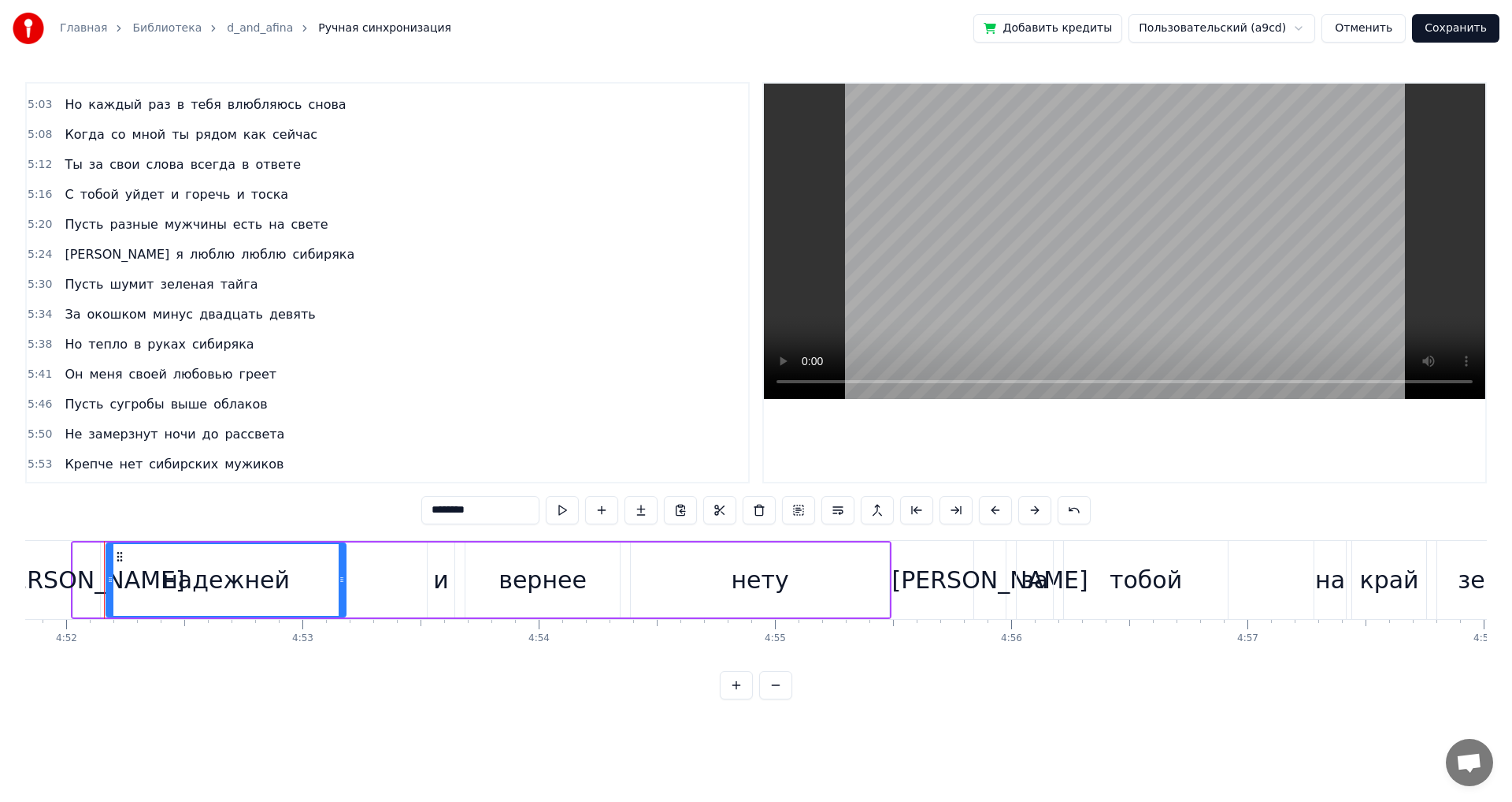
scroll to position [1300, 0]
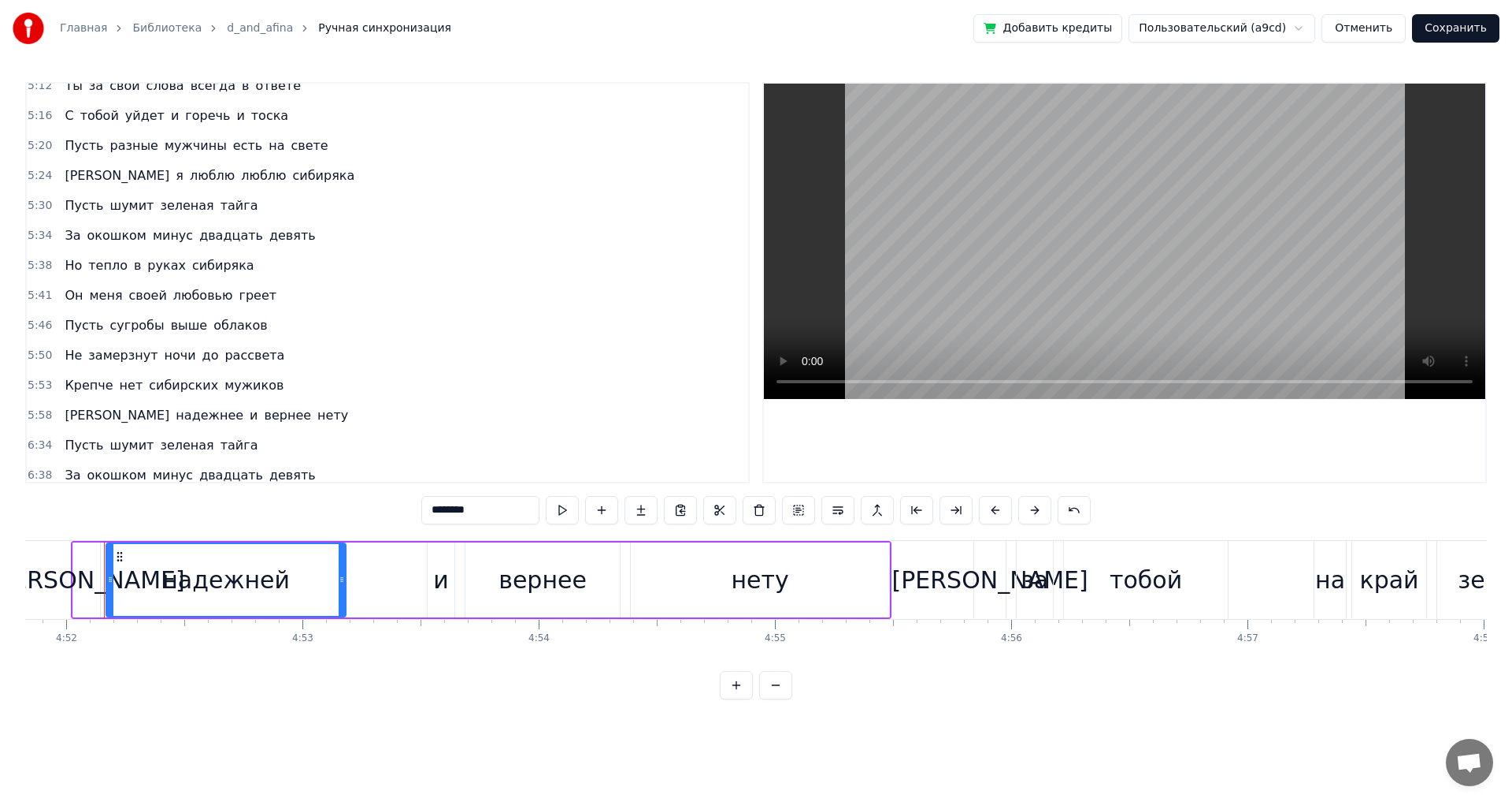
click at [175, 413] on span "надежнее" at bounding box center [210, 415] width 71 height 18
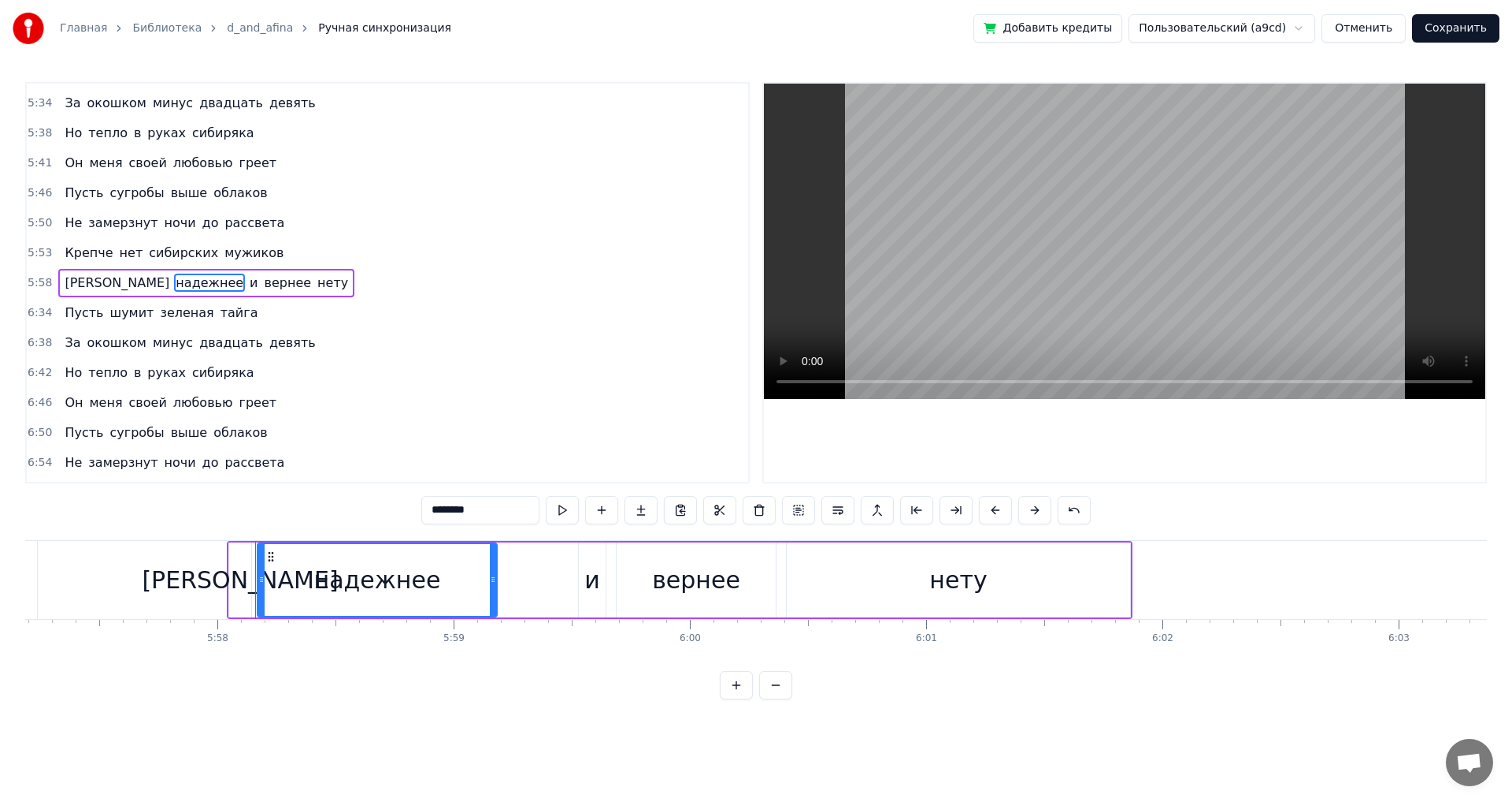
scroll to position [0, 84558]
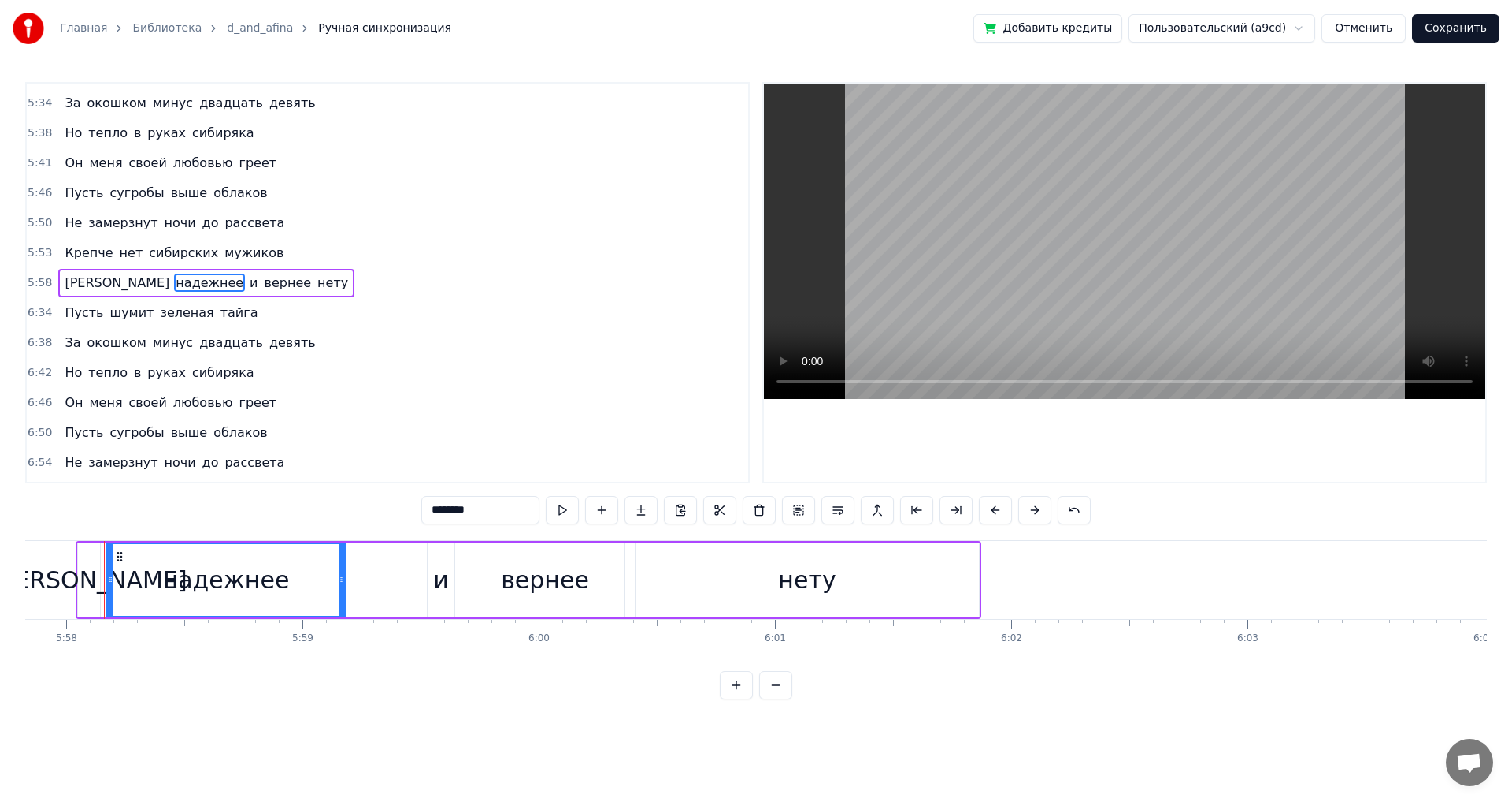
drag, startPoint x: 489, startPoint y: 509, endPoint x: 476, endPoint y: 509, distance: 13.0
click at [476, 509] on input "********" at bounding box center [480, 510] width 119 height 28
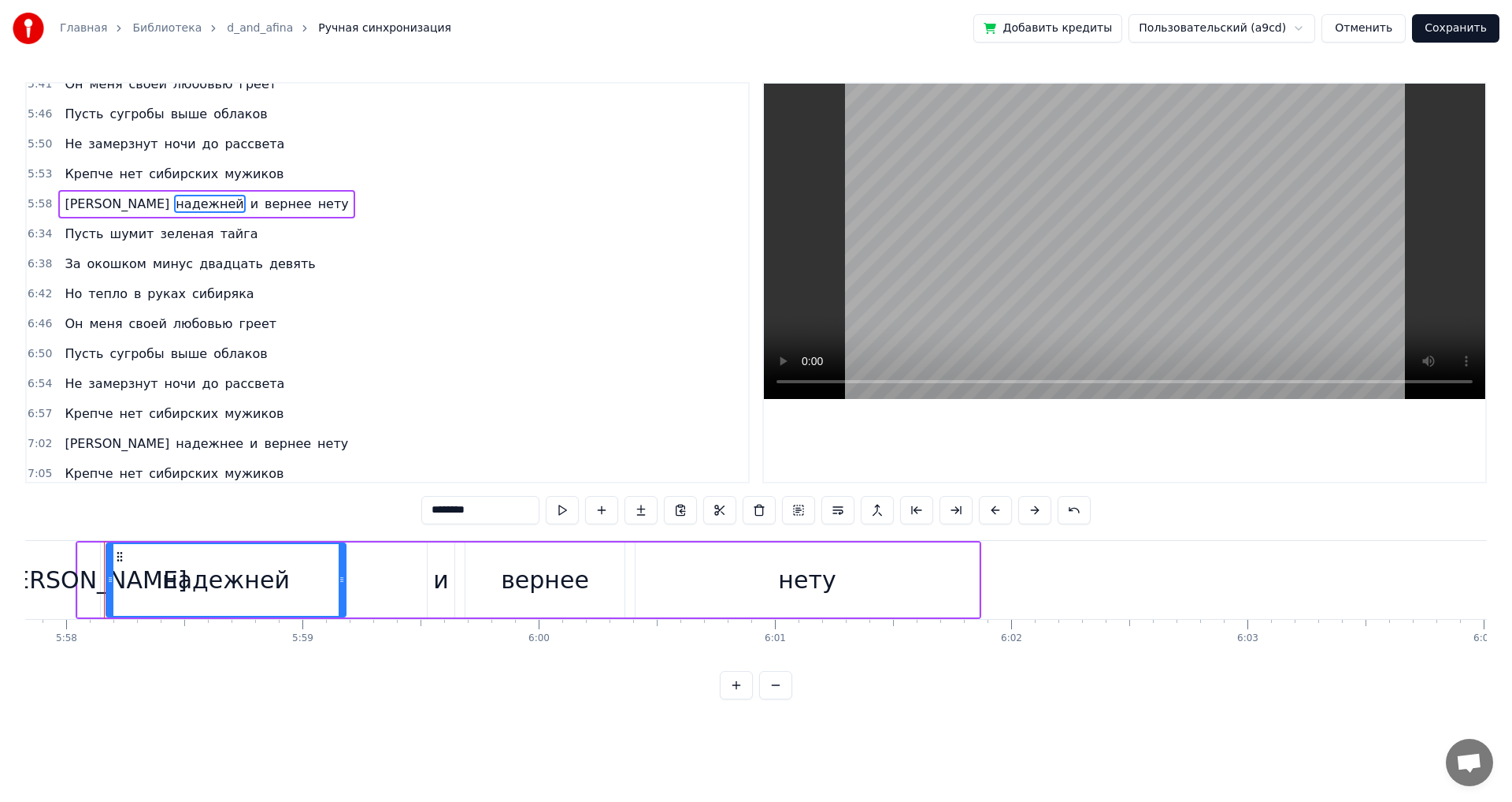
click at [175, 439] on span "надежнее" at bounding box center [210, 443] width 71 height 18
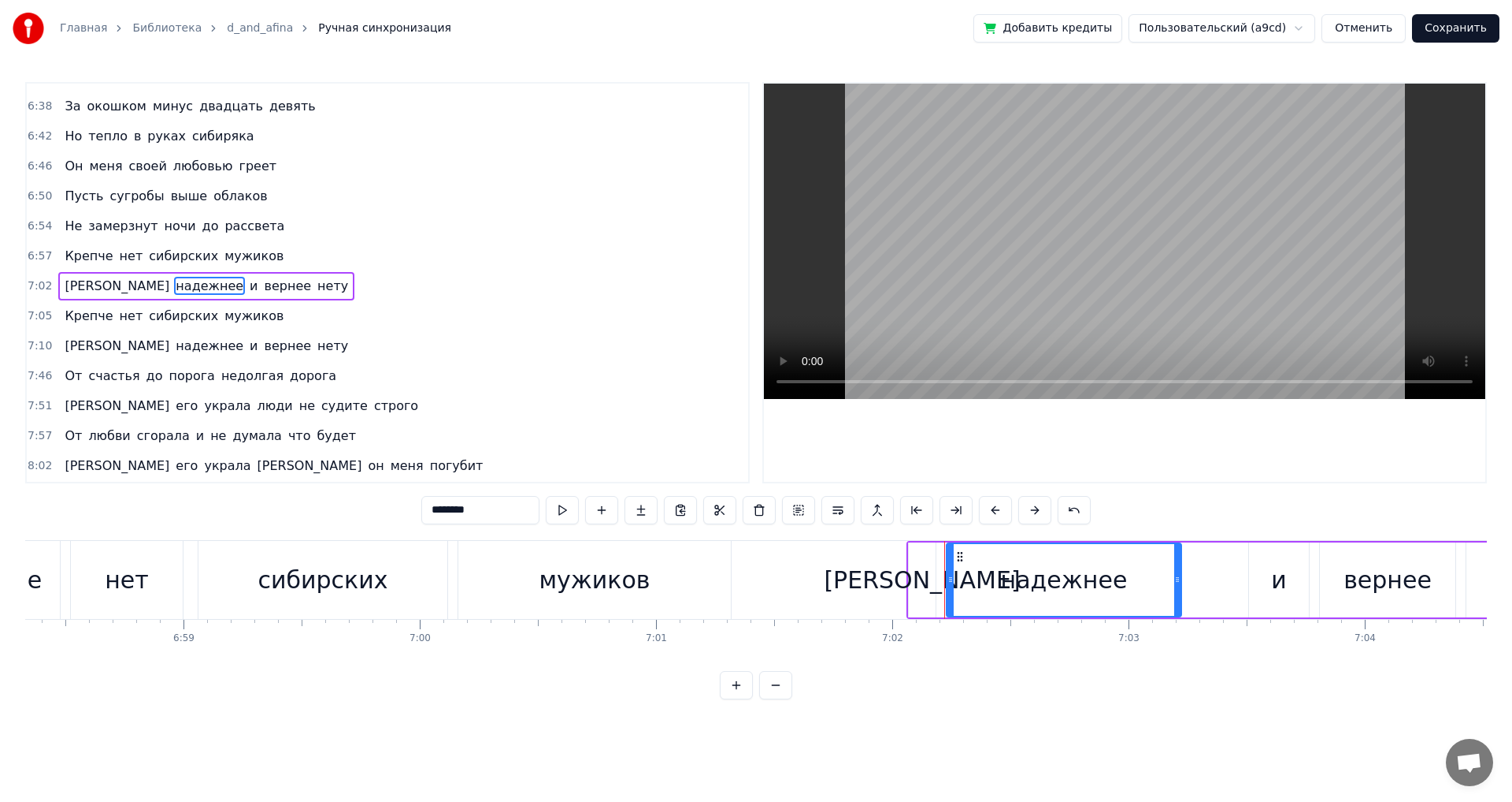
scroll to position [0, 99696]
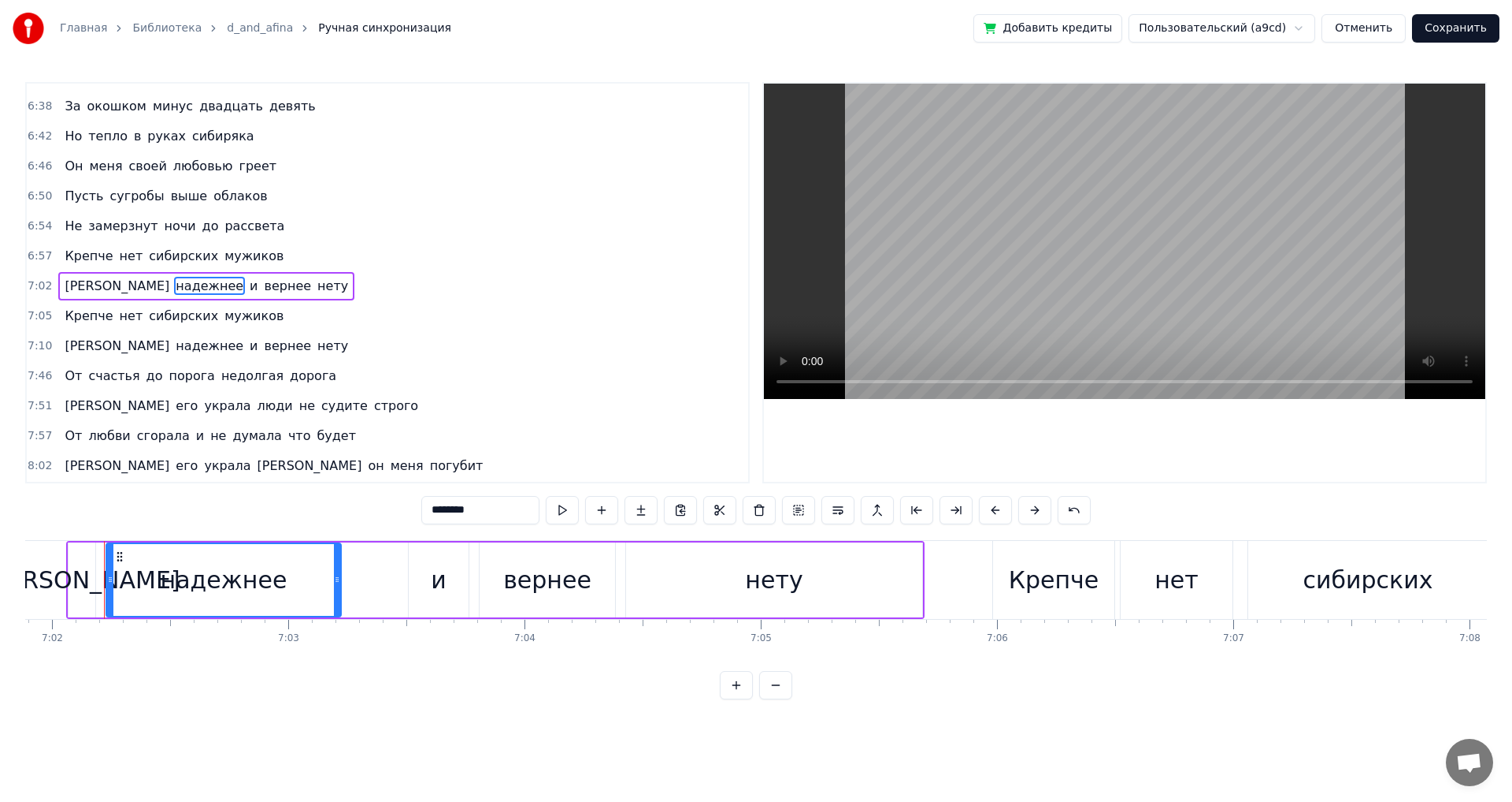
drag, startPoint x: 489, startPoint y: 511, endPoint x: 476, endPoint y: 512, distance: 13.0
click at [476, 512] on input "********" at bounding box center [480, 510] width 119 height 28
click at [175, 345] on span "надежнее" at bounding box center [210, 345] width 71 height 18
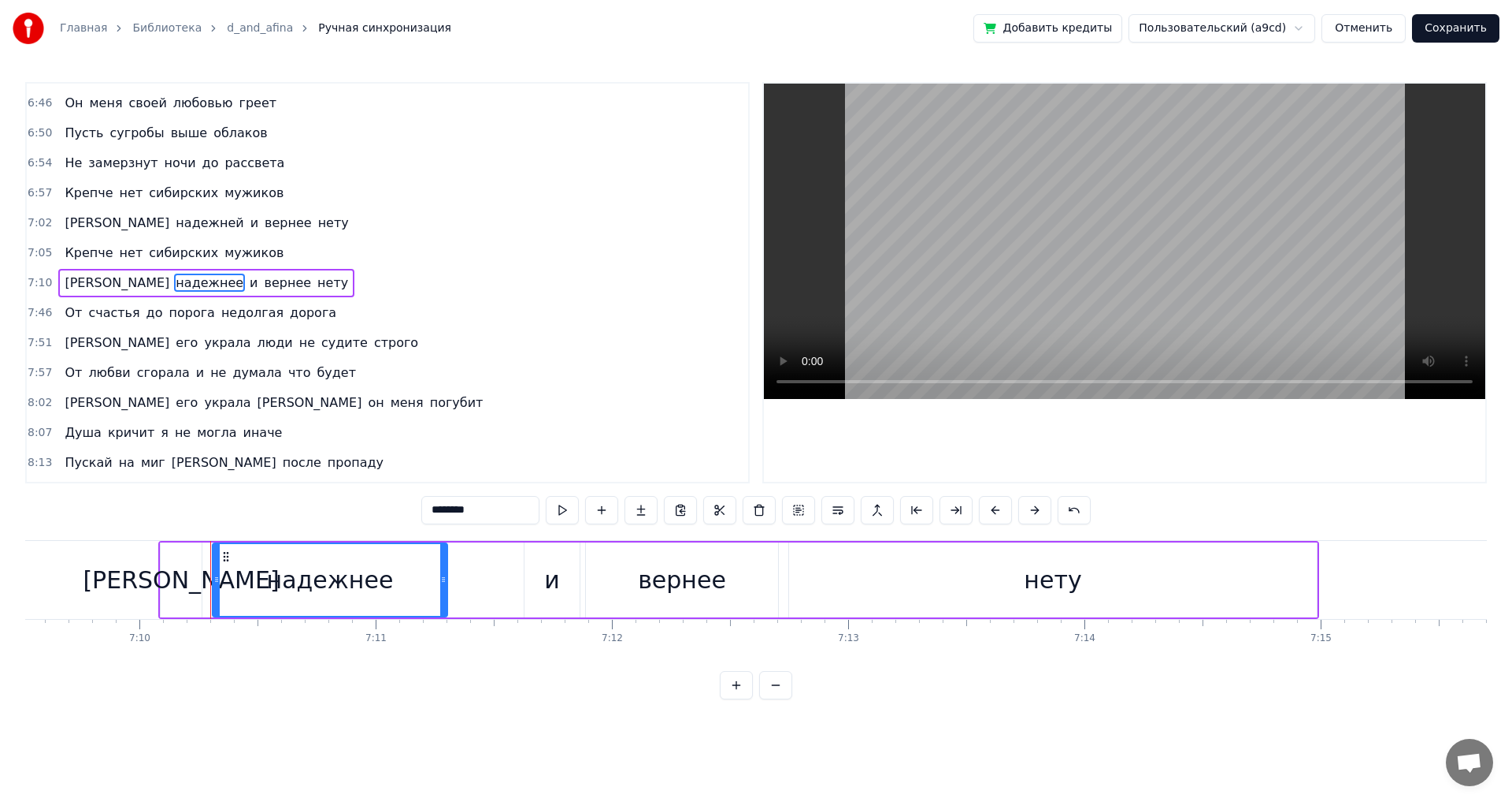
scroll to position [0, 101606]
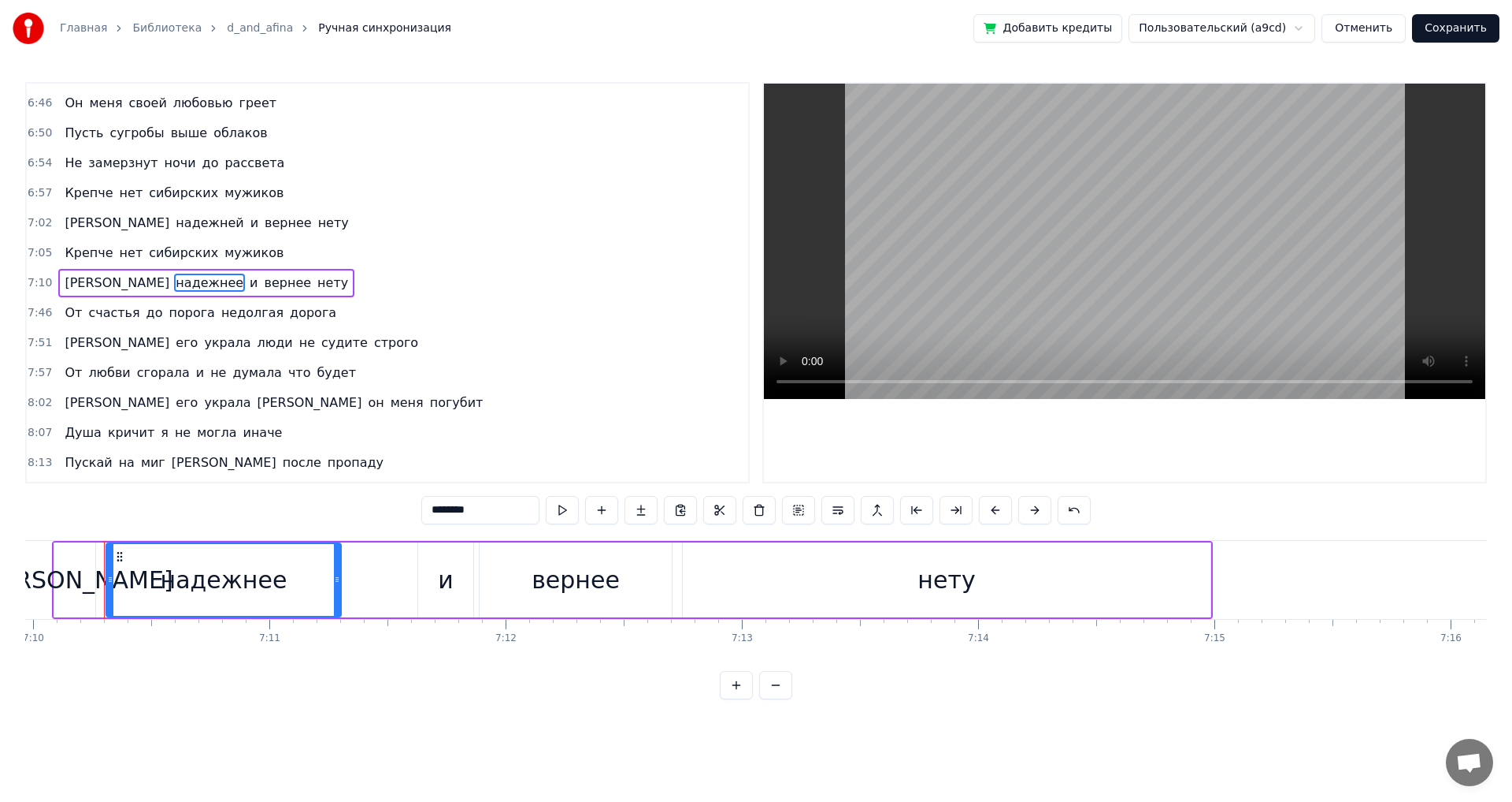
drag, startPoint x: 494, startPoint y: 512, endPoint x: 477, endPoint y: 513, distance: 17.0
click at [477, 513] on input "********" at bounding box center [480, 510] width 119 height 28
type input "********"
click at [1461, 32] on button "Сохранить" at bounding box center [1456, 28] width 87 height 28
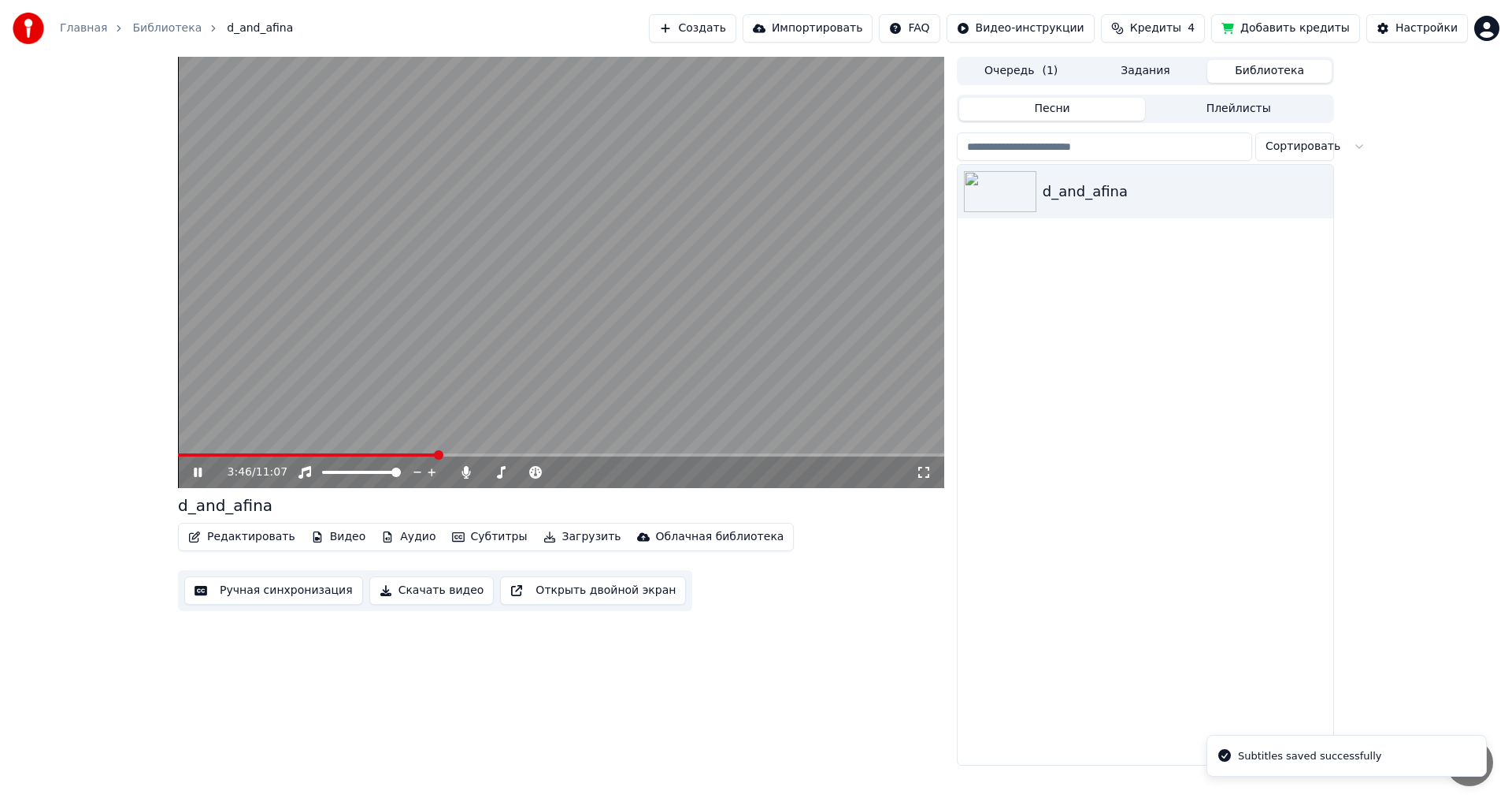
click at [438, 456] on span at bounding box center [562, 454] width 766 height 3
click at [458, 453] on span at bounding box center [562, 454] width 766 height 3
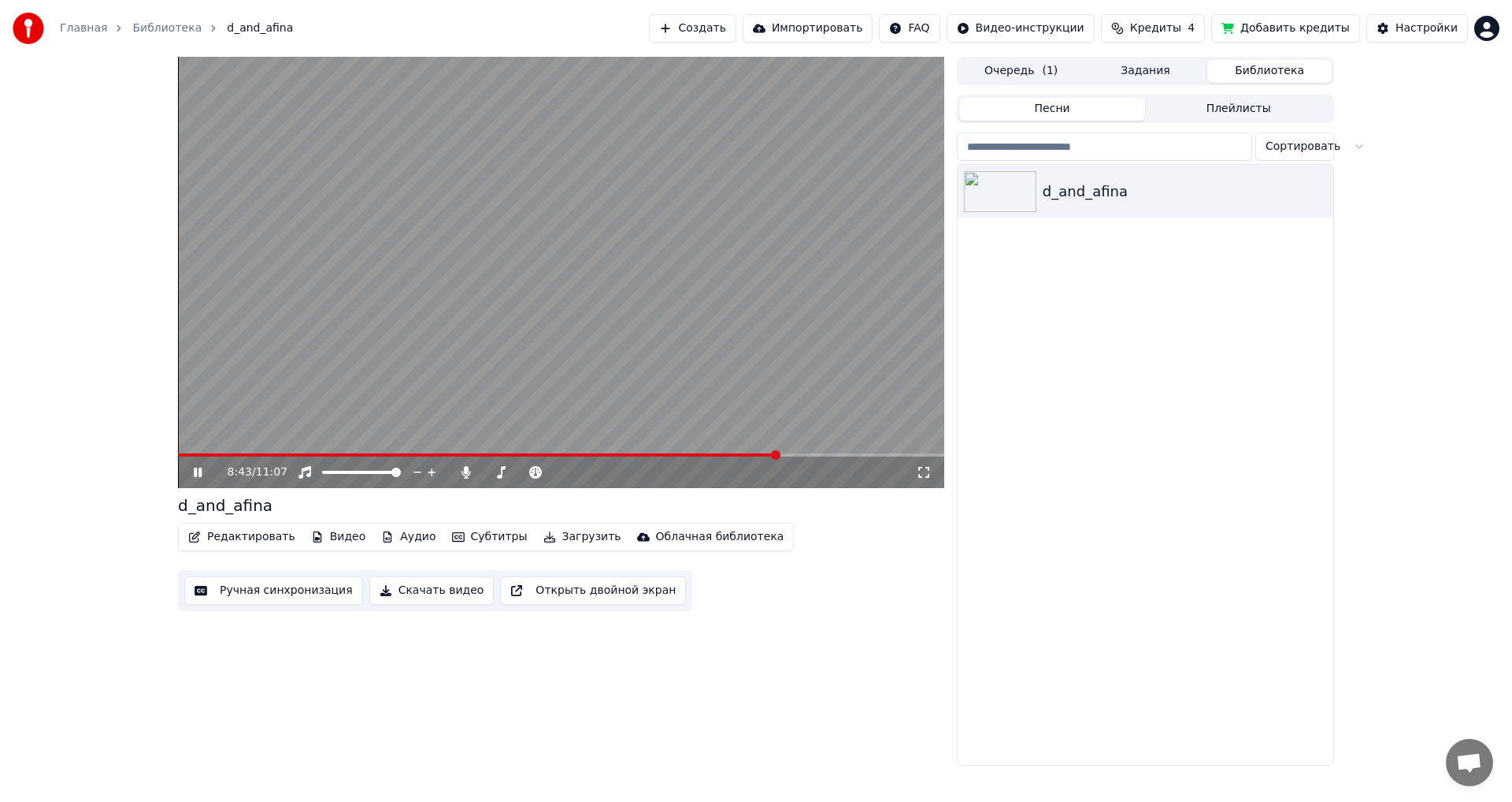
click at [201, 470] on icon at bounding box center [197, 472] width 8 height 9
click at [759, 453] on span at bounding box center [479, 454] width 601 height 3
click at [193, 476] on icon at bounding box center [209, 472] width 37 height 12
click at [196, 469] on icon at bounding box center [197, 472] width 8 height 9
click at [757, 453] on video at bounding box center [562, 272] width 766 height 431
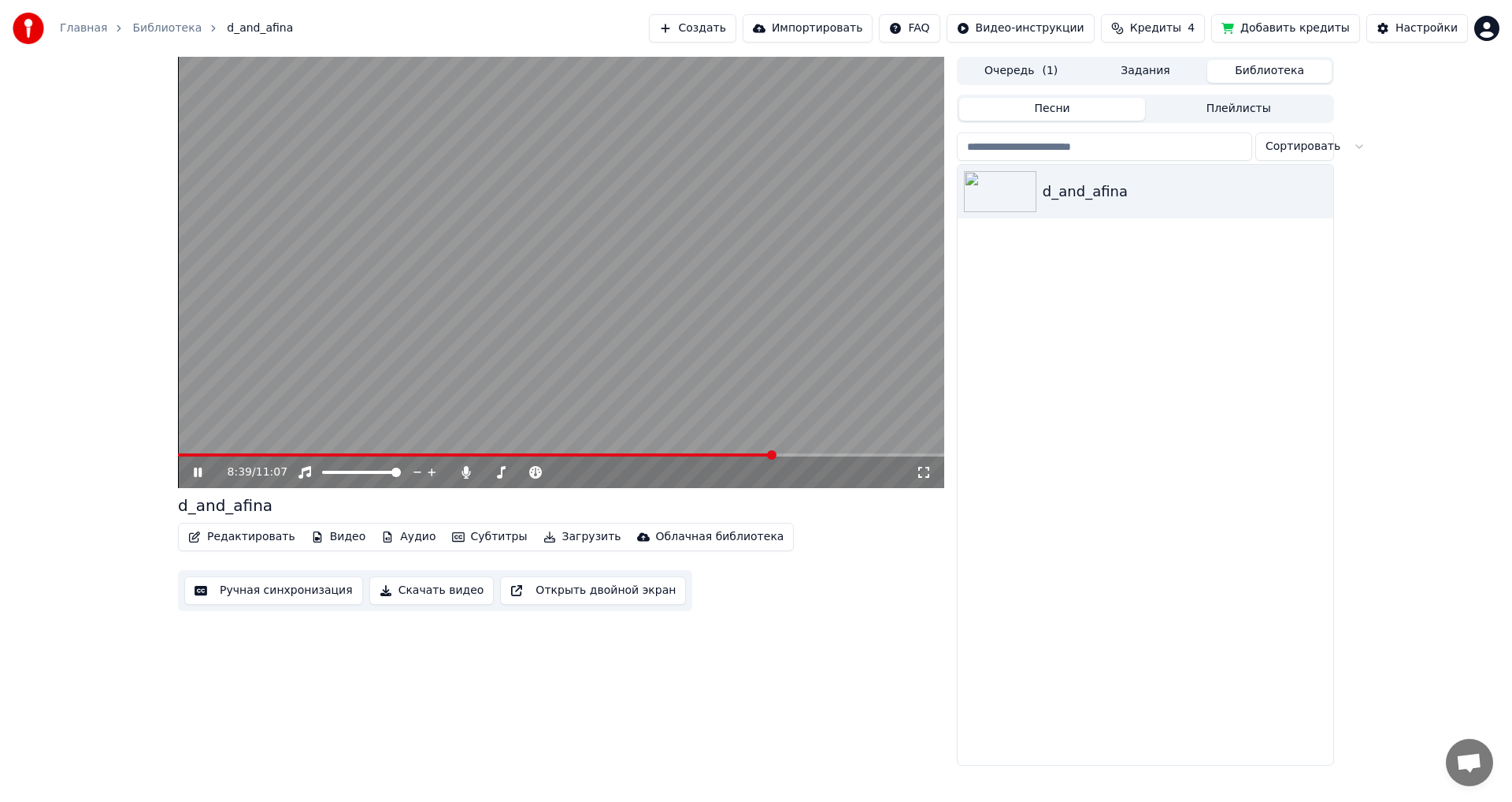
click at [757, 454] on span at bounding box center [476, 454] width 597 height 3
click at [196, 472] on icon at bounding box center [197, 472] width 8 height 9
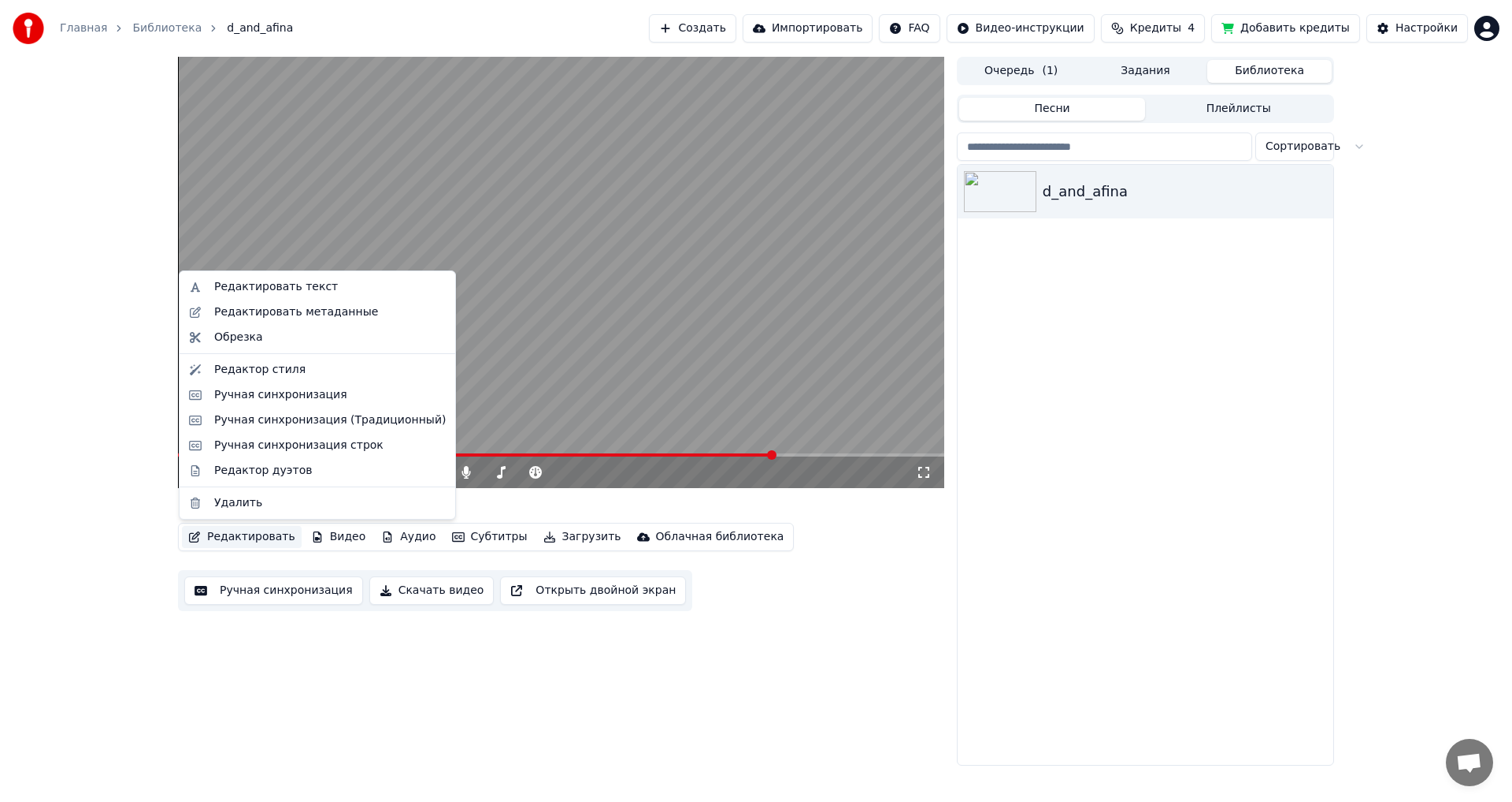
click at [234, 539] on button "Редактировать" at bounding box center [242, 536] width 120 height 22
click at [280, 425] on div "Ручная синхронизация (Традиционный)" at bounding box center [330, 420] width 231 height 16
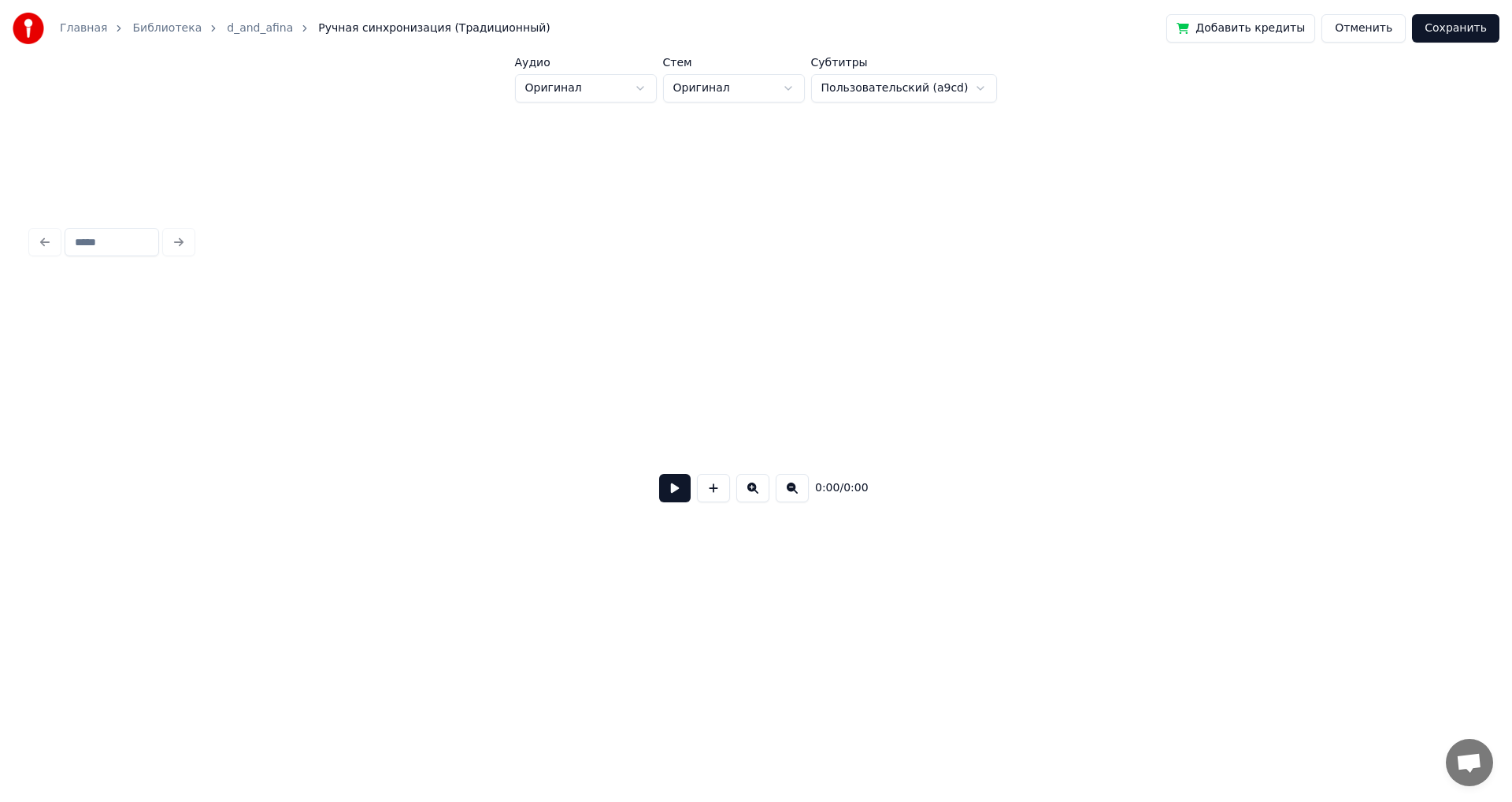
click at [672, 486] on button at bounding box center [674, 488] width 31 height 28
click at [675, 487] on button at bounding box center [674, 488] width 31 height 28
drag, startPoint x: 829, startPoint y: 325, endPoint x: 1117, endPoint y: 332, distance: 288.1
click at [1117, 332] on div at bounding box center [756, 317] width 1449 height 79
drag, startPoint x: 1191, startPoint y: 318, endPoint x: 718, endPoint y: 340, distance: 473.5
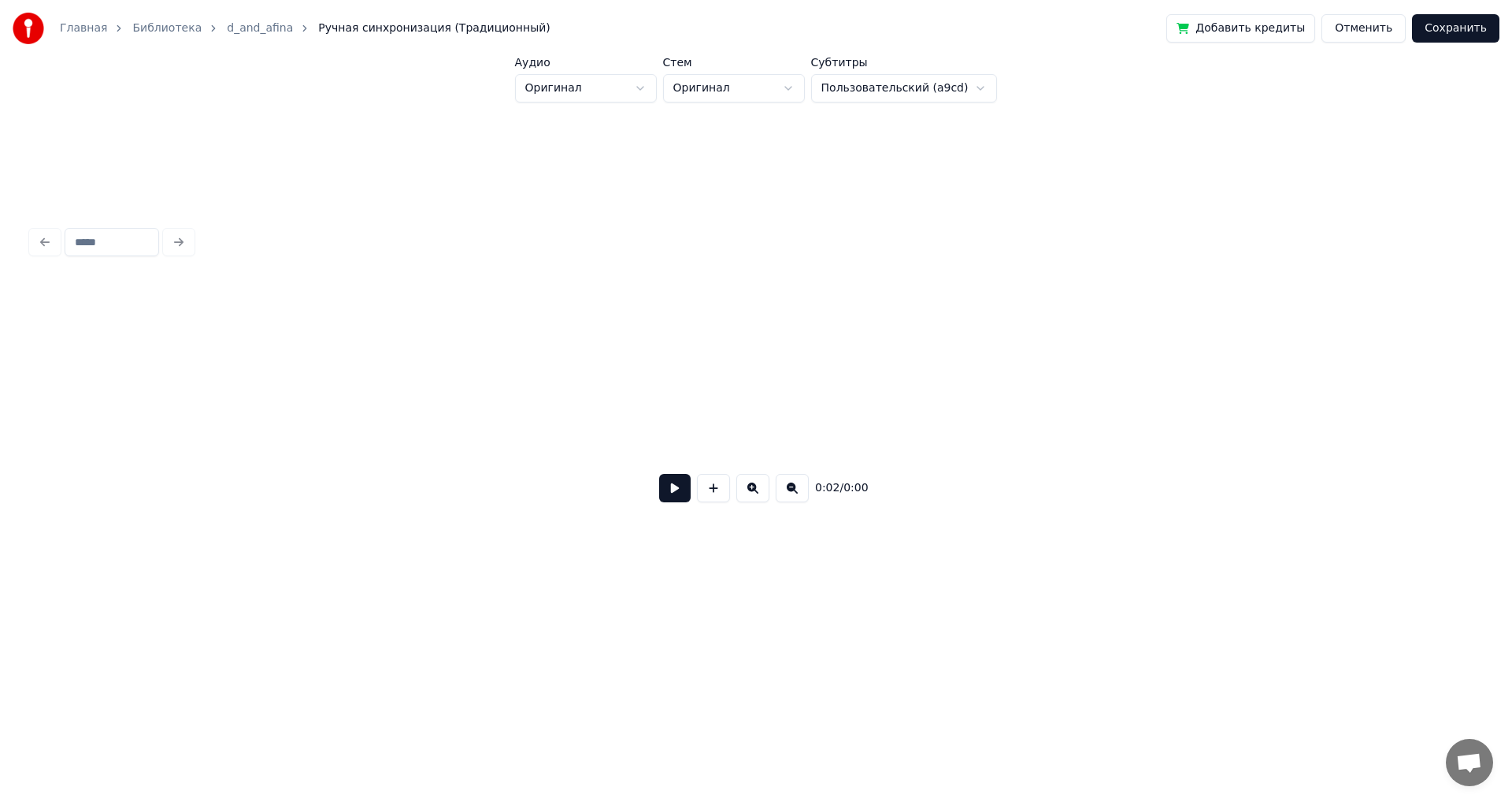
click at [718, 340] on div at bounding box center [756, 317] width 1449 height 79
click at [674, 489] on button at bounding box center [674, 488] width 31 height 28
click at [179, 236] on div at bounding box center [756, 242] width 1462 height 35
click at [673, 484] on button at bounding box center [674, 488] width 31 height 28
click at [1448, 27] on button "Сохранить" at bounding box center [1456, 28] width 87 height 28
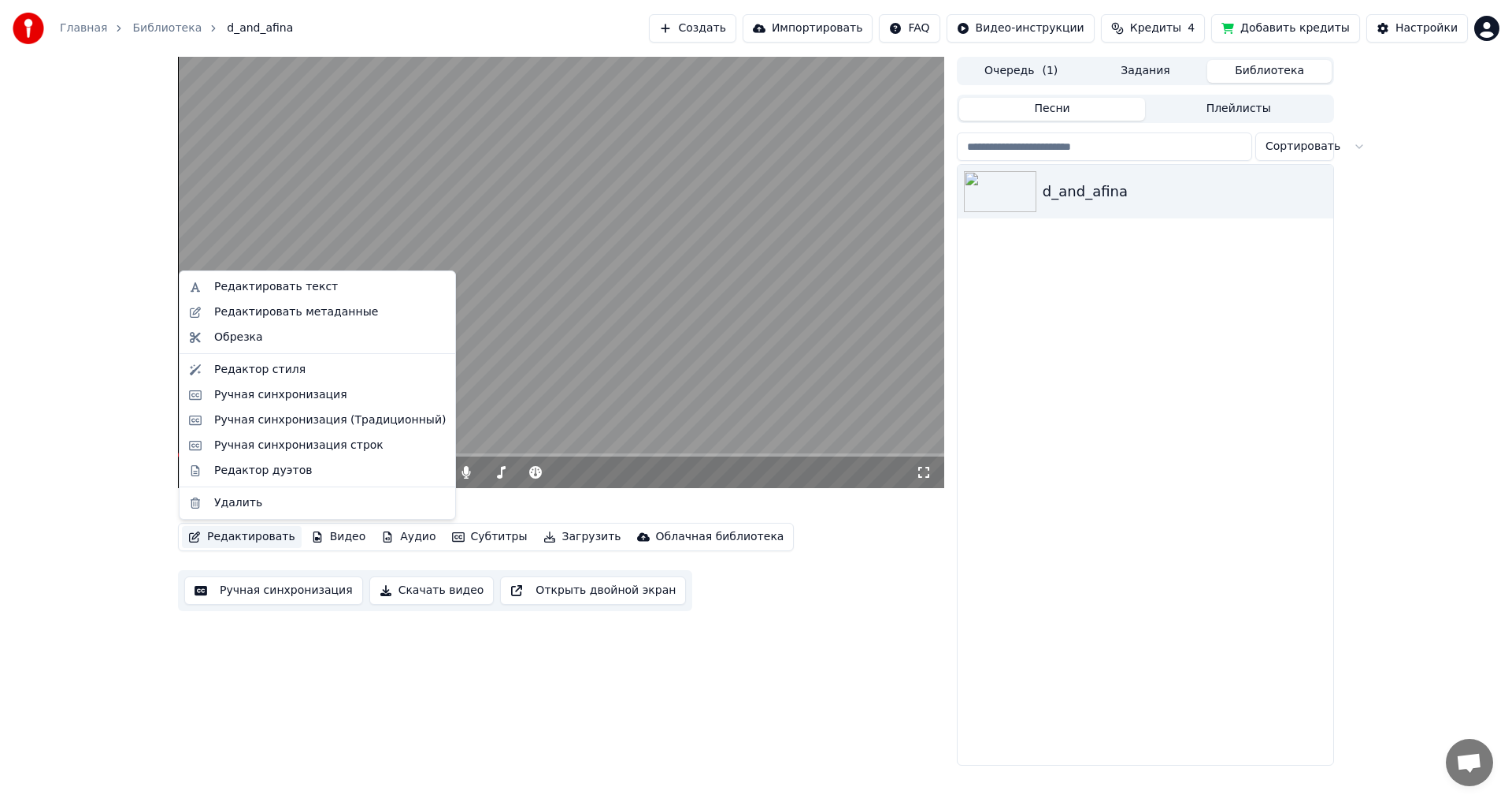
click at [216, 537] on button "Редактировать" at bounding box center [242, 536] width 120 height 22
click at [281, 423] on div "Ручная синхронизация (Традиционный)" at bounding box center [330, 420] width 231 height 16
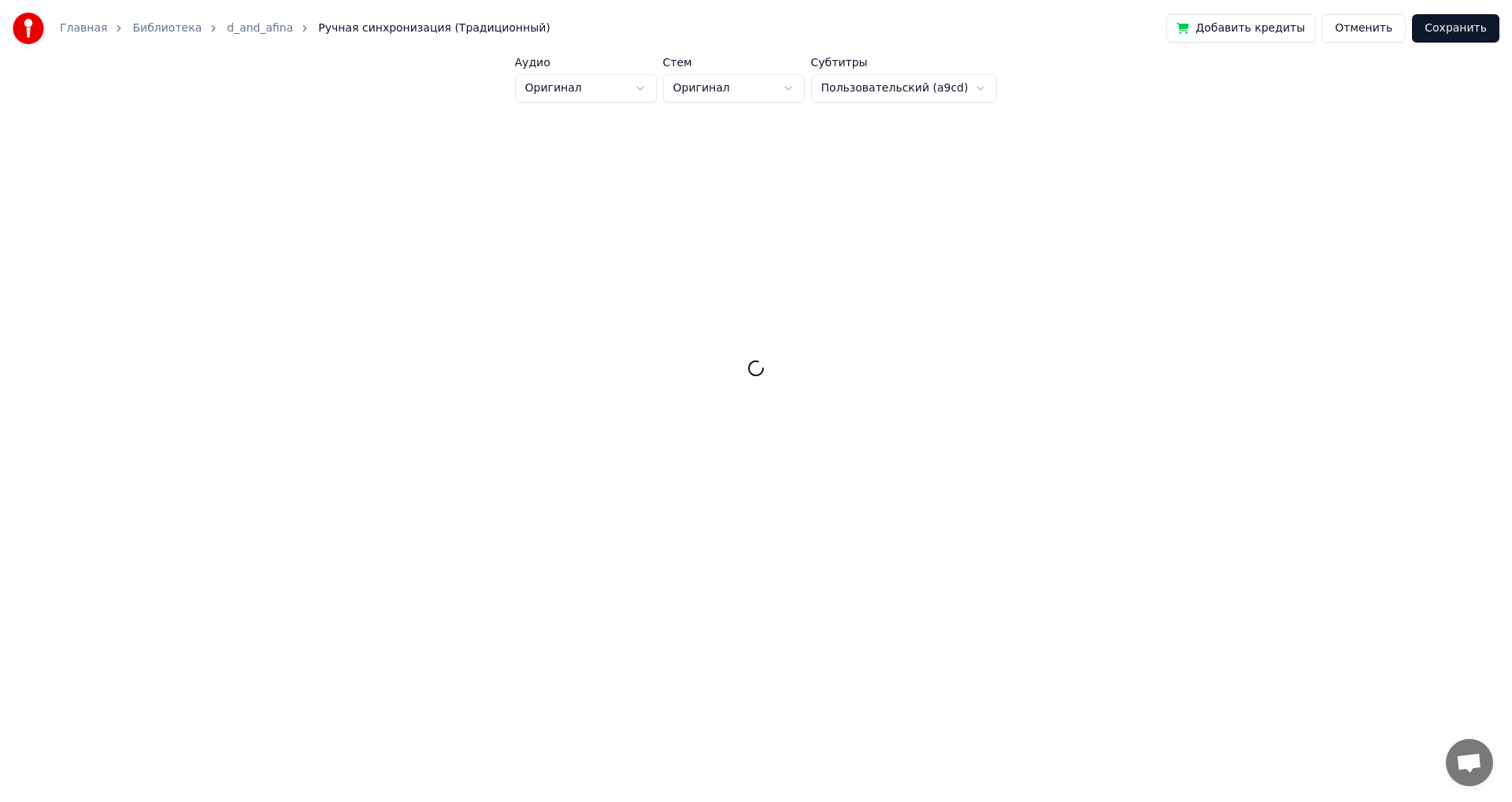
click at [1465, 30] on button "Сохранить" at bounding box center [1456, 28] width 87 height 28
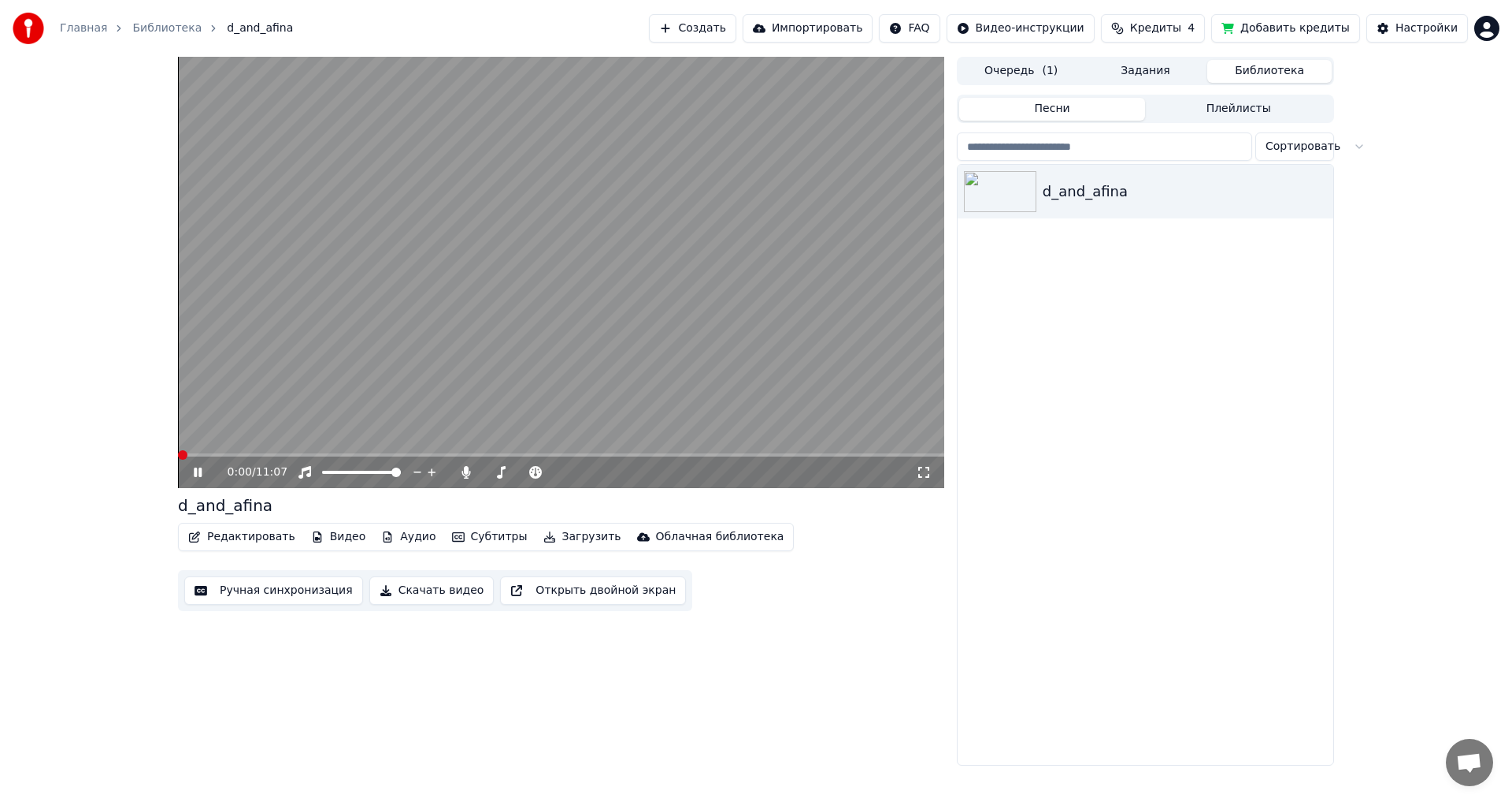
click at [250, 537] on button "Редактировать" at bounding box center [242, 536] width 120 height 22
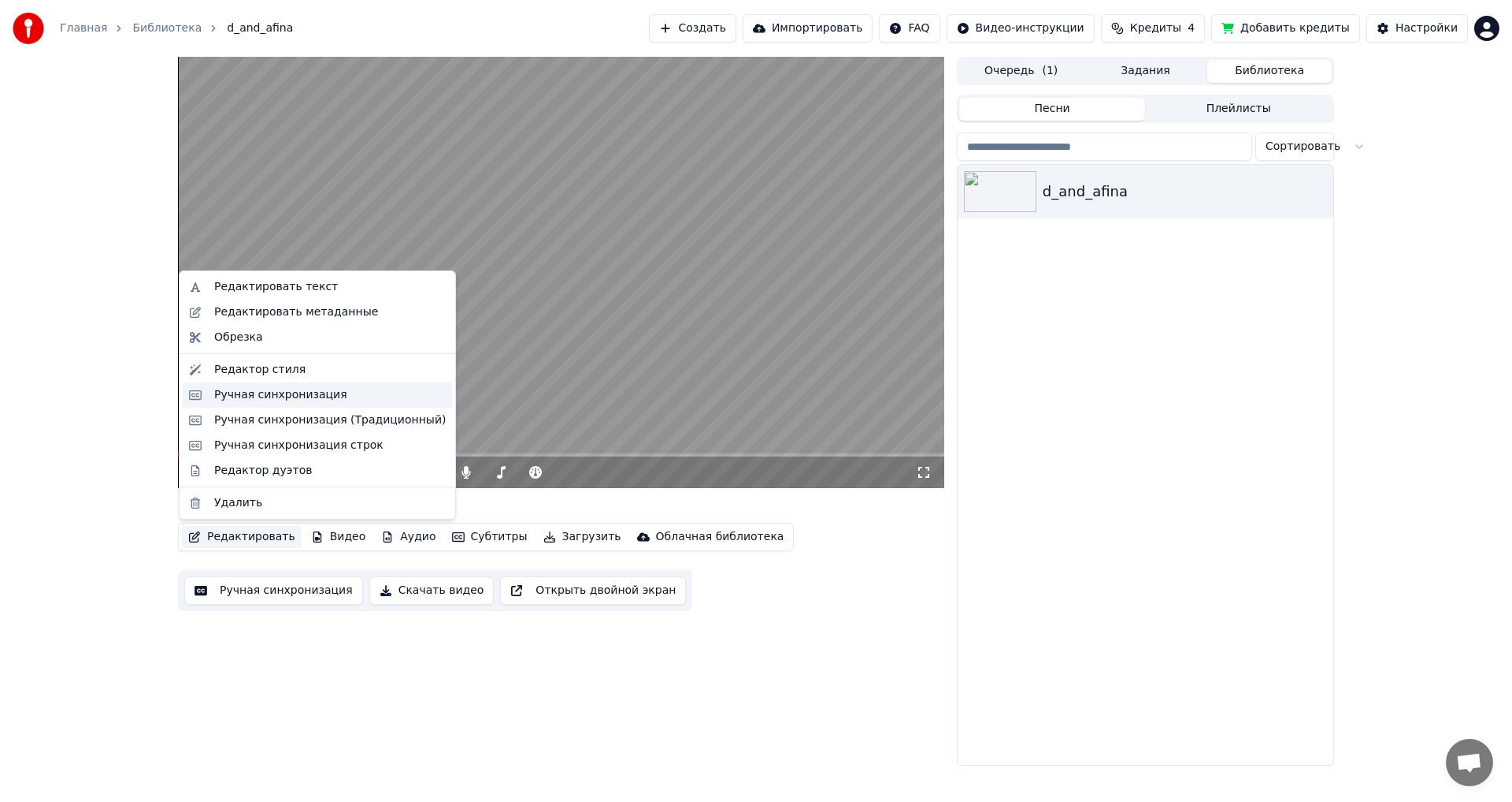
click at [299, 400] on div "Ручная синхронизация" at bounding box center [281, 395] width 133 height 16
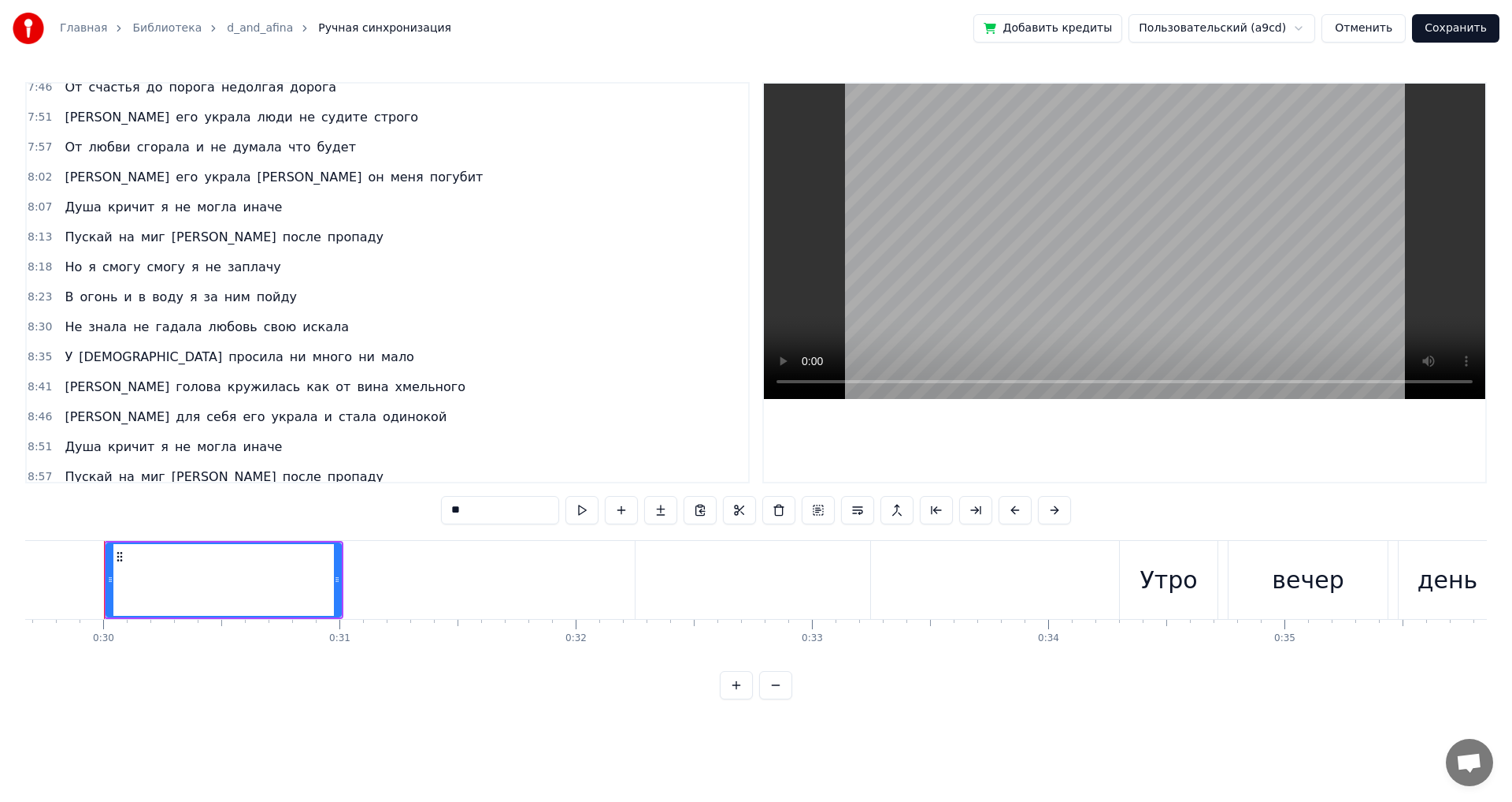
scroll to position [1970, 0]
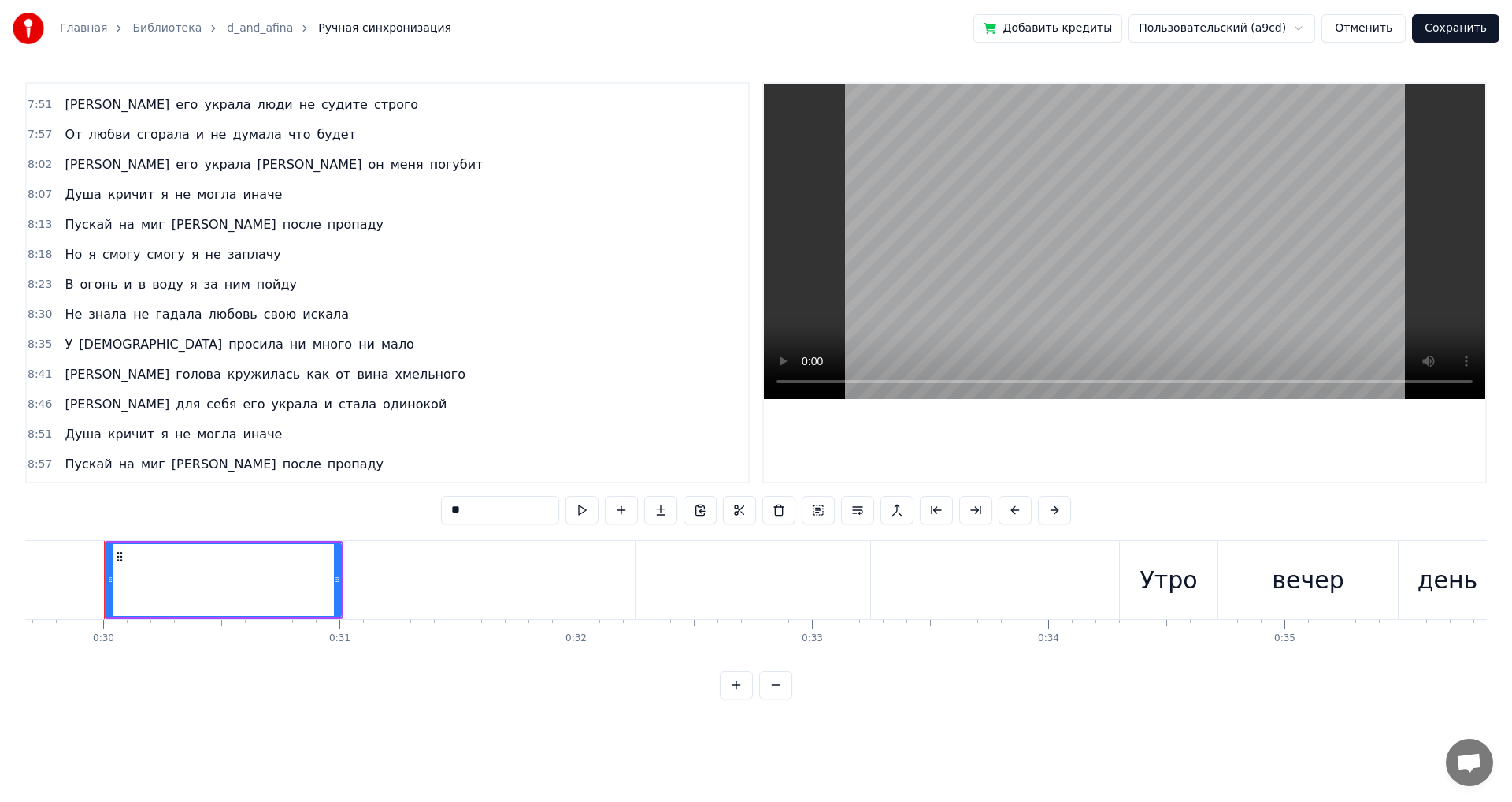
click at [227, 347] on span "просила" at bounding box center [255, 344] width 58 height 18
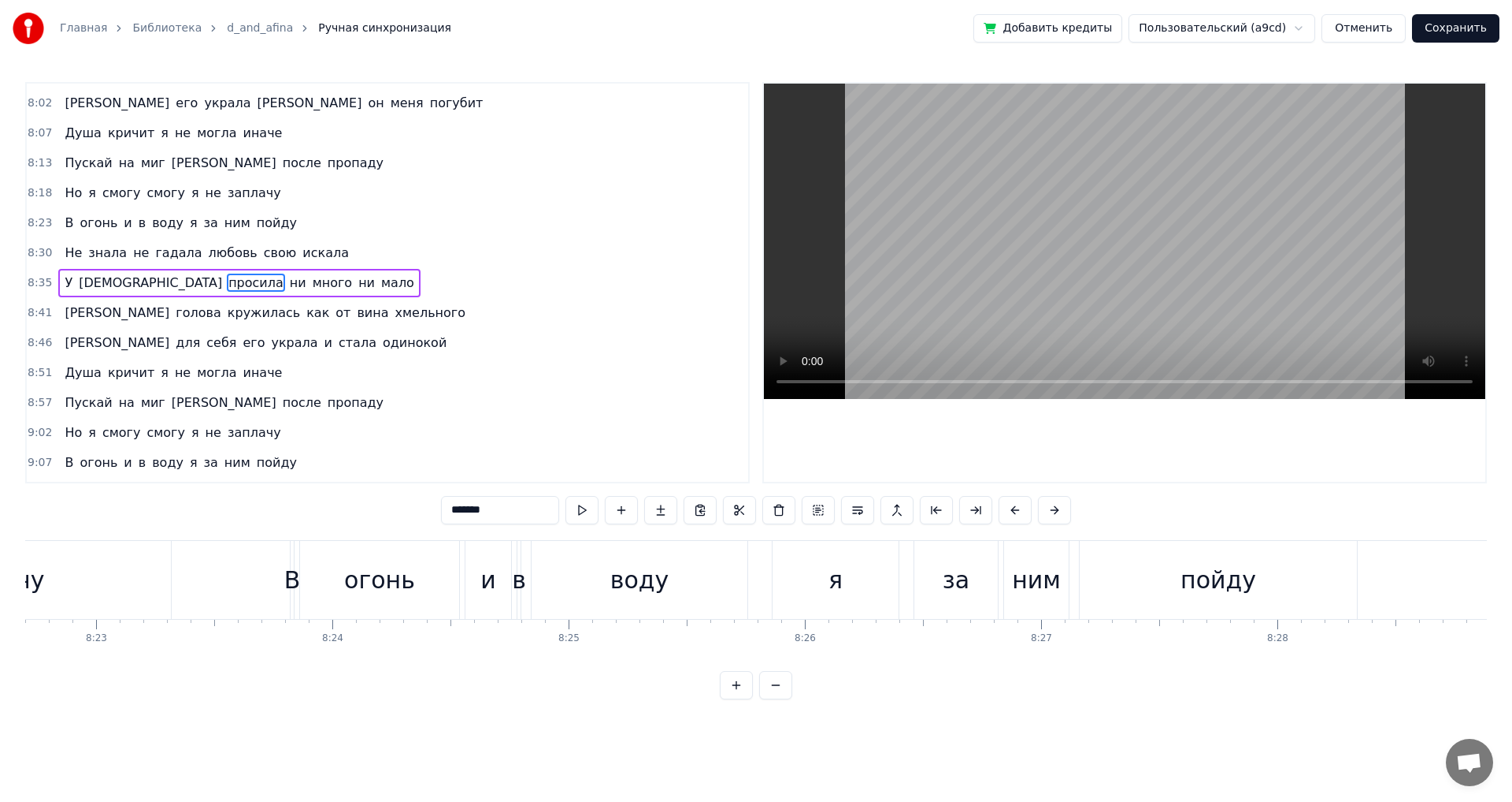
scroll to position [0, 121975]
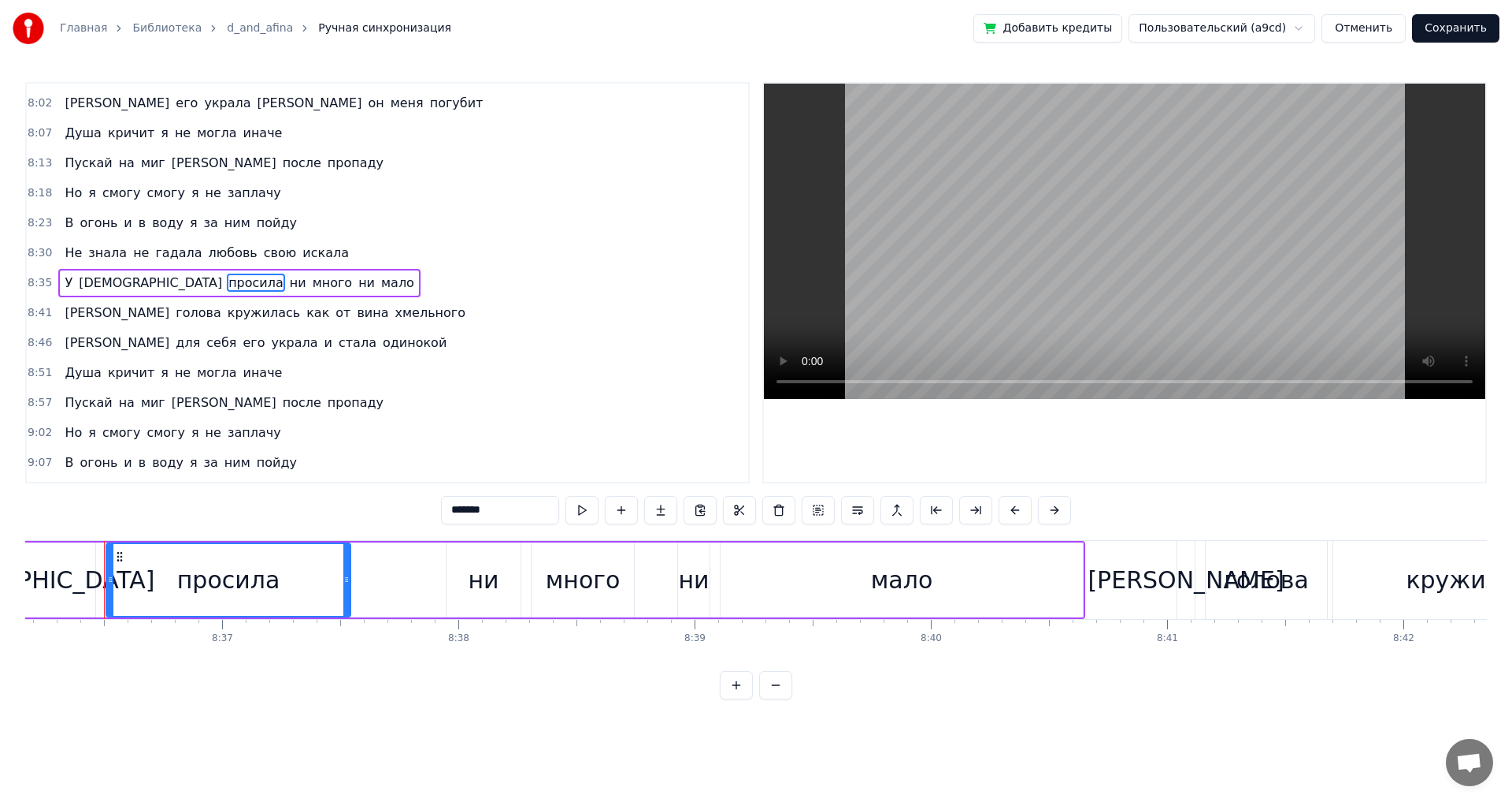
click at [471, 576] on div "ни" at bounding box center [483, 579] width 30 height 35
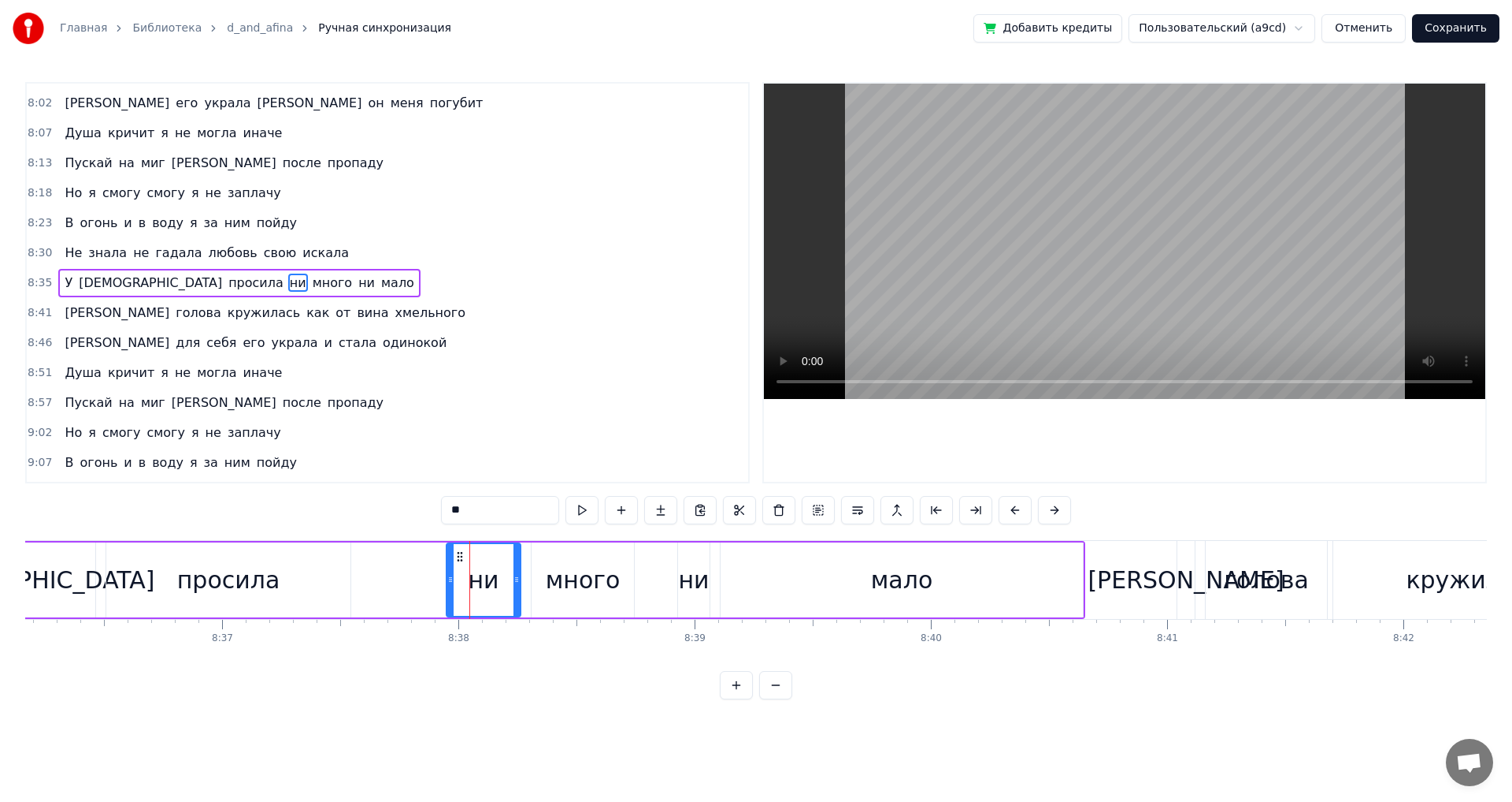
drag, startPoint x: 470, startPoint y: 510, endPoint x: 459, endPoint y: 513, distance: 11.4
click at [459, 513] on input "**" at bounding box center [500, 510] width 119 height 28
type input "**"
click at [655, 584] on div "У Господа просила не много ни мало" at bounding box center [495, 580] width 1180 height 78
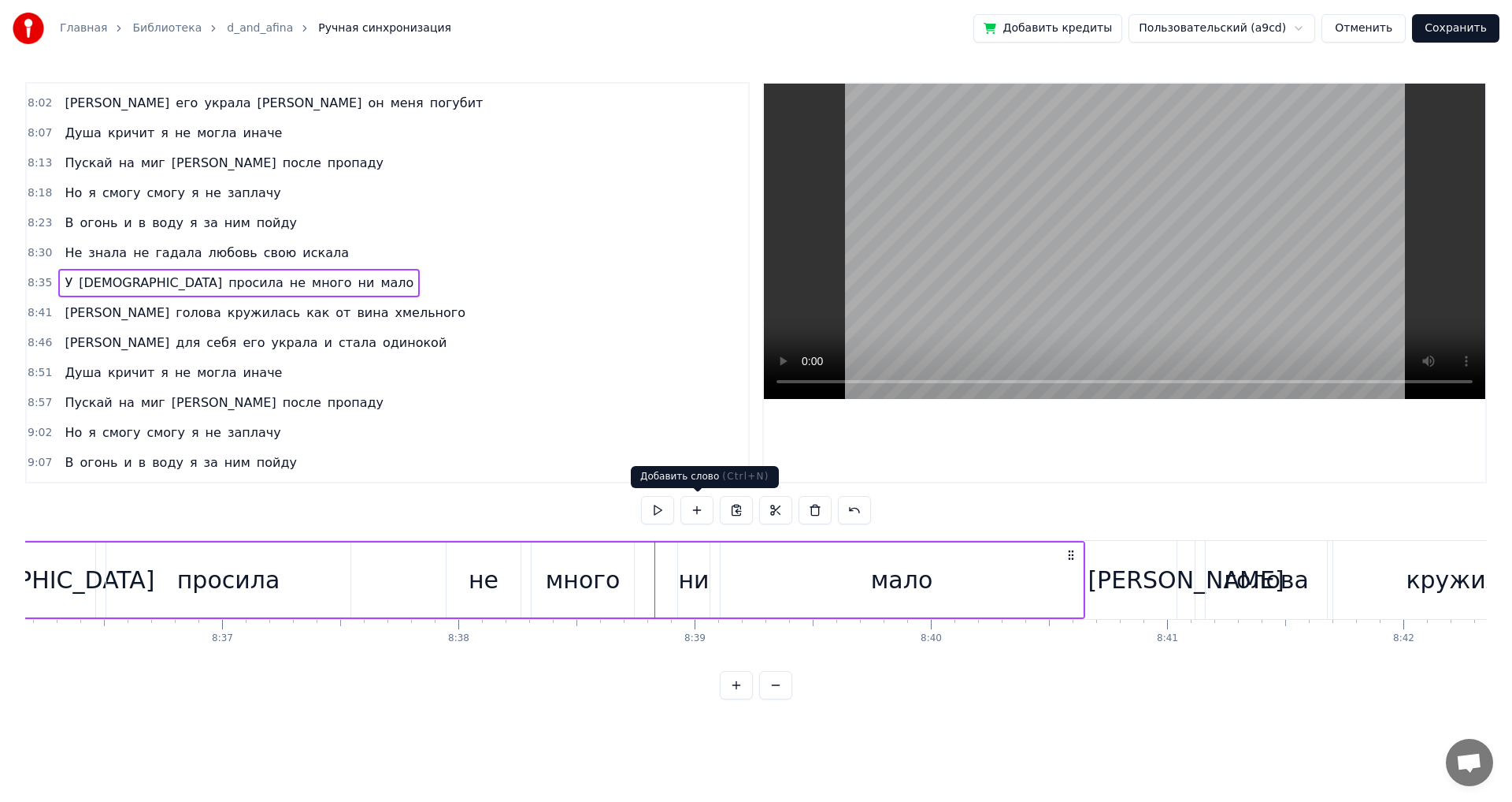
click at [700, 509] on button at bounding box center [696, 510] width 33 height 28
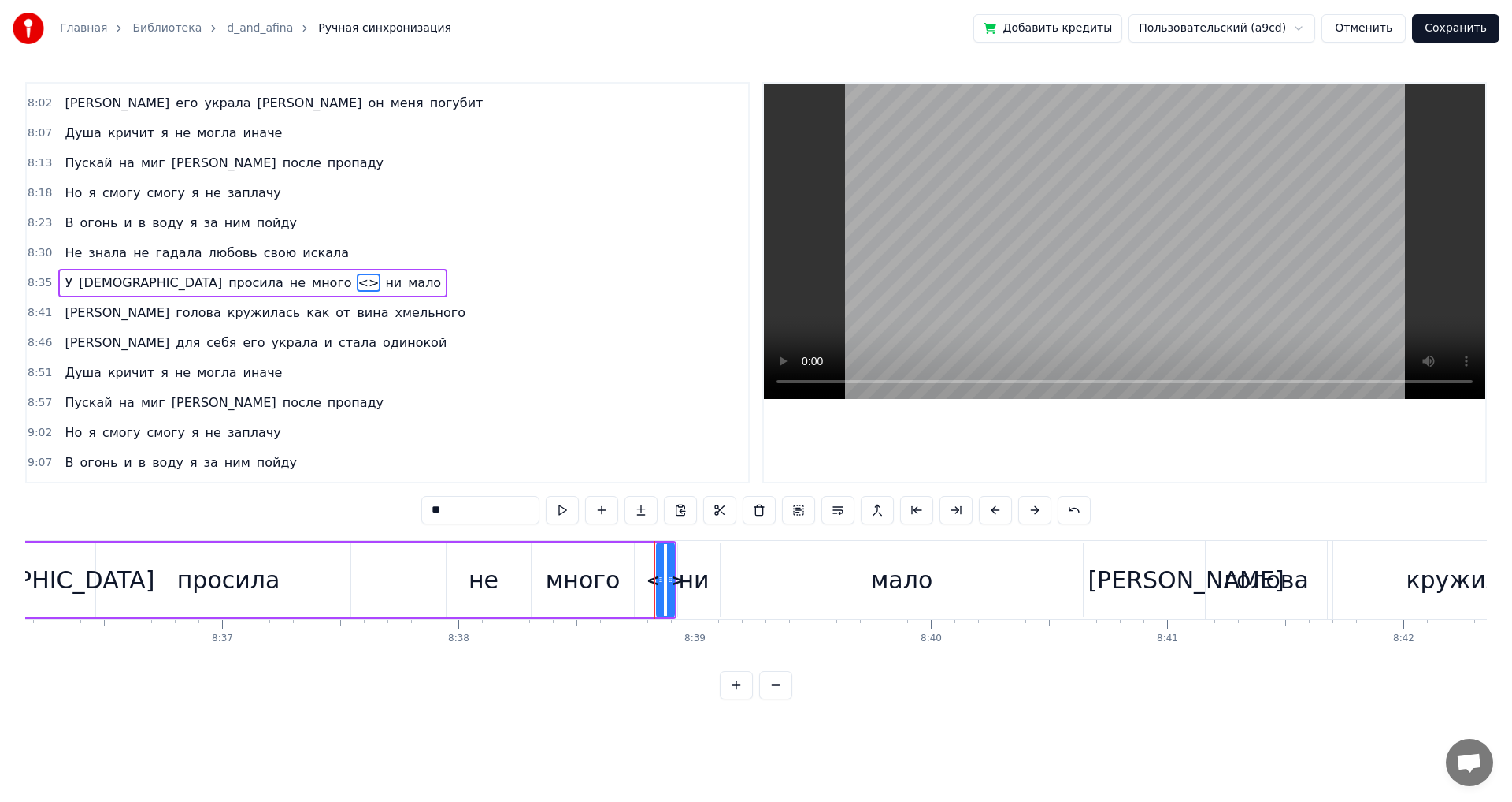
drag, startPoint x: 474, startPoint y: 510, endPoint x: 411, endPoint y: 510, distance: 63.0
click at [411, 510] on div "0:30 ‎ 0:32 ‎ 0:34 Утро вечер день и ночь 0:37 Все душа волнуется 0:41 От того …" at bounding box center [756, 390] width 1462 height 617
click at [489, 576] on div "не" at bounding box center [484, 579] width 30 height 35
click at [220, 587] on div "просила" at bounding box center [229, 579] width 103 height 35
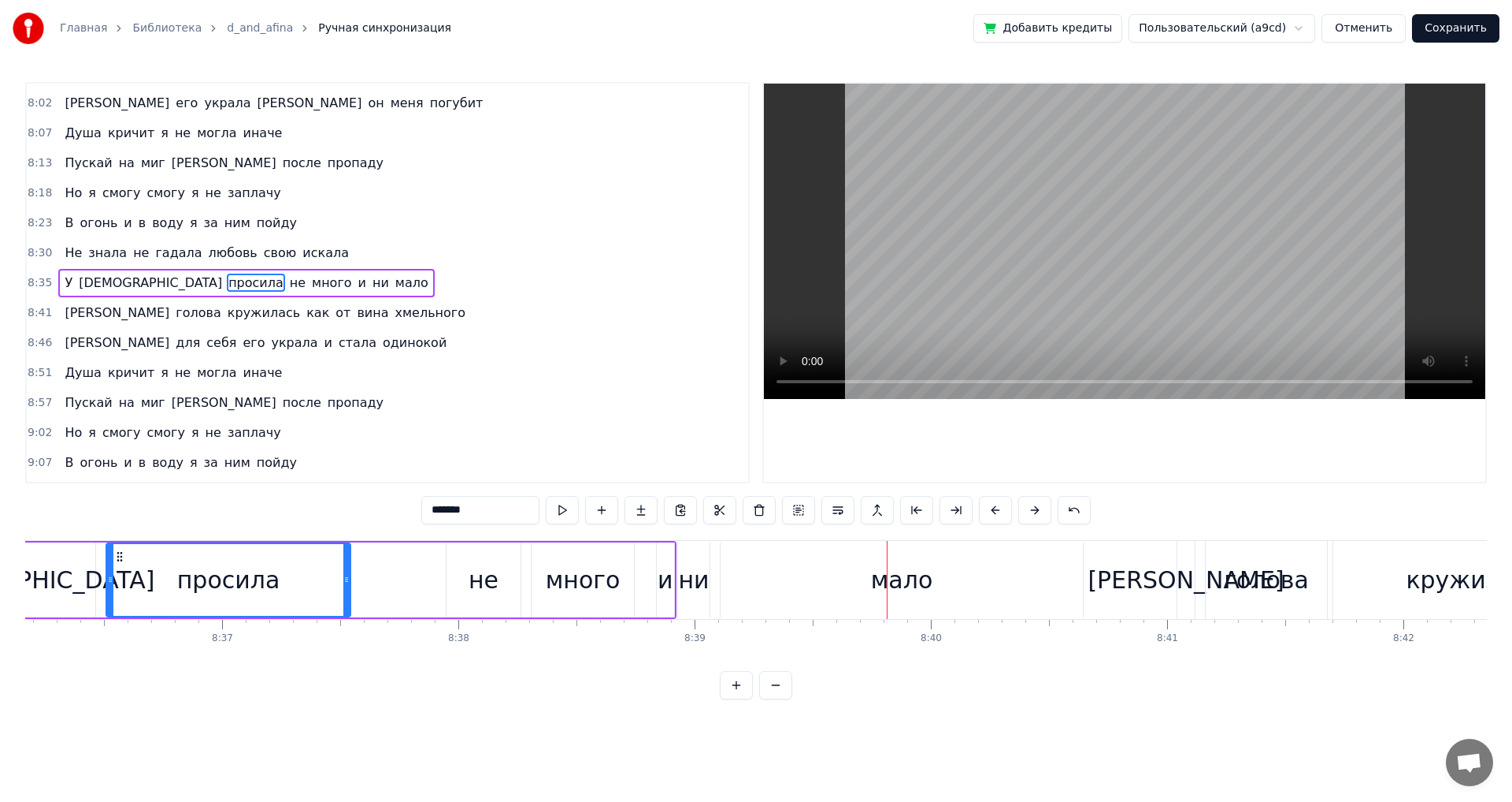
click at [694, 579] on div "ни" at bounding box center [693, 579] width 30 height 35
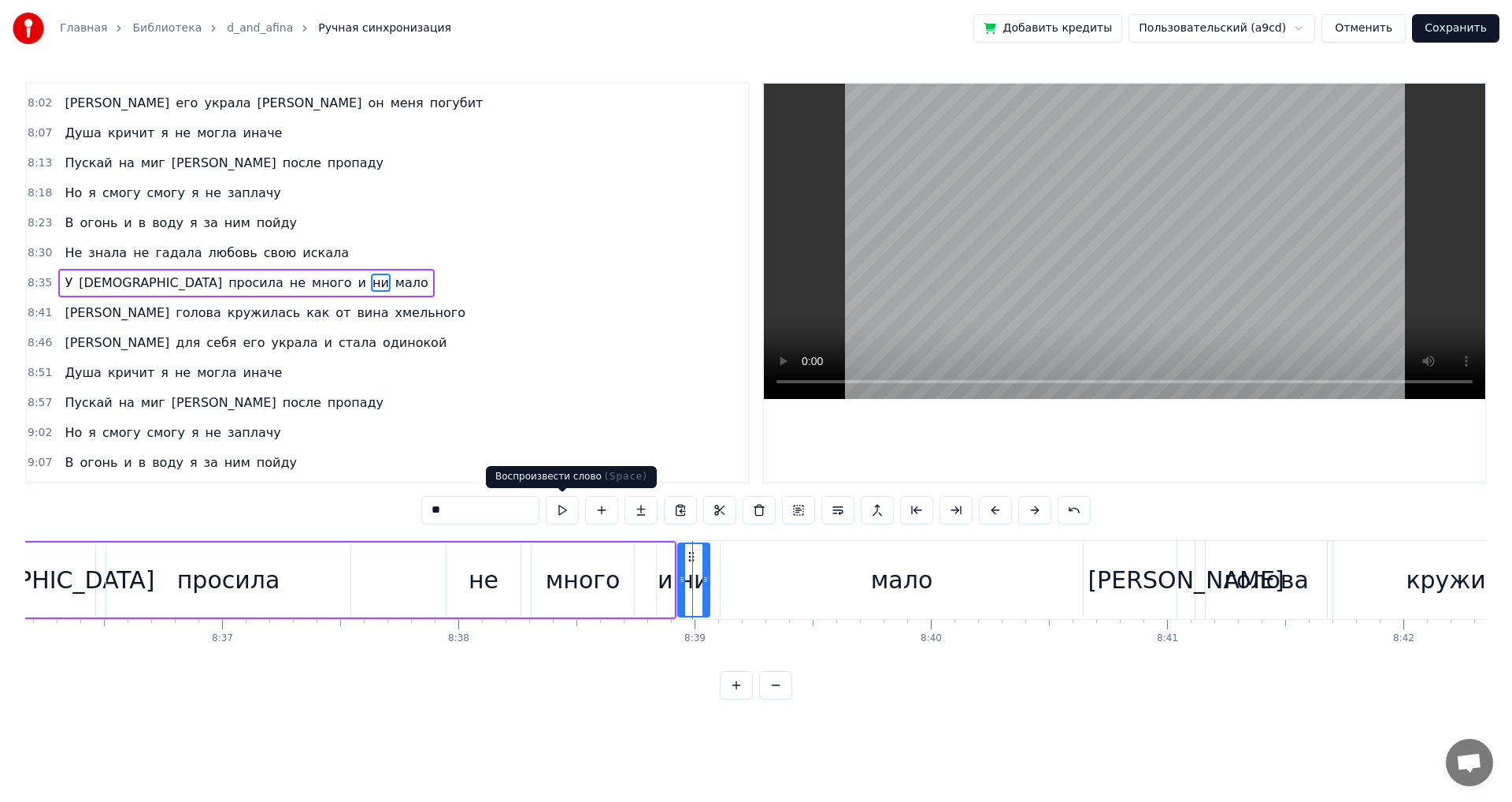
click at [564, 510] on button at bounding box center [562, 510] width 33 height 28
click at [665, 595] on div "и" at bounding box center [665, 579] width 16 height 35
click at [564, 511] on button at bounding box center [562, 510] width 33 height 28
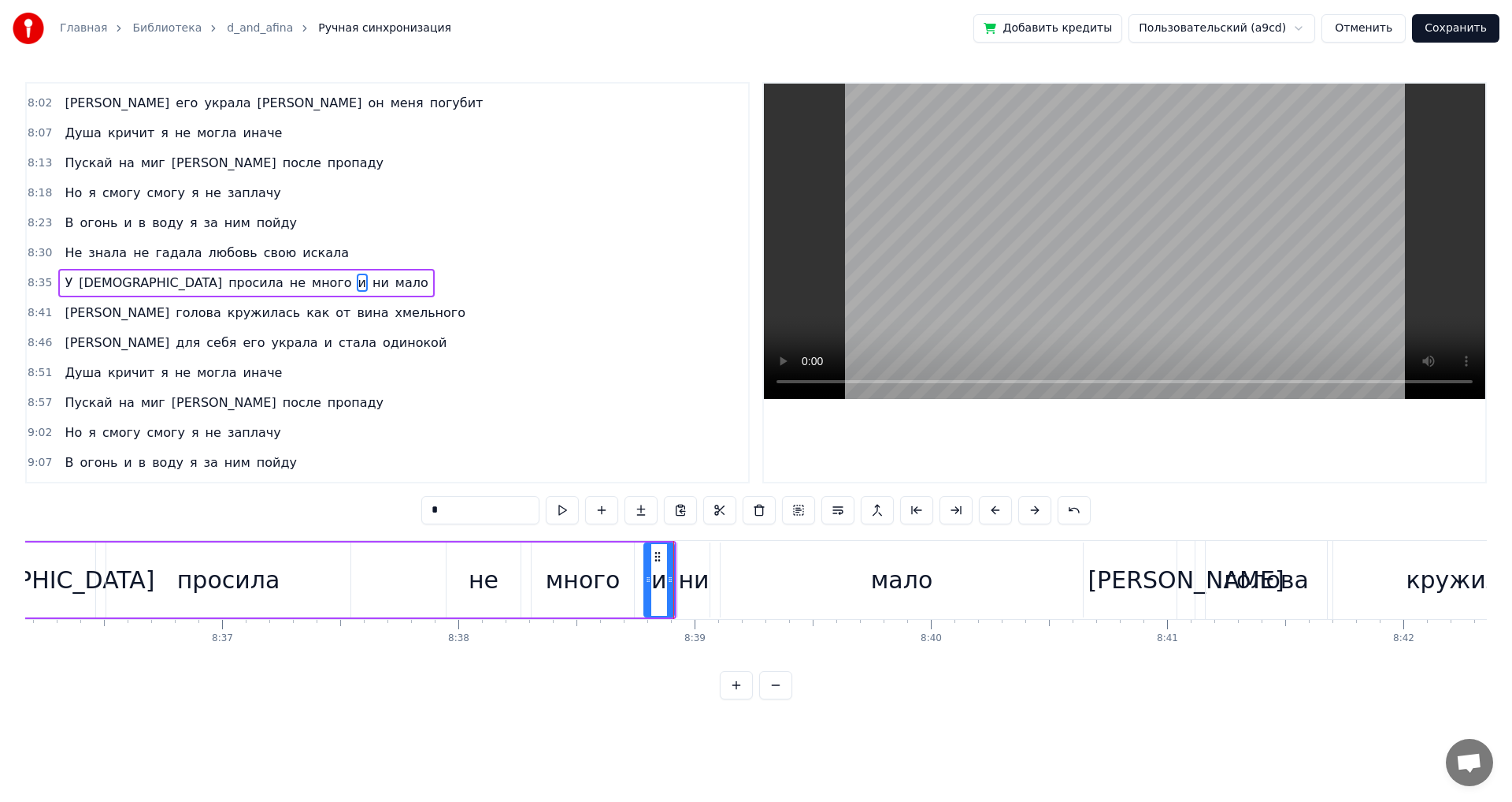
drag, startPoint x: 662, startPoint y: 597, endPoint x: 649, endPoint y: 599, distance: 13.2
click at [649, 599] on div at bounding box center [648, 580] width 7 height 72
click at [255, 579] on div "просила" at bounding box center [229, 579] width 103 height 35
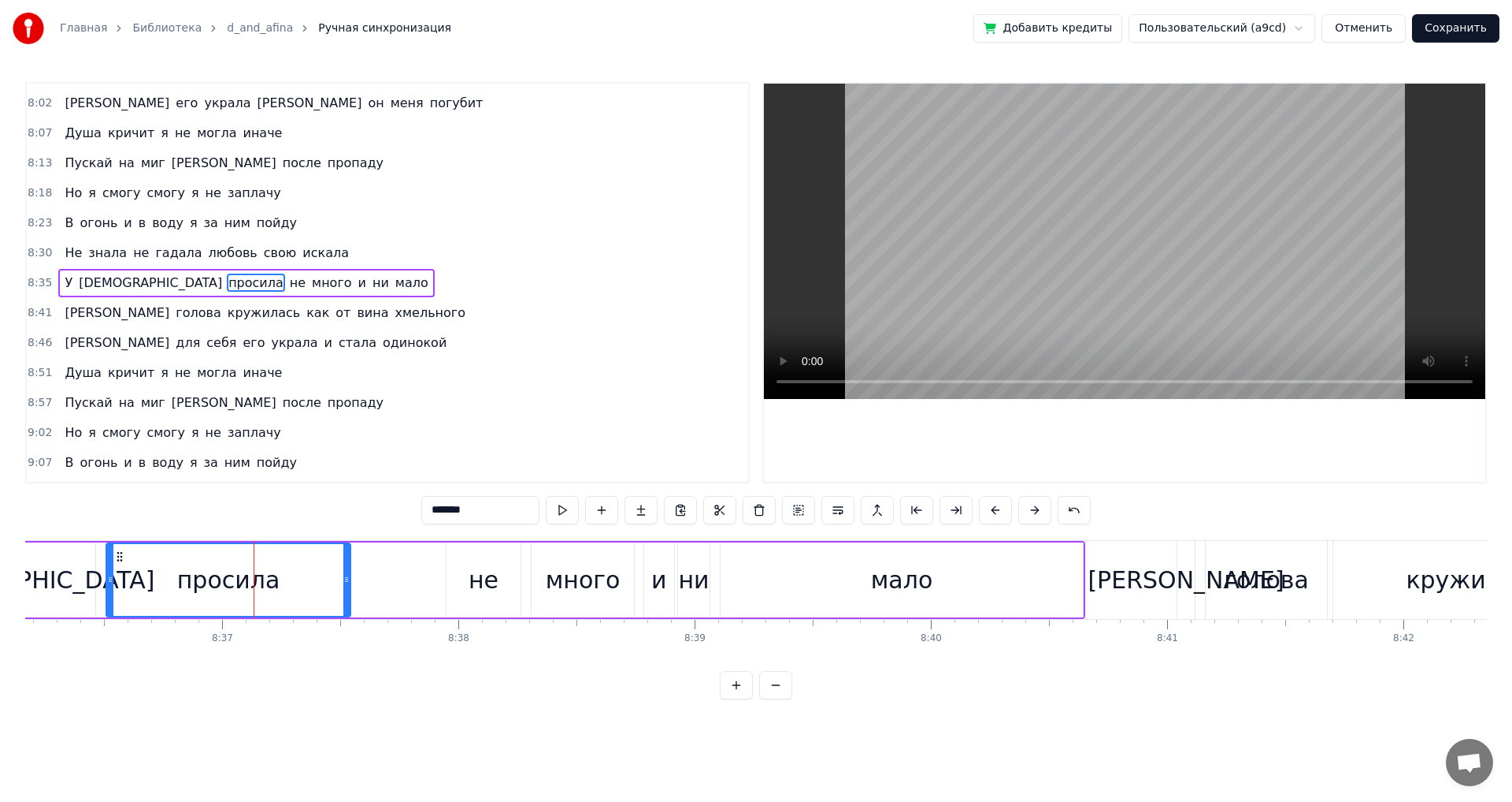
click at [563, 510] on button at bounding box center [562, 510] width 33 height 28
click at [1054, 584] on div "мало" at bounding box center [902, 579] width 362 height 75
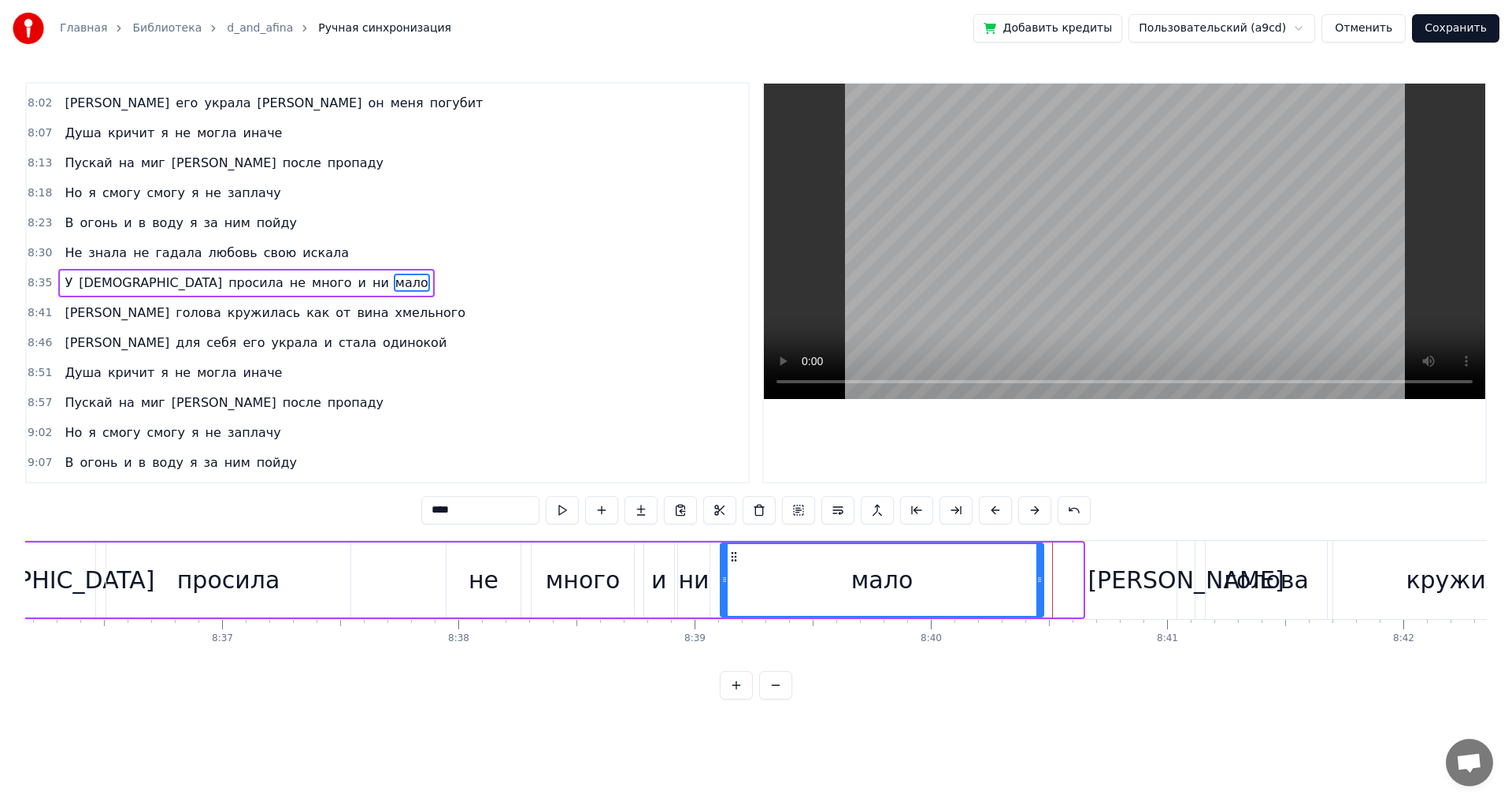
drag, startPoint x: 1080, startPoint y: 581, endPoint x: 1041, endPoint y: 584, distance: 39.1
click at [1041, 584] on icon at bounding box center [1040, 579] width 7 height 12
click at [478, 579] on div "не" at bounding box center [484, 579] width 30 height 35
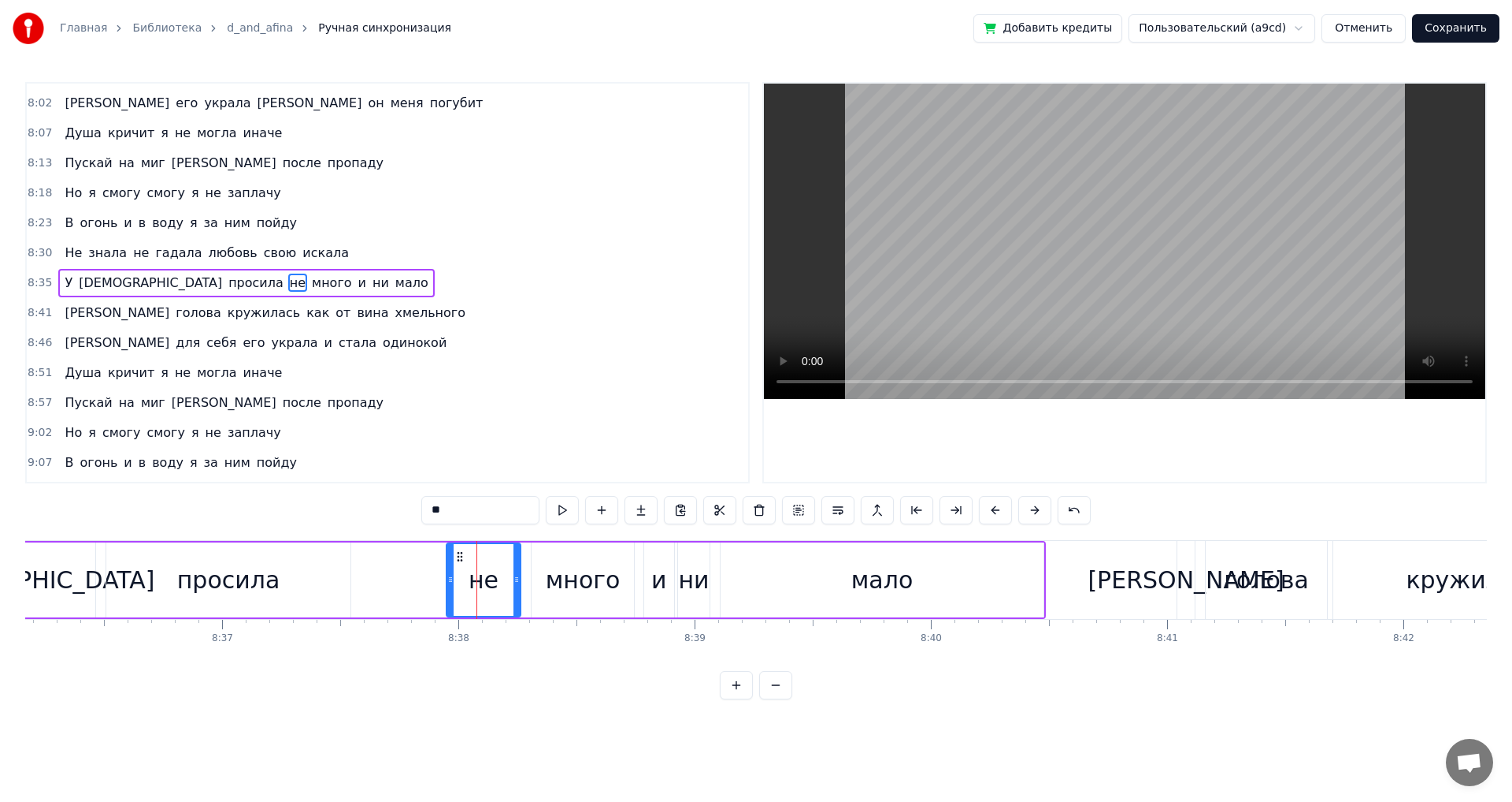
drag, startPoint x: 453, startPoint y: 512, endPoint x: 439, endPoint y: 511, distance: 14.0
click at [439, 511] on input "**" at bounding box center [480, 510] width 119 height 28
click at [68, 280] on span "У" at bounding box center [68, 282] width 11 height 18
type input "*"
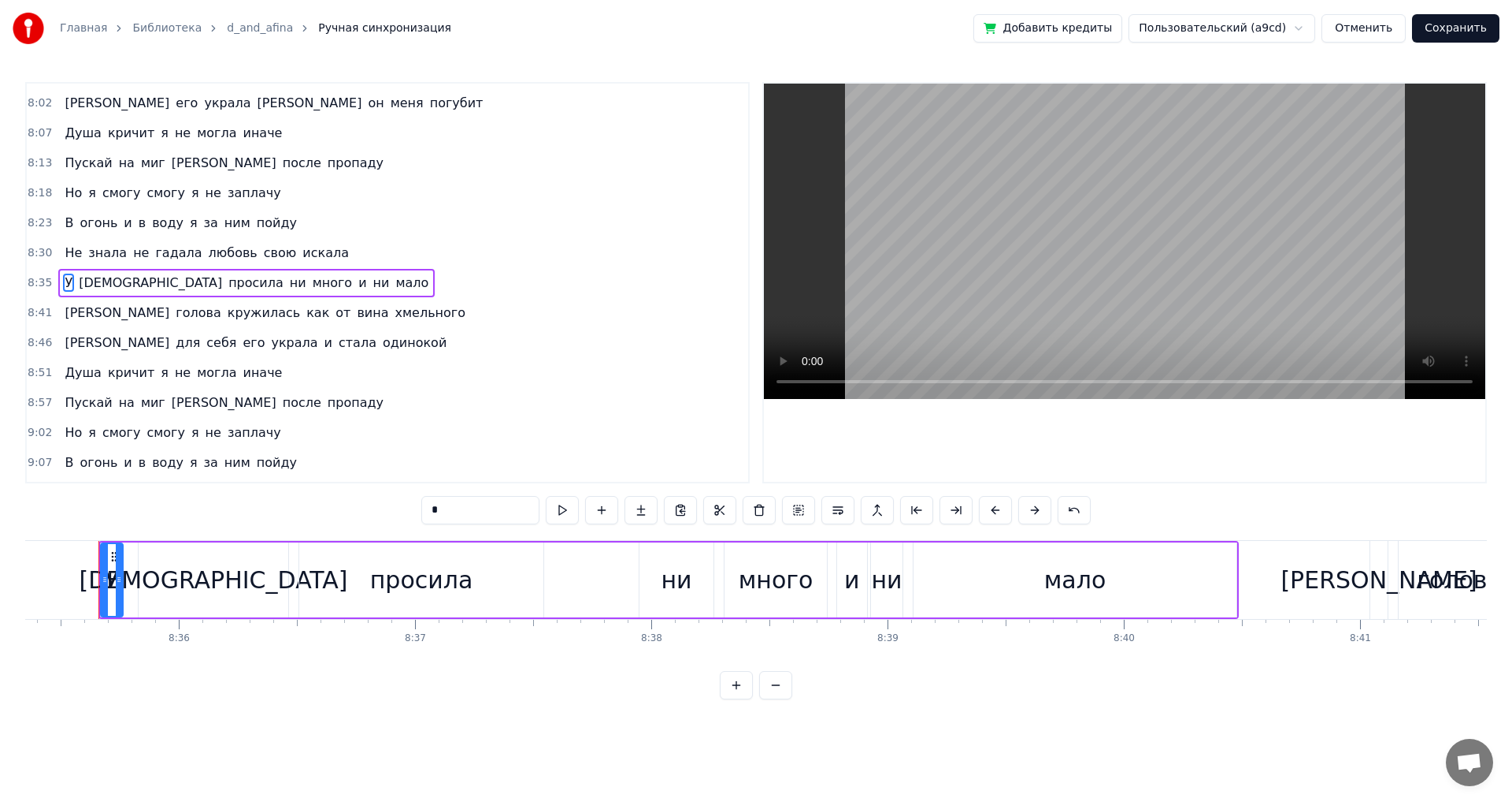
scroll to position [0, 121777]
click at [1459, 28] on button "Сохранить" at bounding box center [1456, 28] width 87 height 28
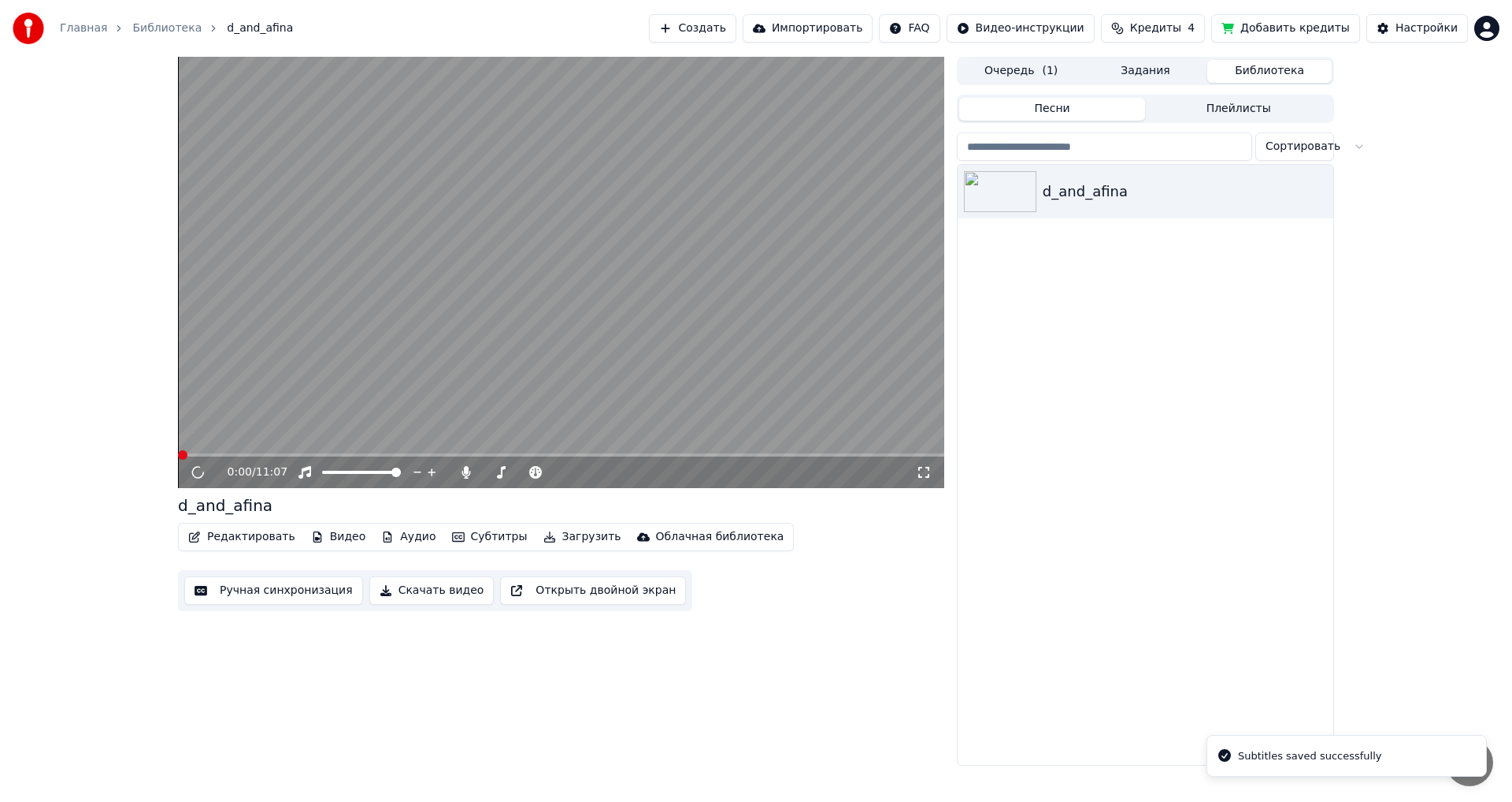
click at [718, 452] on video at bounding box center [562, 272] width 766 height 431
click at [717, 454] on span at bounding box center [562, 454] width 766 height 3
click at [713, 457] on span at bounding box center [562, 454] width 766 height 3
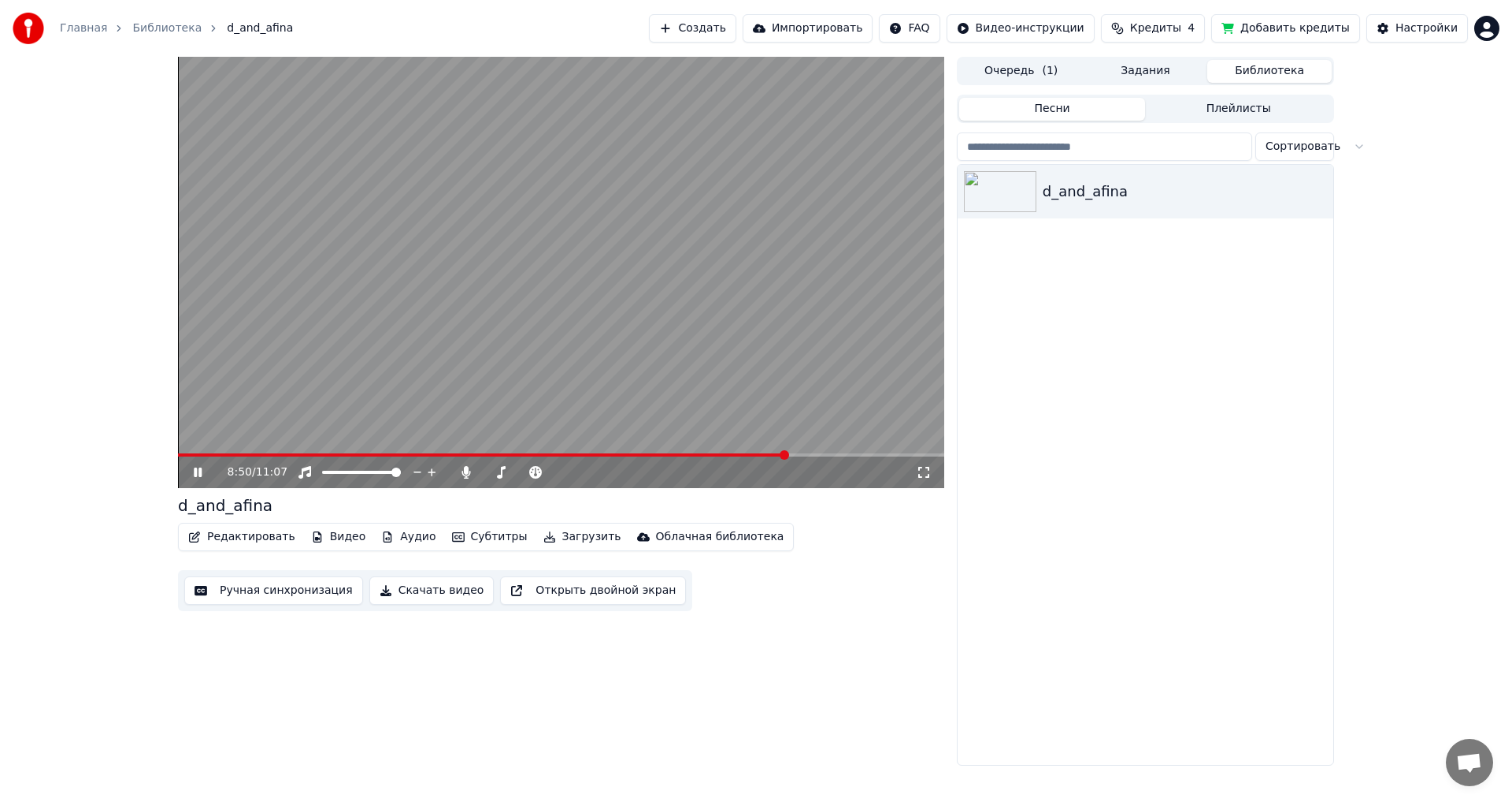
click at [195, 470] on icon at bounding box center [197, 472] width 8 height 9
click at [782, 453] on span at bounding box center [784, 455] width 9 height 9
click at [780, 453] on span at bounding box center [784, 455] width 9 height 9
click at [778, 455] on span at bounding box center [483, 454] width 609 height 3
click at [197, 465] on div "8:42 / 11:07" at bounding box center [561, 472] width 754 height 16
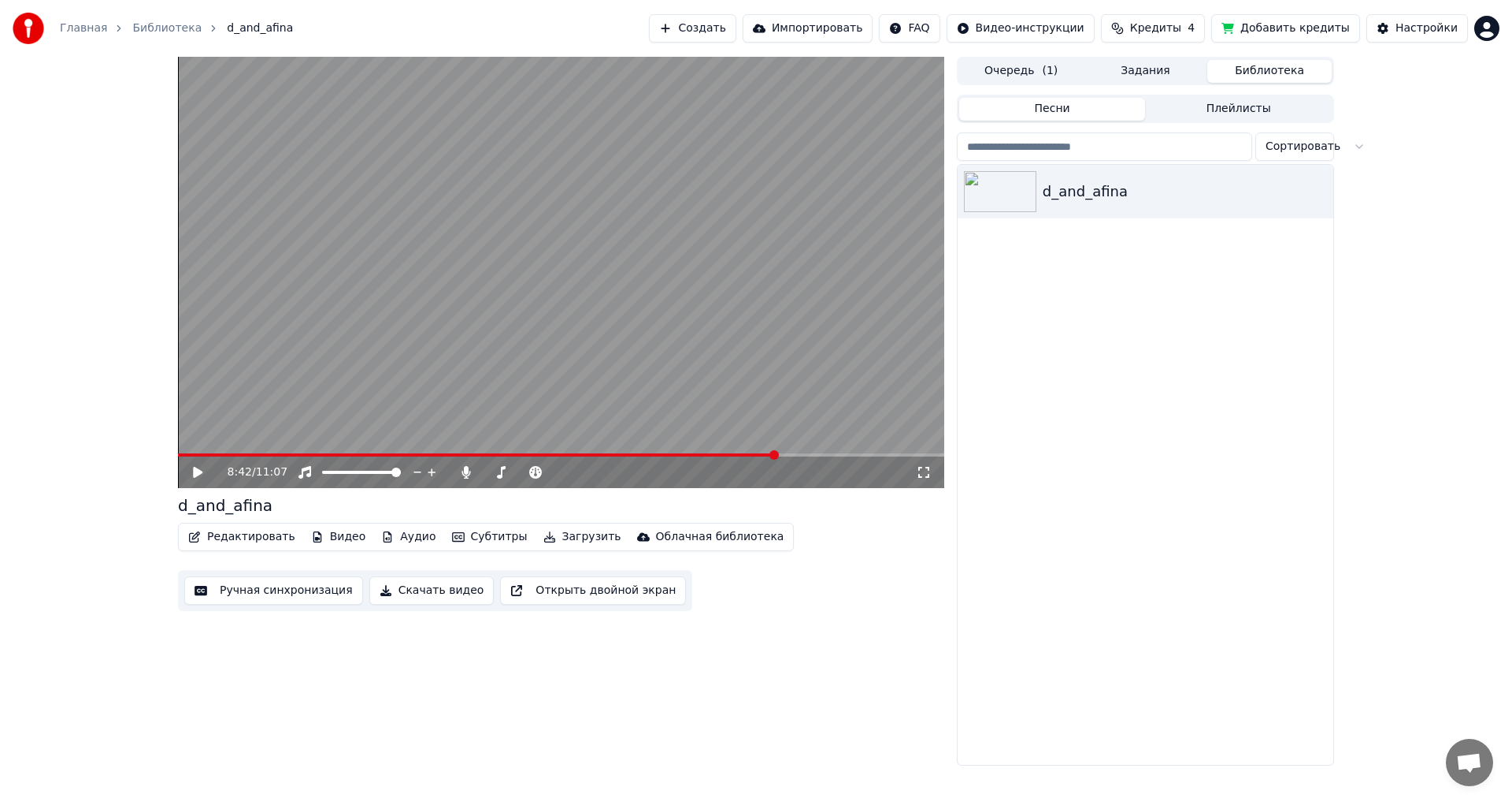
click at [197, 471] on icon at bounding box center [197, 473] width 9 height 11
click at [197, 471] on icon at bounding box center [197, 472] width 8 height 9
click at [237, 535] on button "Редактировать" at bounding box center [242, 536] width 120 height 22
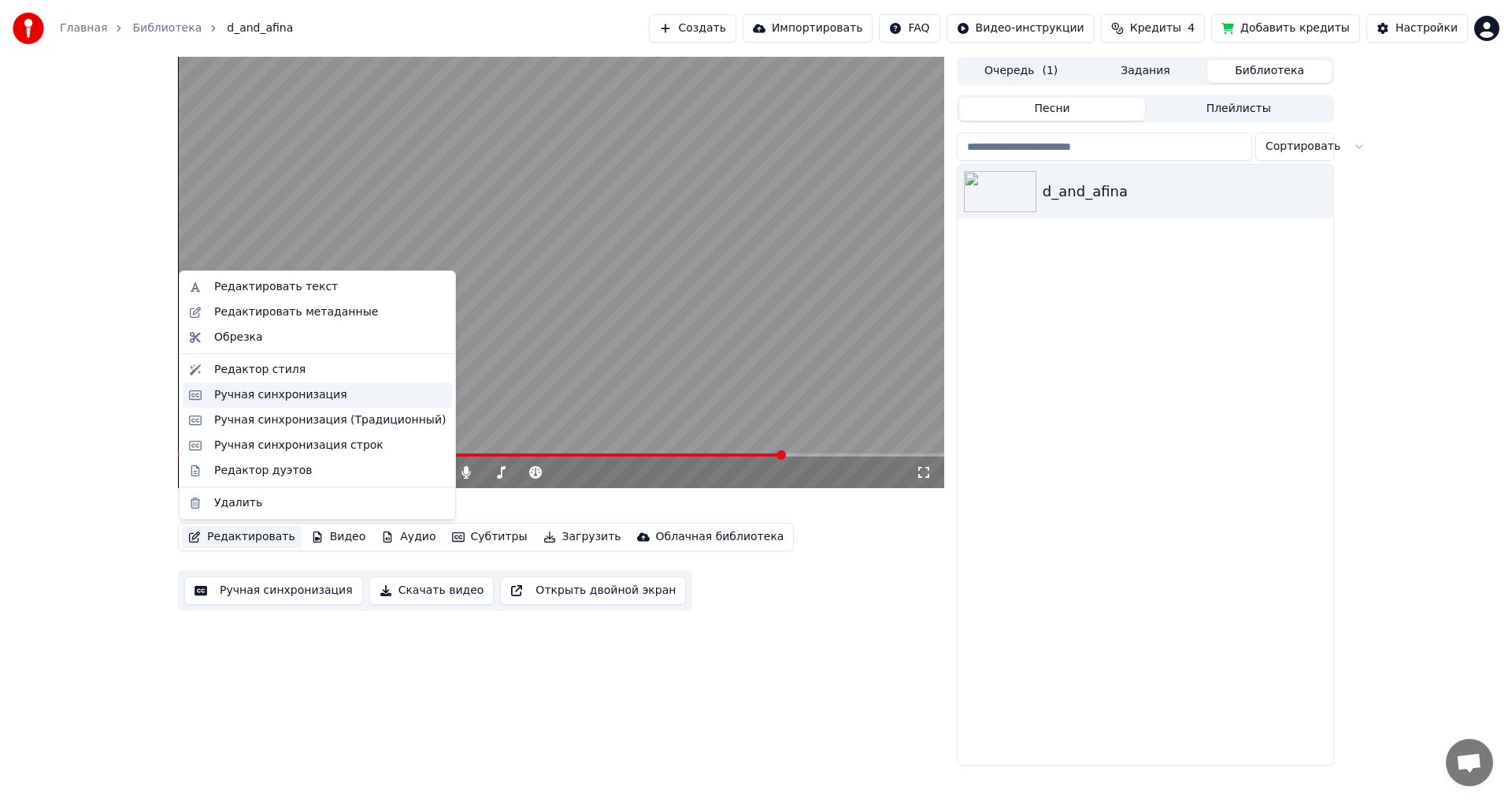
click at [280, 398] on div "Ручная синхронизация" at bounding box center [281, 395] width 133 height 16
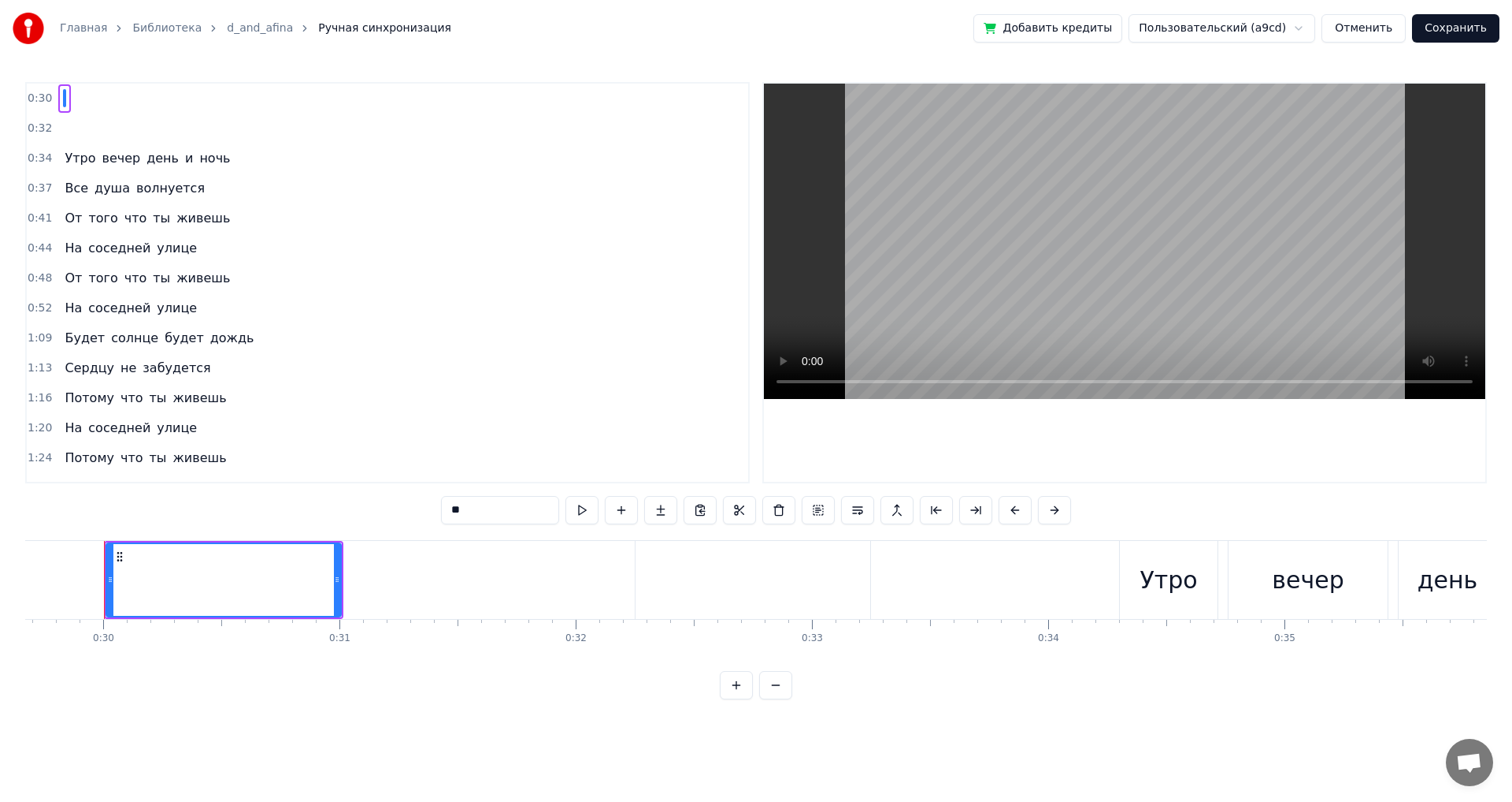
scroll to position [2145, 0]
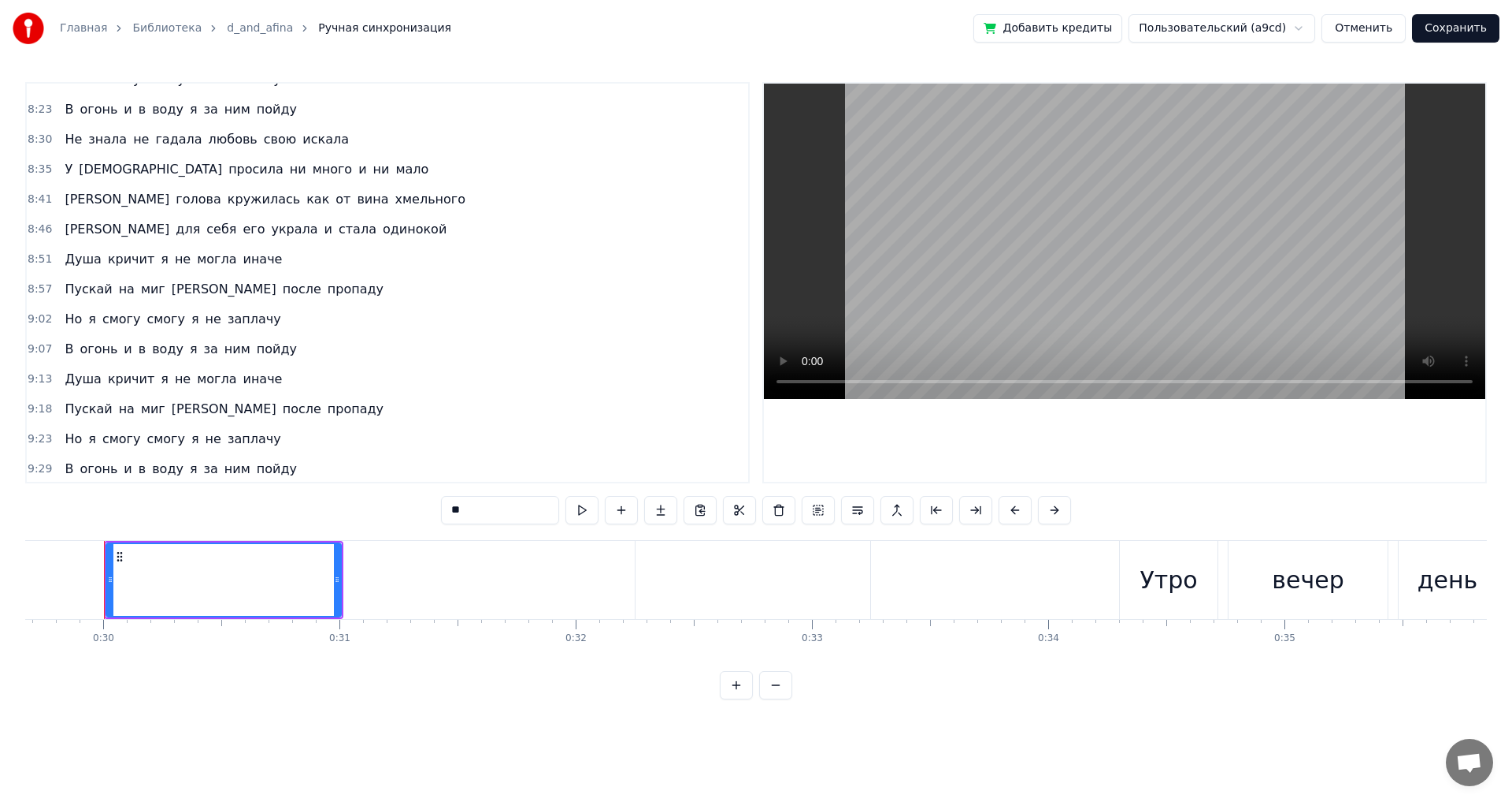
click at [67, 230] on span "[PERSON_NAME]" at bounding box center [117, 229] width 108 height 18
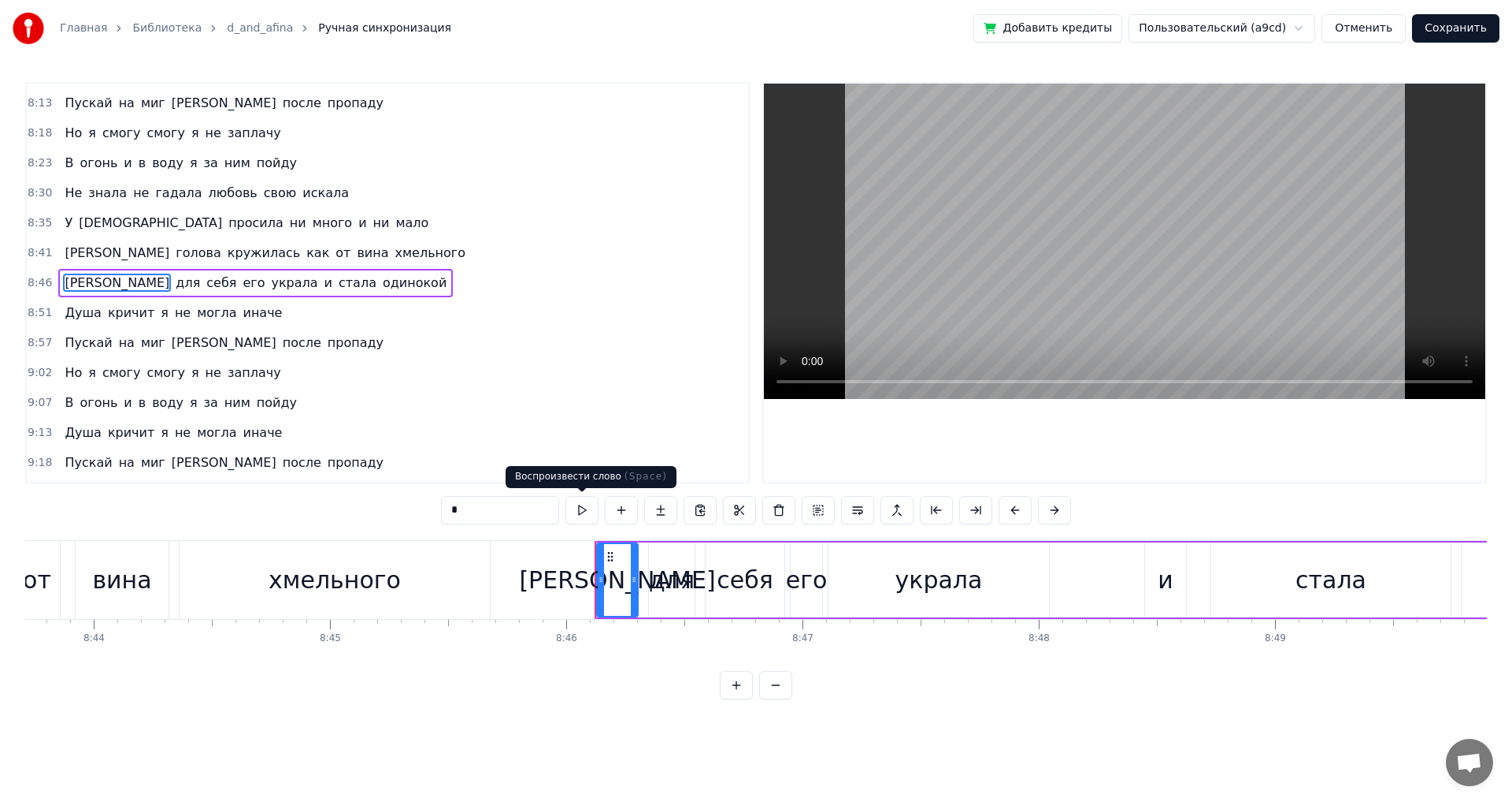
scroll to position [0, 124249]
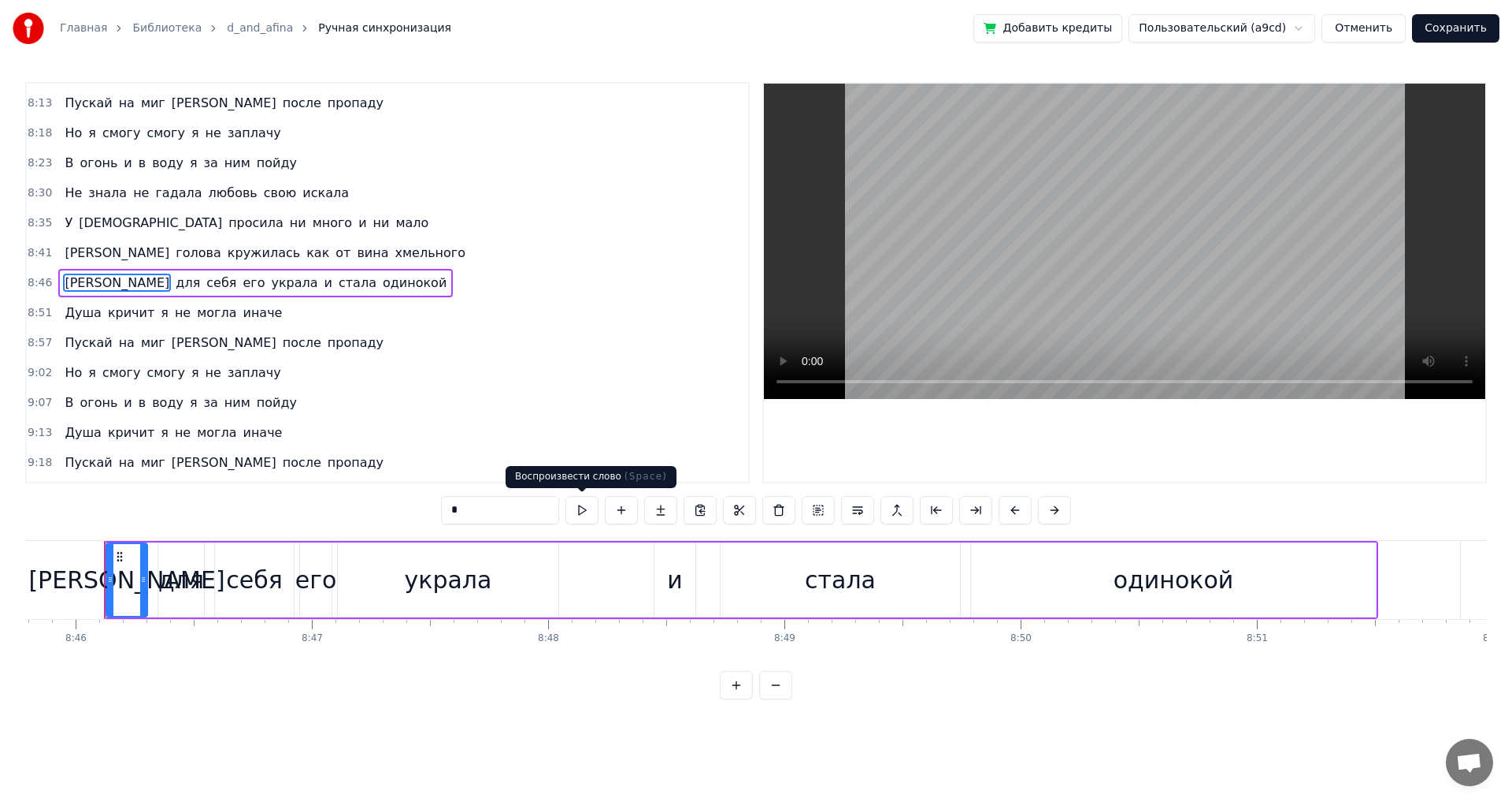
click at [582, 509] on button at bounding box center [581, 510] width 33 height 28
click at [321, 600] on div "его" at bounding box center [315, 579] width 31 height 75
type input "***"
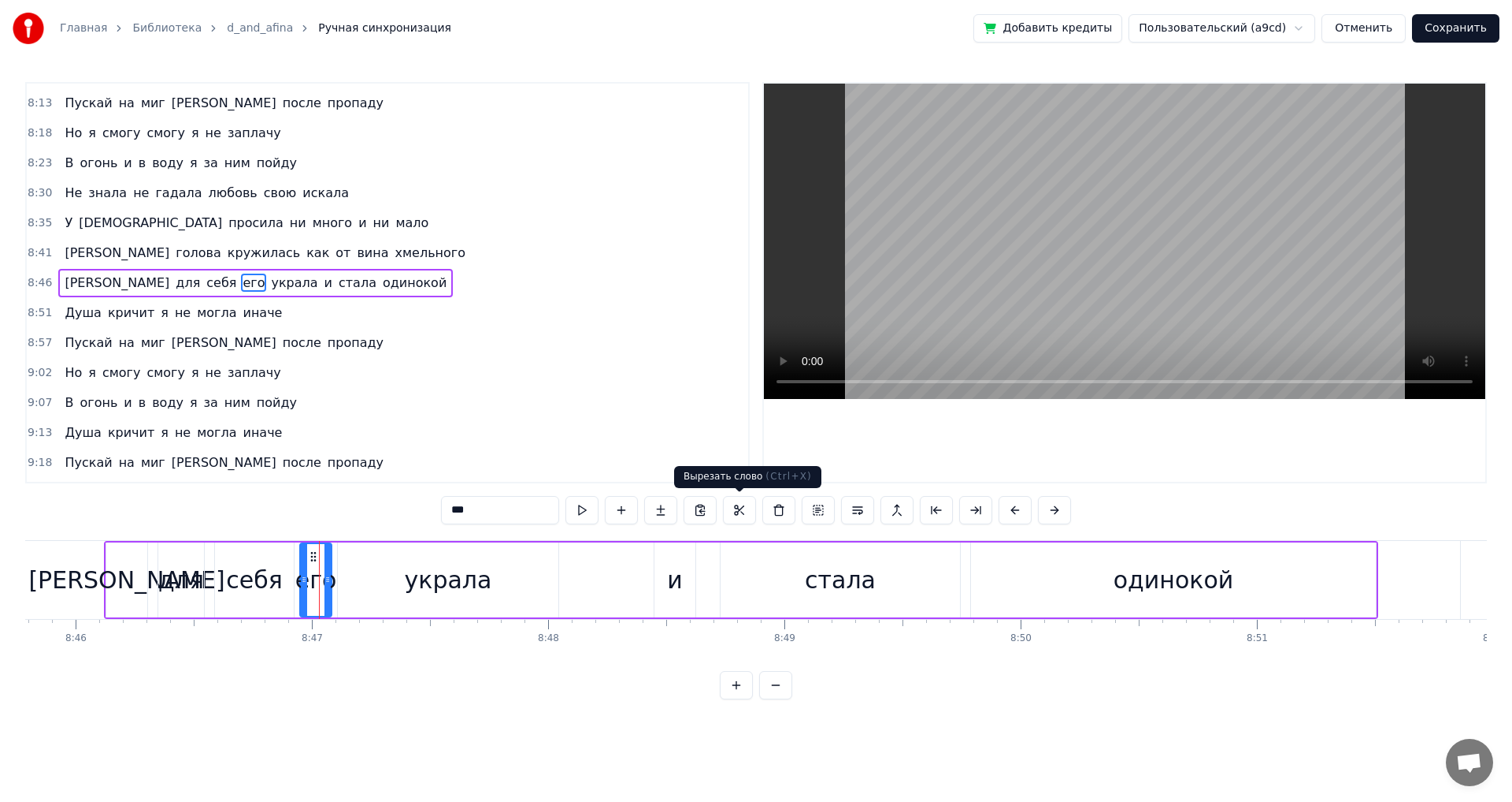
click at [735, 506] on button at bounding box center [739, 510] width 33 height 28
click at [721, 503] on button at bounding box center [720, 510] width 33 height 28
click at [313, 557] on icon at bounding box center [313, 556] width 12 height 12
click at [699, 511] on button at bounding box center [700, 510] width 33 height 28
drag, startPoint x: 435, startPoint y: 507, endPoint x: 346, endPoint y: 509, distance: 89.0
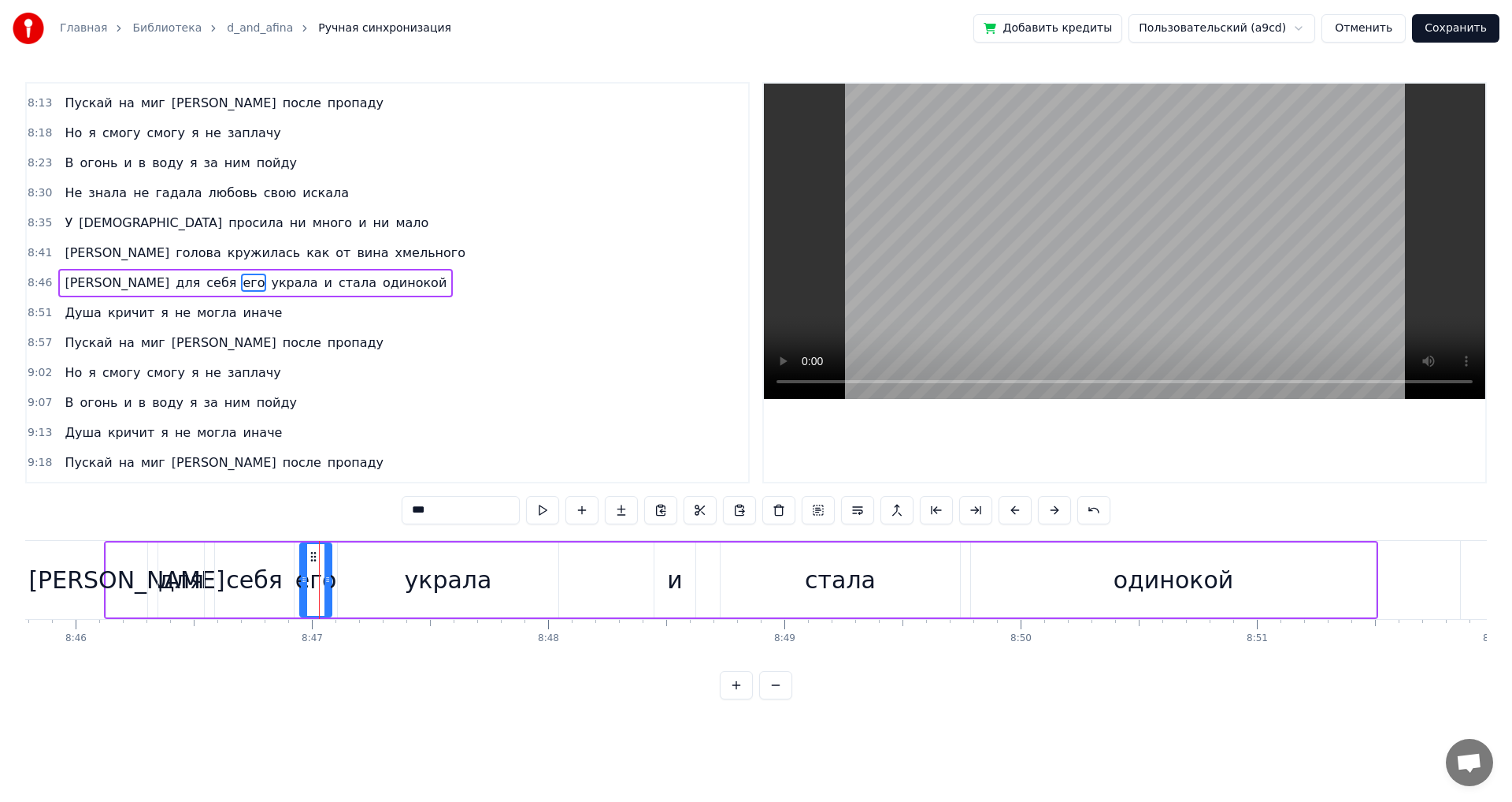
click at [346, 509] on div "0:30 ‎ 0:32 ‎ 0:34 Утро вечер день и ночь 0:37 Все душа волнуется 0:41 От того …" at bounding box center [756, 390] width 1462 height 617
click at [286, 582] on div "себя" at bounding box center [254, 579] width 79 height 75
drag, startPoint x: 290, startPoint y: 584, endPoint x: 324, endPoint y: 579, distance: 34.4
click at [324, 579] on icon at bounding box center [324, 579] width 7 height 12
click at [65, 284] on span "[PERSON_NAME]" at bounding box center [117, 282] width 108 height 18
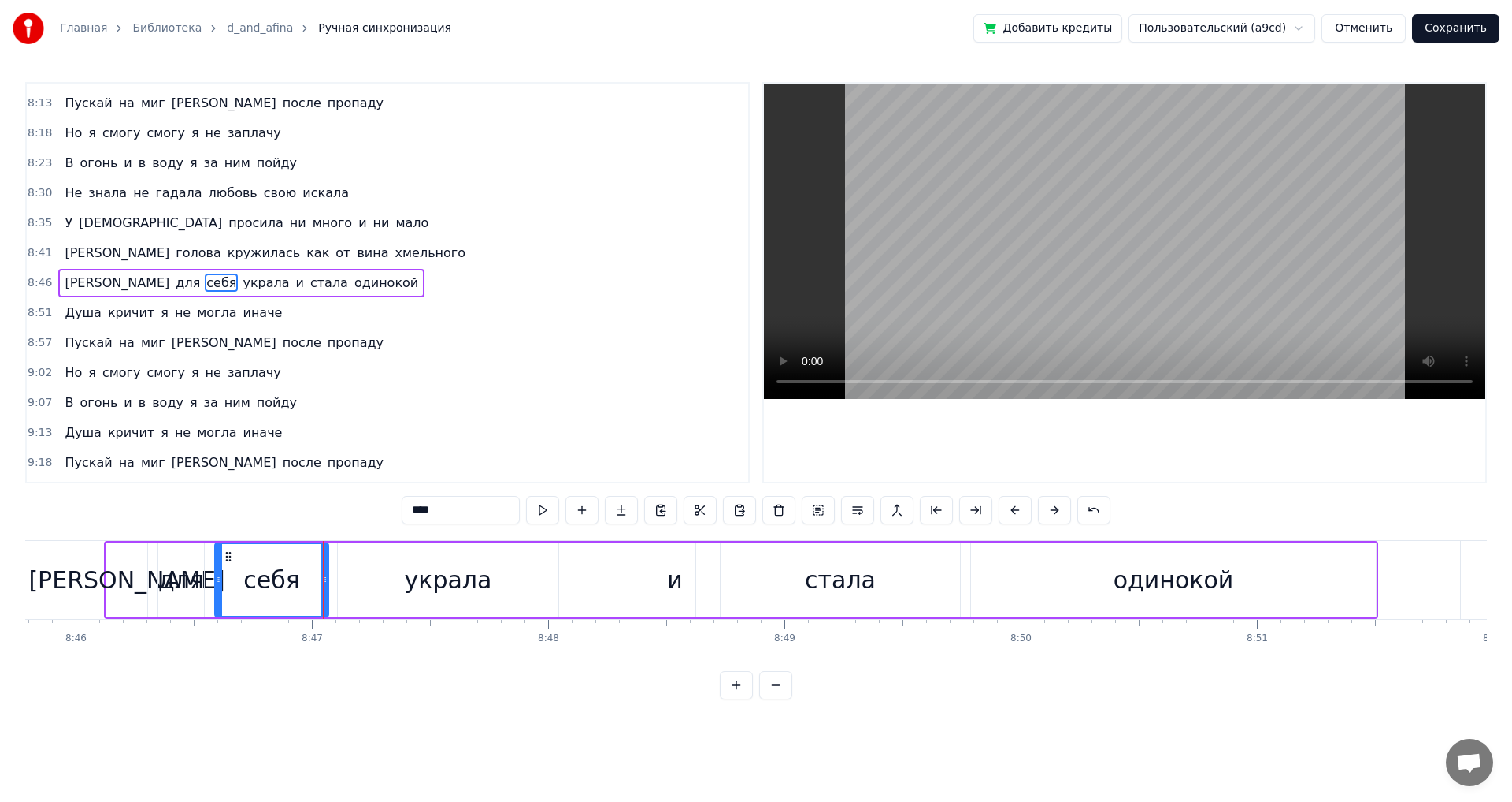
type input "*"
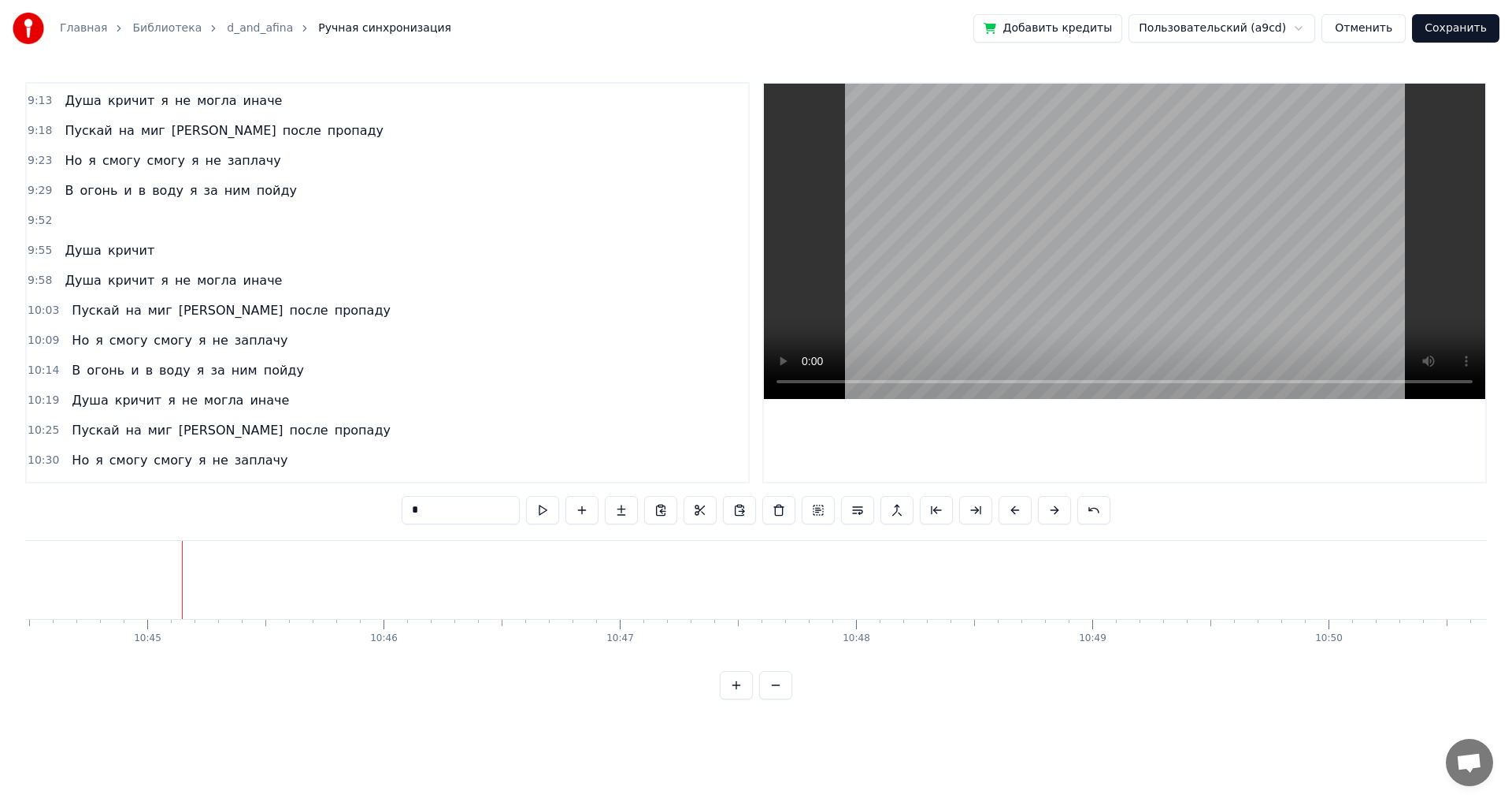
scroll to position [0, 152299]
click at [1451, 28] on button "Сохранить" at bounding box center [1456, 28] width 87 height 28
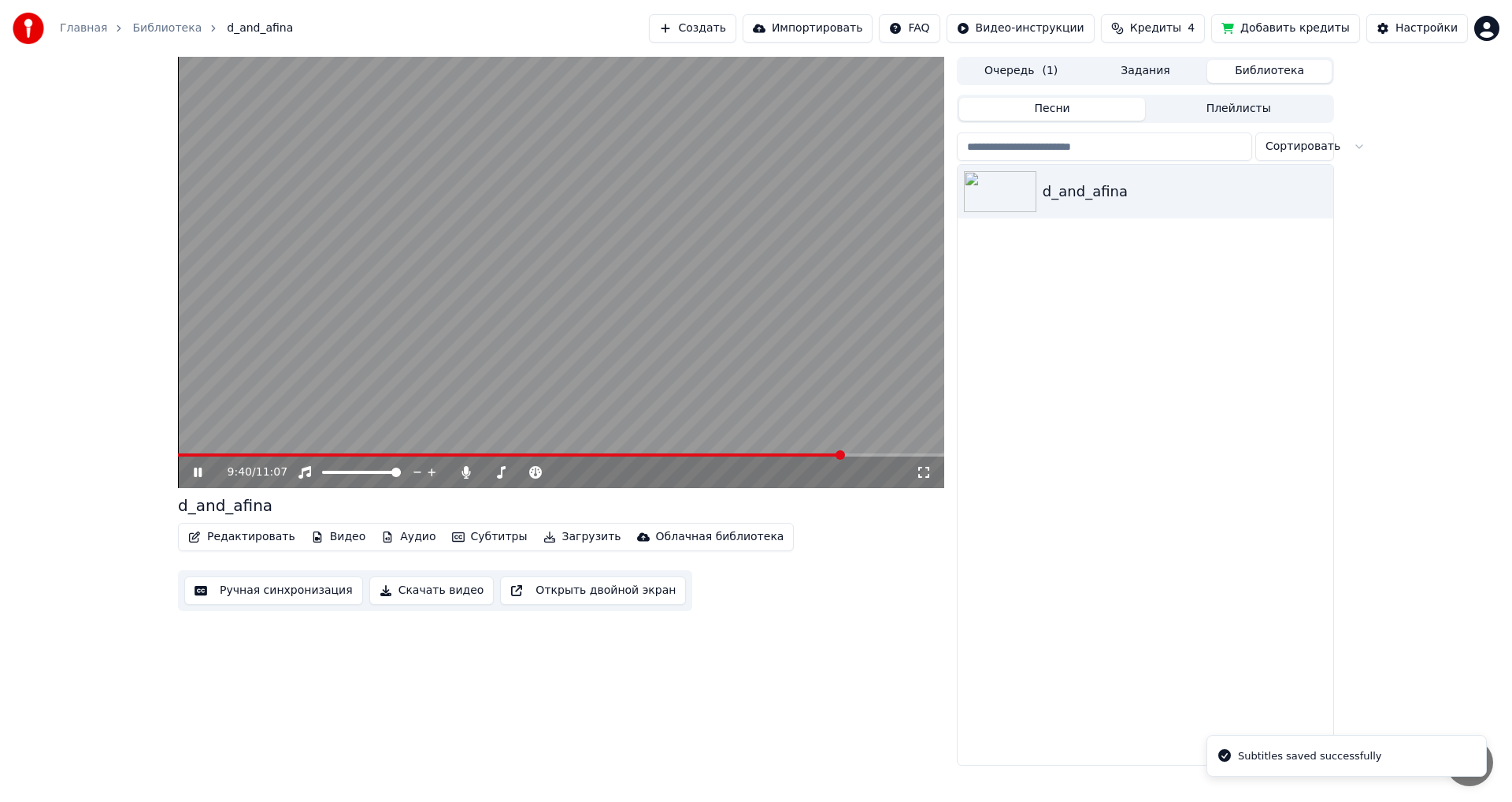
click at [843, 454] on span at bounding box center [562, 454] width 766 height 3
click at [194, 468] on icon at bounding box center [209, 472] width 37 height 12
click at [247, 533] on button "Редактировать" at bounding box center [242, 536] width 120 height 22
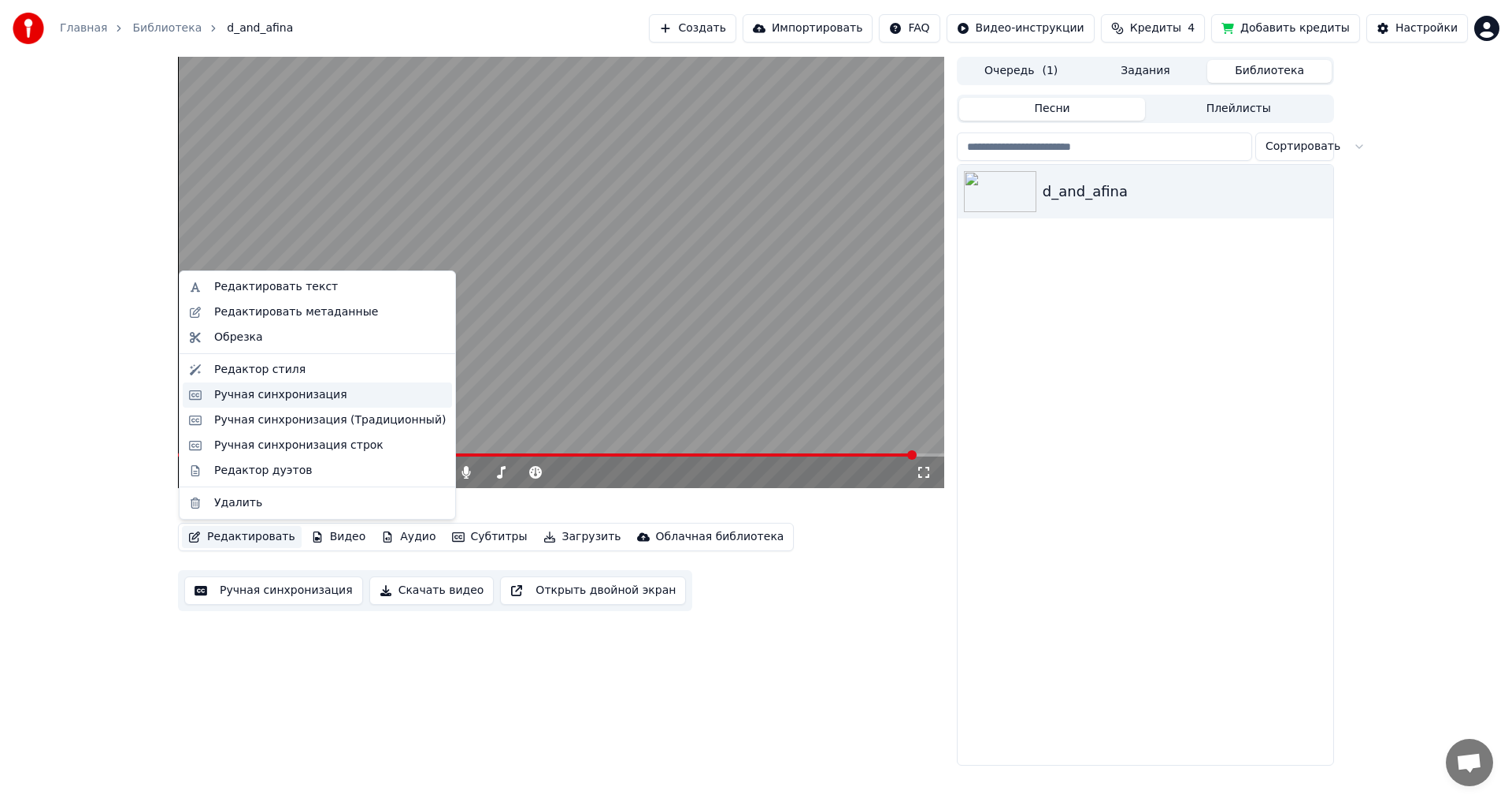
click at [290, 391] on div "Ручная синхронизация" at bounding box center [281, 395] width 133 height 16
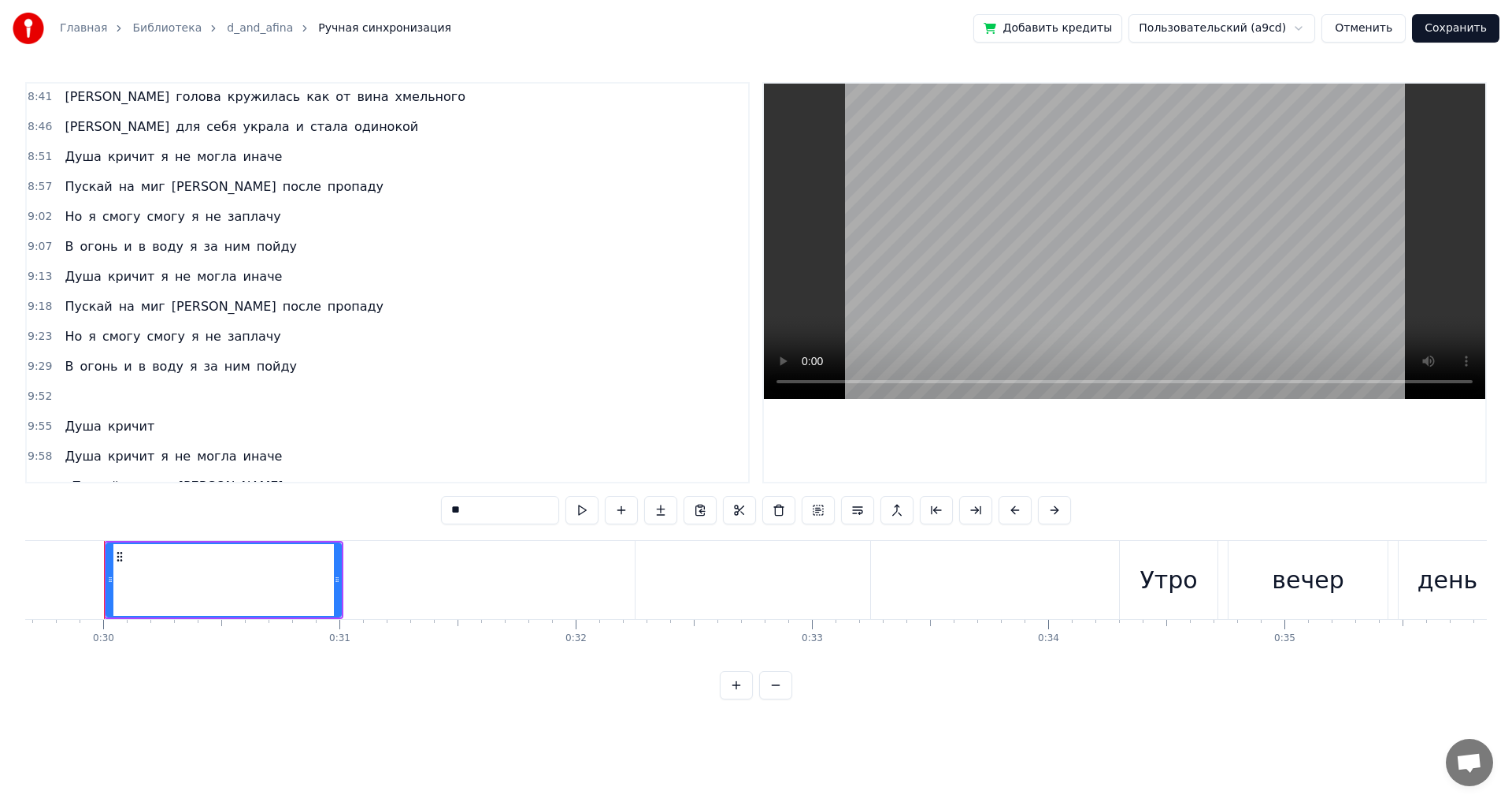
scroll to position [2447, 0]
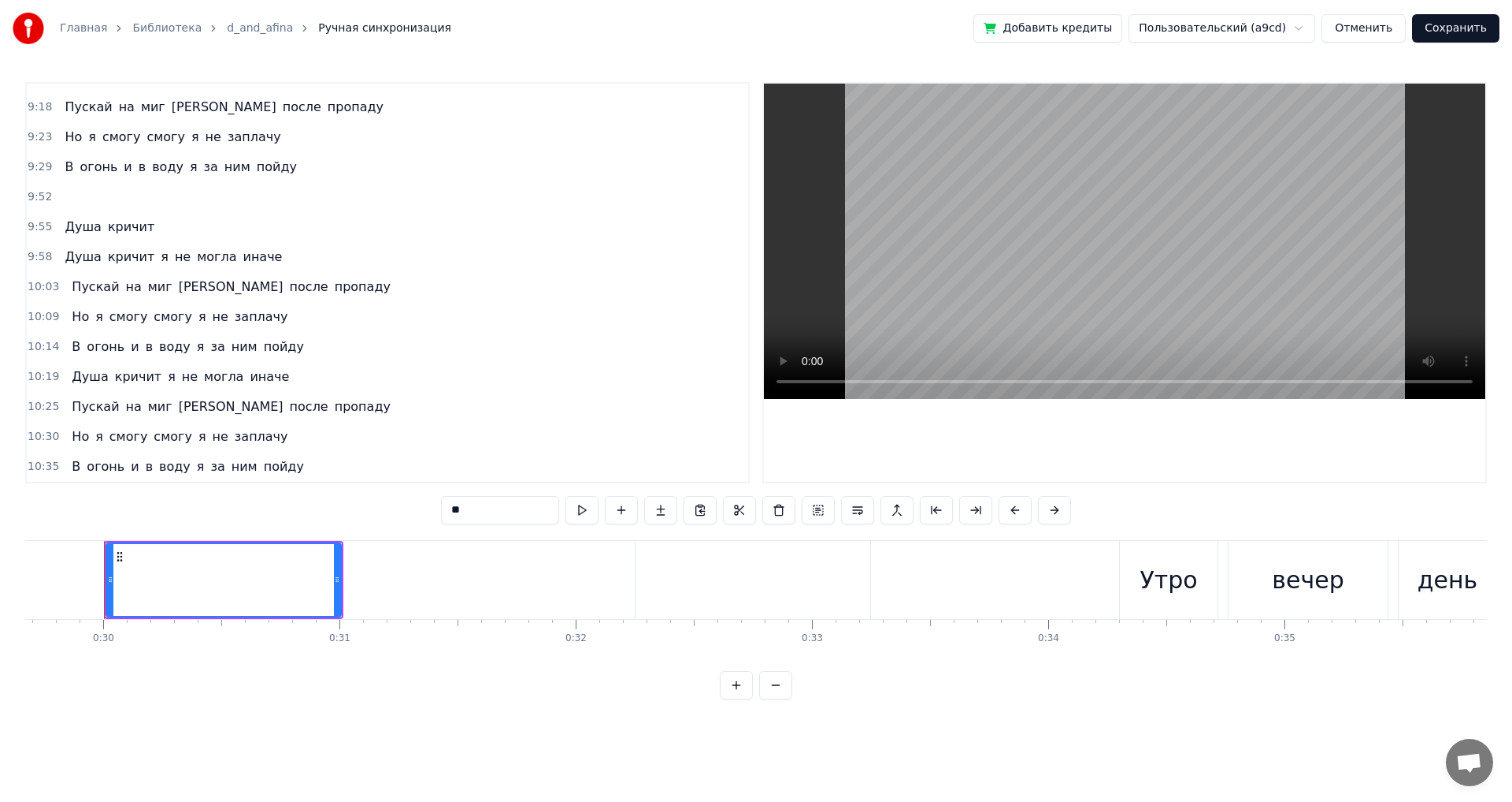
click at [263, 466] on span "пойду" at bounding box center [285, 466] width 44 height 18
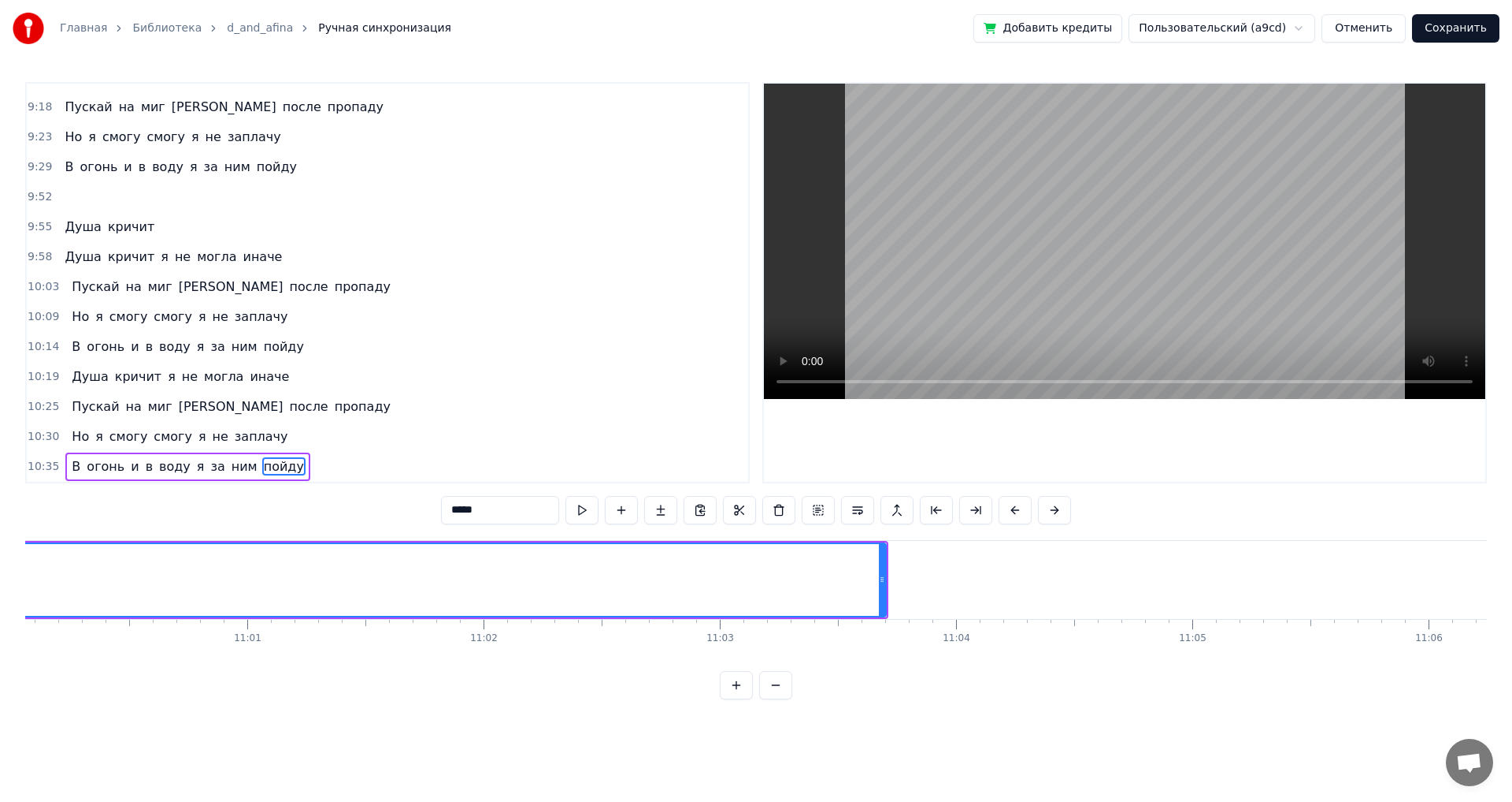
scroll to position [0, 155891]
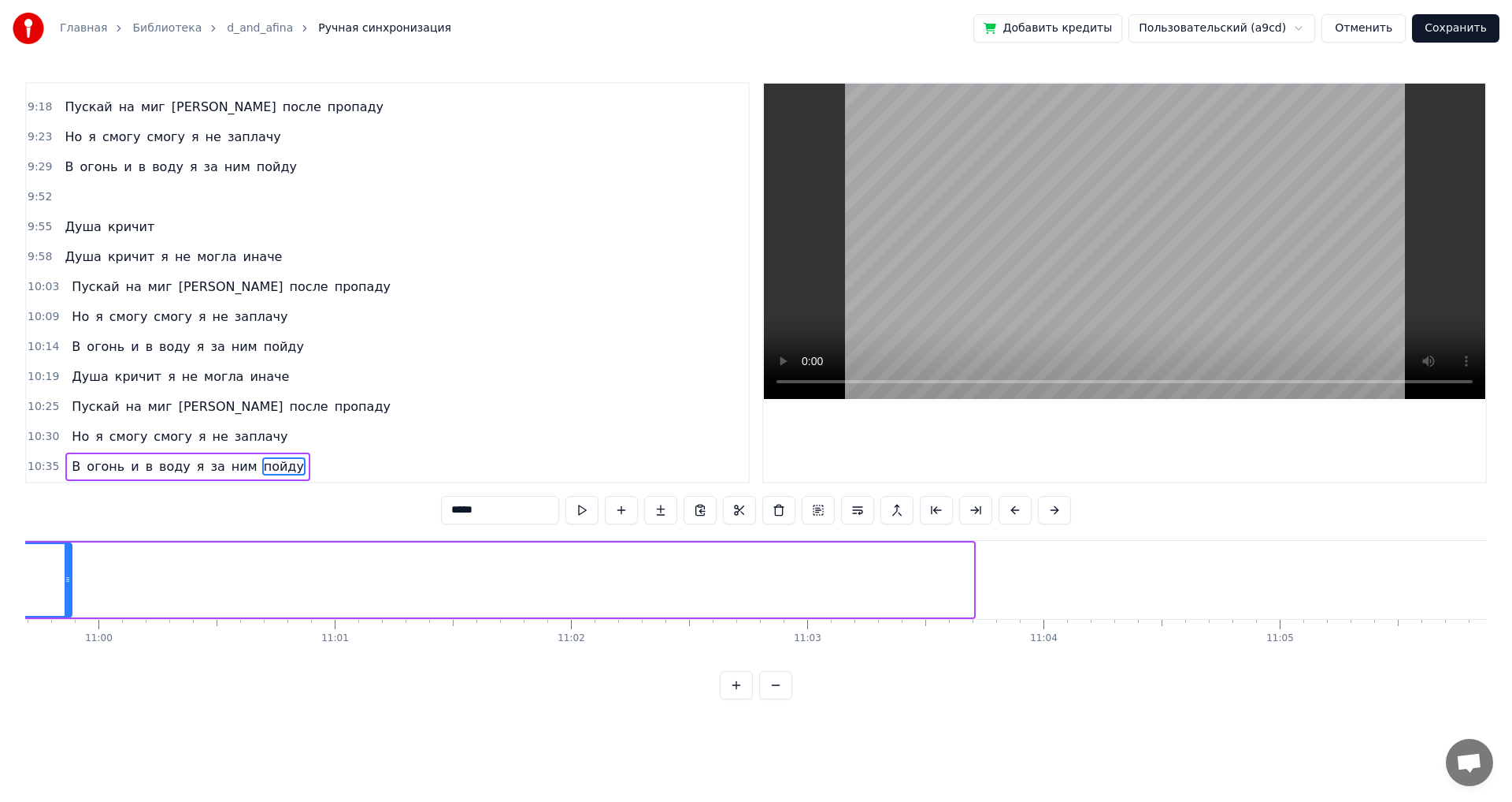
drag, startPoint x: 967, startPoint y: 582, endPoint x: 65, endPoint y: 590, distance: 902.0
click at [65, 590] on div at bounding box center [67, 580] width 7 height 72
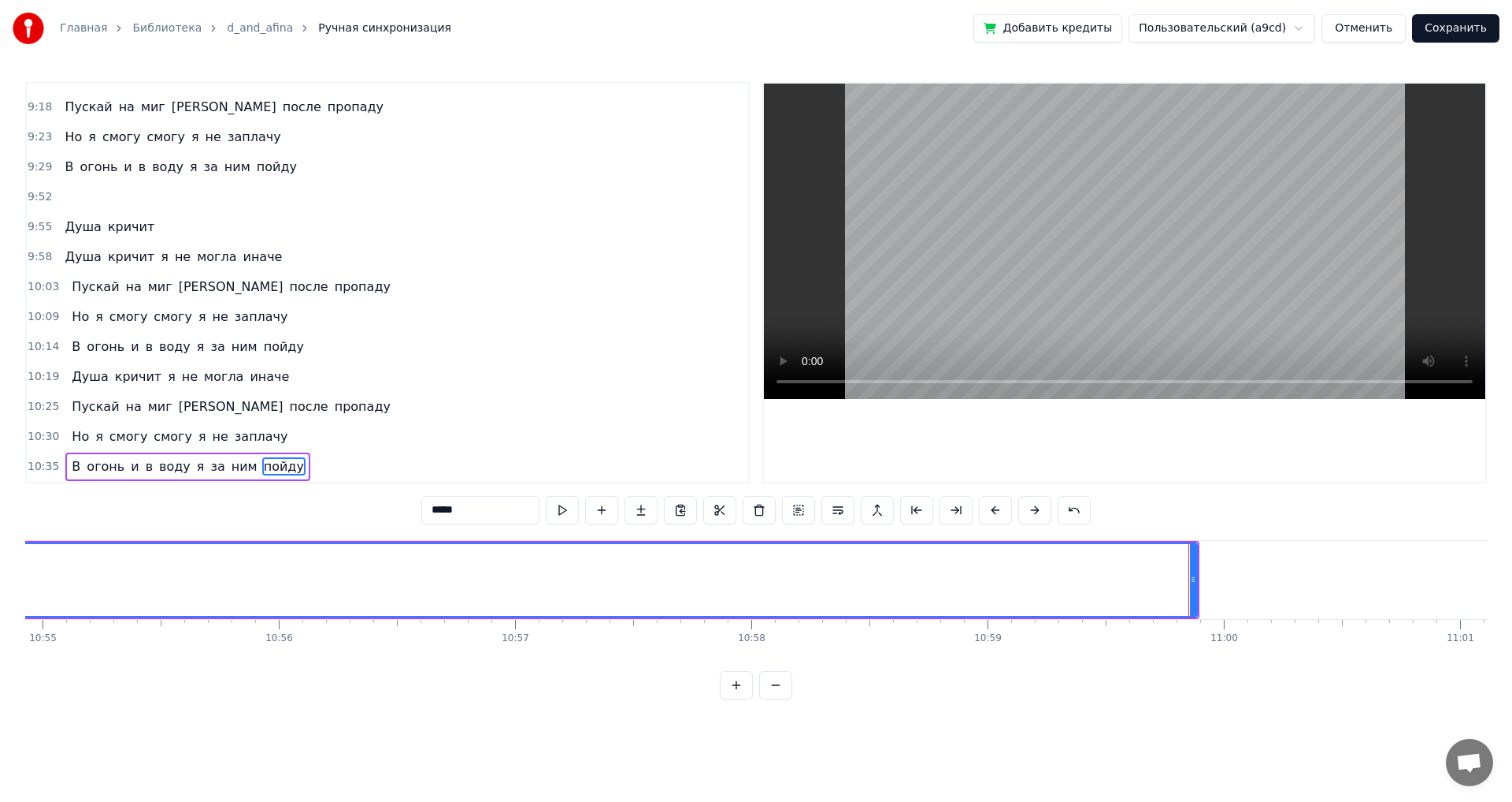
scroll to position [0, 154506]
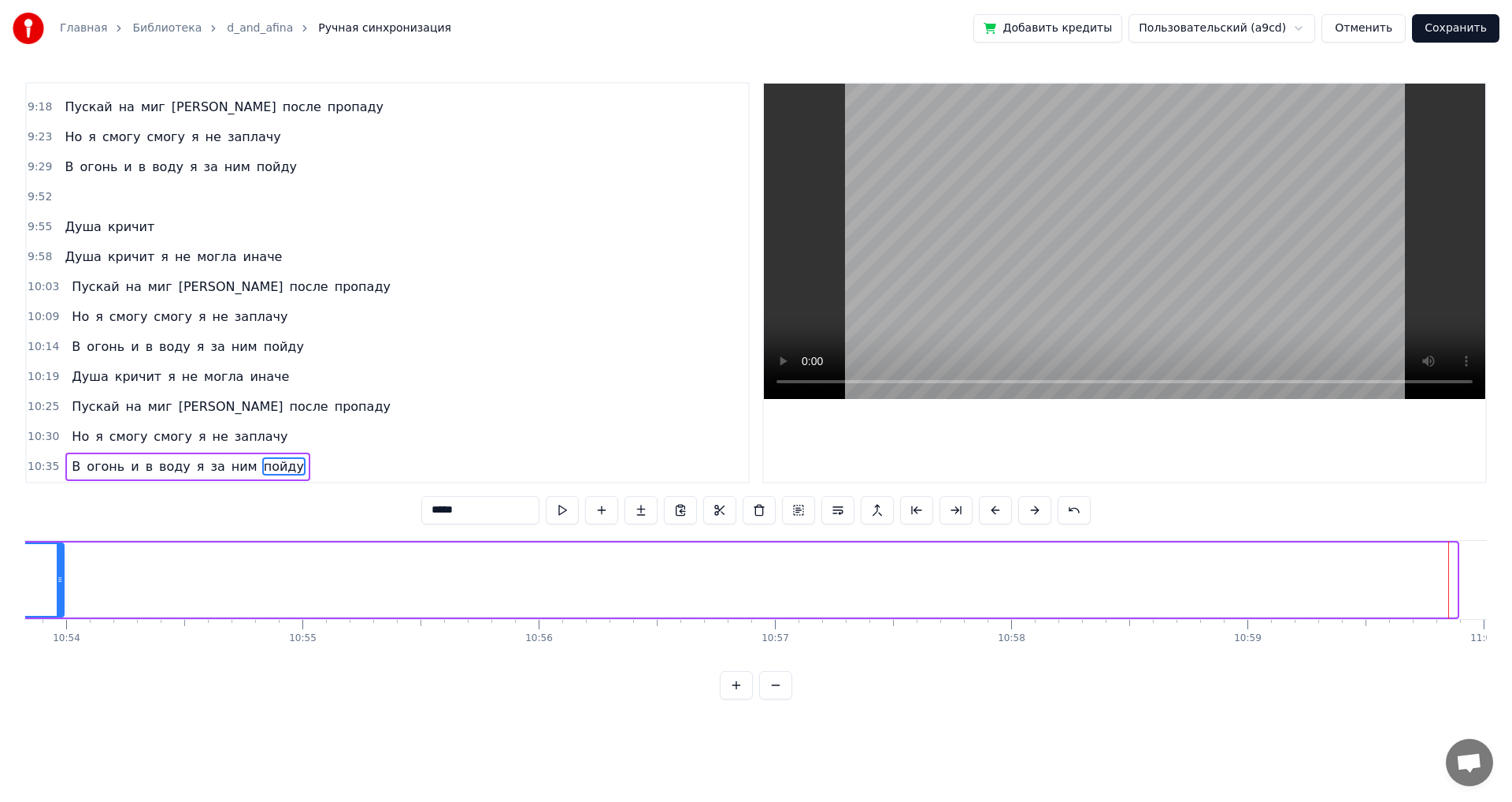
drag, startPoint x: 1452, startPoint y: 577, endPoint x: 59, endPoint y: 625, distance: 1393.8
click at [59, 625] on div "‎ ‎ Утро вечер день и ночь Все душа волнуется От того что ты живешь На соседней…" at bounding box center [756, 599] width 1462 height 119
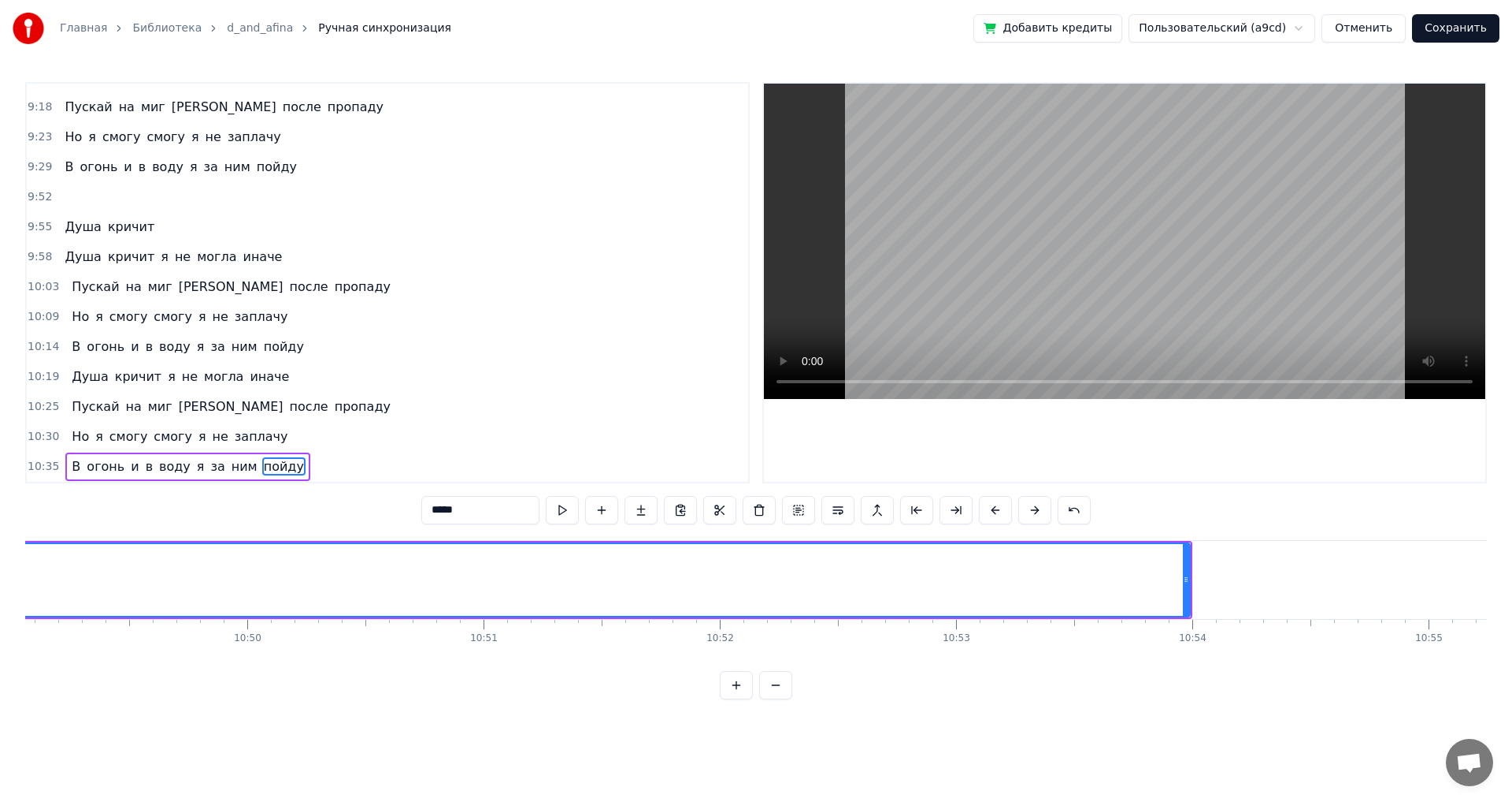
scroll to position [0, 153465]
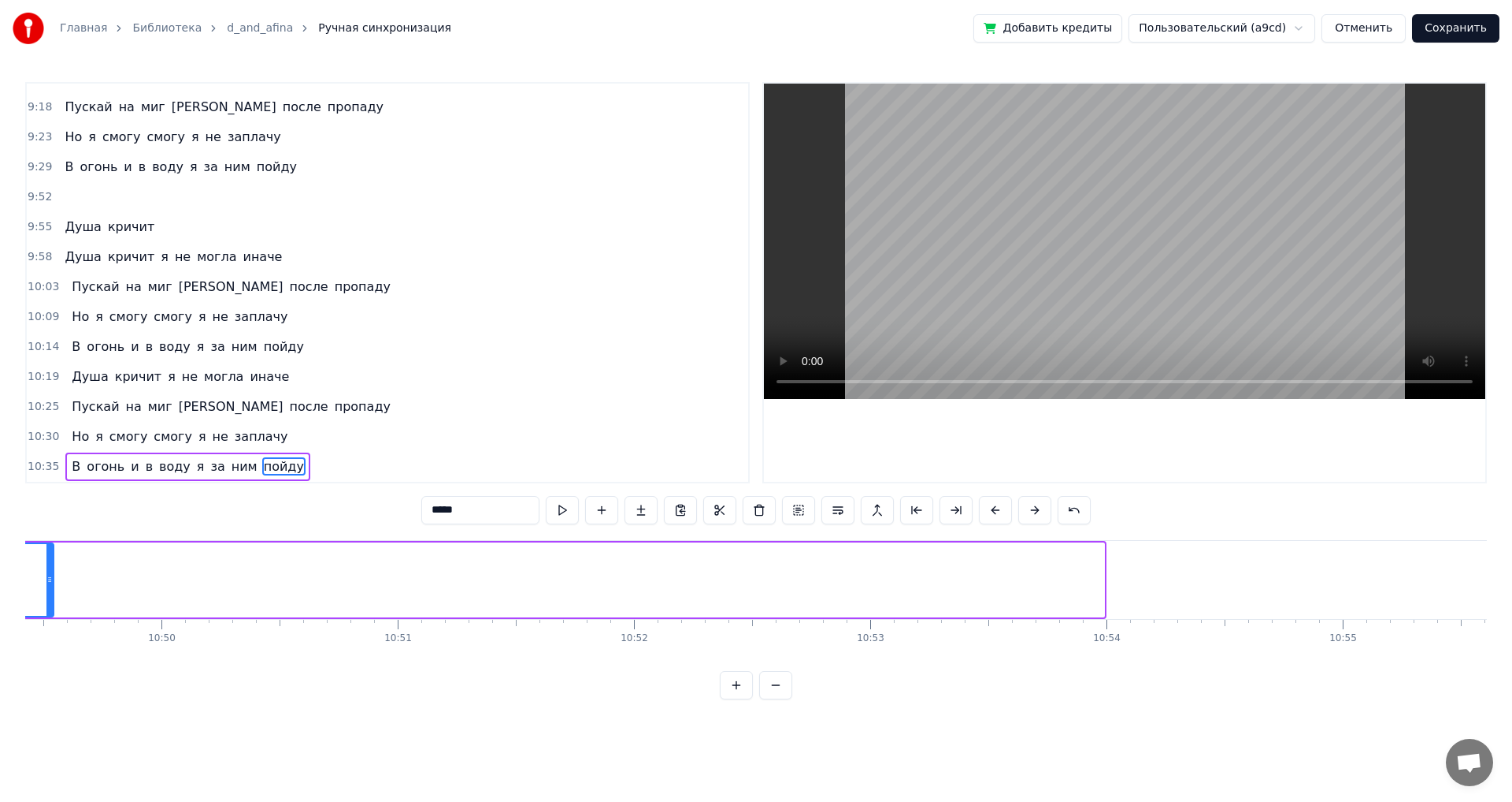
drag, startPoint x: 1100, startPoint y: 584, endPoint x: 49, endPoint y: 615, distance: 1051.5
click at [49, 615] on div at bounding box center [49, 580] width 7 height 72
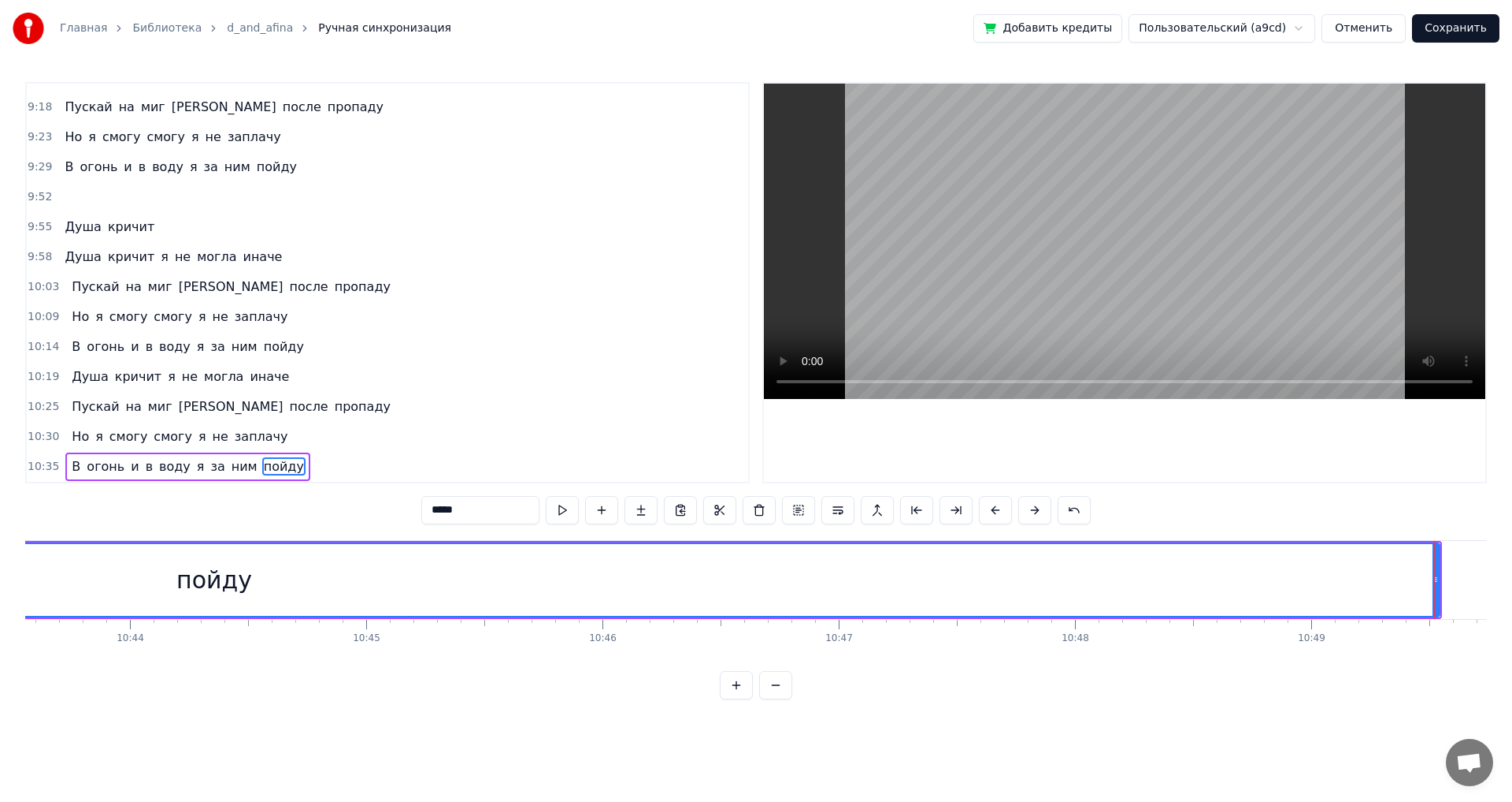
scroll to position [0, 152253]
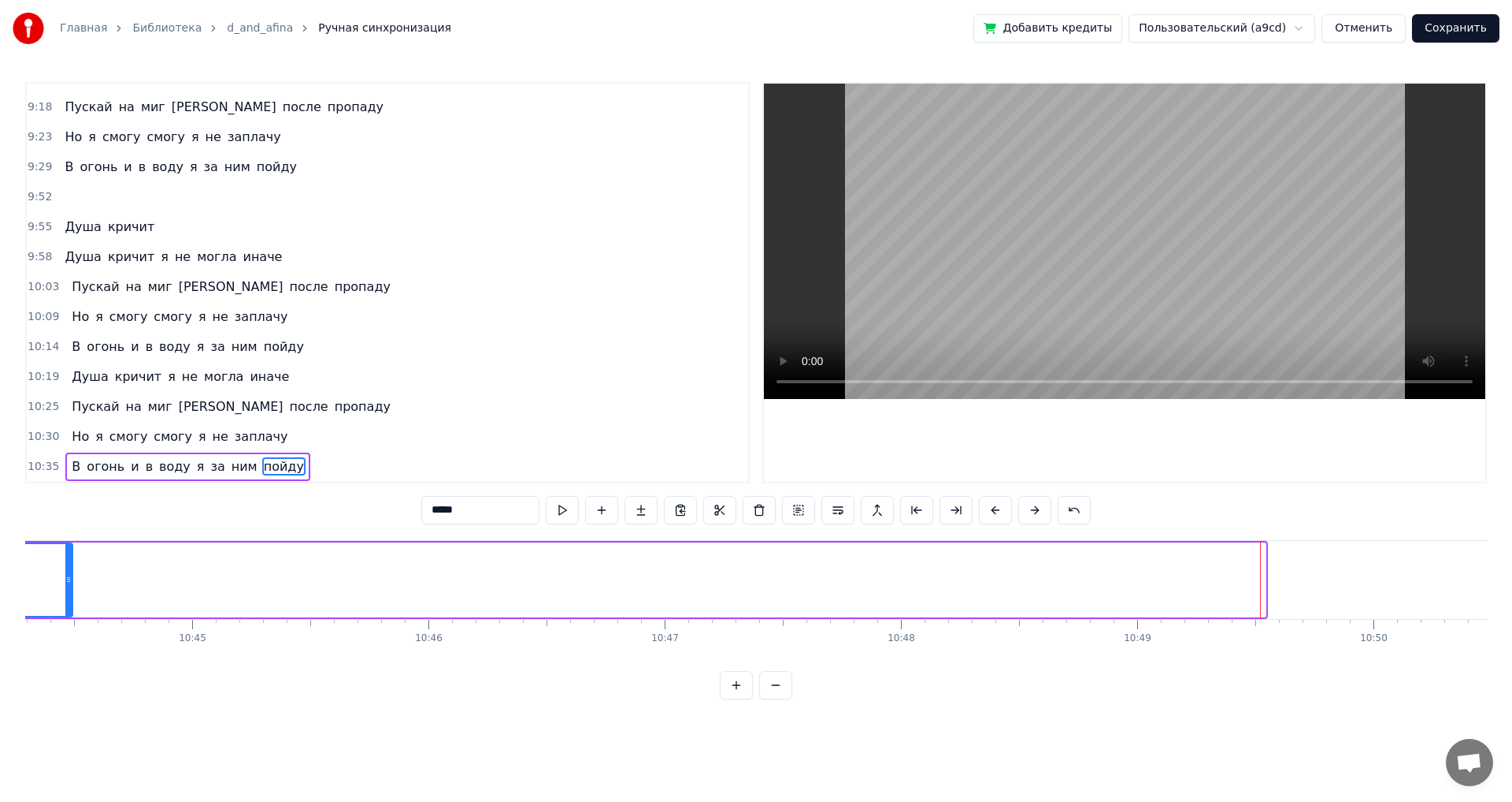
drag, startPoint x: 1263, startPoint y: 575, endPoint x: 69, endPoint y: 616, distance: 1194.7
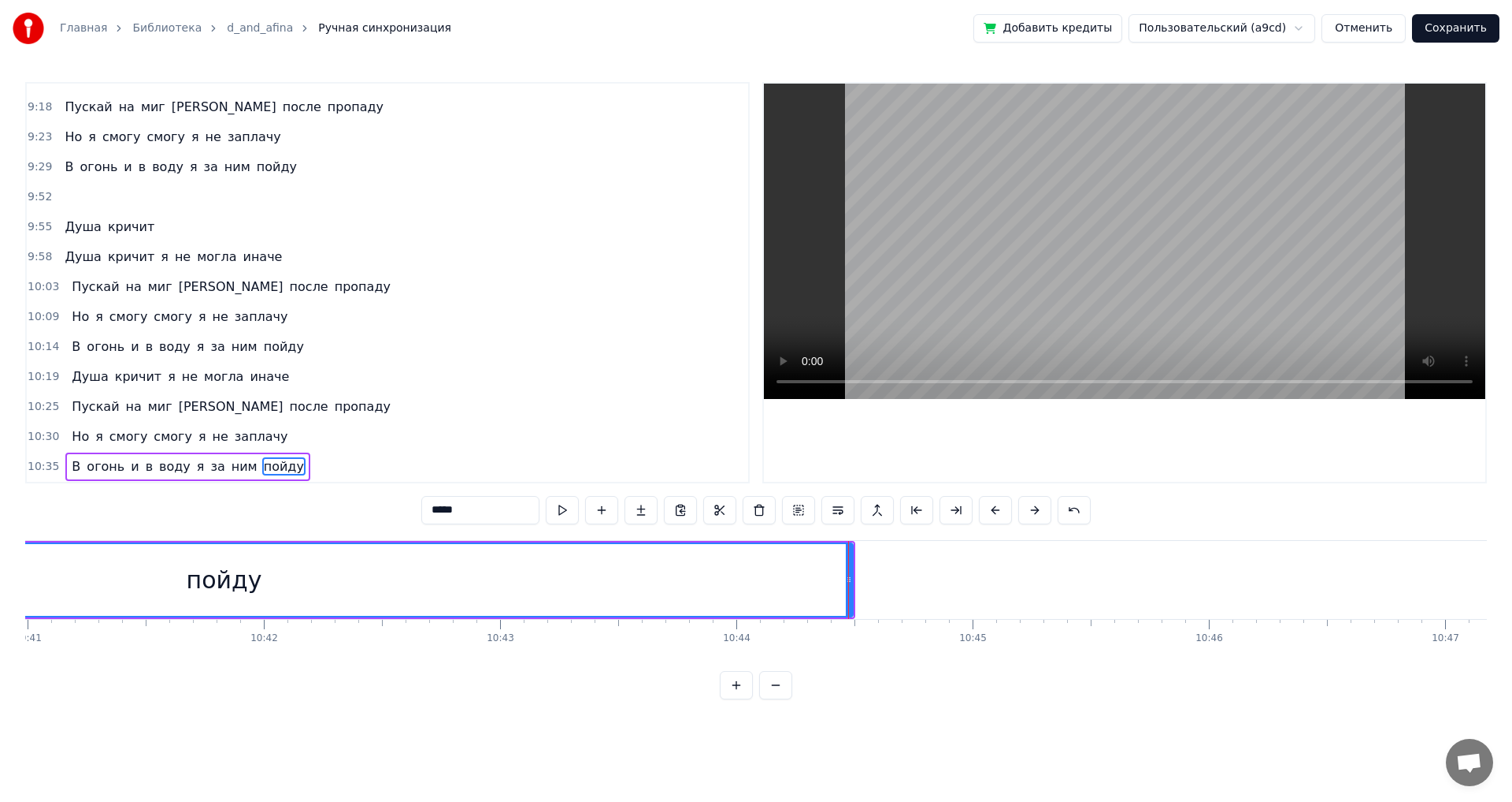
scroll to position [0, 151125]
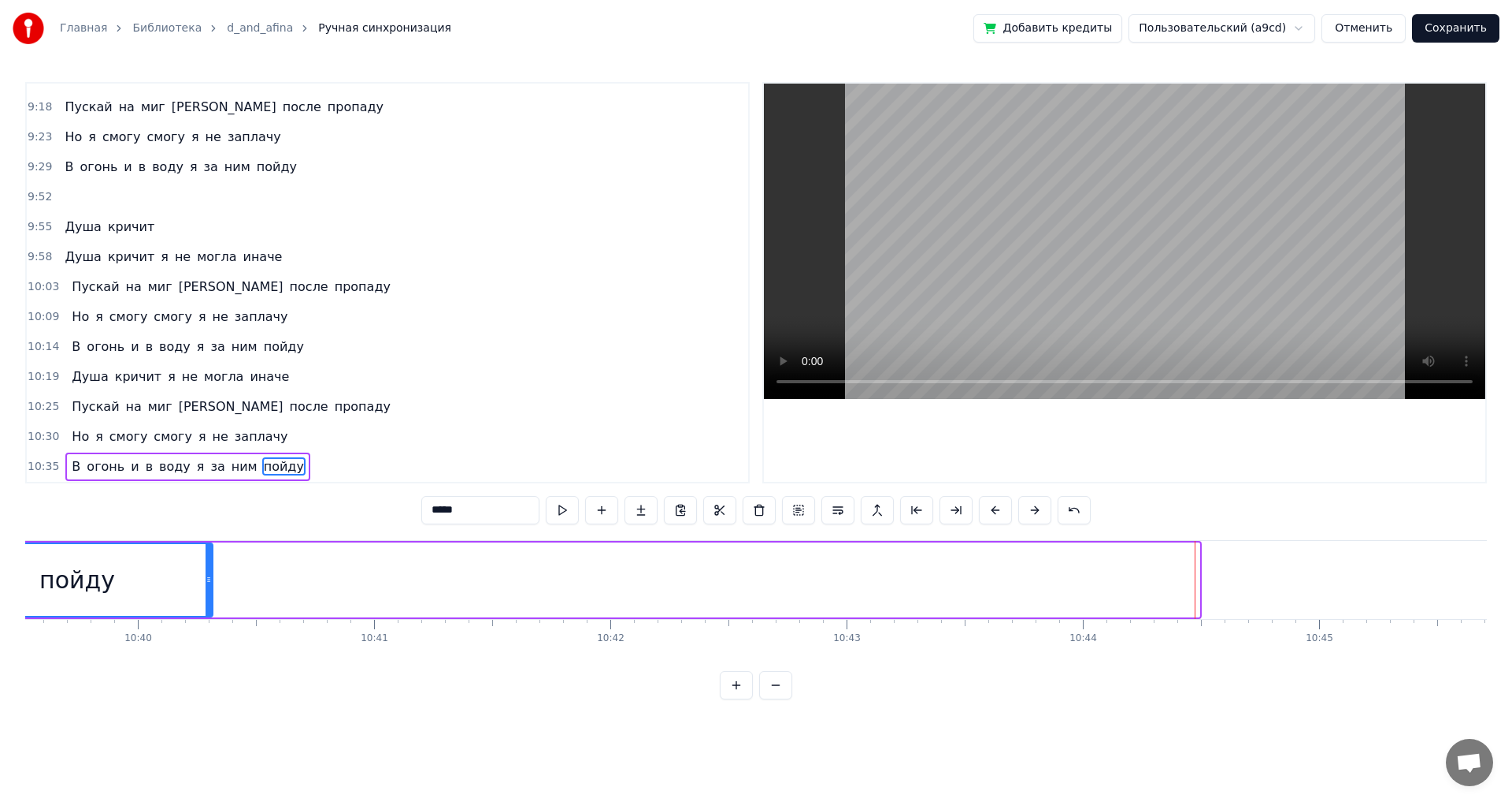
drag, startPoint x: 1196, startPoint y: 582, endPoint x: 210, endPoint y: 597, distance: 986.1
click at [210, 597] on div at bounding box center [209, 580] width 7 height 72
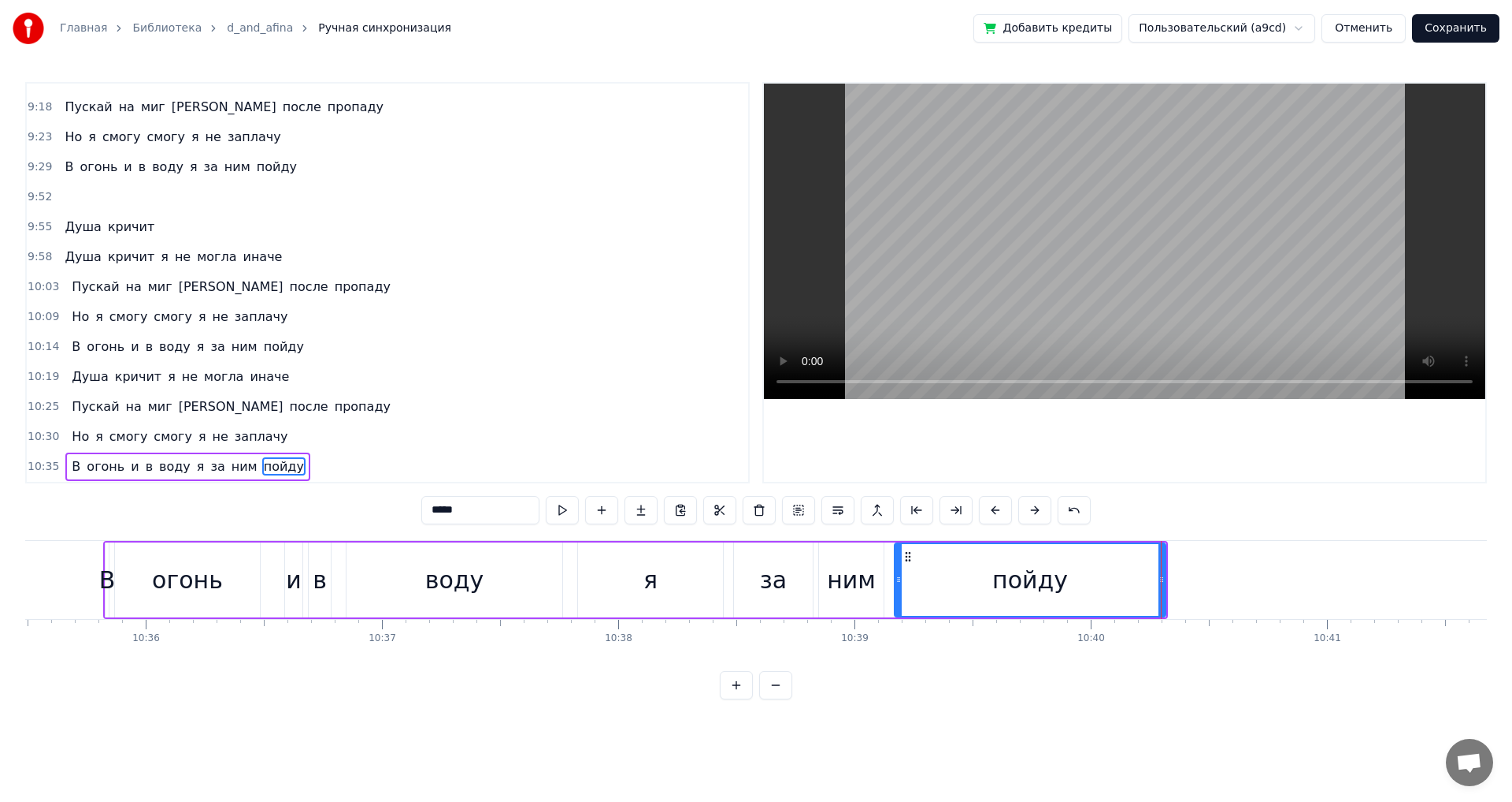
scroll to position [0, 150260]
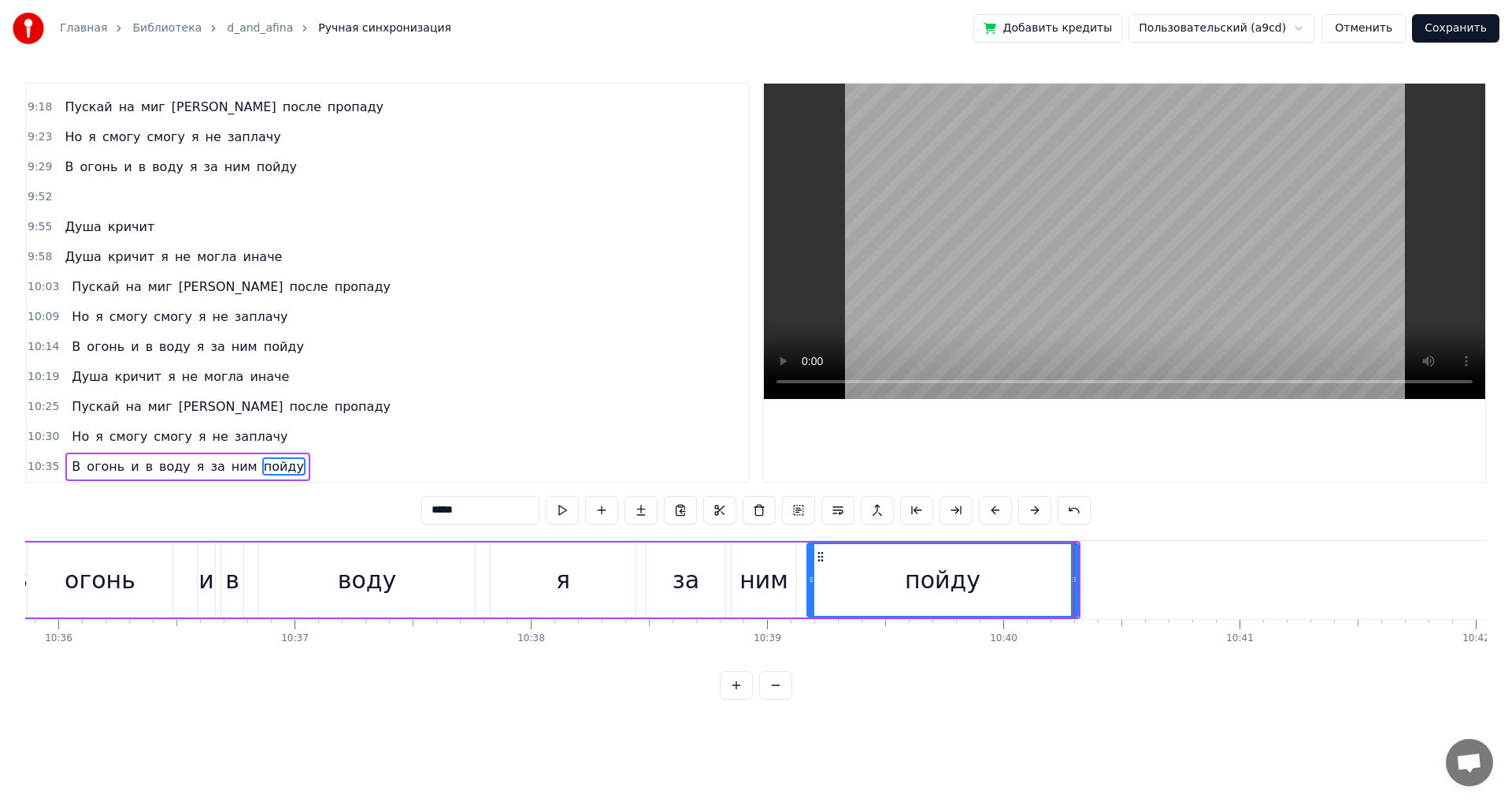
click at [554, 591] on div "я" at bounding box center [562, 579] width 145 height 75
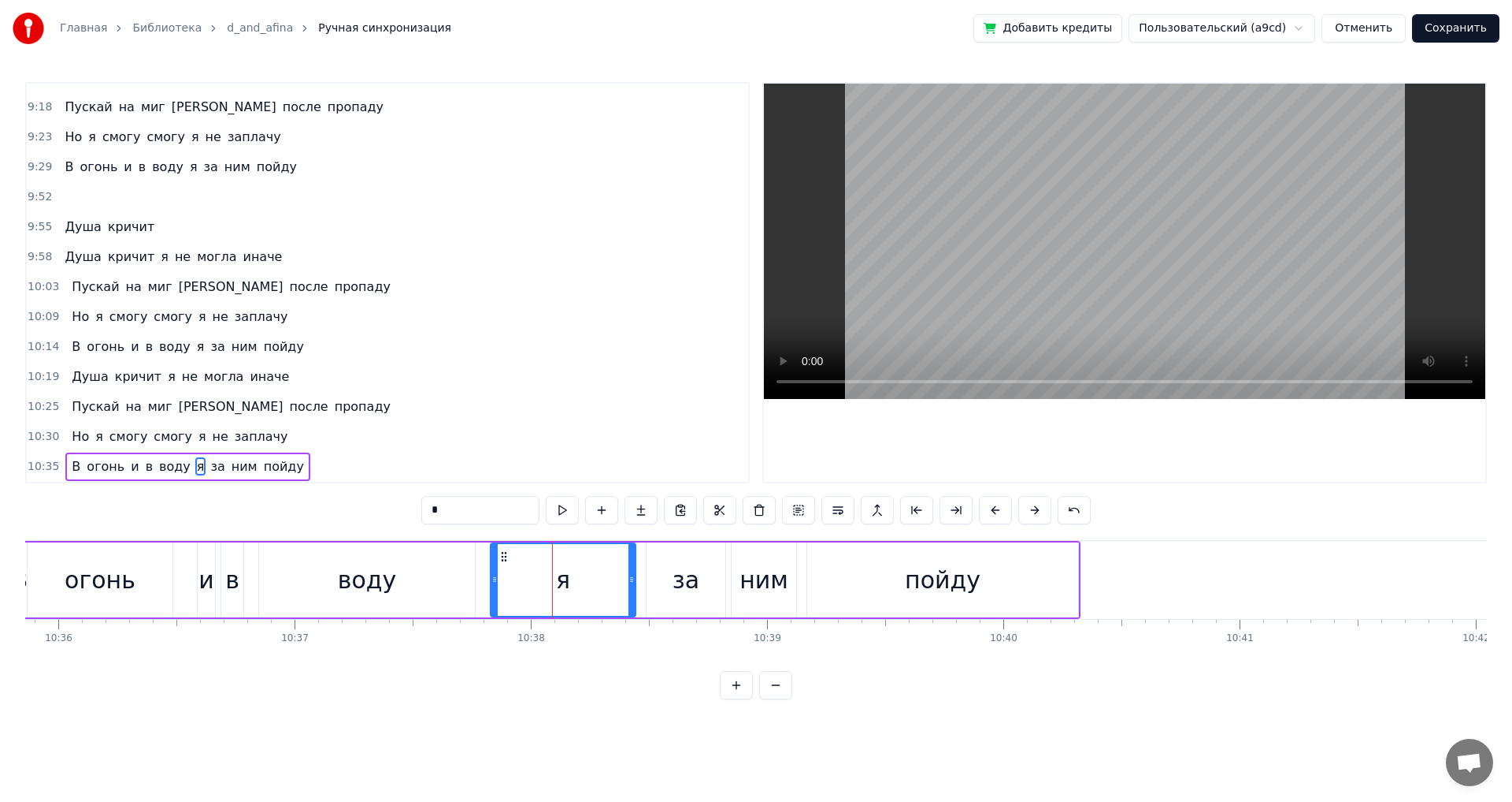
click at [849, 579] on div "пойду" at bounding box center [943, 579] width 271 height 75
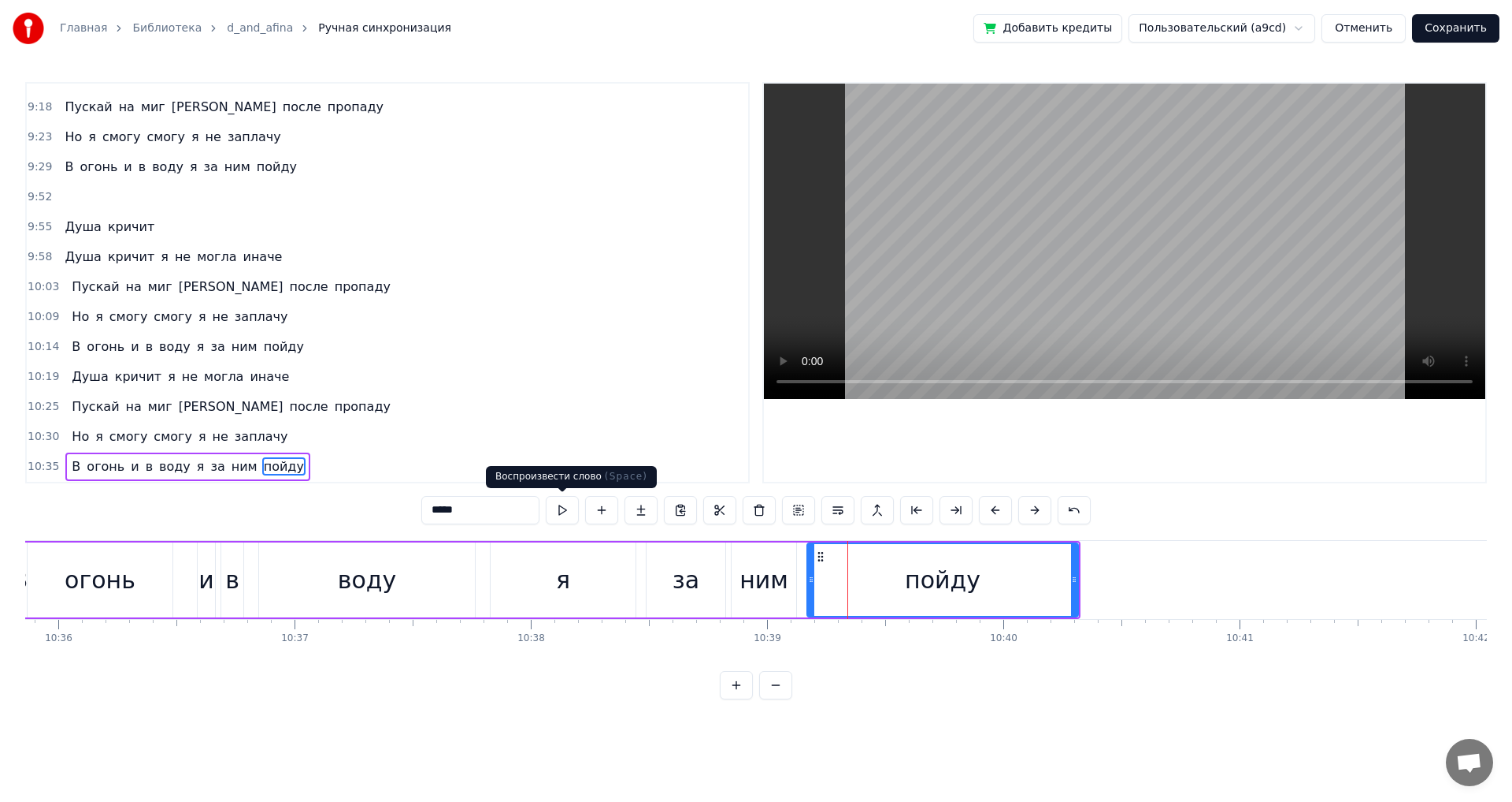
click at [564, 506] on button at bounding box center [562, 510] width 33 height 28
click at [899, 595] on div "пойду" at bounding box center [943, 580] width 269 height 72
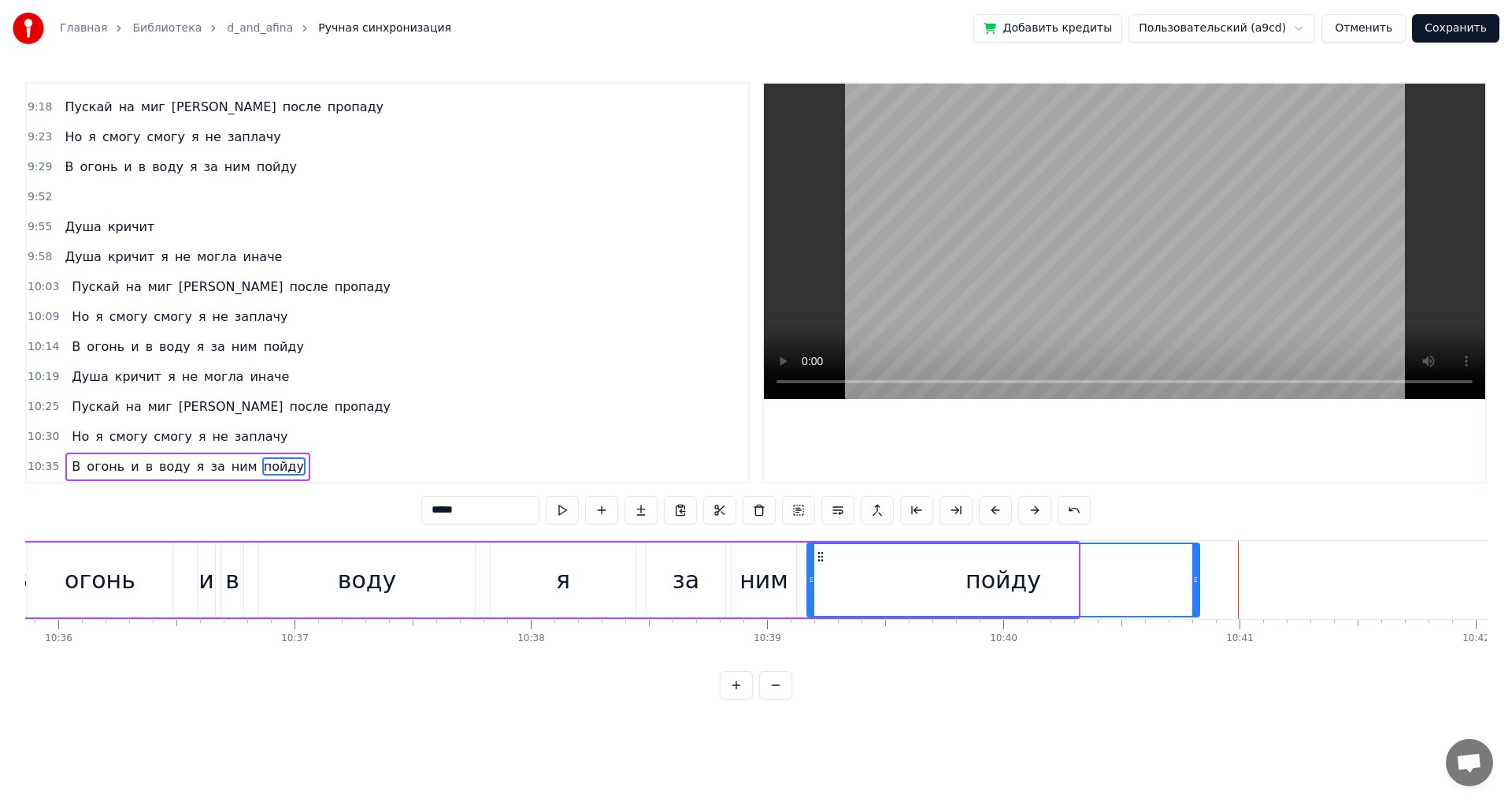
drag, startPoint x: 1078, startPoint y: 581, endPoint x: 1199, endPoint y: 579, distance: 121.0
click at [1199, 579] on icon at bounding box center [1195, 579] width 7 height 12
click at [110, 584] on div "огонь" at bounding box center [100, 579] width 71 height 35
type input "*****"
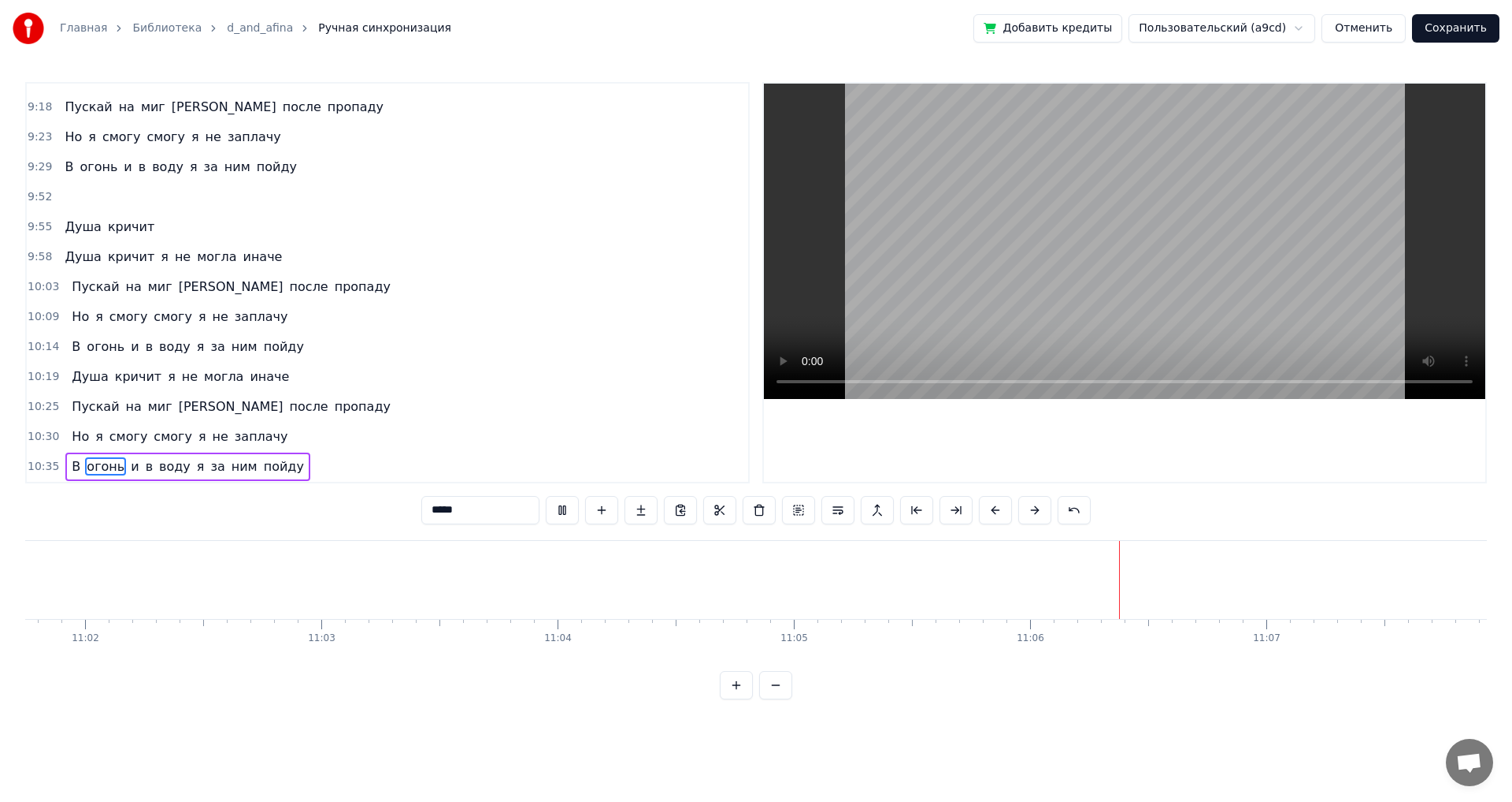
scroll to position [0, 156411]
click at [1456, 28] on button "Сохранить" at bounding box center [1456, 28] width 87 height 28
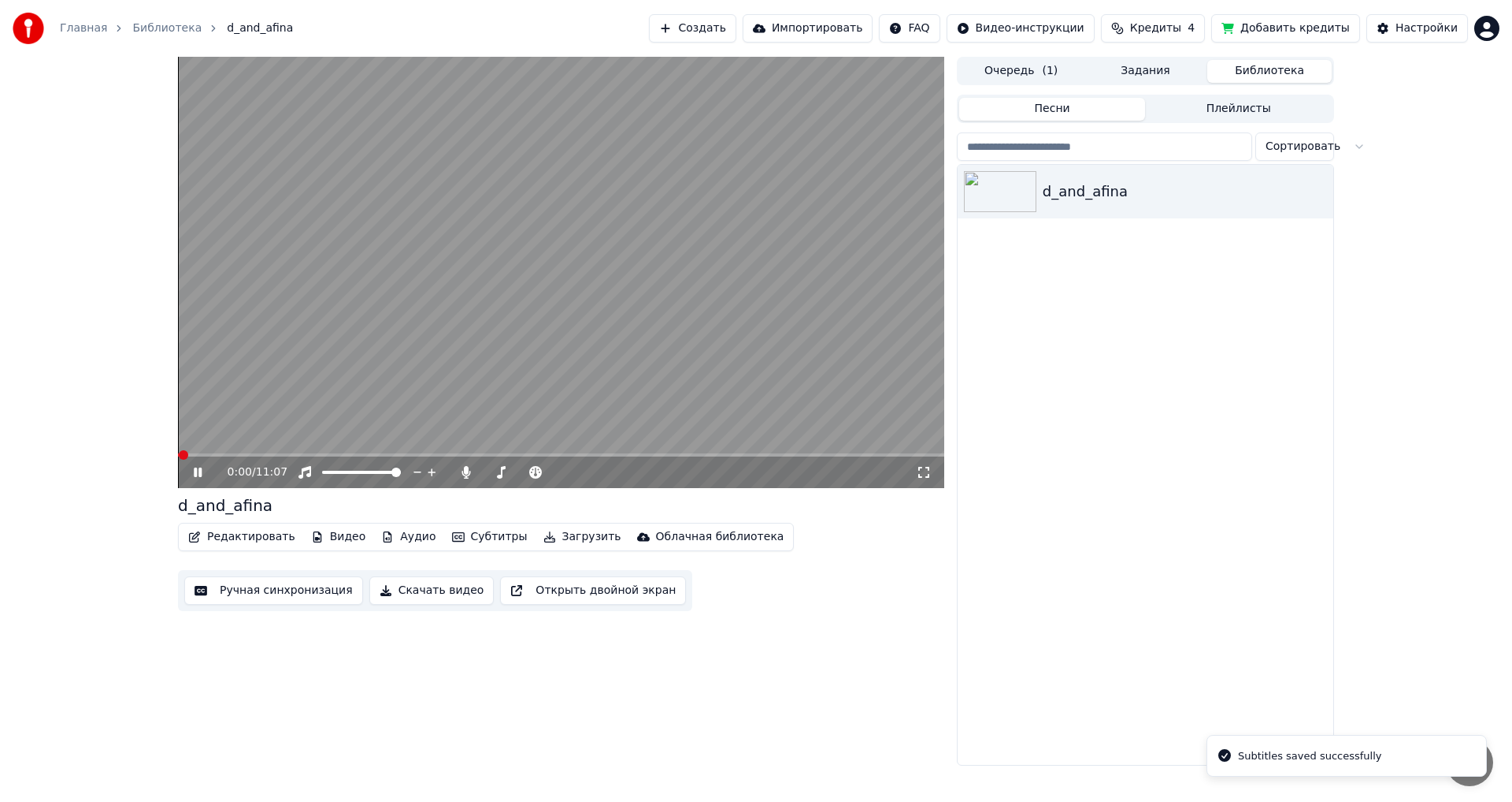
click at [884, 454] on span at bounding box center [562, 454] width 766 height 3
click at [200, 454] on span at bounding box center [189, 454] width 22 height 3
click at [212, 453] on span at bounding box center [562, 454] width 766 height 3
click at [198, 468] on icon at bounding box center [209, 472] width 37 height 12
click at [560, 536] on button "Загрузить" at bounding box center [581, 536] width 90 height 22
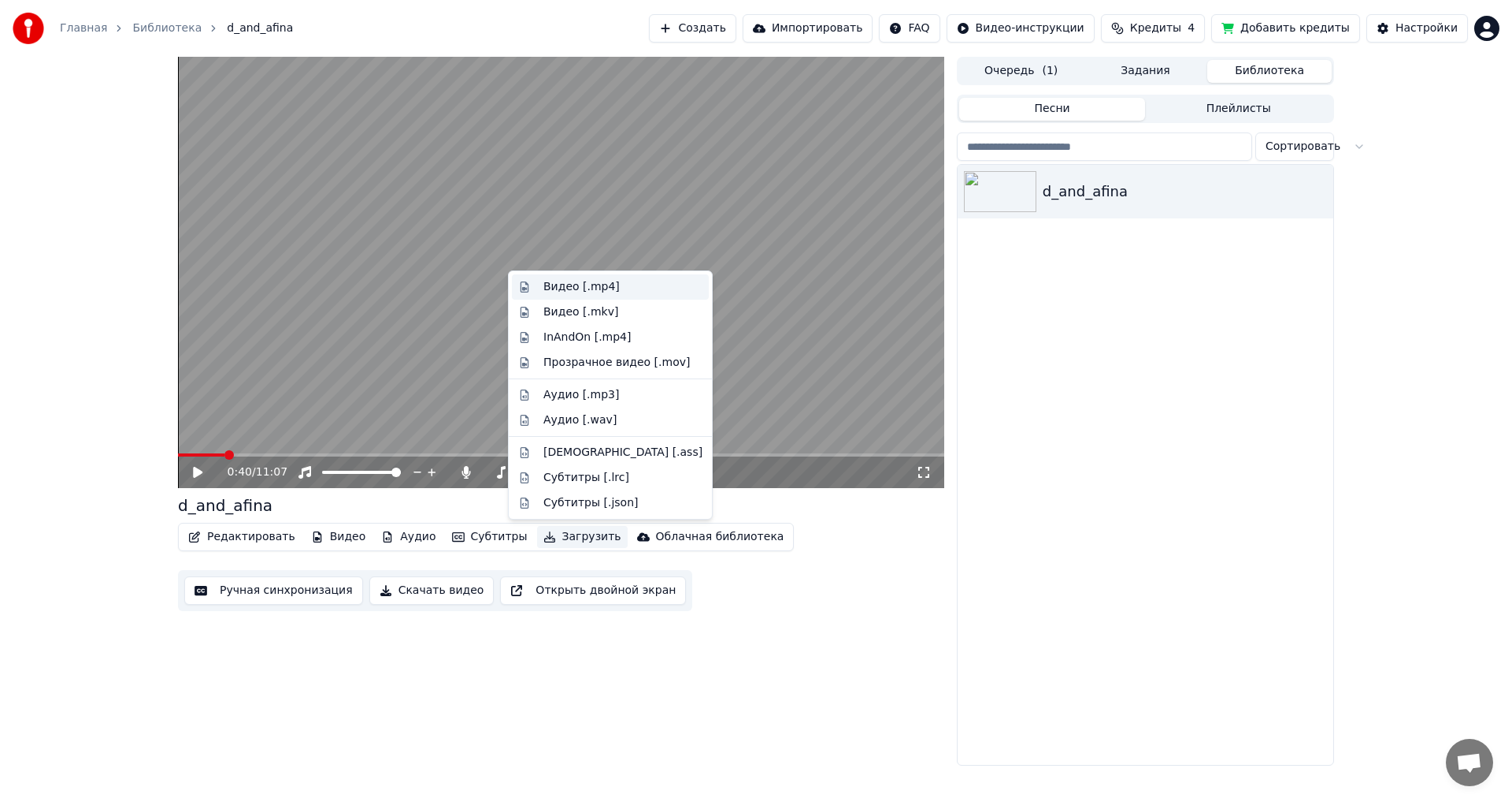
click at [558, 289] on div "Видео [.mp4]" at bounding box center [581, 287] width 77 height 16
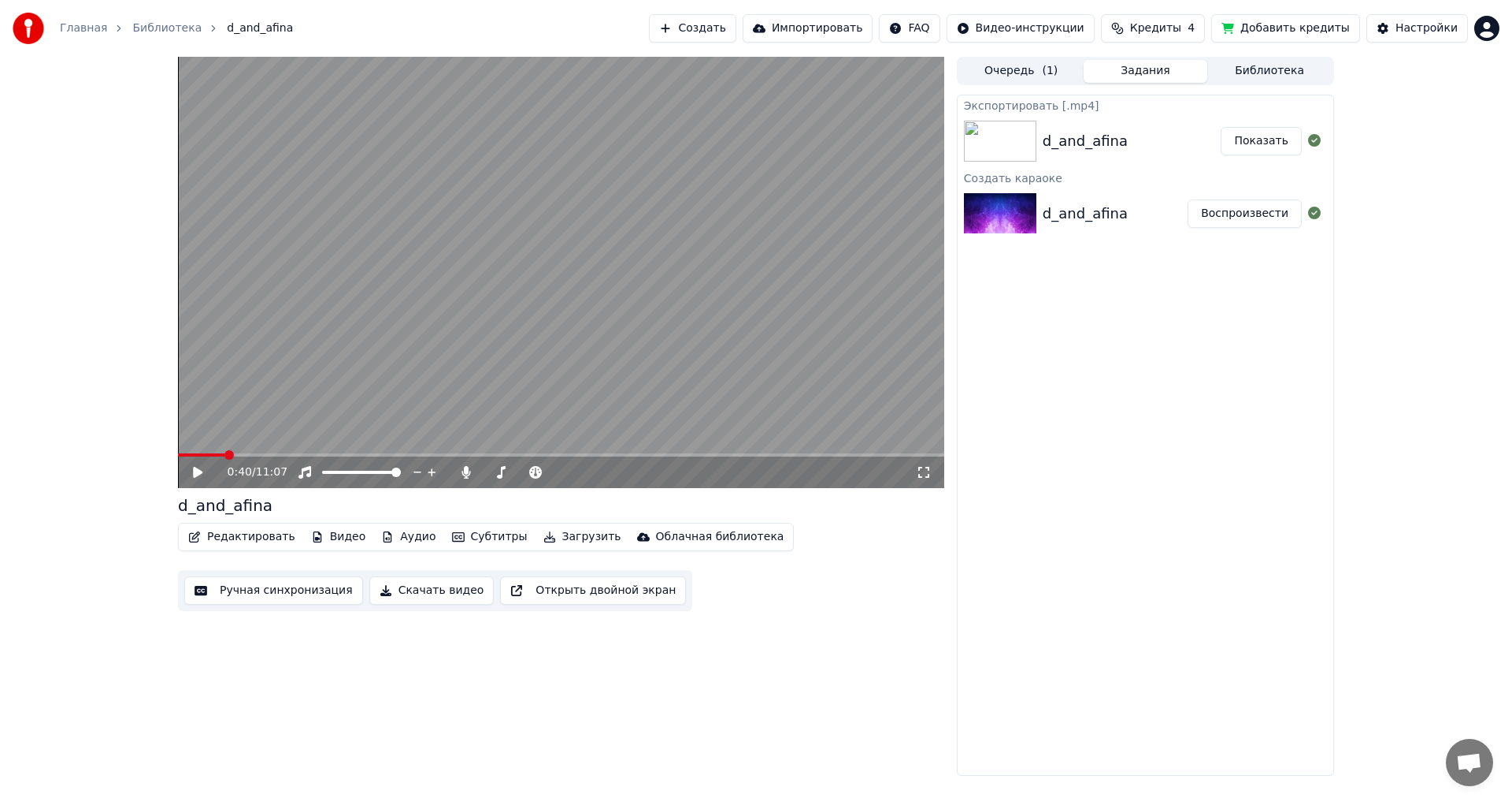
click at [1252, 142] on button "Показать" at bounding box center [1262, 141] width 82 height 28
